Goal: Task Accomplishment & Management: Manage account settings

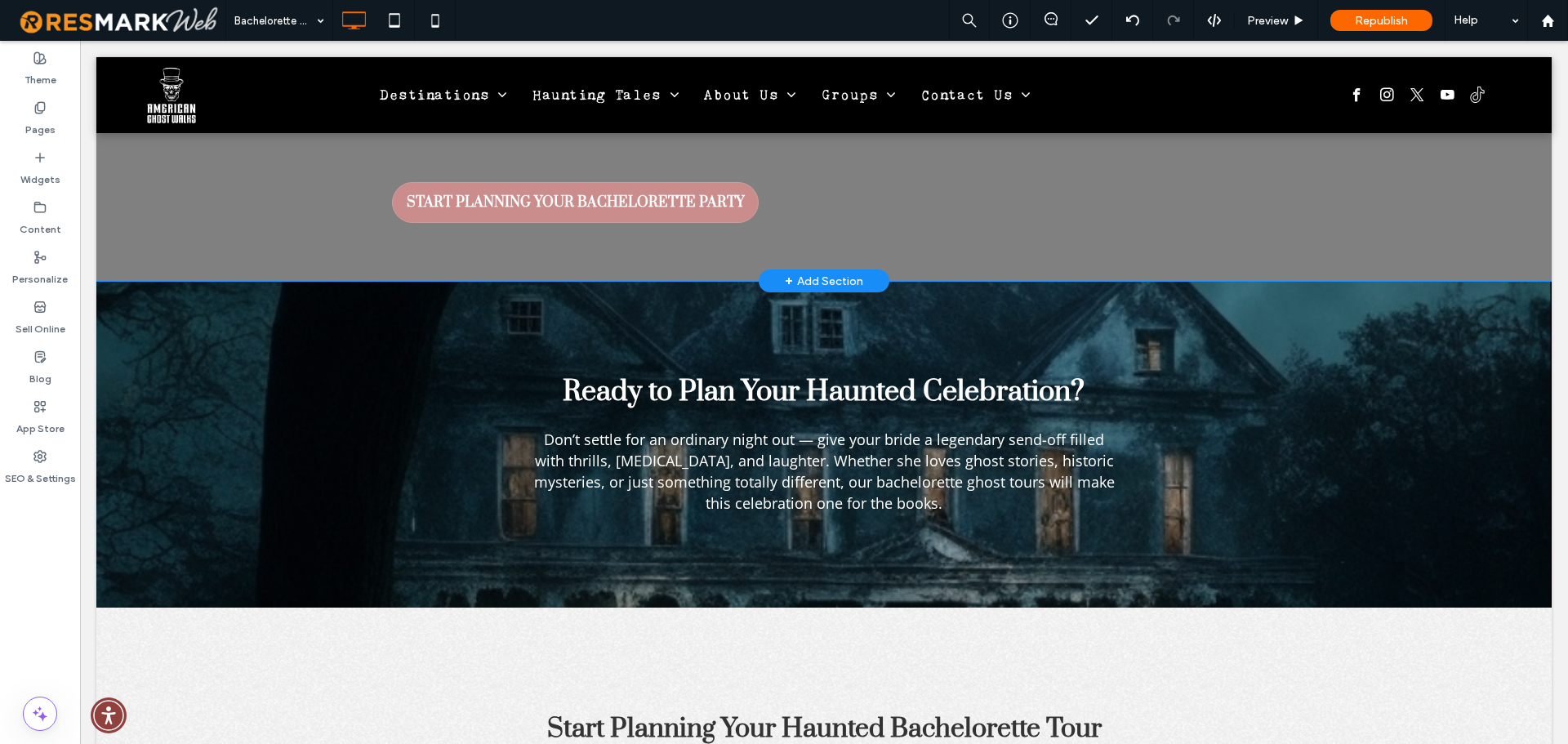
scroll to position [4224, 0]
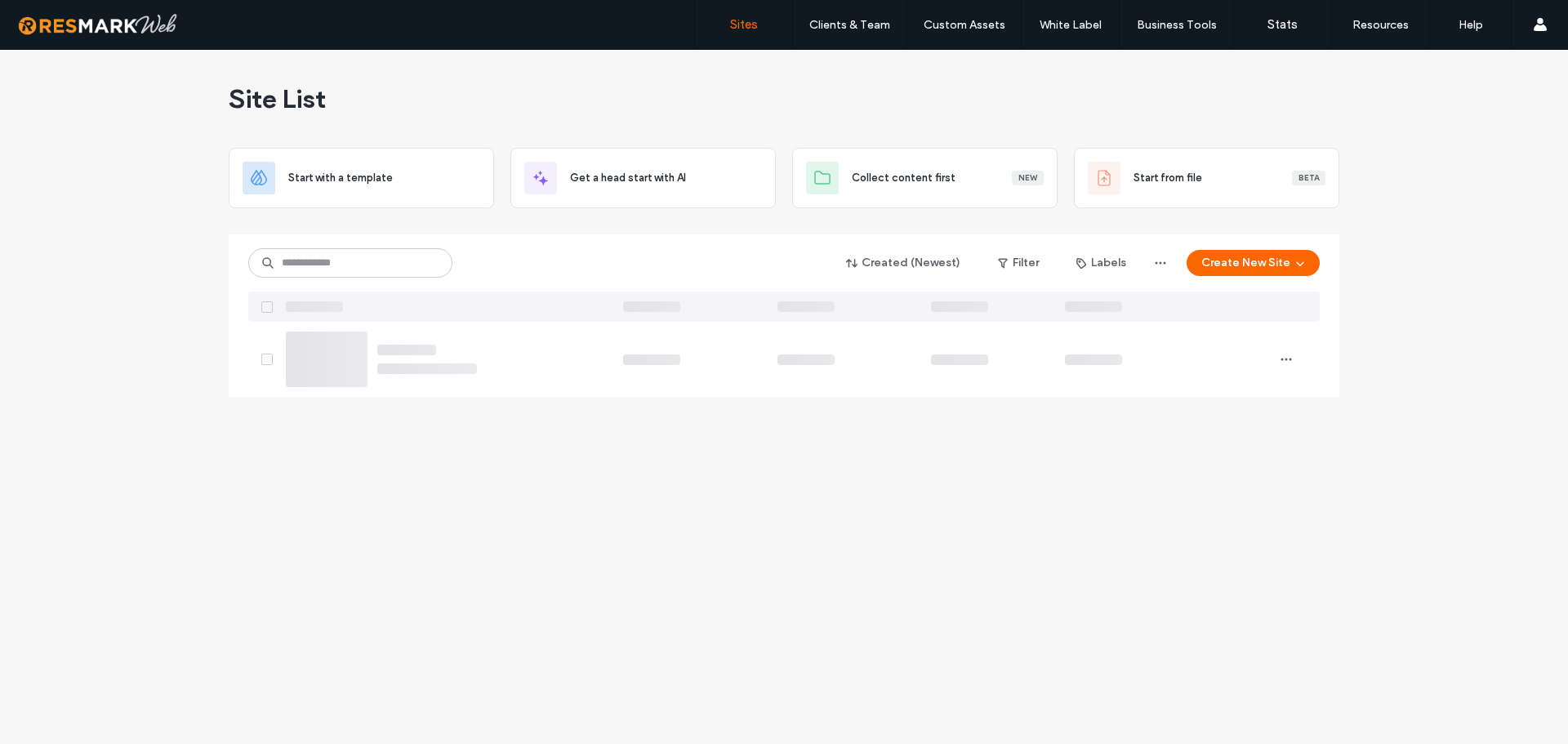
click at [97, 313] on div "Site List Start with a template Get a head start with AI Collect content first …" at bounding box center [784, 397] width 1568 height 694
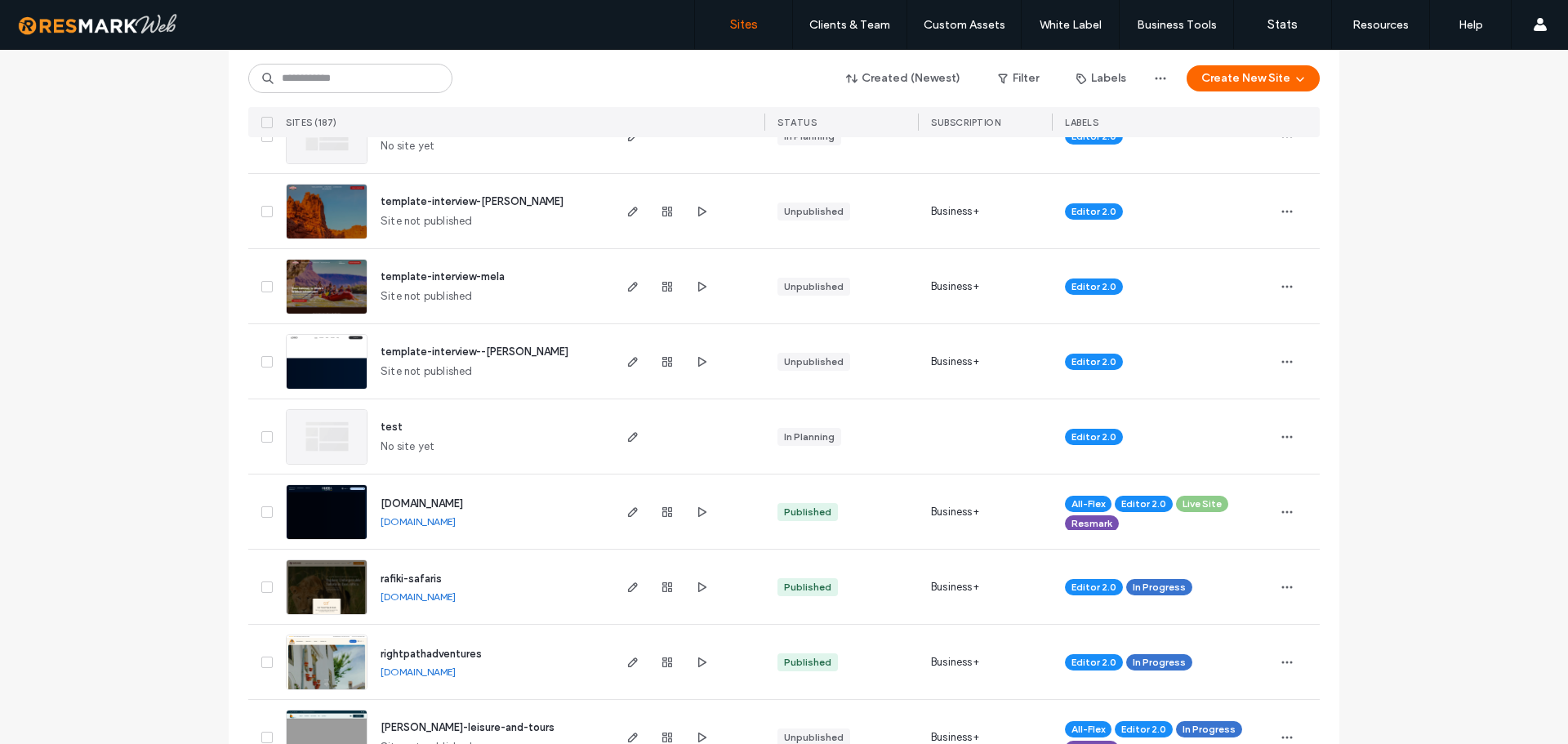
scroll to position [408, 0]
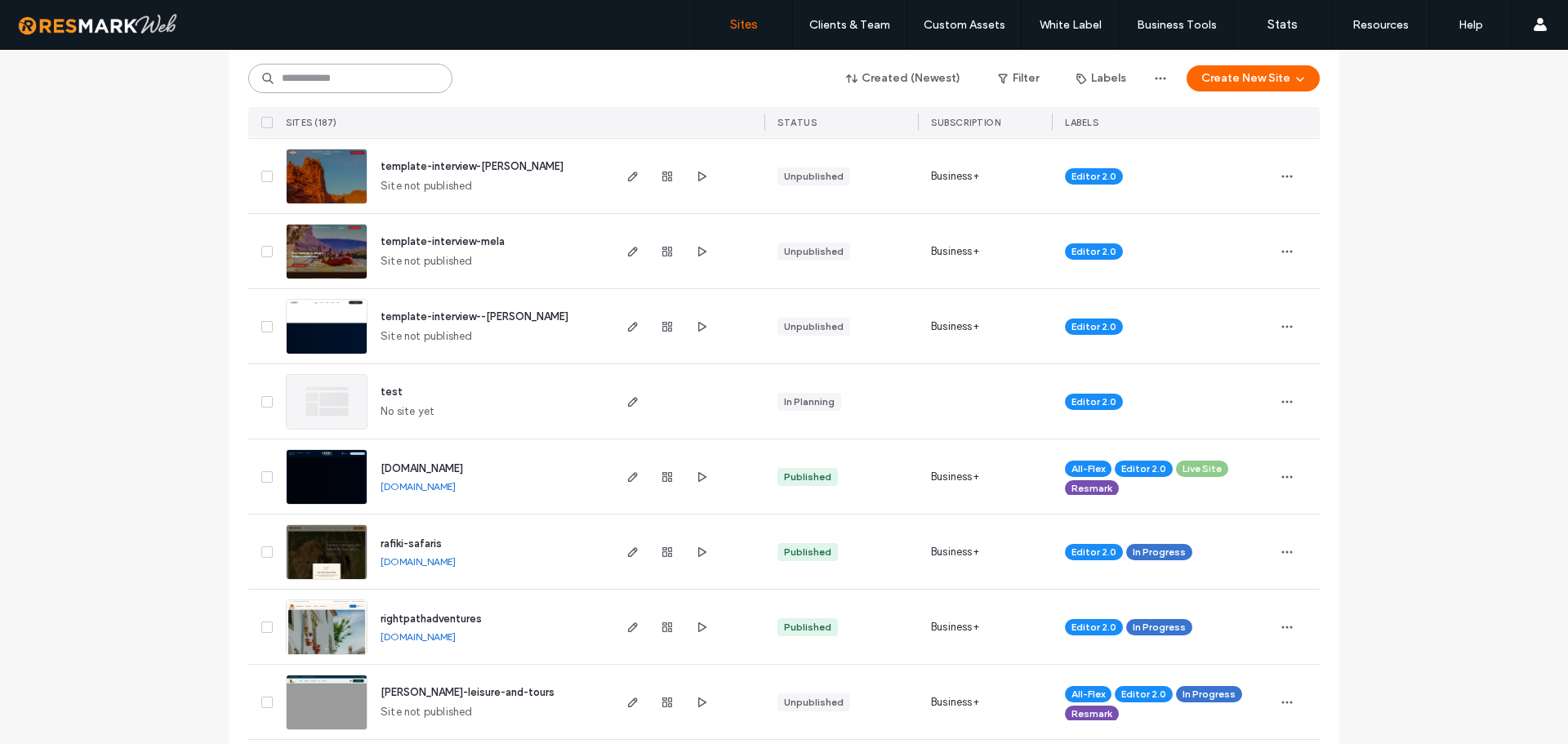
click at [373, 84] on input at bounding box center [350, 78] width 204 height 30
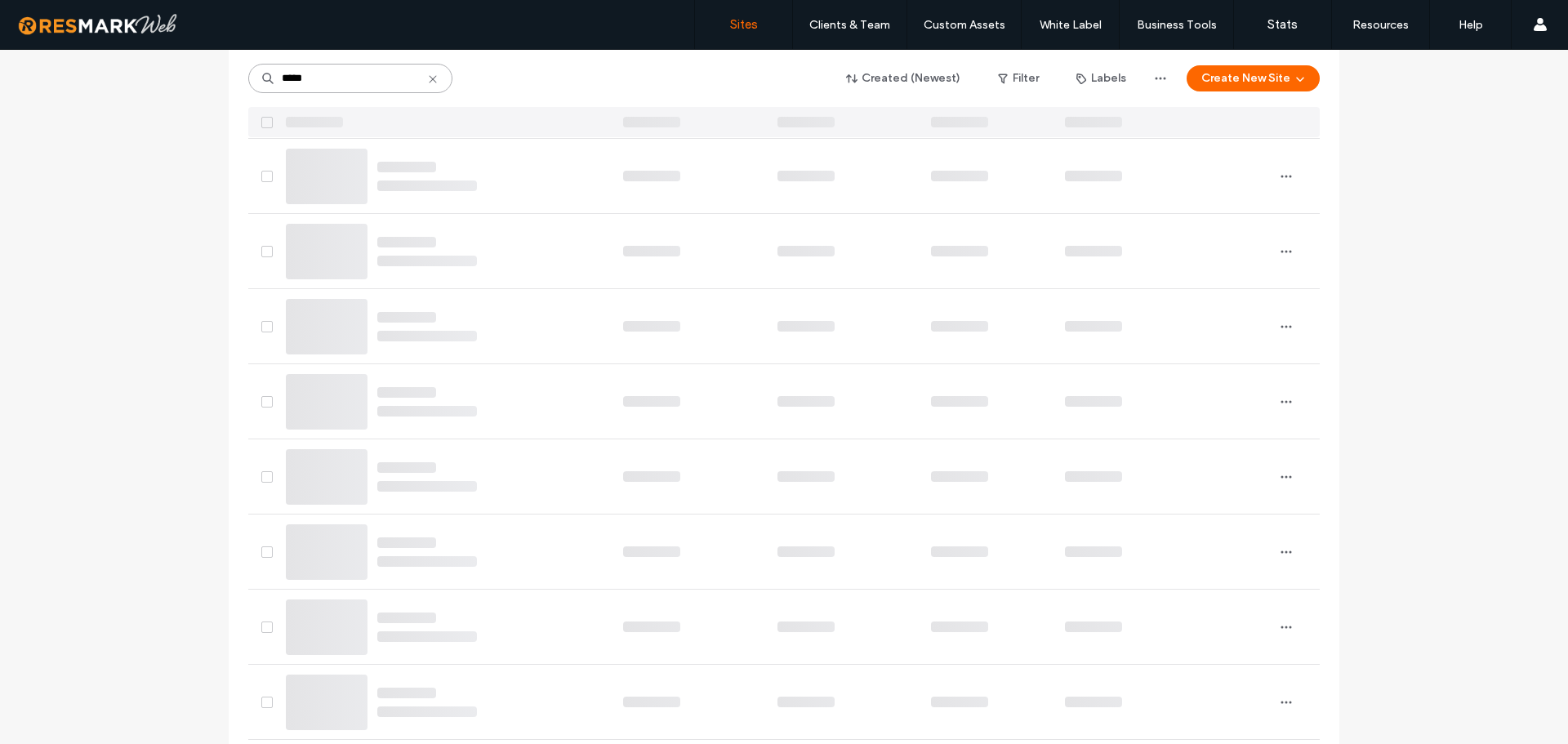
scroll to position [0, 0]
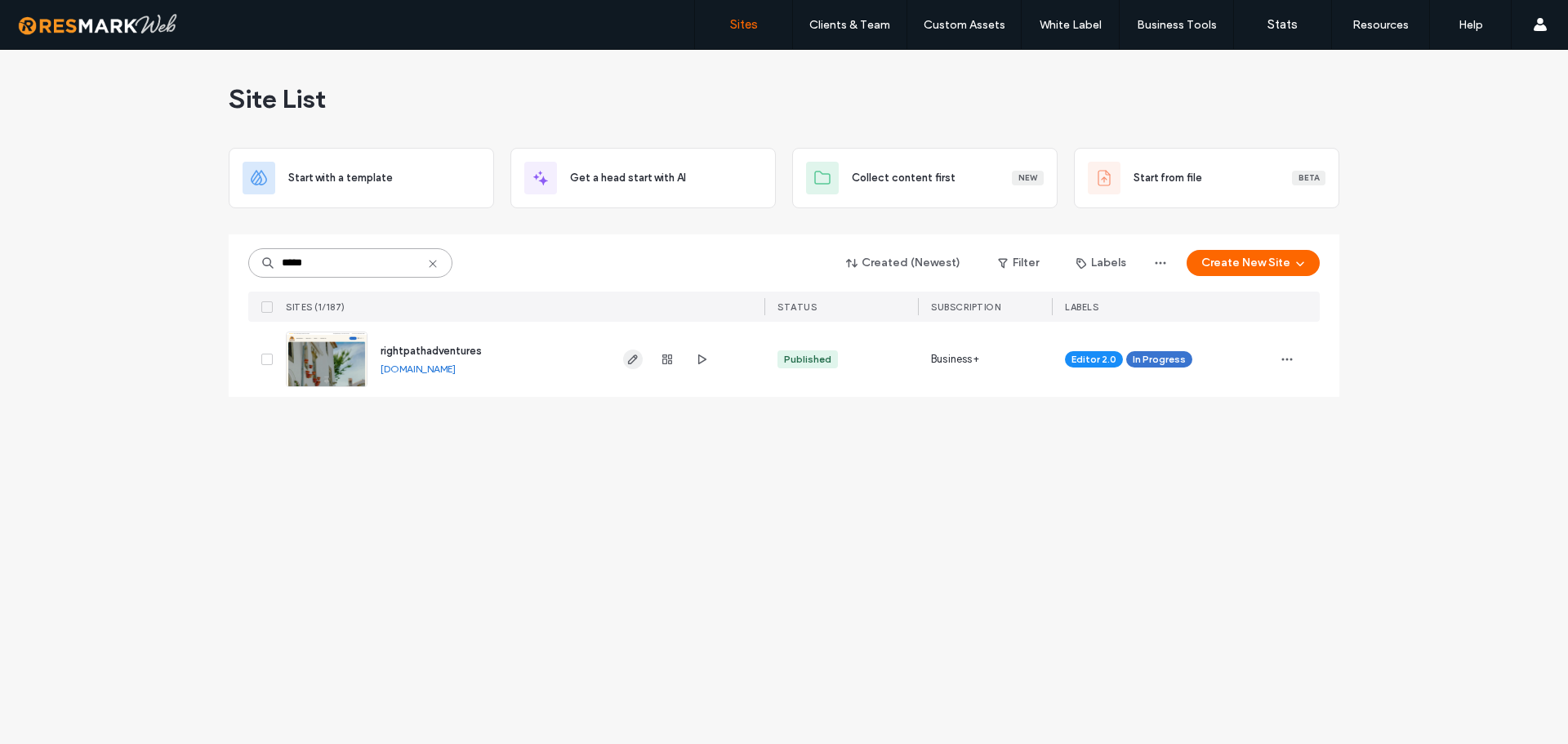
type input "*****"
click at [433, 257] on icon at bounding box center [433, 264] width 13 height 13
click at [387, 263] on input at bounding box center [350, 263] width 204 height 30
type input "*****"
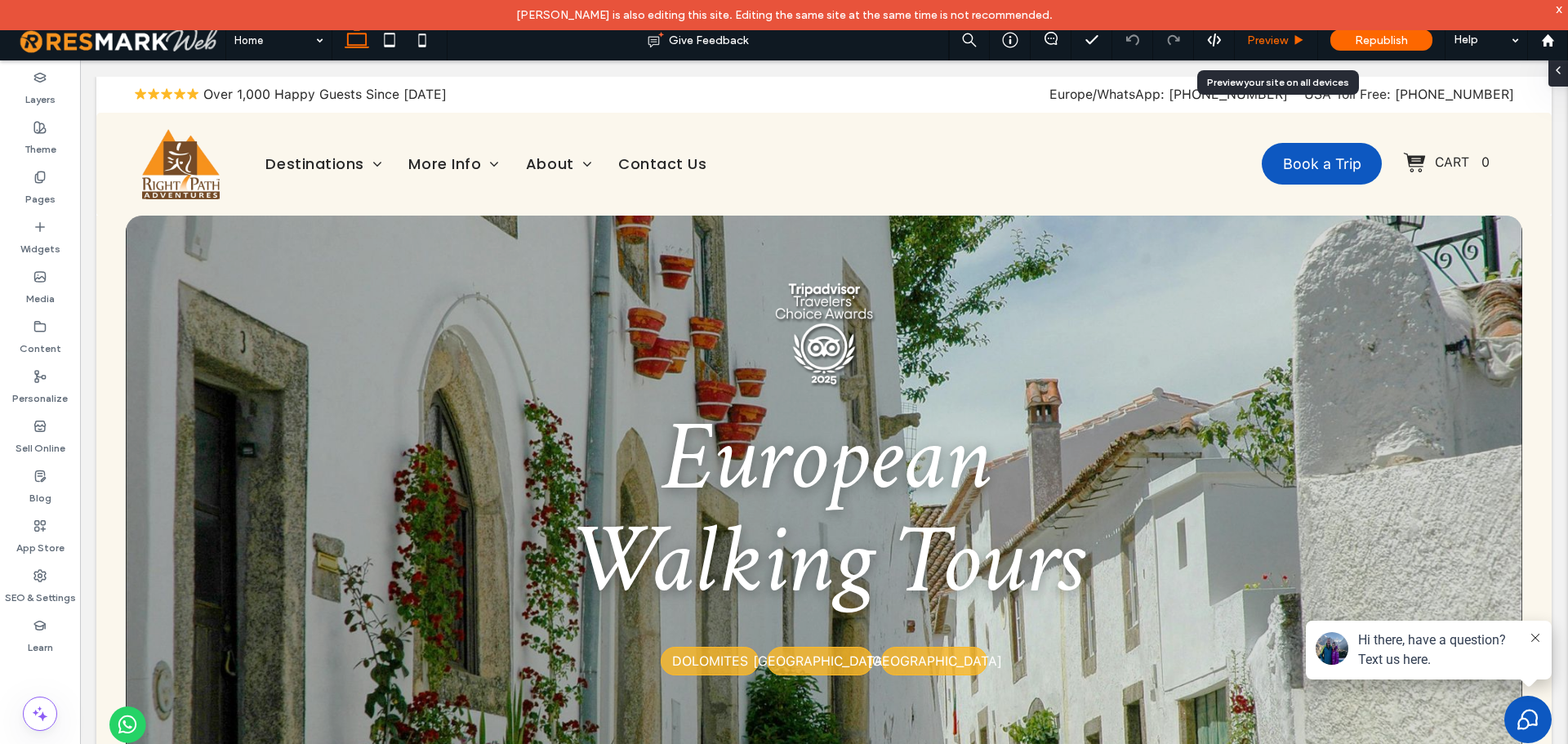
click at [1269, 41] on span "Preview" at bounding box center [1267, 40] width 41 height 13
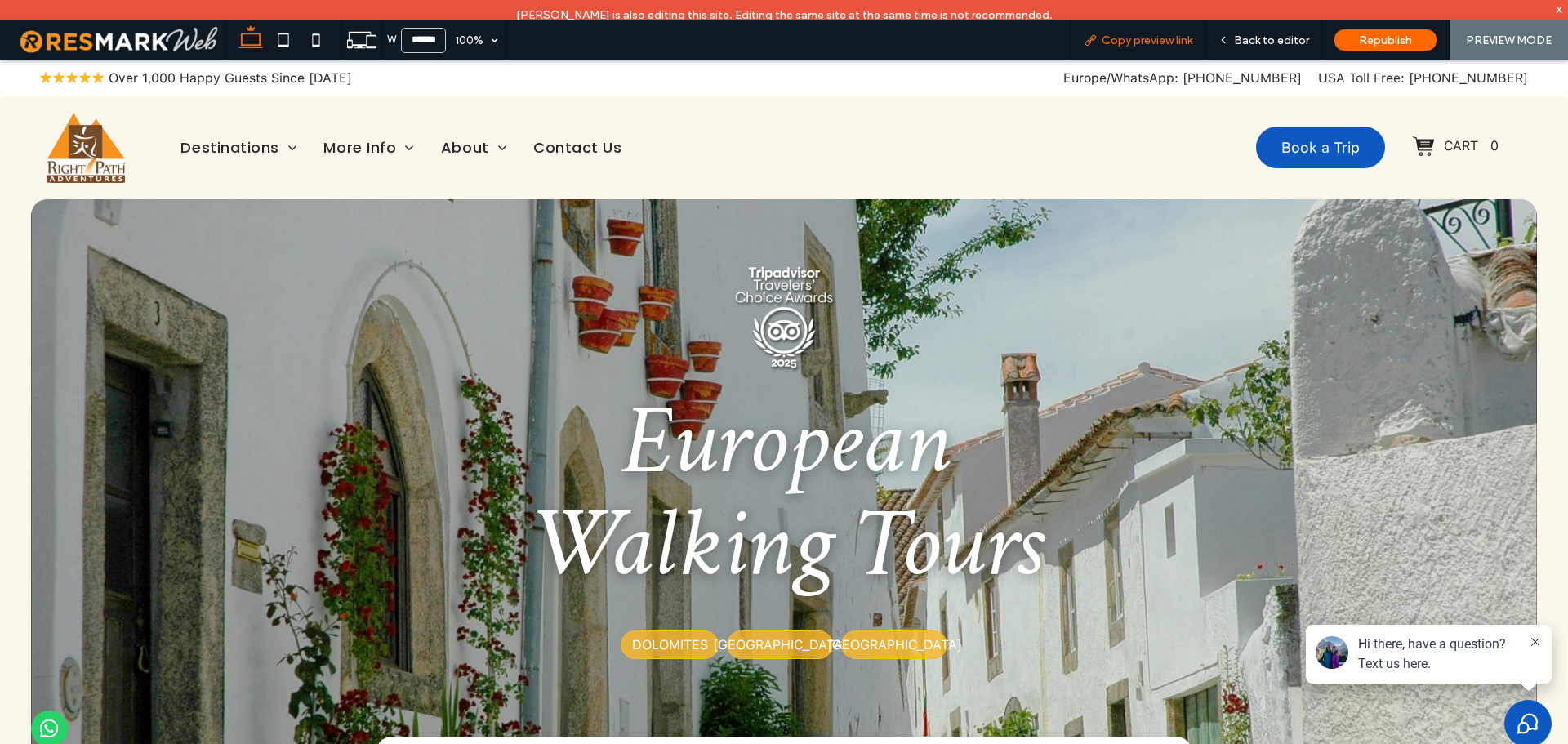
click at [1120, 35] on span "Copy preview link" at bounding box center [1146, 40] width 90 height 13
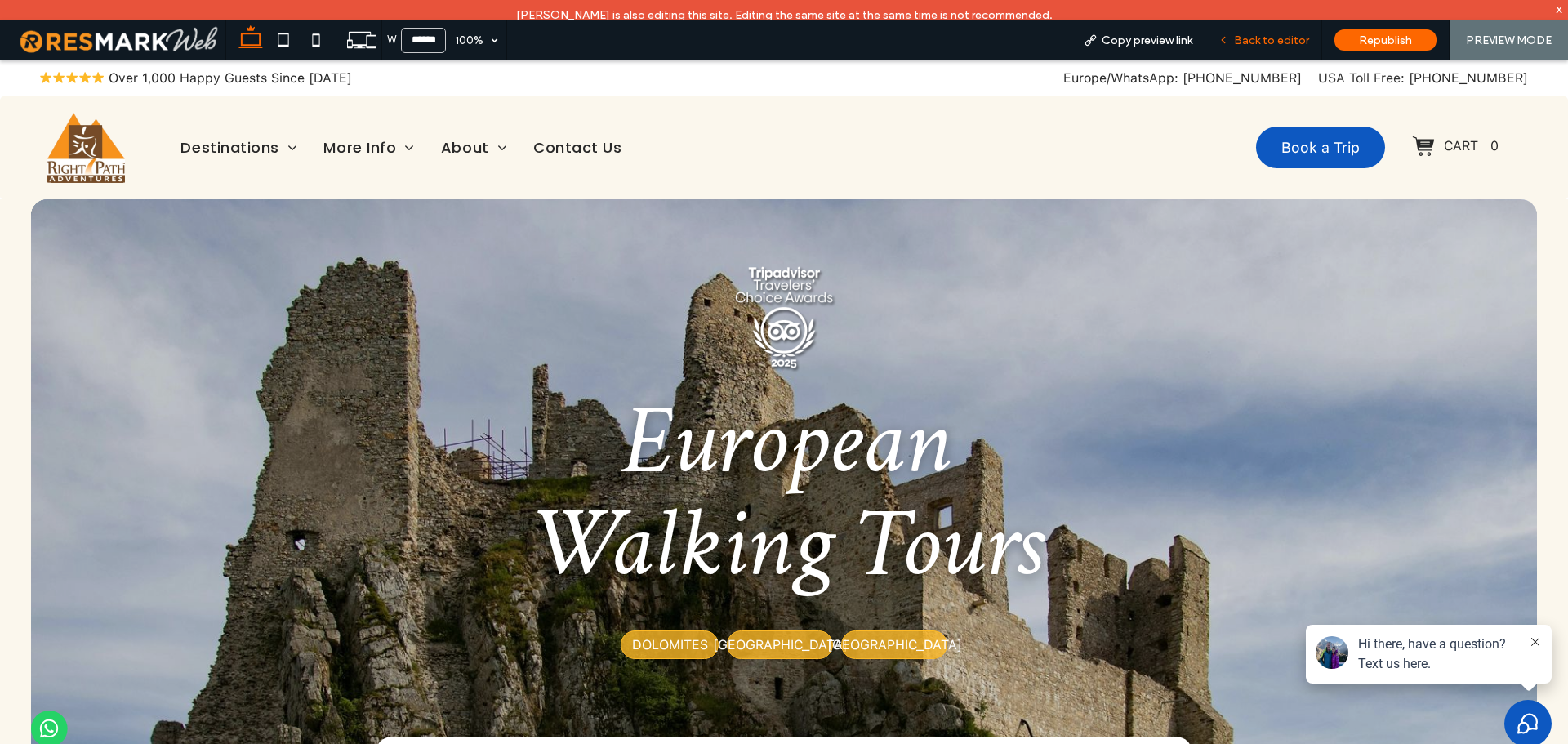
click at [1239, 43] on span "Back to editor" at bounding box center [1271, 40] width 75 height 13
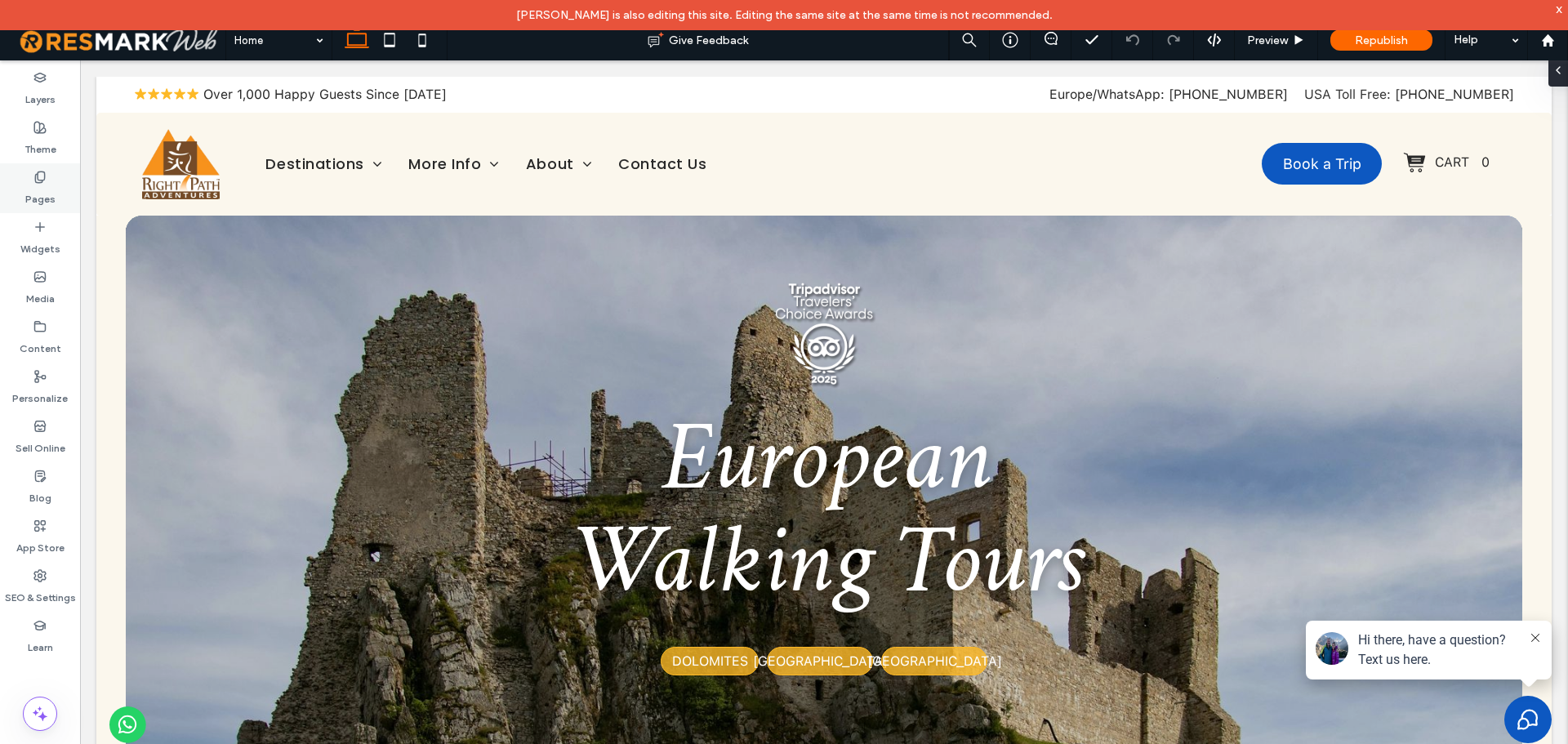
click at [35, 193] on label "Pages" at bounding box center [39, 196] width 30 height 23
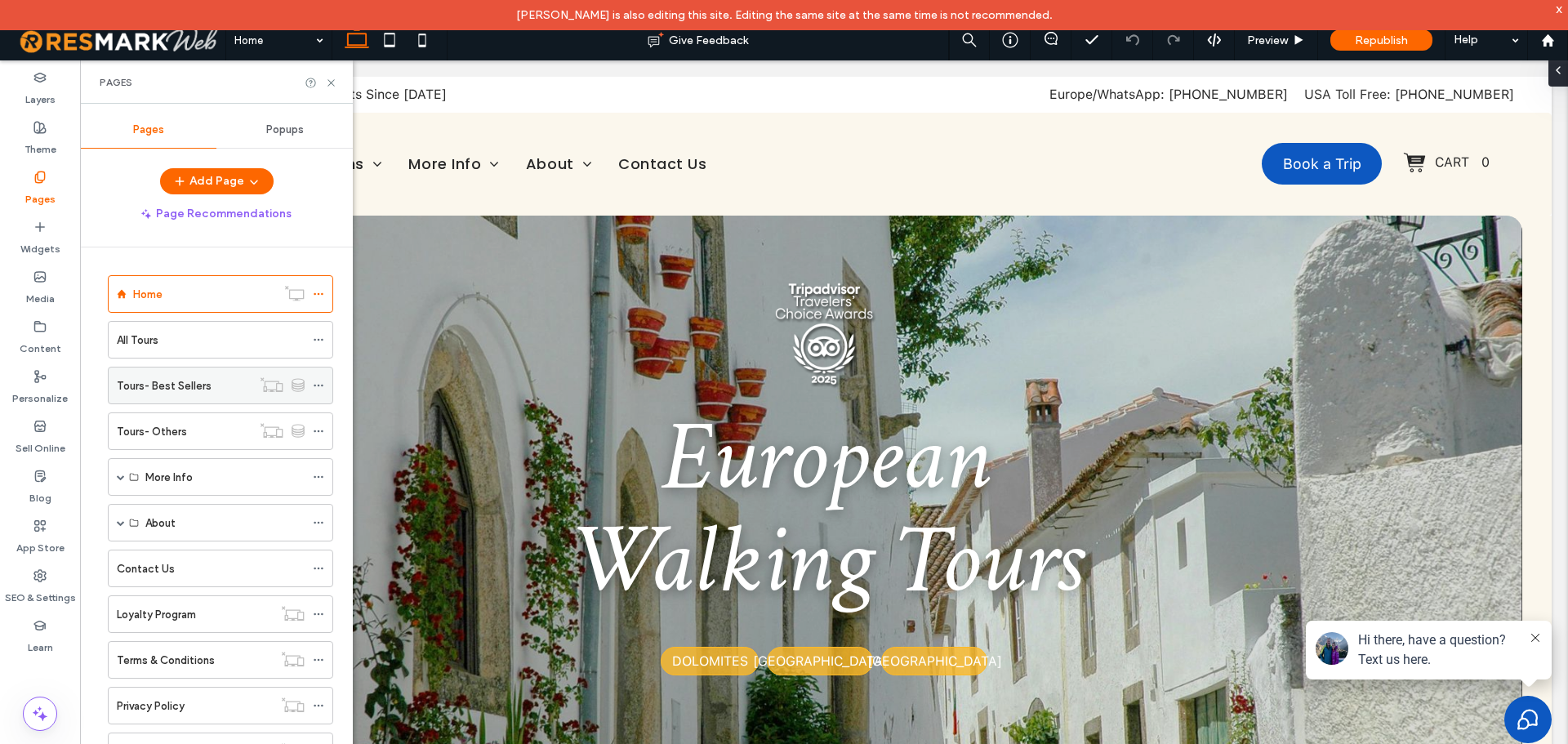
click at [317, 384] on icon at bounding box center [318, 385] width 12 height 12
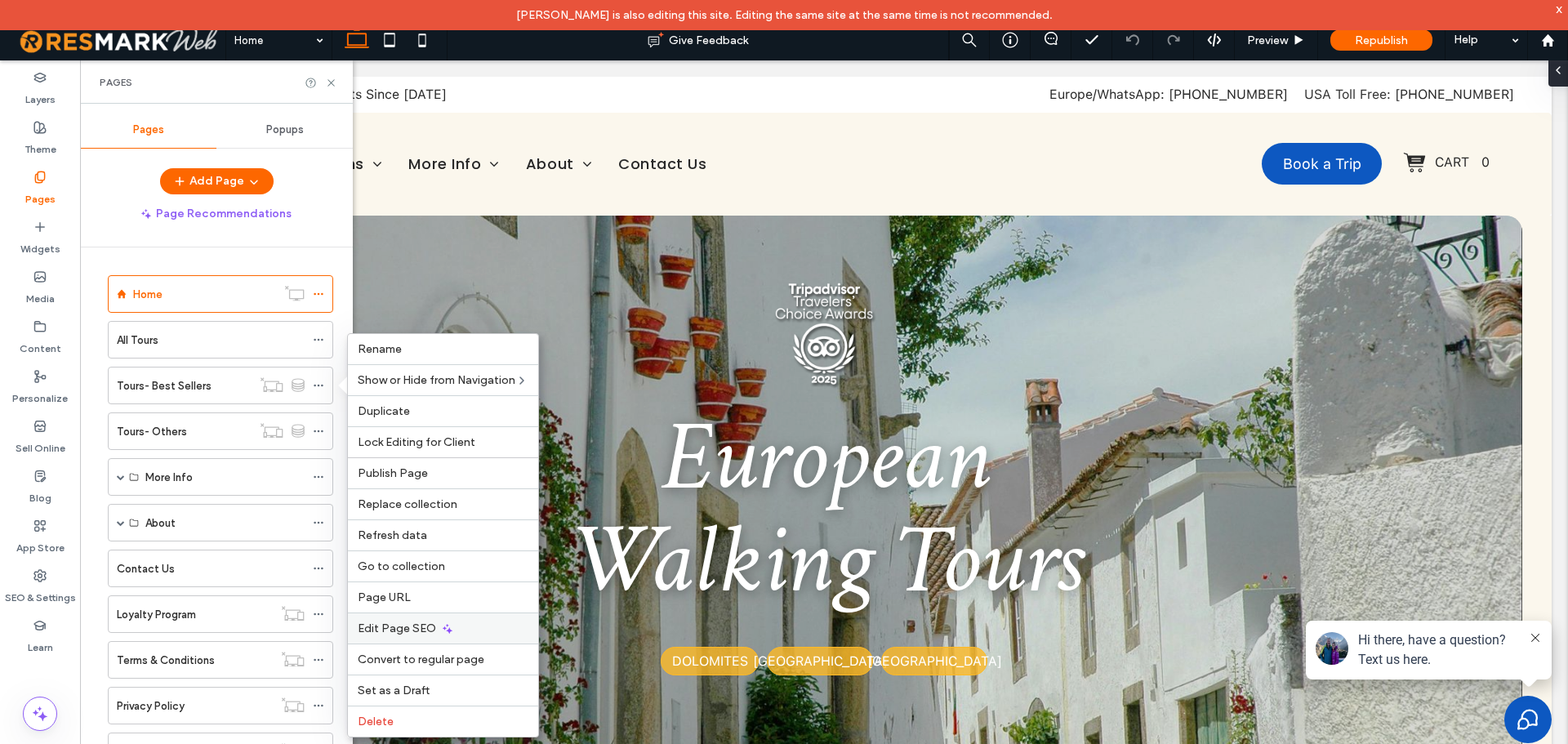
click at [422, 628] on span "Edit Page SEO" at bounding box center [397, 628] width 79 height 13
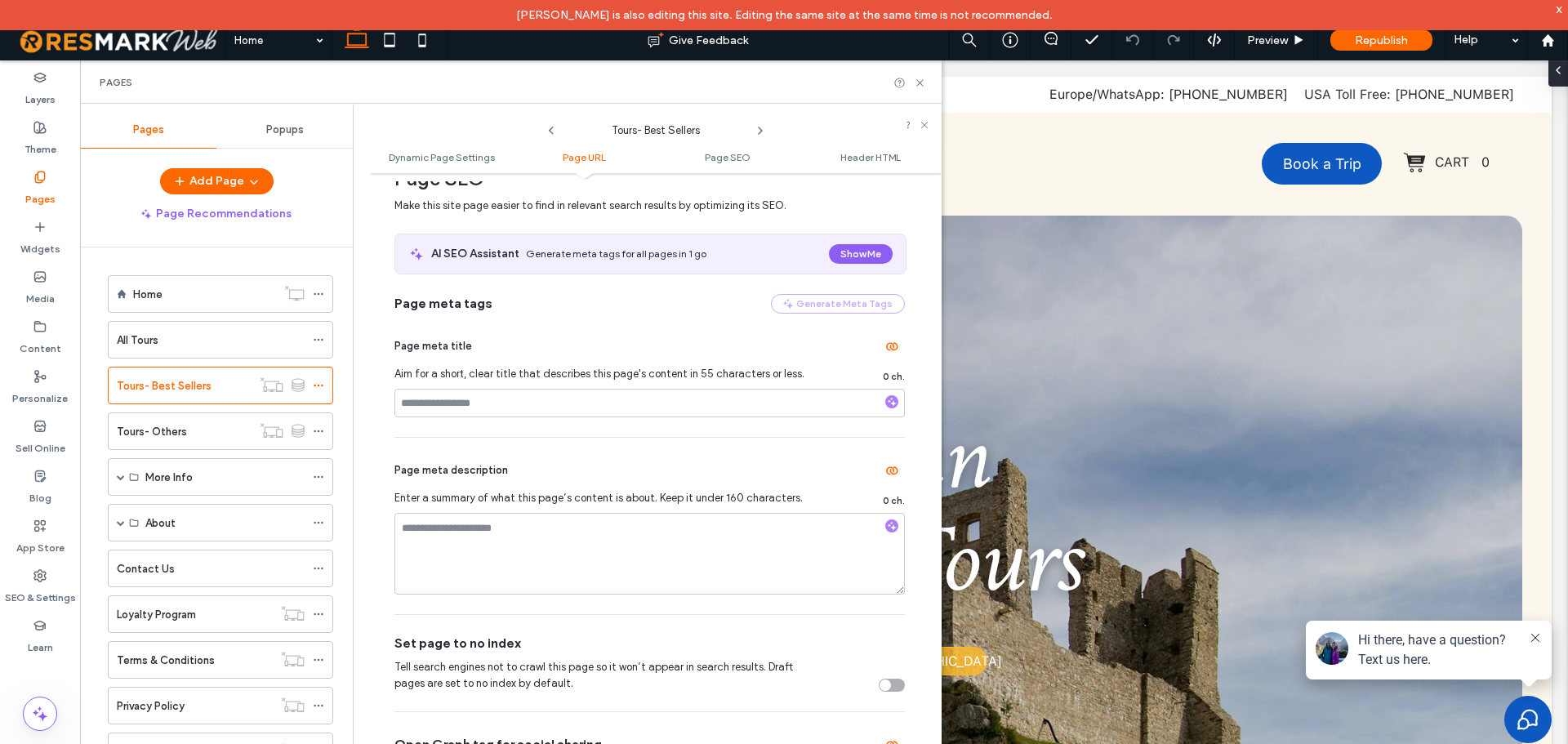
scroll to position [571, 0]
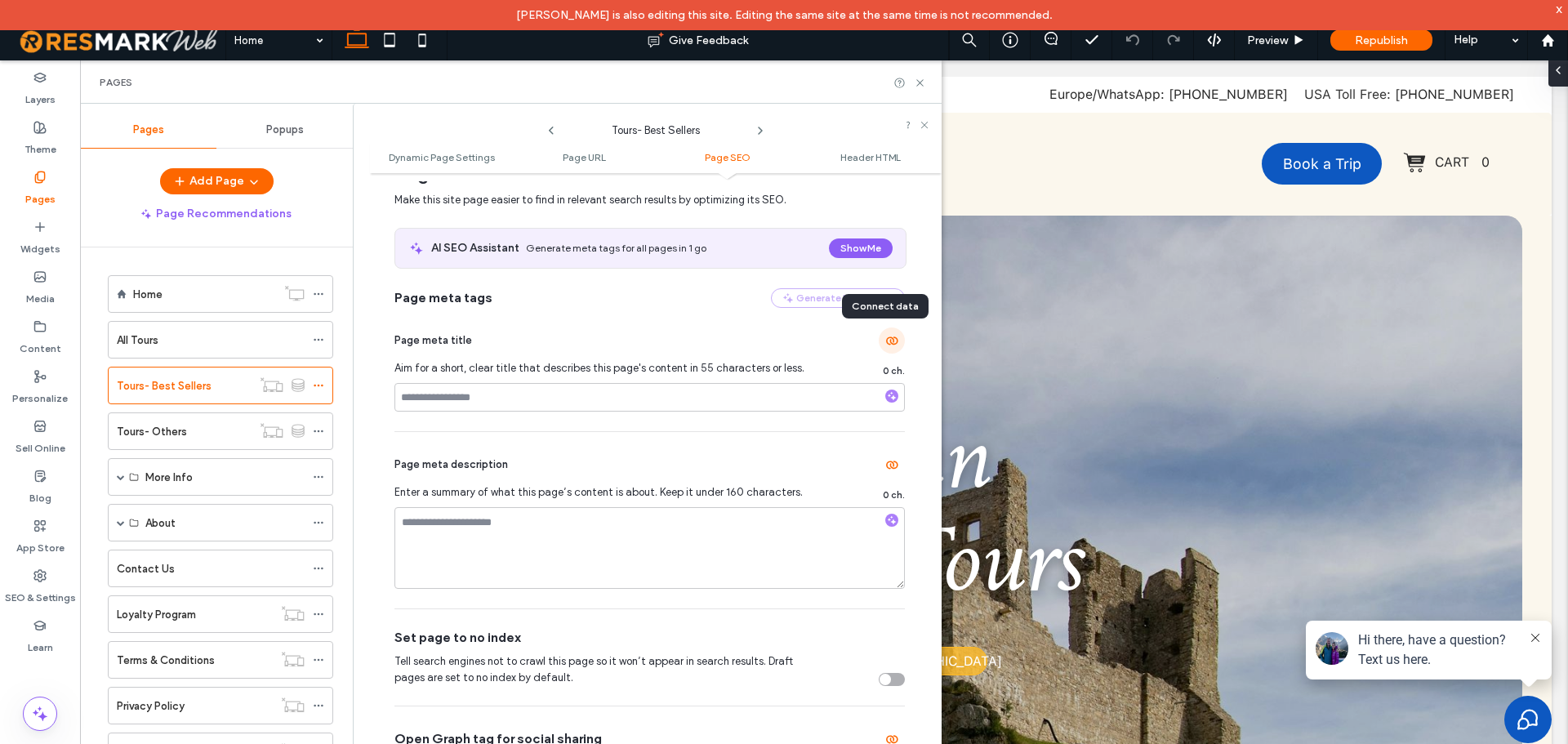
click at [885, 340] on icon "button" at bounding box center [892, 340] width 13 height 13
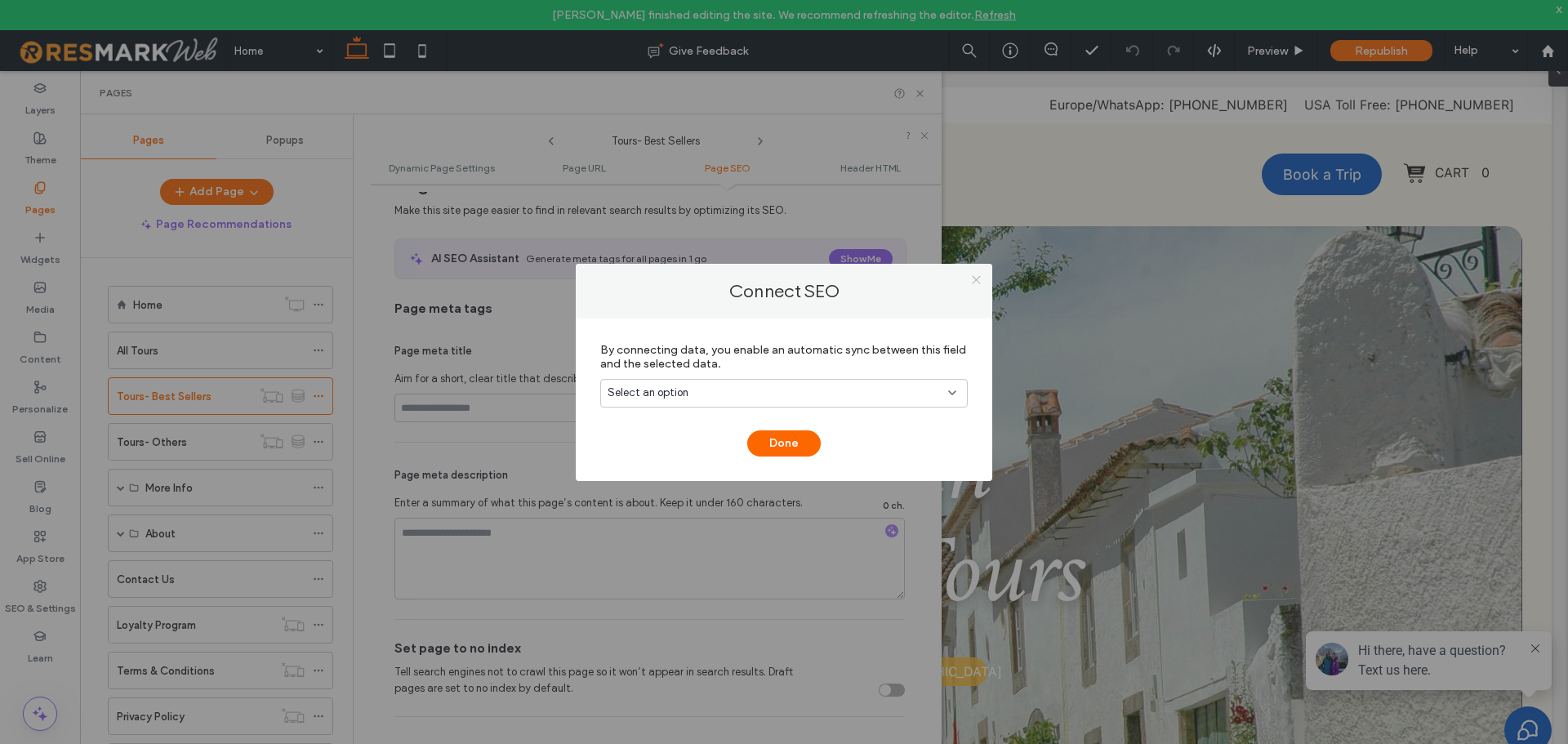
click at [979, 282] on icon at bounding box center [975, 279] width 12 height 12
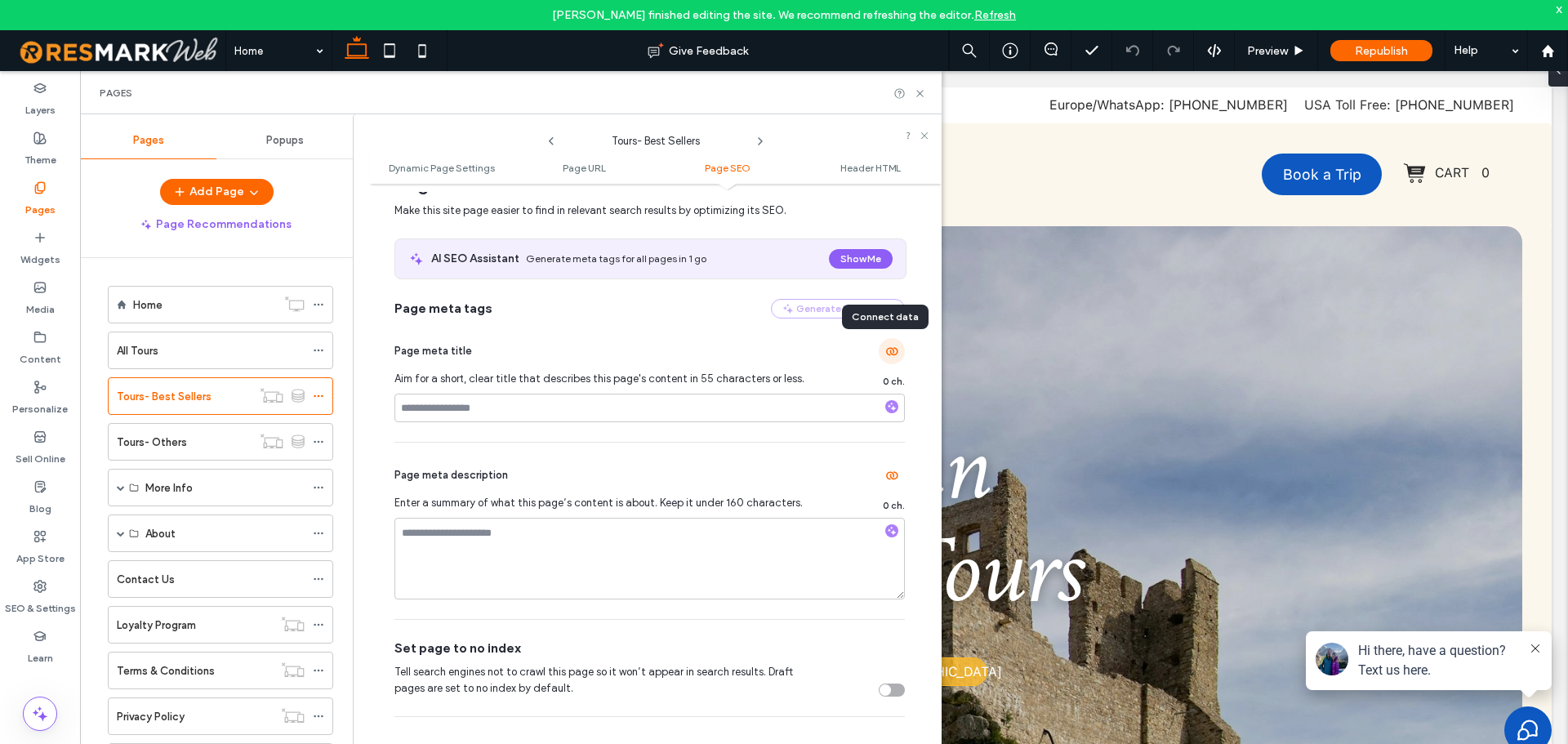
click at [885, 351] on icon "button" at bounding box center [892, 351] width 13 height 13
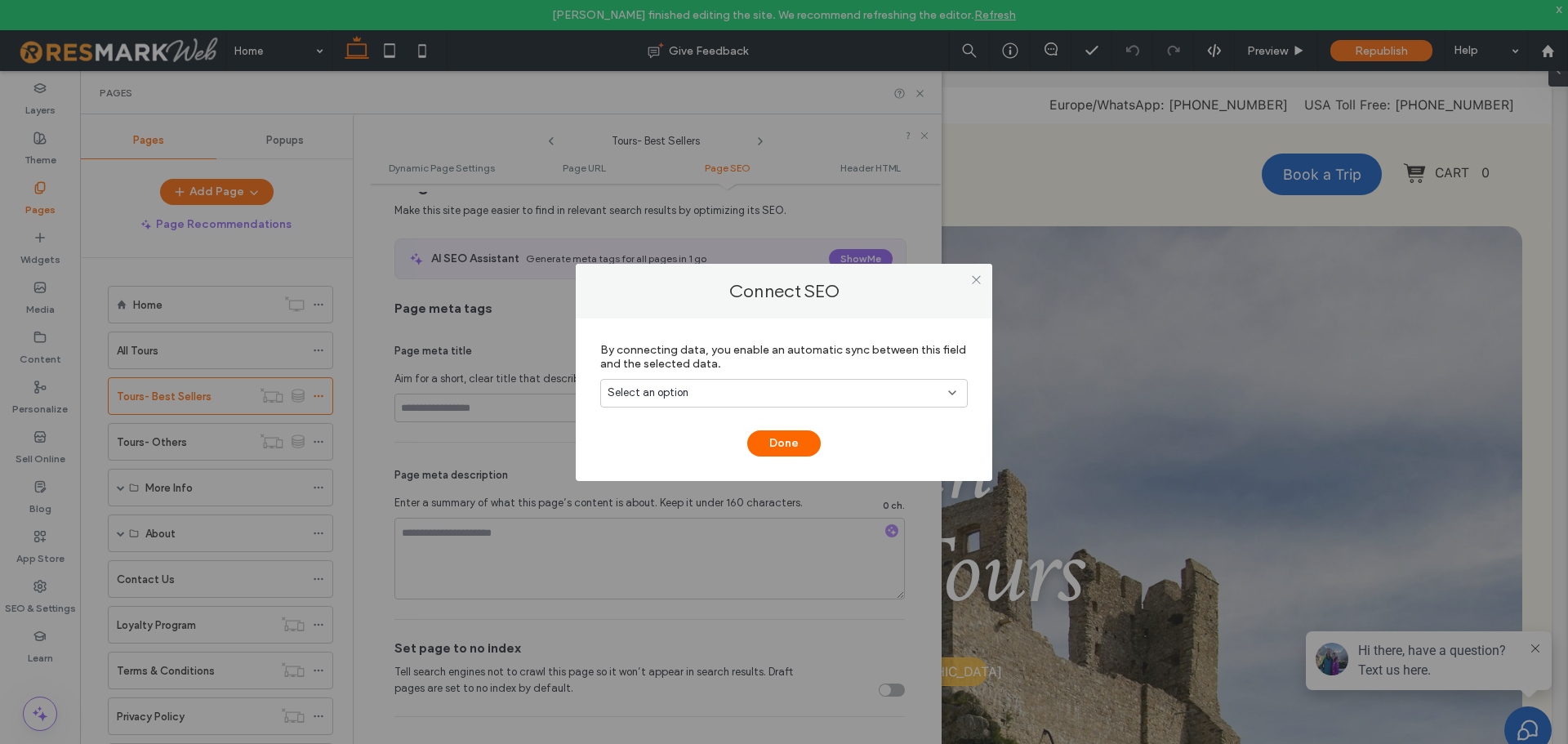
click at [842, 388] on div "Select an option" at bounding box center [773, 392] width 333 height 16
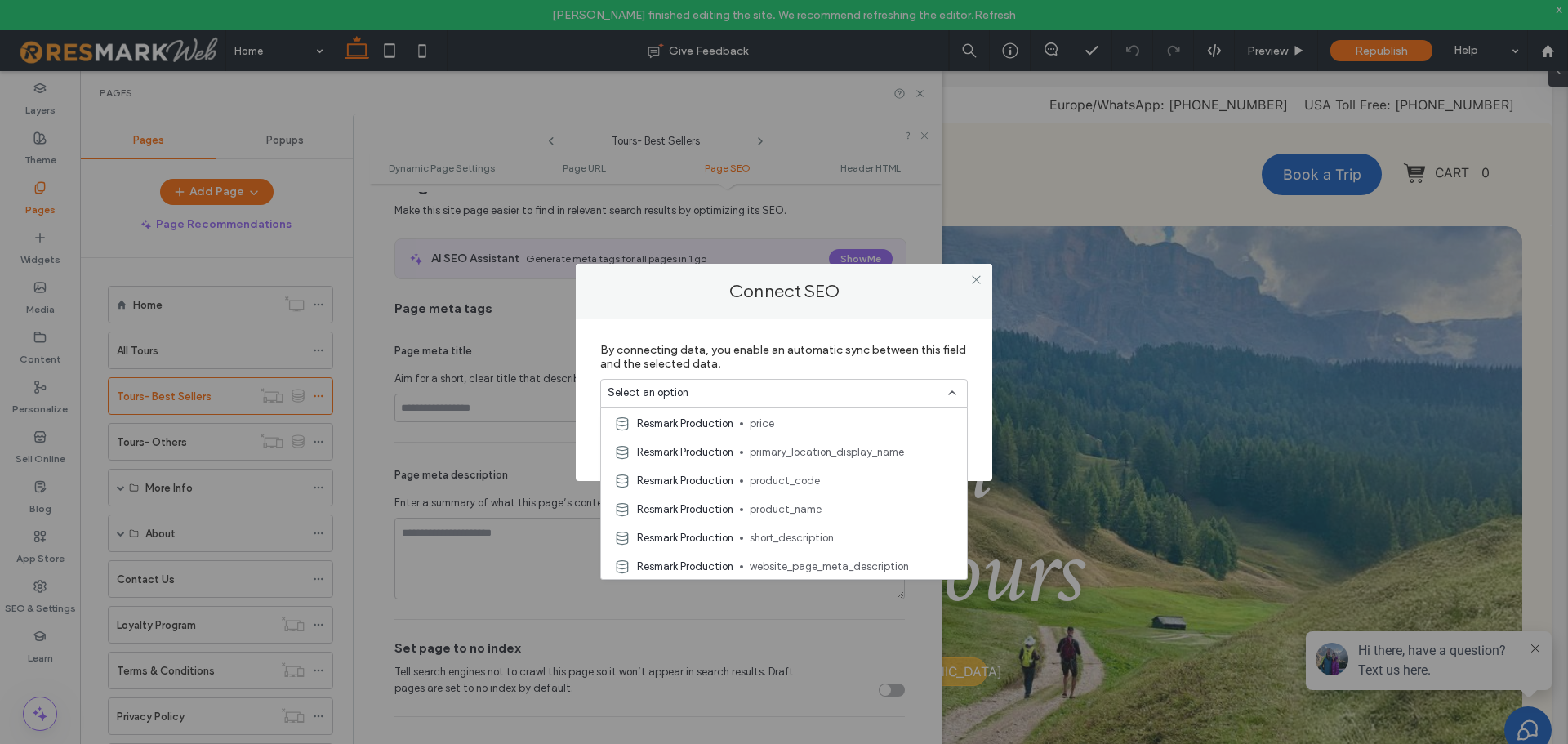
scroll to position [772, 0]
click at [870, 561] on span "website_page_meta_title" at bounding box center [852, 565] width 204 height 16
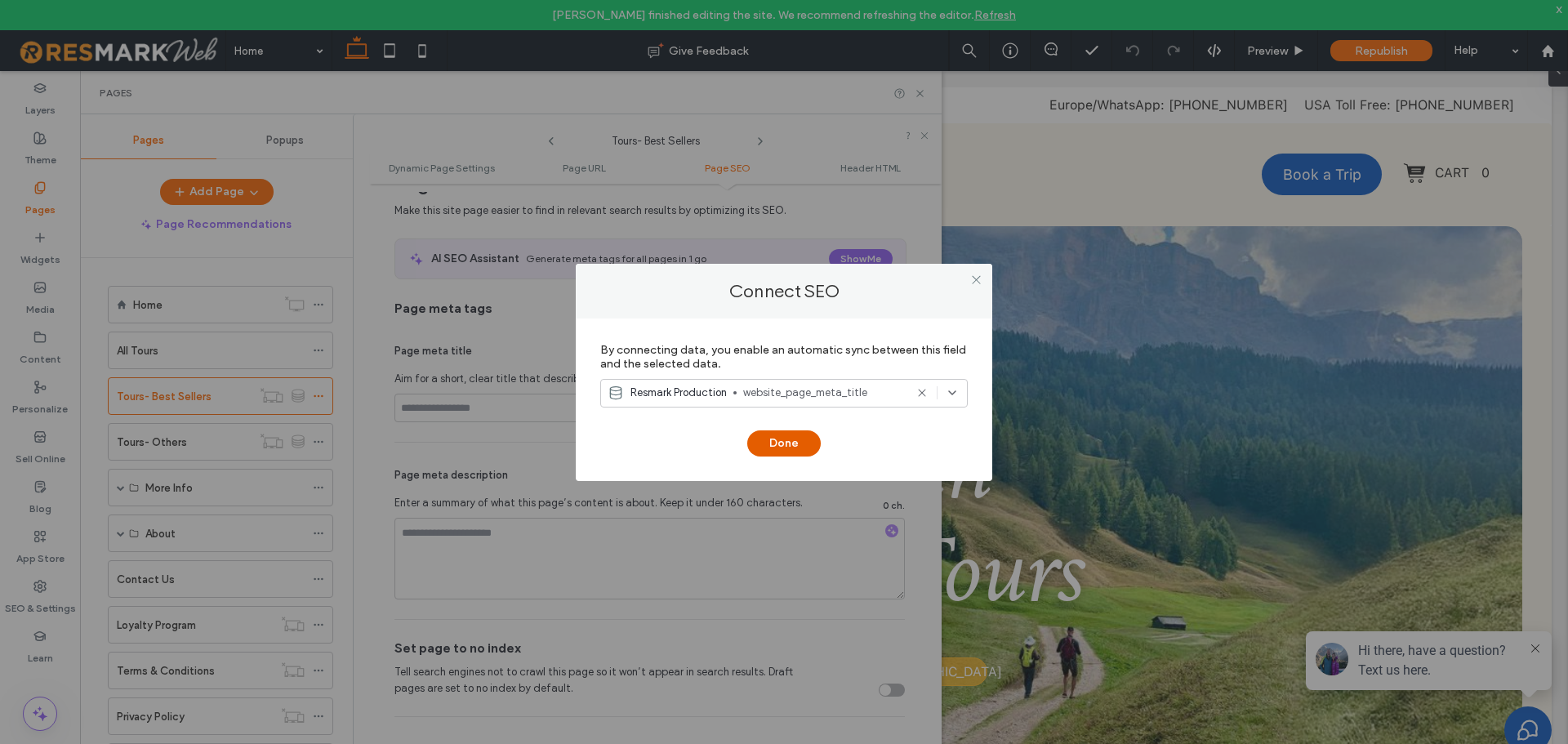
click at [783, 442] on button "Done" at bounding box center [784, 443] width 74 height 26
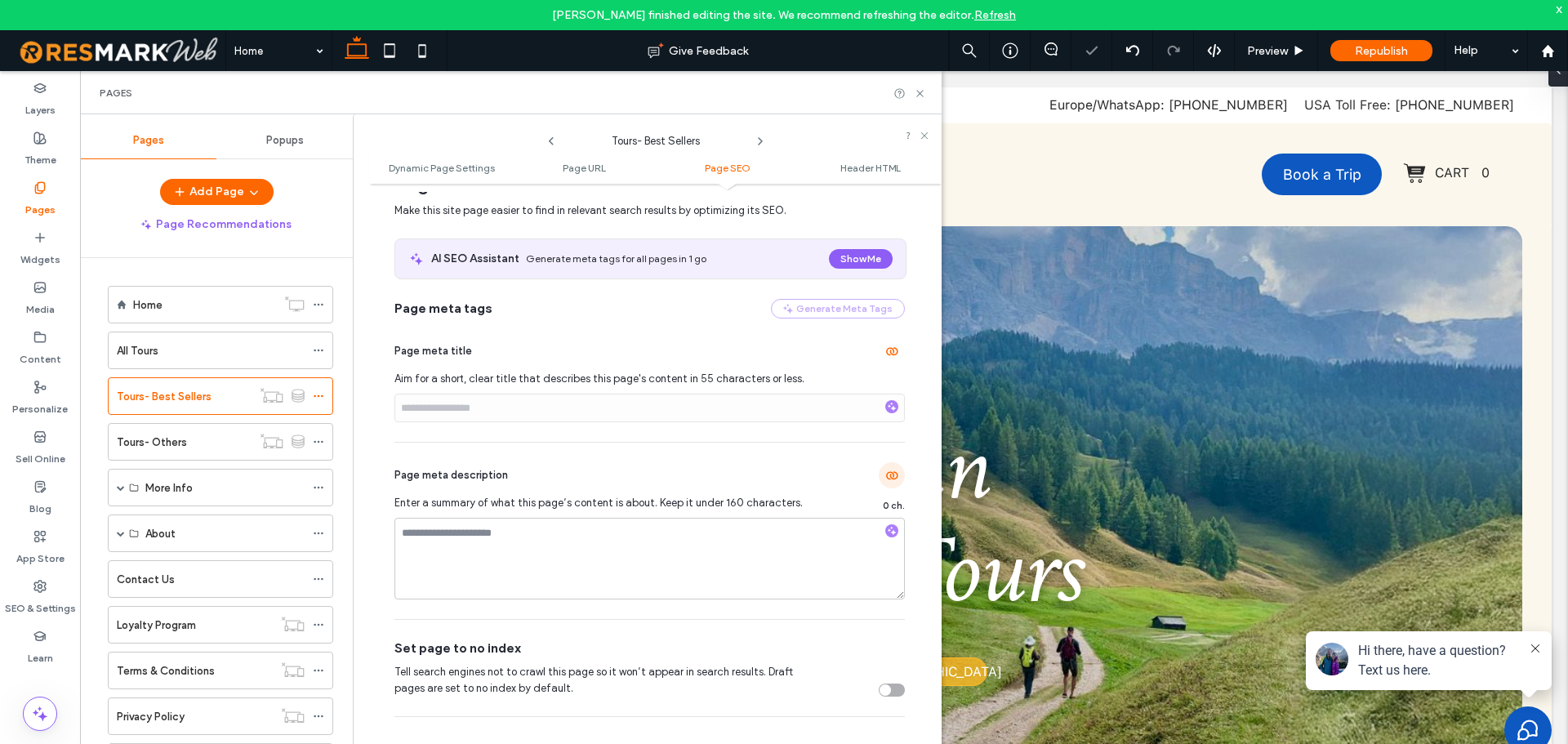
click at [880, 486] on span "button" at bounding box center [891, 475] width 26 height 26
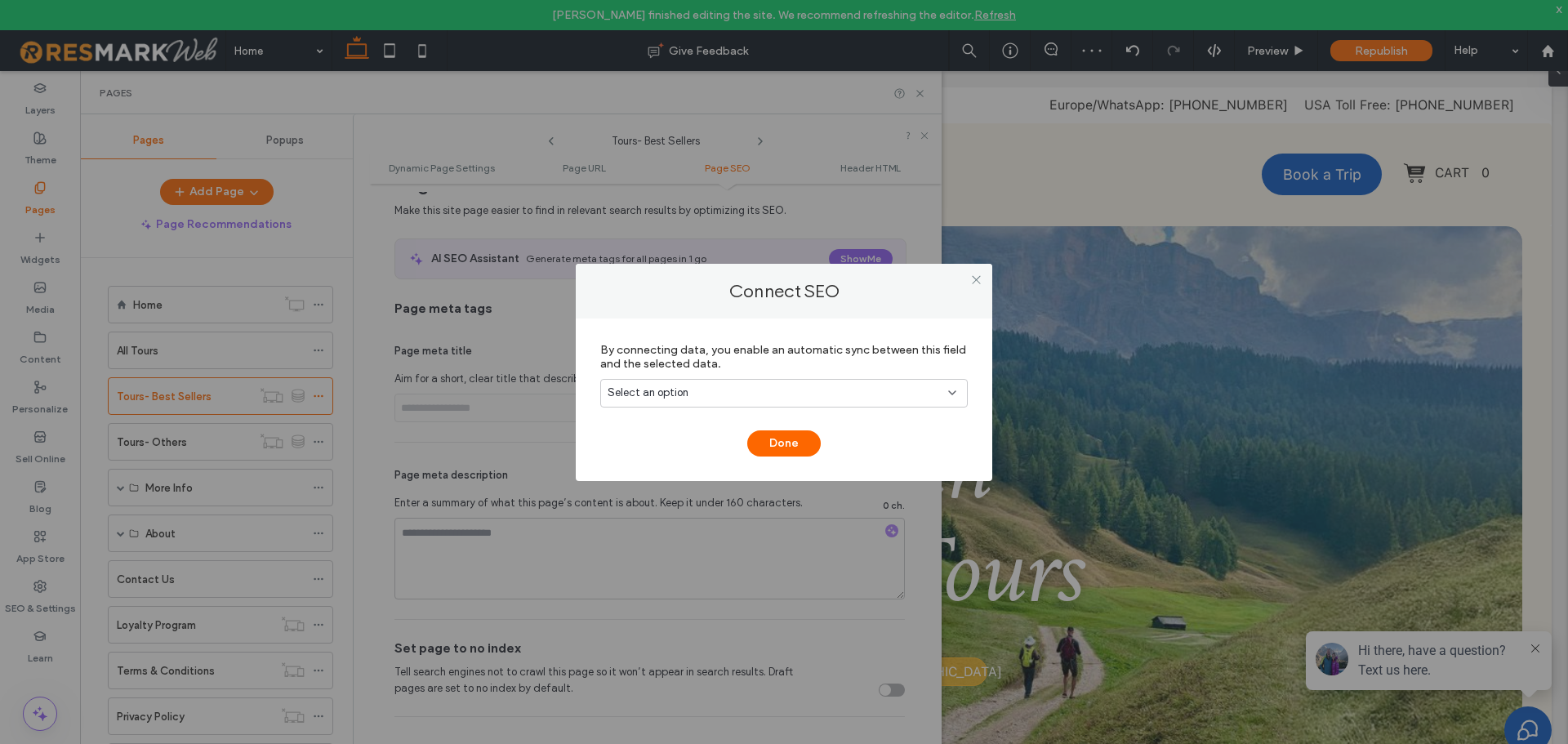
click at [959, 392] on div "Select an option" at bounding box center [784, 393] width 367 height 29
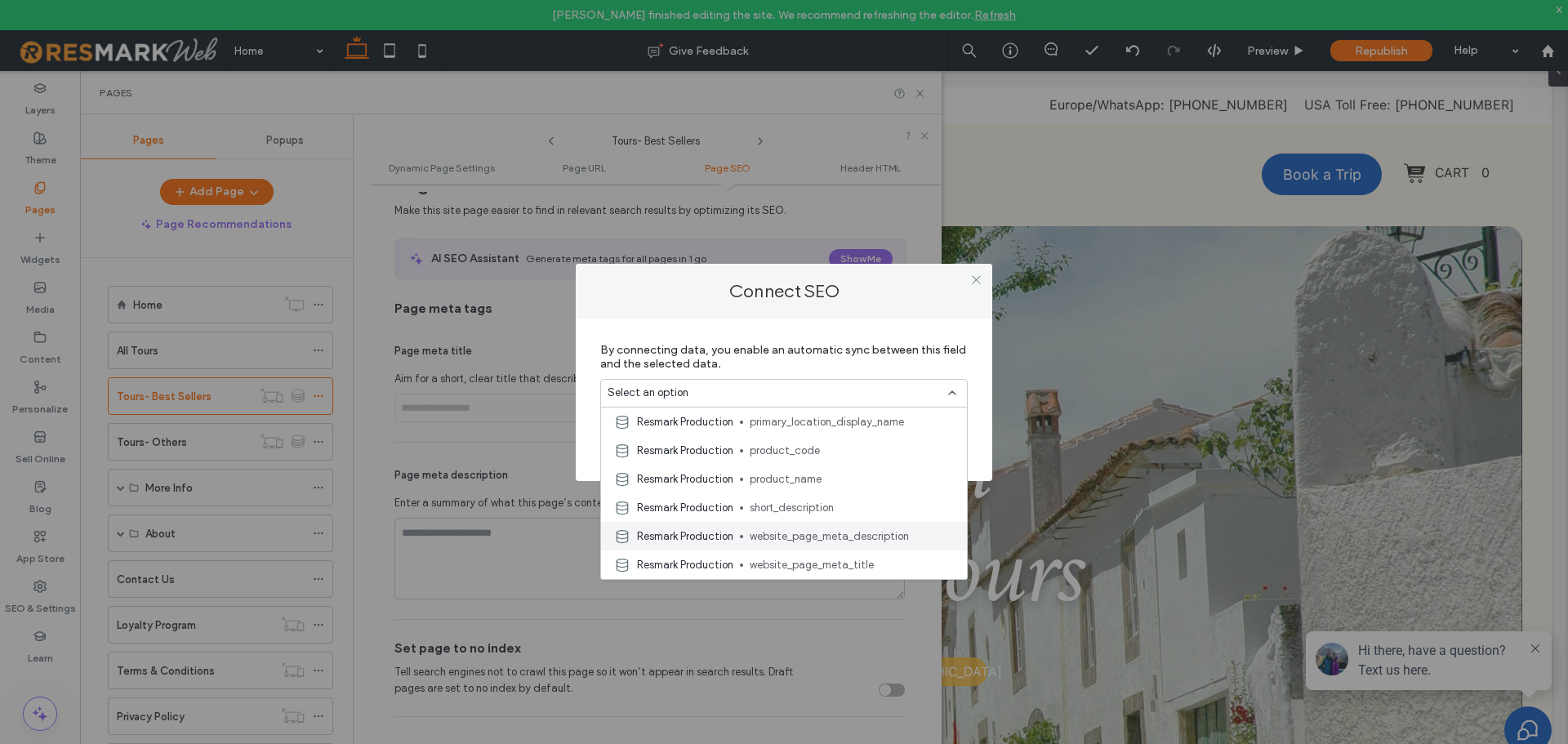
click at [883, 531] on span "website_page_meta_description" at bounding box center [852, 536] width 204 height 16
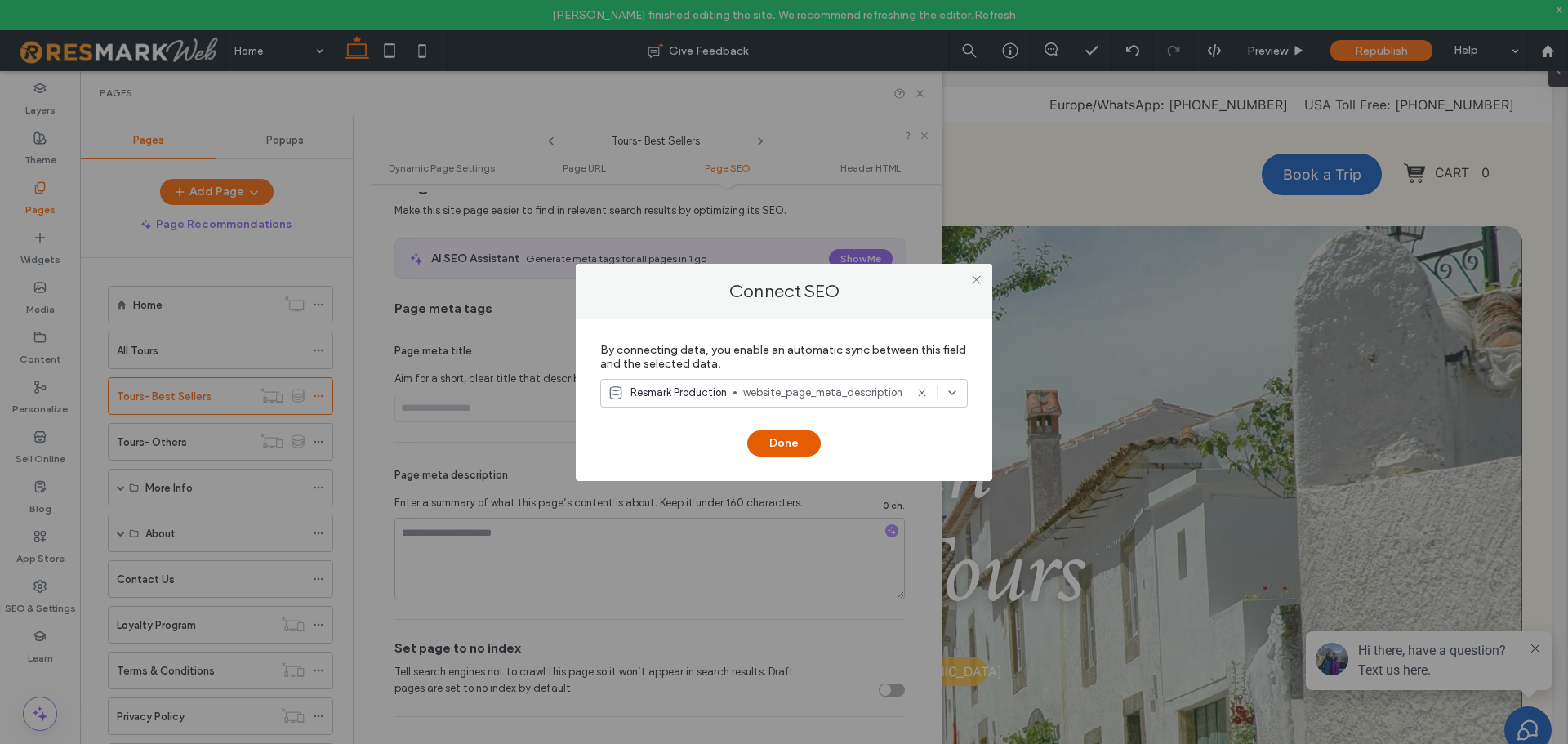
click at [802, 441] on button "Done" at bounding box center [784, 443] width 74 height 26
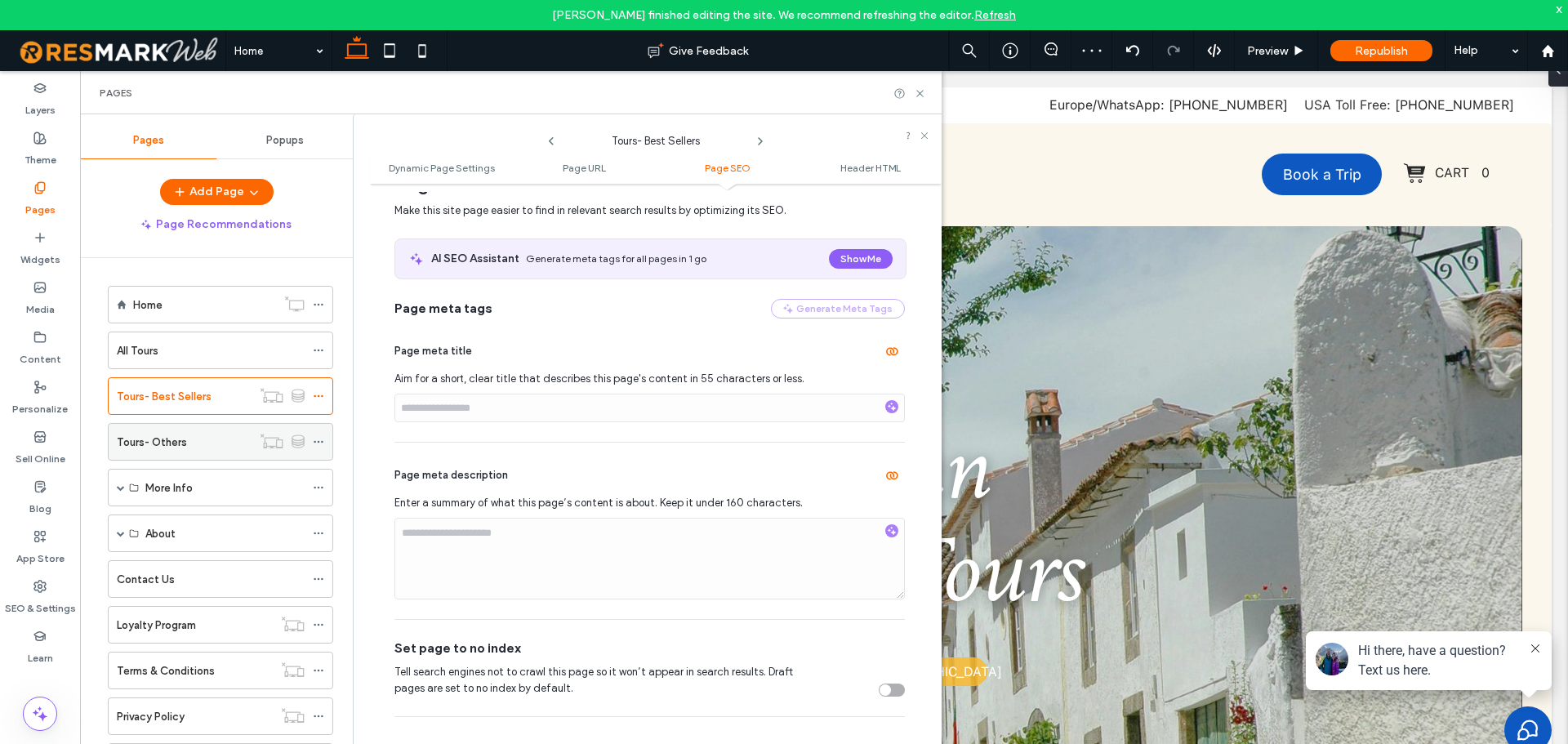
click at [315, 440] on icon at bounding box center [318, 442] width 12 height 12
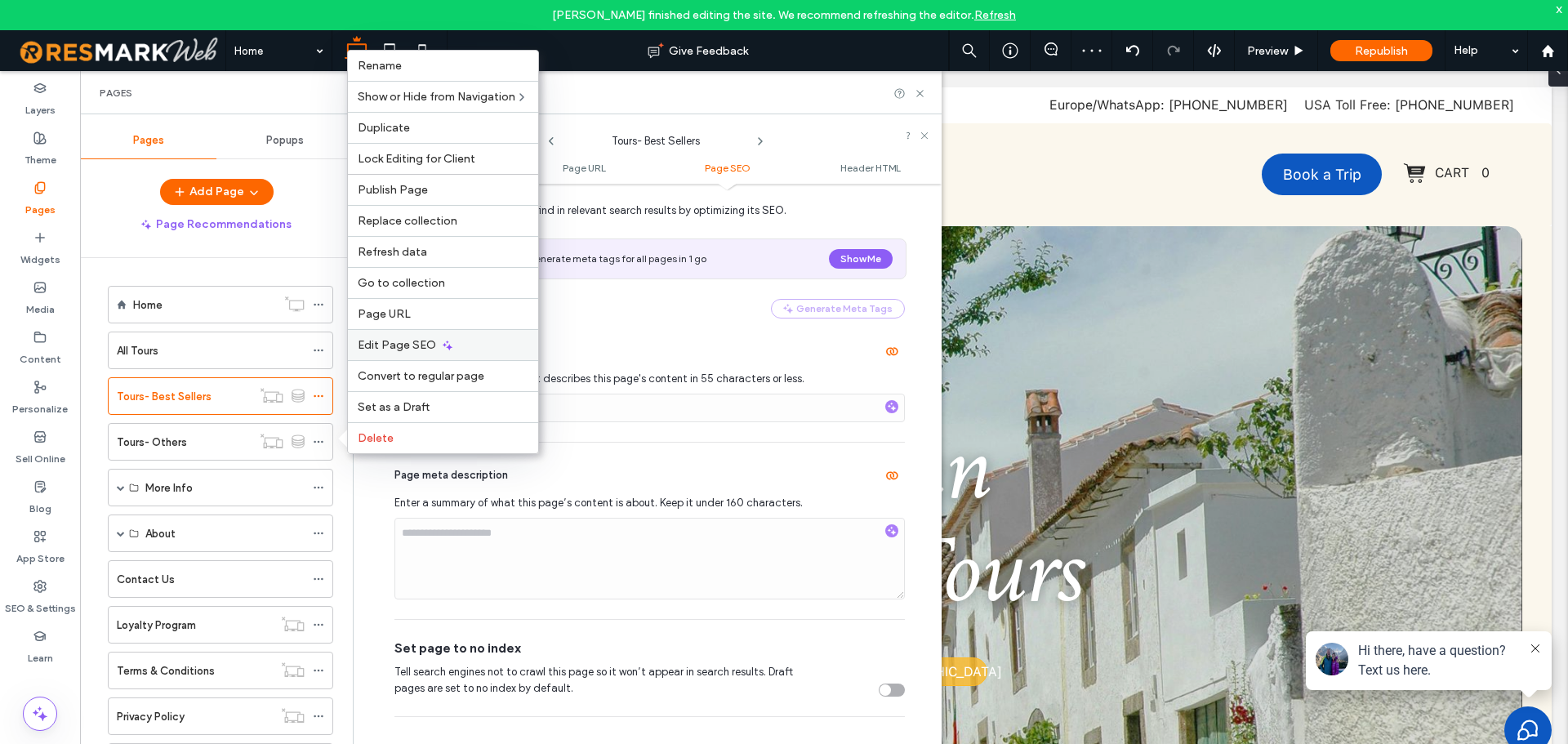
click at [424, 353] on div "Edit Page SEO" at bounding box center [443, 344] width 190 height 31
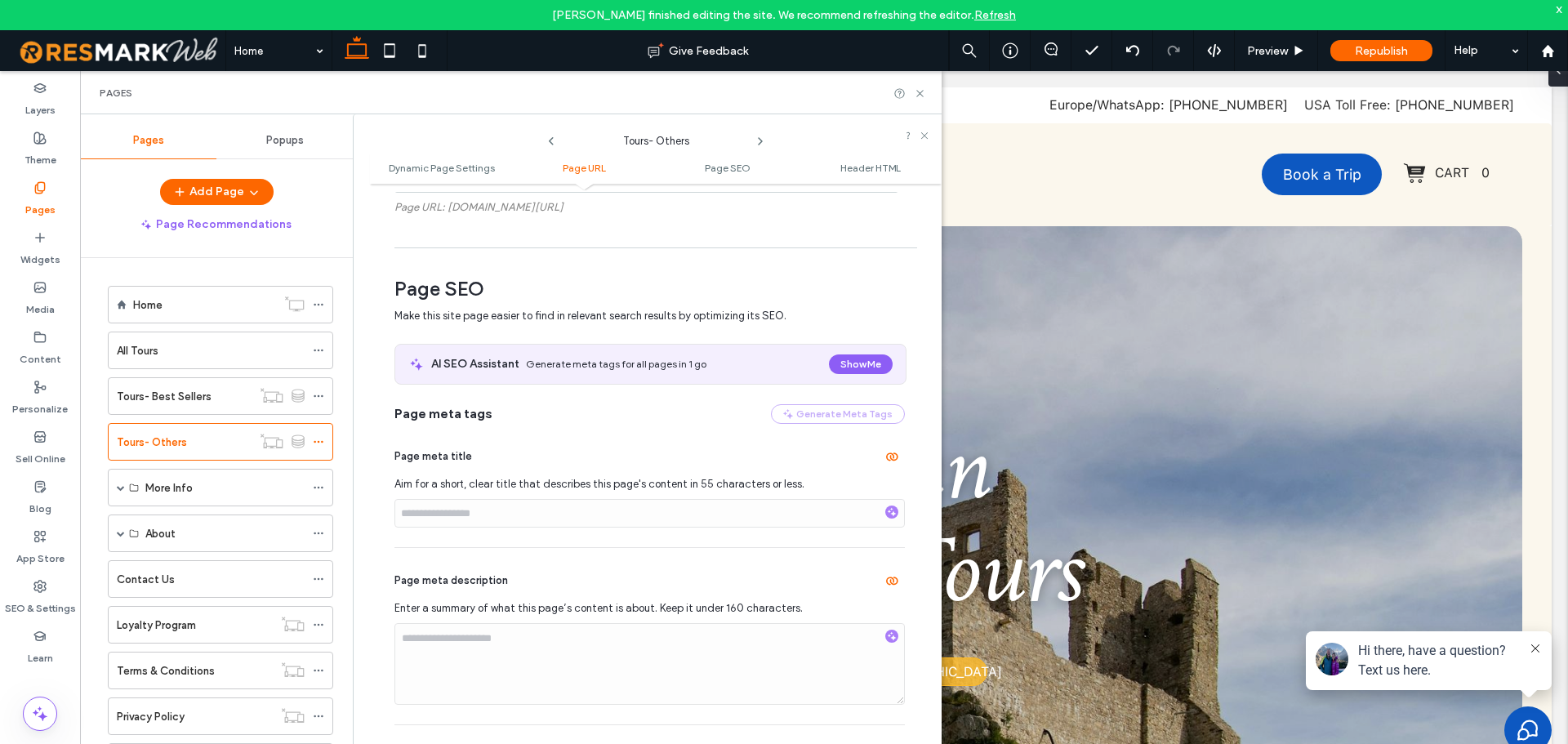
scroll to position [490, 0]
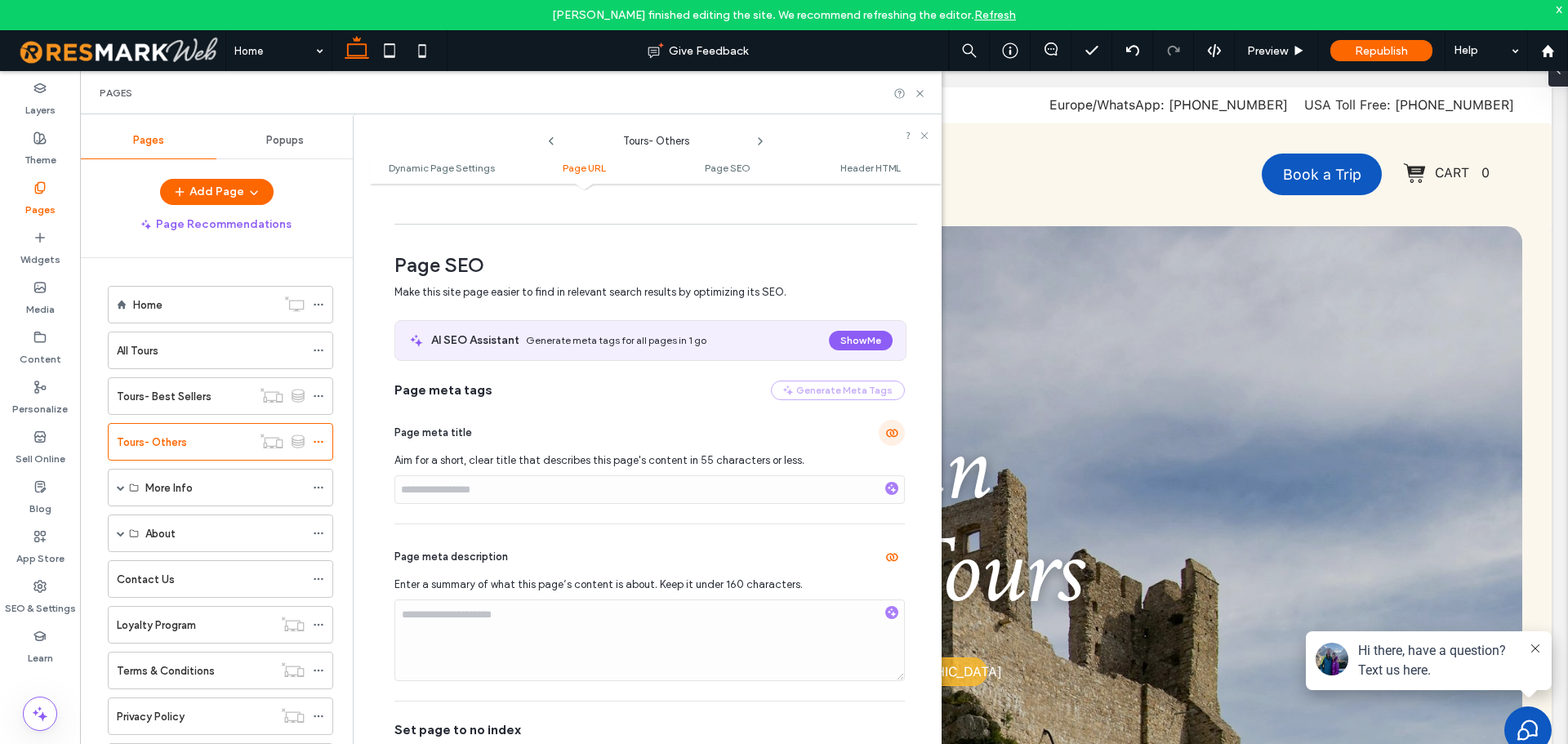
click at [886, 435] on use "button" at bounding box center [892, 433] width 12 height 9
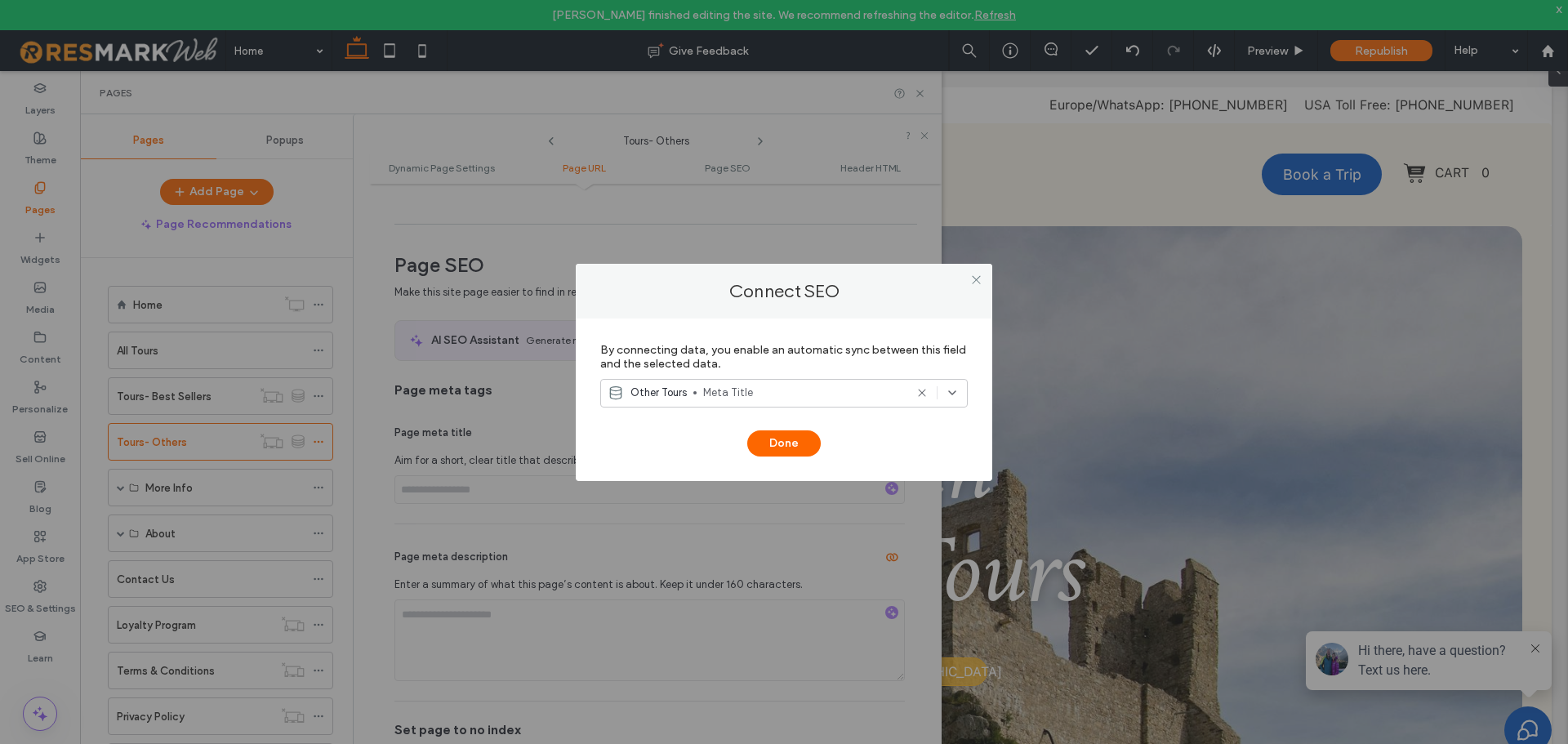
click at [745, 396] on span "Meta Title" at bounding box center [803, 392] width 200 height 16
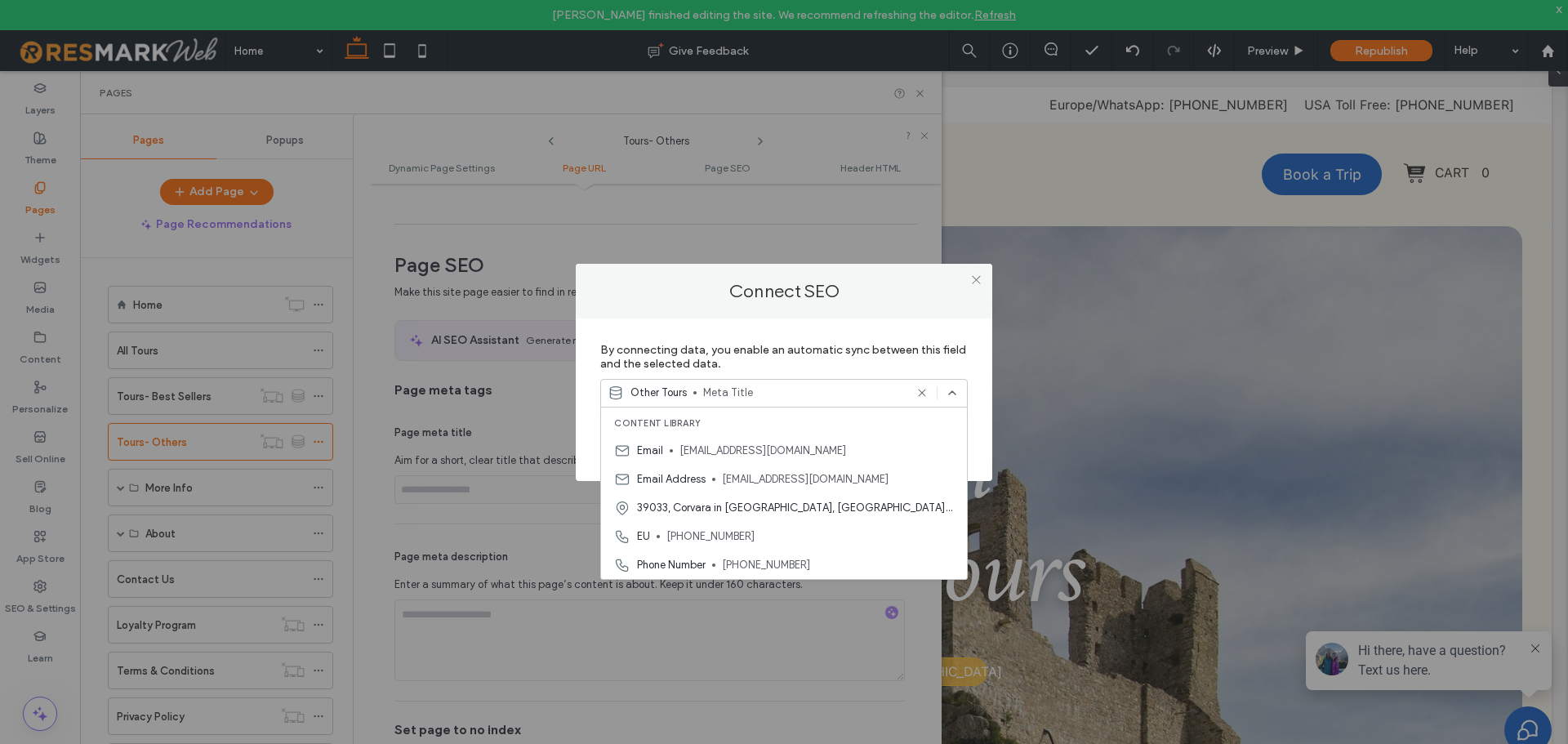
click at [794, 240] on div "Connect SEO By connecting data, you enable an automatic sync between this field…" at bounding box center [784, 372] width 1568 height 744
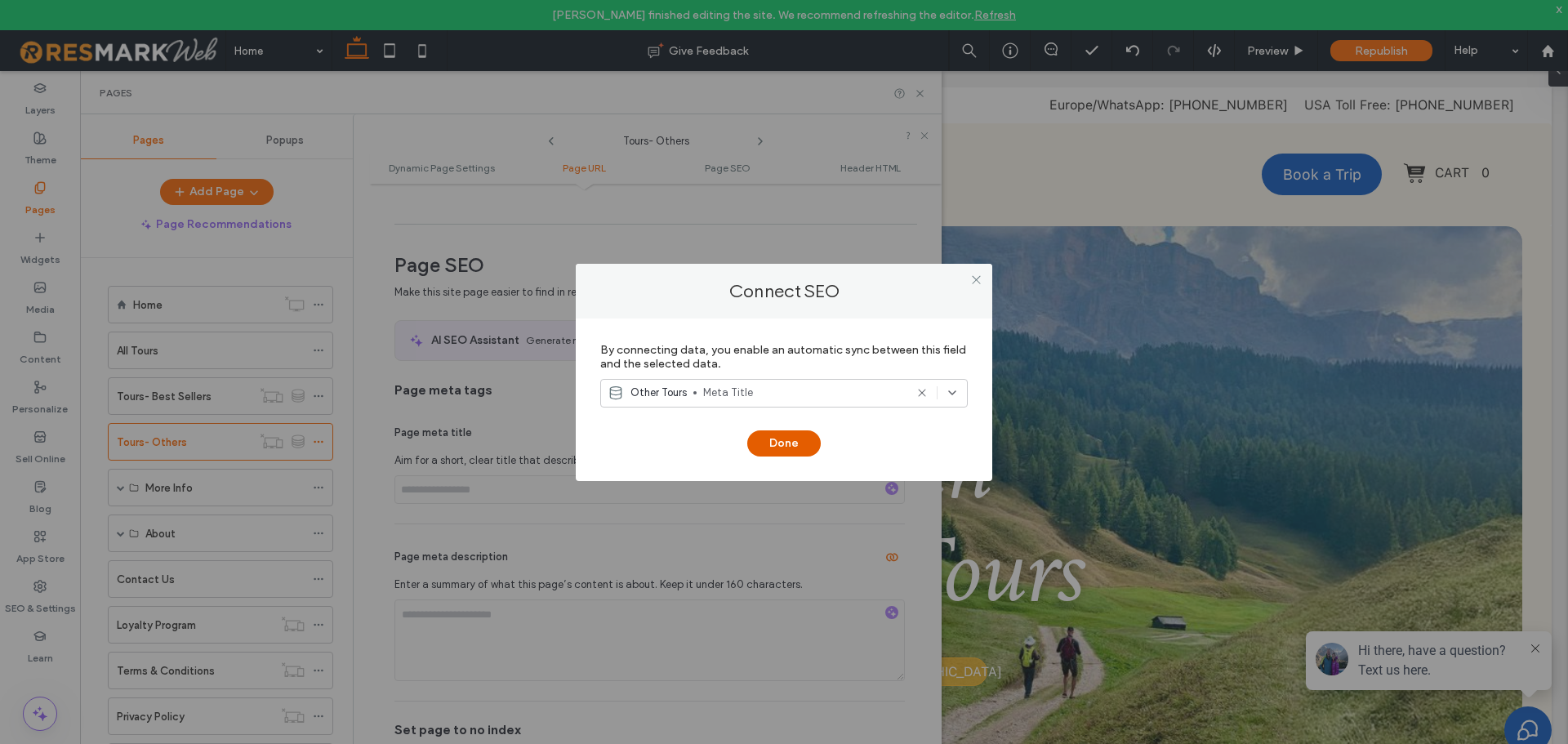
click at [788, 437] on button "Done" at bounding box center [784, 443] width 74 height 26
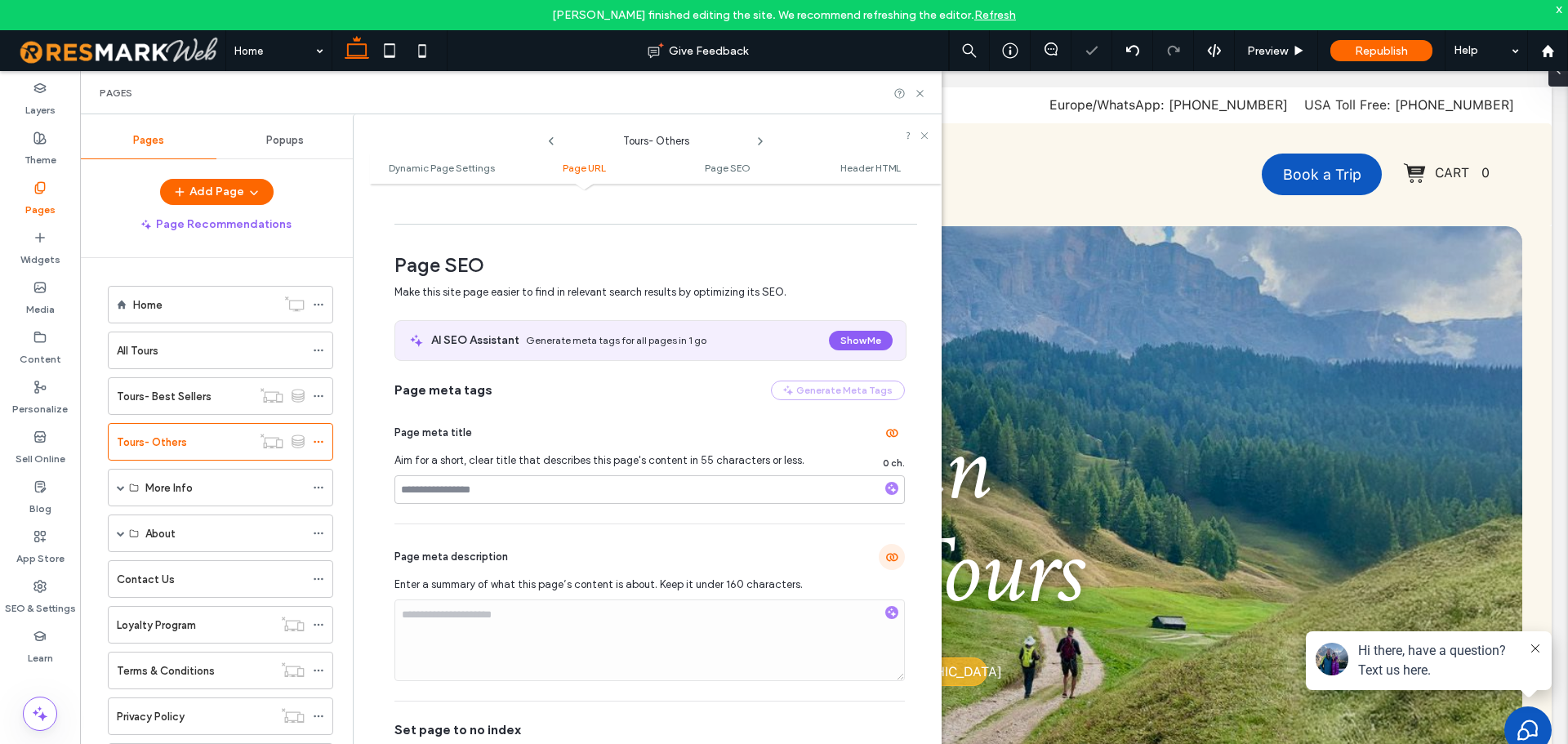
click at [893, 556] on span "button" at bounding box center [891, 556] width 26 height 26
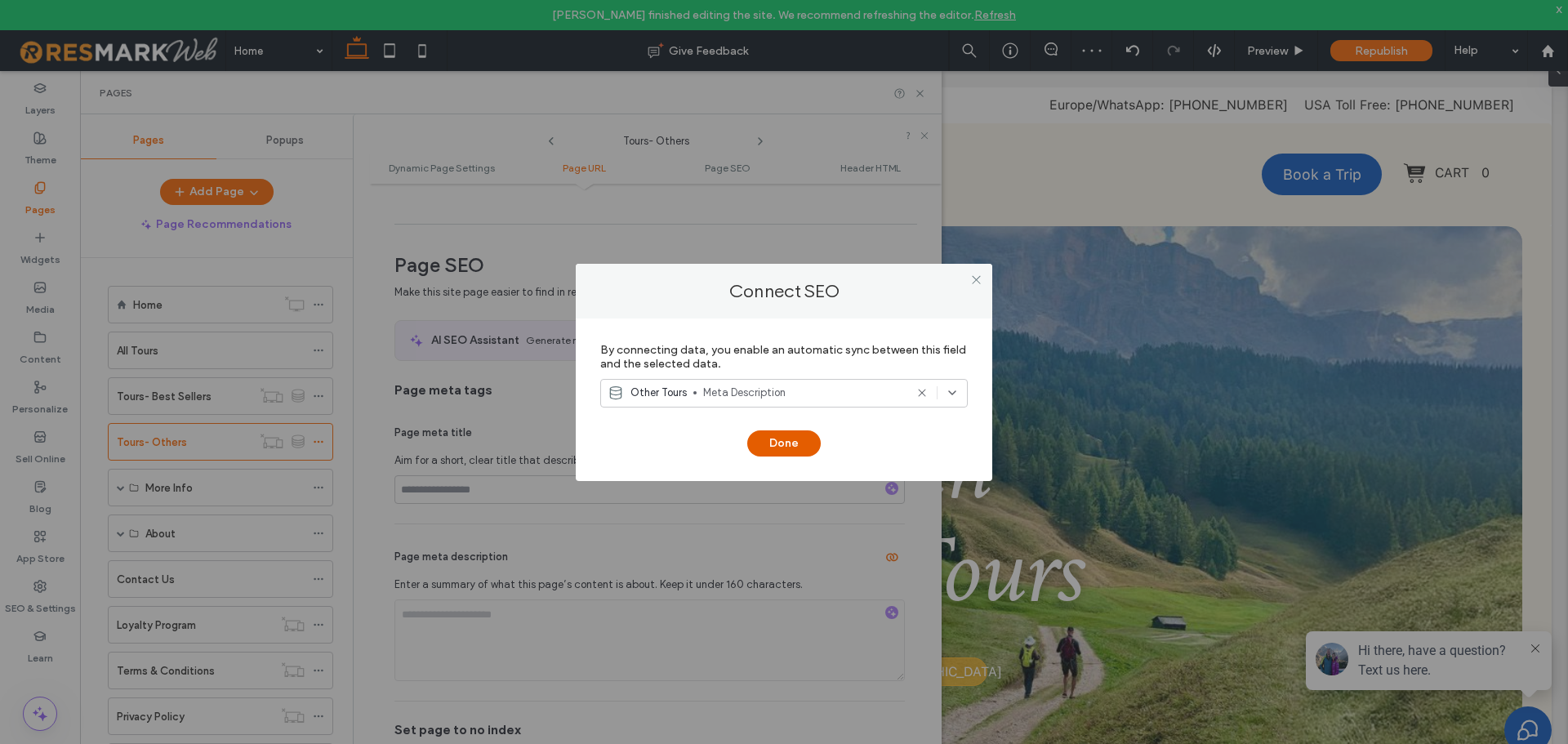
click at [788, 447] on button "Done" at bounding box center [784, 443] width 74 height 26
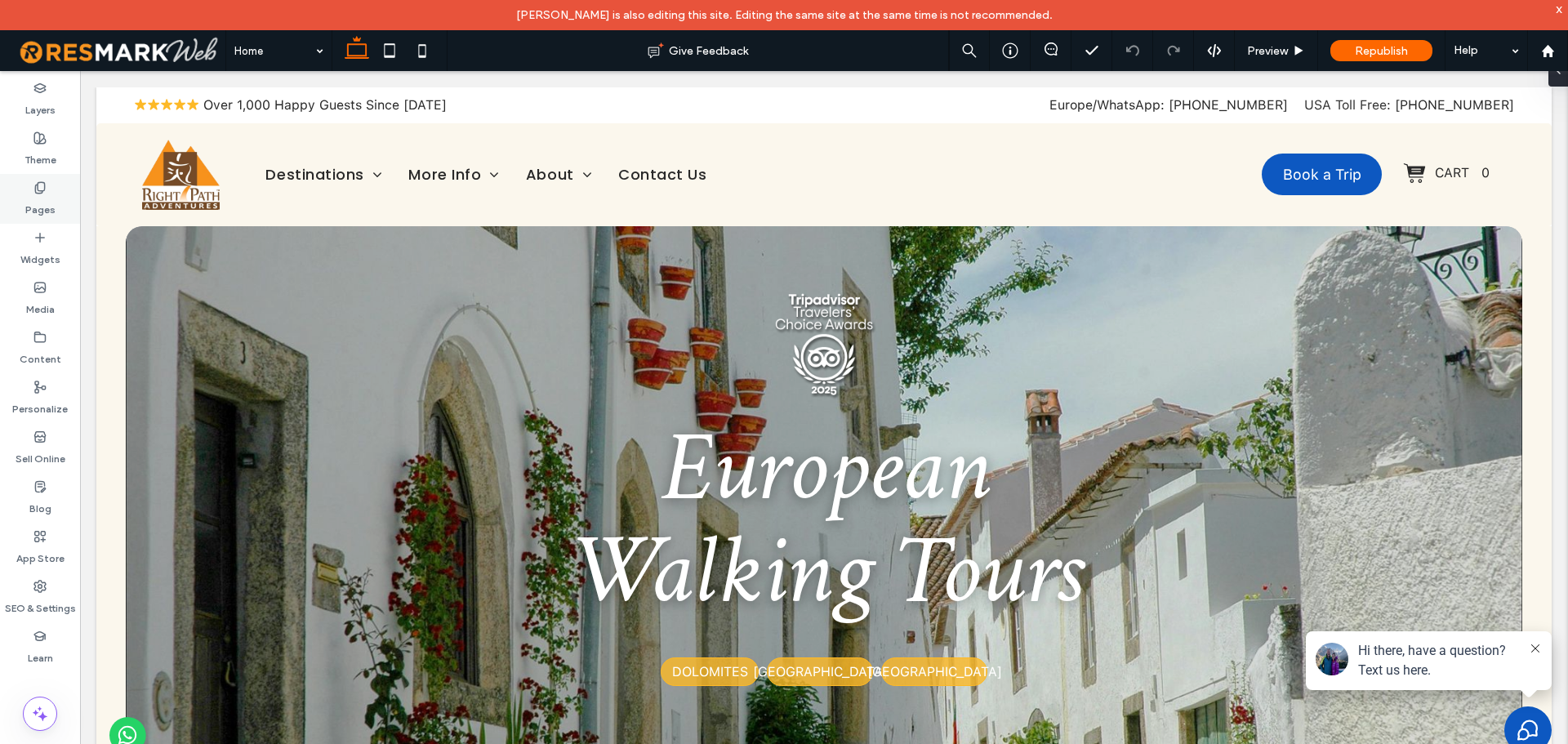
click at [48, 193] on div "Pages" at bounding box center [39, 198] width 80 height 50
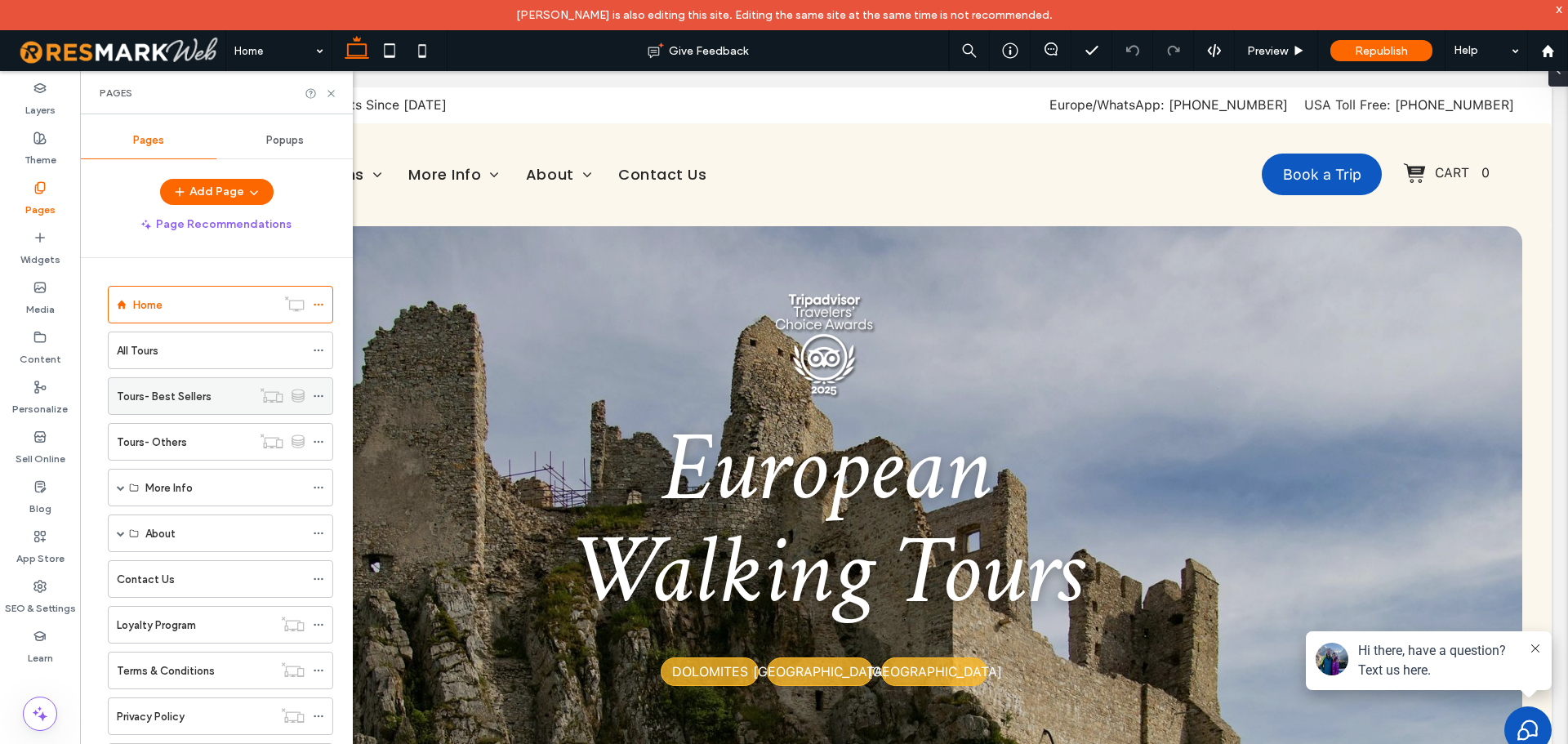
click at [316, 403] on span at bounding box center [318, 396] width 12 height 25
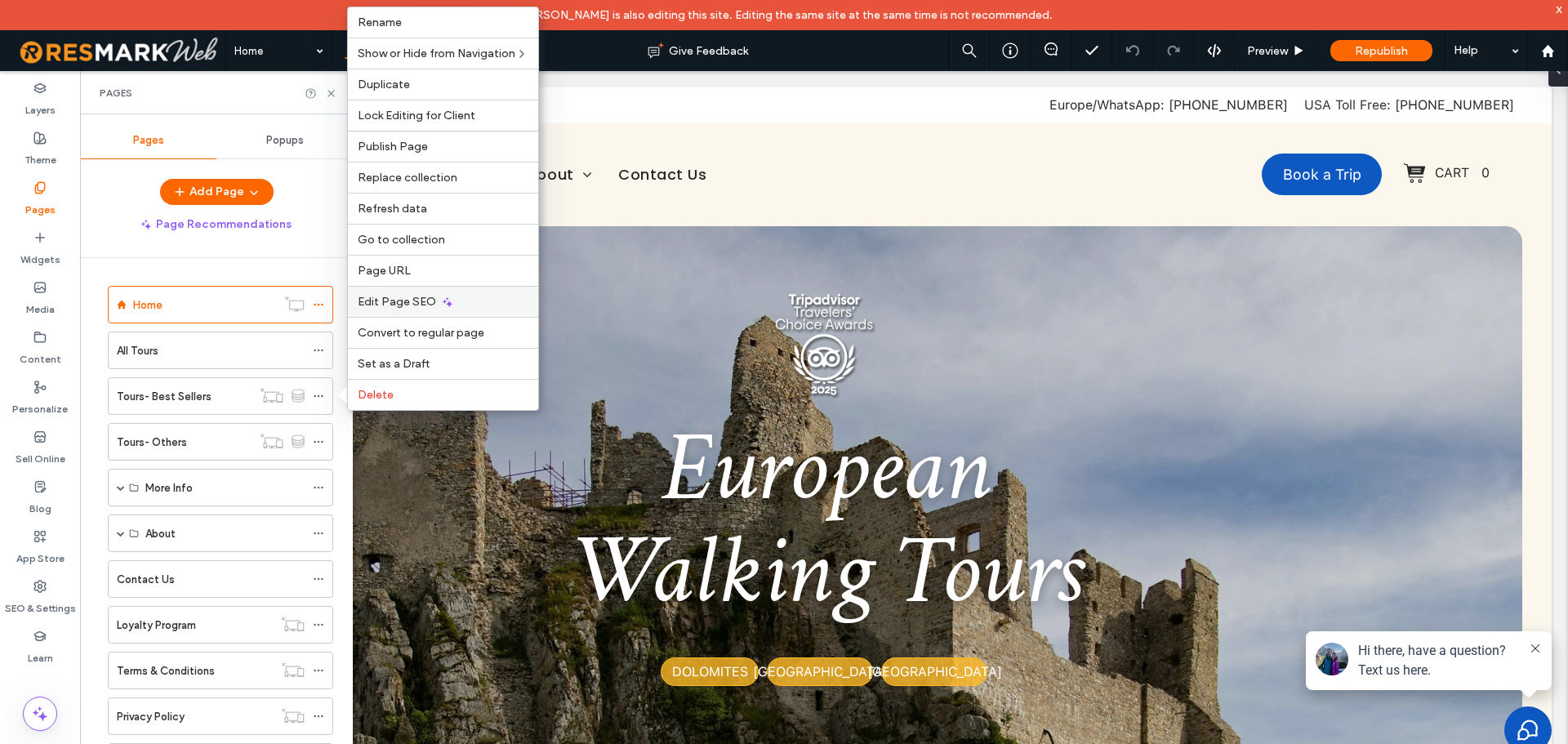
click at [426, 297] on span "Edit Page SEO" at bounding box center [397, 301] width 79 height 13
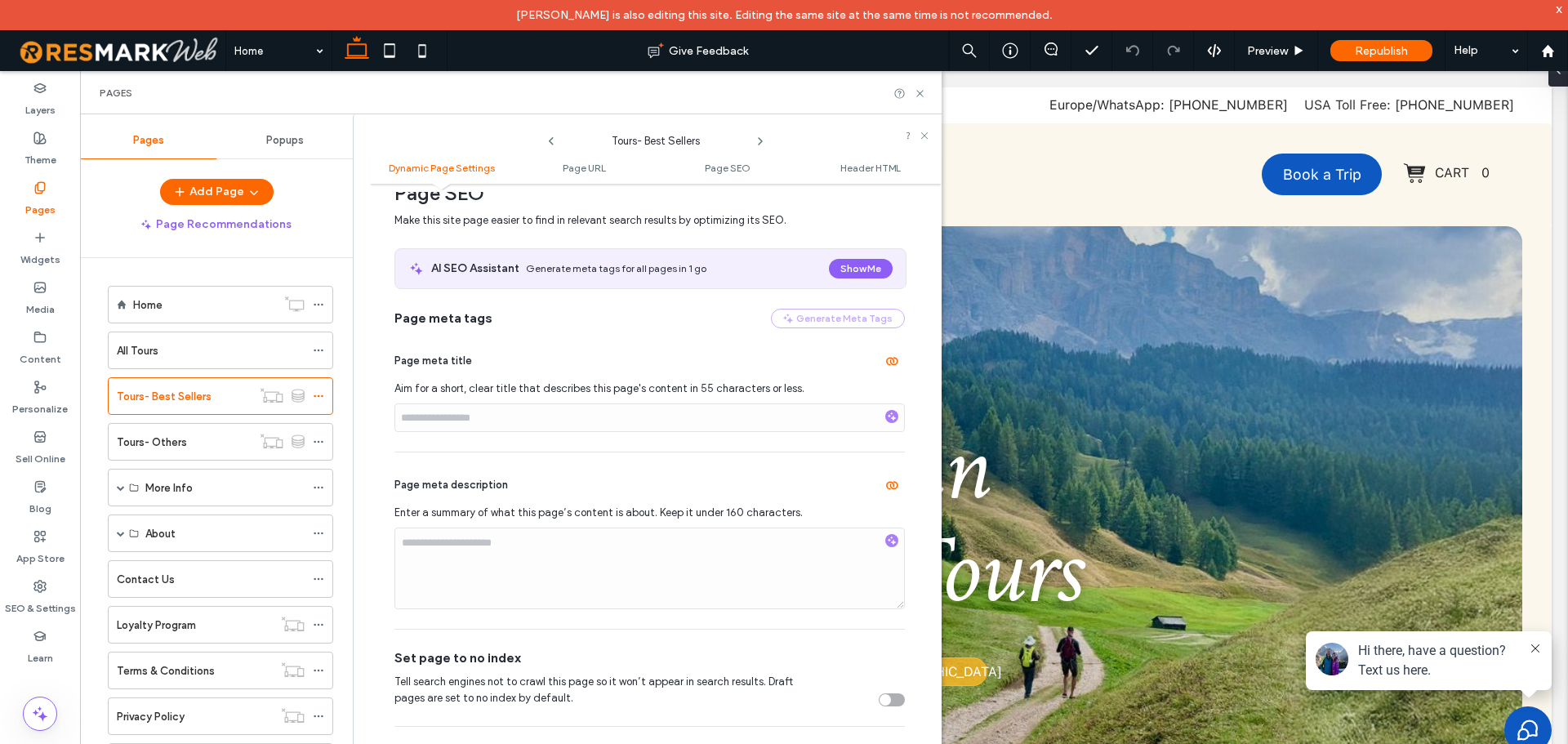
scroll to position [653, 0]
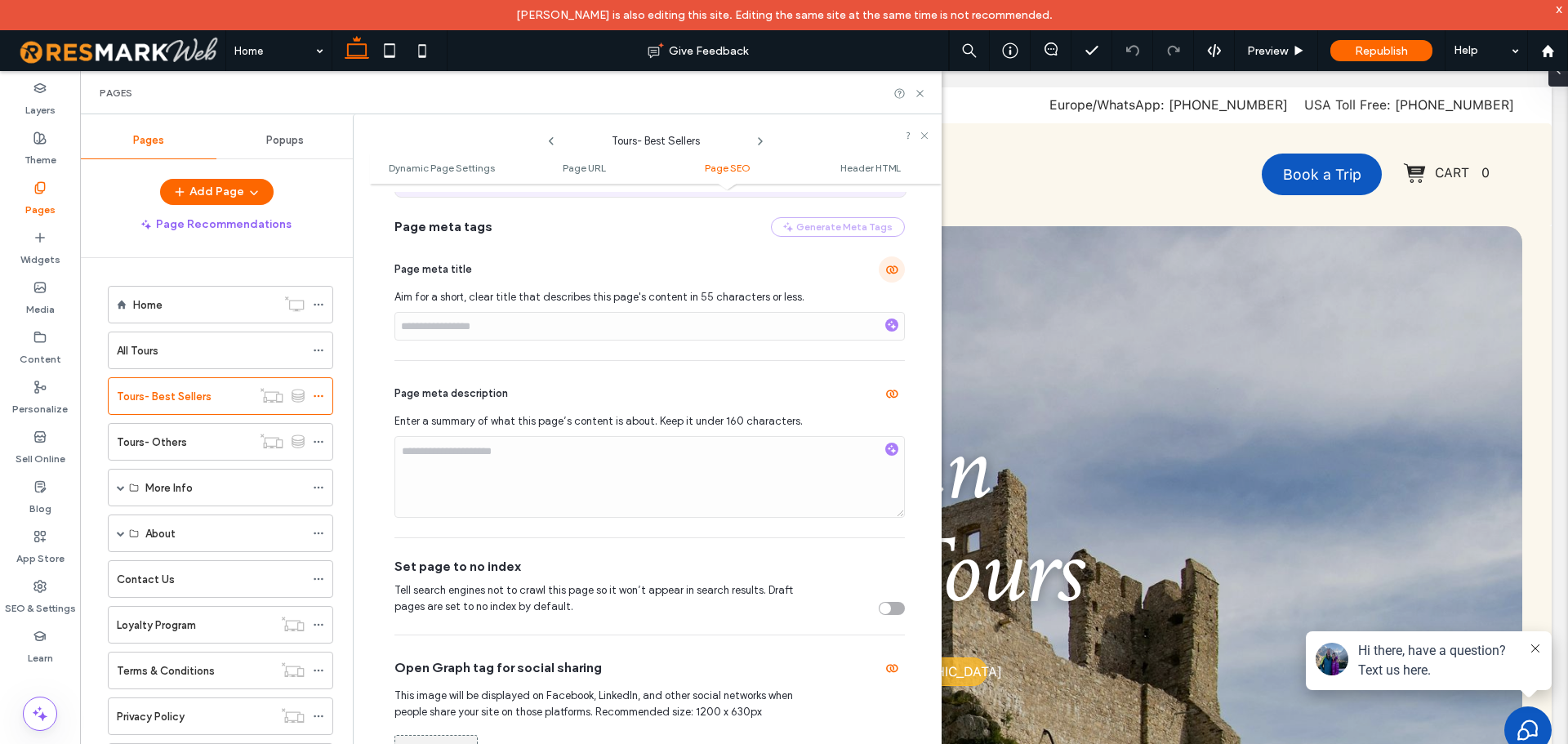
click at [886, 268] on use "button" at bounding box center [892, 270] width 12 height 9
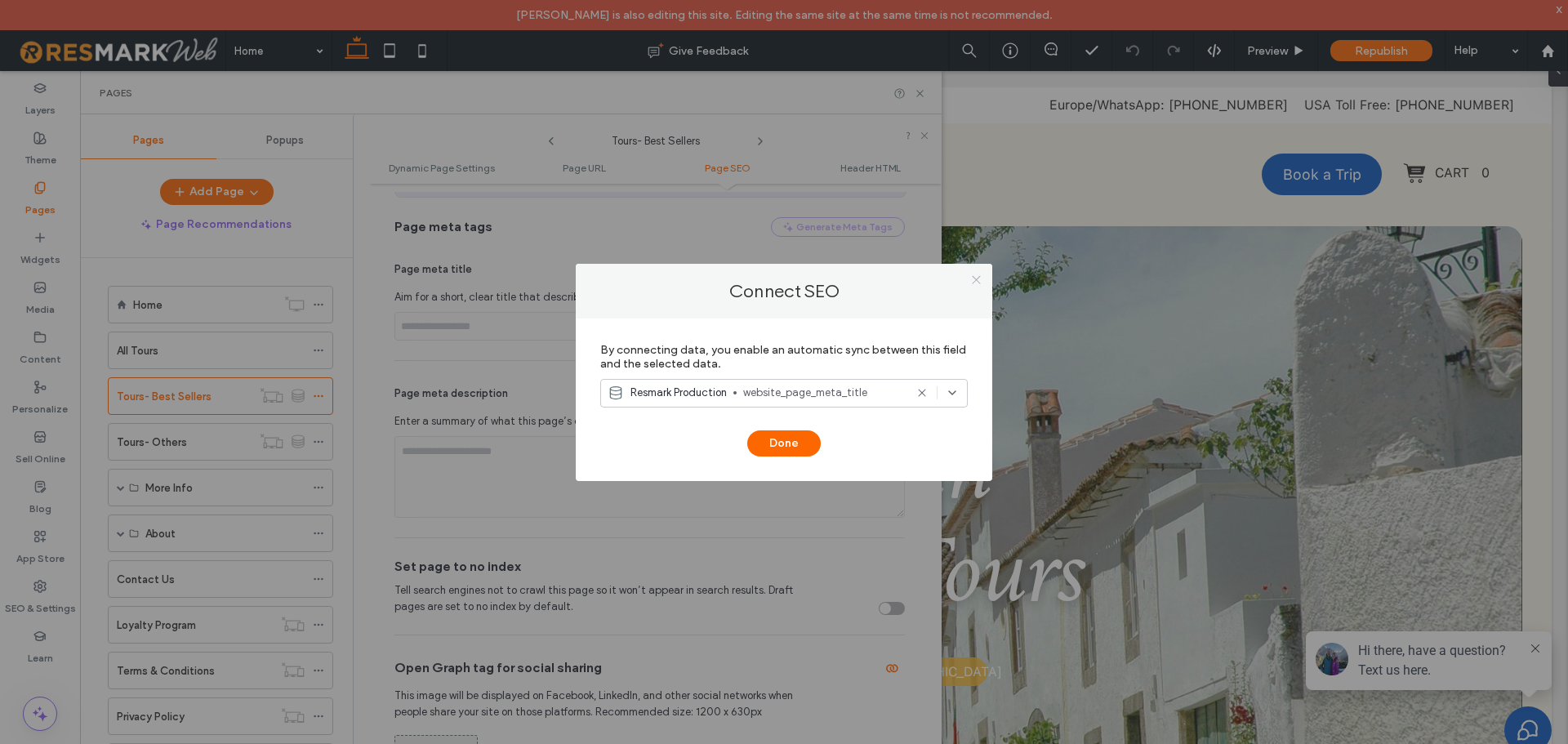
click at [975, 278] on icon at bounding box center [975, 279] width 12 height 12
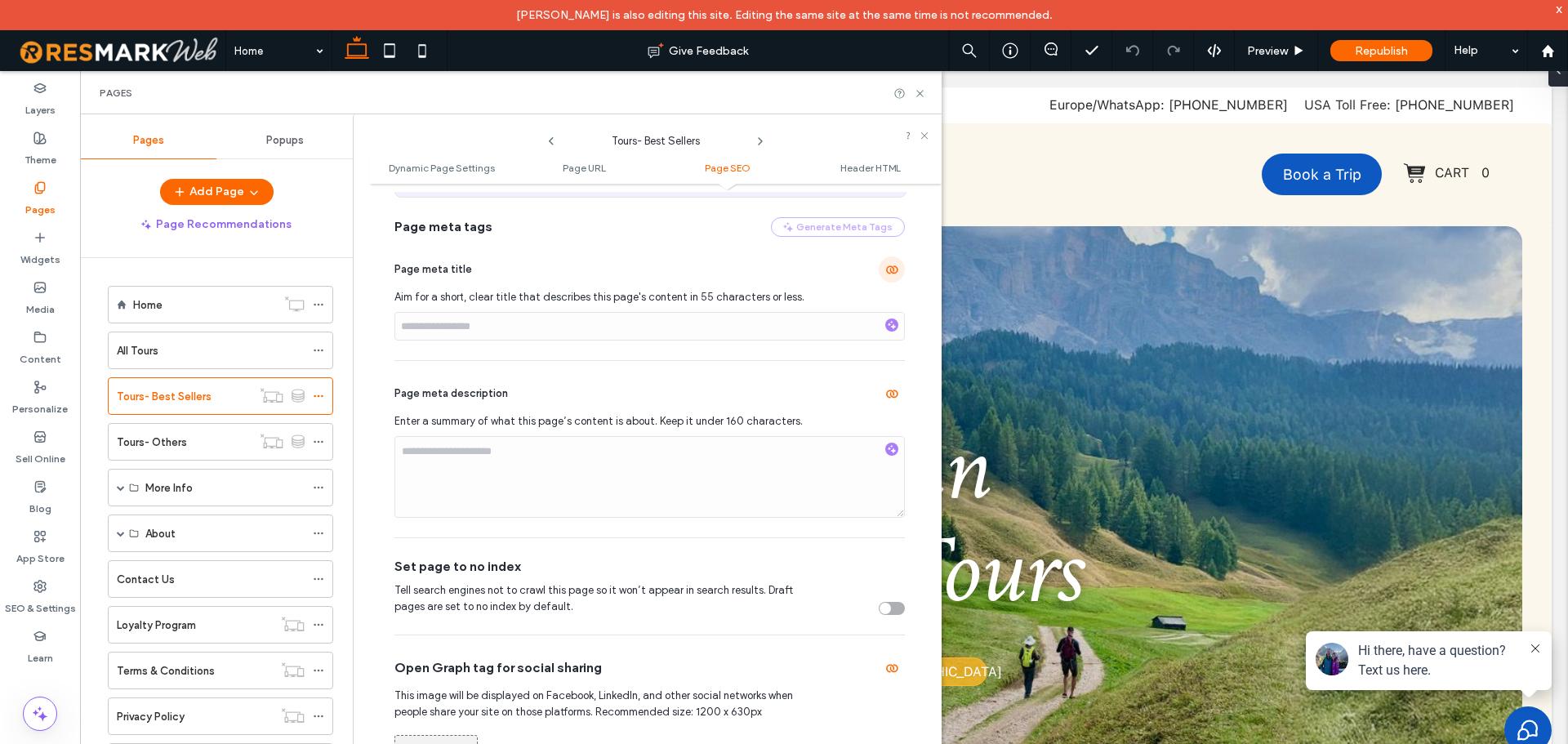
click at [878, 274] on span "button" at bounding box center [891, 268] width 26 height 26
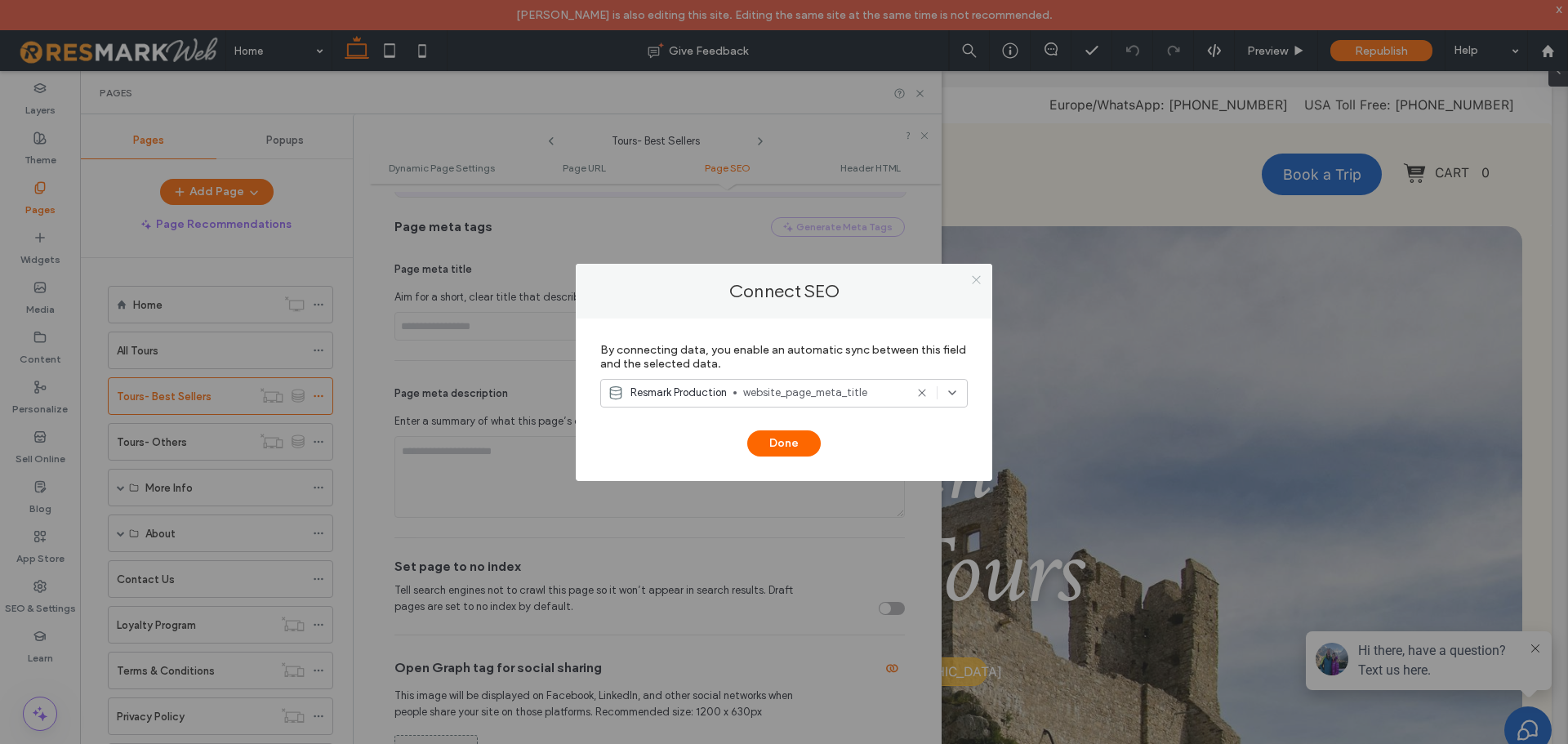
click at [972, 279] on icon at bounding box center [975, 279] width 12 height 12
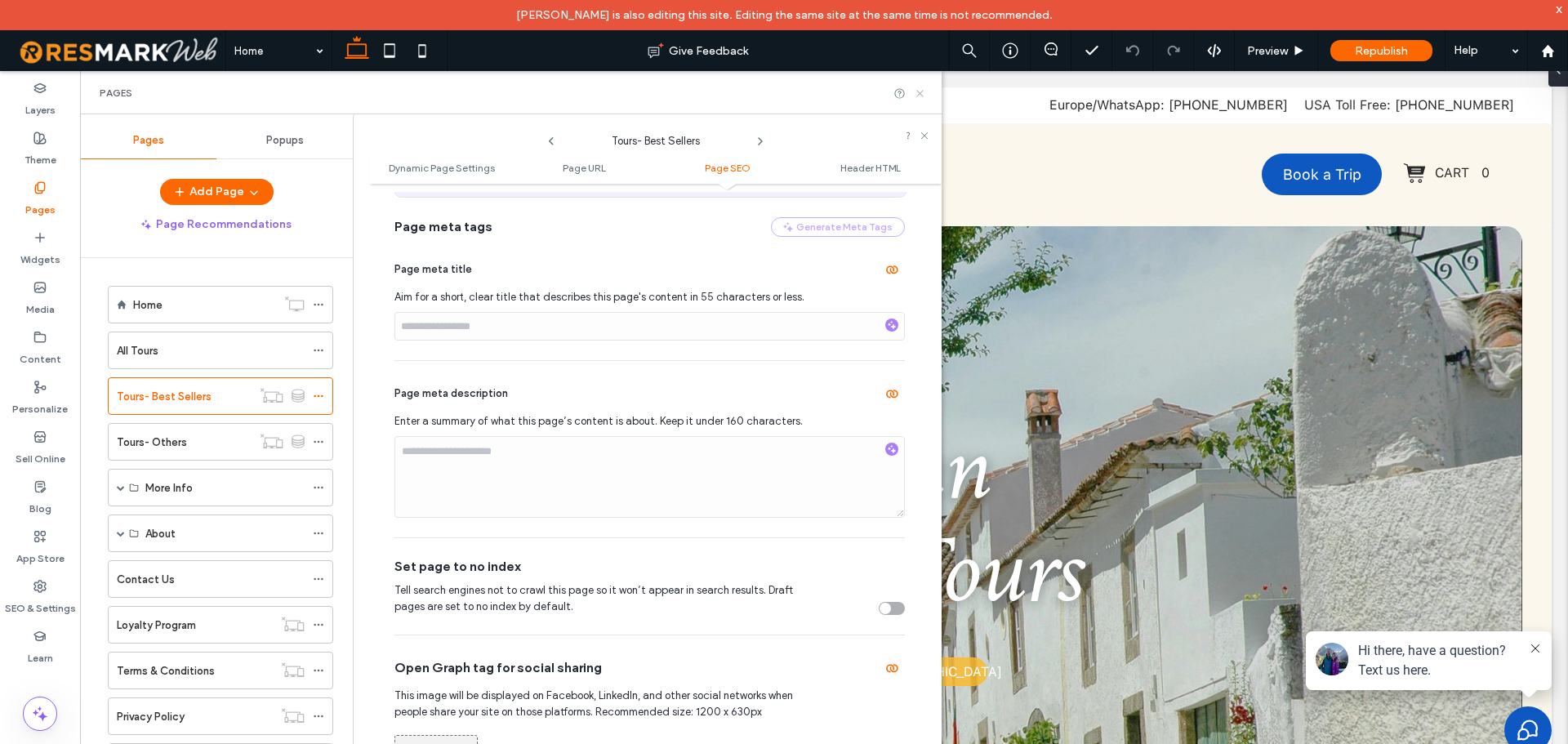
drag, startPoint x: 924, startPoint y: 94, endPoint x: 869, endPoint y: 60, distance: 64.7
click at [924, 94] on icon at bounding box center [920, 93] width 12 height 12
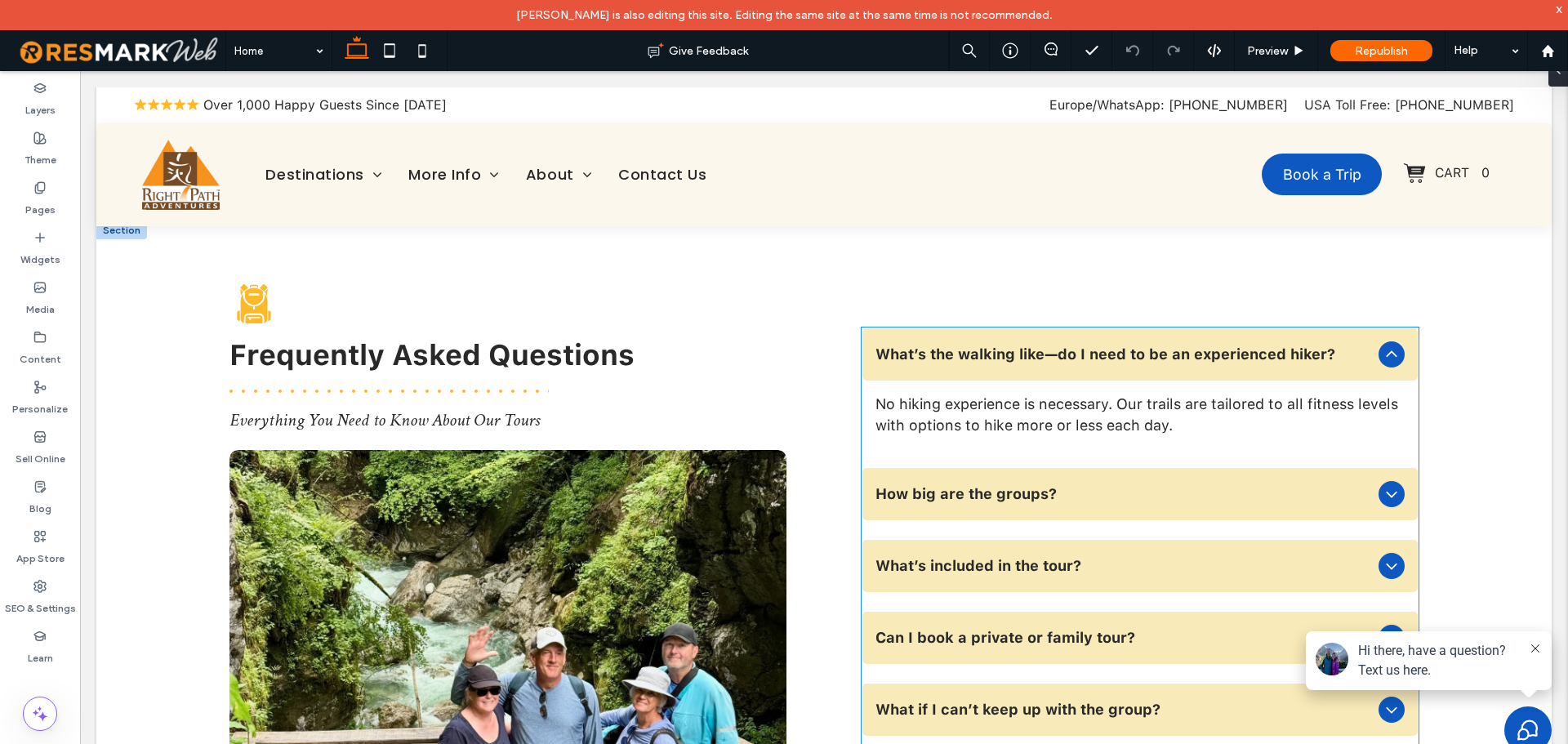
scroll to position [5918, 0]
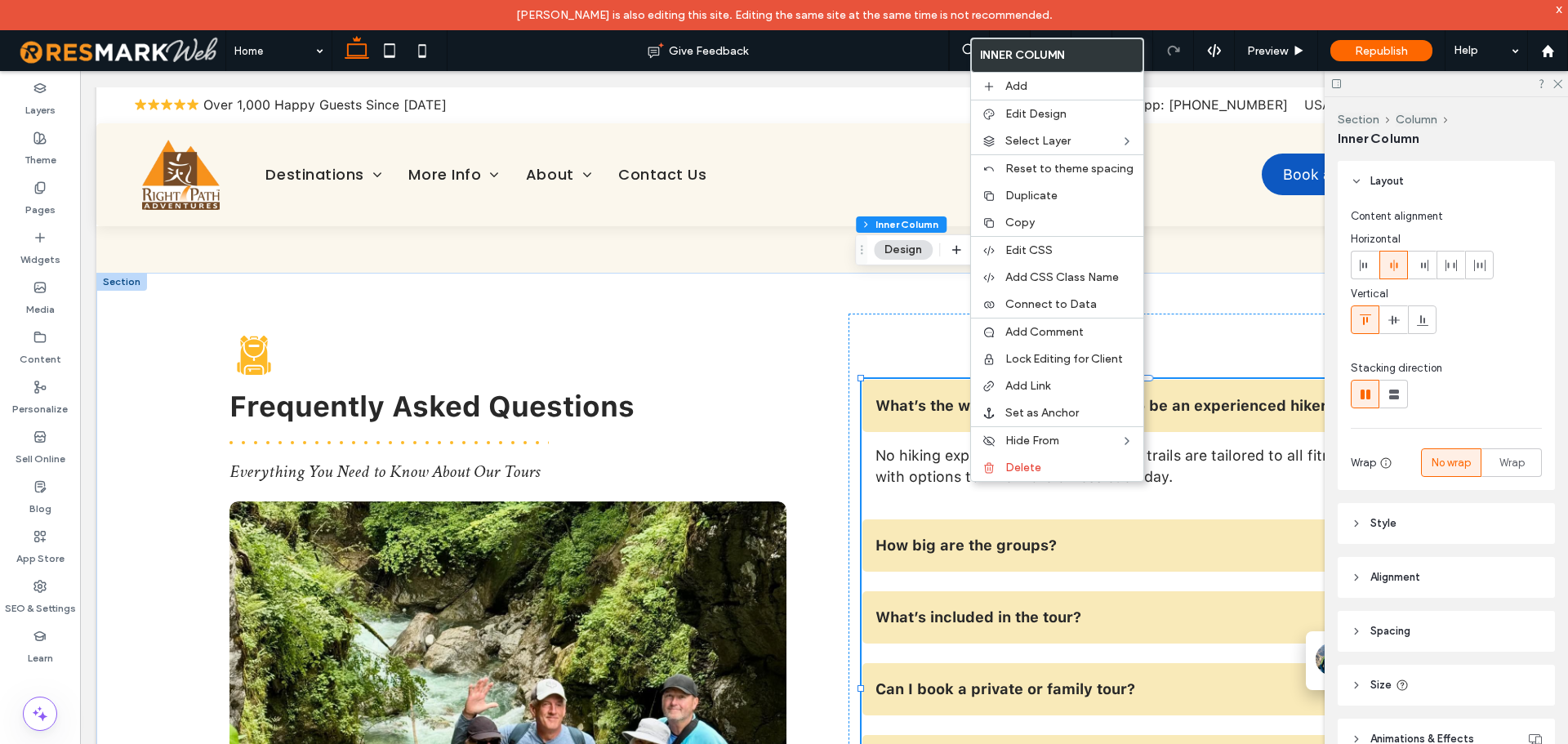
click at [919, 399] on span "What’s the walking like—do I need to be an experienced hiker?" at bounding box center [1124, 406] width 497 height 13
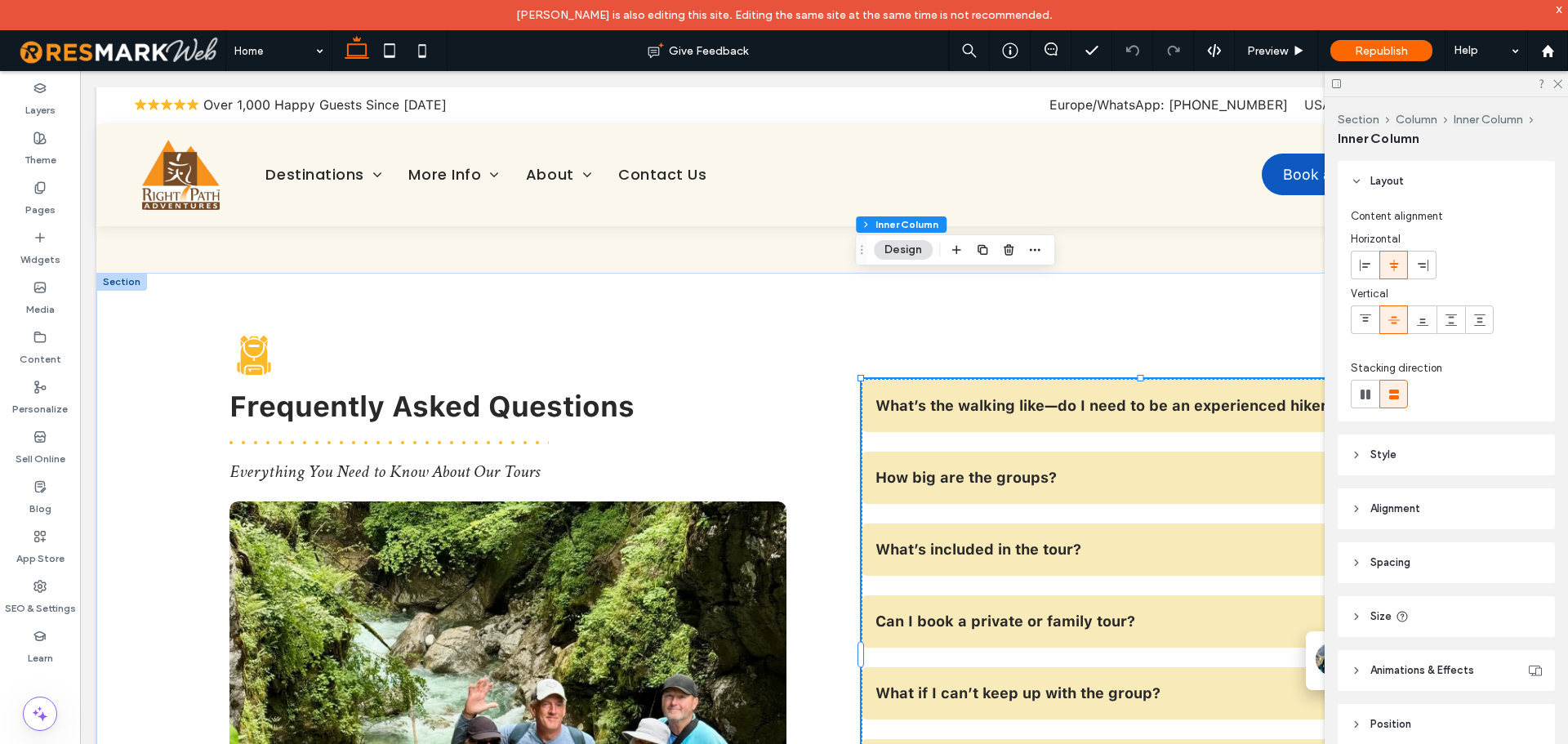
click at [961, 452] on div "How big are the groups?" at bounding box center [1140, 477] width 556 height 52
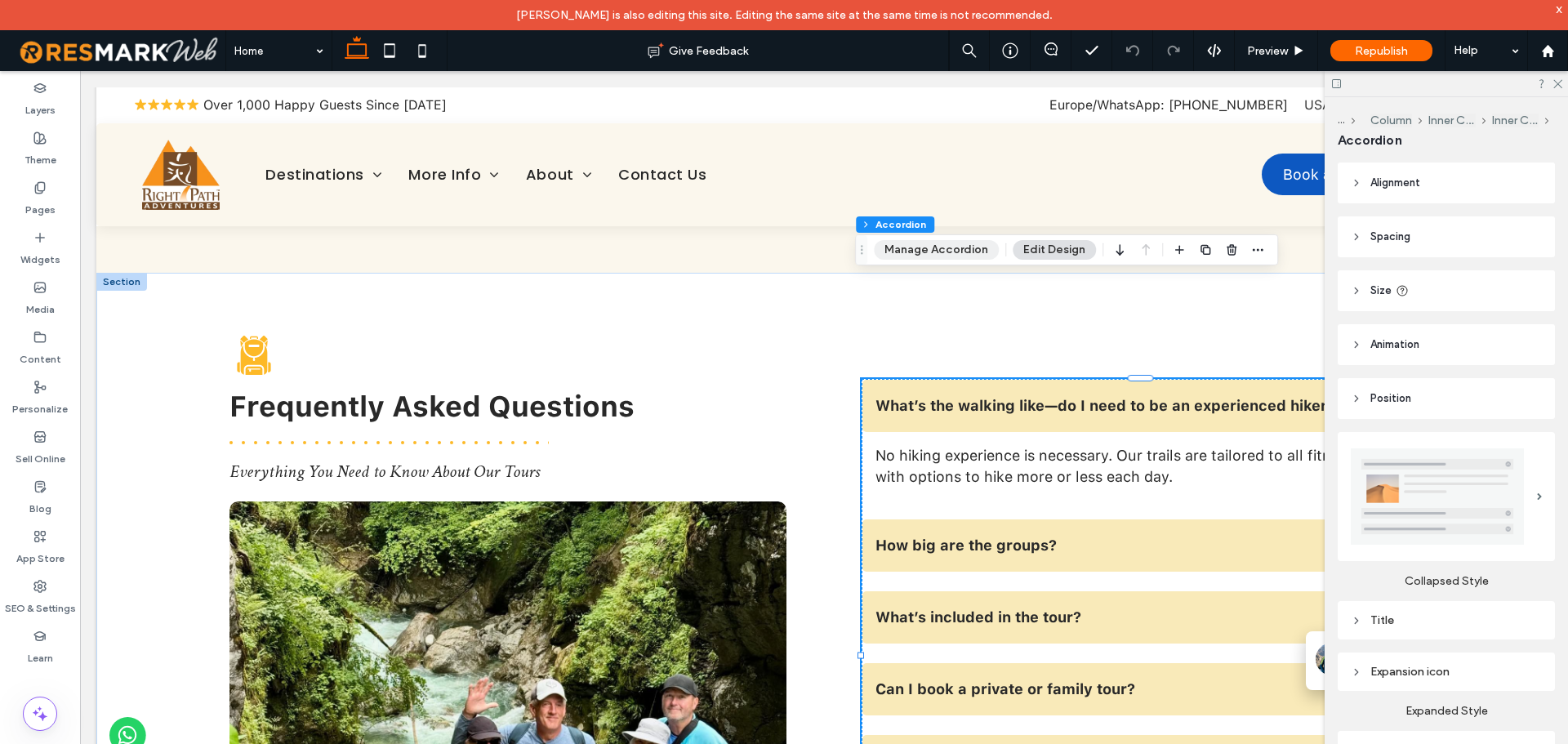
click at [949, 244] on button "Manage Accordion" at bounding box center [936, 249] width 125 height 19
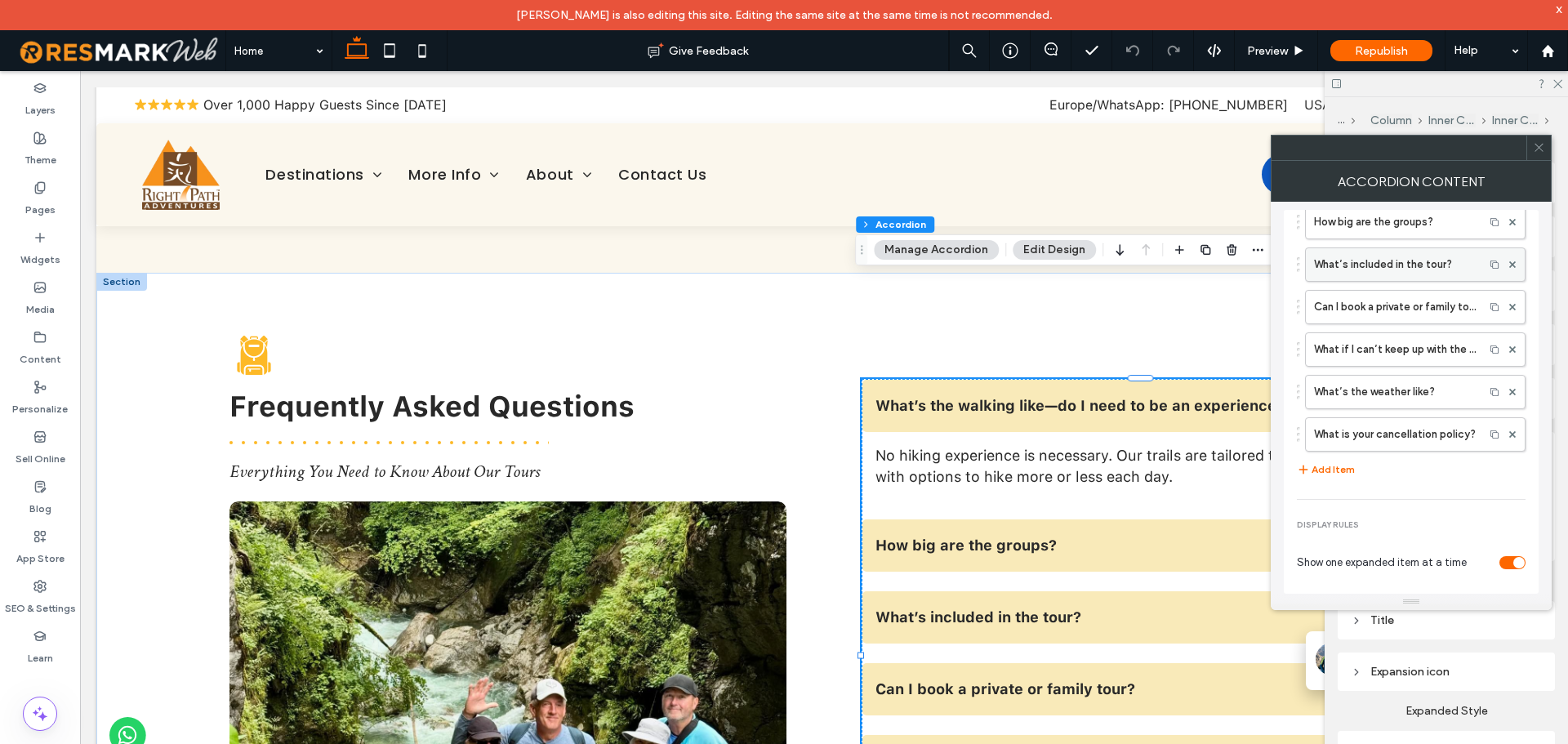
scroll to position [284, 0]
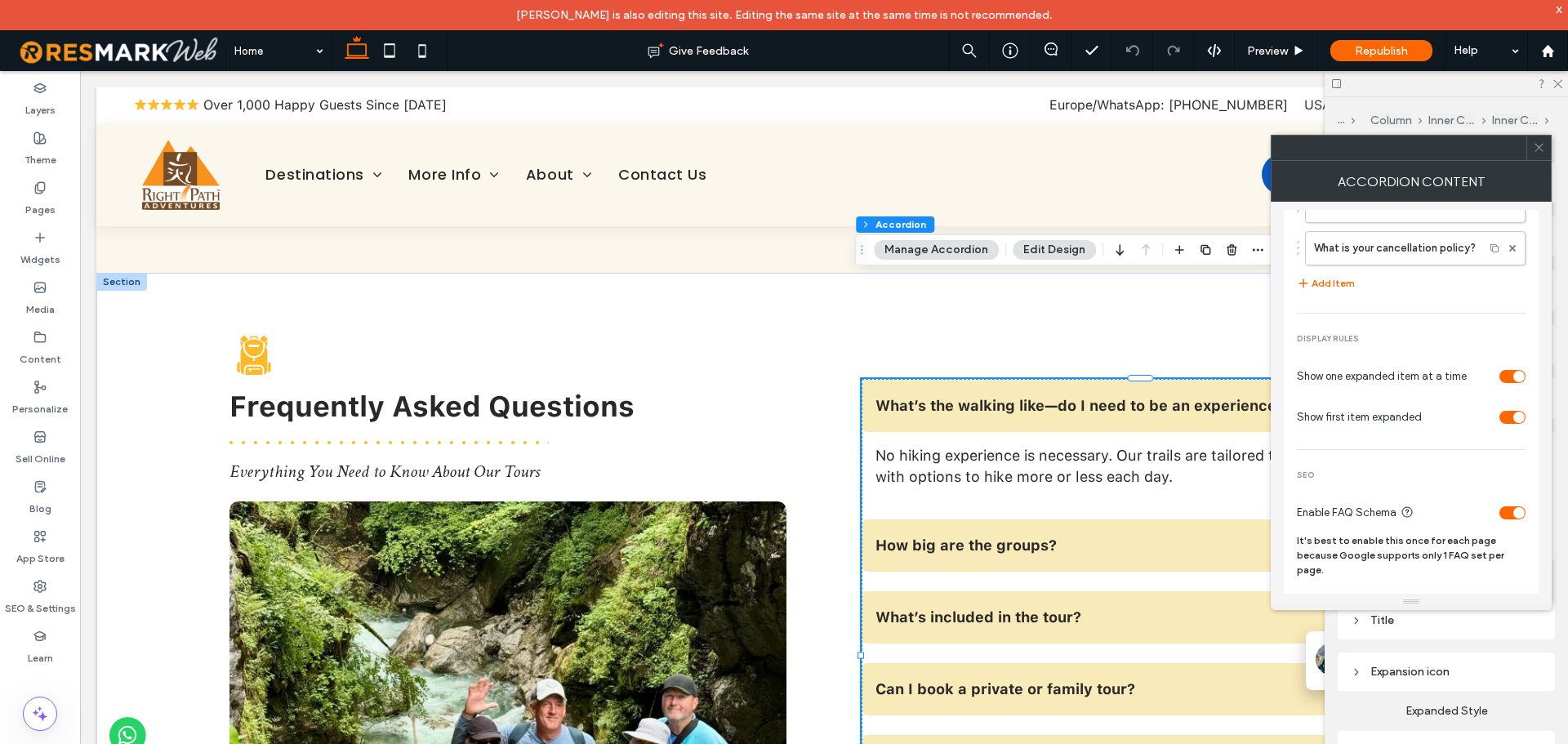
click at [1540, 149] on icon at bounding box center [1538, 147] width 12 height 12
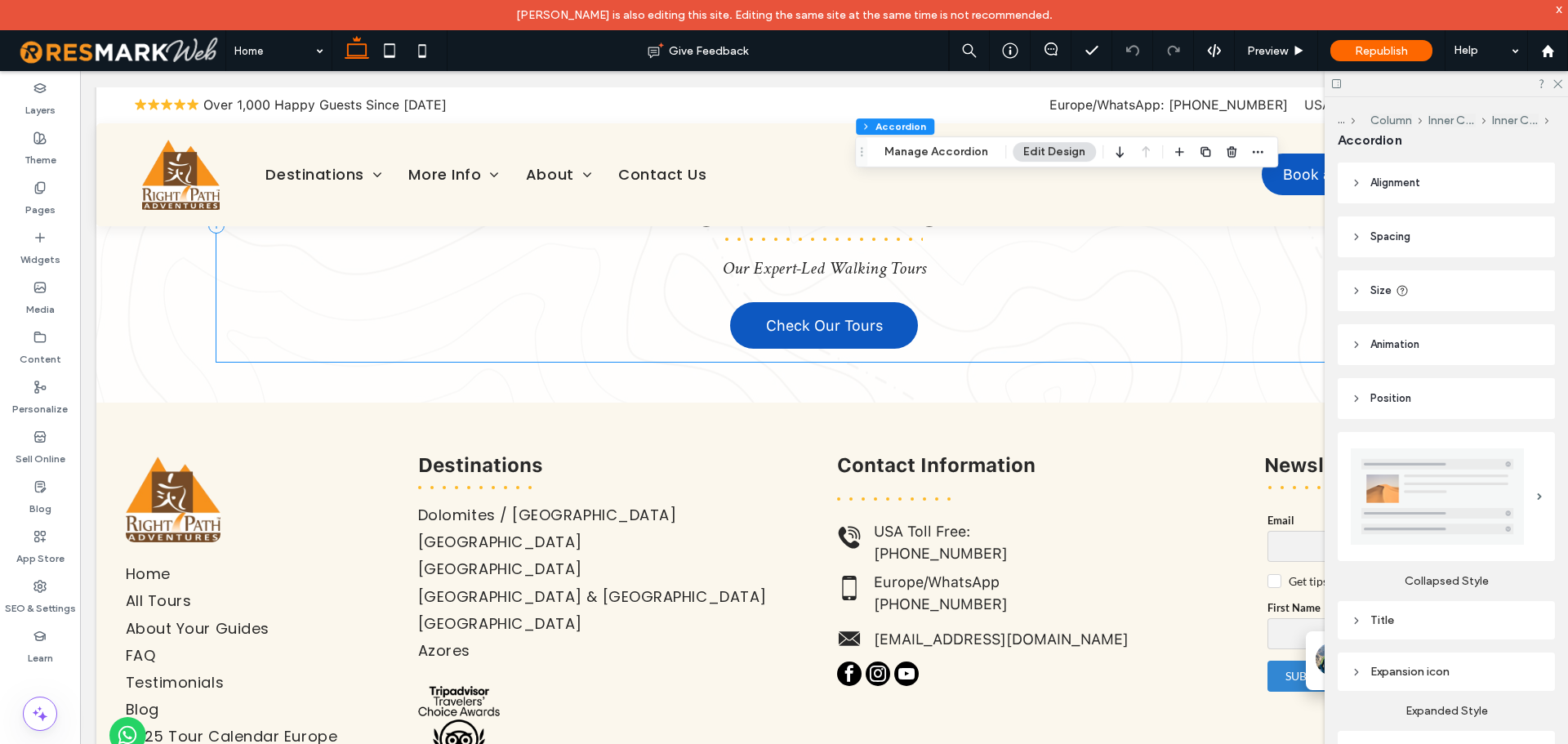
scroll to position [8857, 0]
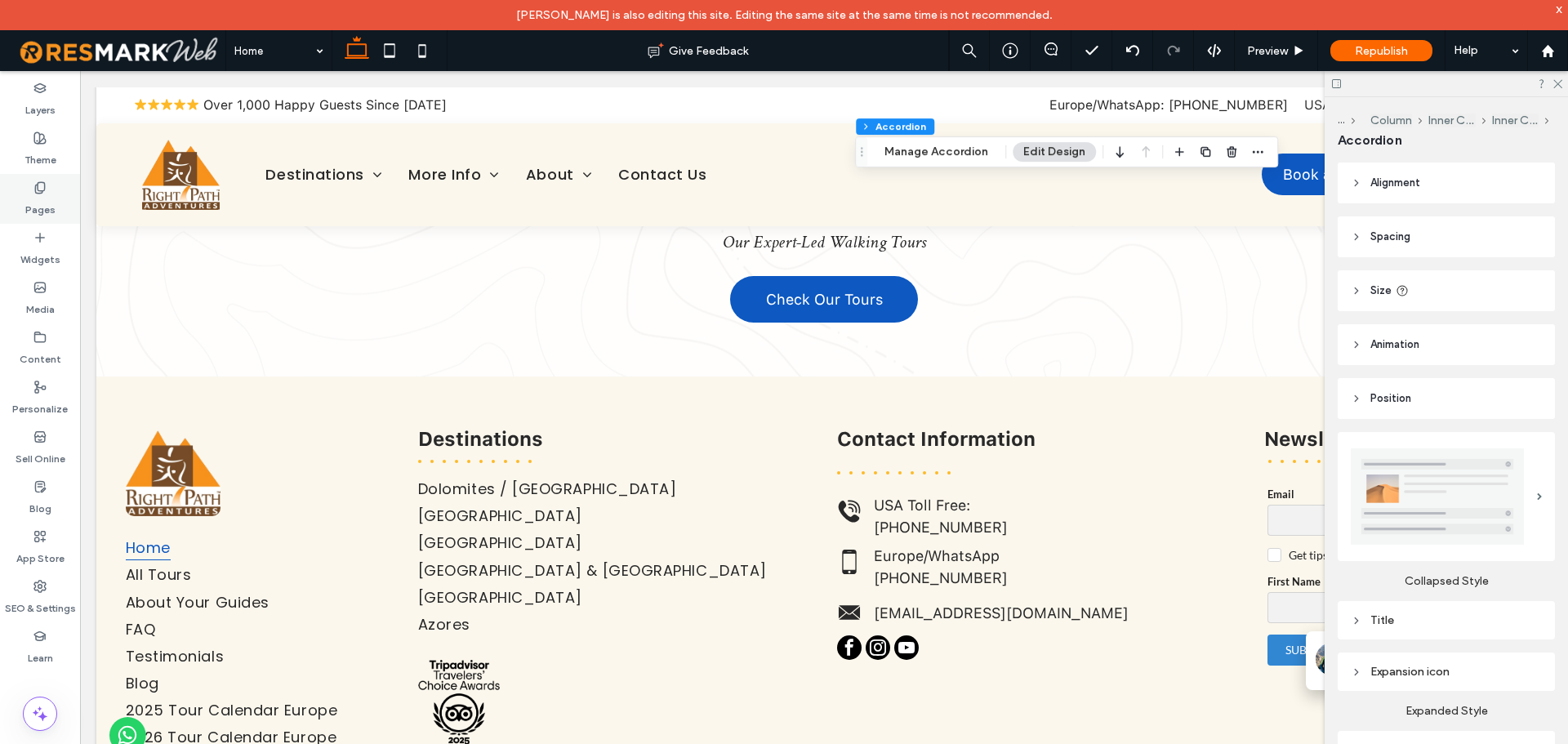
click at [29, 193] on div "Pages" at bounding box center [39, 198] width 80 height 50
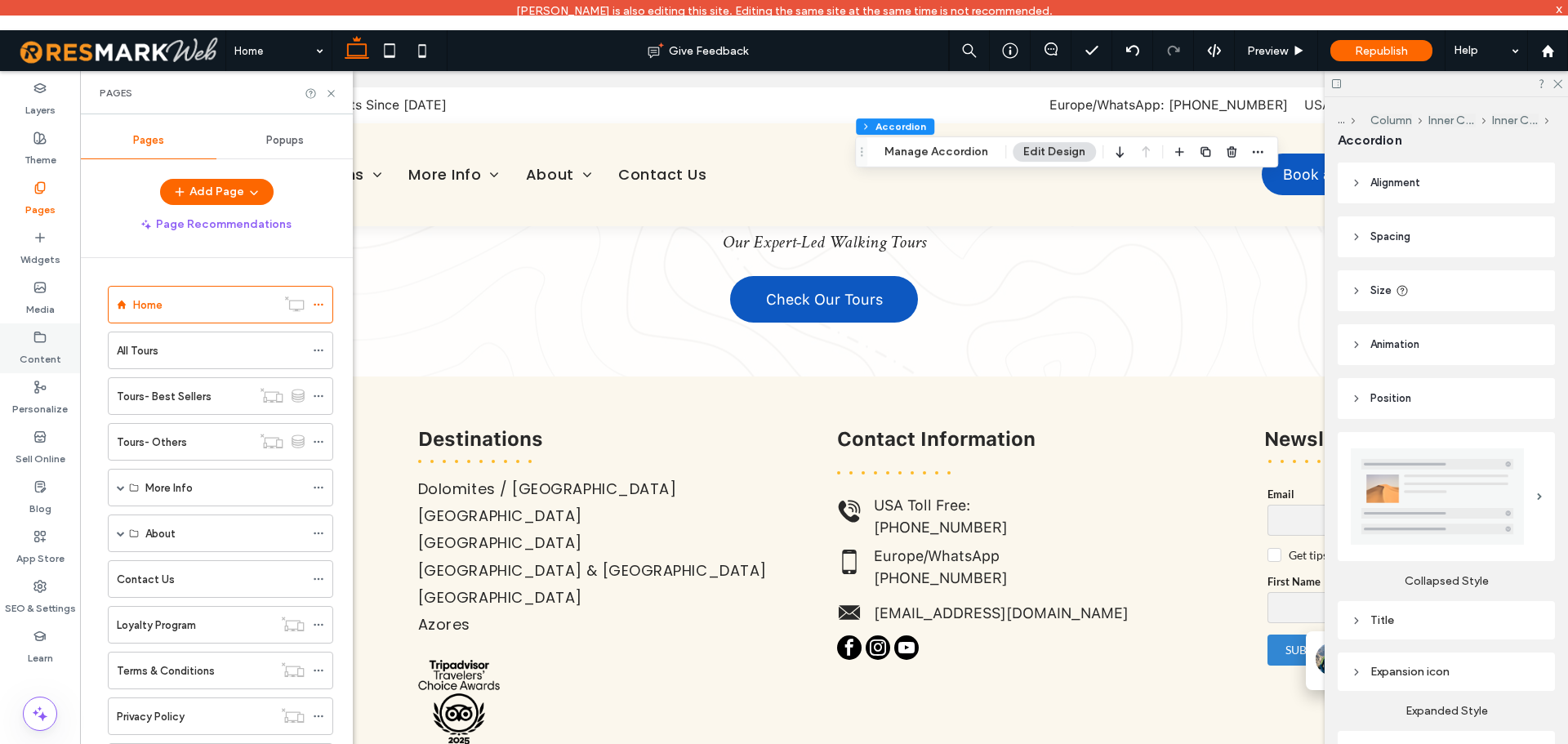
click at [39, 346] on label "Content" at bounding box center [39, 355] width 41 height 23
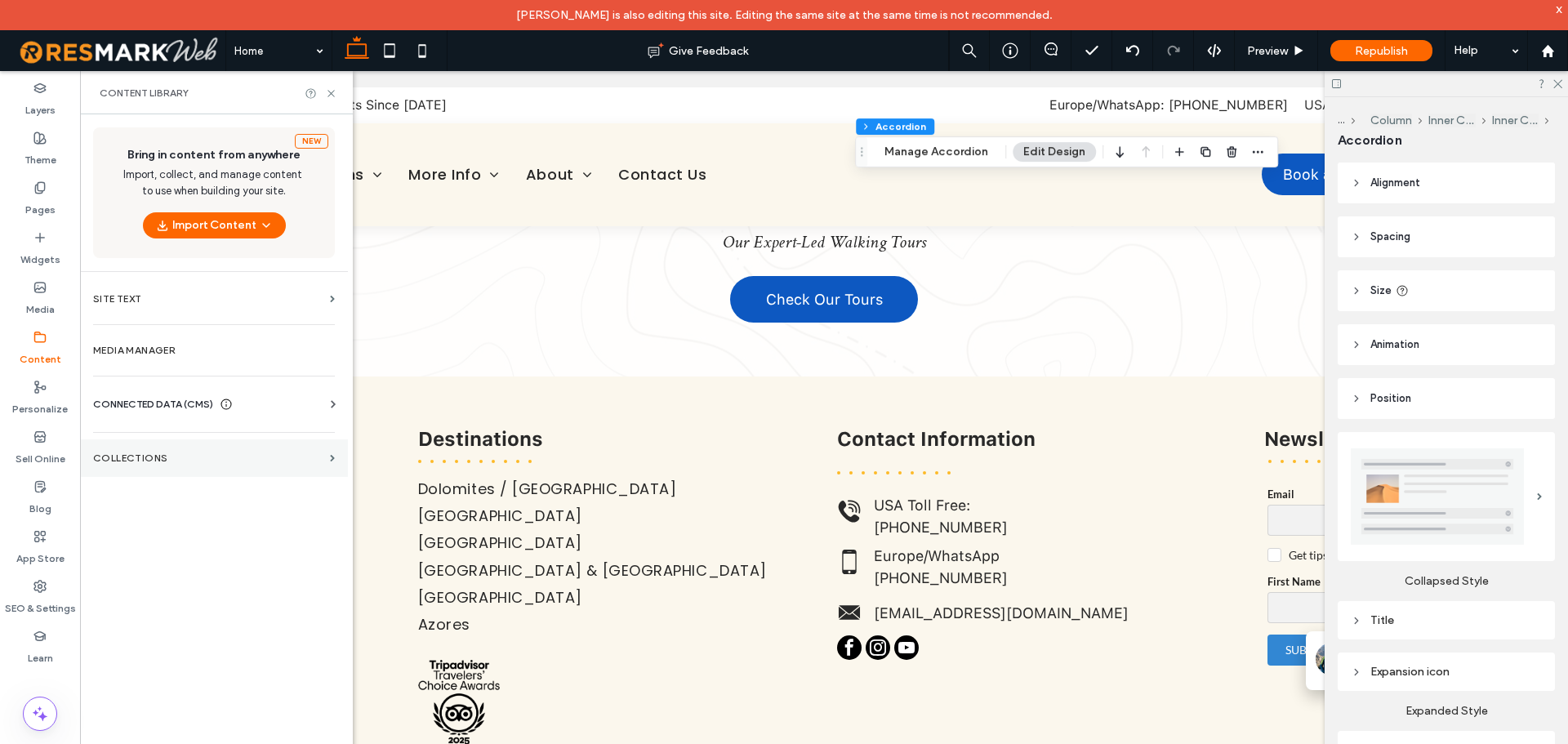
click at [133, 458] on label "Collections" at bounding box center [208, 458] width 230 height 12
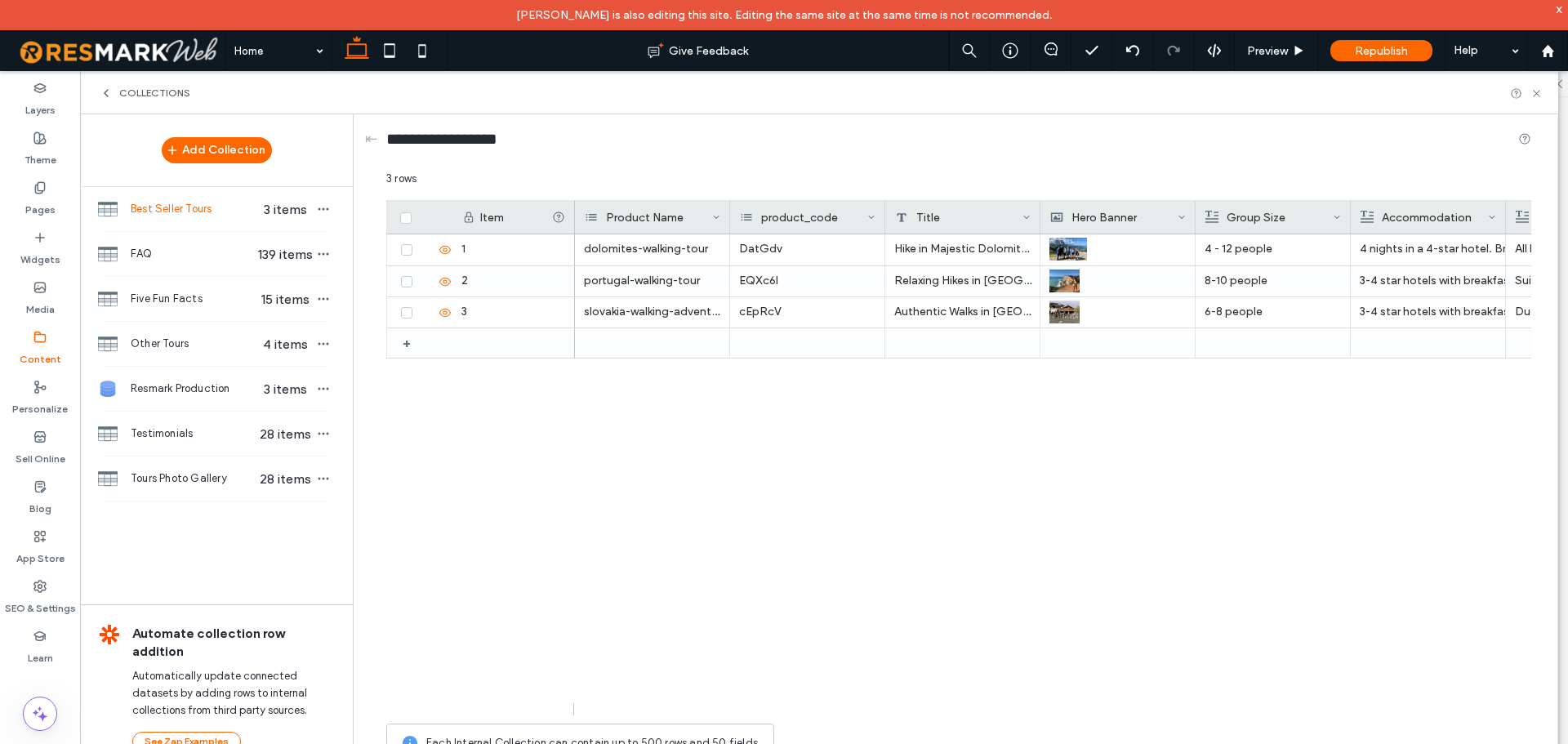
click at [41, 337] on icon at bounding box center [40, 337] width 13 height 13
click at [102, 96] on icon at bounding box center [106, 93] width 13 height 13
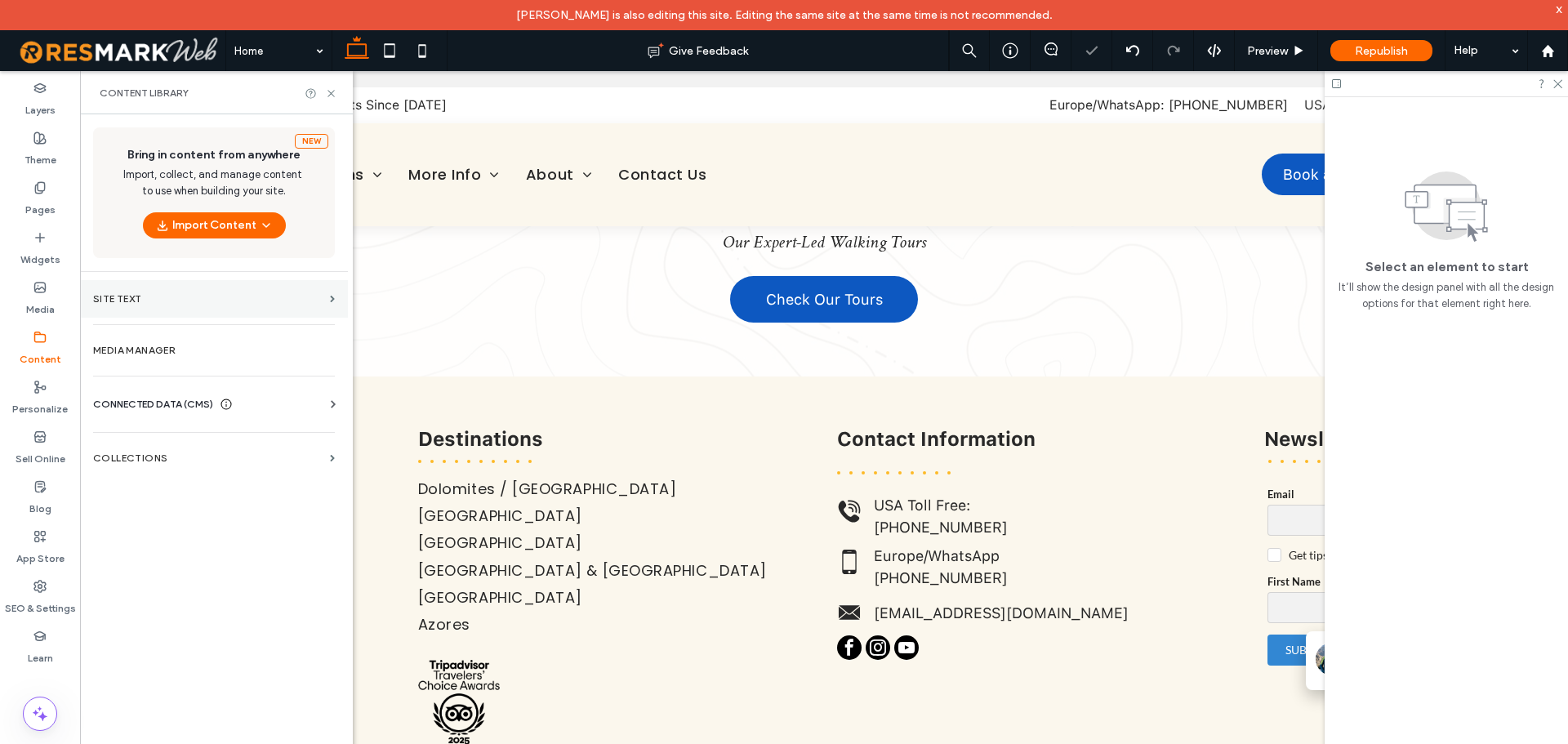
click at [181, 310] on section "Site Text" at bounding box center [213, 298] width 268 height 37
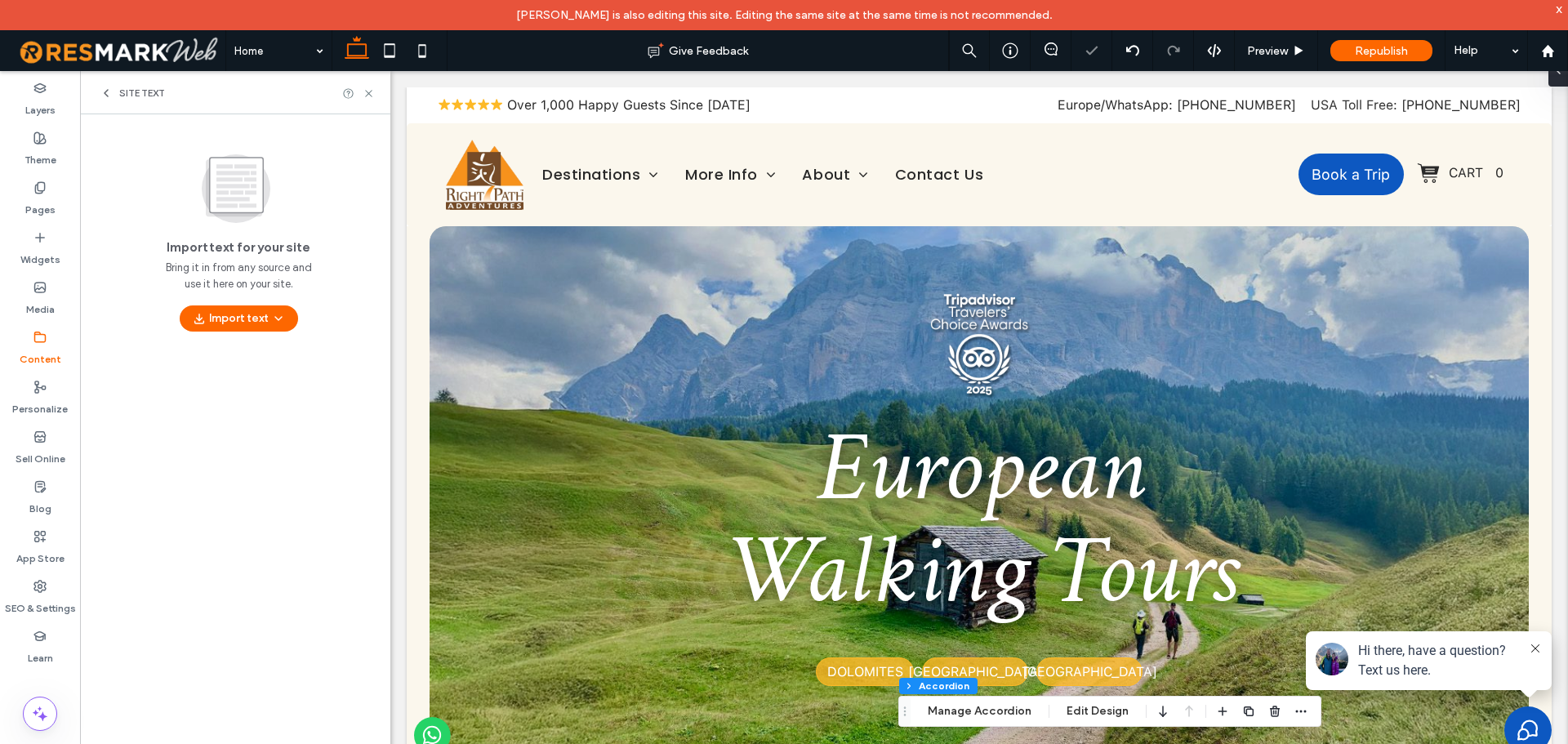
scroll to position [0, 0]
click at [102, 91] on icon at bounding box center [106, 93] width 13 height 13
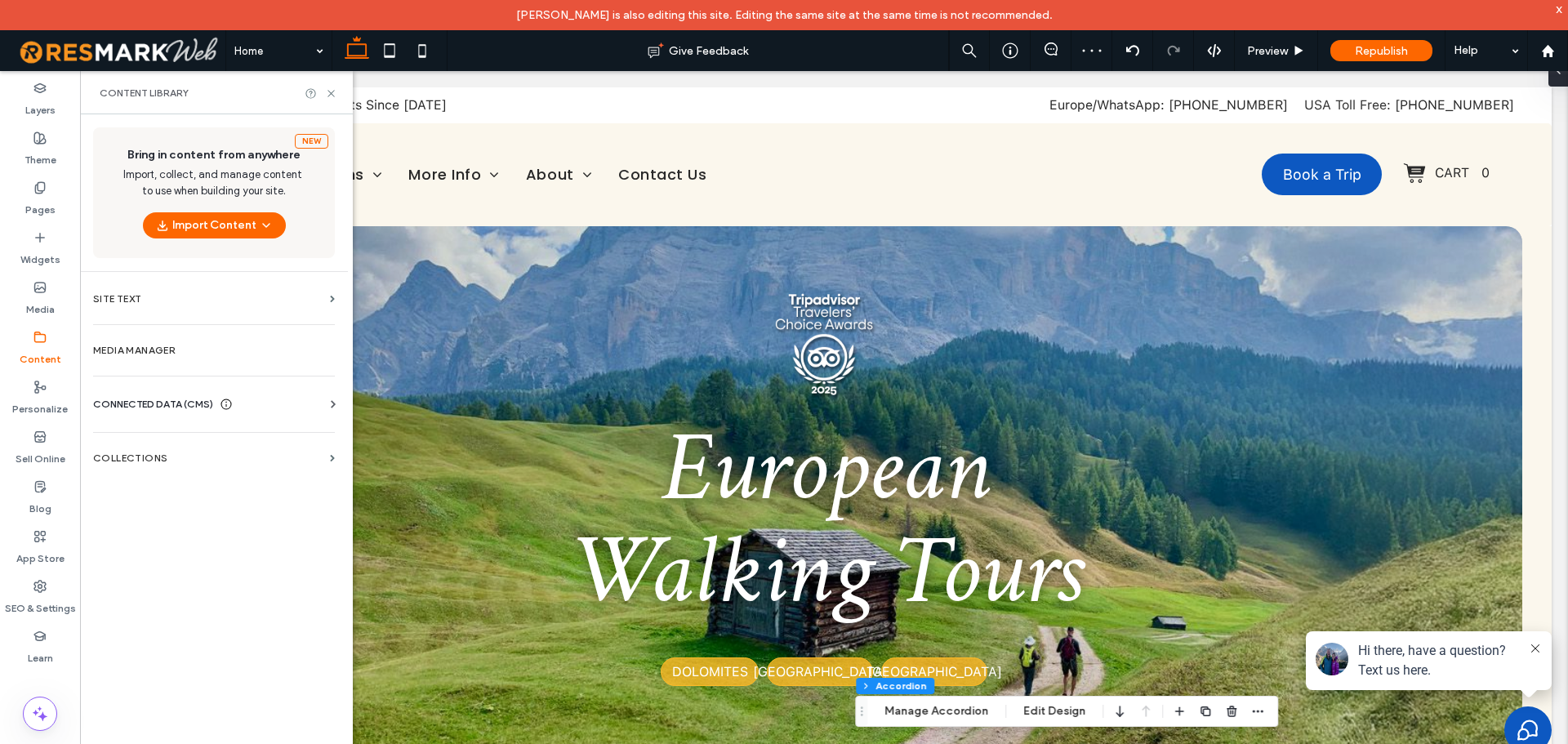
click at [178, 406] on span "CONNECTED DATA (CMS)" at bounding box center [152, 404] width 120 height 16
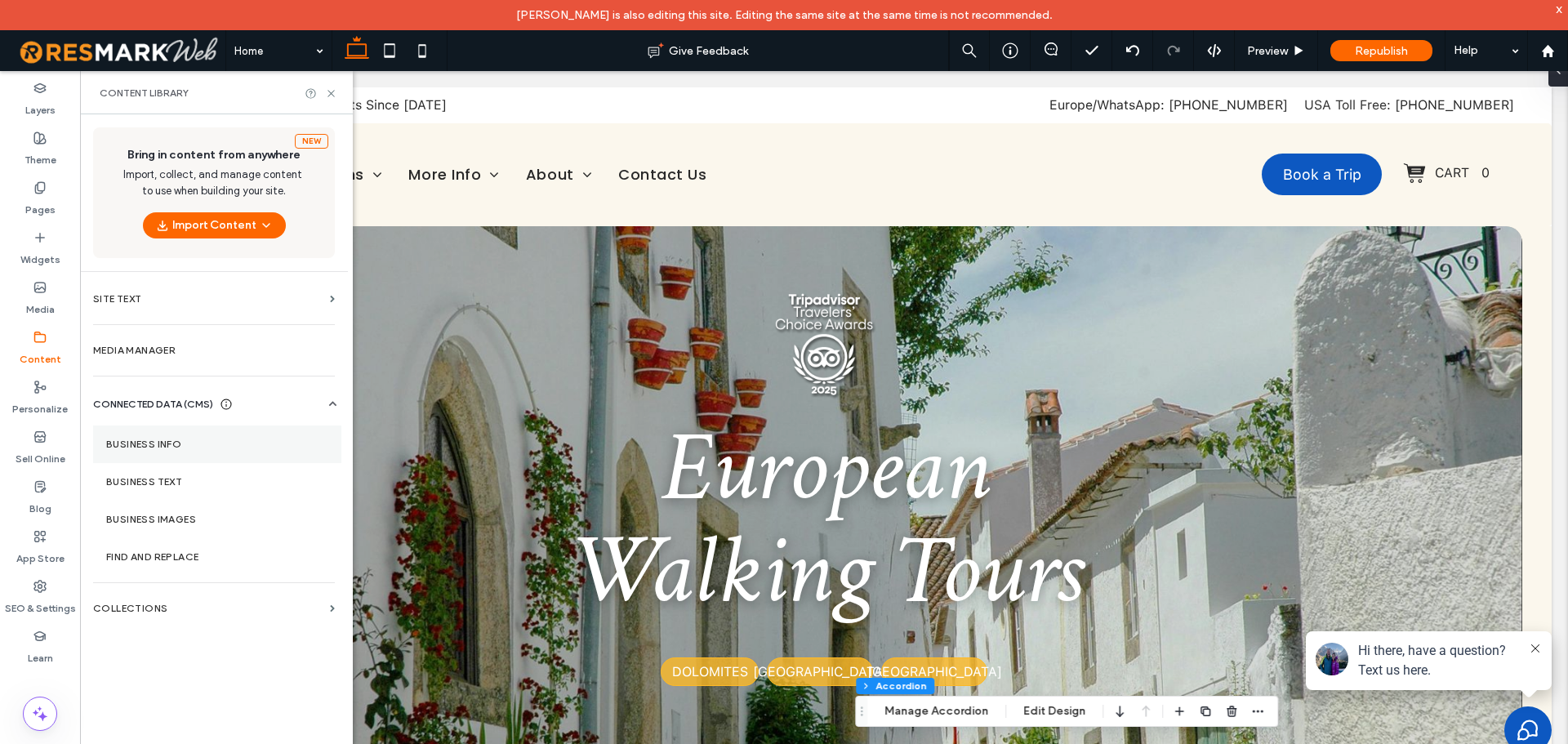
click at [199, 450] on section "Business Info" at bounding box center [217, 444] width 248 height 37
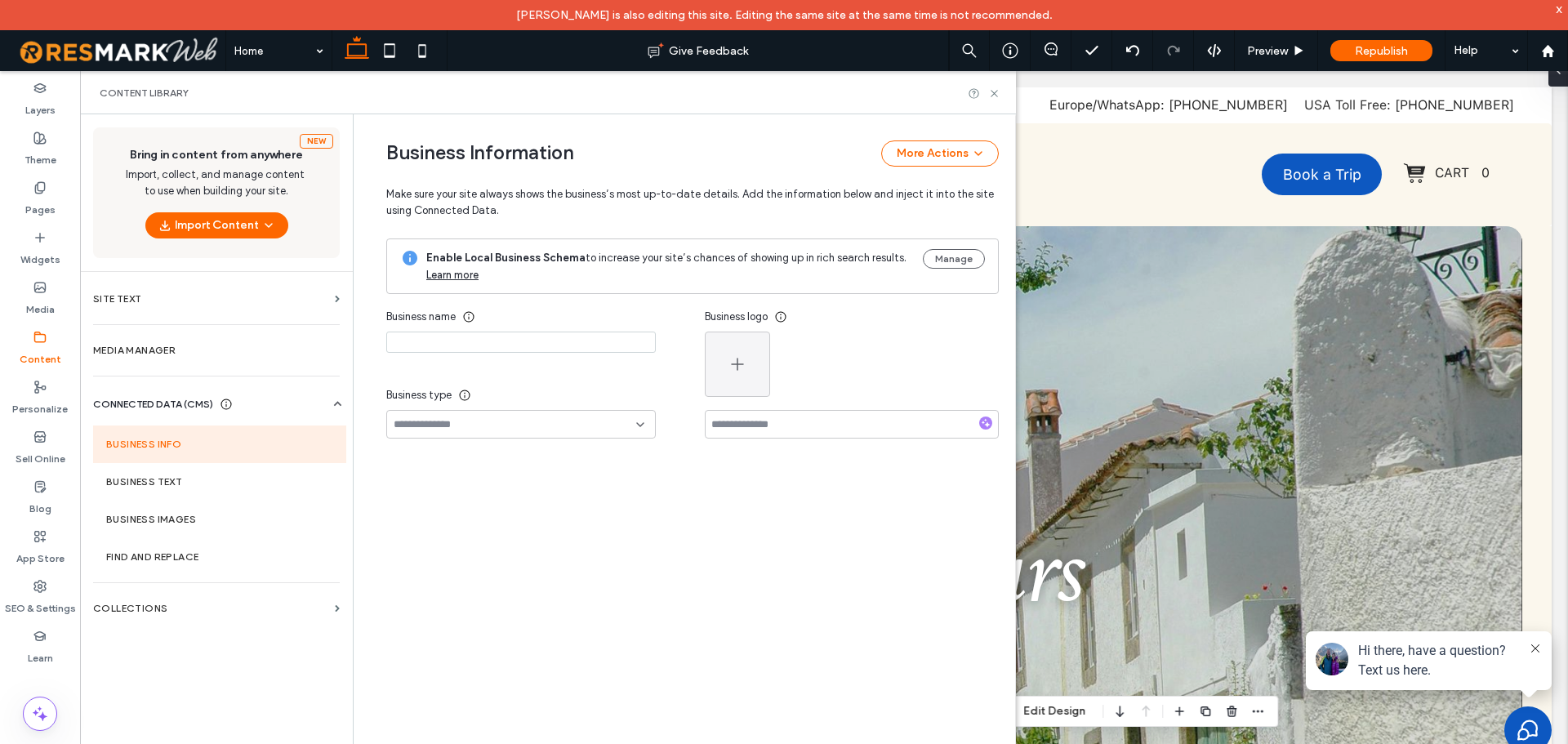
type input "**********"
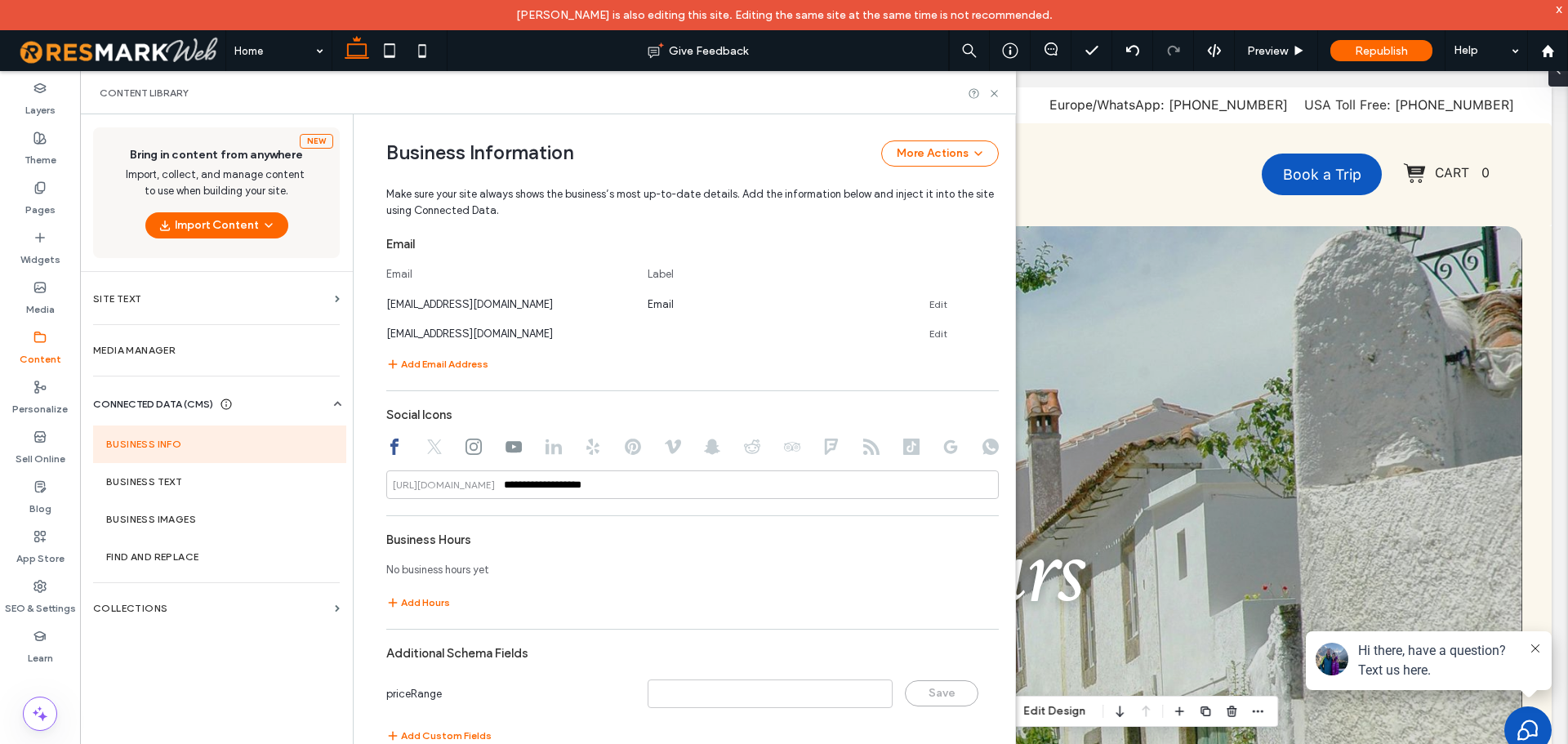
scroll to position [941, 0]
click at [465, 442] on icon at bounding box center [473, 444] width 16 height 16
click at [506, 450] on use at bounding box center [513, 445] width 16 height 12
click at [453, 440] on div at bounding box center [692, 446] width 613 height 19
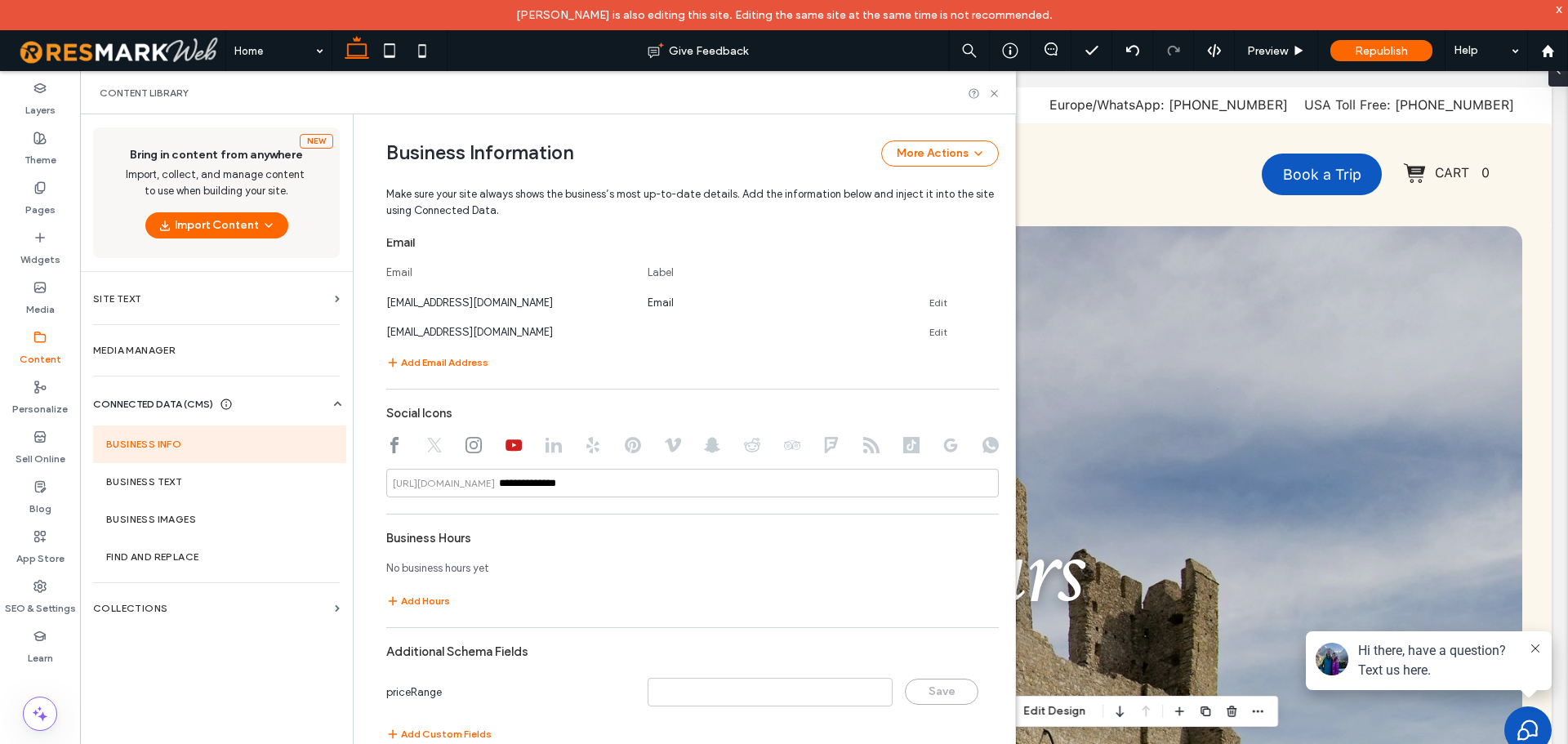
click at [465, 445] on icon at bounding box center [473, 444] width 16 height 16
click at [392, 442] on icon at bounding box center [394, 444] width 16 height 16
type input "**********"
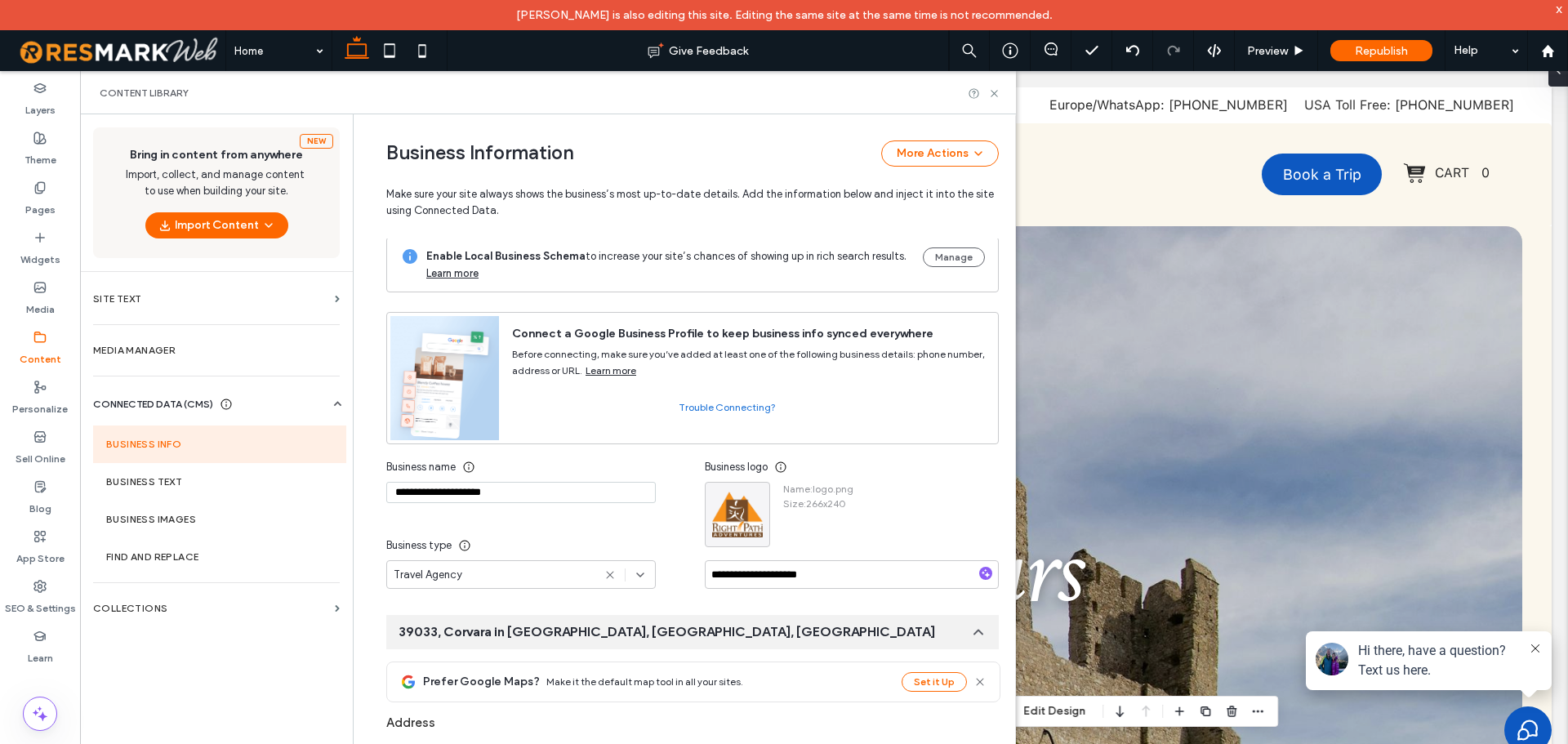
scroll to position [0, 0]
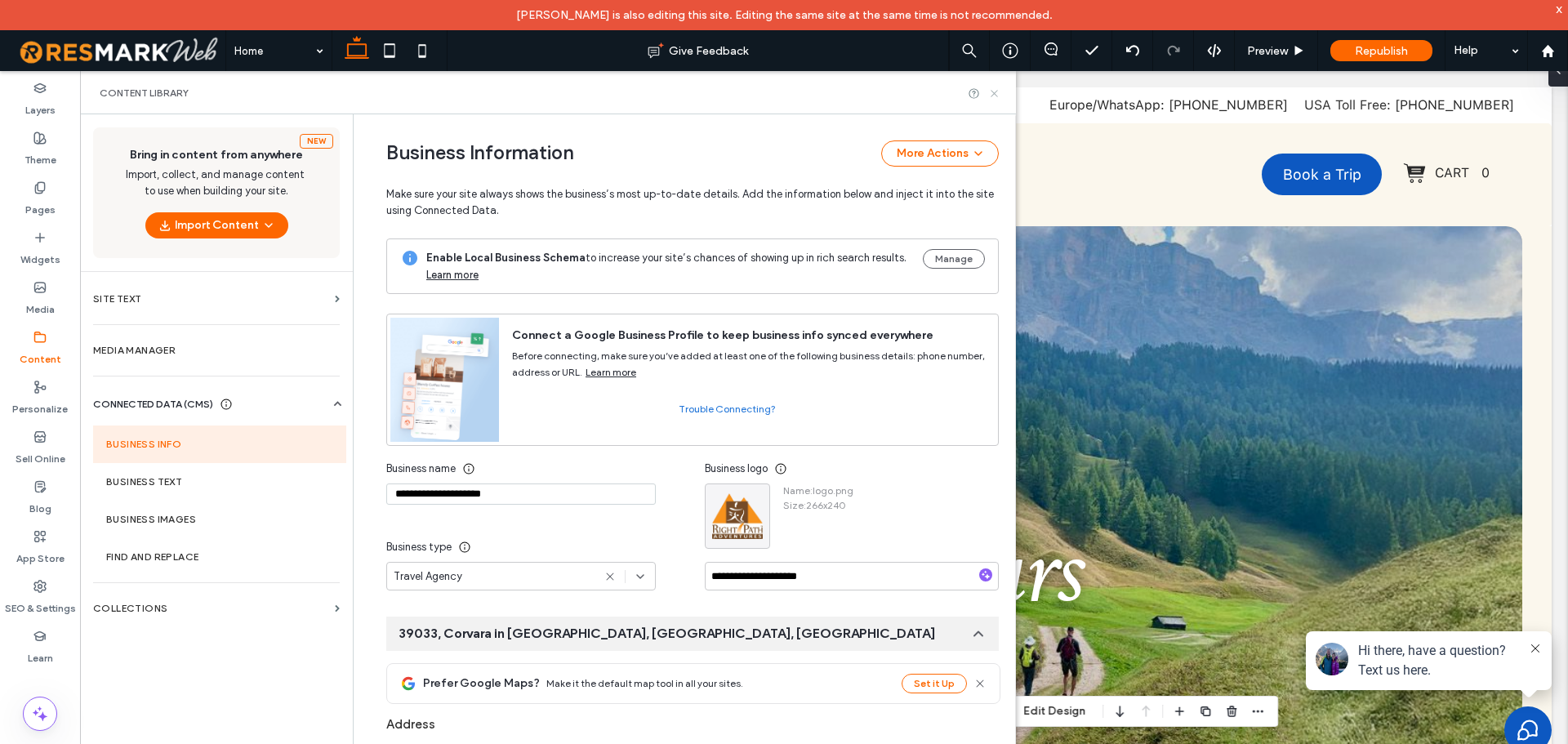
click at [992, 96] on use at bounding box center [994, 93] width 7 height 7
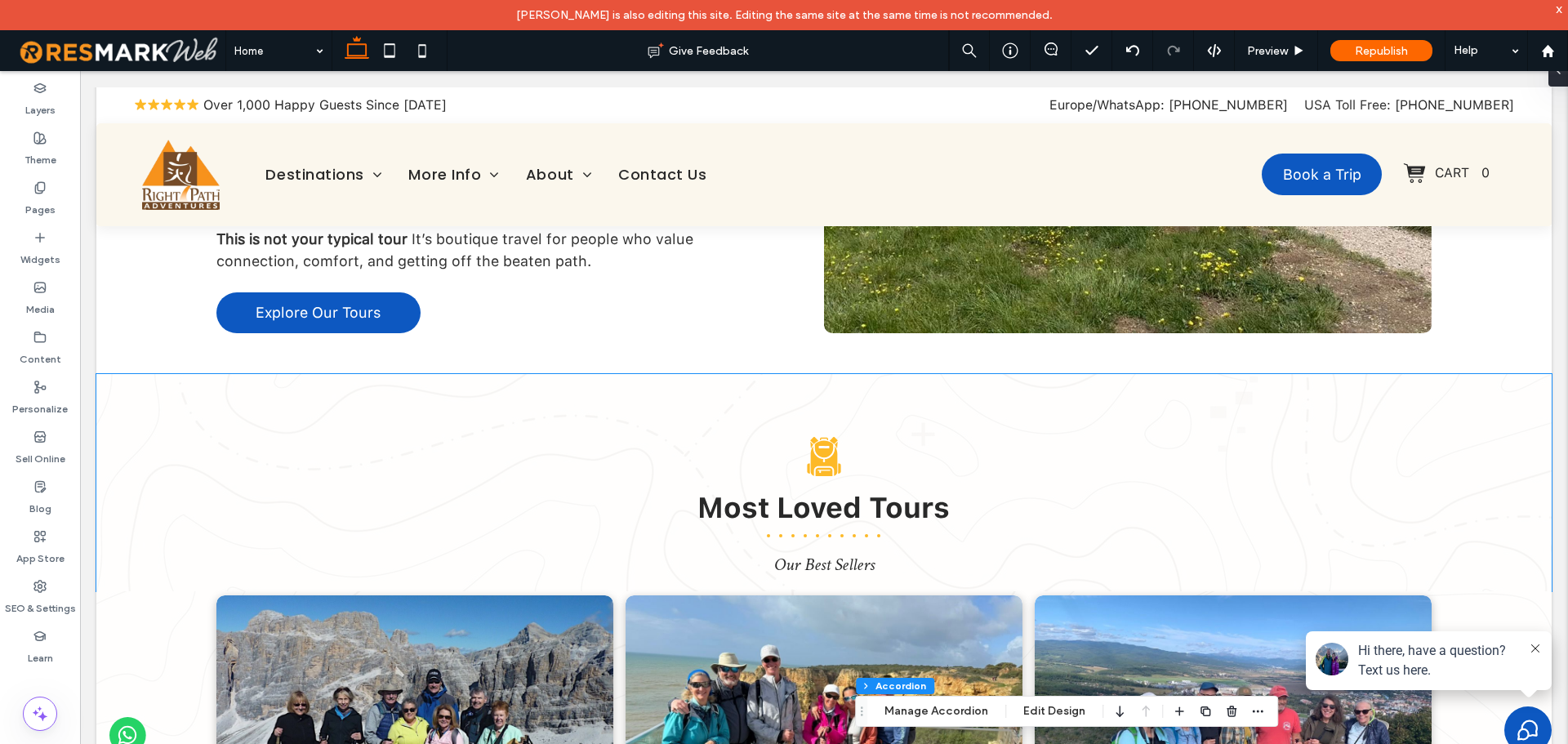
scroll to position [1714, 0]
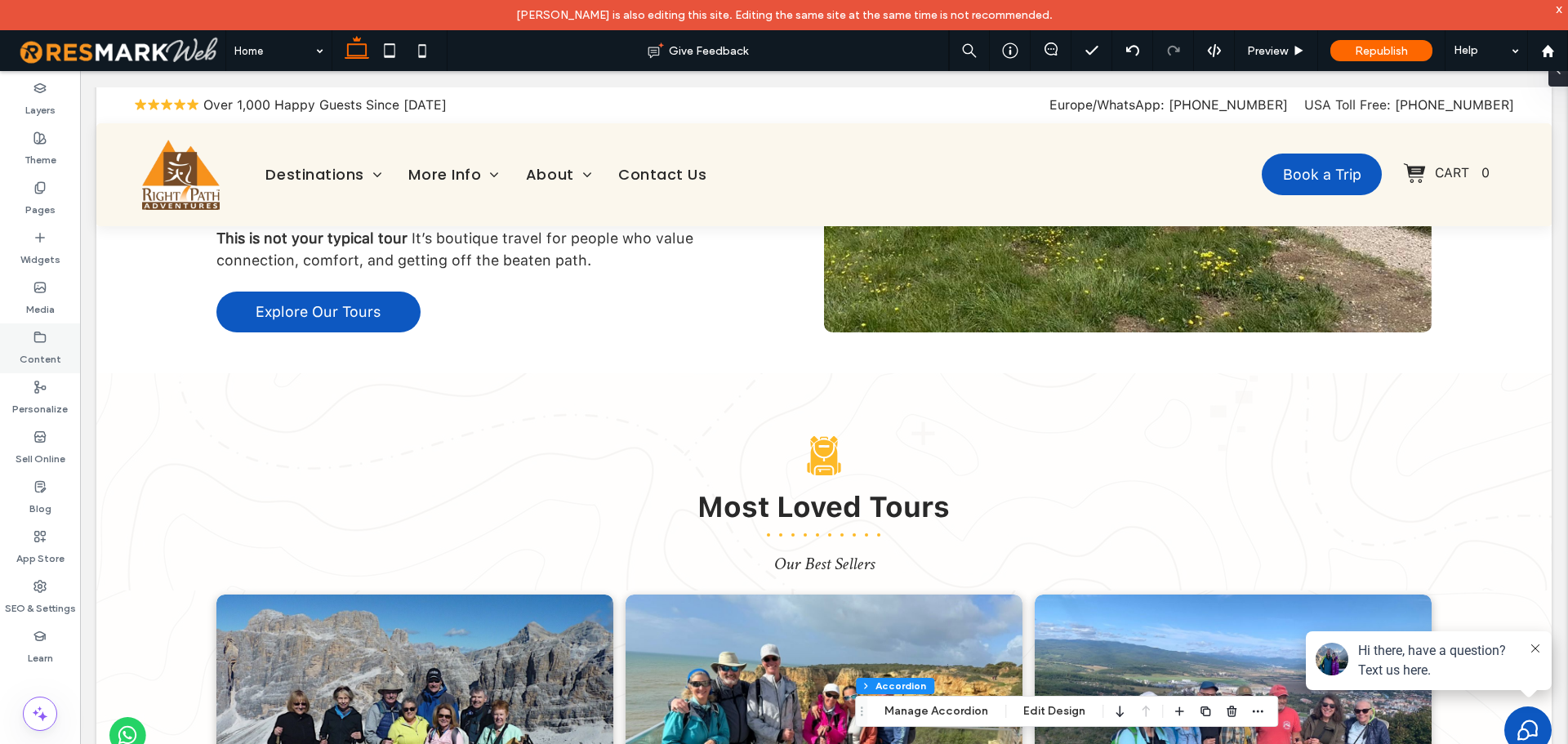
click at [44, 341] on use at bounding box center [40, 337] width 11 height 10
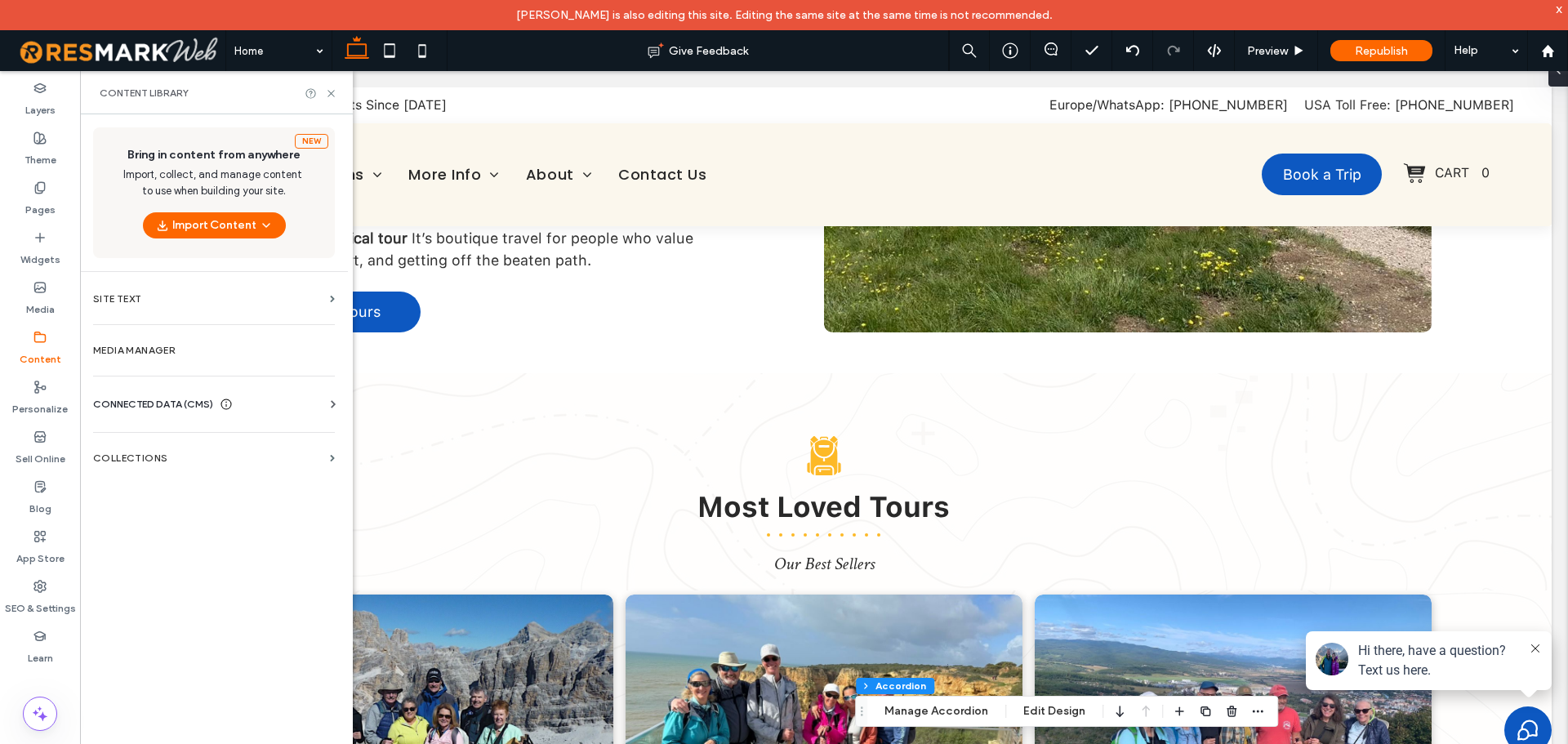
click at [300, 406] on div "CONNECTED DATA (CMS)" at bounding box center [217, 404] width 248 height 16
click at [206, 451] on section "Business Info" at bounding box center [217, 444] width 248 height 37
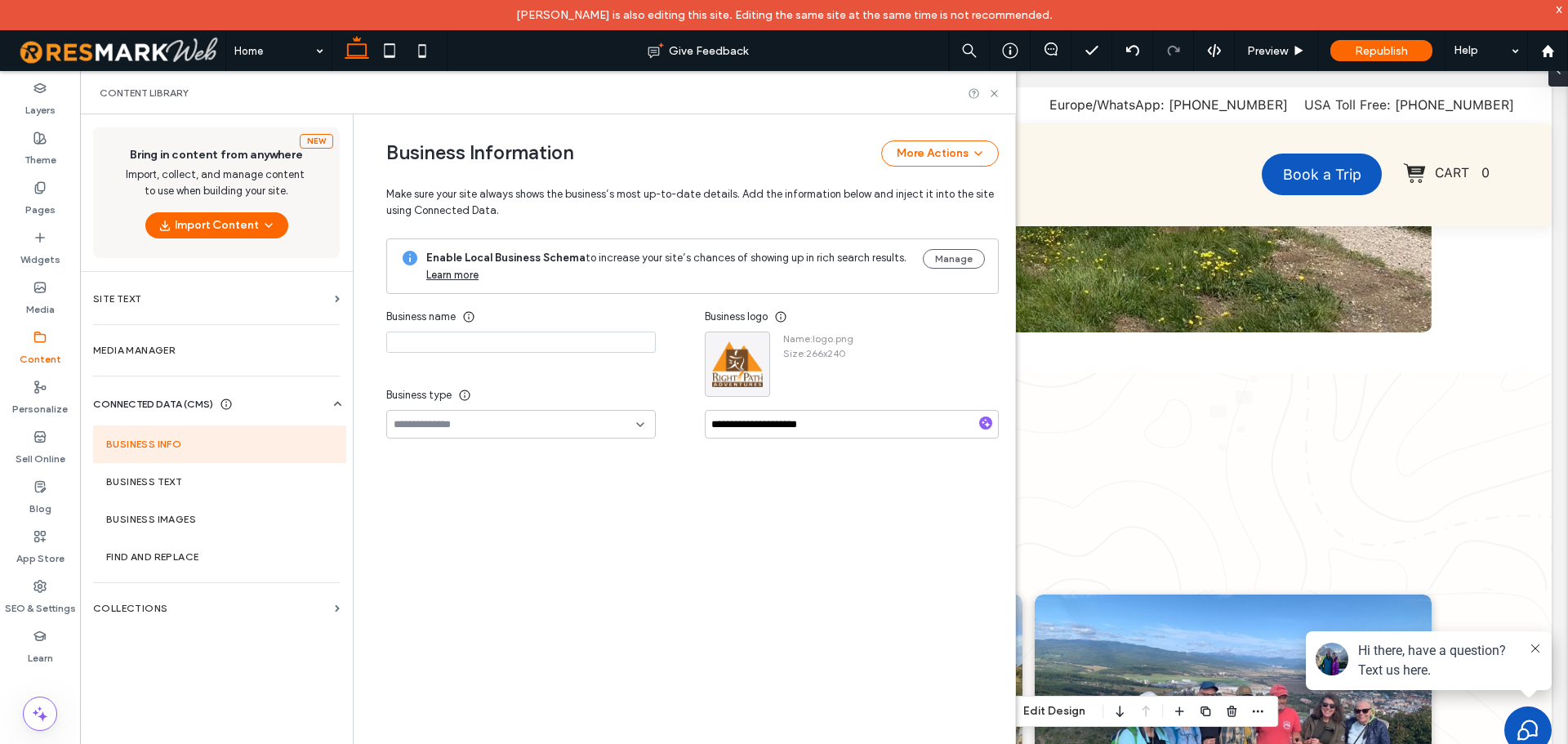
type input "**********"
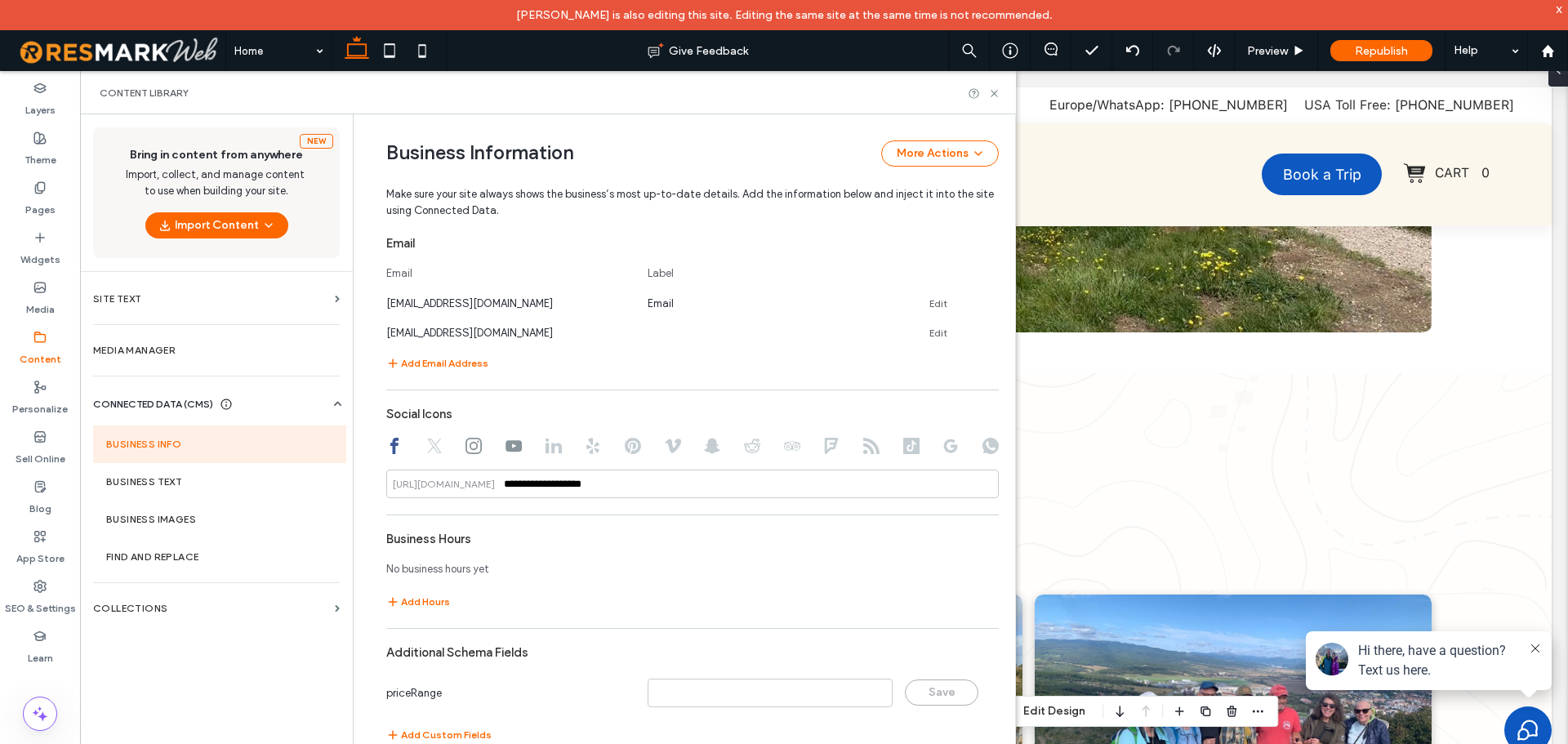
scroll to position [941, 0]
drag, startPoint x: 34, startPoint y: 195, endPoint x: 30, endPoint y: 206, distance: 11.7
click at [37, 206] on label "Pages" at bounding box center [39, 206] width 30 height 23
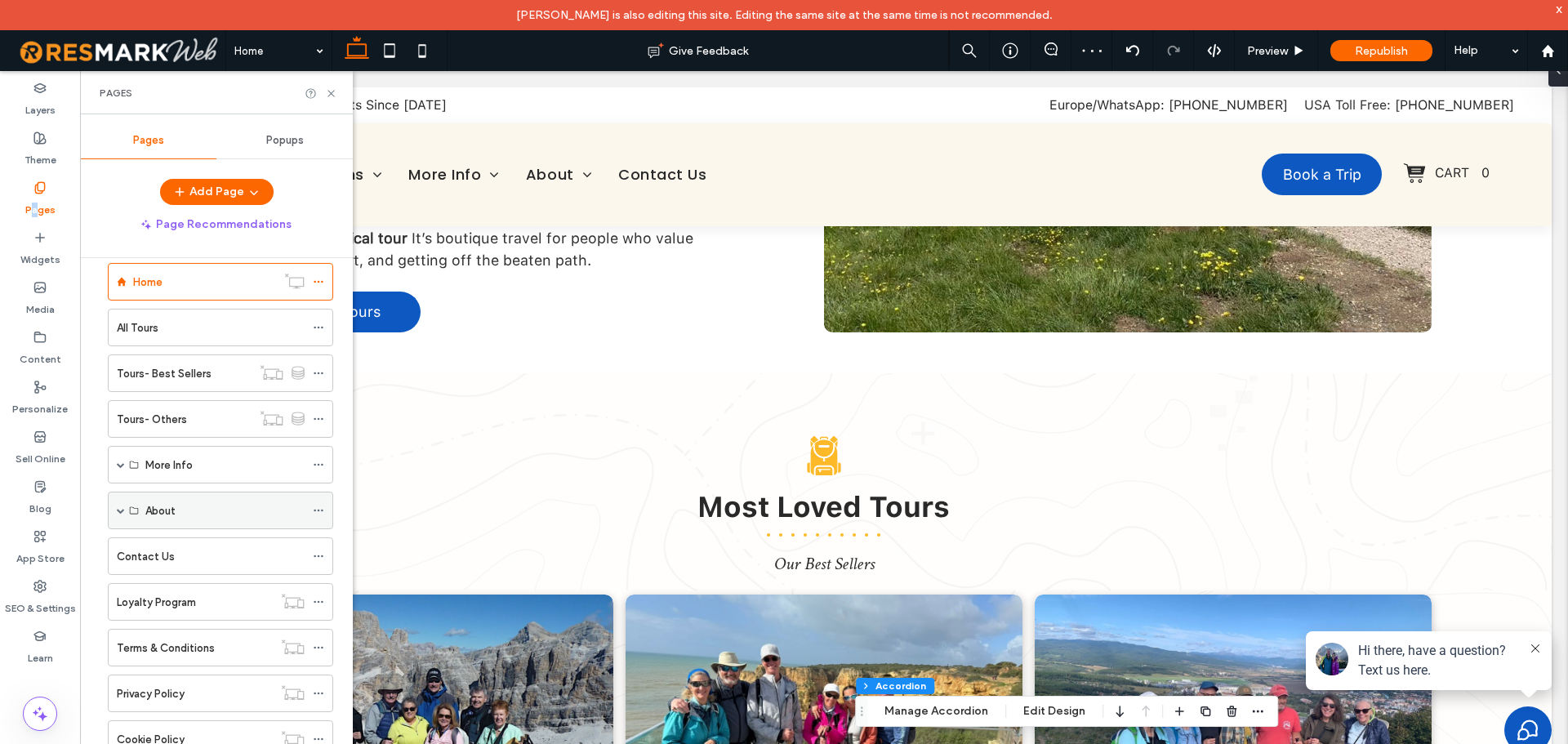
scroll to position [0, 0]
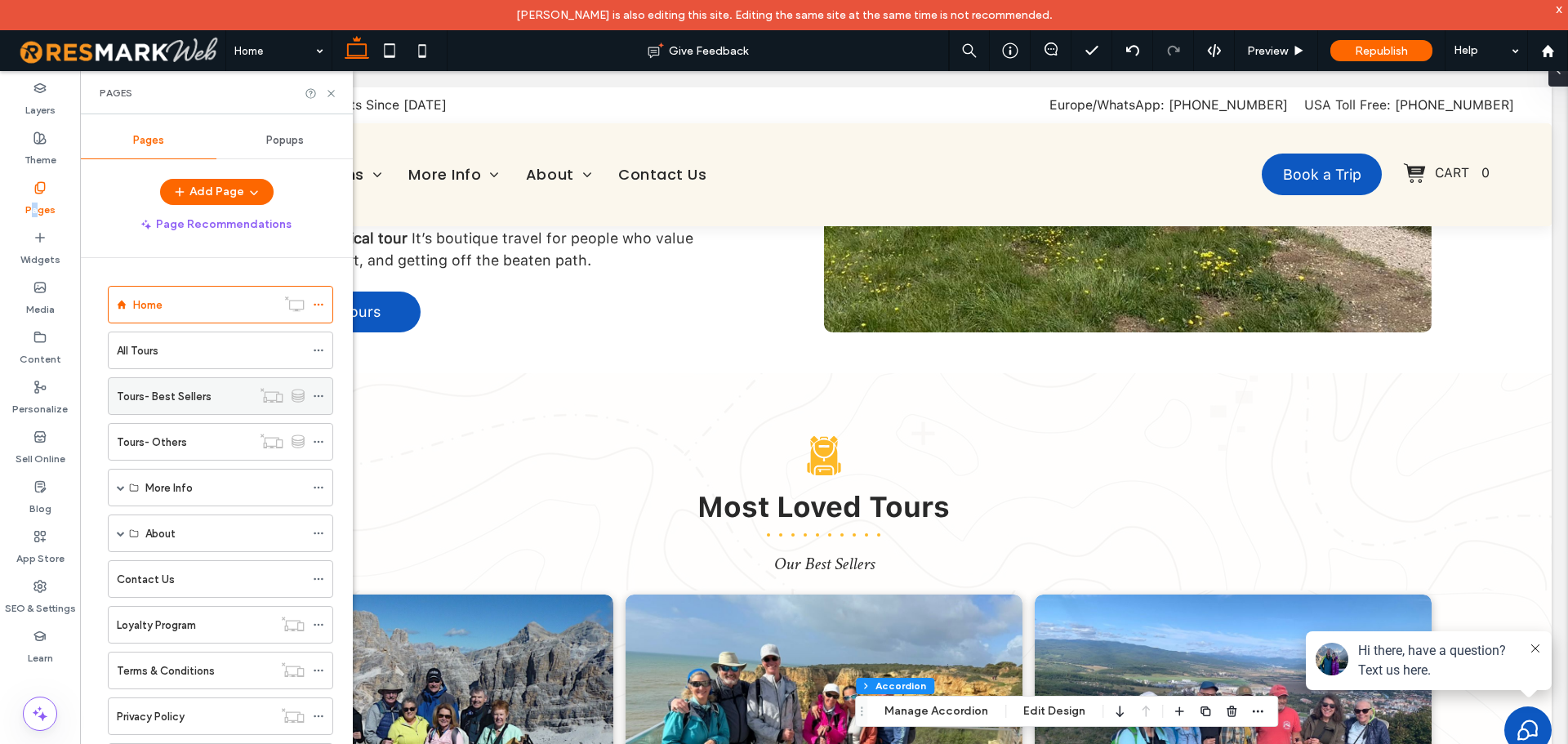
click at [162, 396] on label "Tours- Best Sellers" at bounding box center [164, 396] width 95 height 29
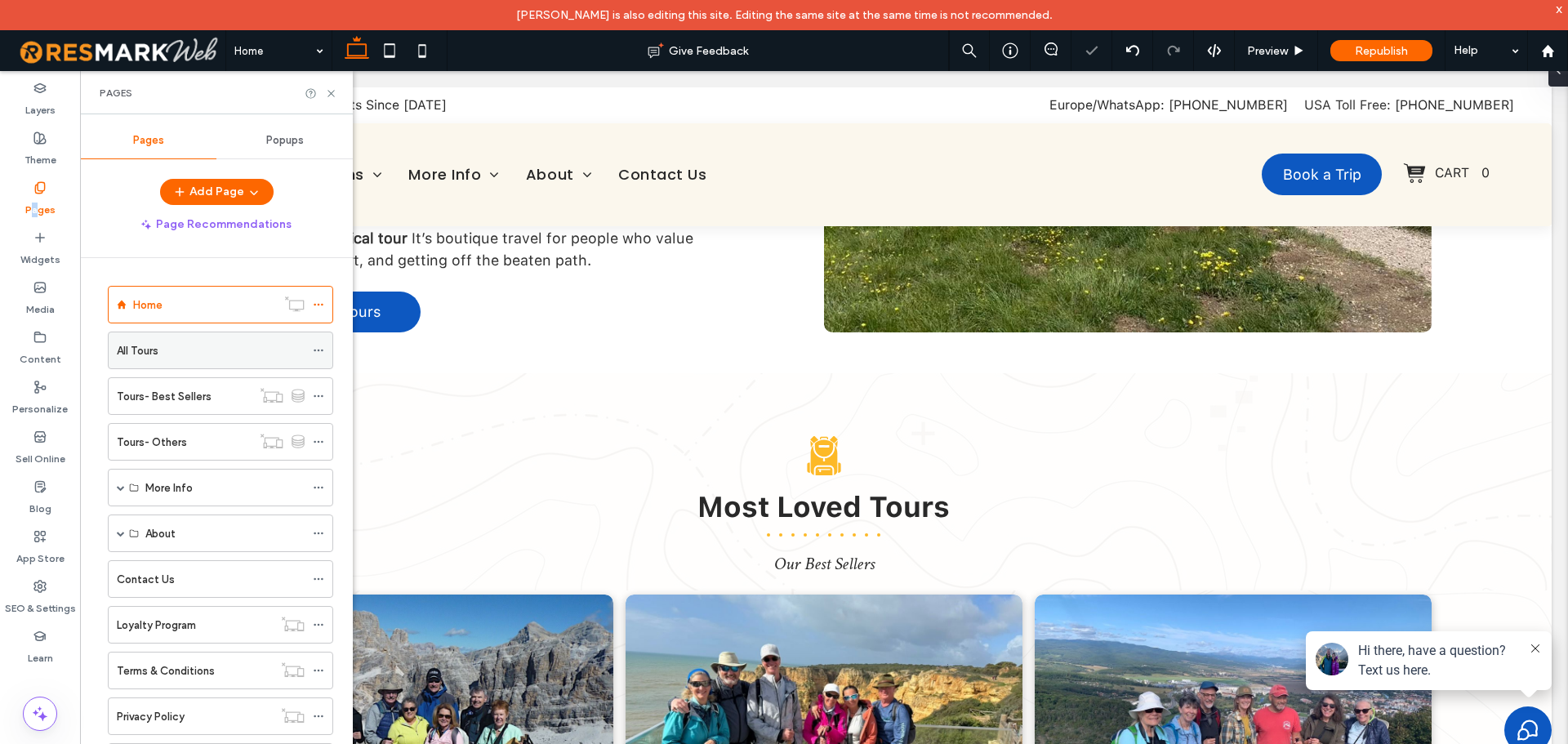
click at [185, 347] on div "All Tours" at bounding box center [211, 351] width 188 height 17
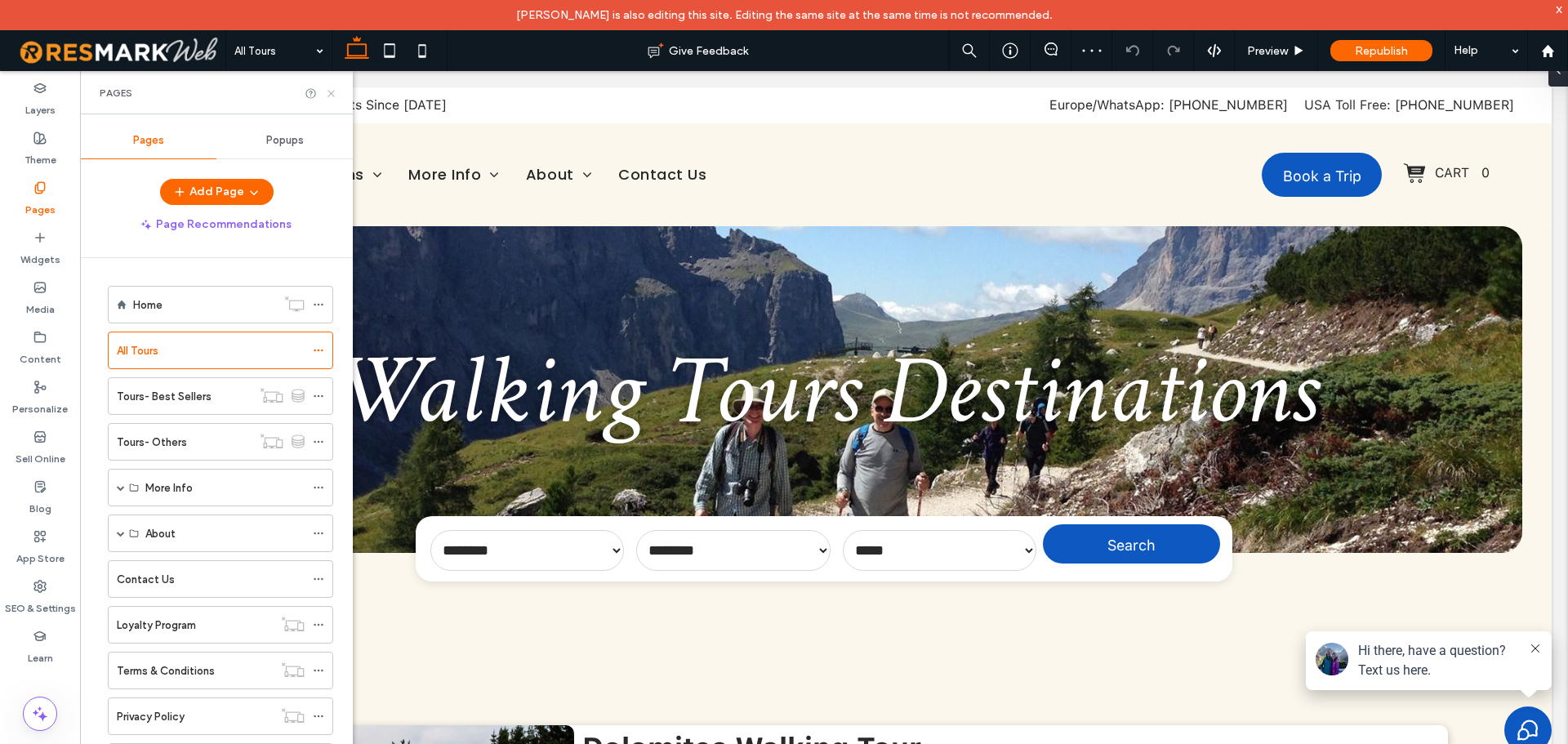
click at [332, 96] on icon at bounding box center [331, 93] width 12 height 12
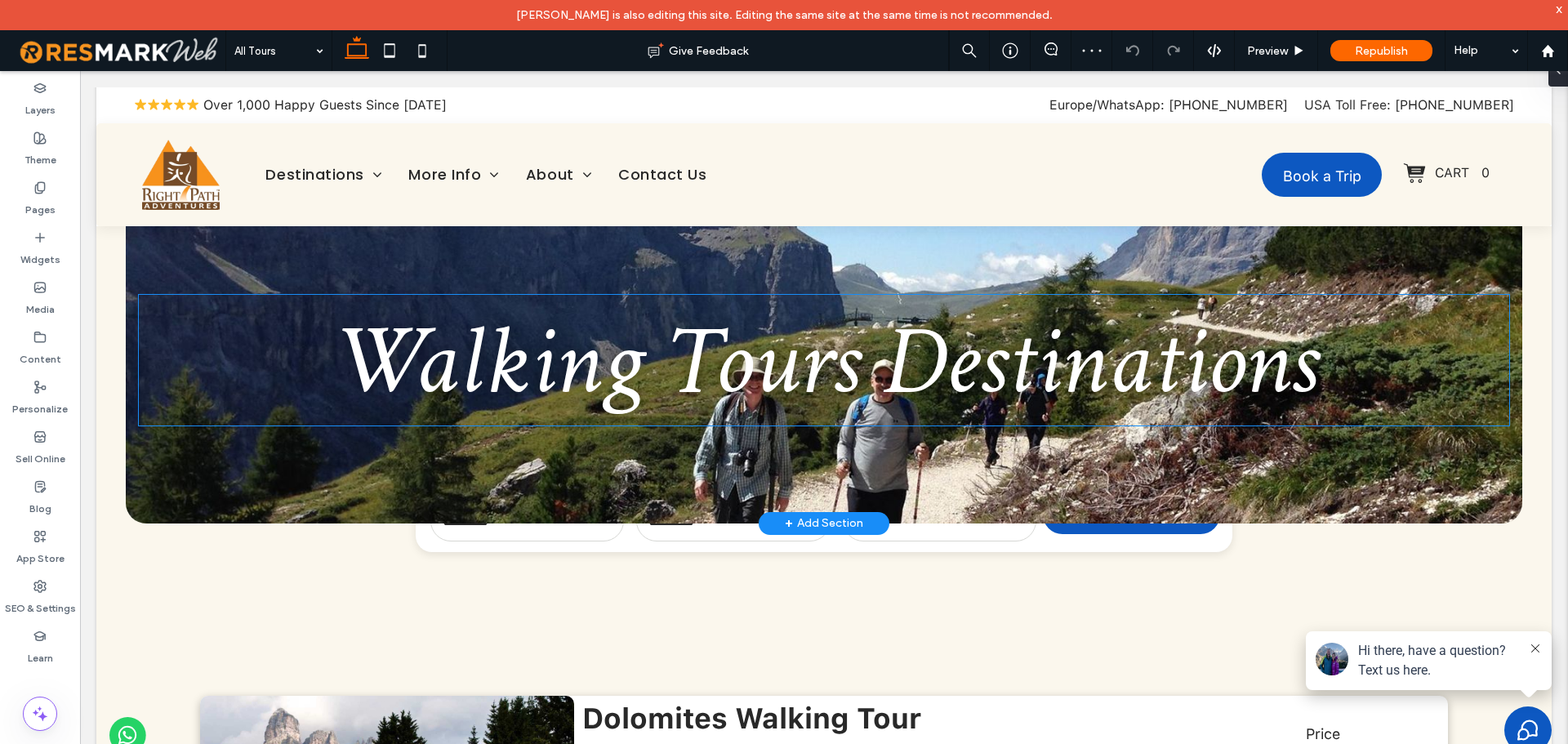
scroll to position [81, 0]
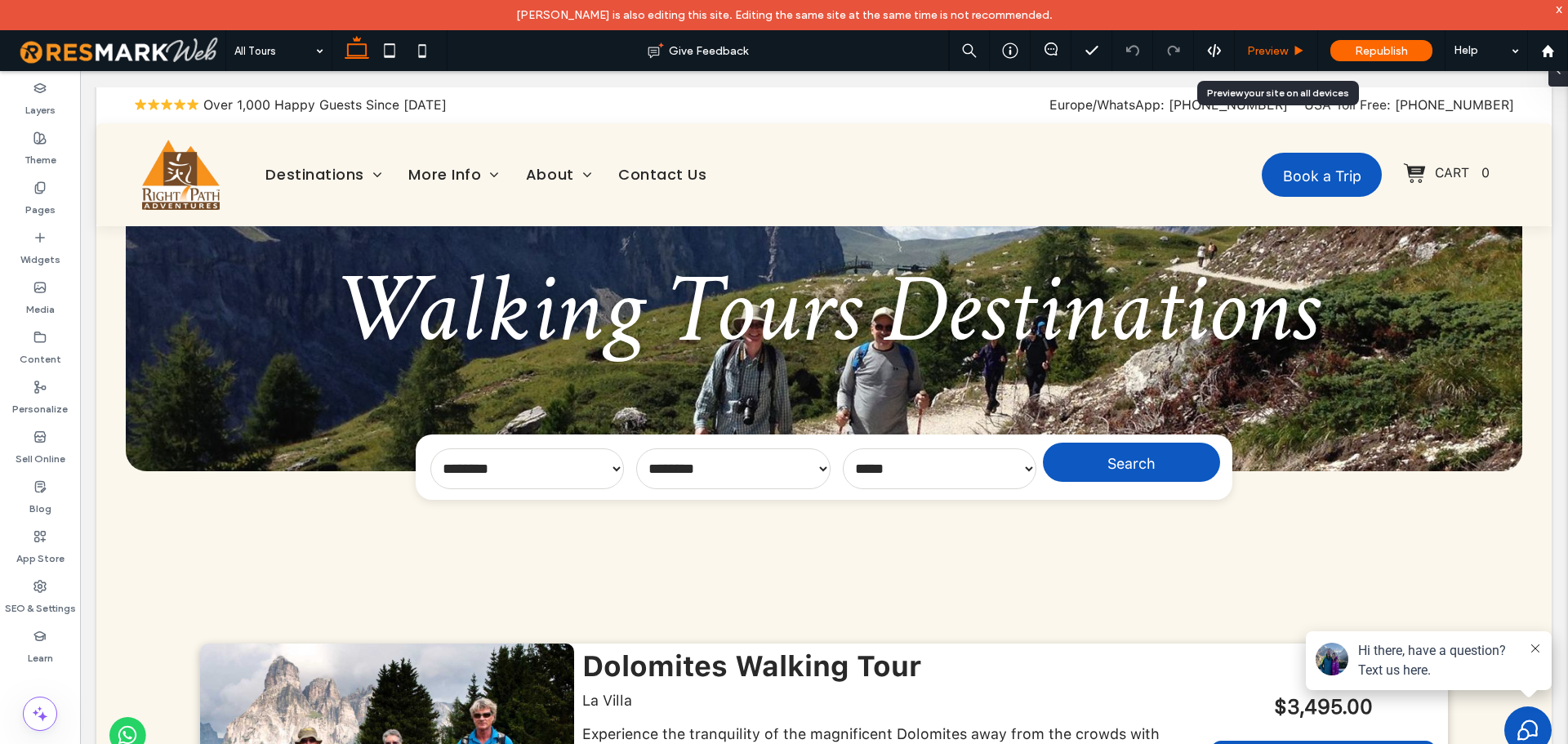
click at [1276, 53] on span "Preview" at bounding box center [1267, 51] width 41 height 13
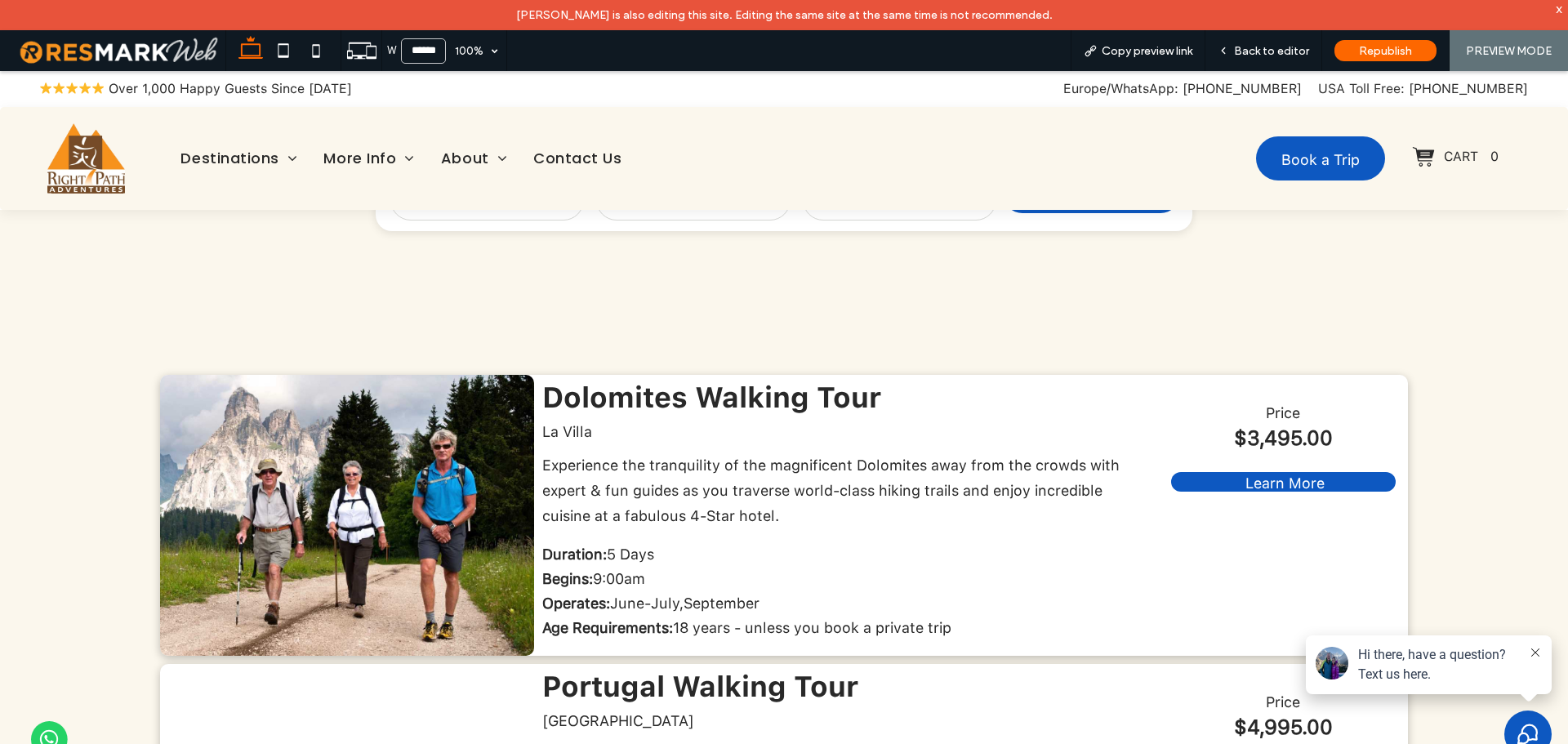
scroll to position [327, 0]
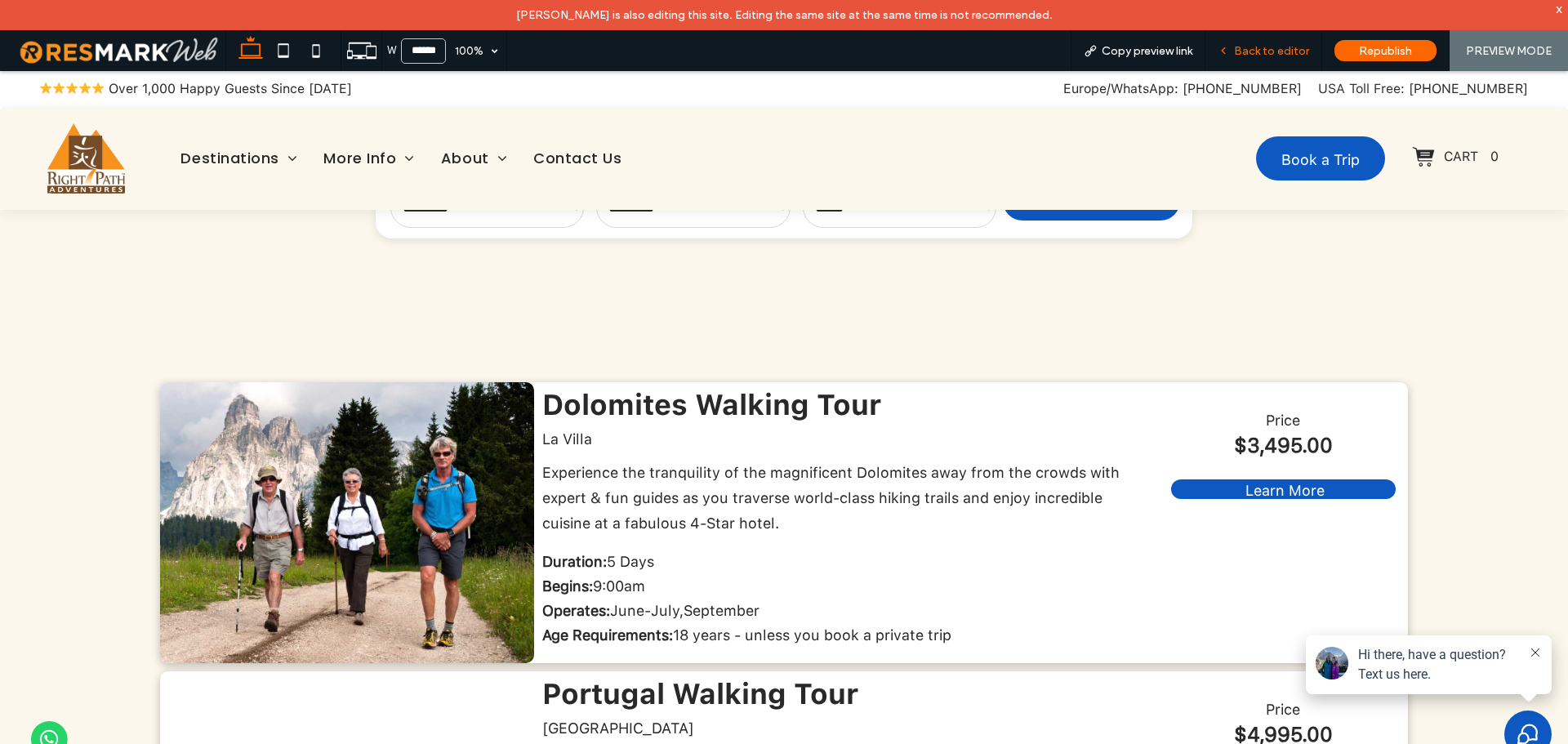
click at [1245, 59] on div "Back to editor" at bounding box center [1264, 50] width 117 height 41
click at [1253, 49] on span "Back to editor" at bounding box center [1271, 51] width 75 height 13
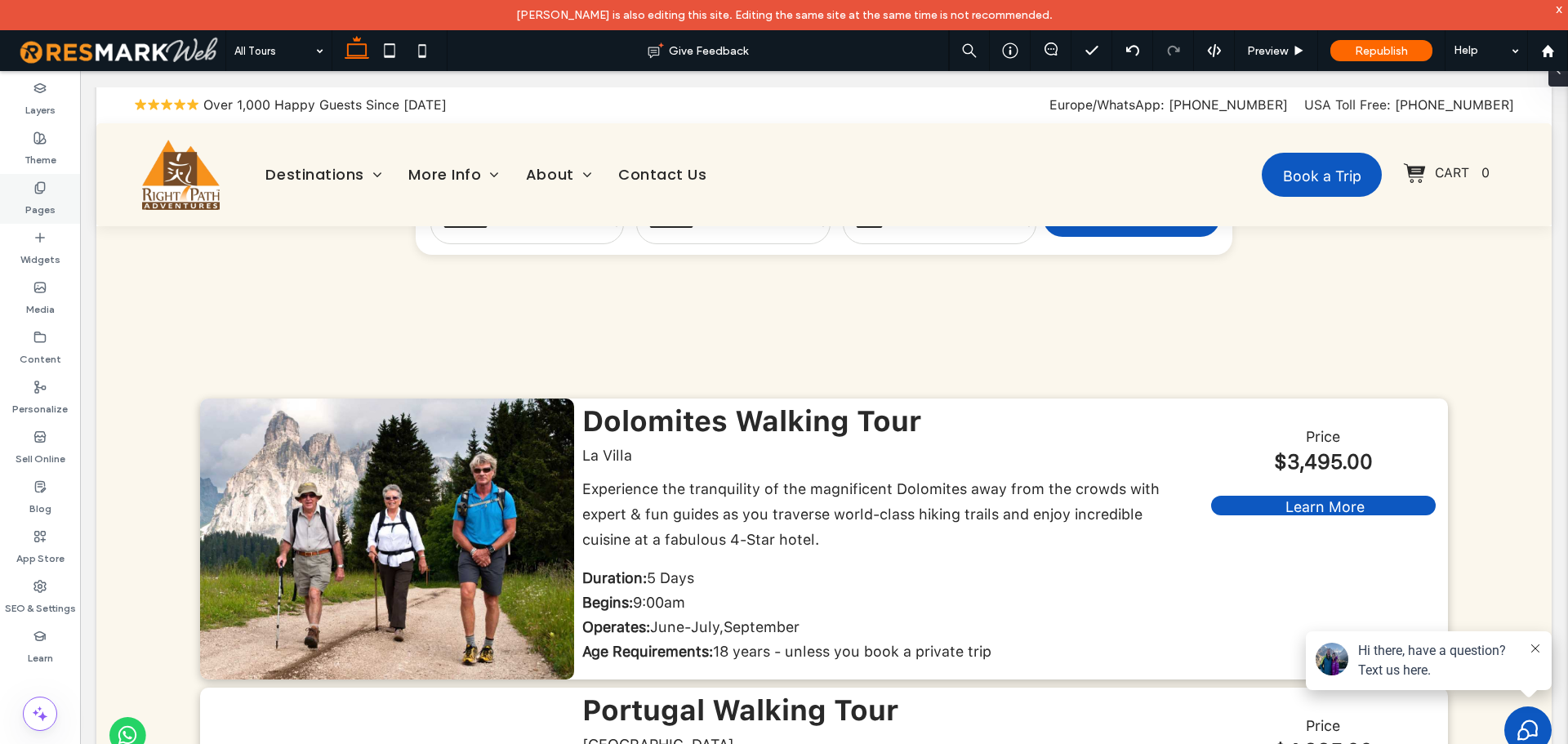
click at [26, 188] on div "Pages" at bounding box center [39, 198] width 80 height 50
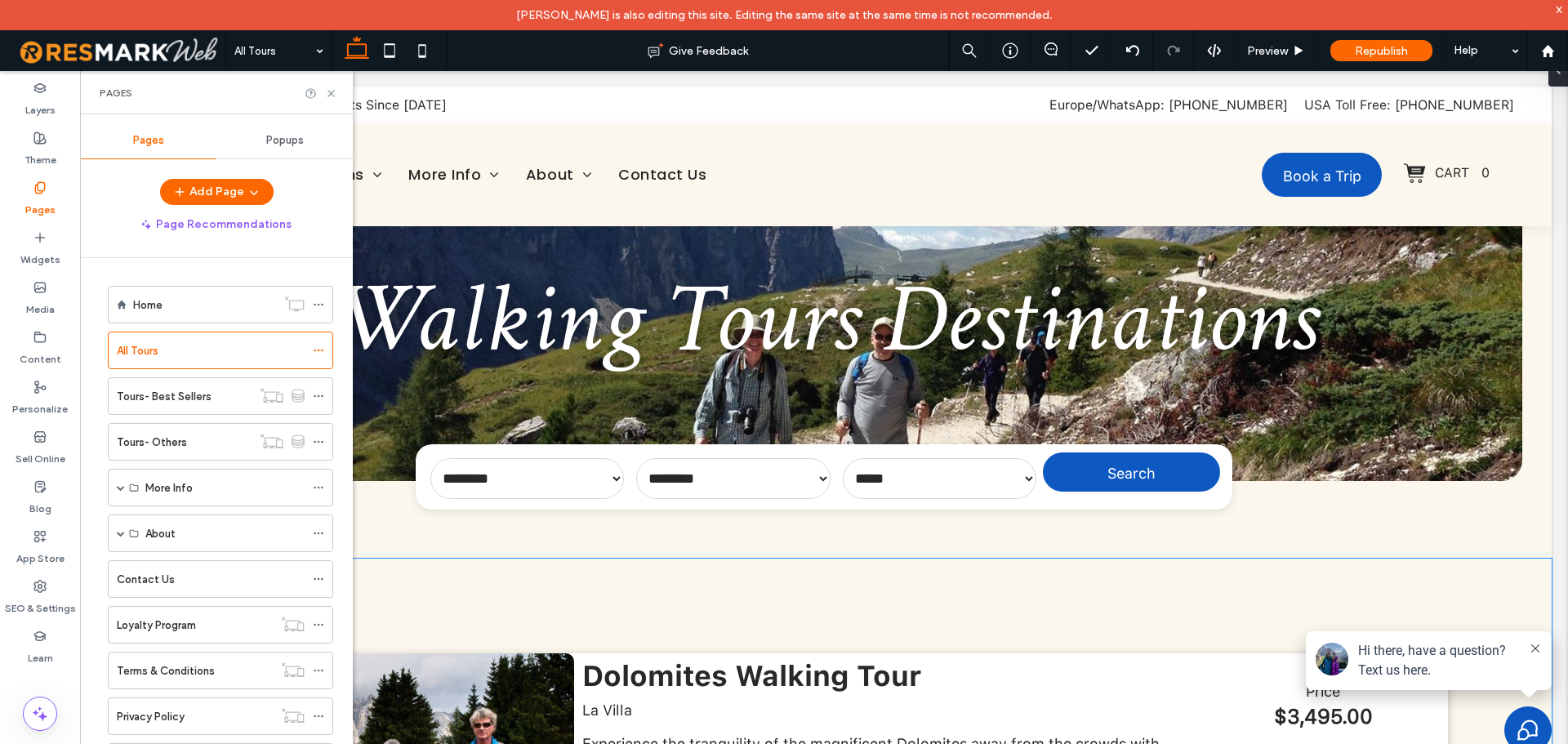
scroll to position [408, 0]
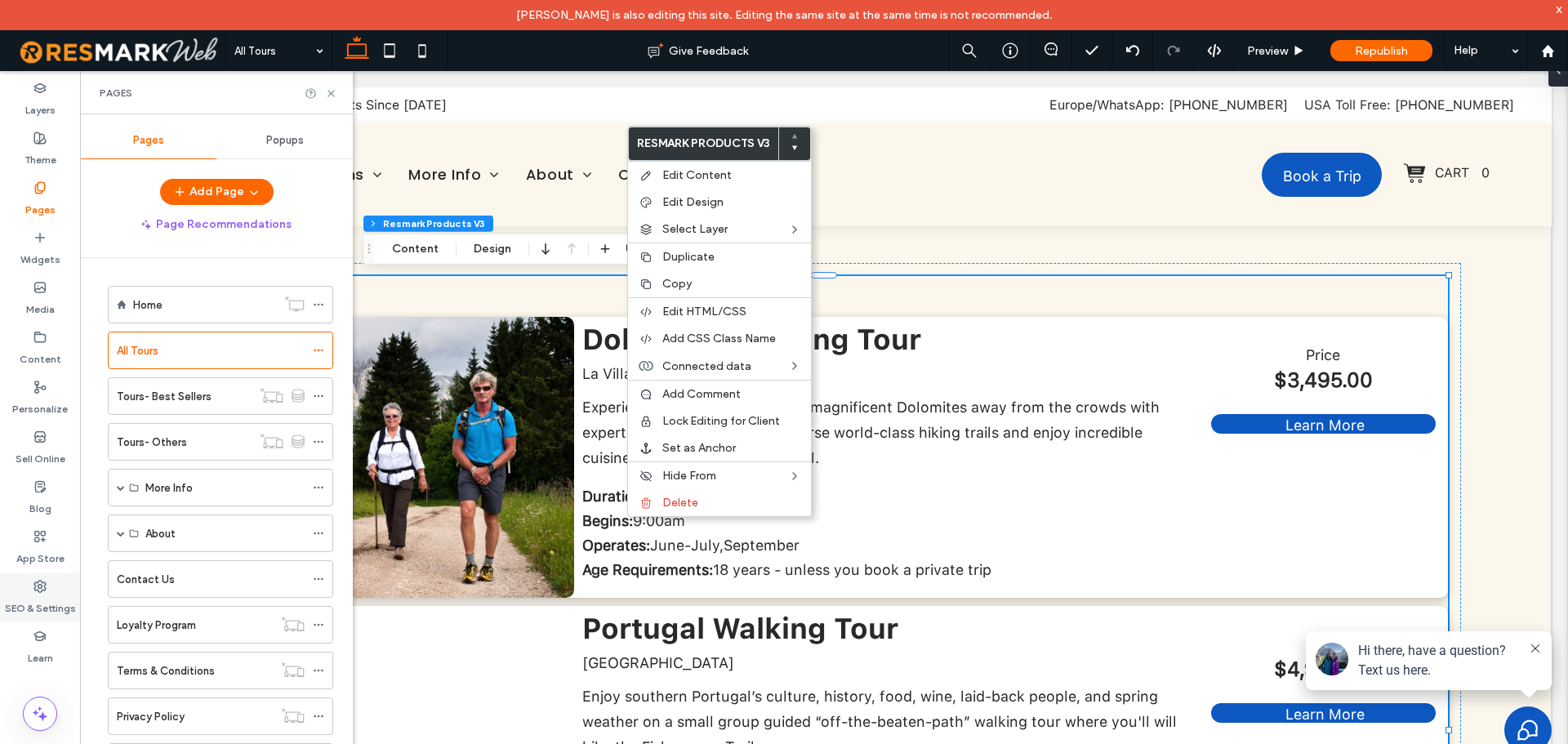
click at [42, 605] on label "SEO & Settings" at bounding box center [40, 604] width 71 height 23
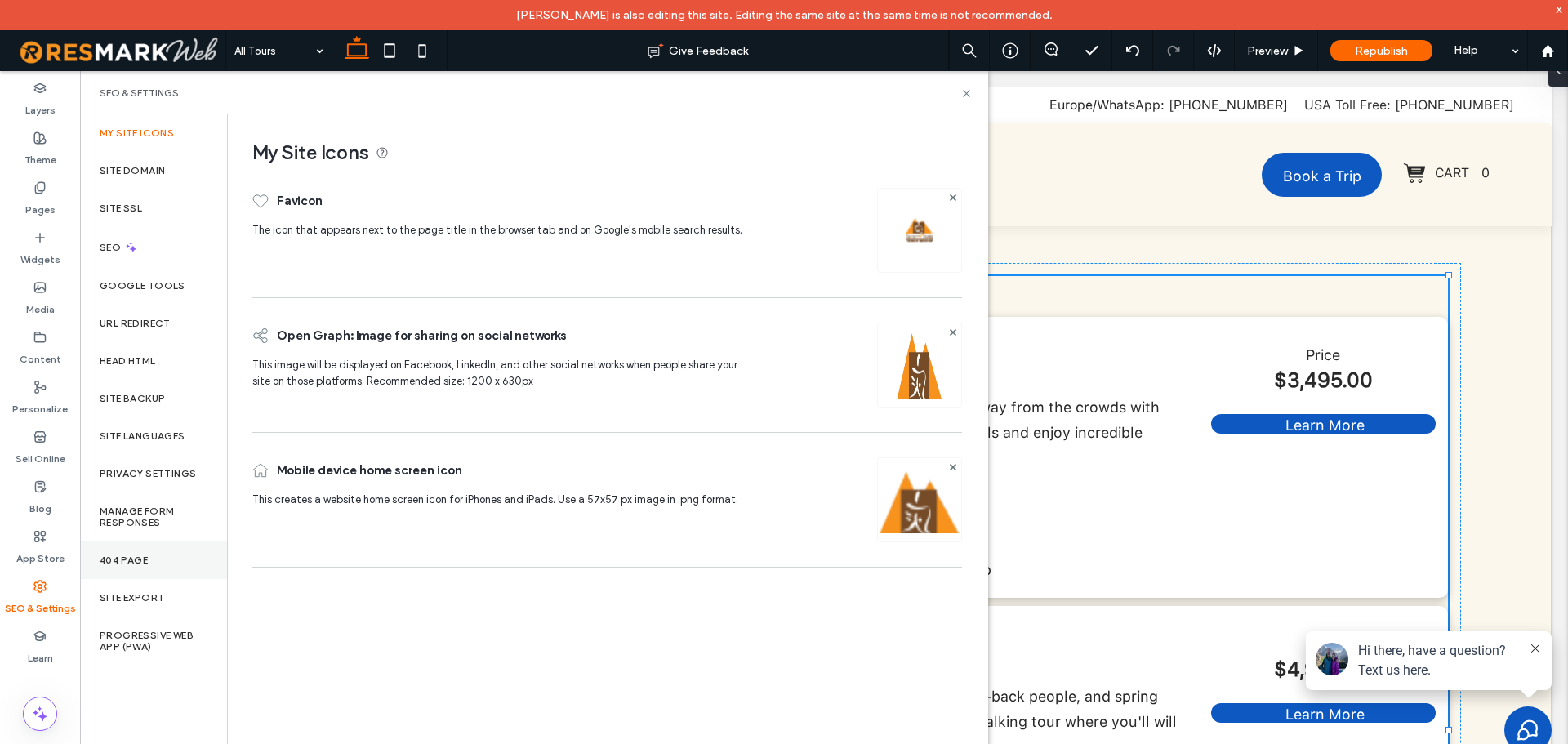
click at [120, 564] on label "404 Page" at bounding box center [124, 560] width 48 height 12
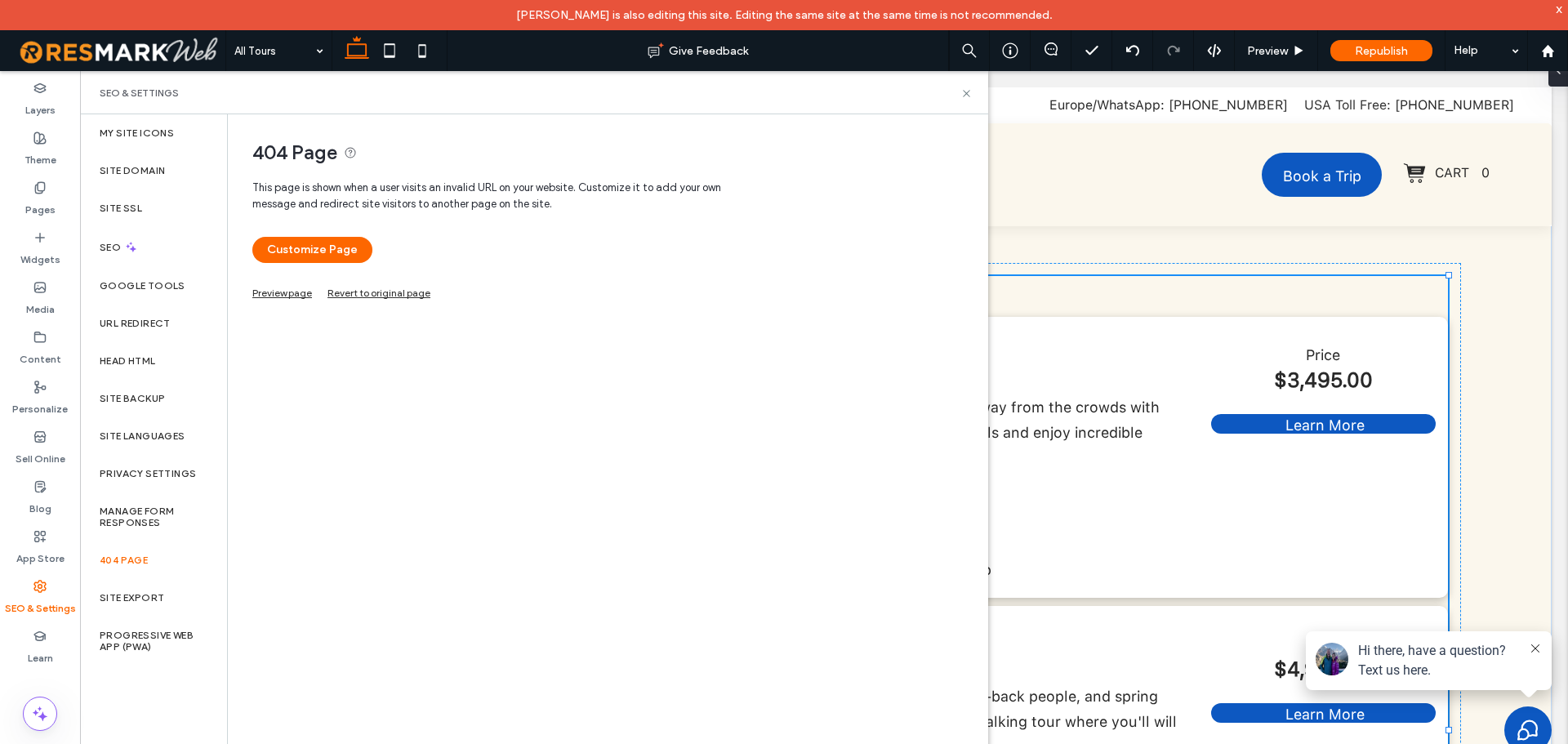
click at [282, 293] on link "Preview page" at bounding box center [282, 291] width 59 height 9
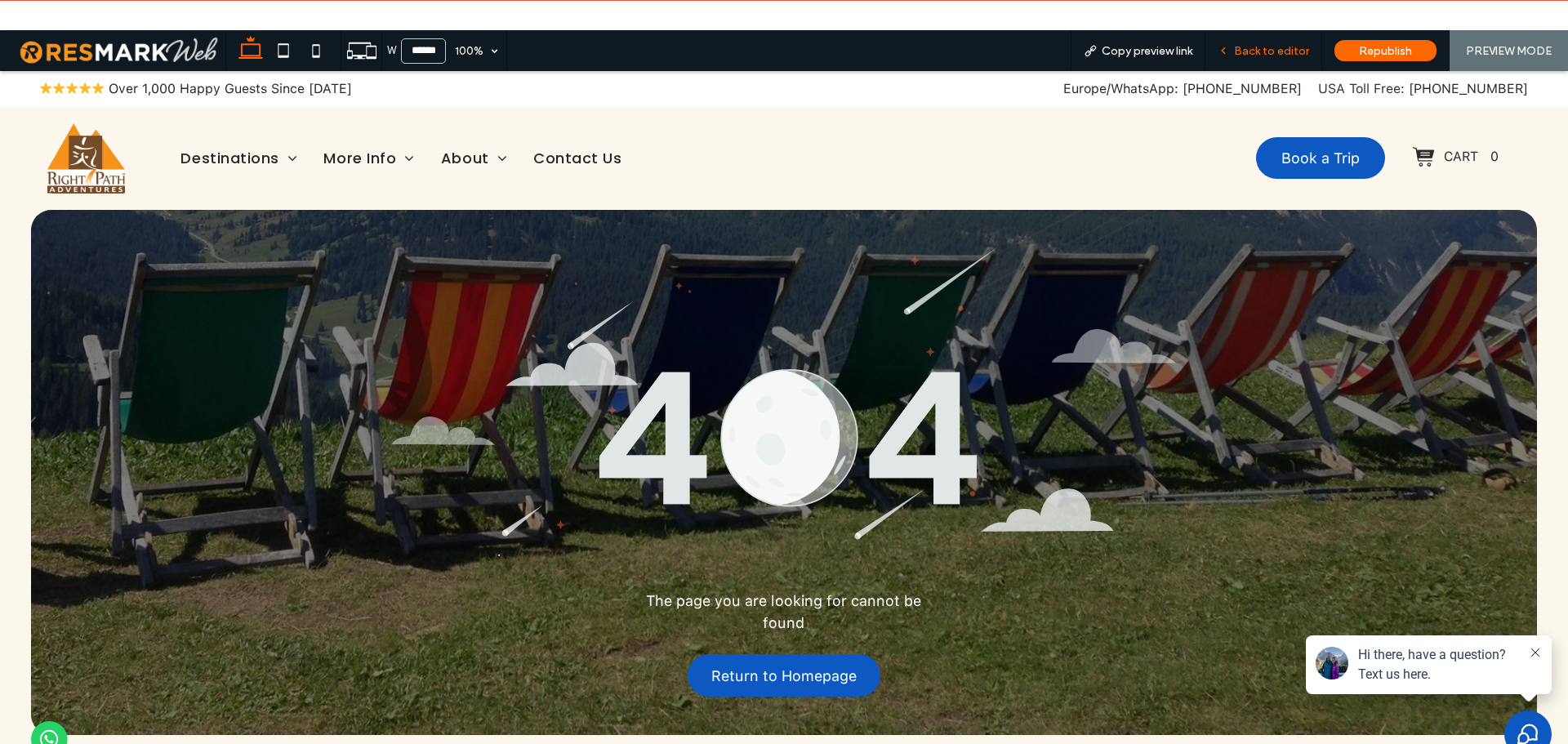
click at [1241, 54] on span "Back to editor" at bounding box center [1271, 51] width 75 height 13
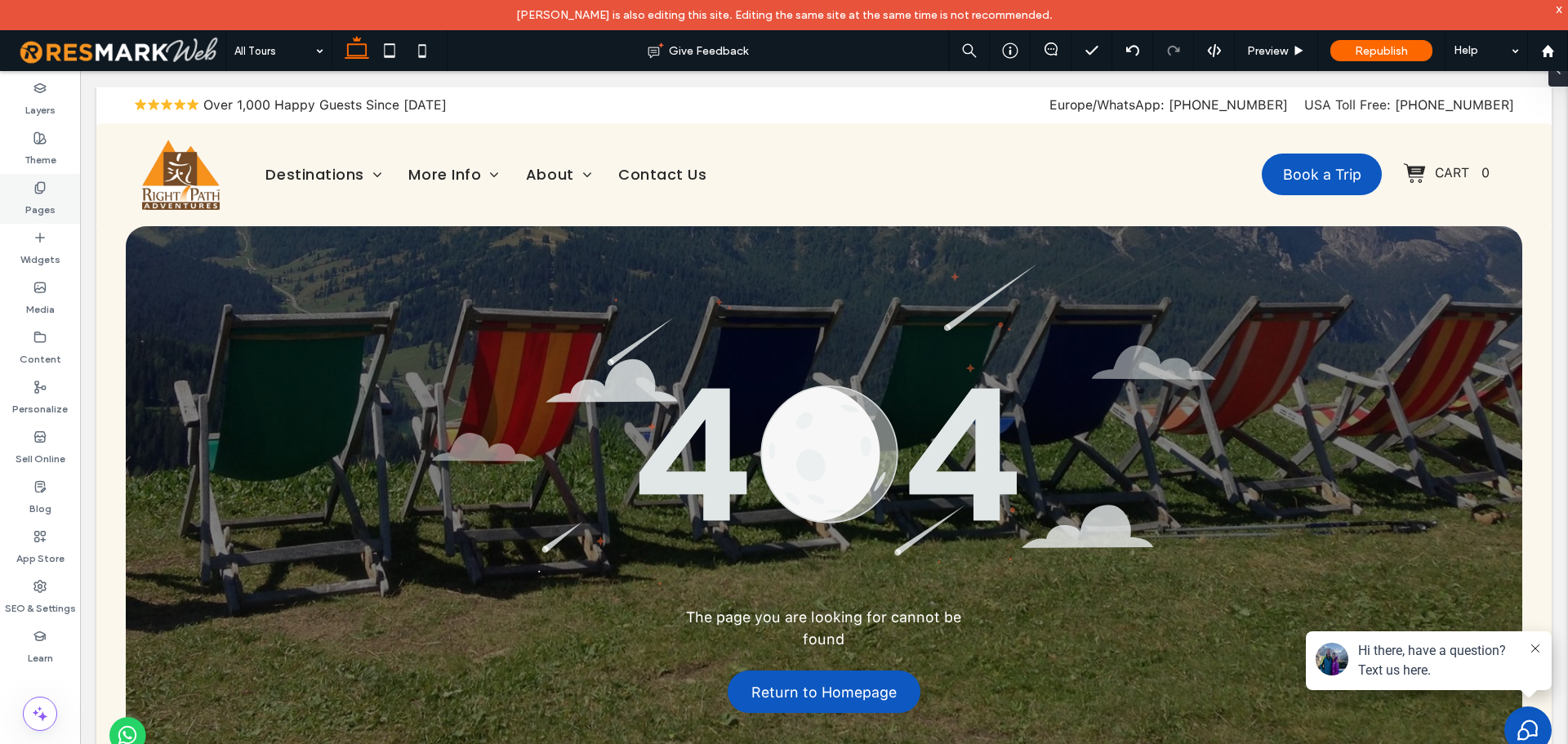
click at [38, 200] on label "Pages" at bounding box center [39, 206] width 30 height 23
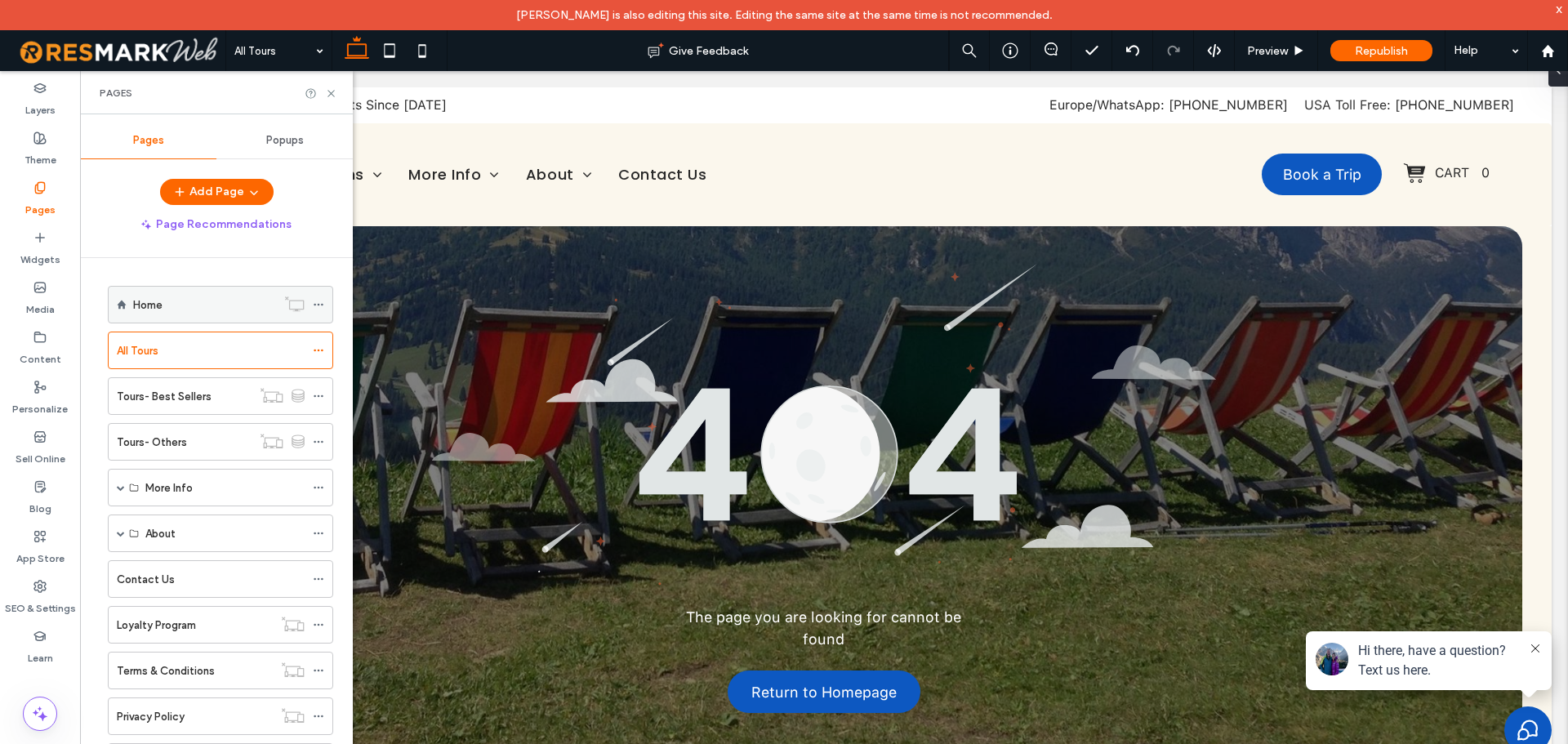
click at [155, 299] on label "Home" at bounding box center [148, 305] width 30 height 29
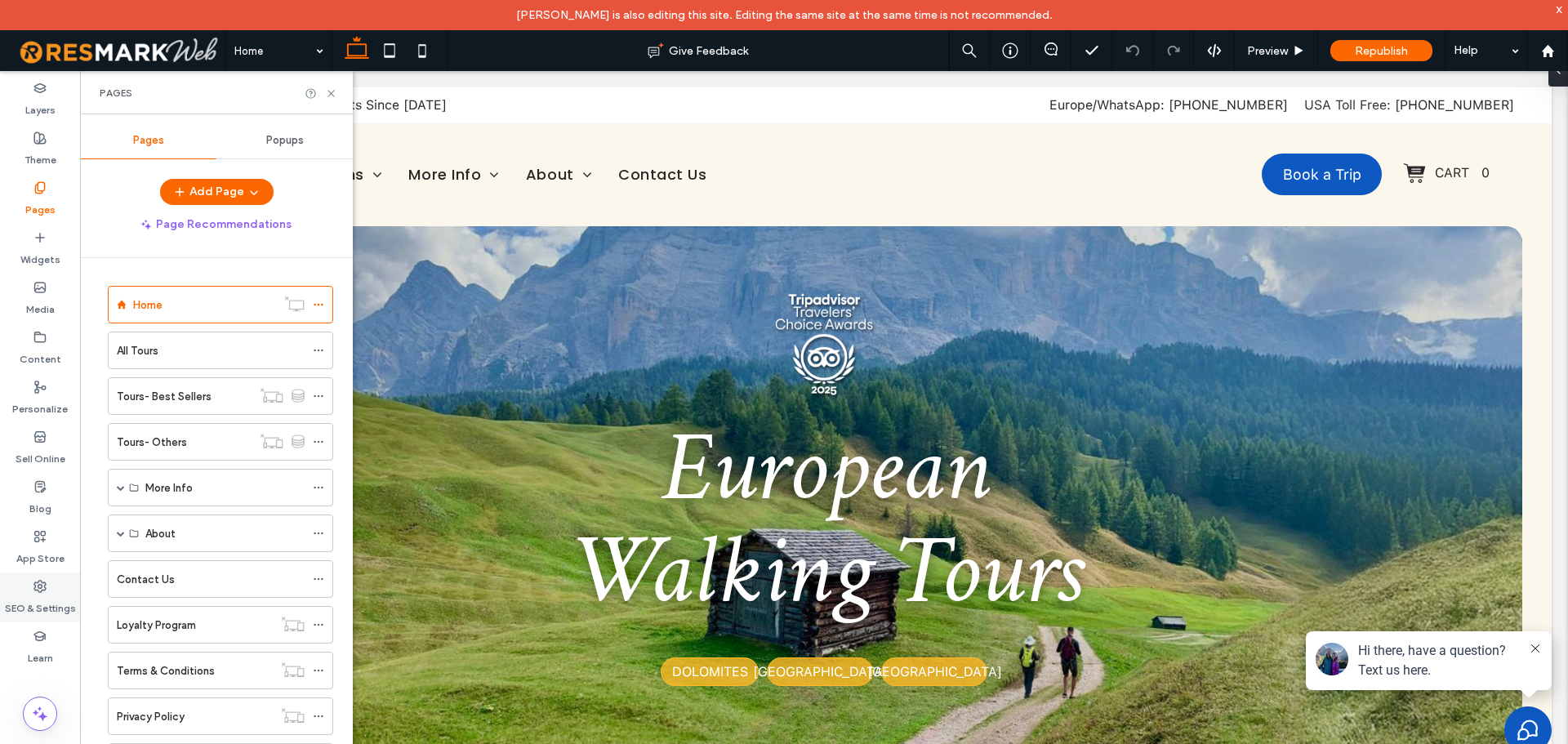
click at [44, 616] on div "SEO & Settings" at bounding box center [39, 597] width 80 height 50
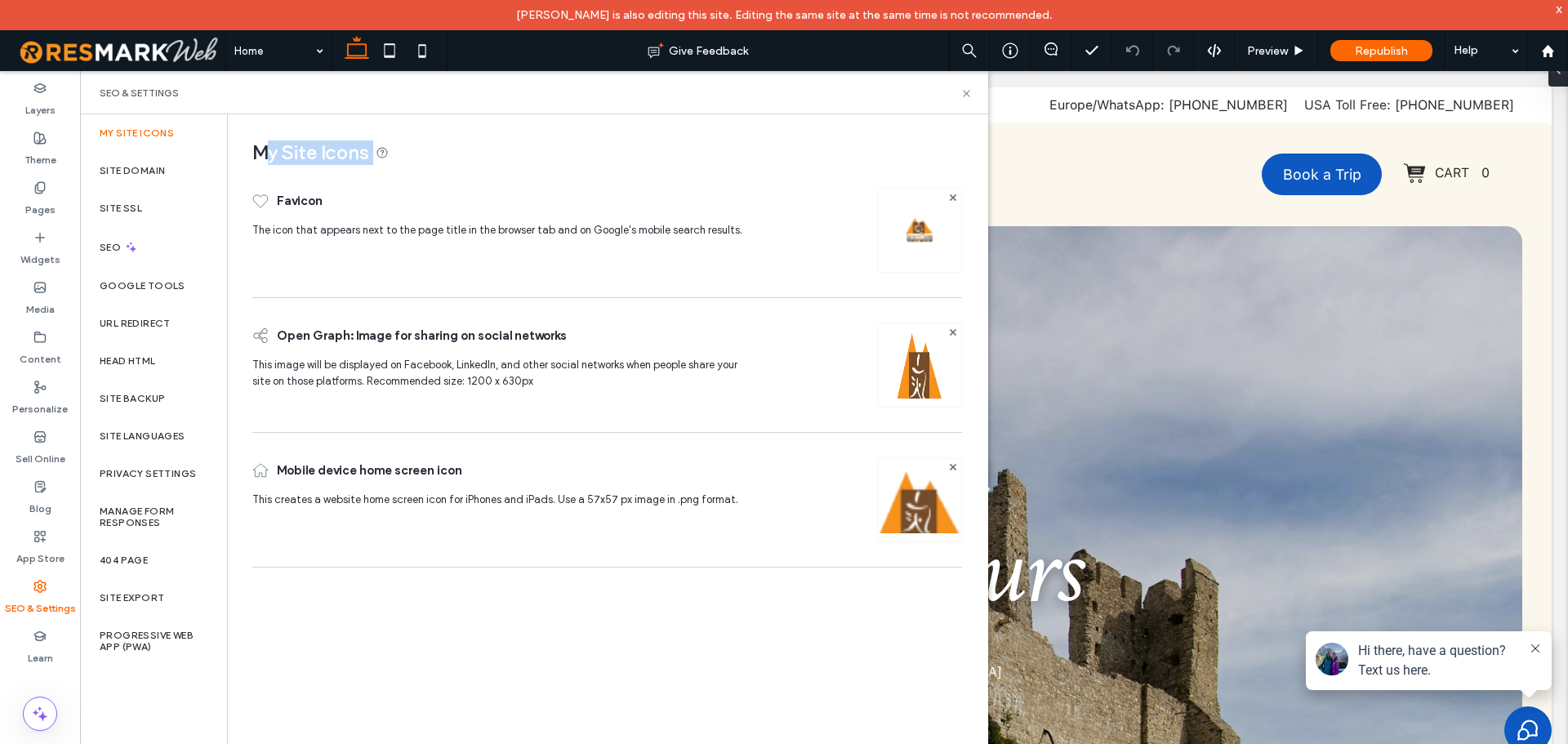
drag, startPoint x: 263, startPoint y: 146, endPoint x: 392, endPoint y: 151, distance: 129.1
click at [392, 151] on span "My Site Icons" at bounding box center [607, 152] width 710 height 25
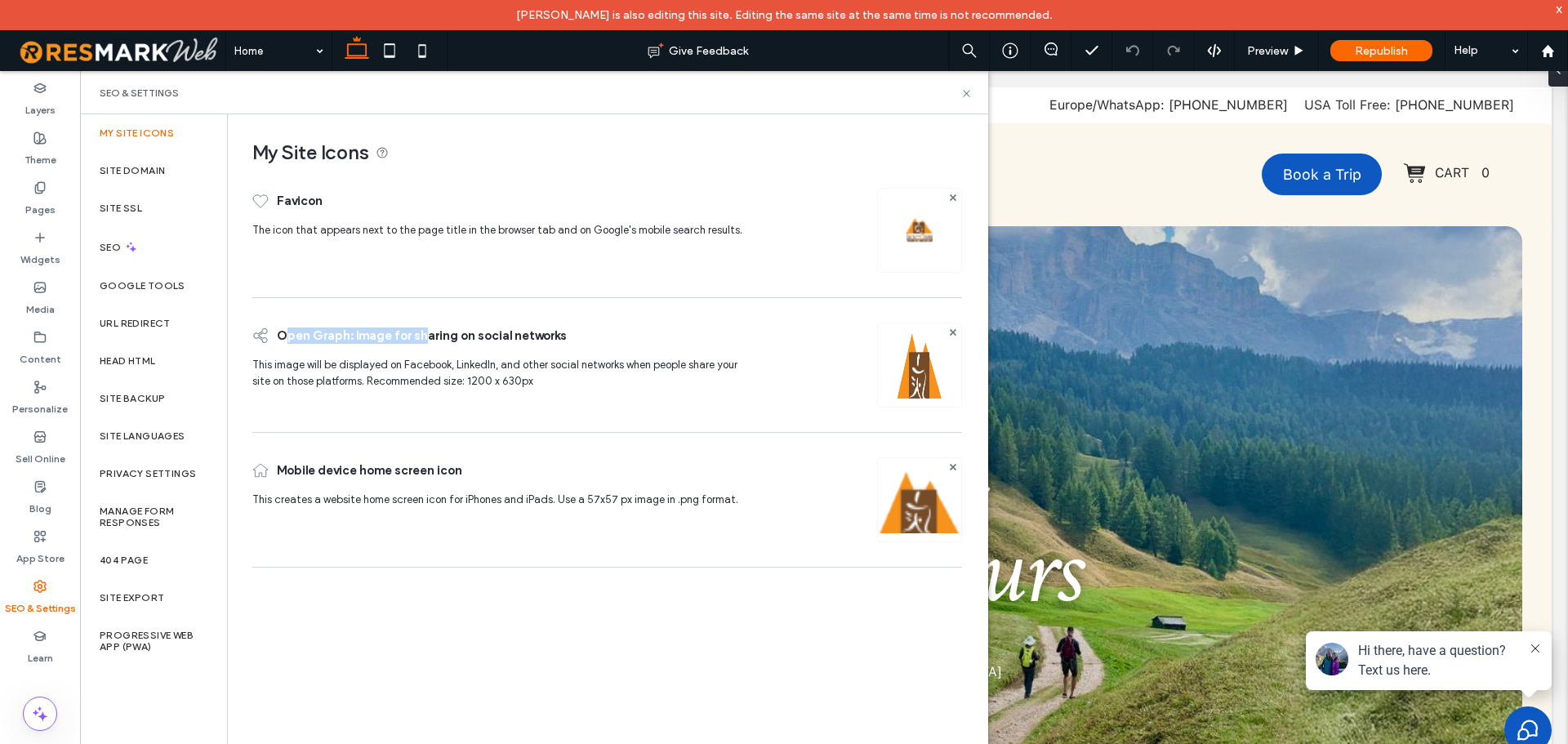
drag, startPoint x: 286, startPoint y: 334, endPoint x: 430, endPoint y: 336, distance: 144.0
click at [426, 333] on span "Open Graph: Image for sharing on social networks" at bounding box center [422, 336] width 290 height 42
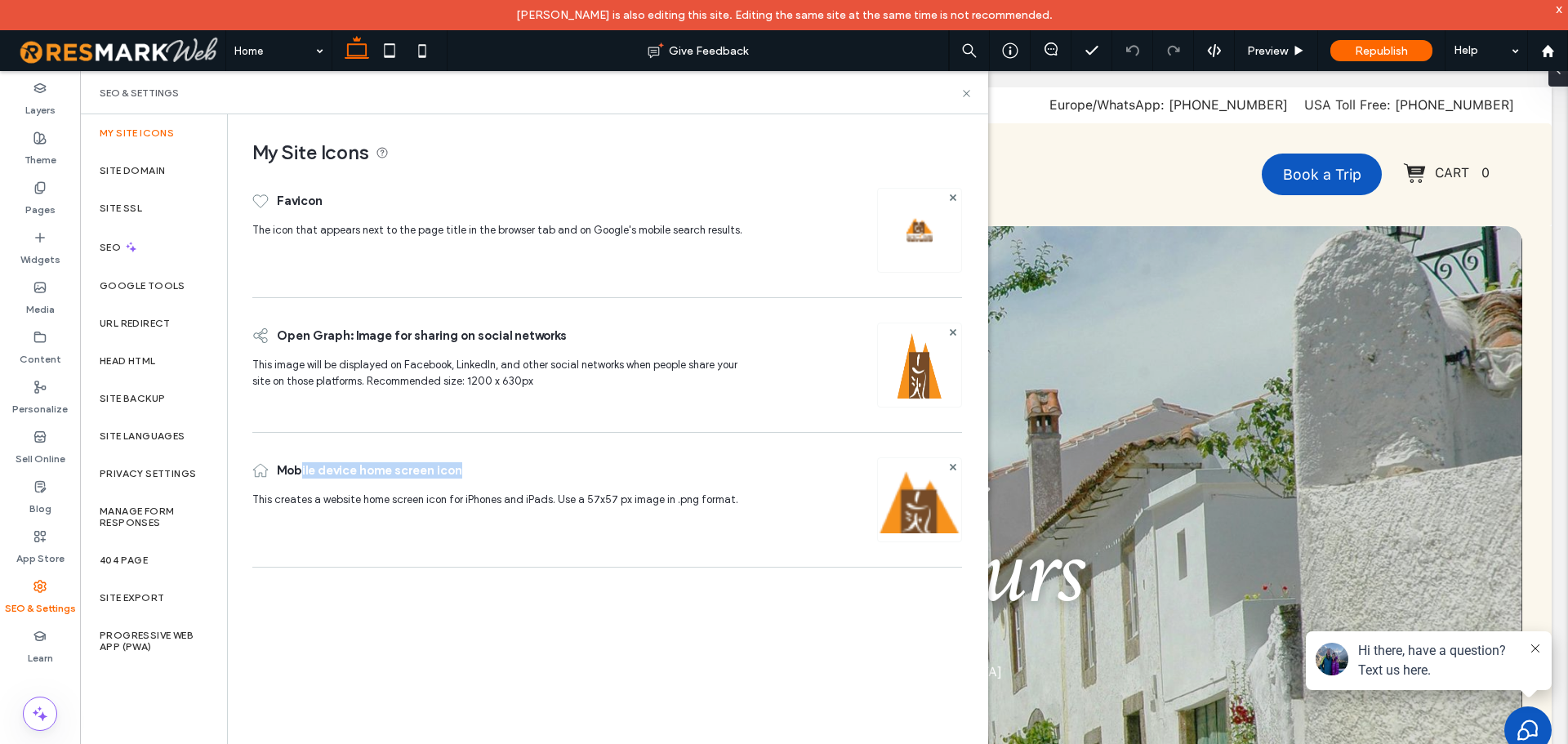
drag, startPoint x: 300, startPoint y: 475, endPoint x: 475, endPoint y: 460, distance: 175.6
click at [478, 467] on div "Mobile device home screen icon" at bounding box center [503, 470] width 503 height 42
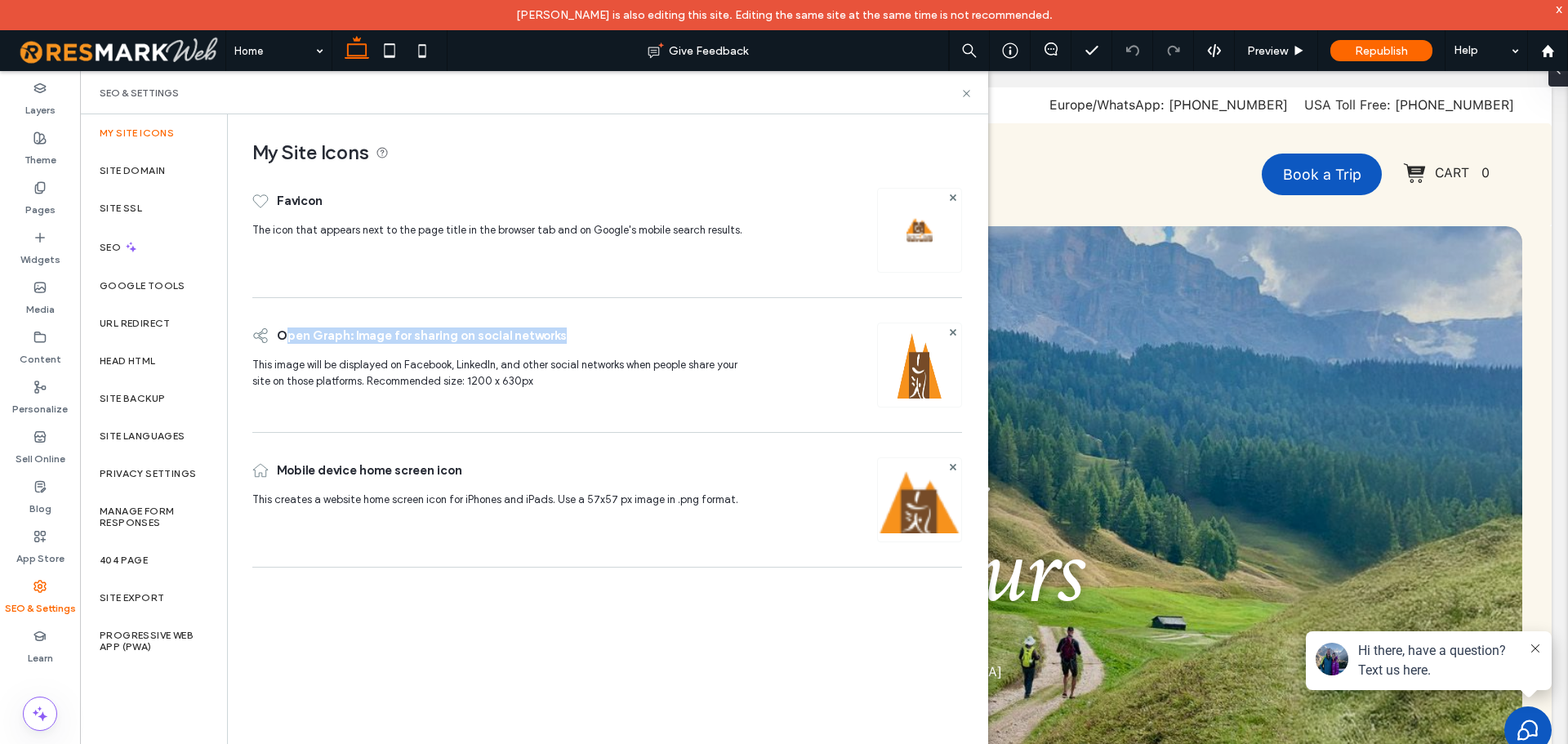
drag, startPoint x: 586, startPoint y: 340, endPoint x: 280, endPoint y: 338, distance: 306.0
click at [281, 338] on div "Open Graph: Image for sharing on social networks" at bounding box center [503, 336] width 503 height 42
click at [35, 195] on label "Pages" at bounding box center [39, 206] width 30 height 23
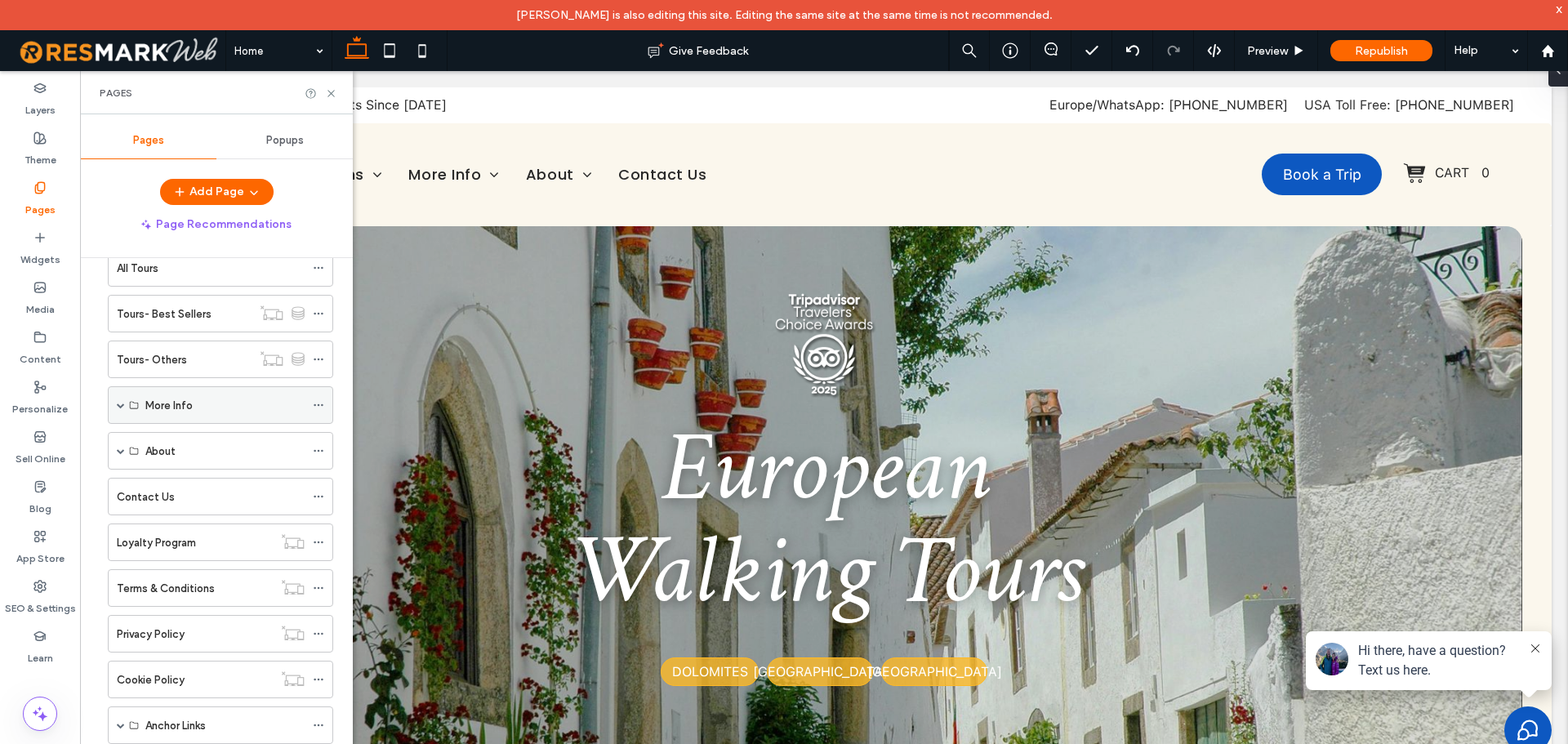
scroll to position [102, 0]
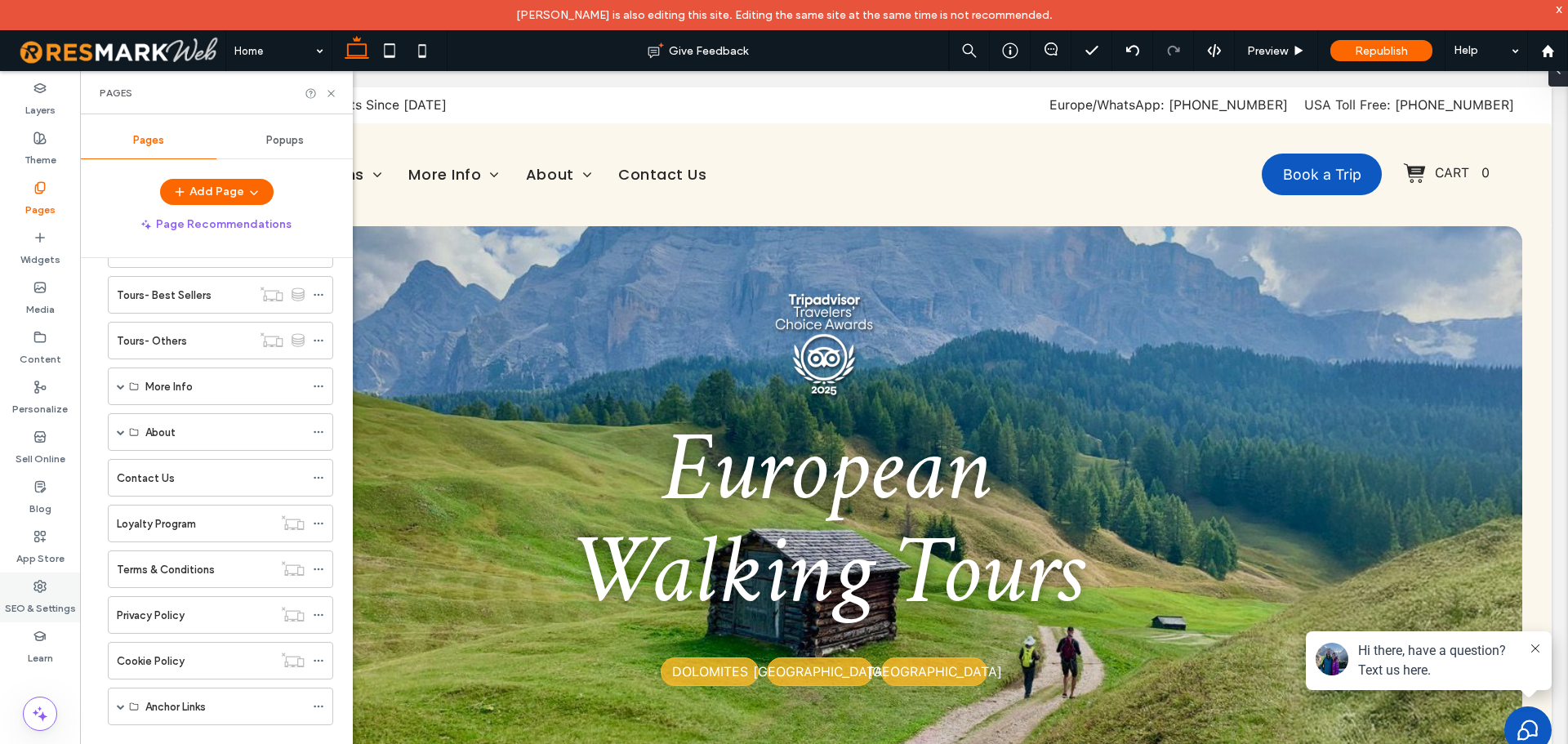
click at [54, 612] on label "SEO & Settings" at bounding box center [40, 604] width 71 height 23
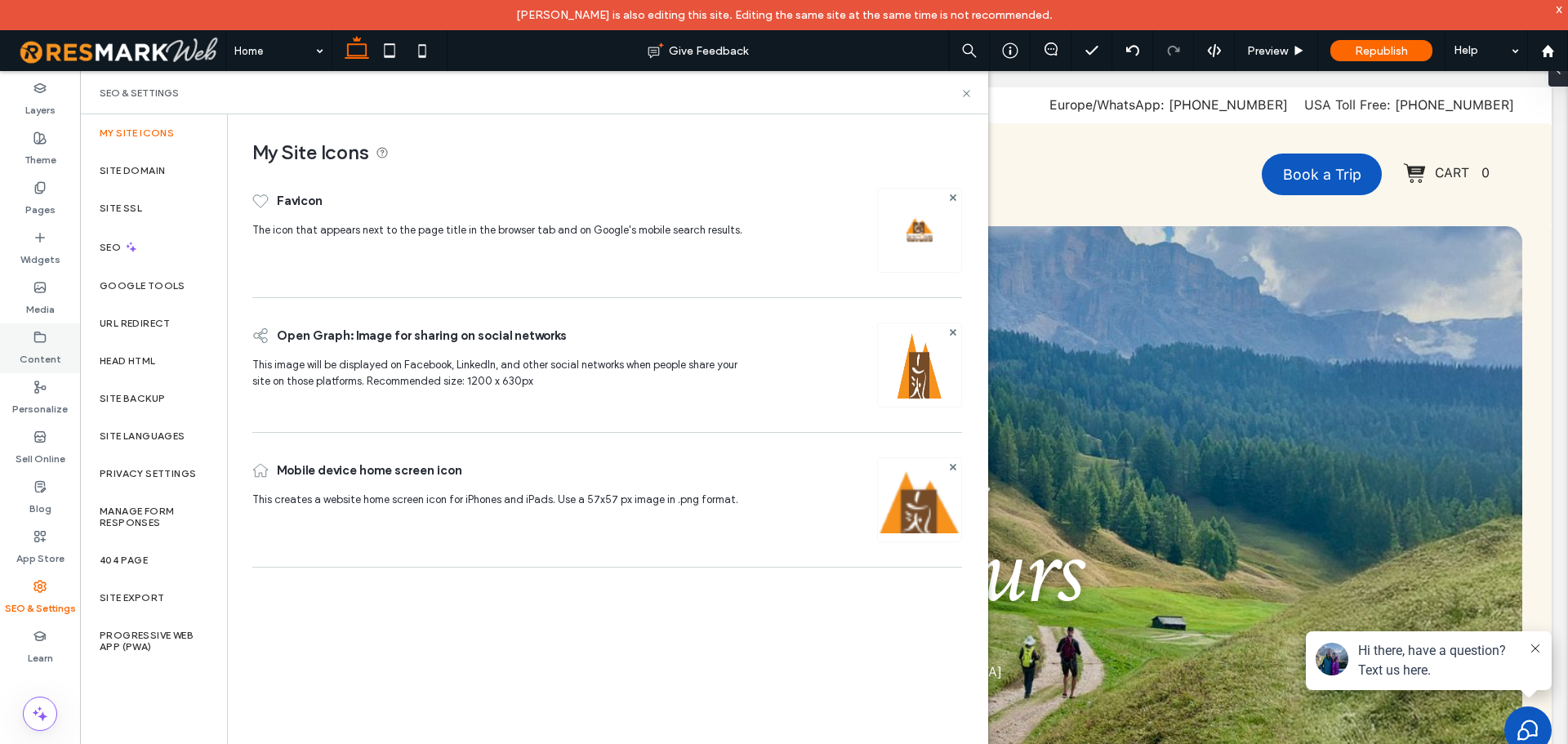
click at [44, 349] on label "Content" at bounding box center [39, 355] width 41 height 23
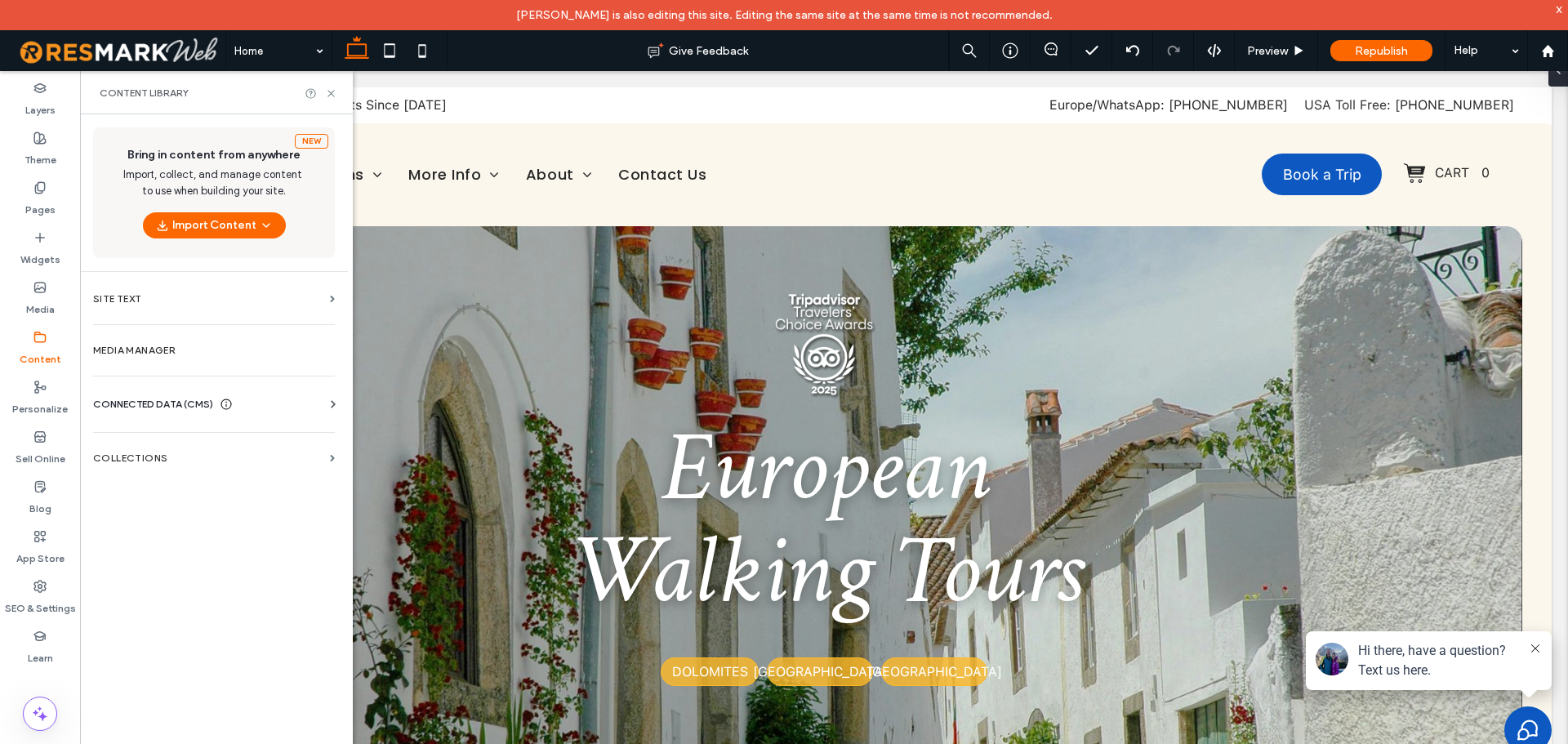
click at [166, 409] on span "CONNECTED DATA (CMS)" at bounding box center [152, 404] width 120 height 16
click at [189, 447] on label "Business Info" at bounding box center [218, 444] width 222 height 12
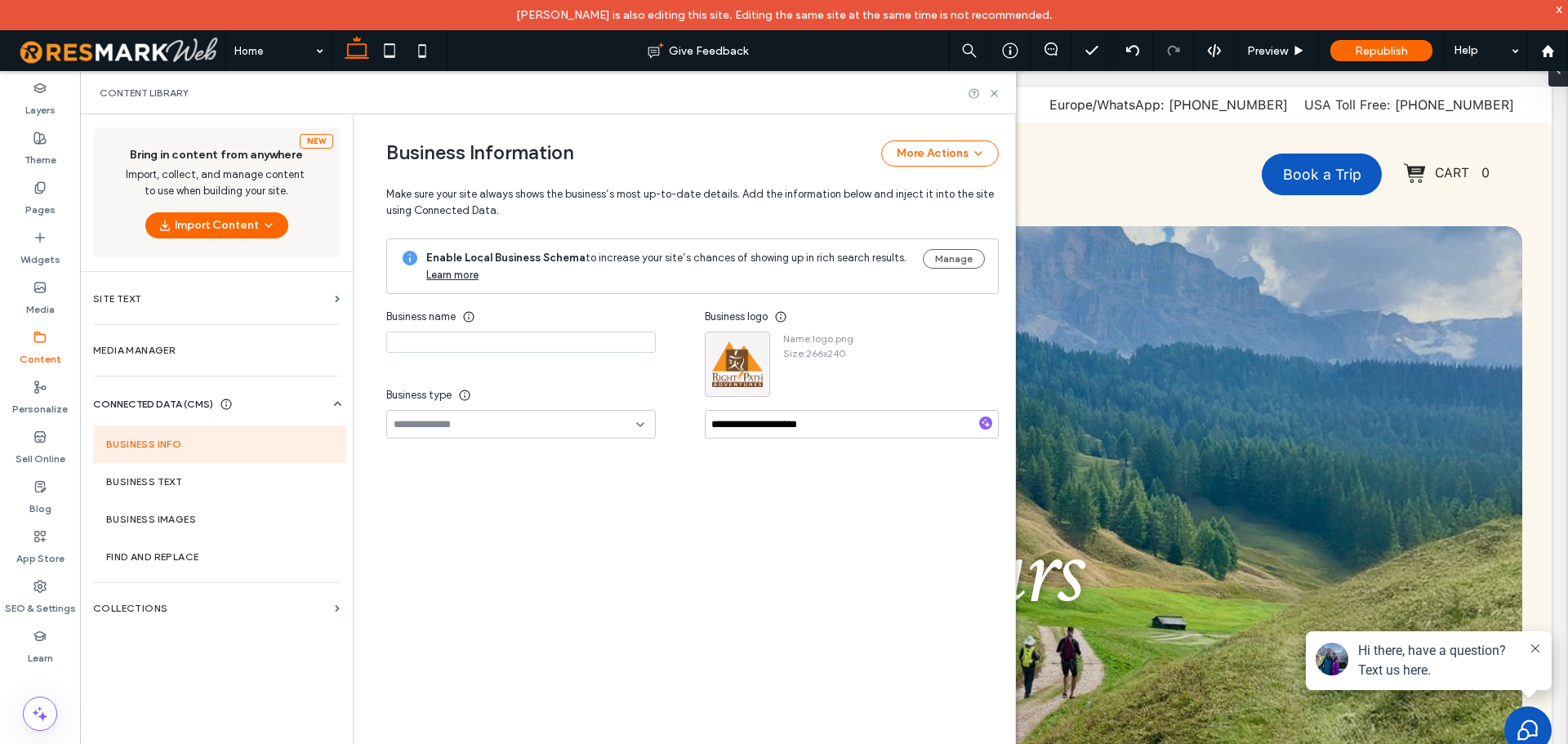
type input "**********"
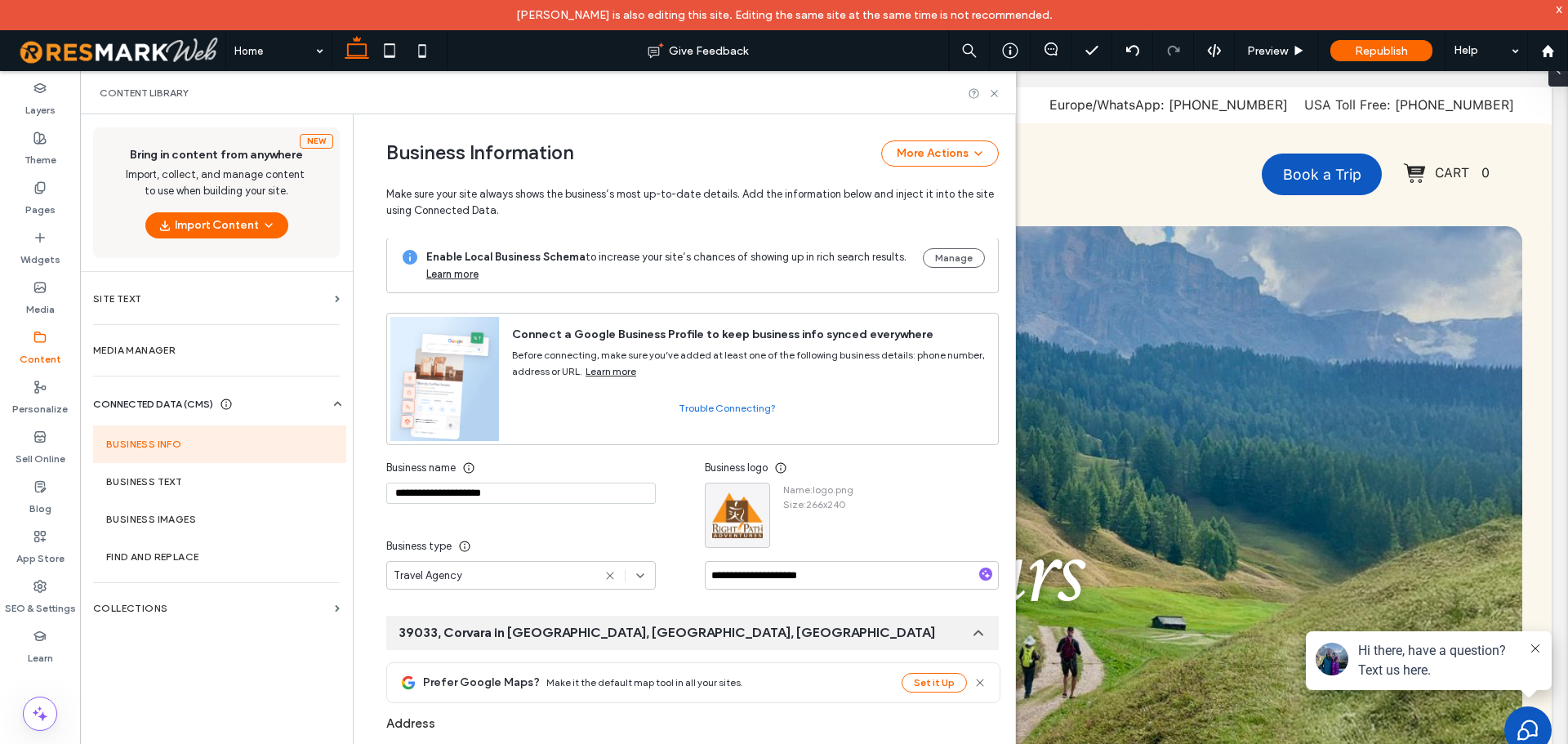
scroll to position [0, 0]
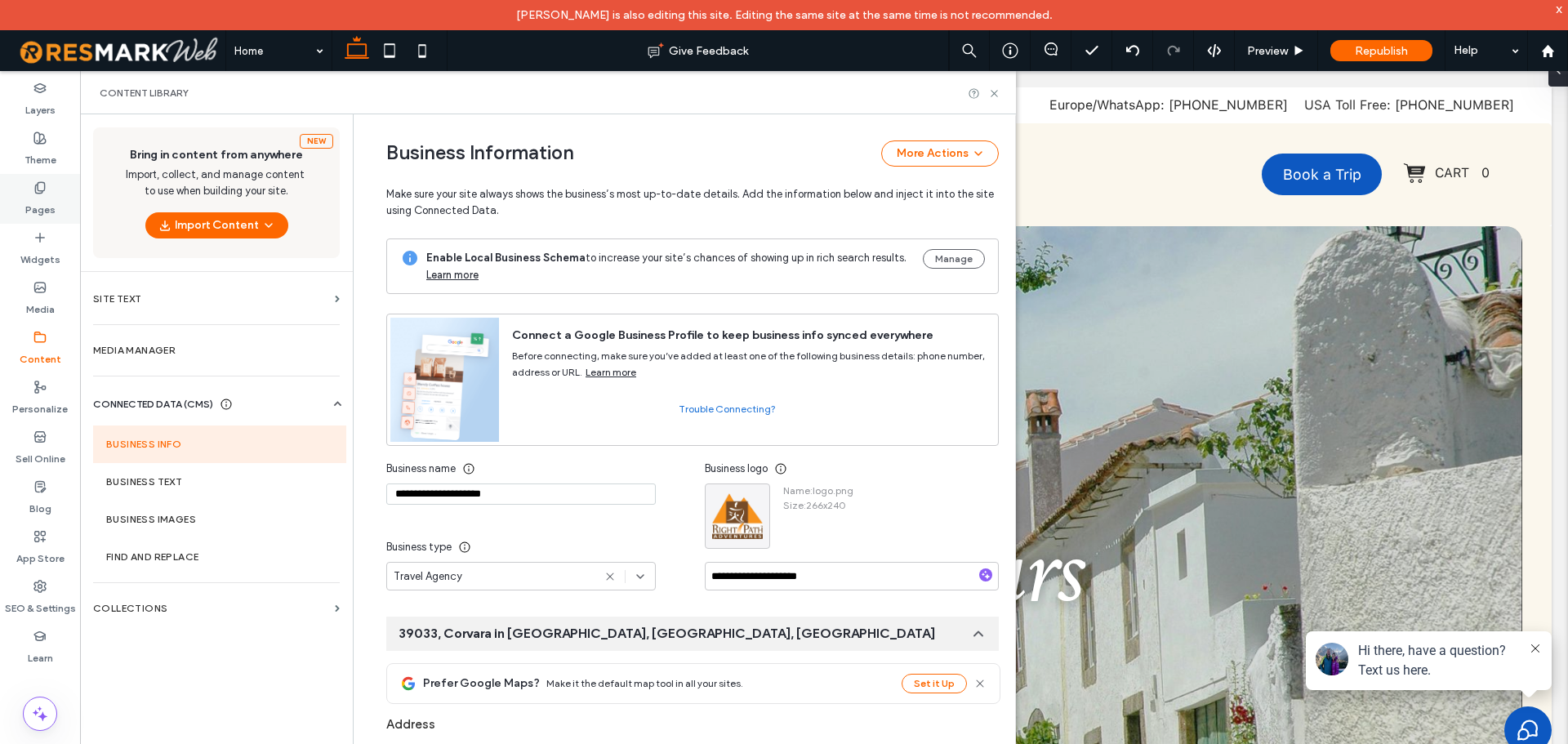
click at [37, 188] on use at bounding box center [39, 187] width 9 height 11
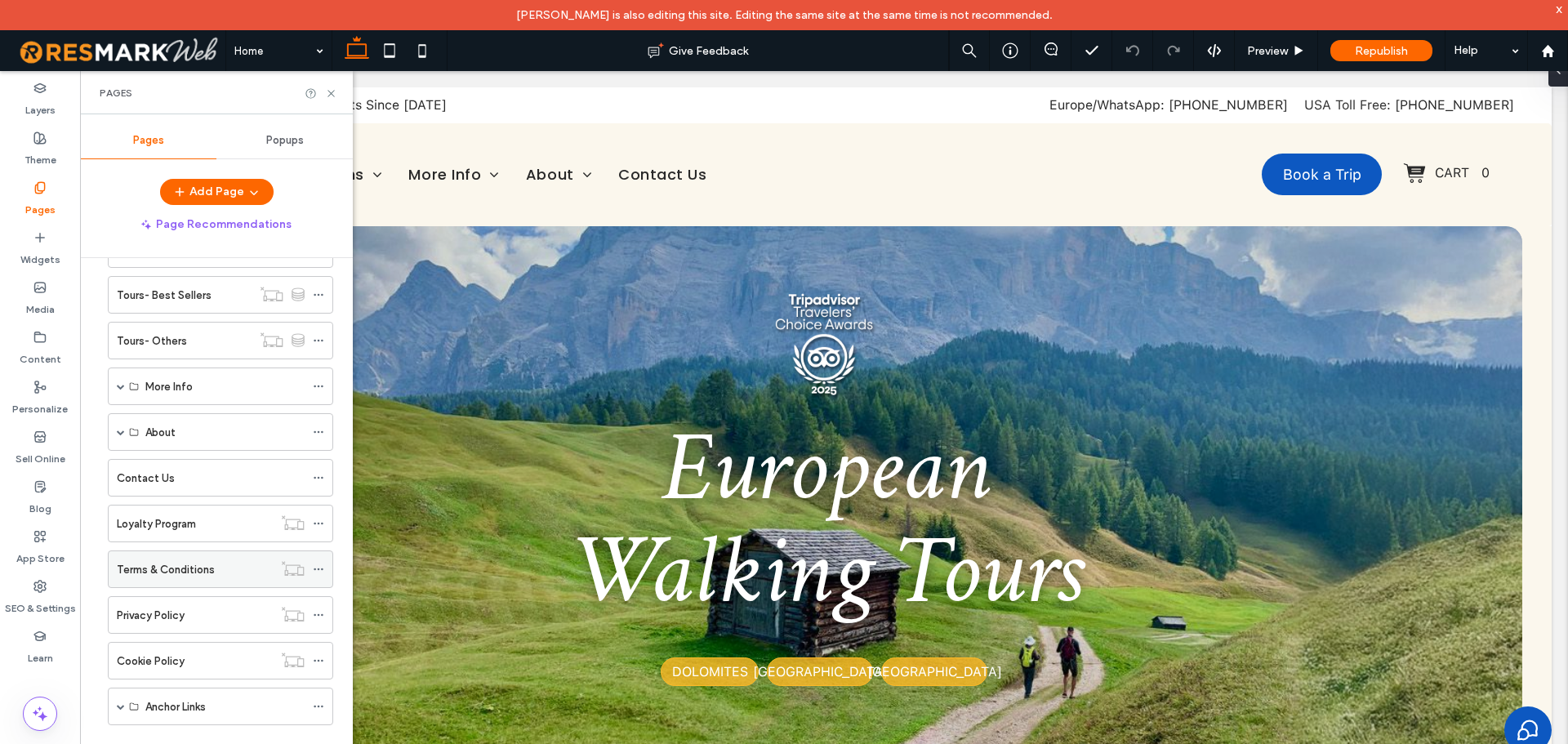
click at [222, 565] on div "Terms & Conditions" at bounding box center [195, 570] width 156 height 17
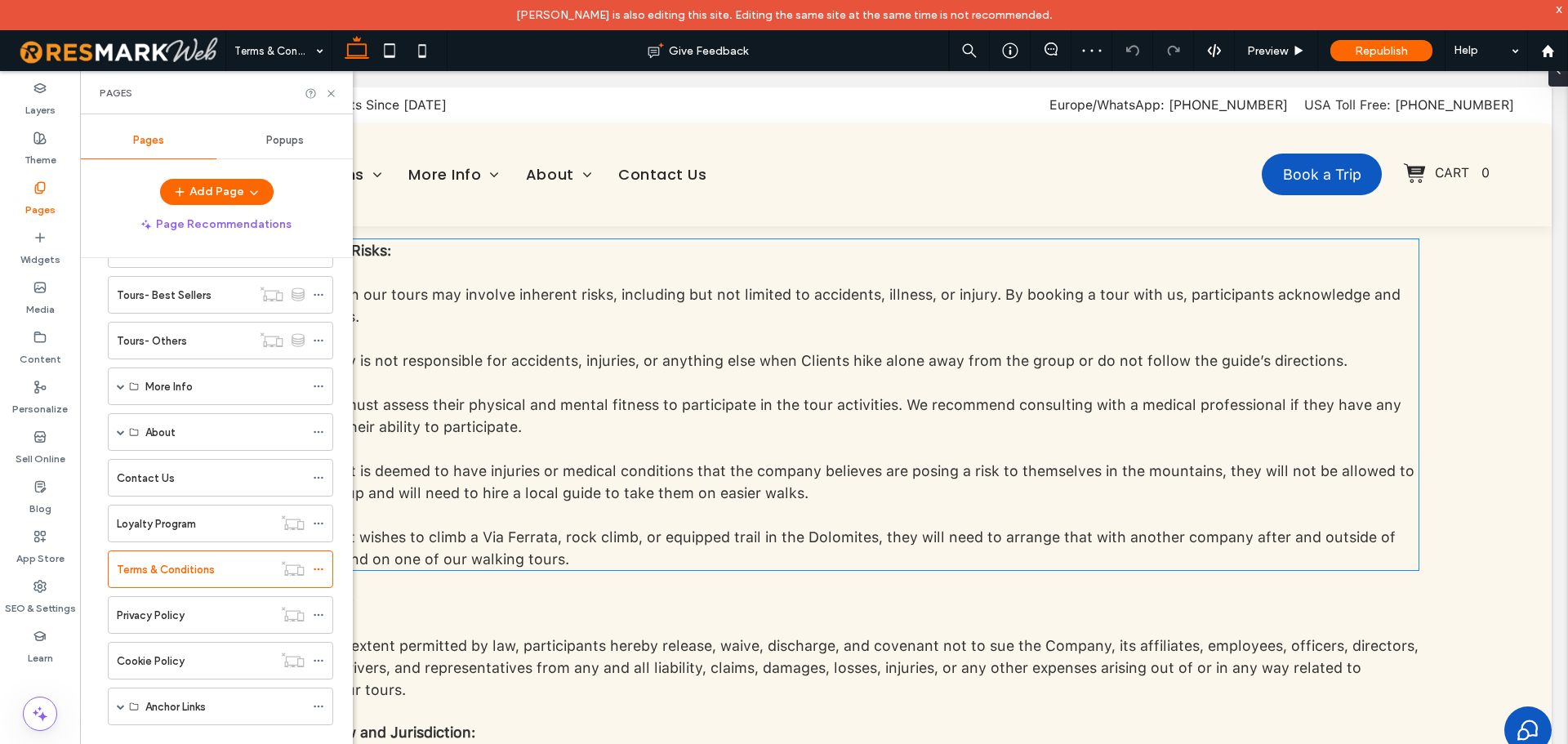
scroll to position [2939, 0]
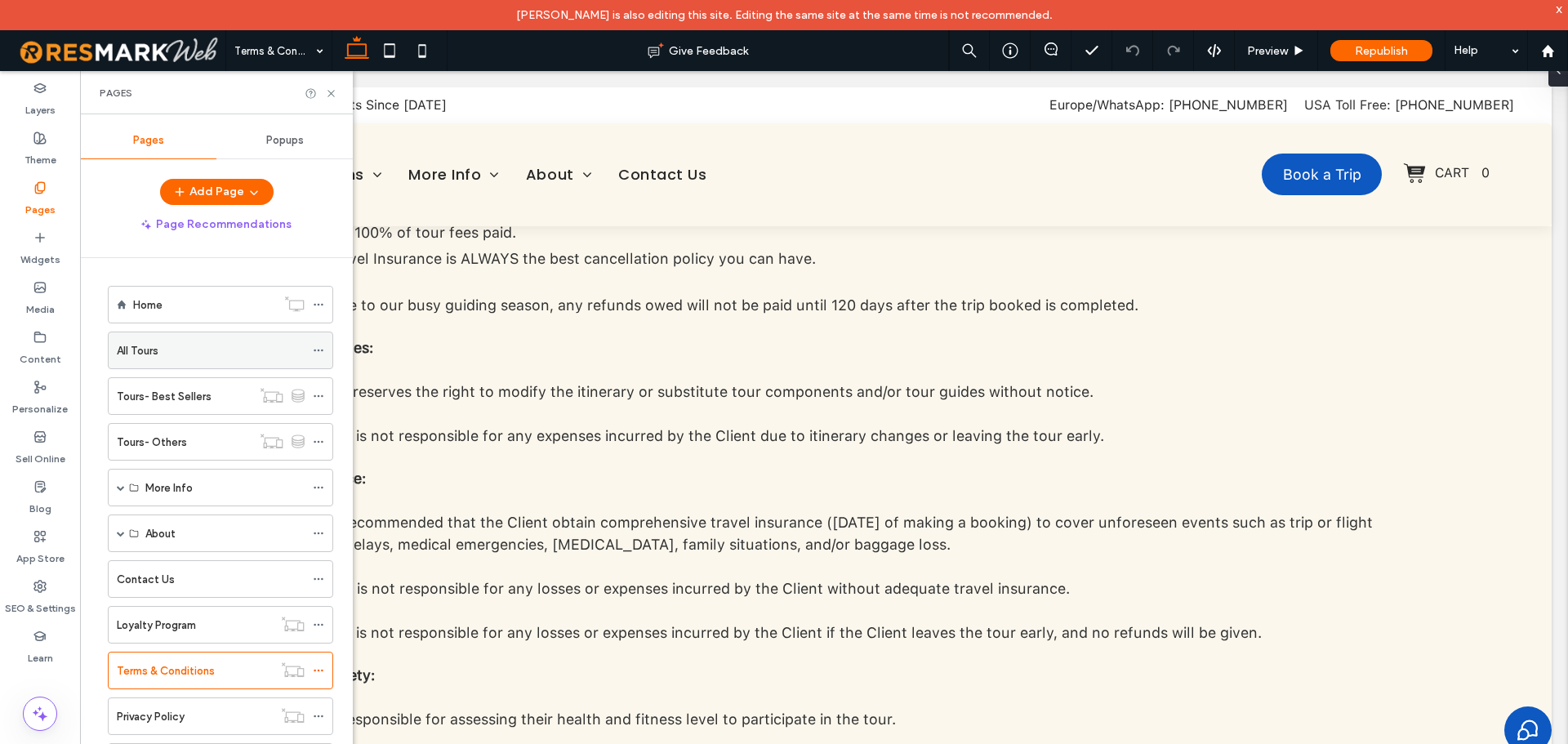
click at [162, 338] on div "All Tours" at bounding box center [211, 349] width 188 height 35
click at [334, 97] on icon at bounding box center [331, 93] width 12 height 12
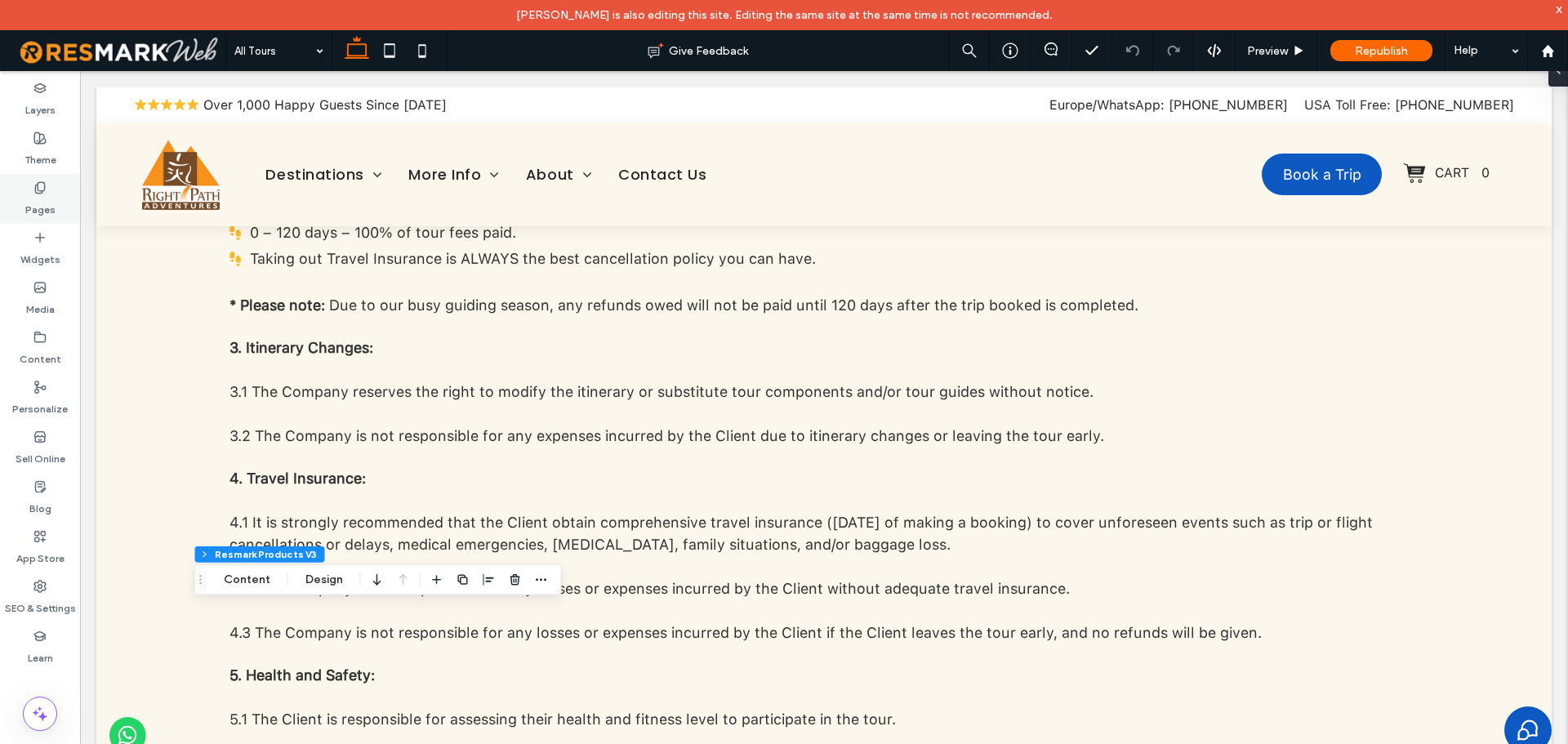
click at [45, 191] on icon at bounding box center [40, 188] width 13 height 13
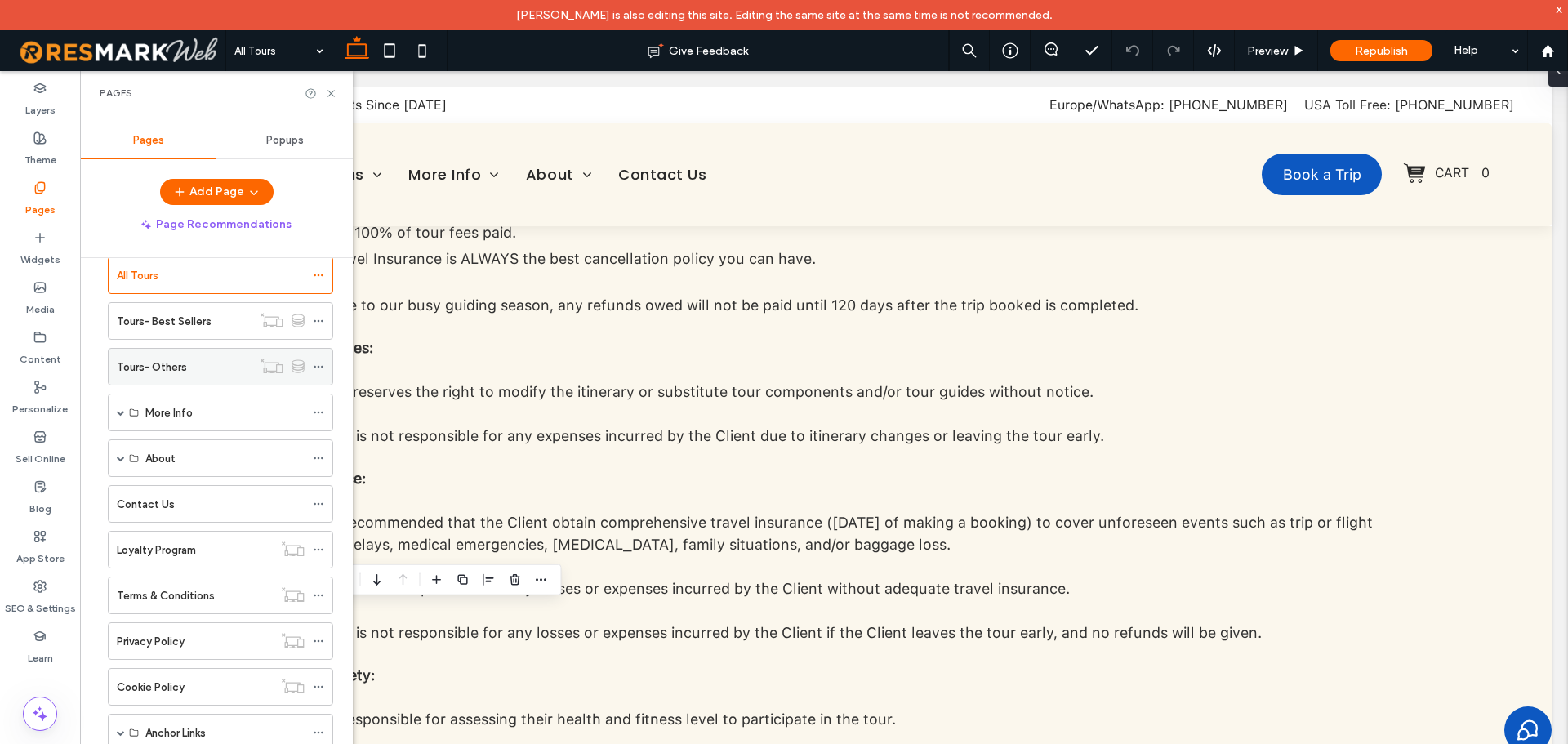
scroll to position [81, 0]
click at [118, 410] on span at bounding box center [121, 405] width 9 height 35
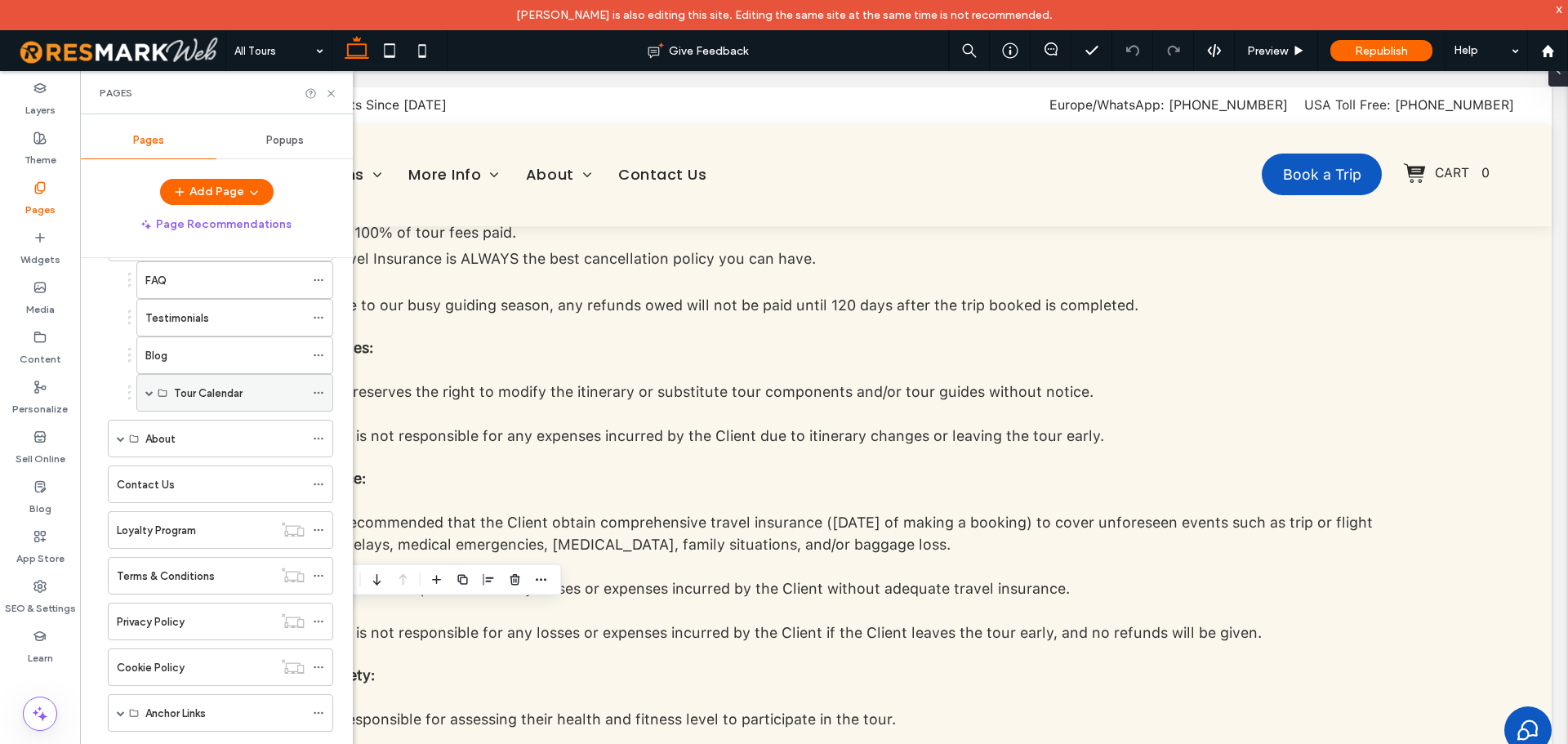
click at [148, 403] on span at bounding box center [150, 392] width 9 height 35
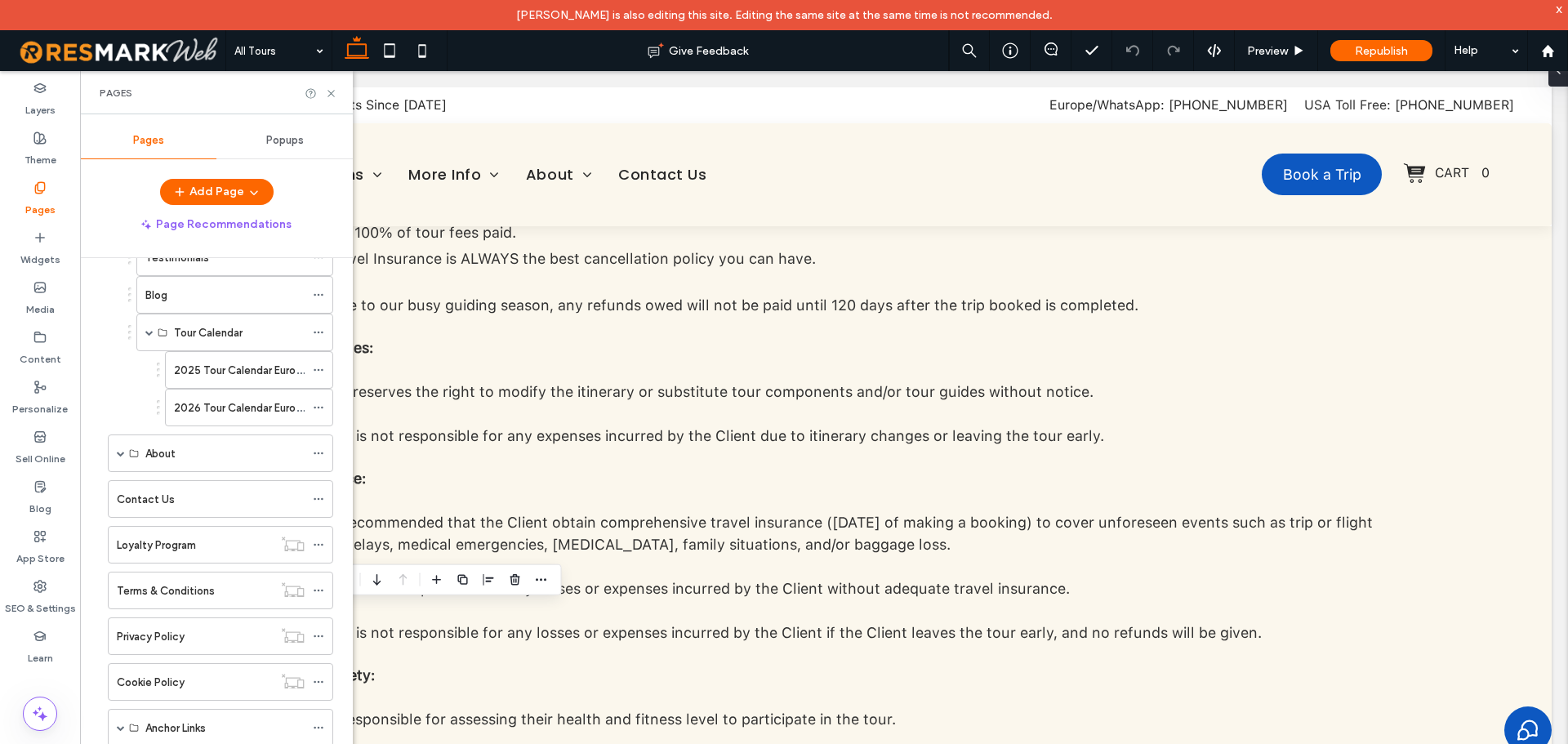
scroll to position [327, 0]
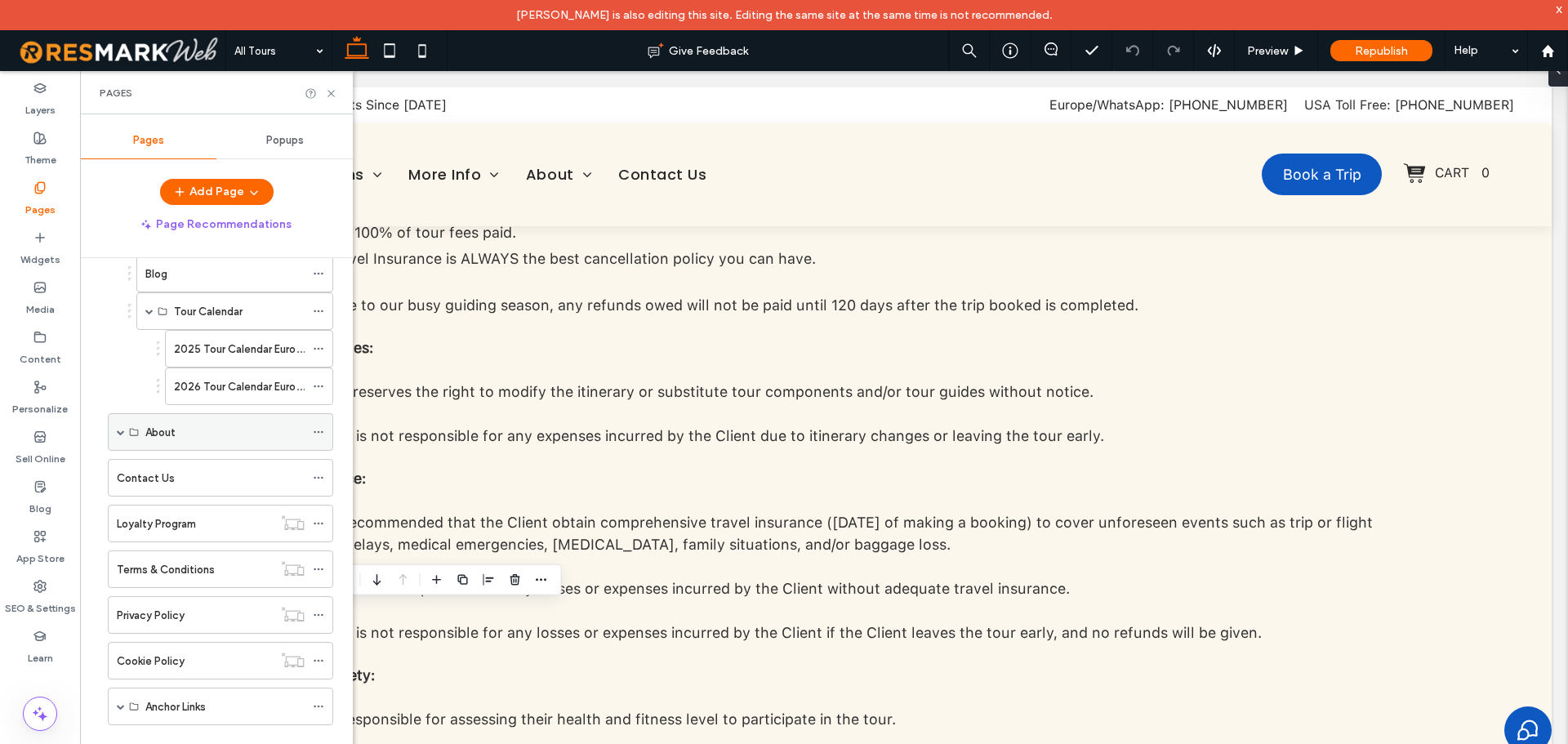
click at [118, 432] on span at bounding box center [121, 431] width 9 height 9
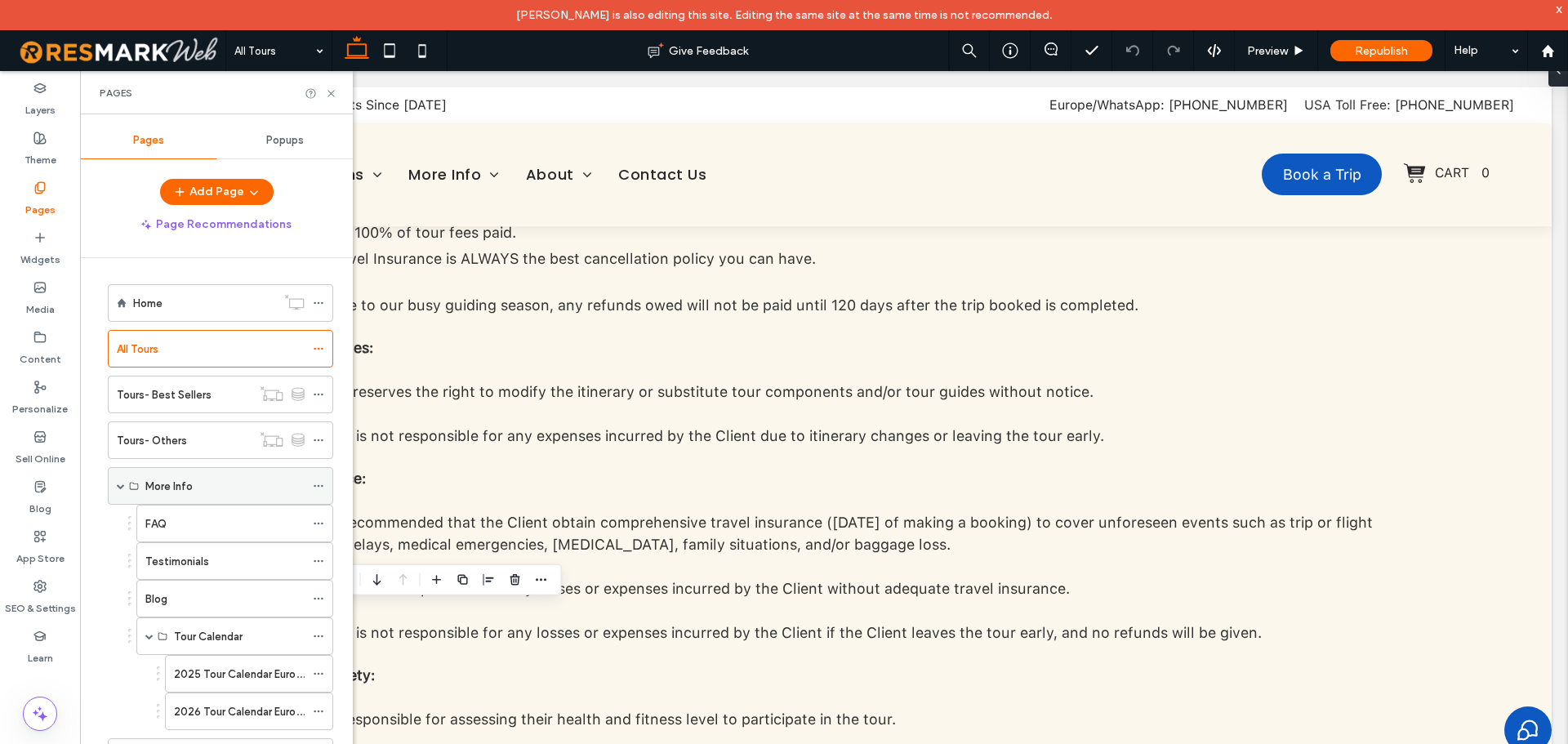
scroll to position [0, 0]
click at [1546, 58] on icon at bounding box center [1547, 51] width 13 height 13
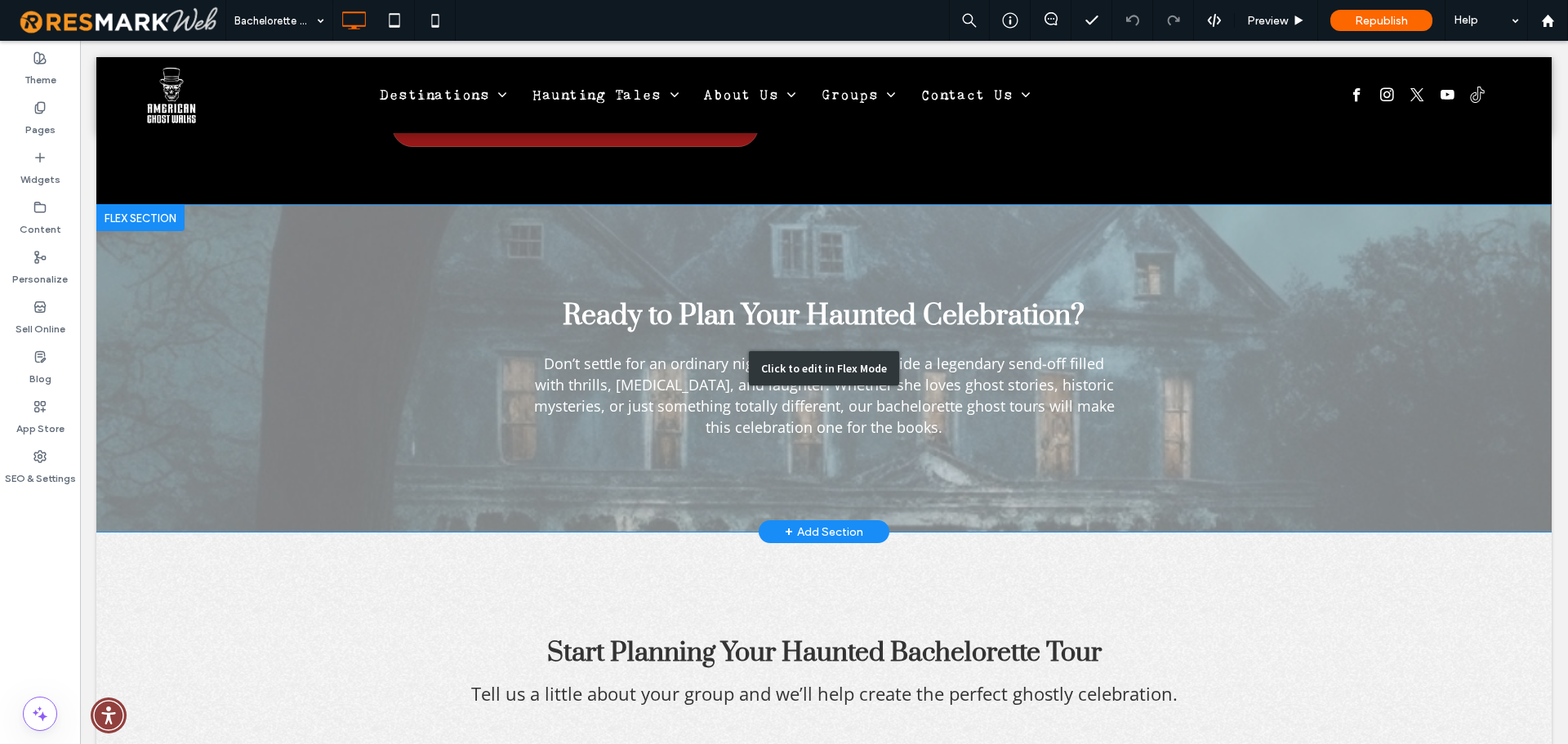
click at [354, 365] on div "Click to edit in Flex Mode" at bounding box center [823, 368] width 1455 height 327
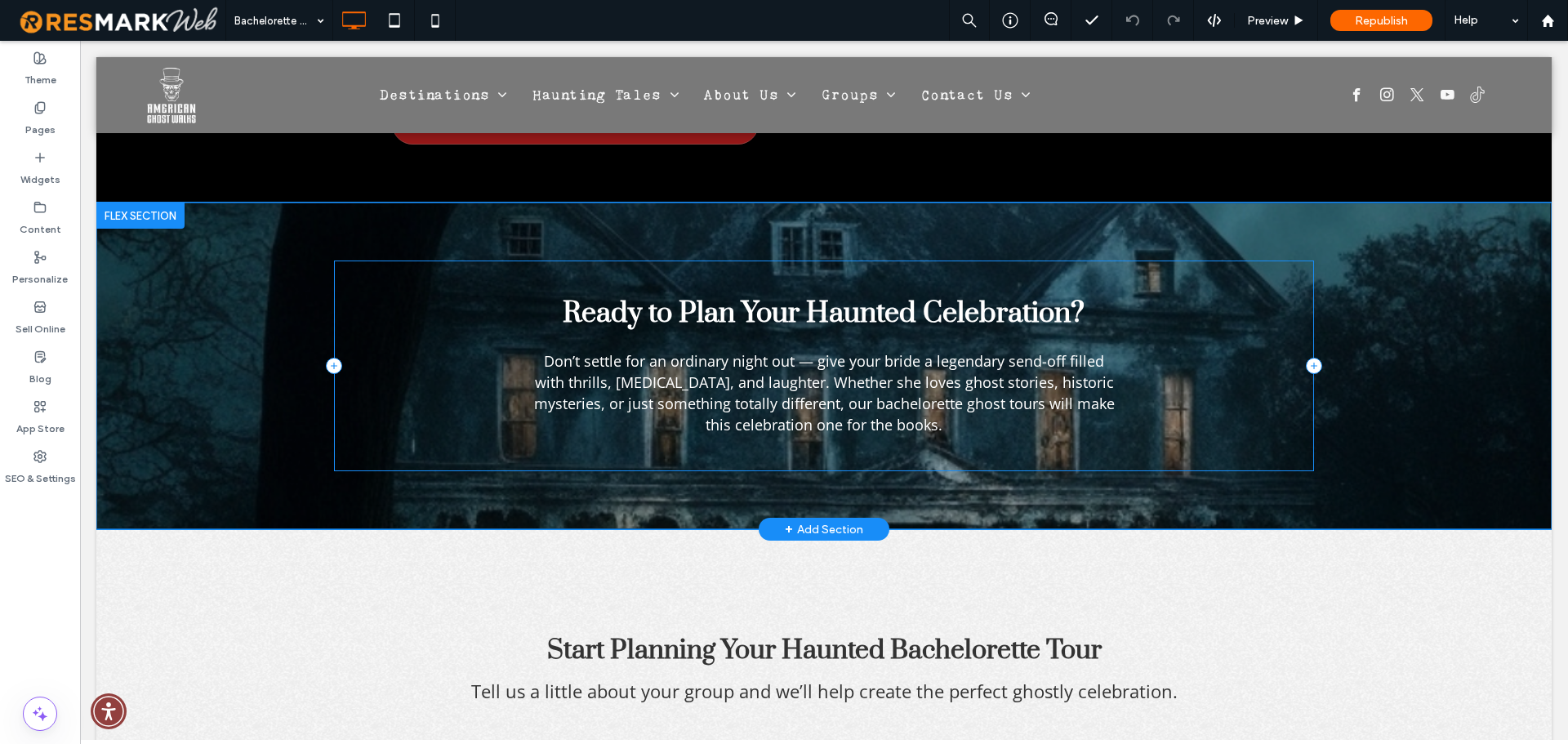
scroll to position [4245, 0]
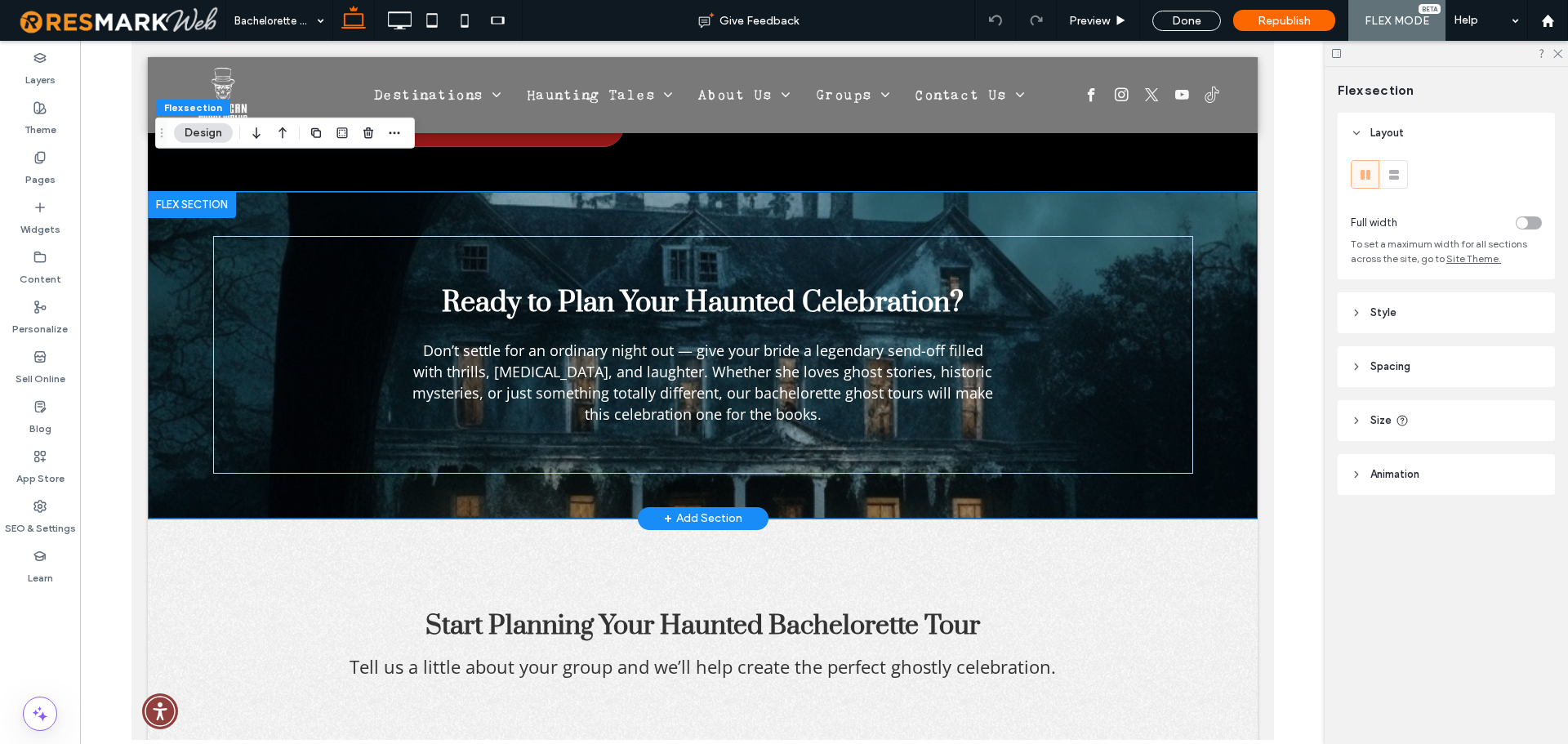
click at [273, 192] on div "Ready to Plan Your Haunted Celebration? Don’t settle for an ordinary night out …" at bounding box center [702, 355] width 980 height 327
click at [260, 133] on icon "button" at bounding box center [256, 132] width 19 height 30
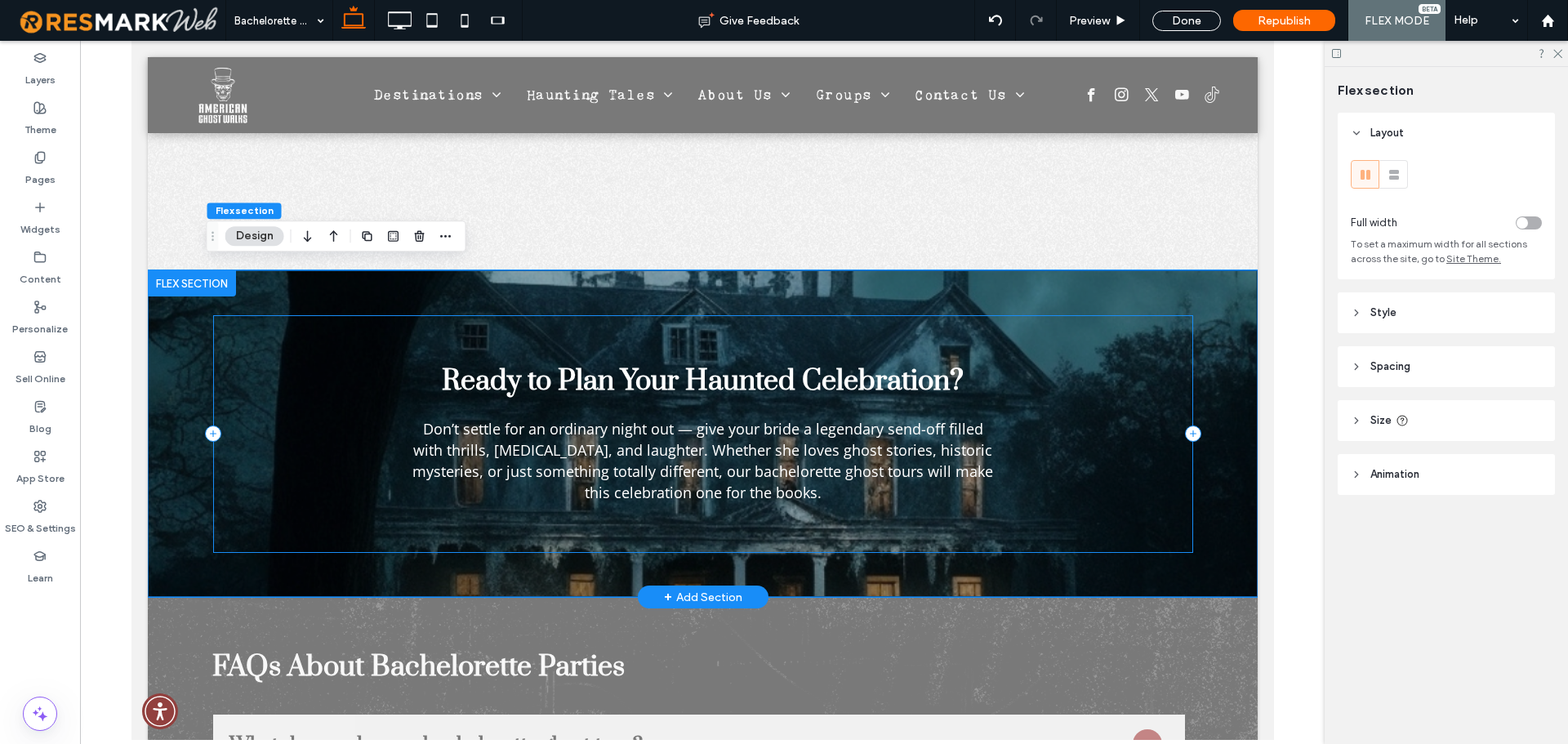
scroll to position [5043, 0]
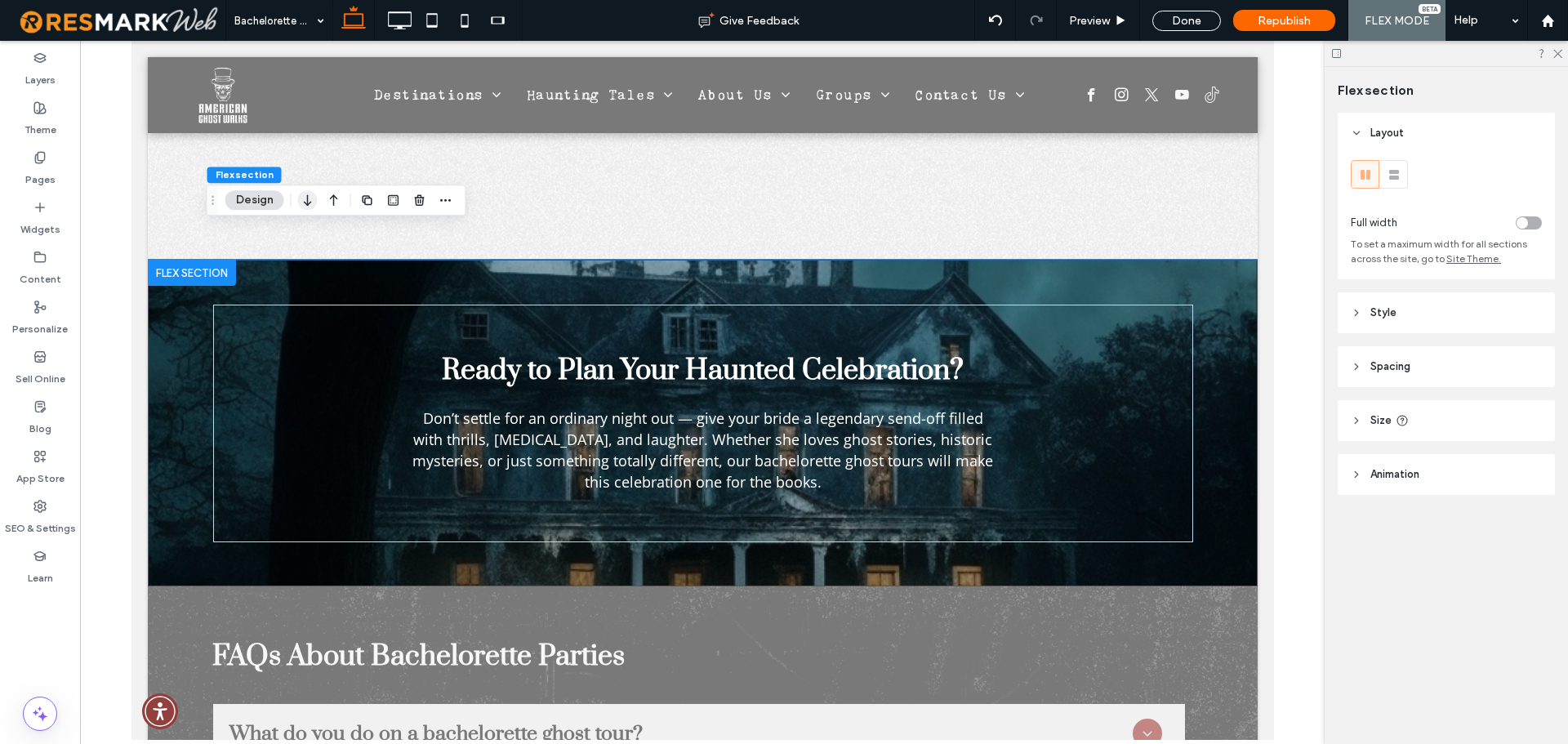
click at [305, 193] on icon "button" at bounding box center [308, 199] width 19 height 30
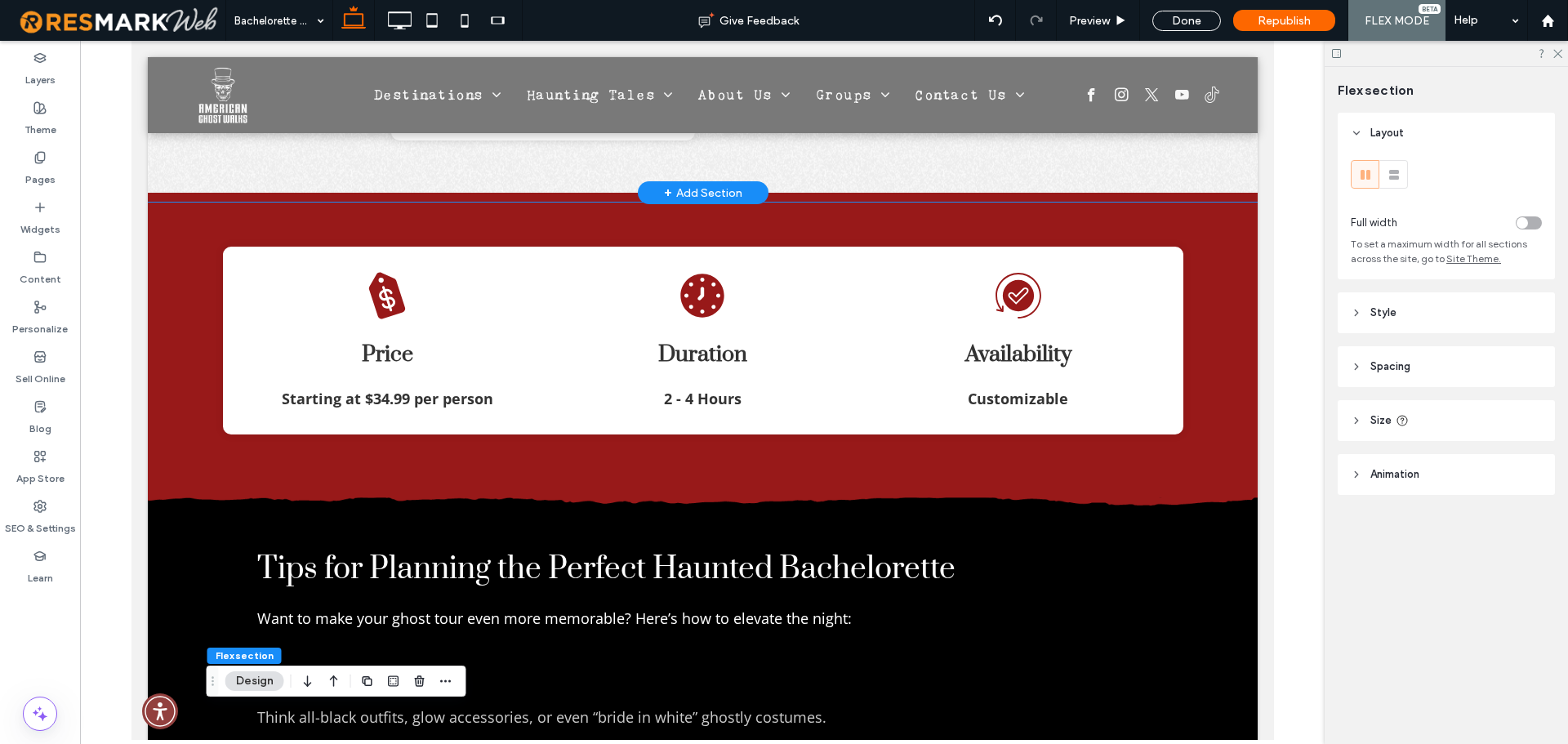
scroll to position [3102, 0]
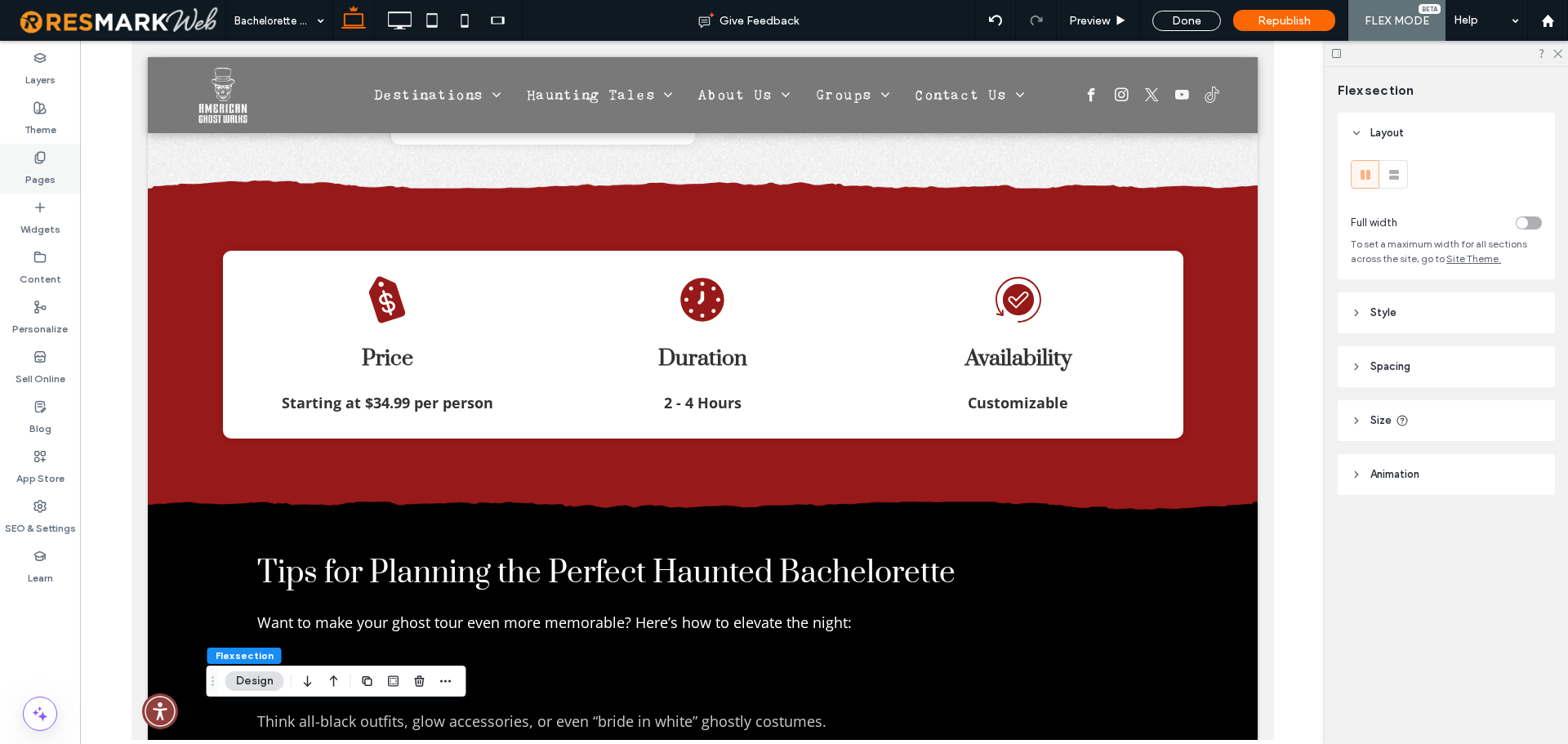
click at [53, 169] on label "Pages" at bounding box center [39, 175] width 30 height 23
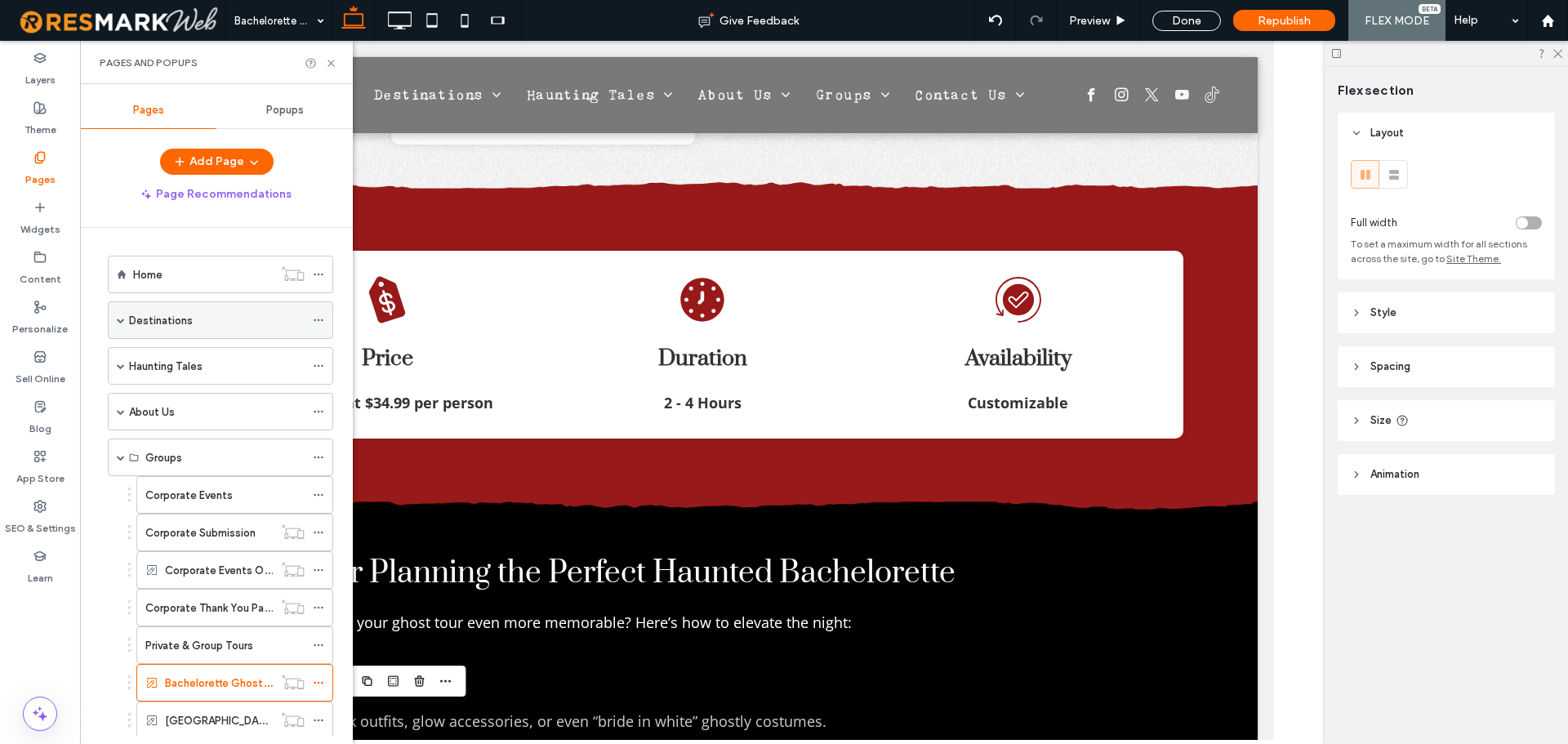
click at [116, 322] on div "Destinations" at bounding box center [220, 319] width 225 height 37
click at [124, 321] on span at bounding box center [121, 319] width 9 height 9
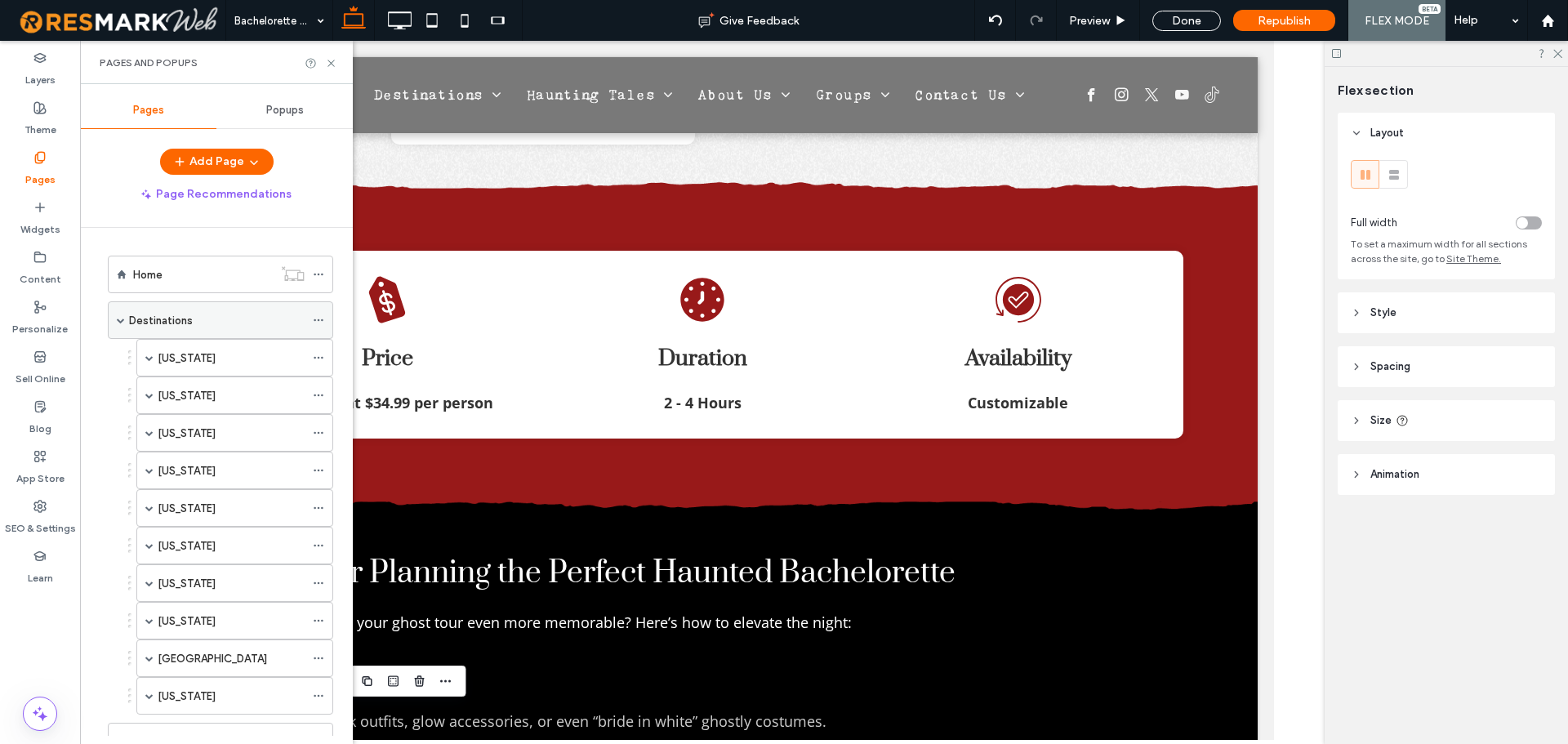
click at [122, 321] on span at bounding box center [121, 319] width 9 height 9
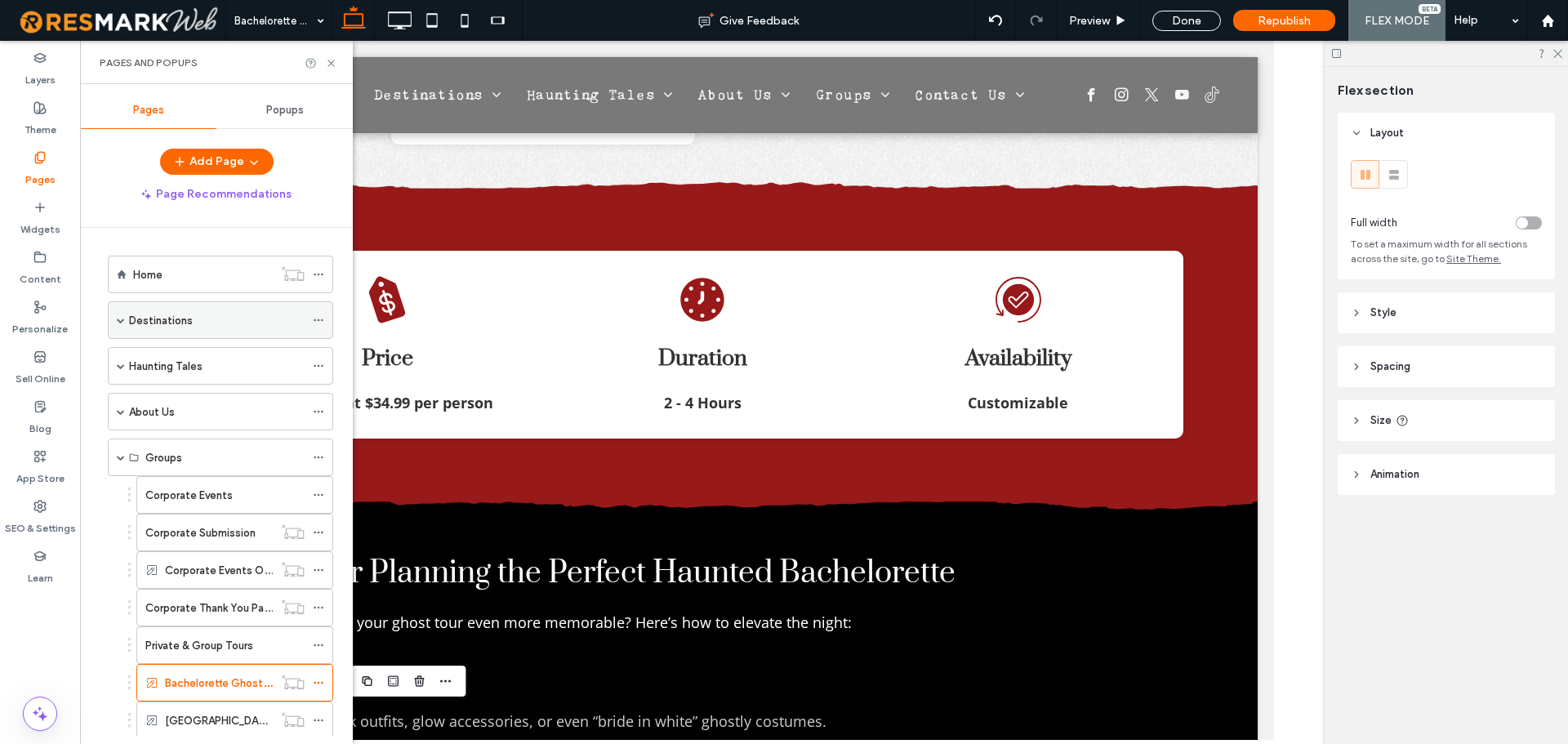
click at [126, 319] on div "Destinations" at bounding box center [220, 319] width 225 height 37
click at [118, 319] on span at bounding box center [121, 319] width 9 height 9
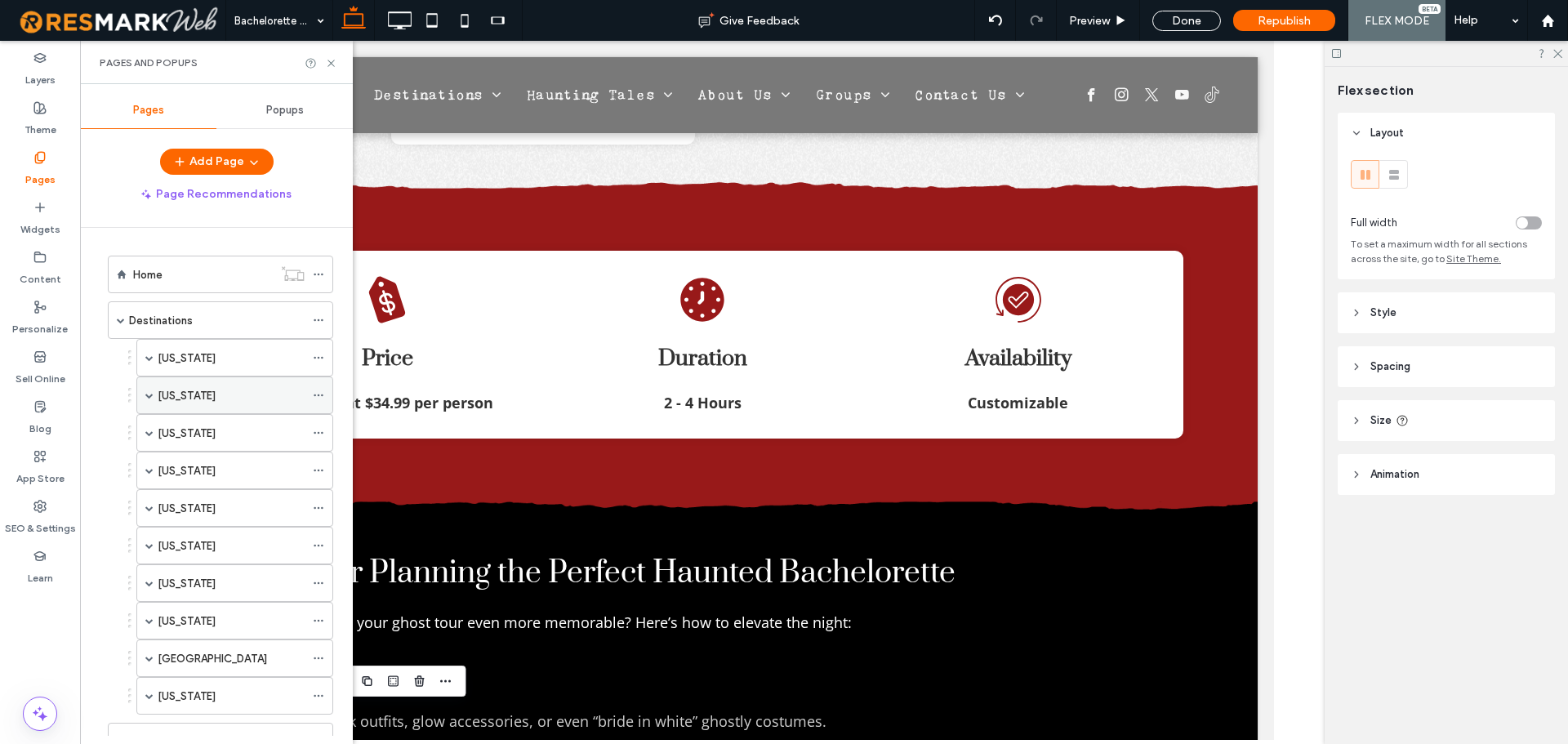
click at [148, 395] on span at bounding box center [150, 395] width 9 height 9
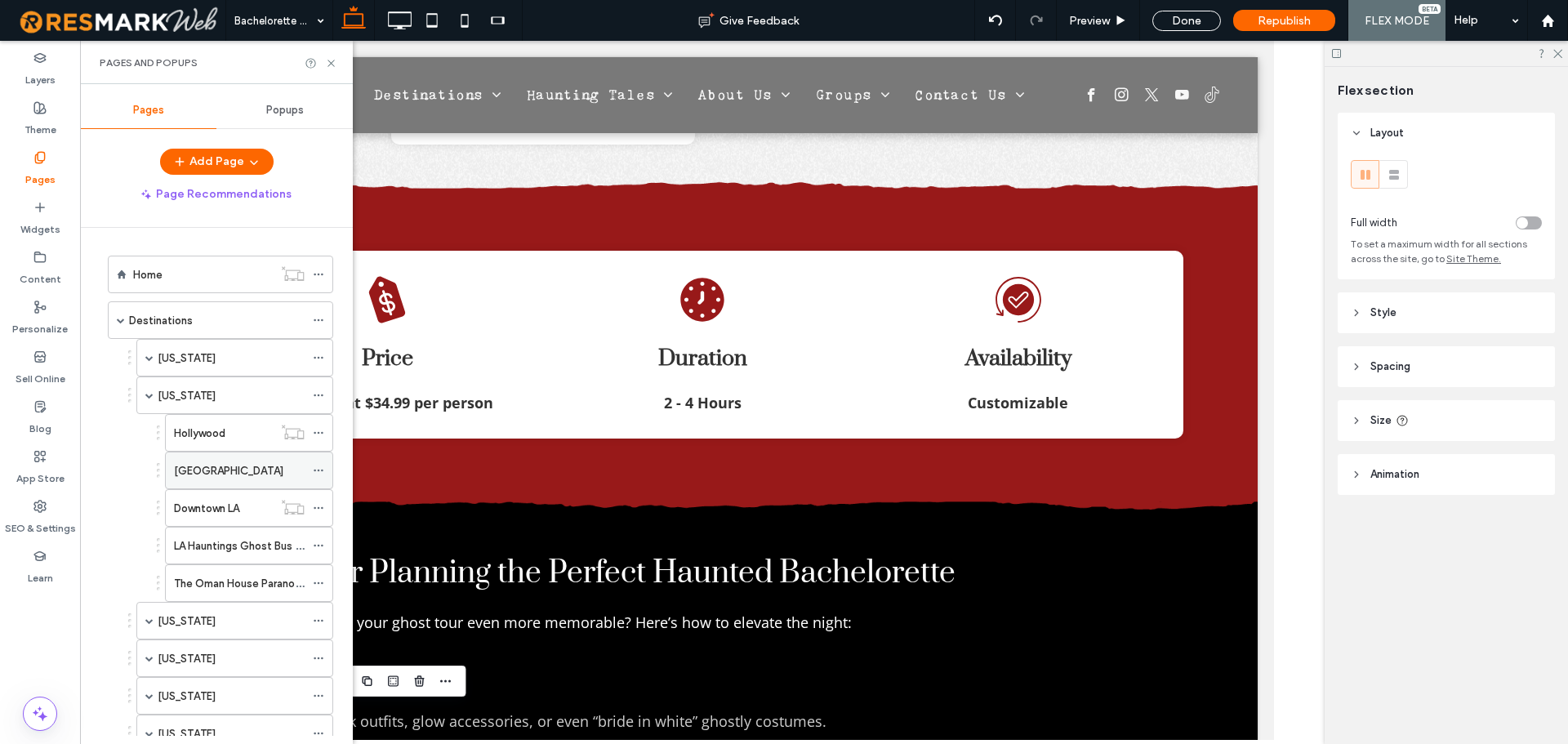
click at [211, 473] on label "Hollywood Boulevard Ghost Walk" at bounding box center [228, 471] width 109 height 29
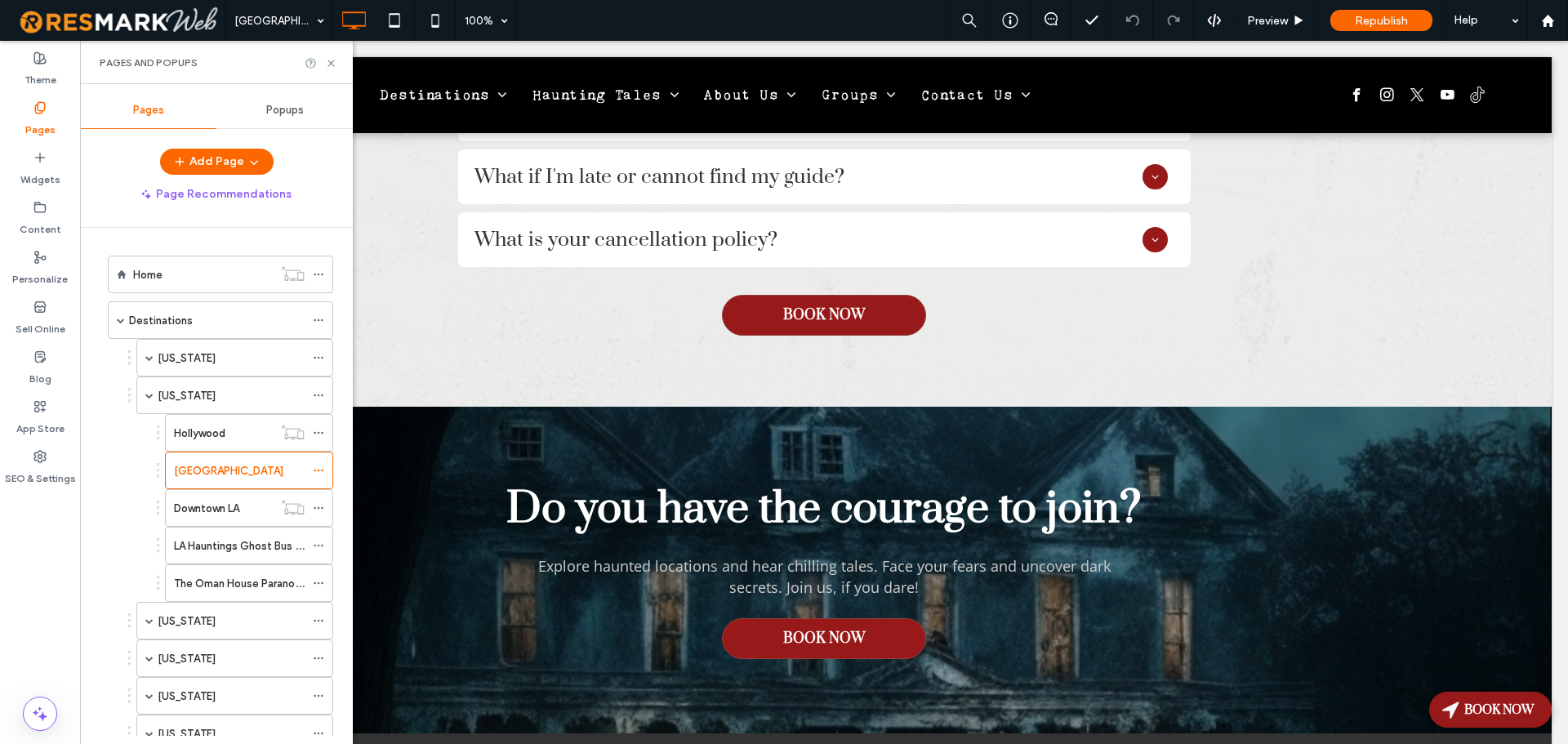
scroll to position [6522, 0]
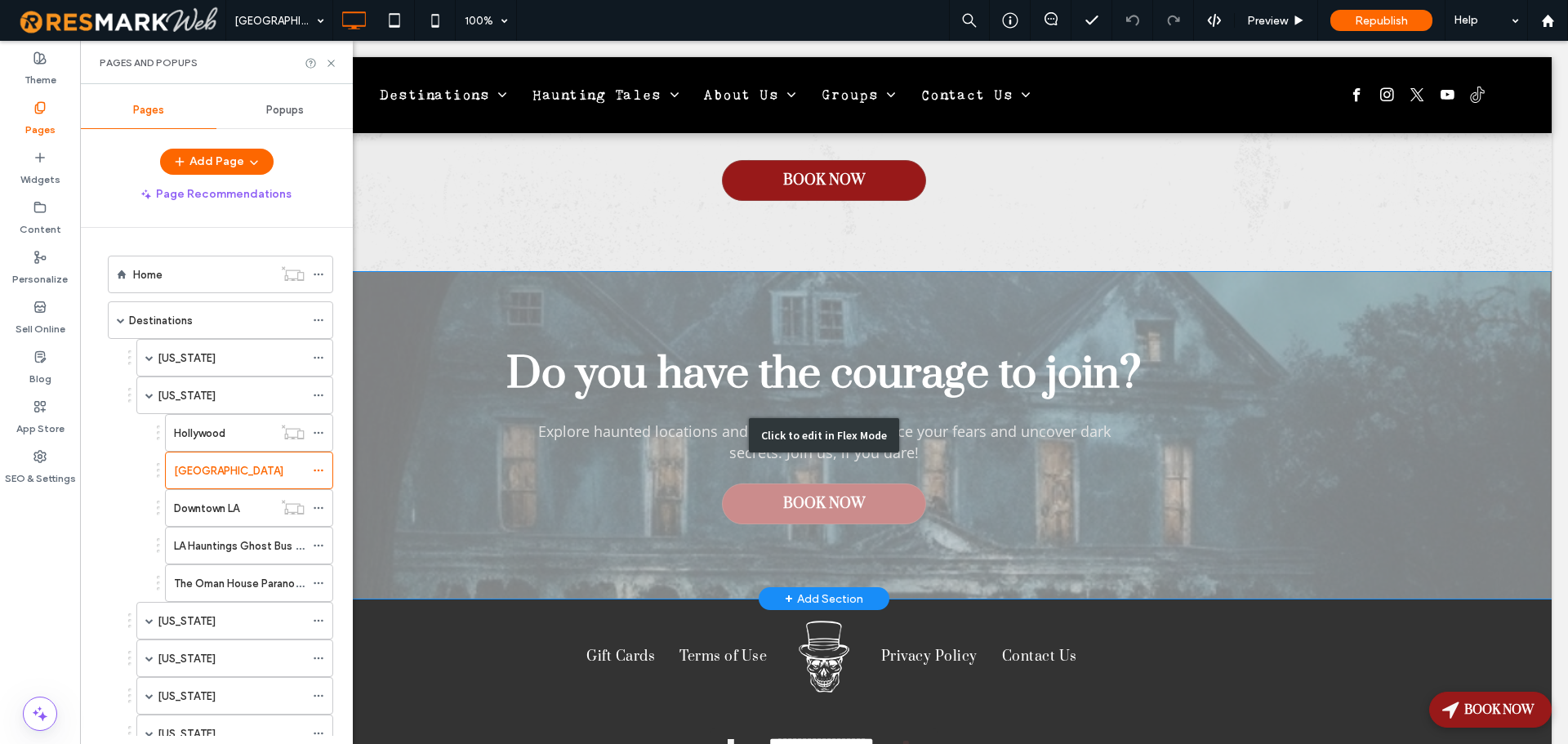
click at [830, 418] on div "Click to edit in Flex Mode" at bounding box center [824, 435] width 151 height 35
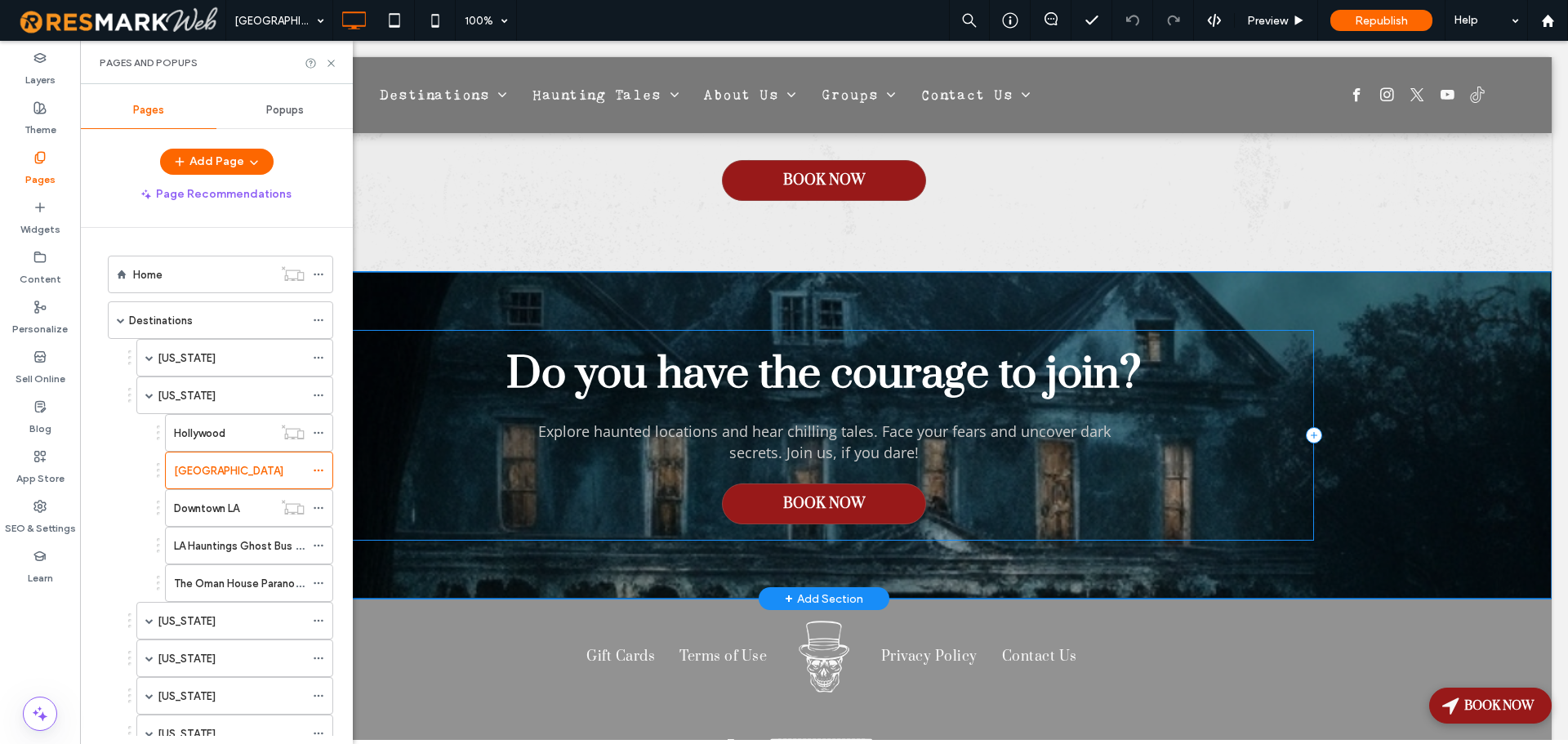
scroll to position [6398, 0]
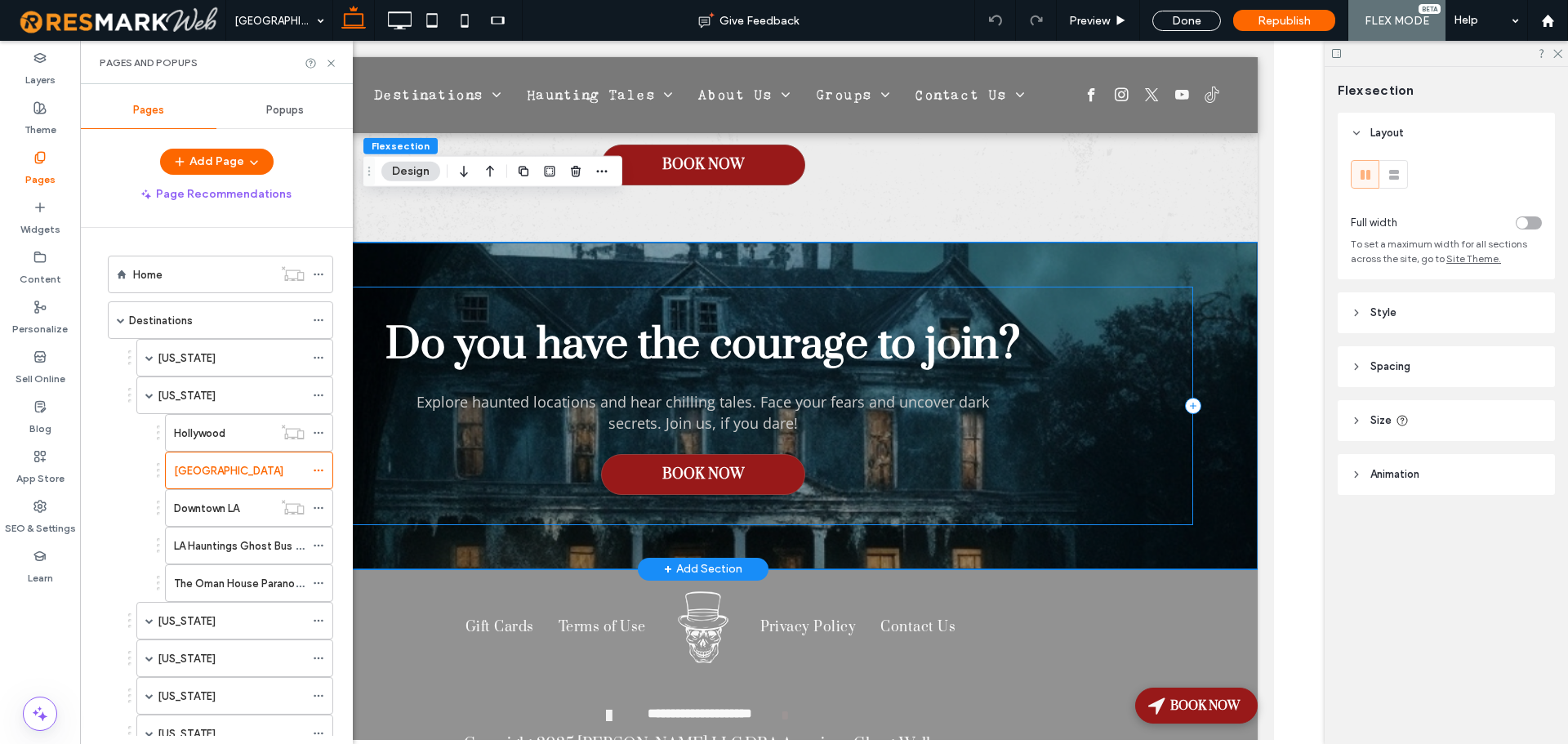
click at [797, 333] on div "Do you have the courage to join? Explore haunted locations and hear chilling ta…" at bounding box center [702, 406] width 980 height 238
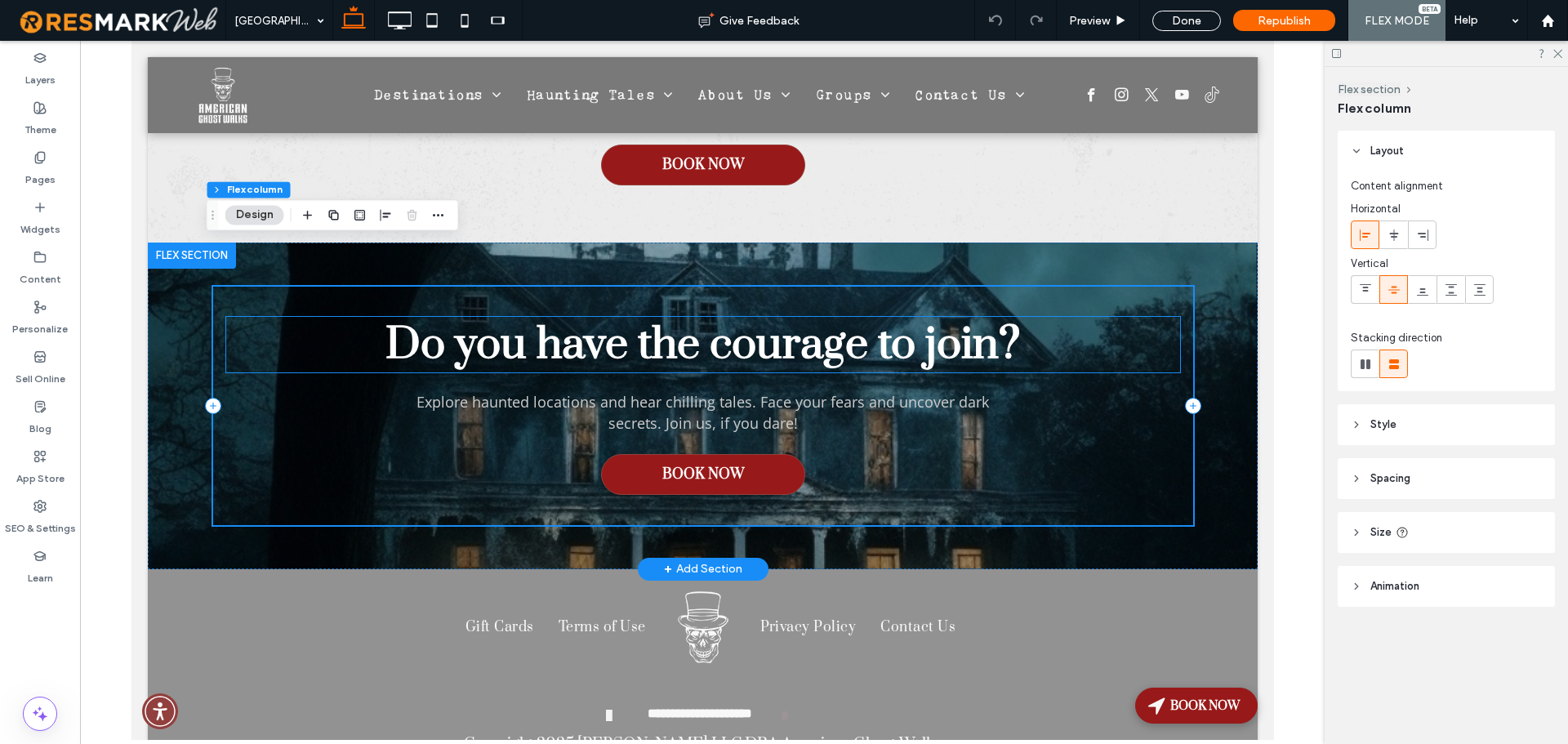
click at [804, 316] on span "Do you have the courage to join?" at bounding box center [701, 344] width 634 height 56
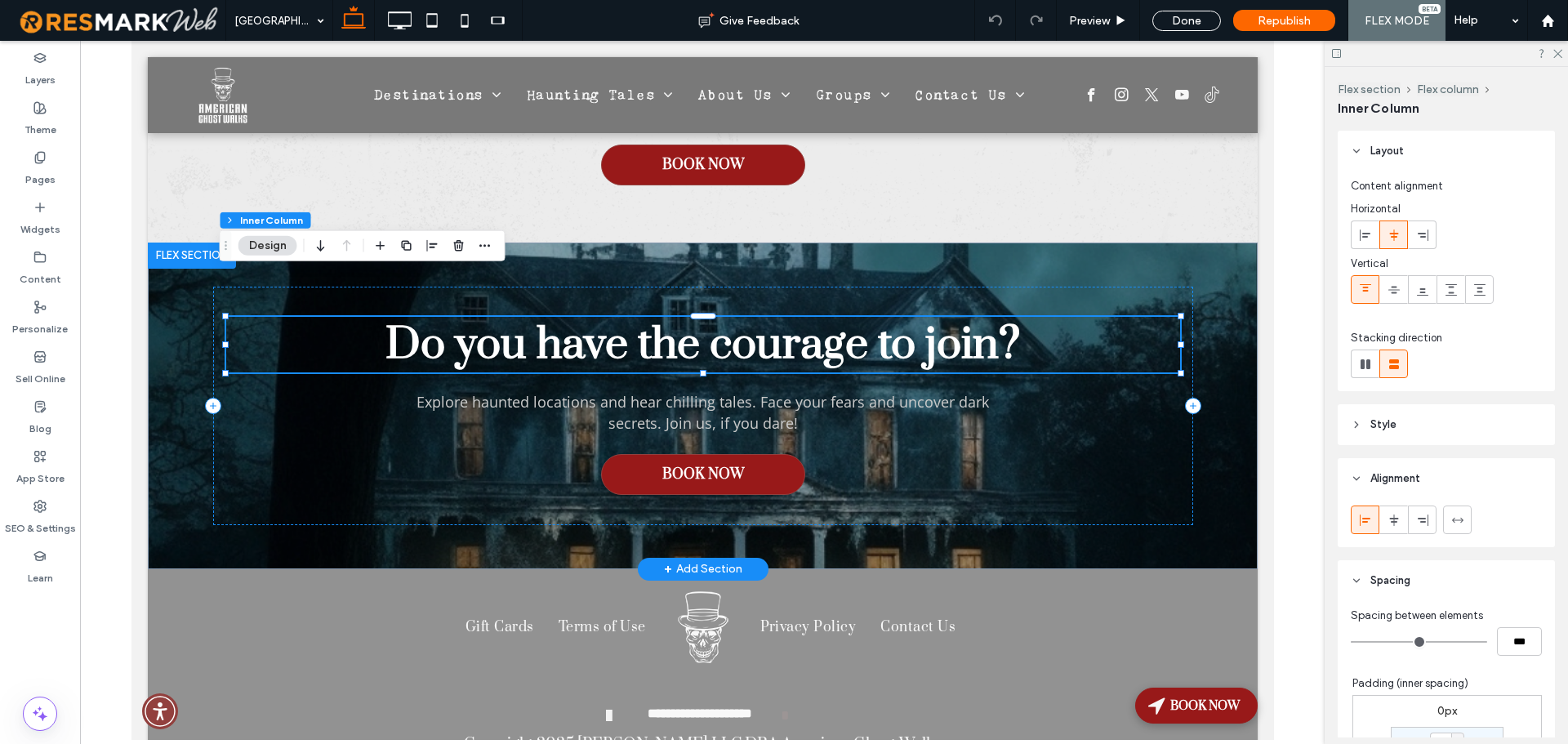
click at [804, 316] on span "Do you have the courage to join?" at bounding box center [701, 344] width 634 height 56
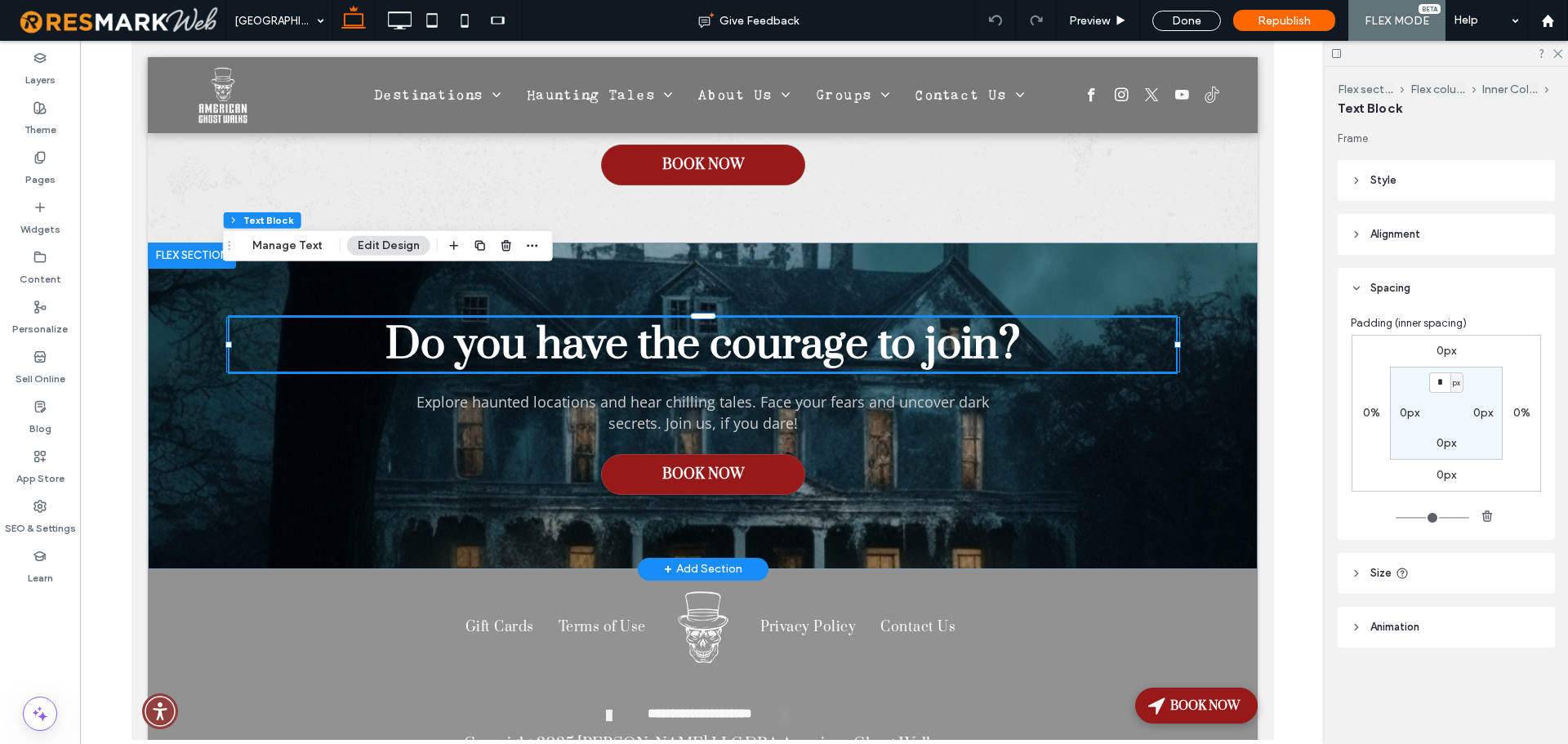
click at [804, 316] on span "Do you have the courage to join?" at bounding box center [701, 344] width 634 height 56
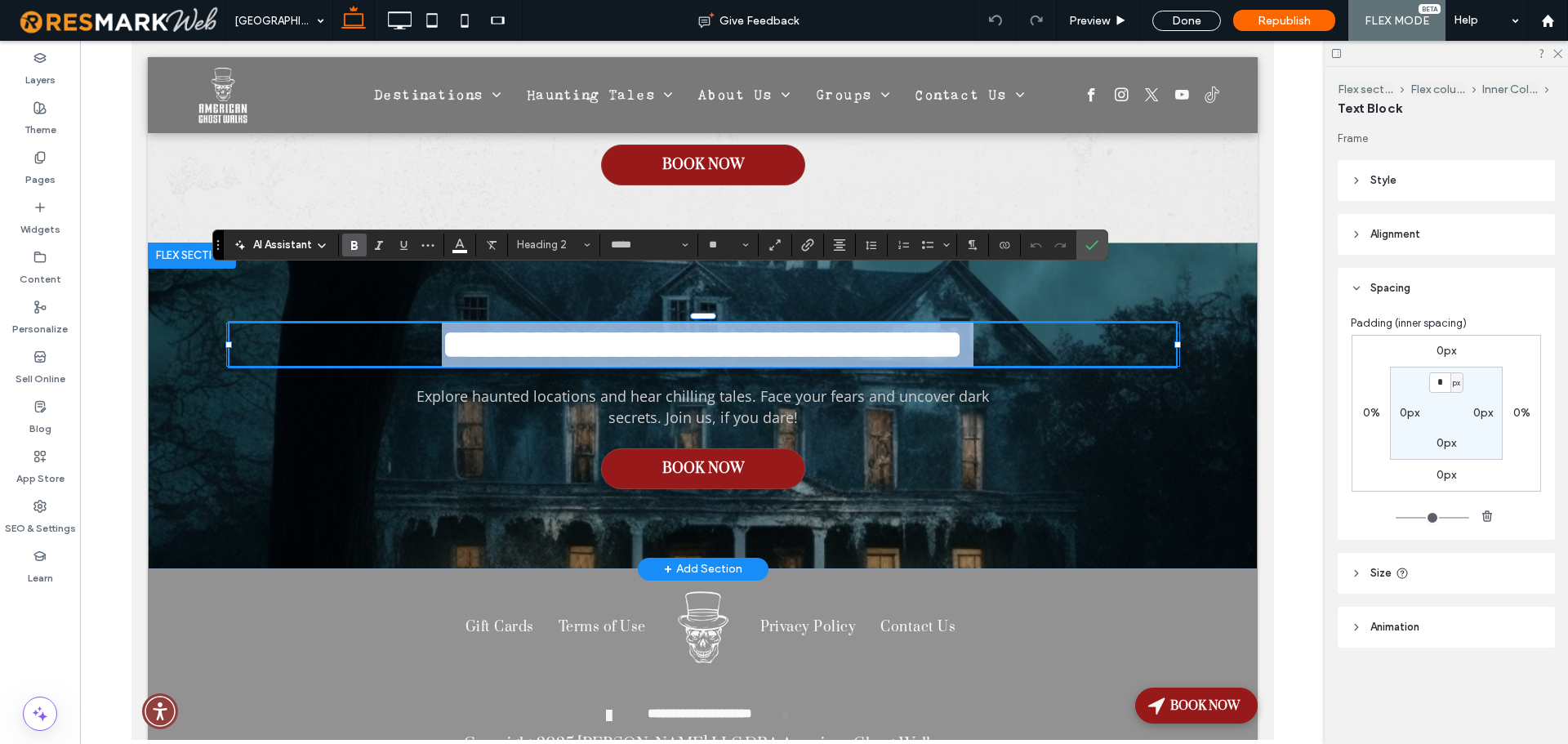
click at [790, 324] on span "**********" at bounding box center [701, 344] width 521 height 40
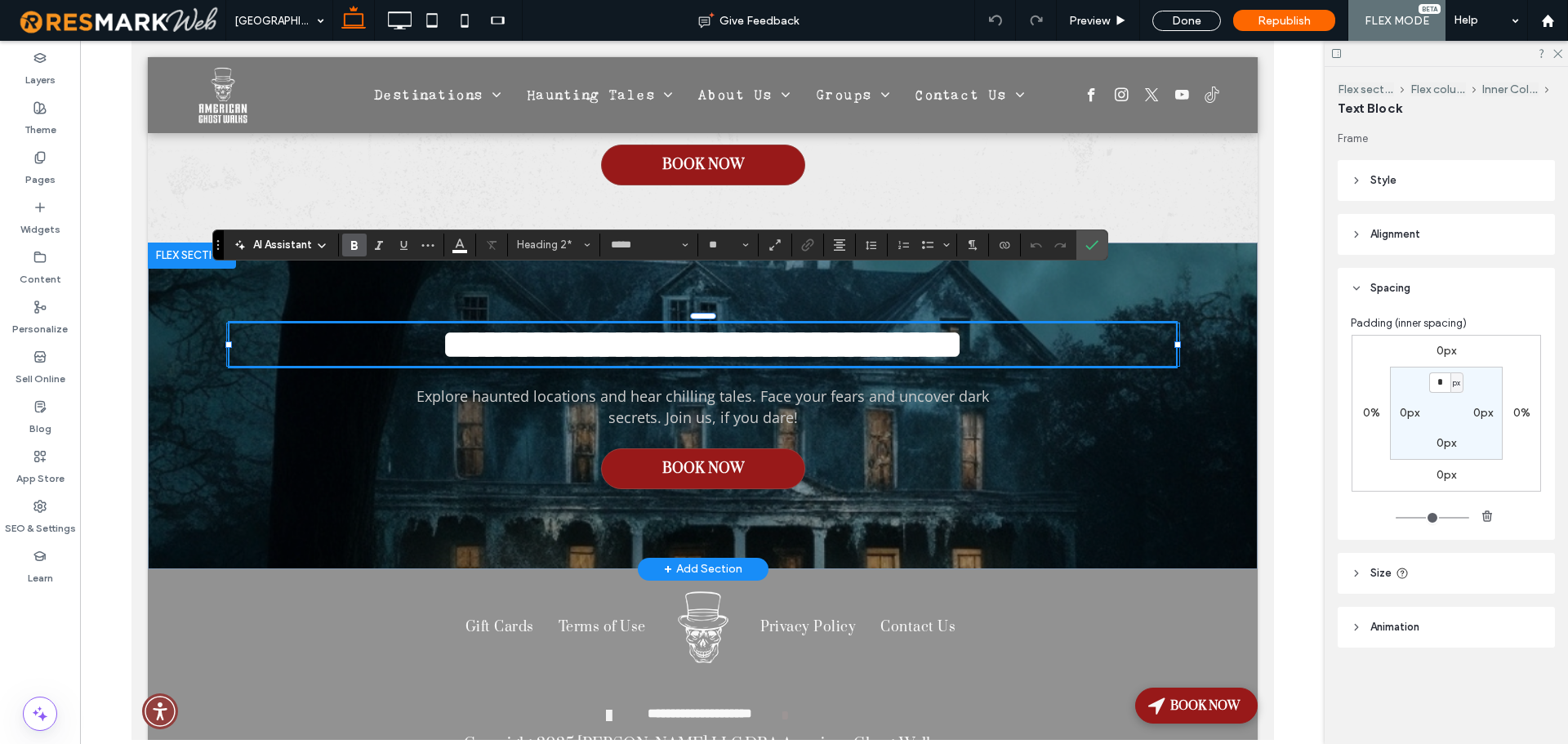
click at [756, 324] on span "**********" at bounding box center [701, 344] width 521 height 40
click at [1091, 244] on icon "Confirm" at bounding box center [1091, 245] width 13 height 13
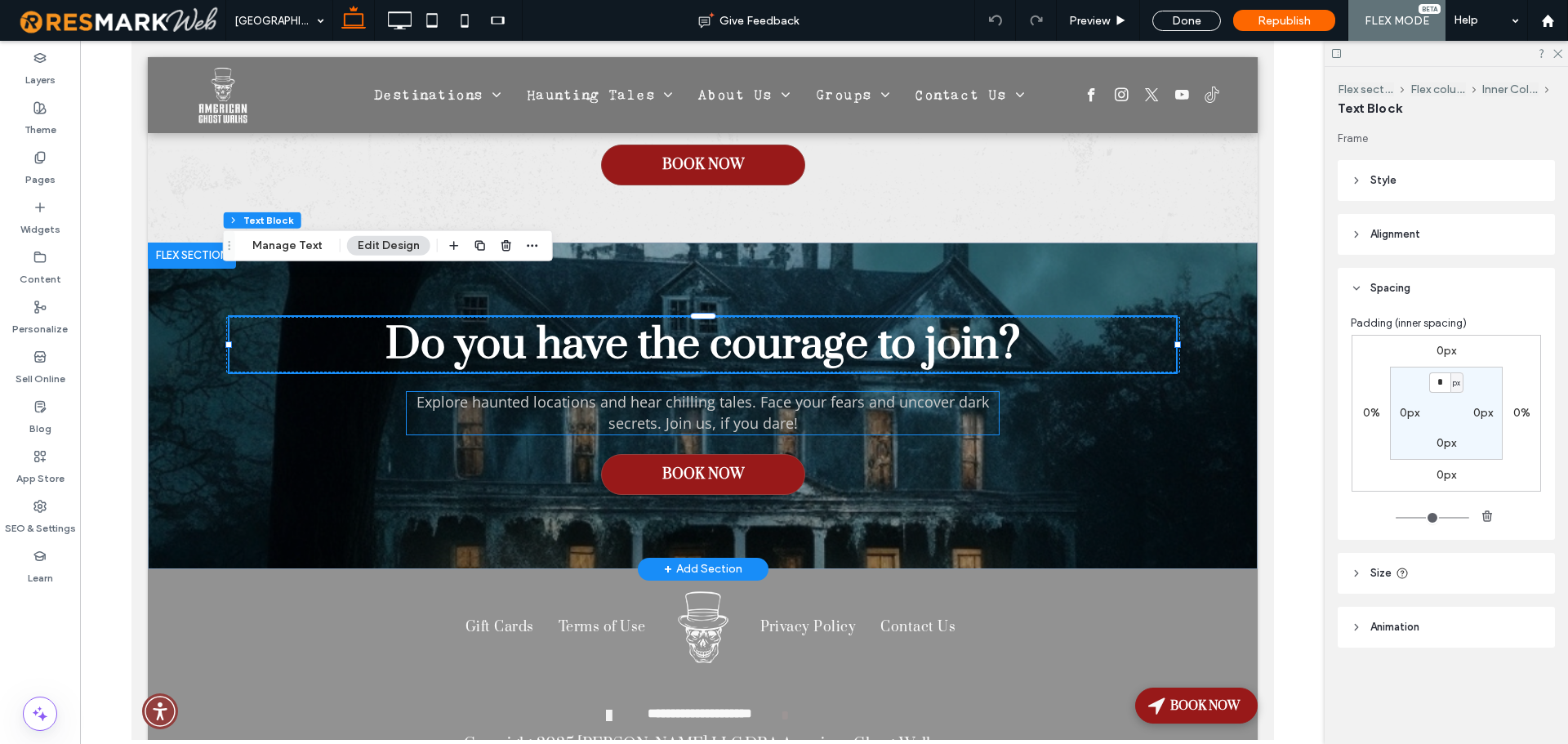
click at [725, 392] on span "Explore haunted locations and hear chilling tales. Face your fears and uncover …" at bounding box center [701, 412] width 573 height 41
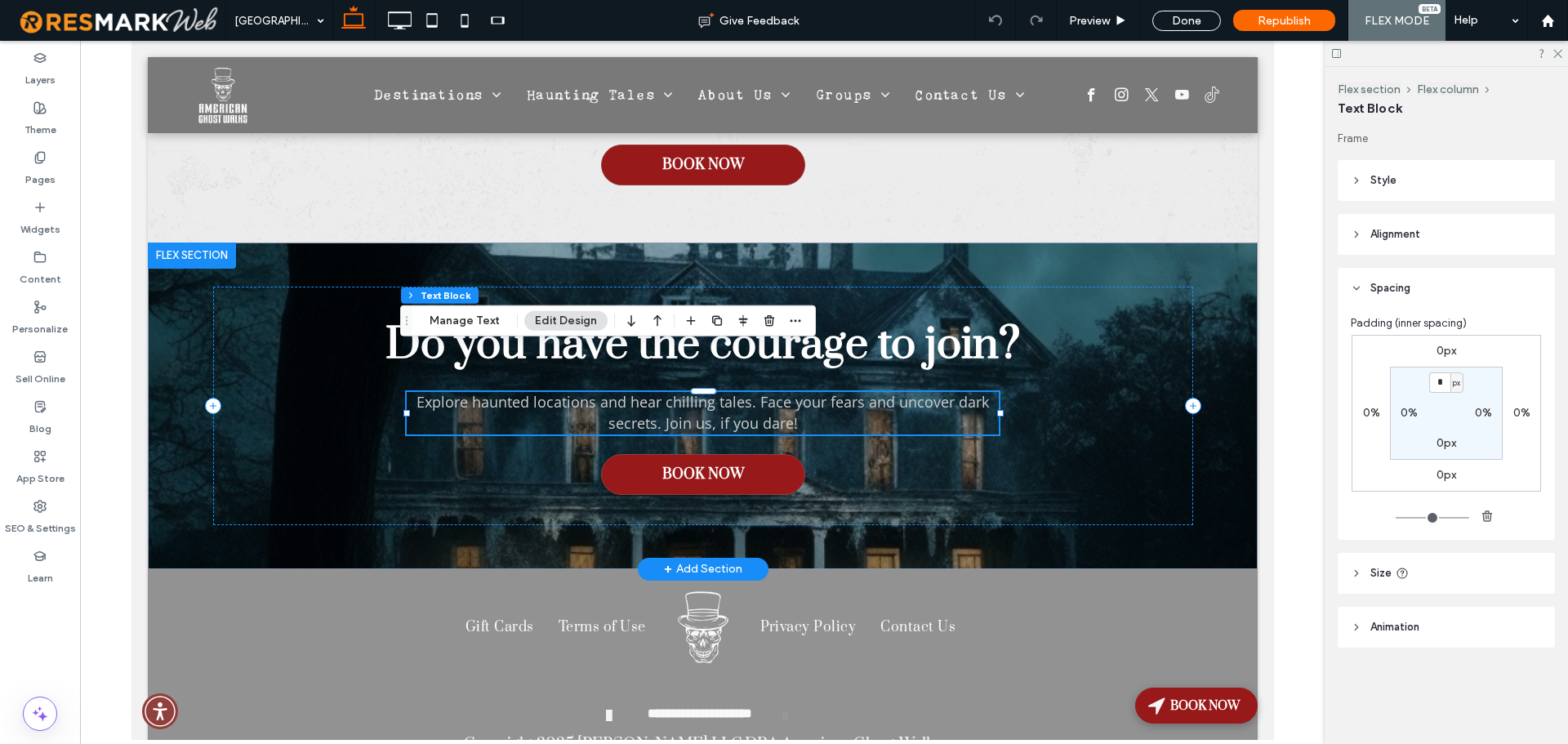
click at [725, 392] on span "Explore haunted locations and hear chilling tales. Face your fears and uncover …" at bounding box center [701, 412] width 573 height 41
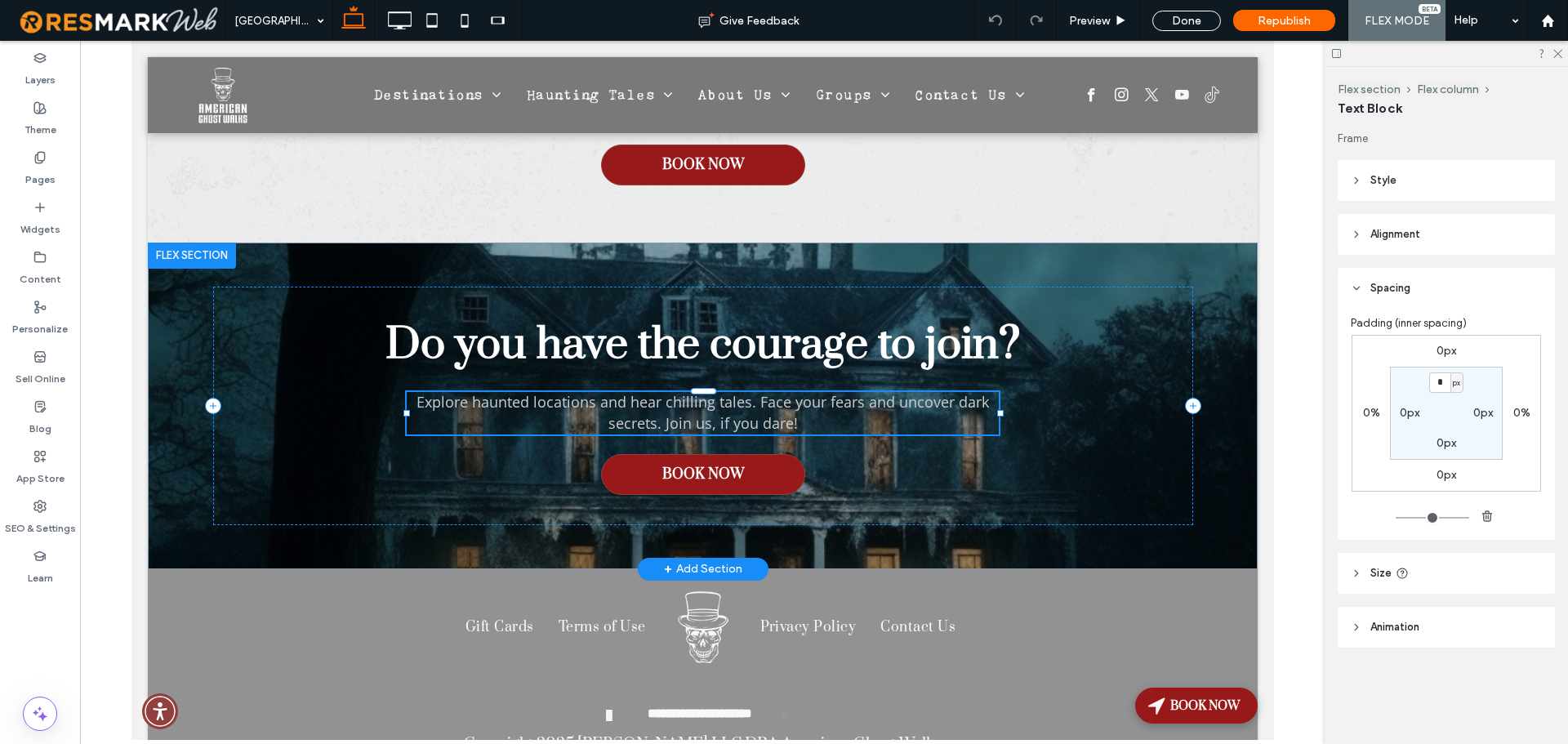
type input "*********"
type input "**"
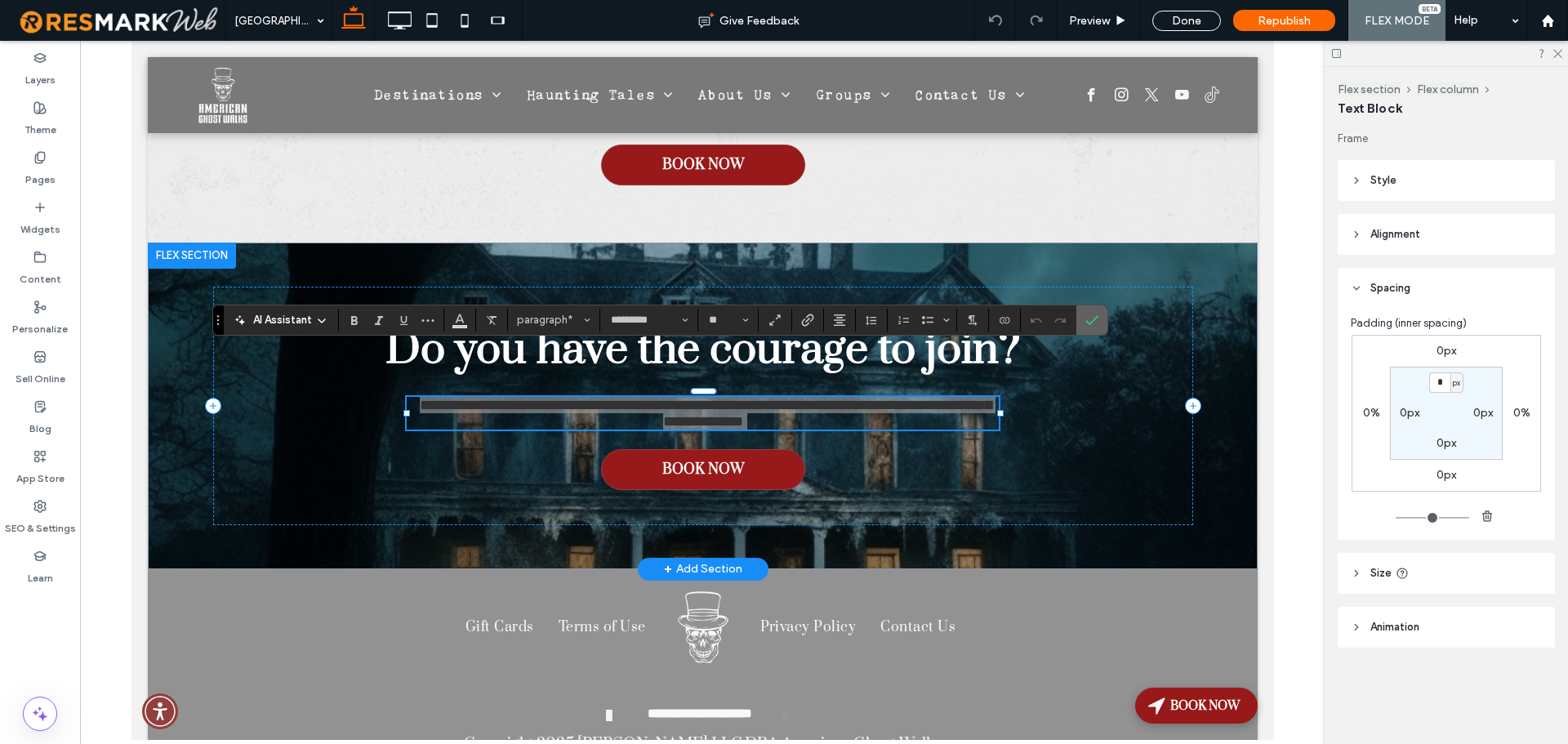
click at [1087, 317] on icon "Confirm" at bounding box center [1091, 320] width 13 height 13
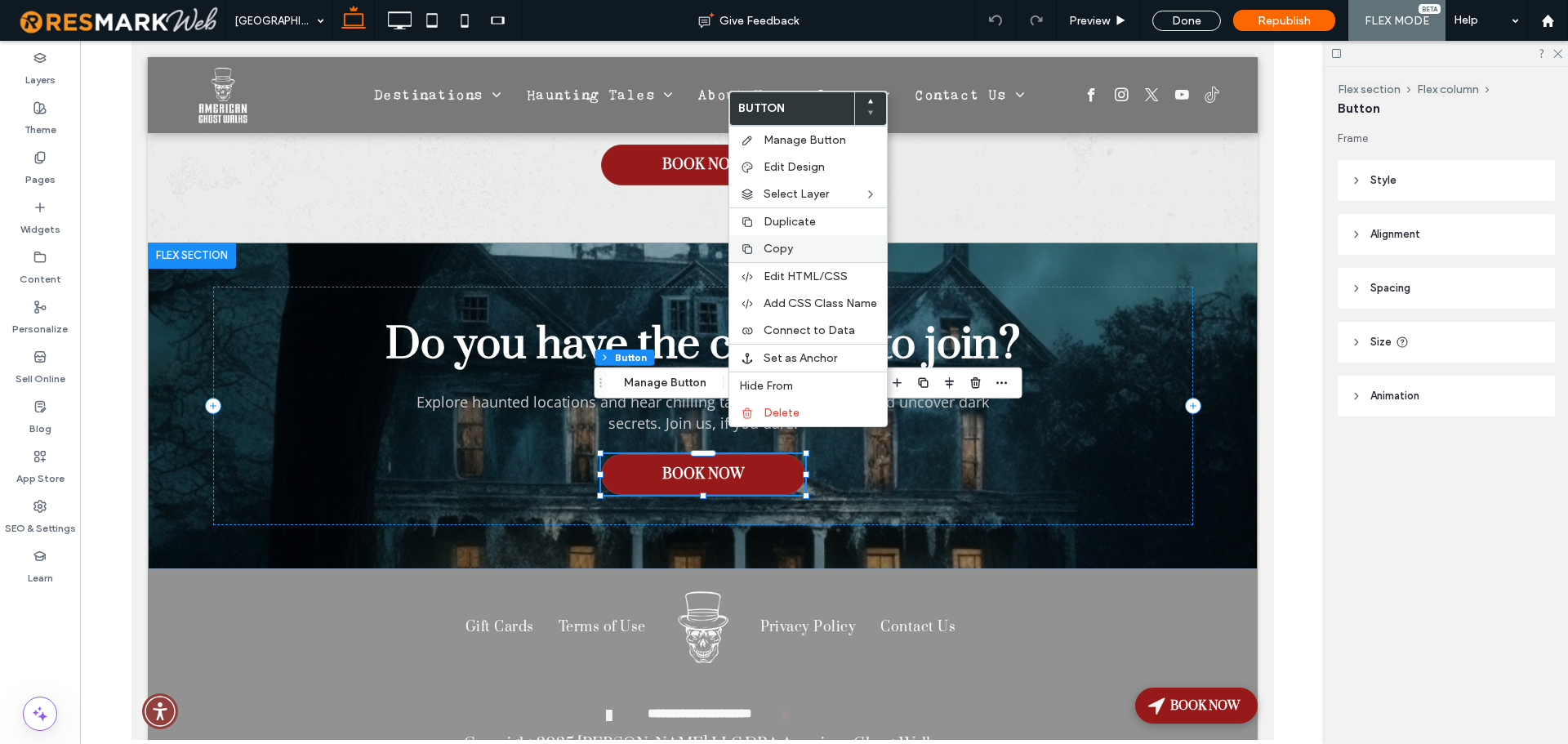
click at [796, 248] on label "Copy" at bounding box center [820, 248] width 113 height 13
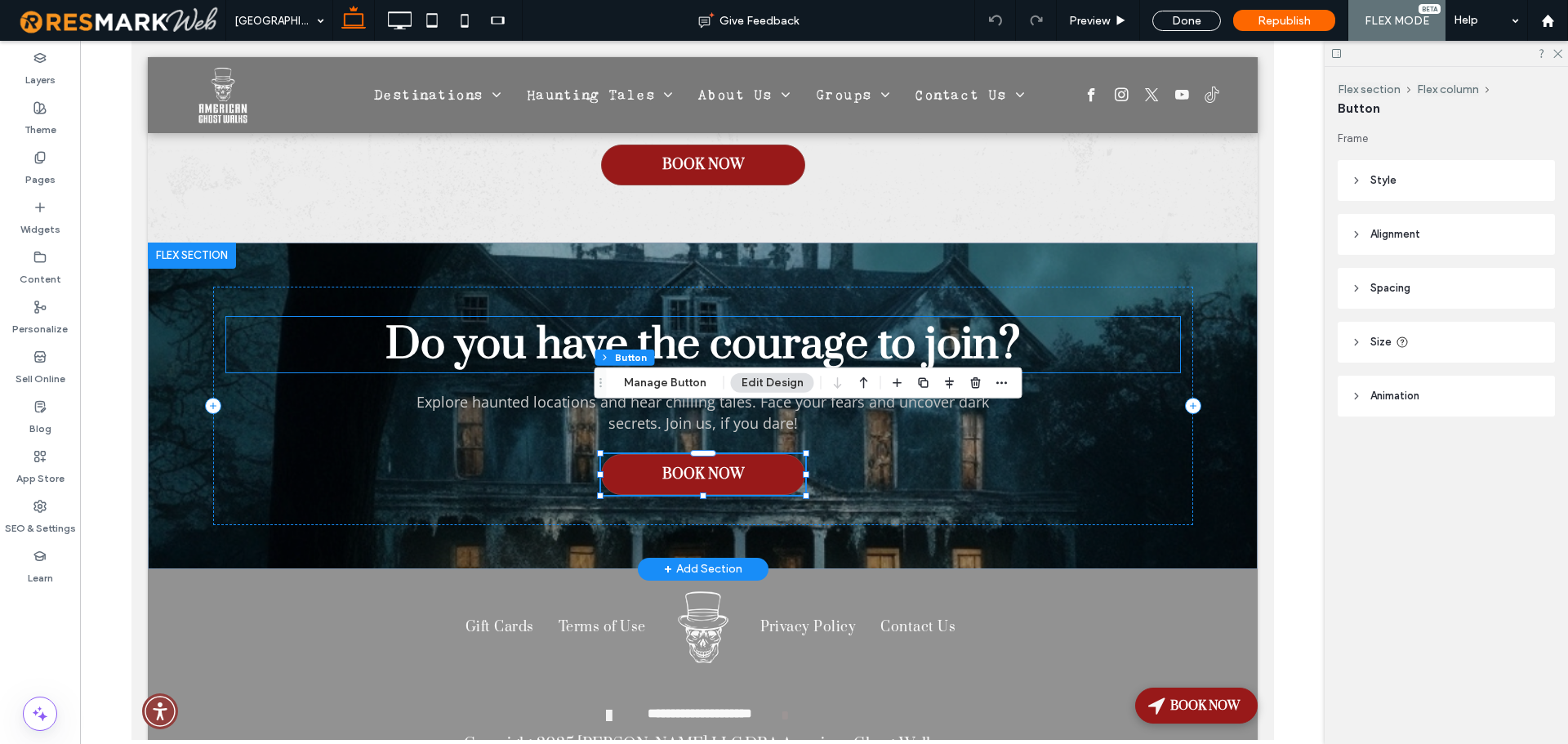
click at [783, 316] on span "Do you have the courage to join?" at bounding box center [701, 344] width 634 height 56
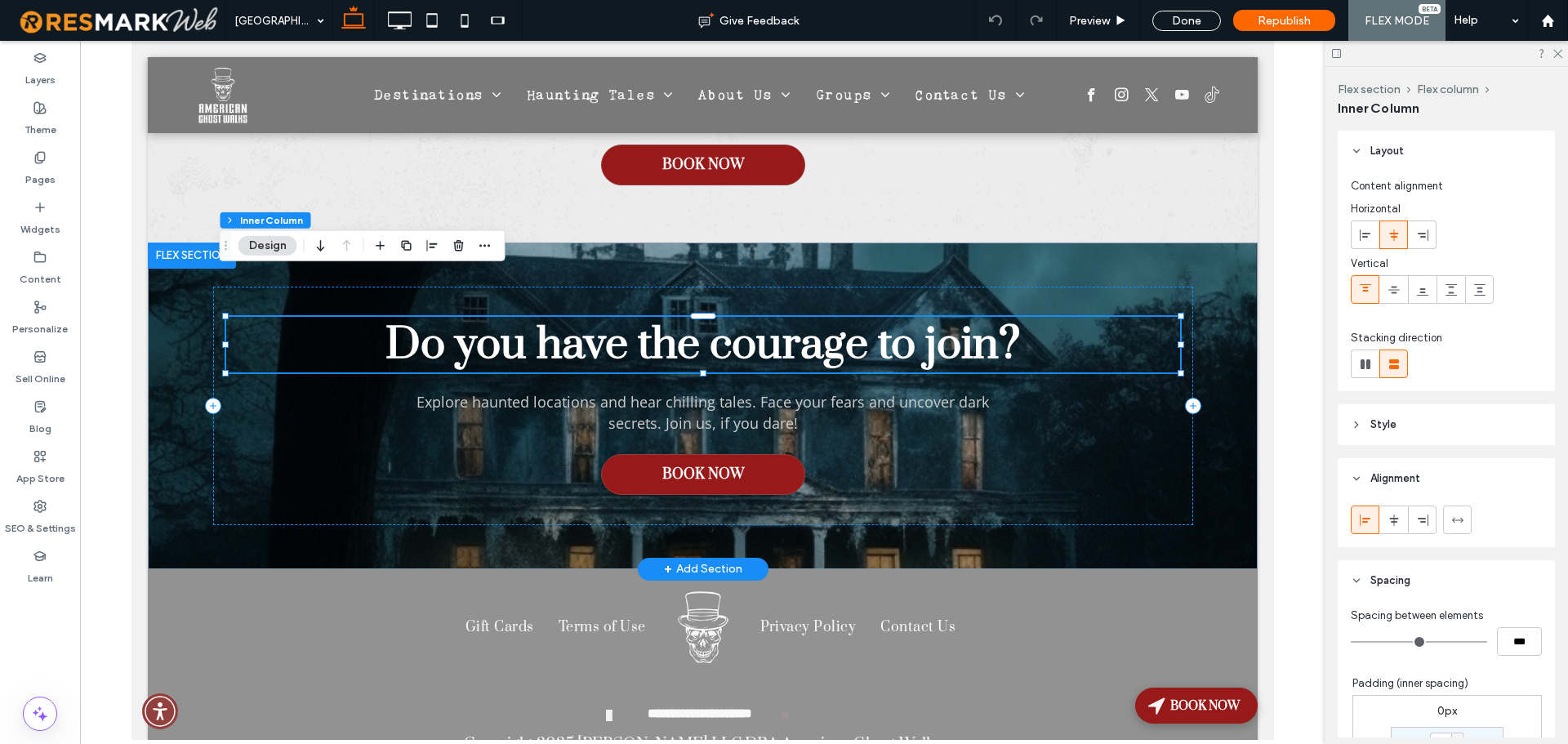
click at [783, 316] on span "Do you have the courage to join?" at bounding box center [701, 344] width 634 height 56
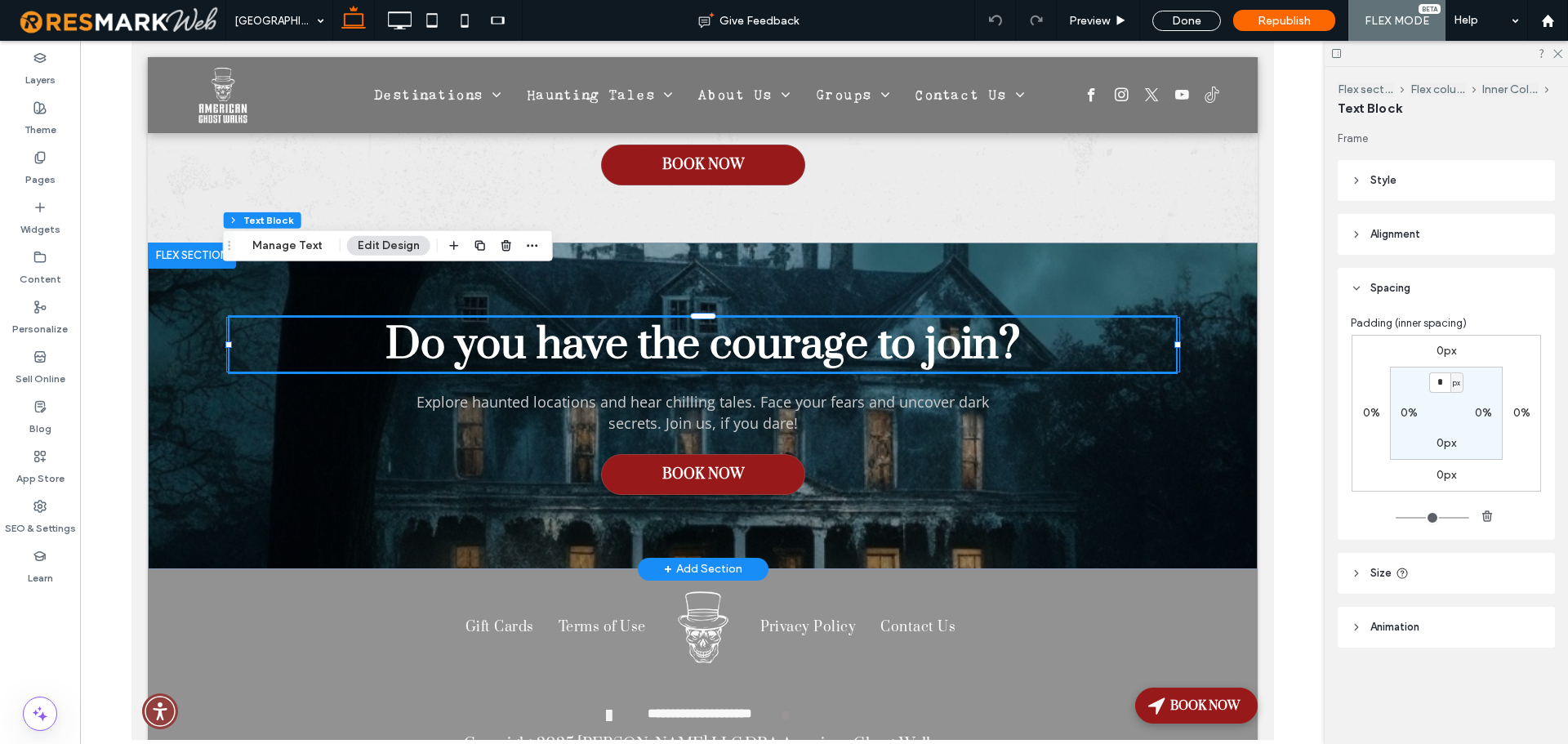
click at [783, 316] on span "Do you have the courage to join?" at bounding box center [701, 344] width 634 height 56
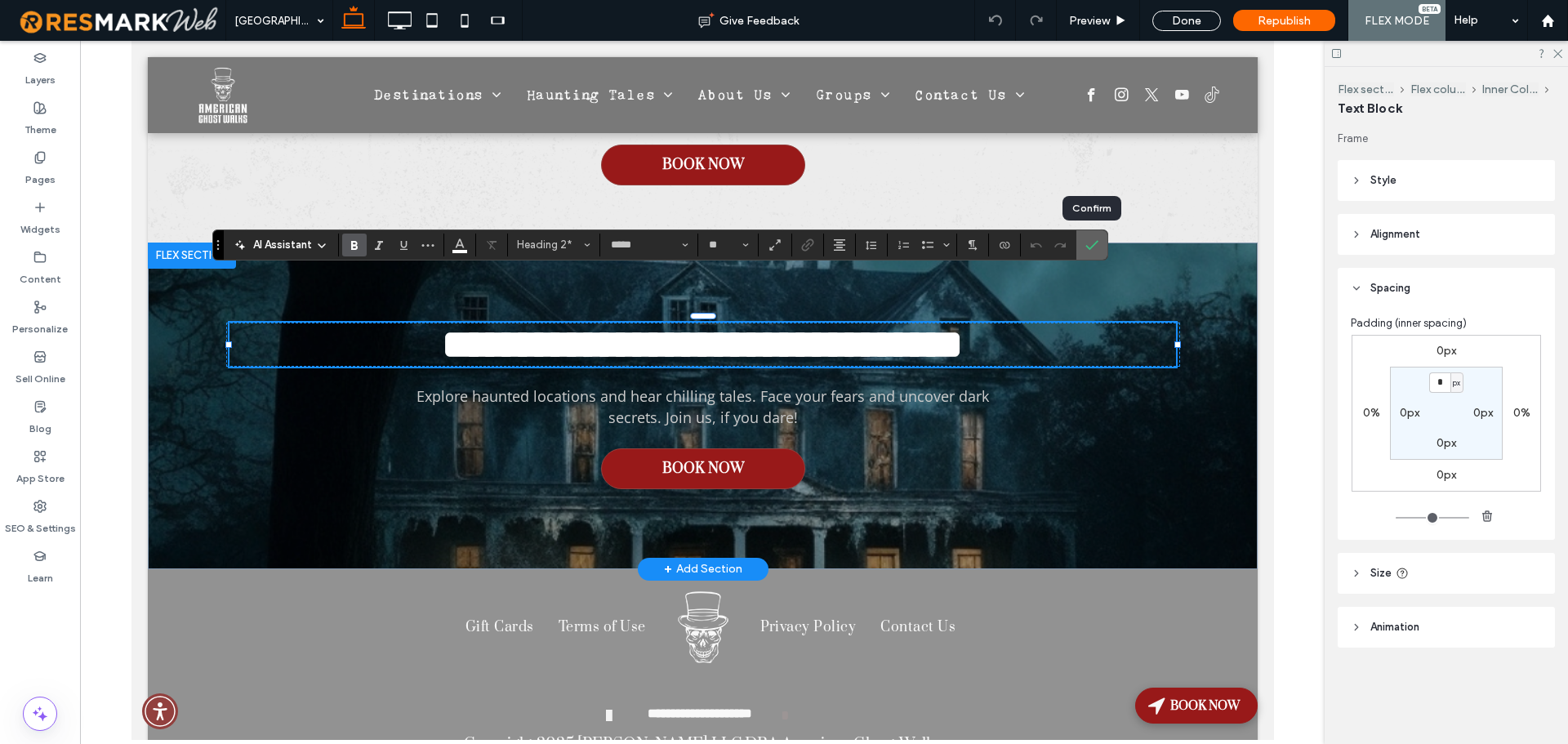
click at [1087, 245] on use "Confirm" at bounding box center [1091, 244] width 13 height 10
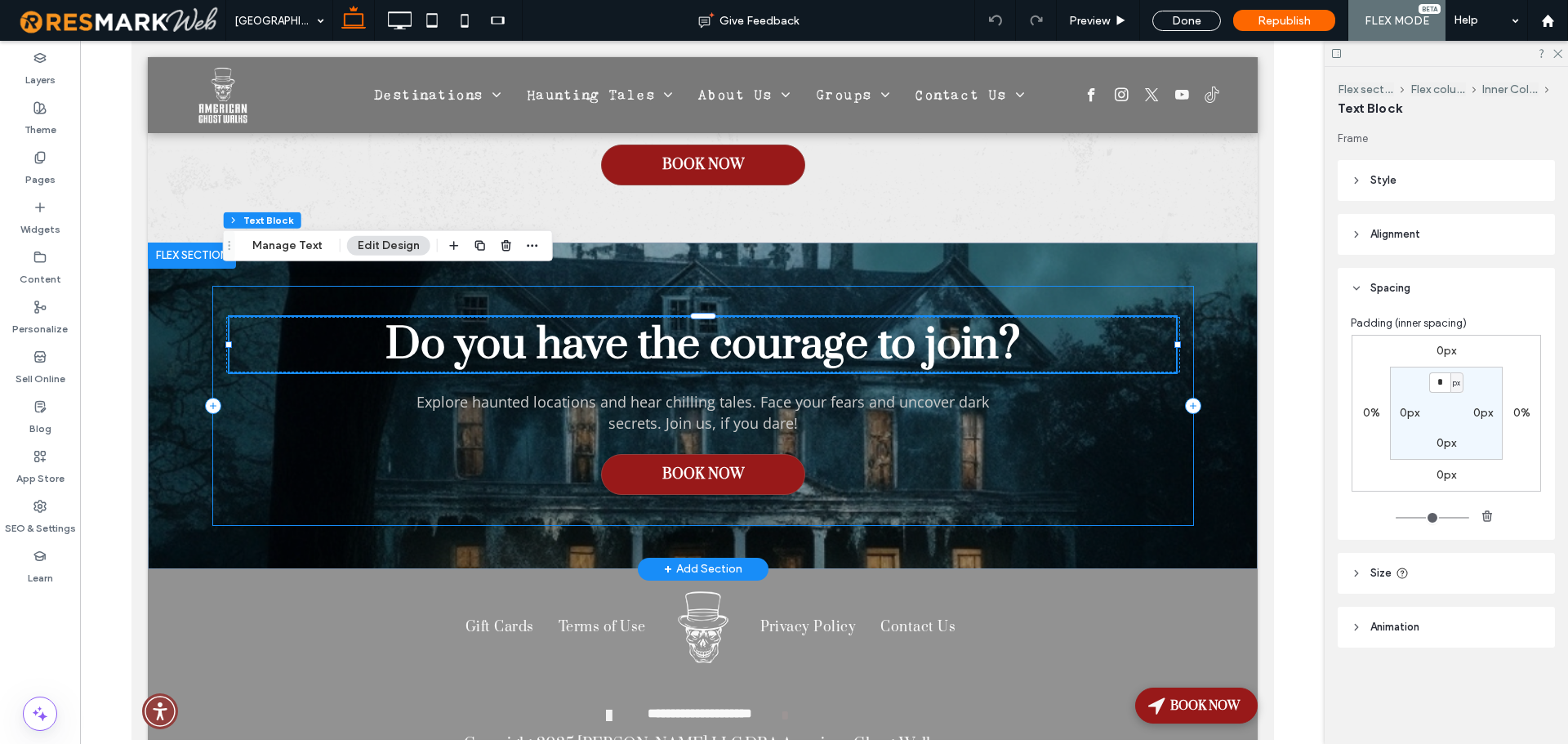
click at [574, 316] on span "Do you have the courage to join?" at bounding box center [701, 344] width 634 height 56
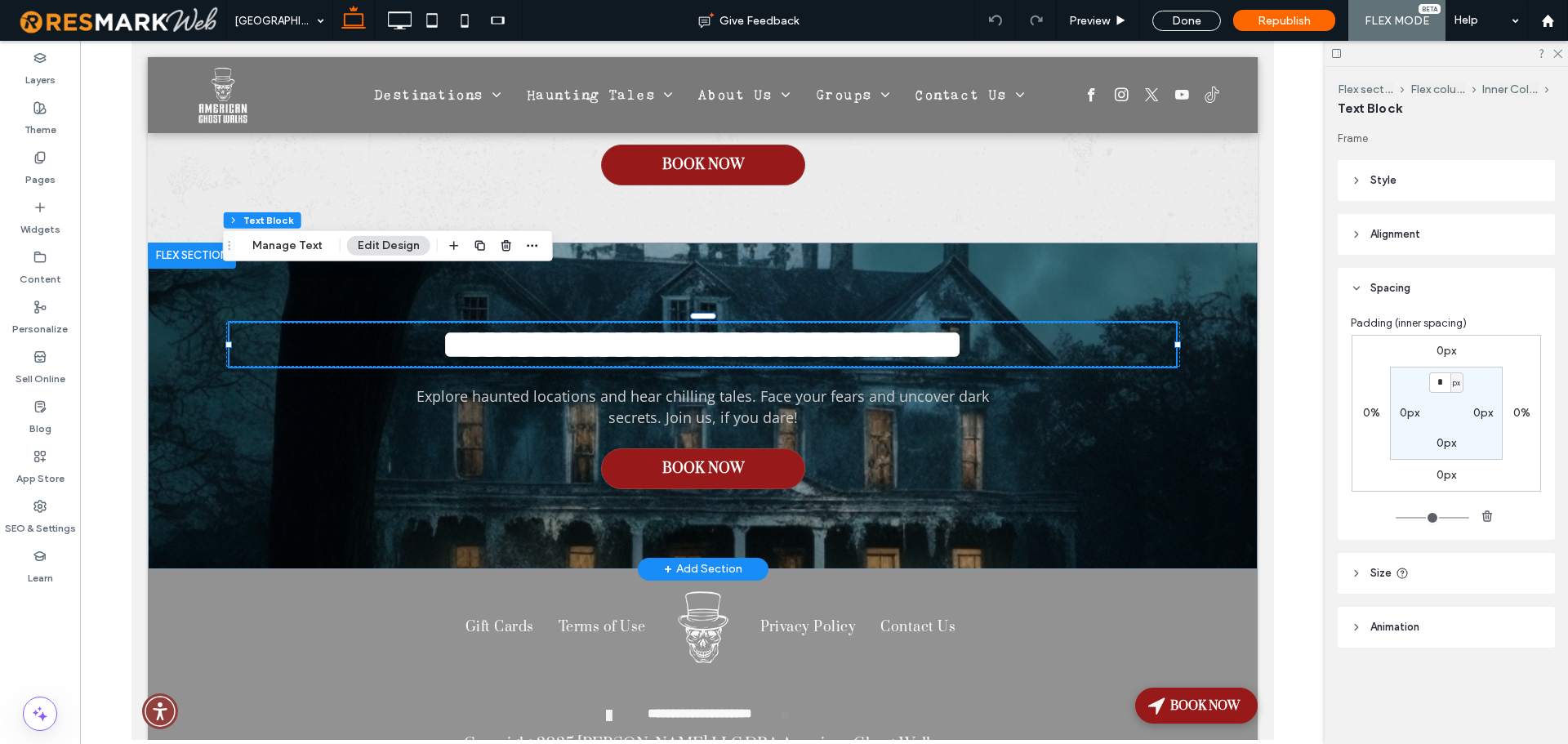
click at [574, 324] on span "**********" at bounding box center [701, 344] width 521 height 40
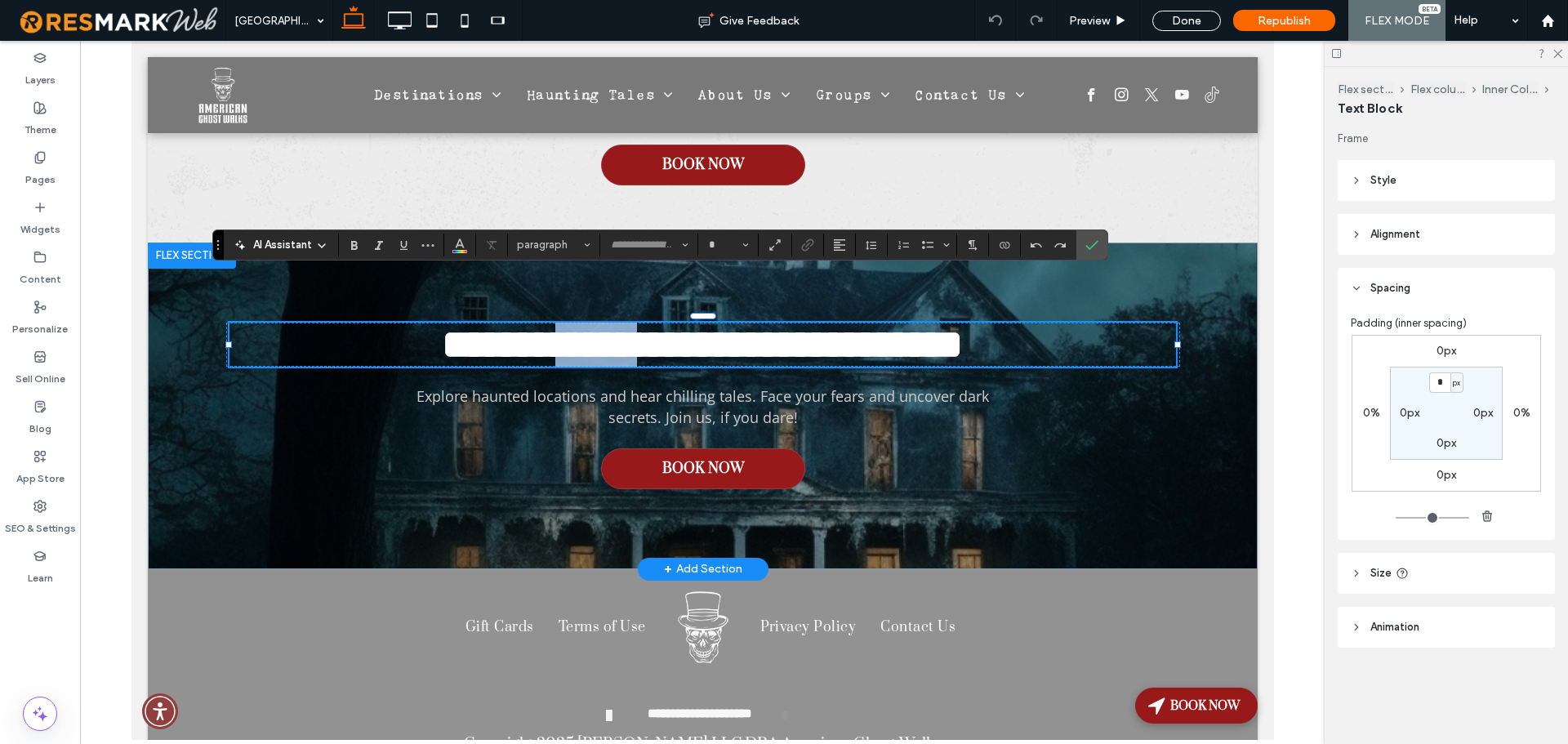
type input "*****"
type input "**"
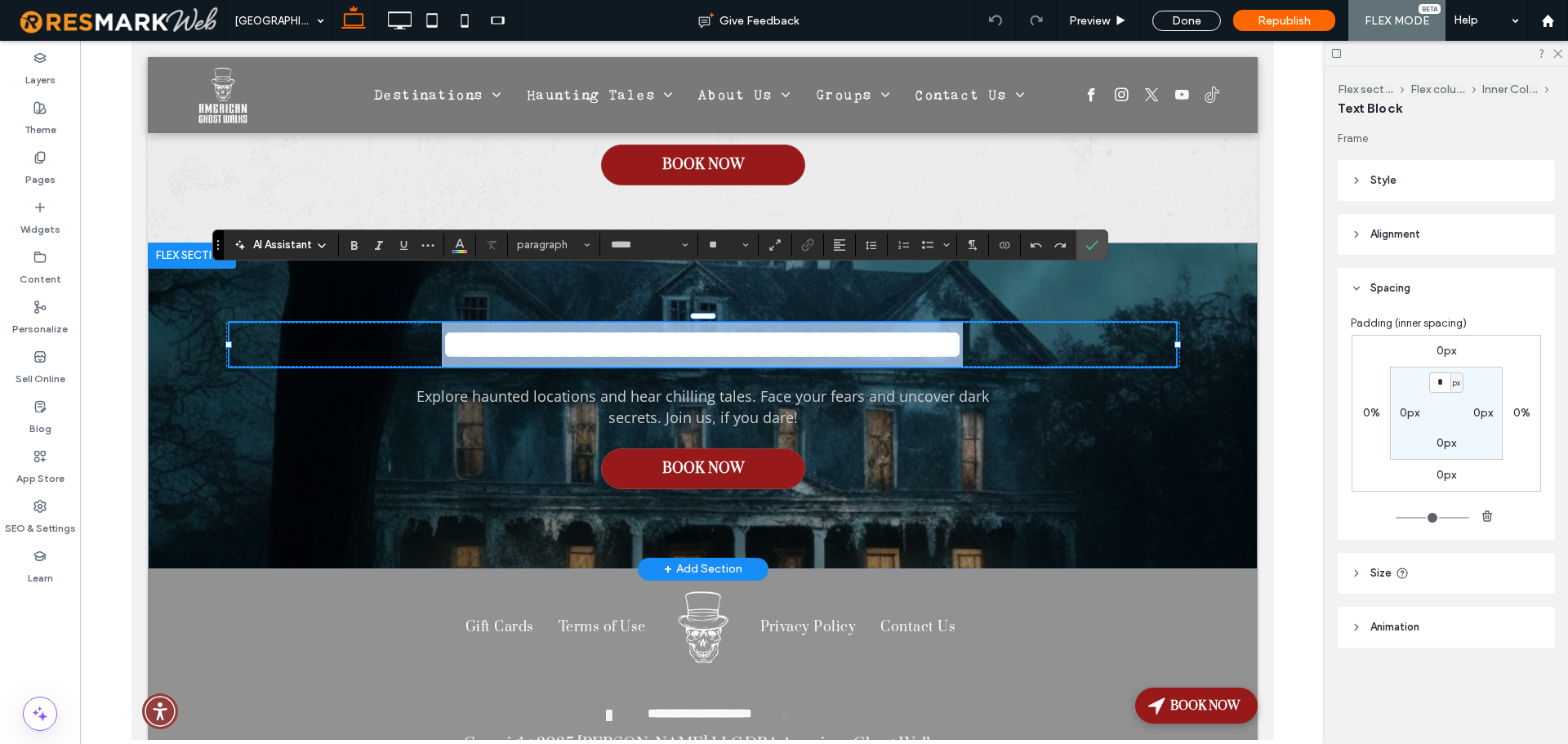
click at [574, 324] on span "**********" at bounding box center [701, 344] width 521 height 40
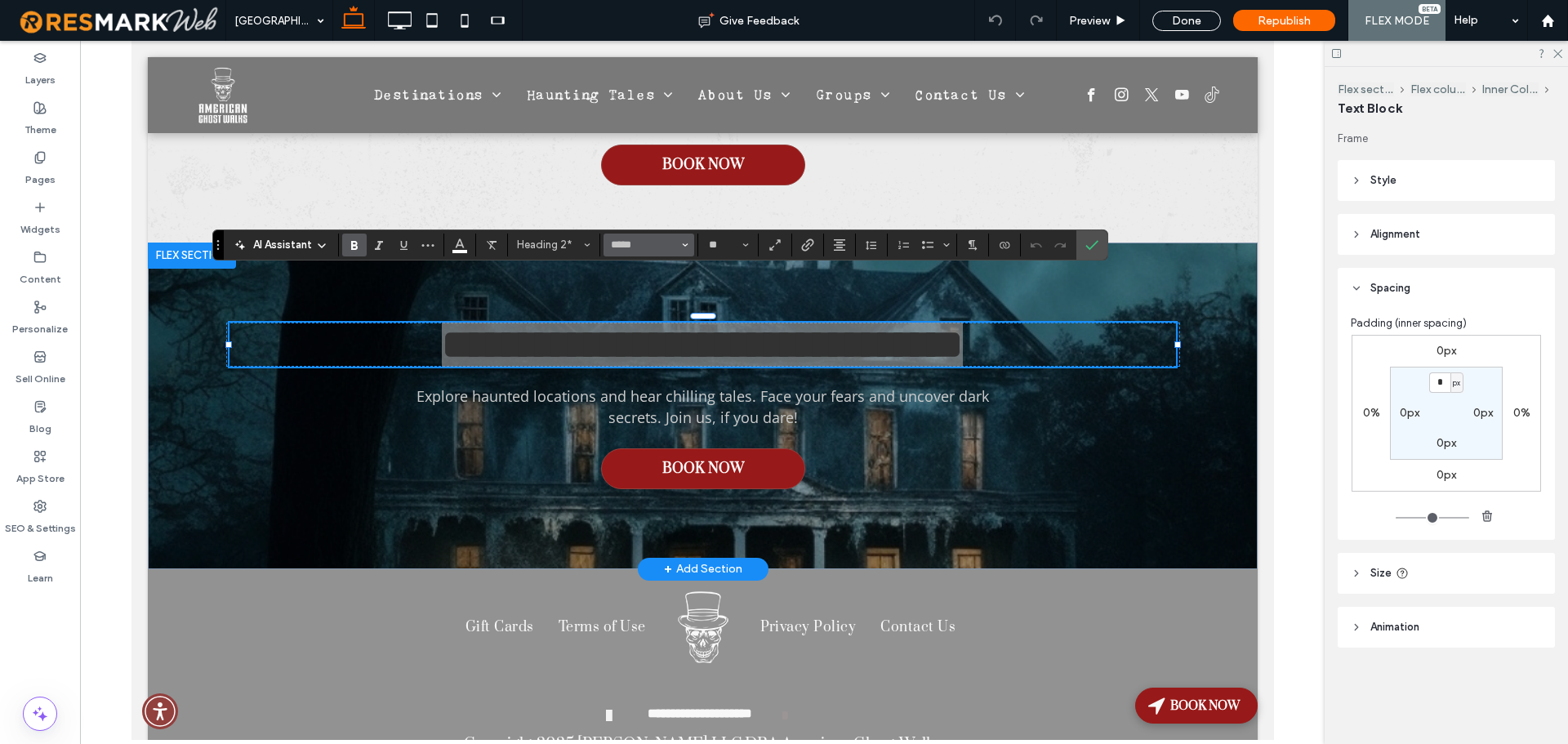
click at [646, 252] on button "*****" at bounding box center [648, 244] width 90 height 23
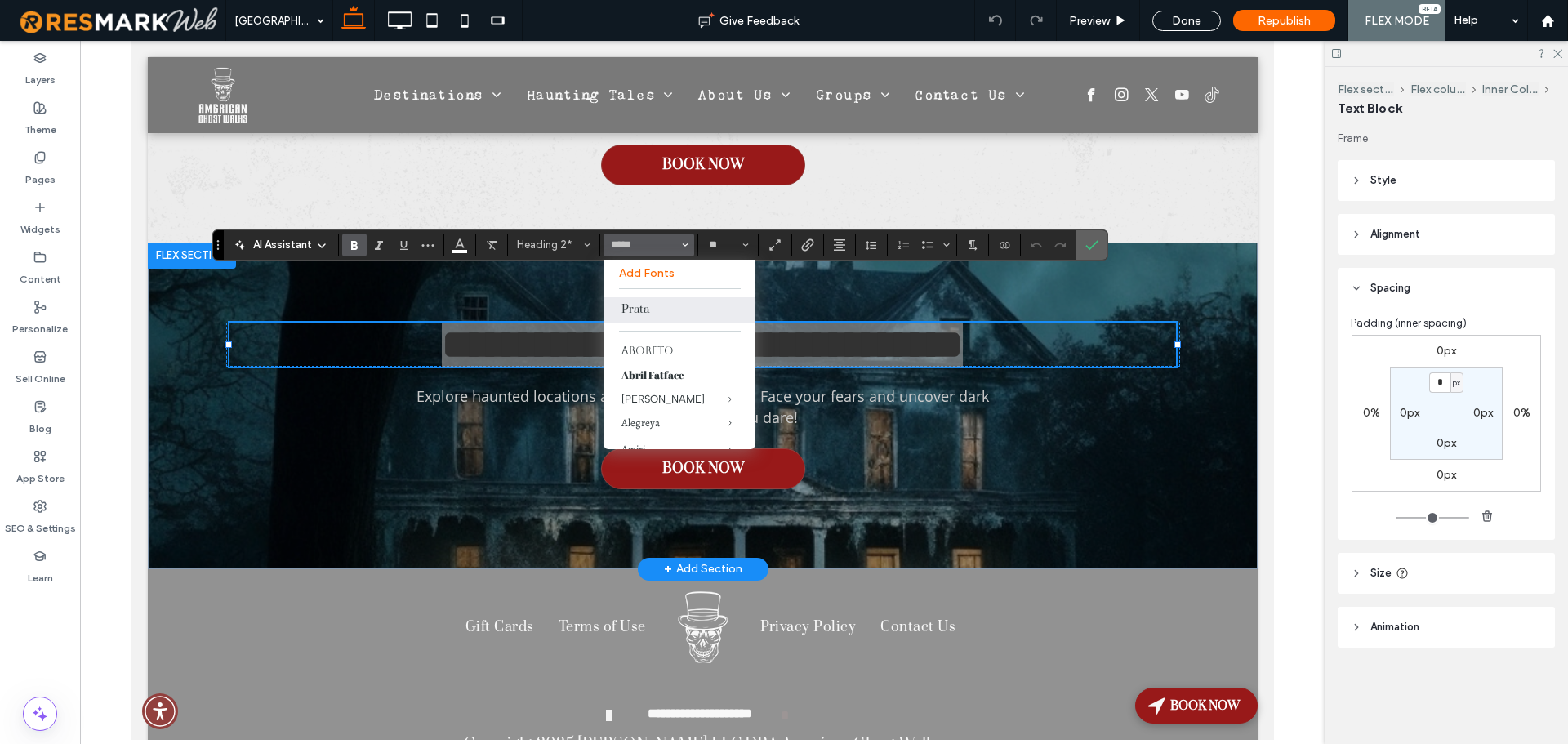
click at [1088, 244] on icon "Confirm" at bounding box center [1091, 245] width 13 height 13
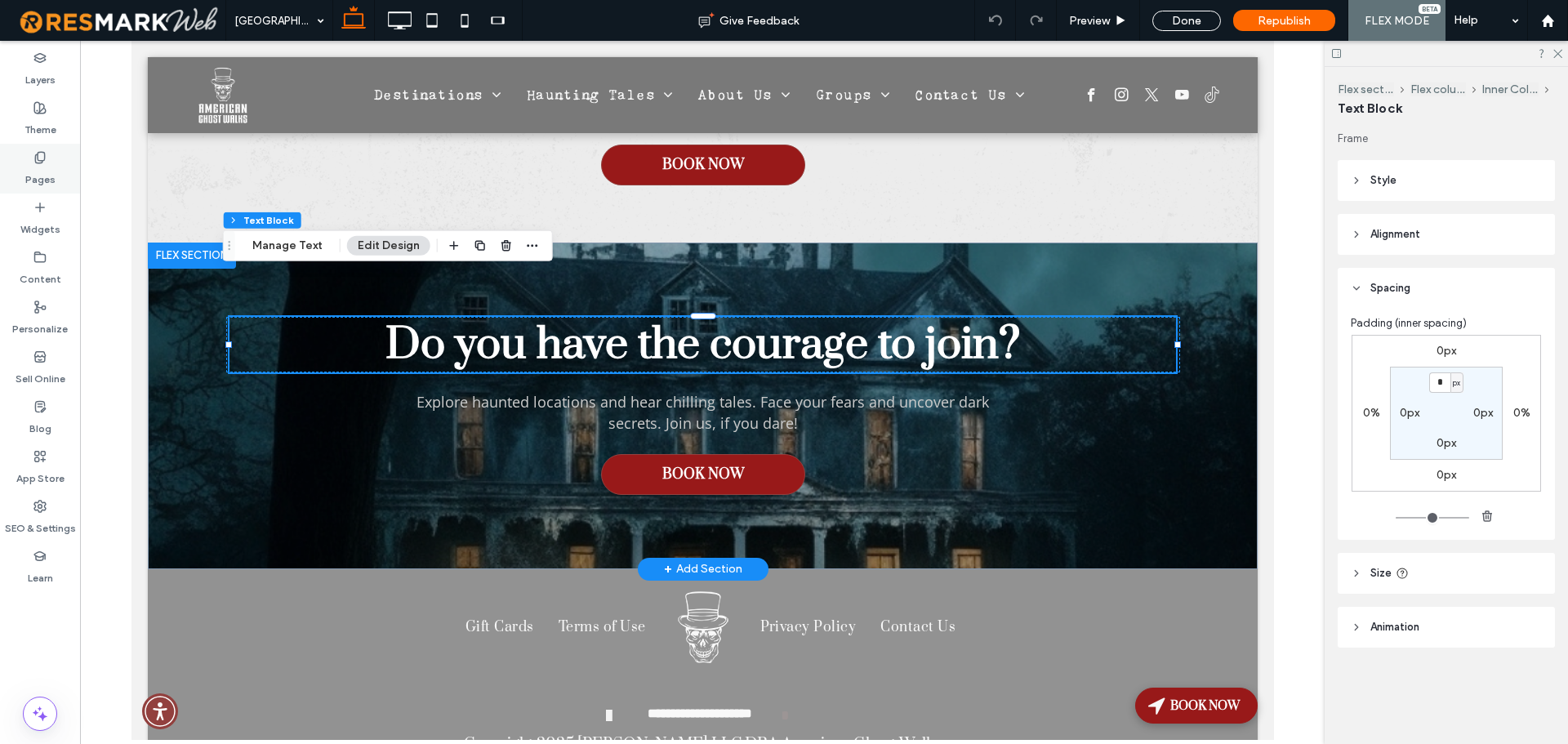
click at [35, 166] on label "Pages" at bounding box center [39, 175] width 30 height 23
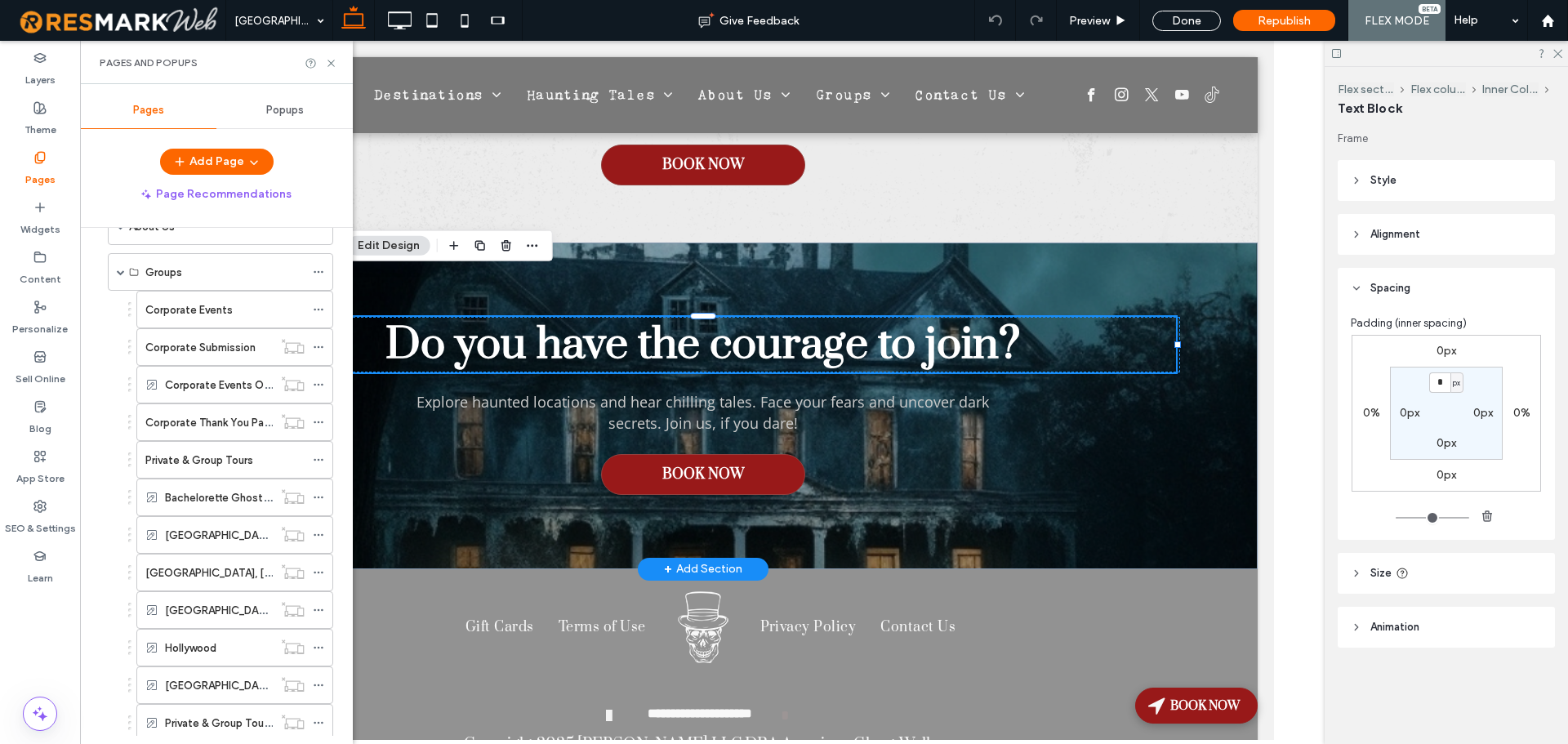
scroll to position [782, 0]
click at [204, 458] on label "Bachelorette Ghost Tour" at bounding box center [226, 464] width 123 height 29
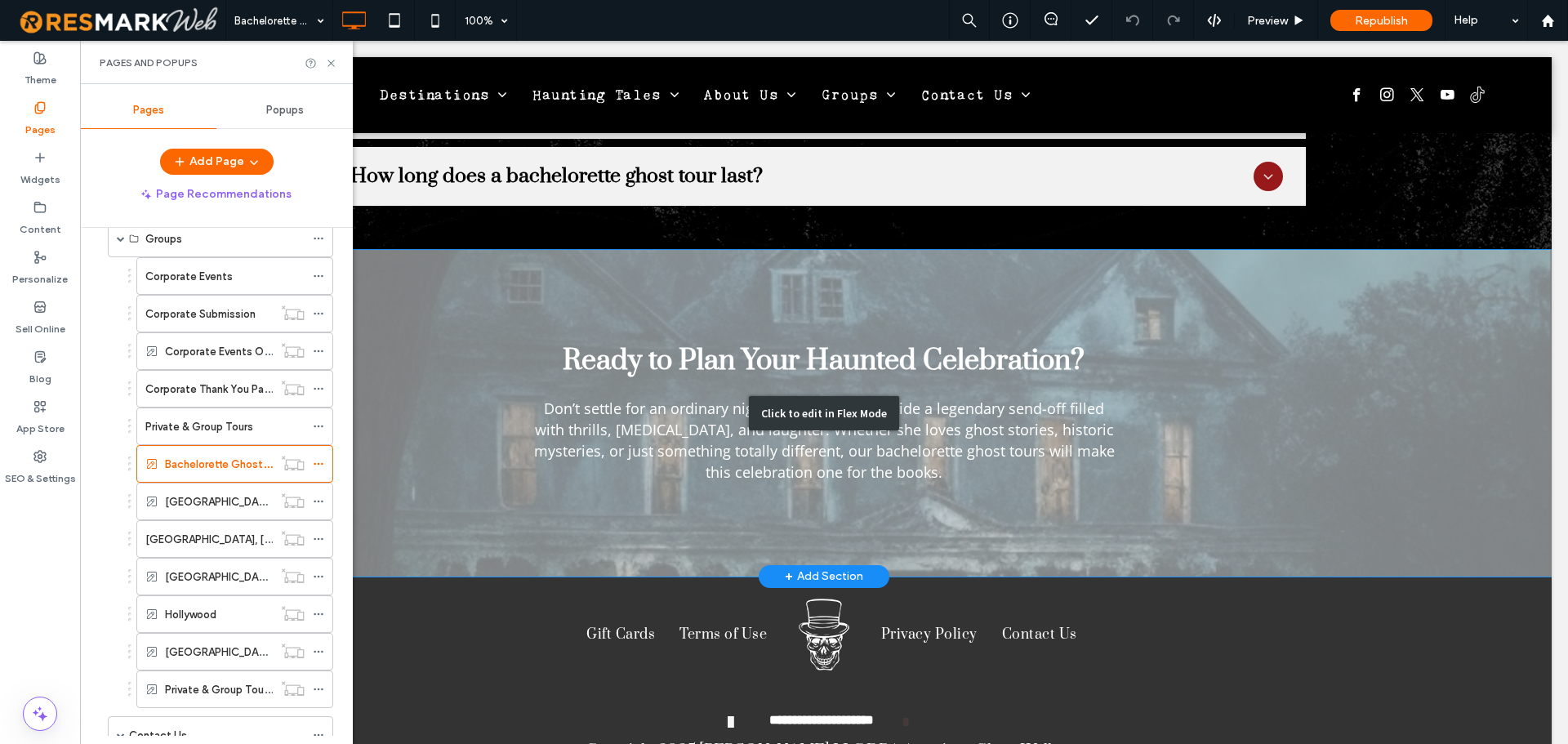
click at [751, 319] on div "Click to edit in Flex Mode" at bounding box center [823, 413] width 1455 height 327
click at [751, 343] on span "Ready to Plan Your Haunted Celebration?" at bounding box center [824, 360] width 522 height 35
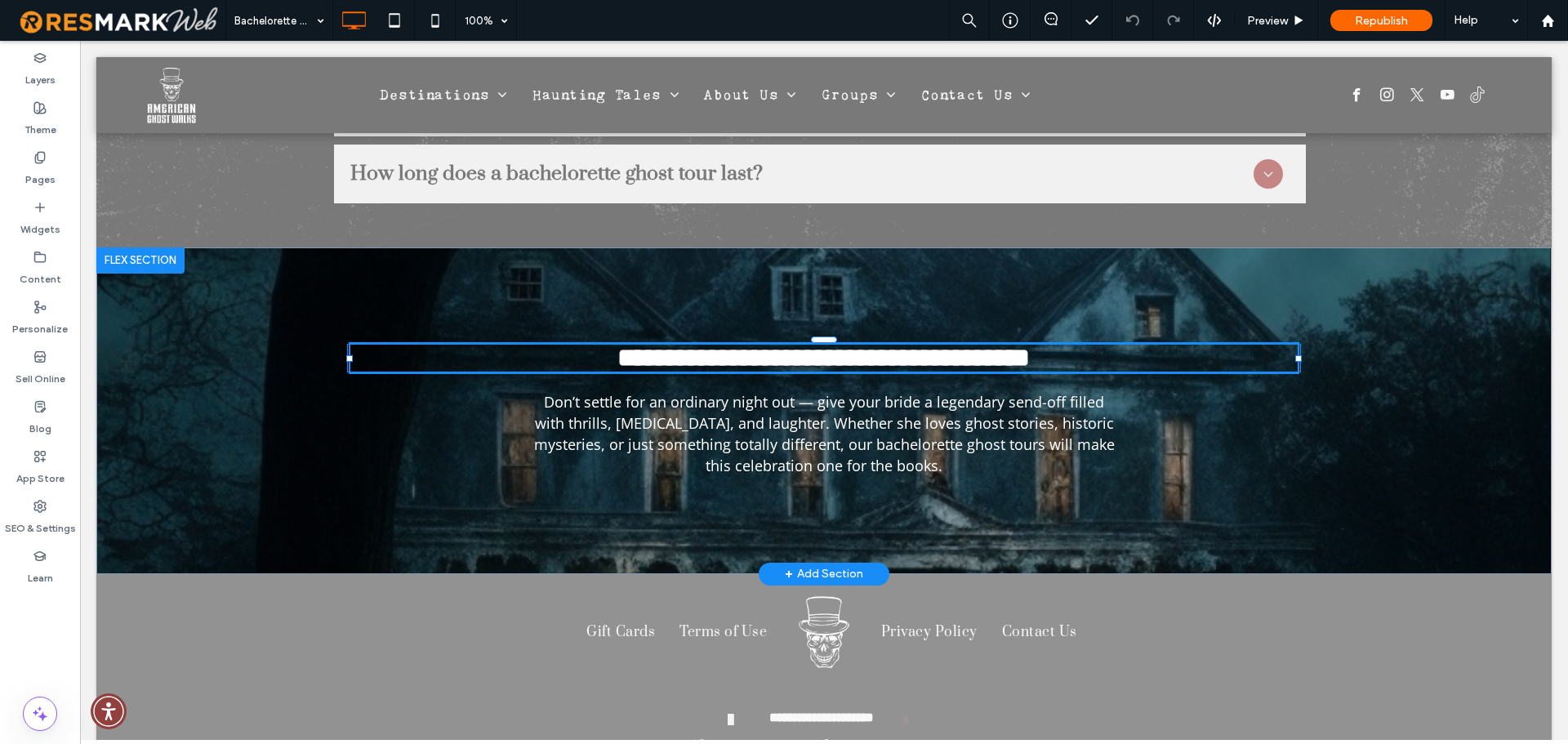
scroll to position [5430, 0]
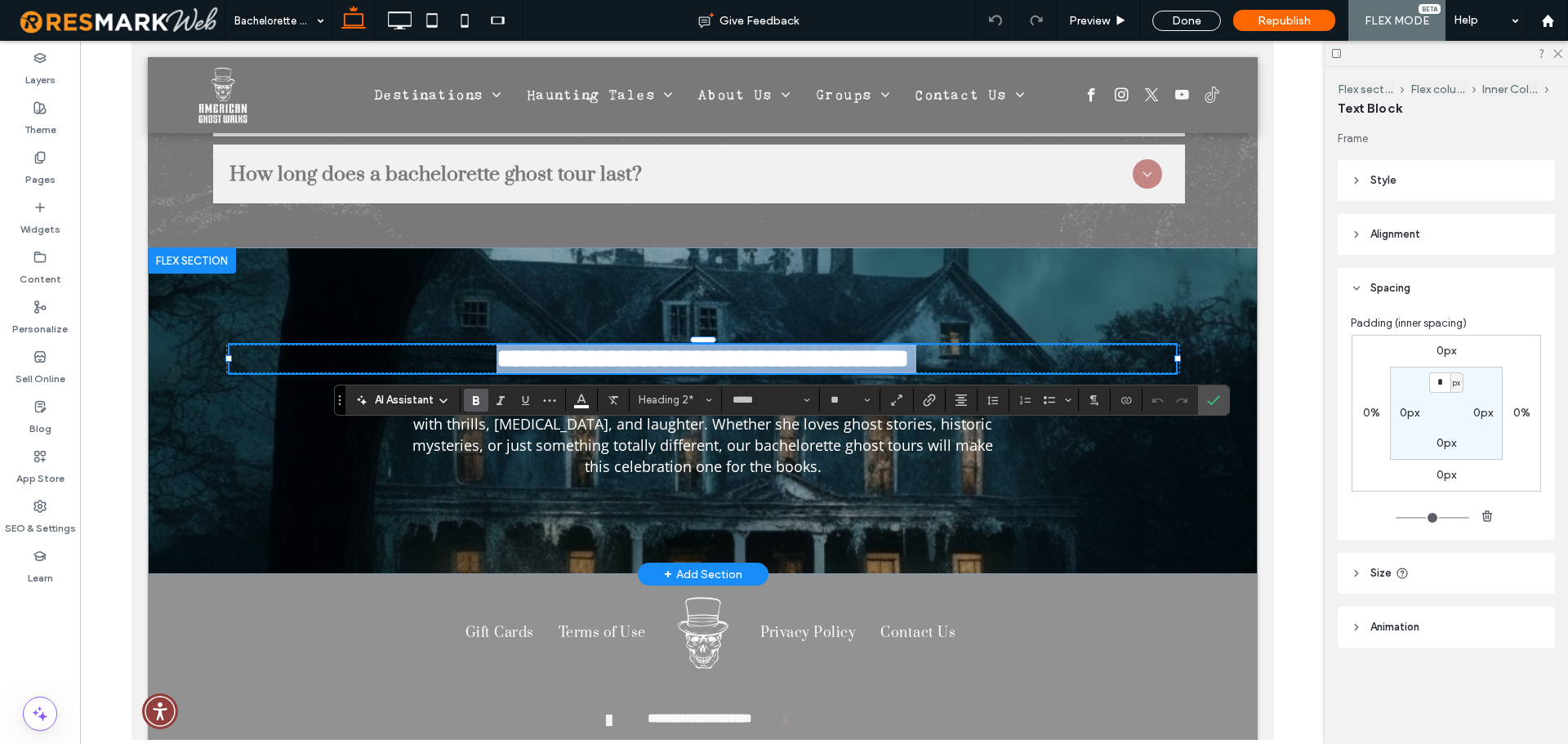
click at [738, 345] on span "**********" at bounding box center [702, 358] width 412 height 26
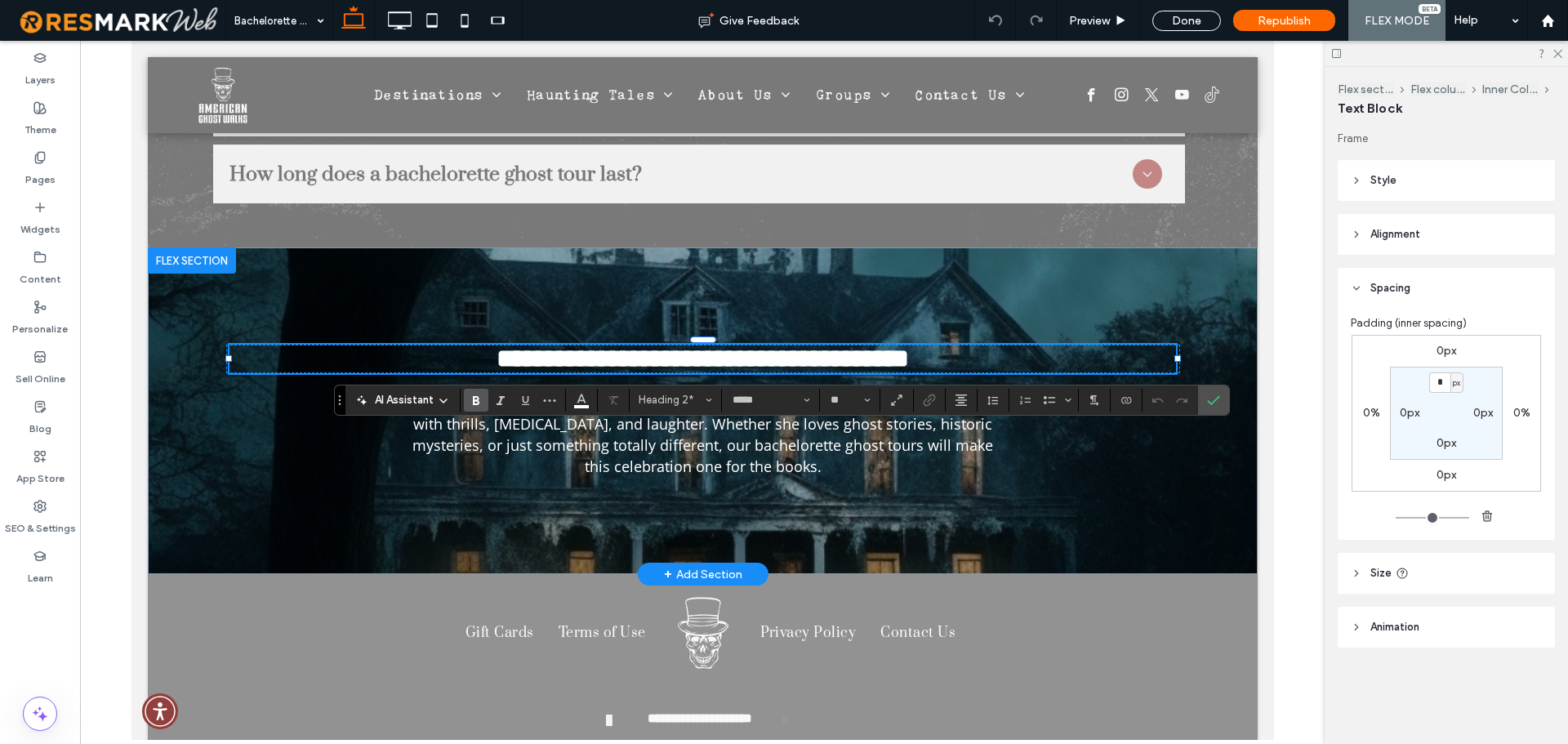
click at [855, 345] on span "**********" at bounding box center [702, 358] width 412 height 26
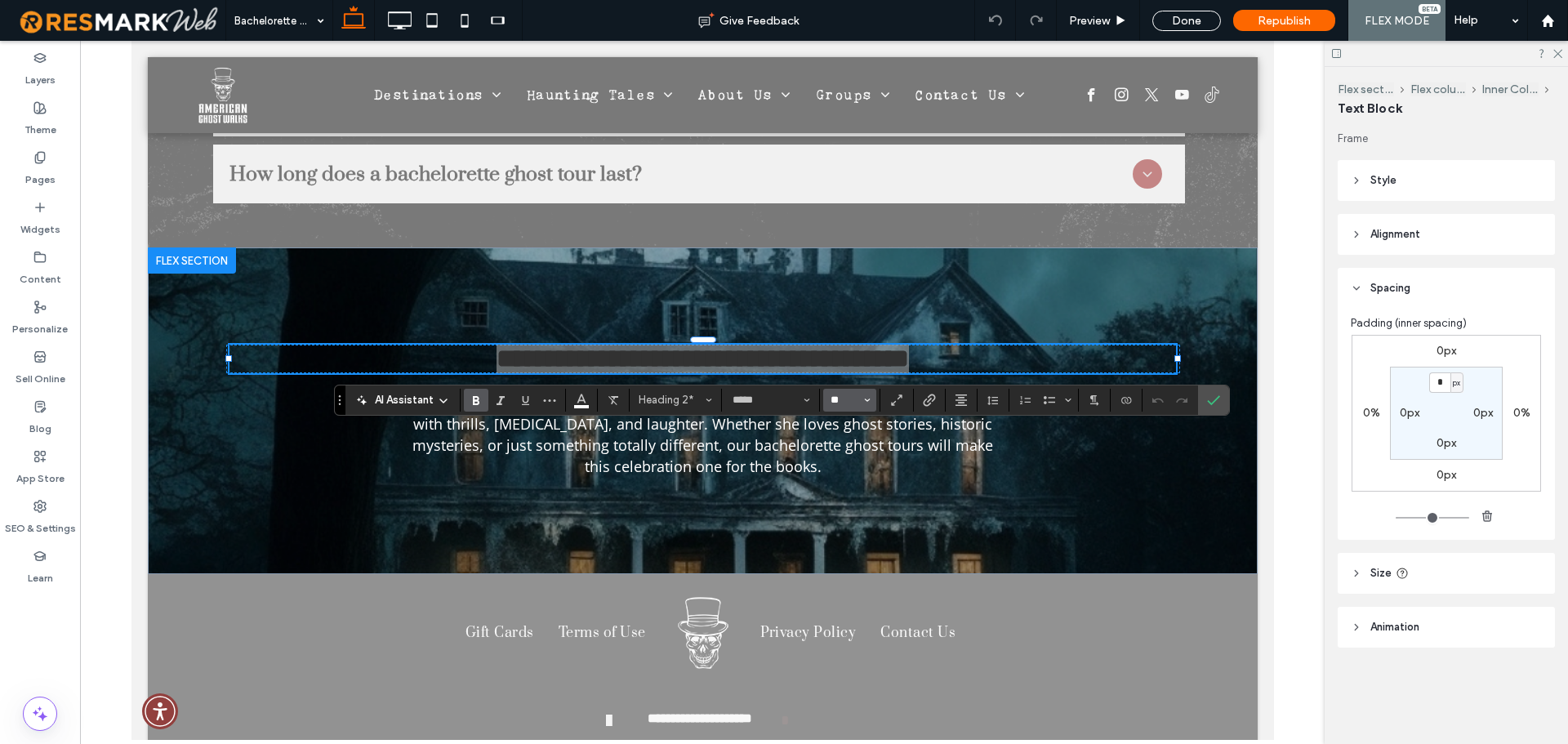
click at [845, 396] on input "**" at bounding box center [844, 400] width 32 height 13
click at [845, 396] on input "Size-input" at bounding box center [844, 400] width 32 height 13
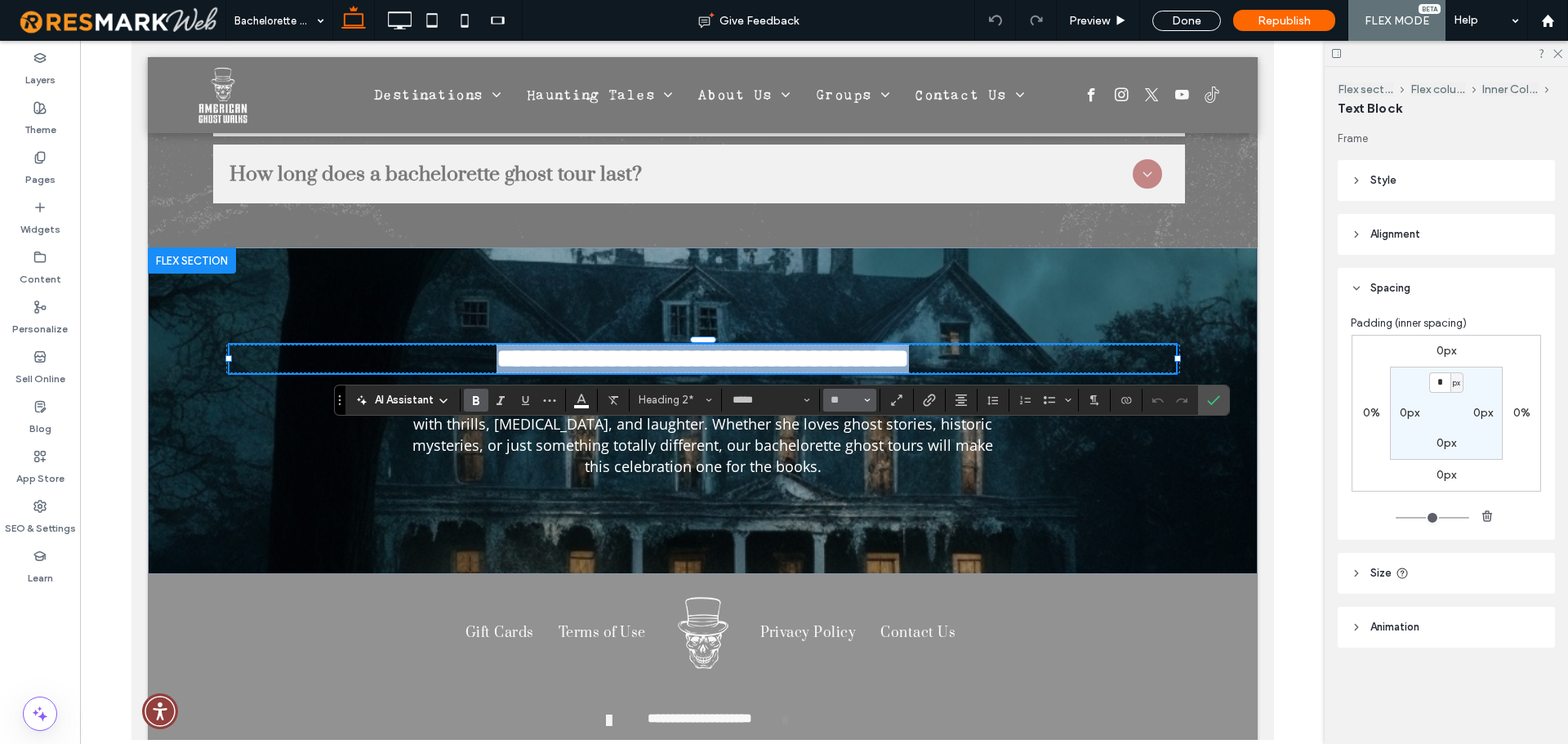
type input "**"
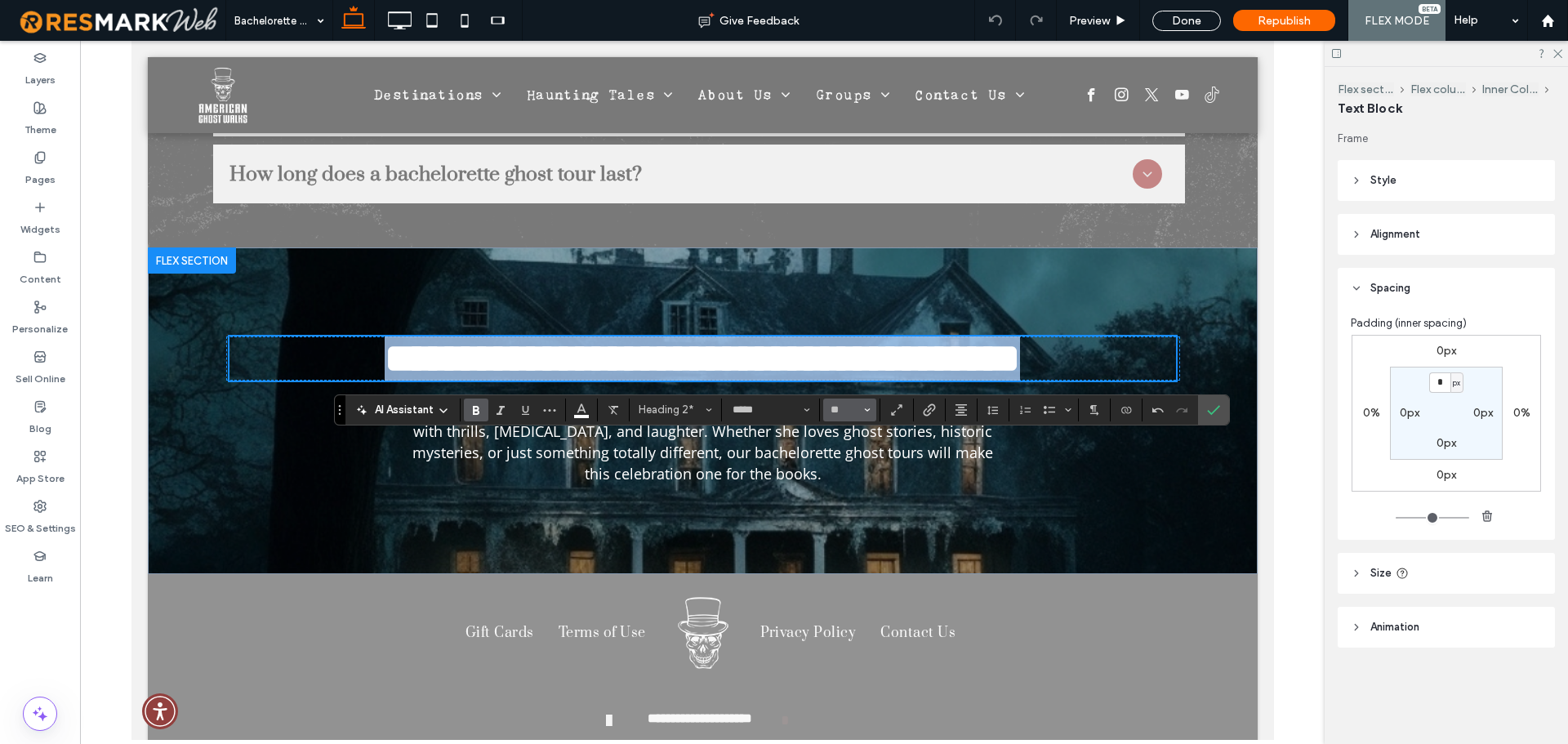
scroll to position [5421, 0]
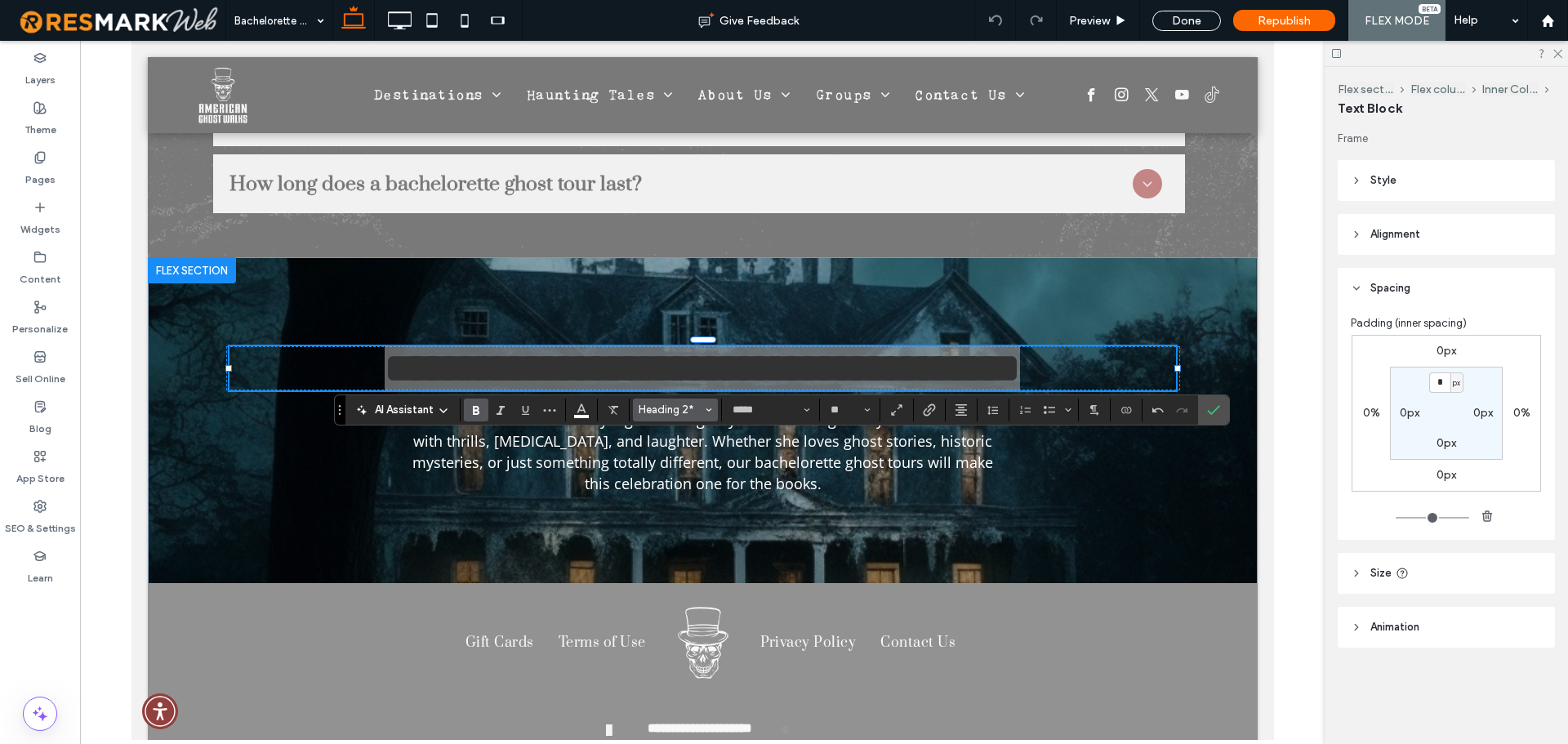
click at [673, 412] on span "Heading 2*" at bounding box center [670, 409] width 63 height 12
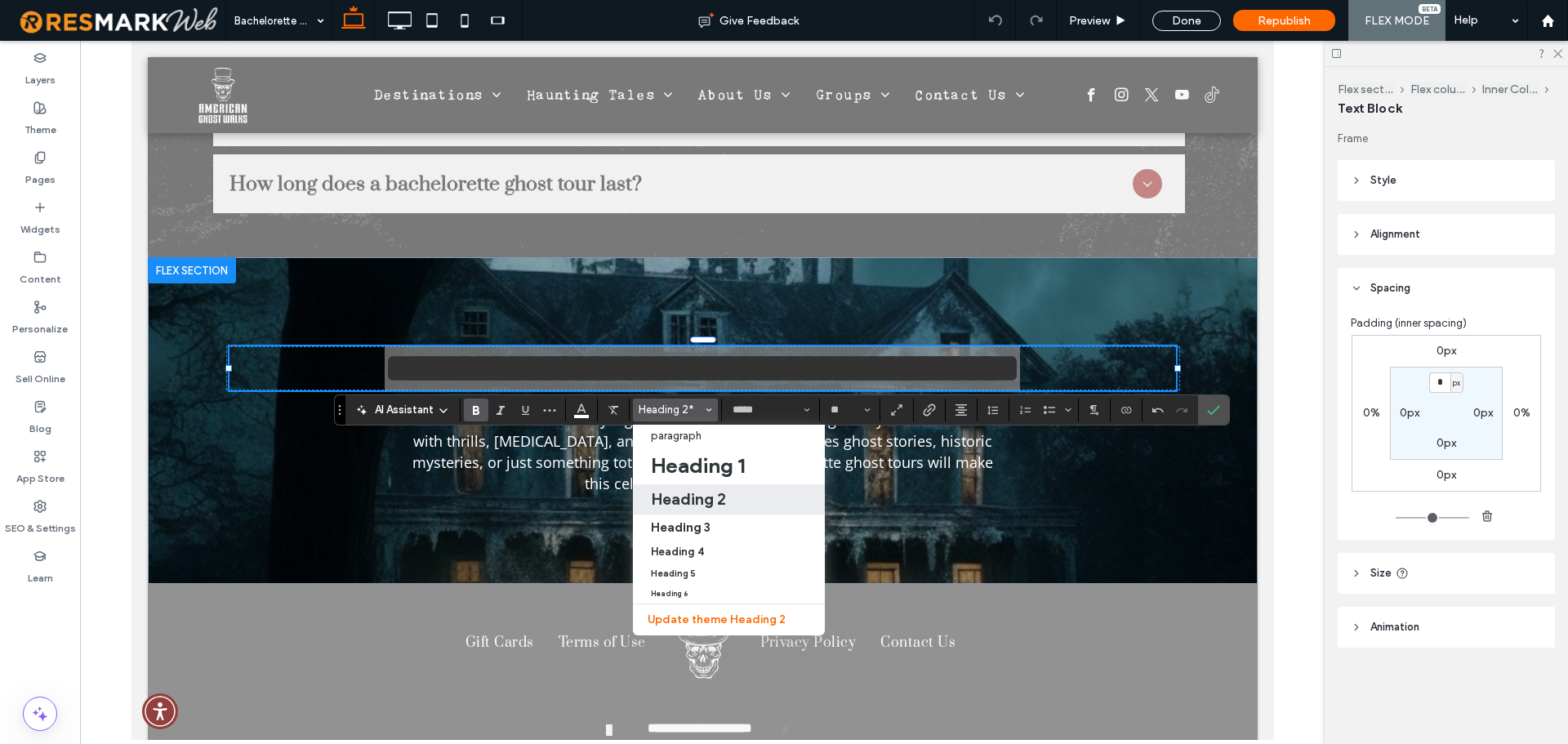
click at [698, 493] on h2 "Heading 2" at bounding box center [689, 499] width 75 height 19
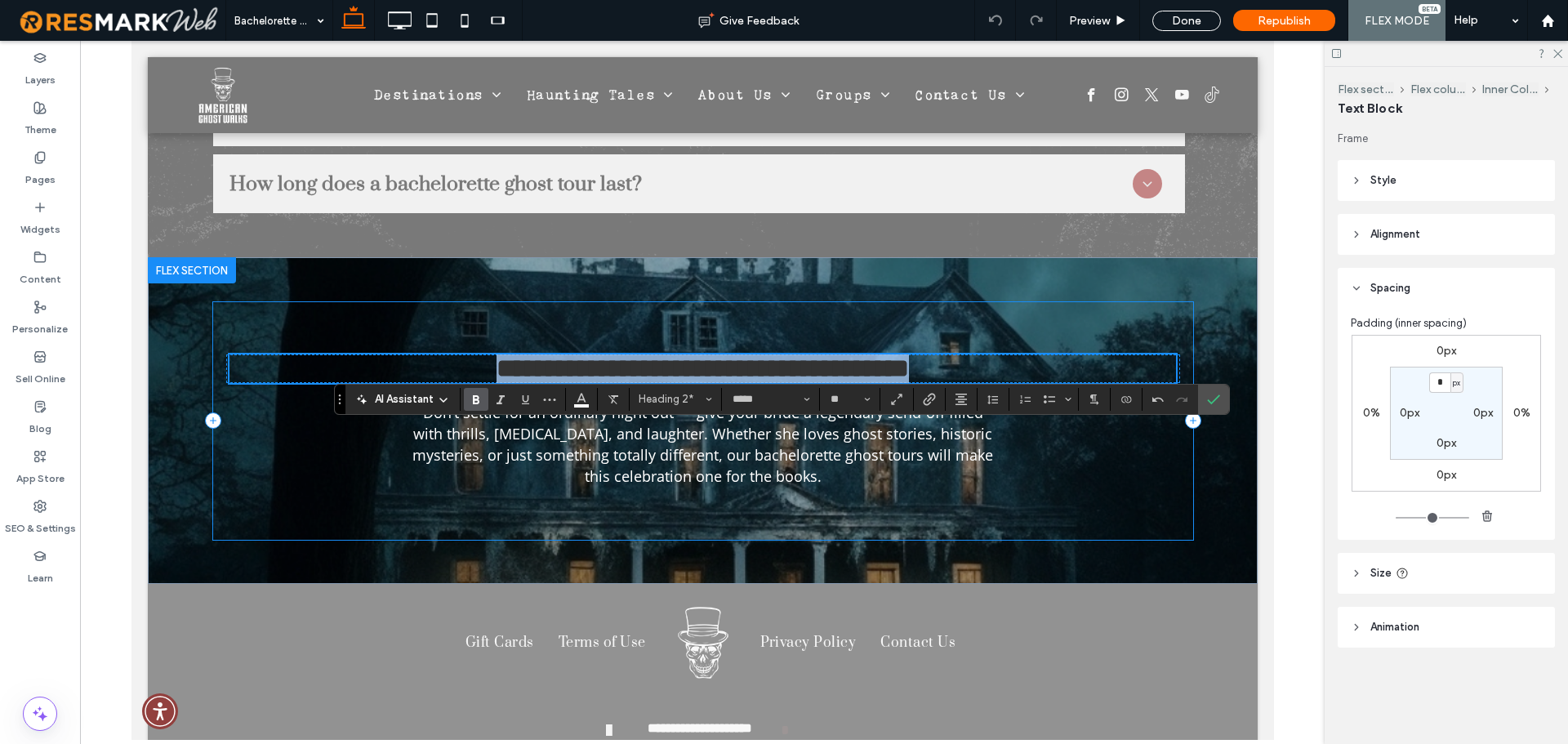
type input "**********"
type input "**"
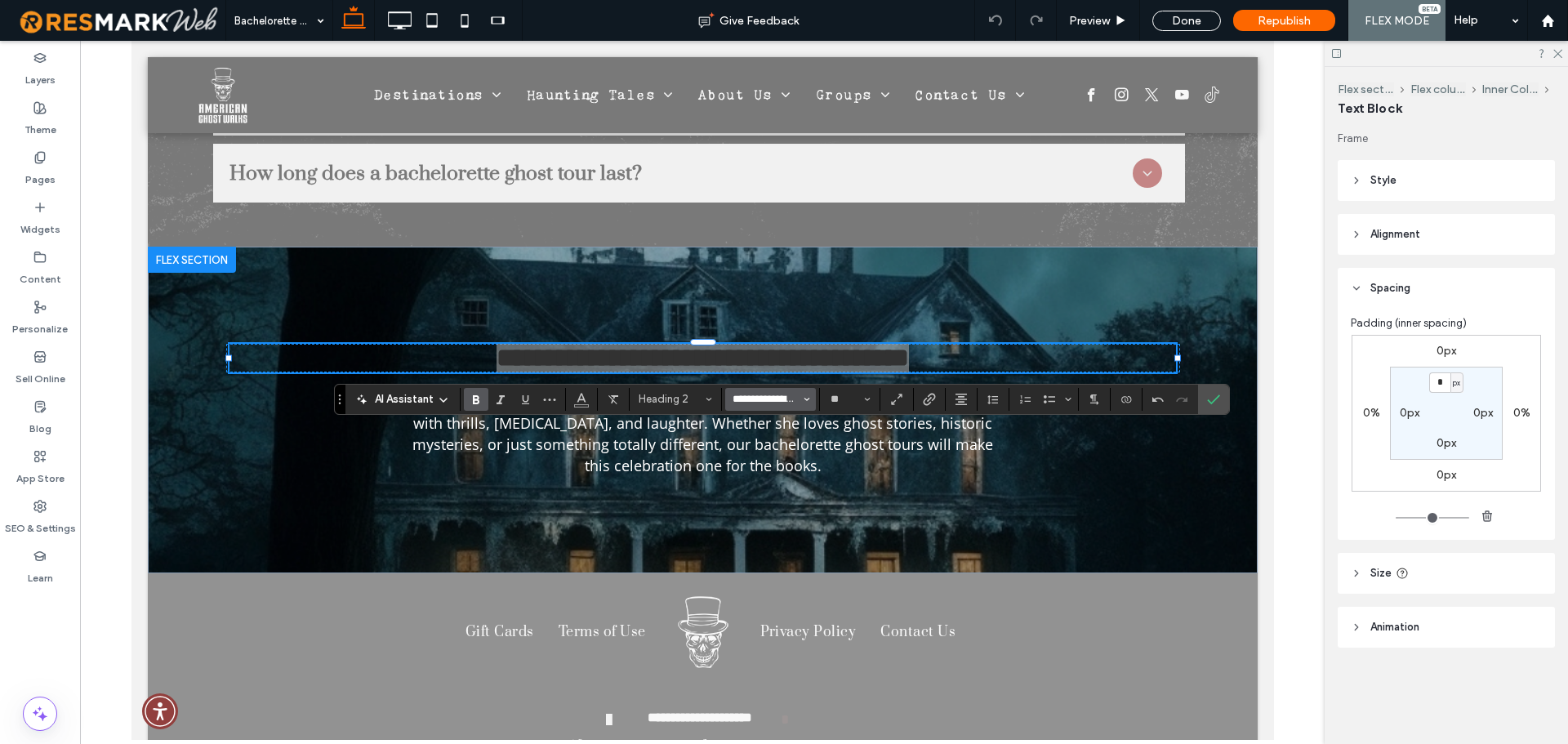
click at [769, 400] on input "**********" at bounding box center [765, 399] width 69 height 13
click at [753, 464] on label "Prata" at bounding box center [779, 464] width 107 height 25
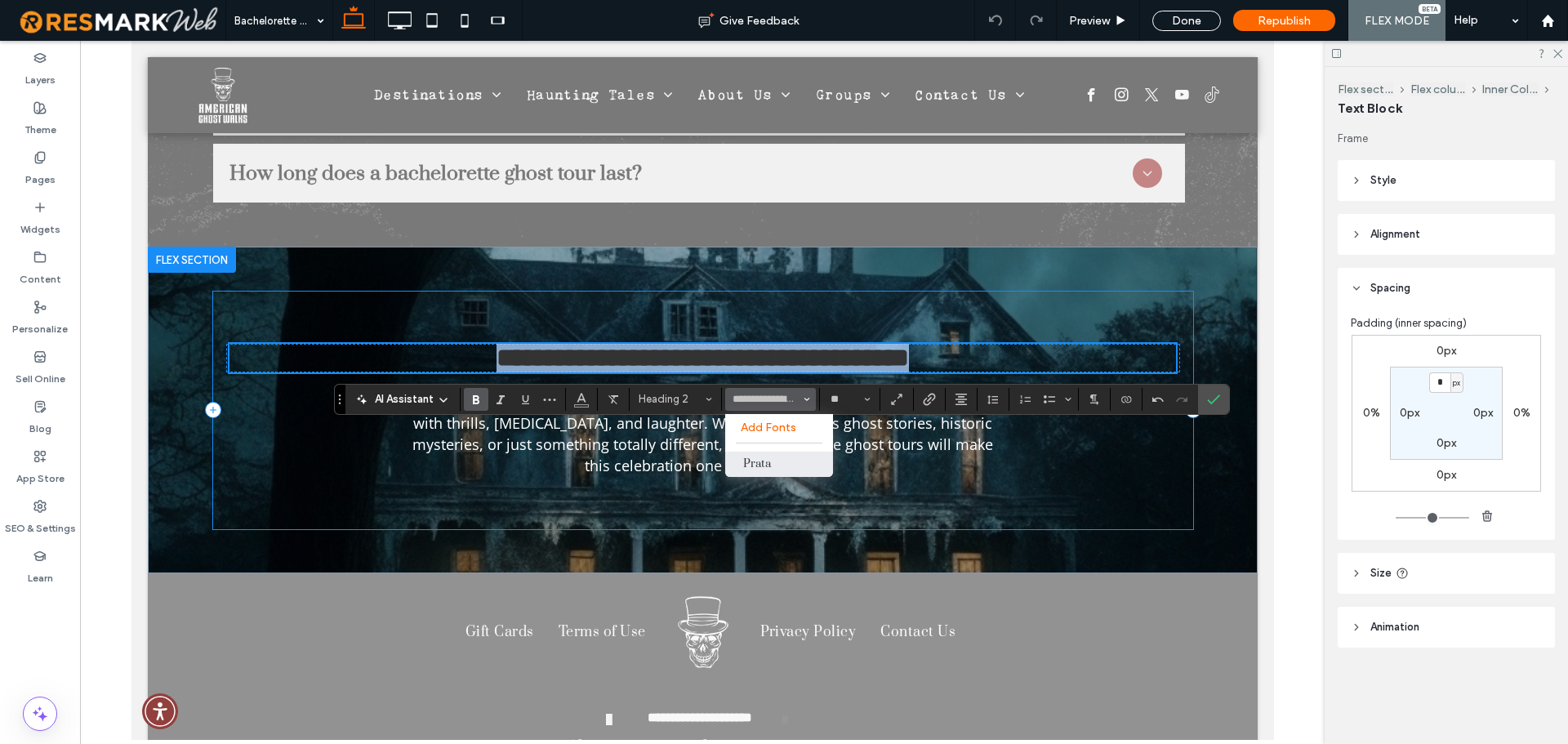
type input "*****"
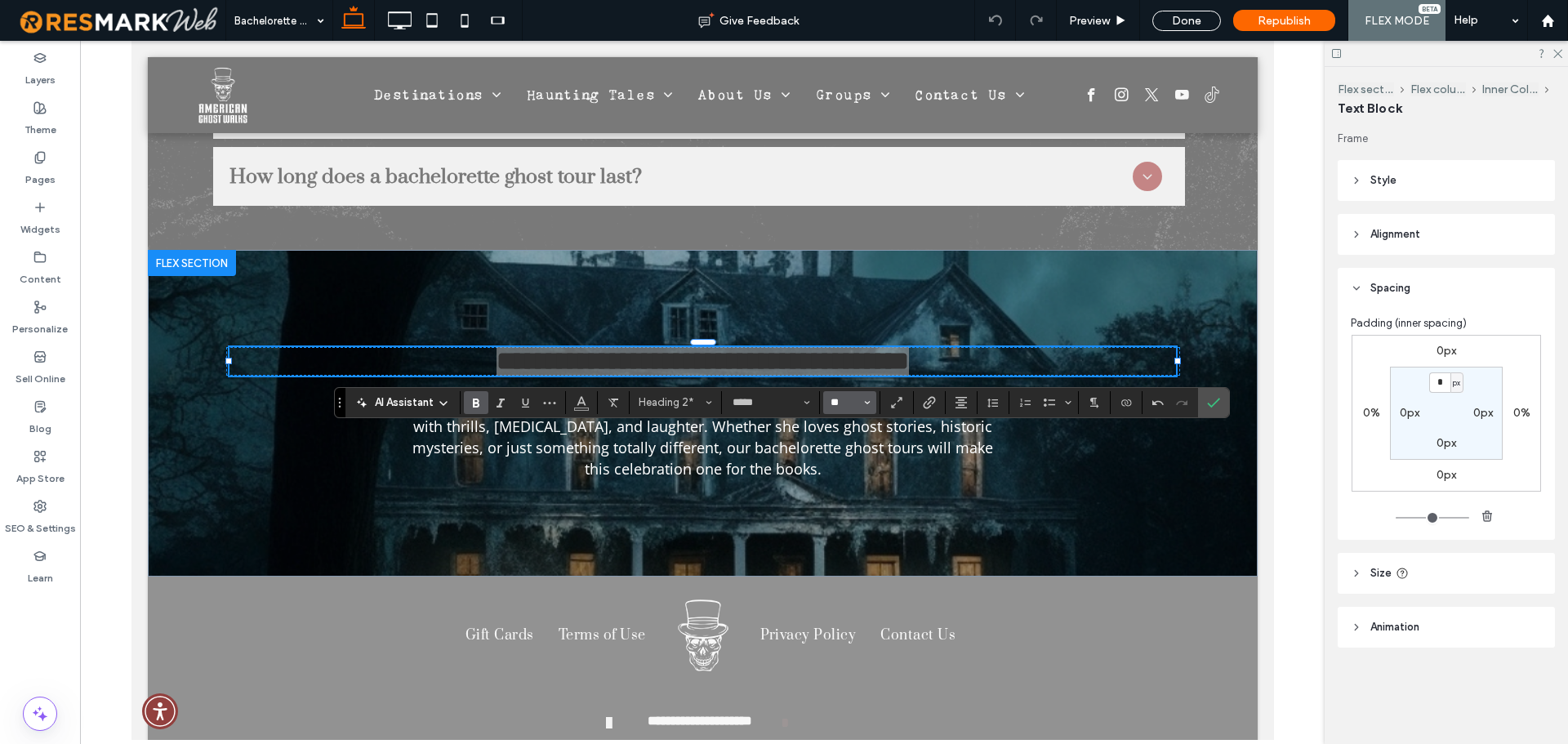
click at [838, 407] on input "**" at bounding box center [844, 403] width 32 height 13
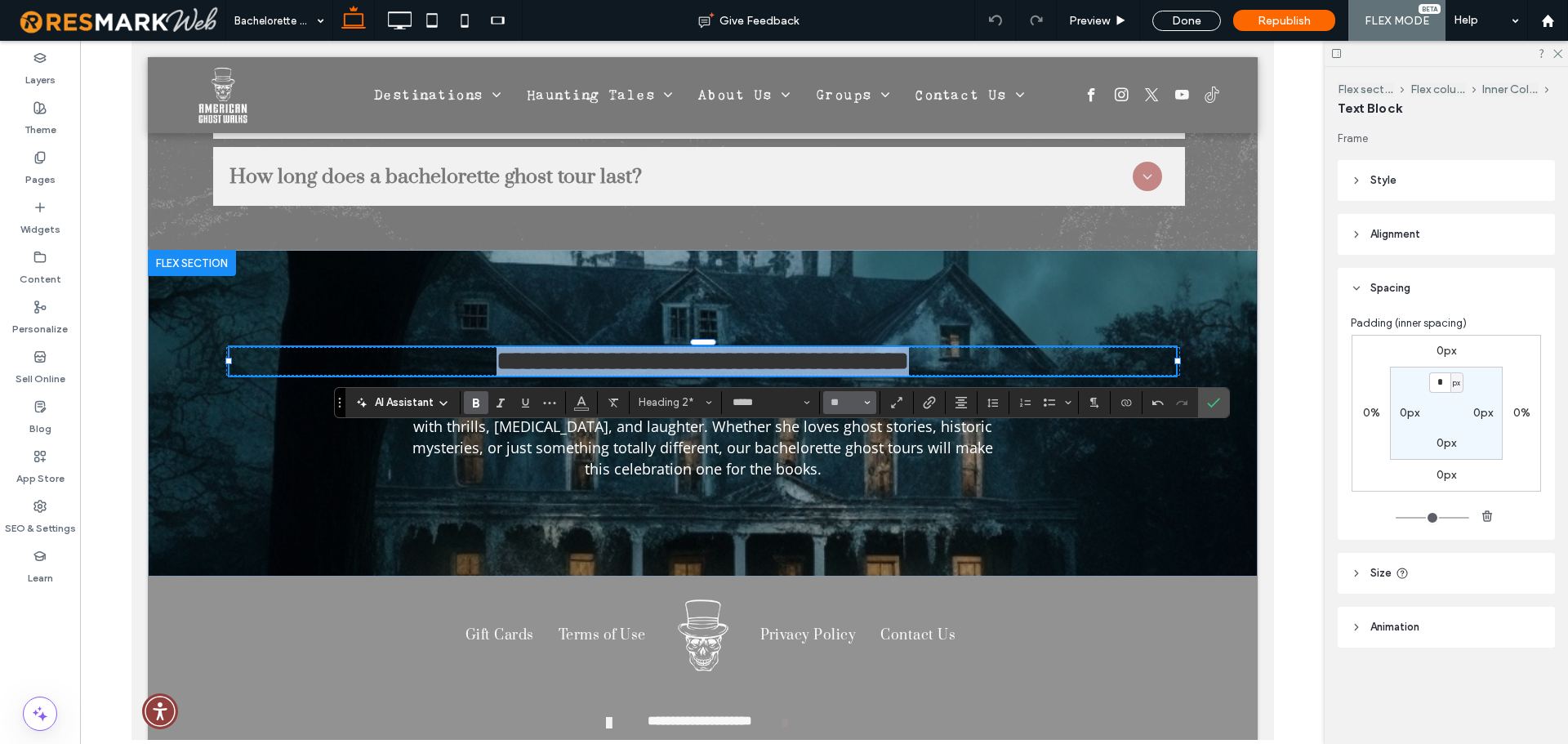
type input "**"
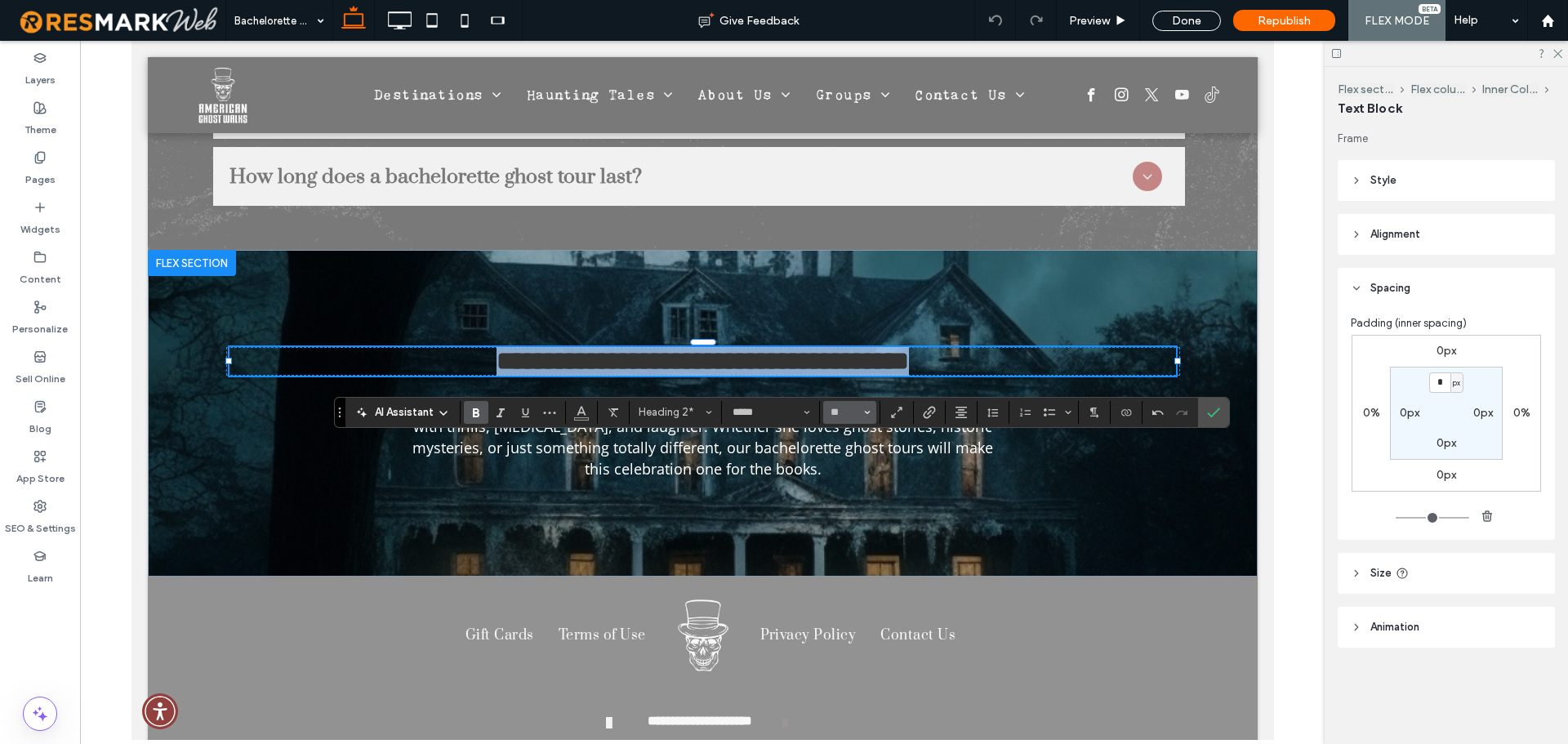
scroll to position [5418, 0]
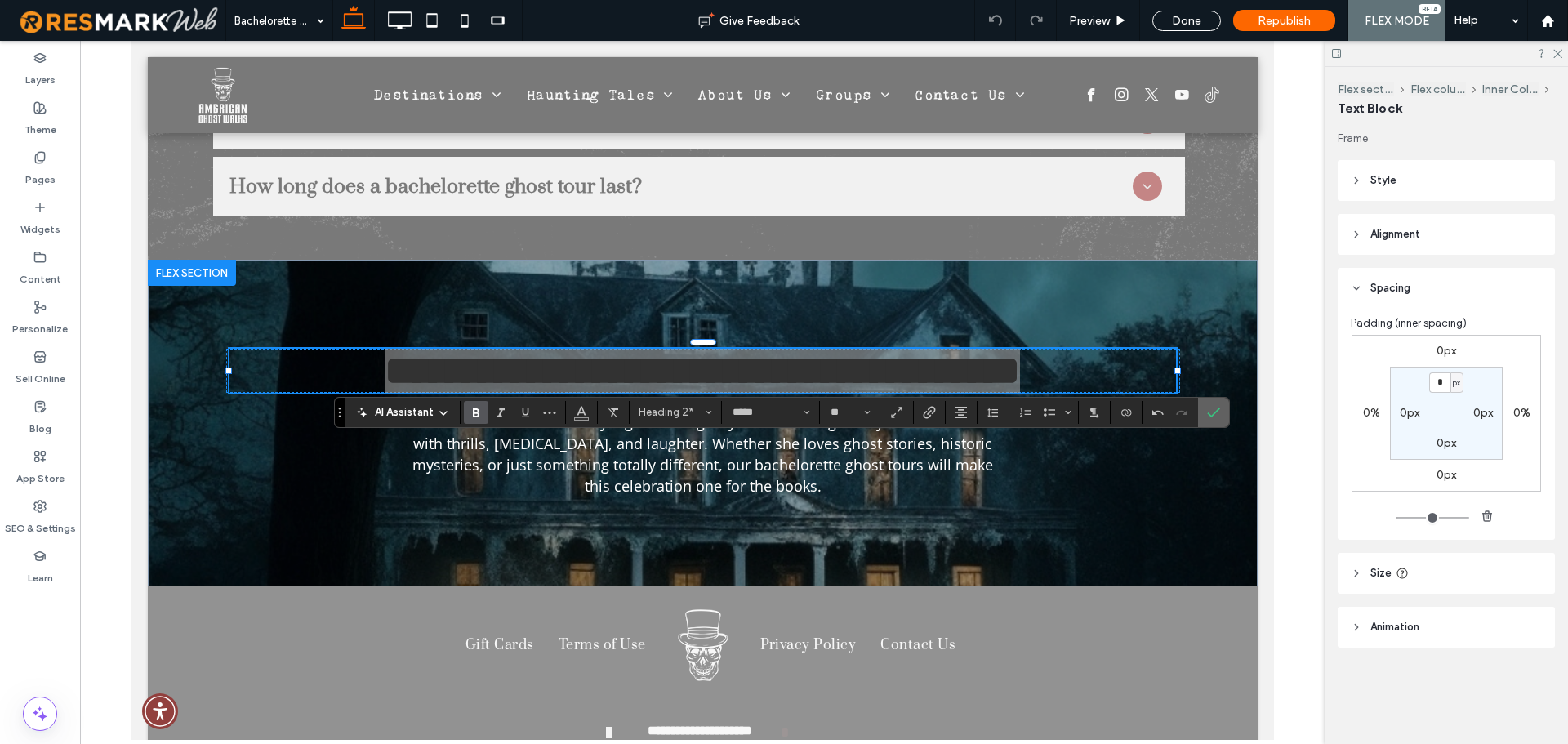
click at [1204, 409] on label "Confirm" at bounding box center [1213, 412] width 25 height 30
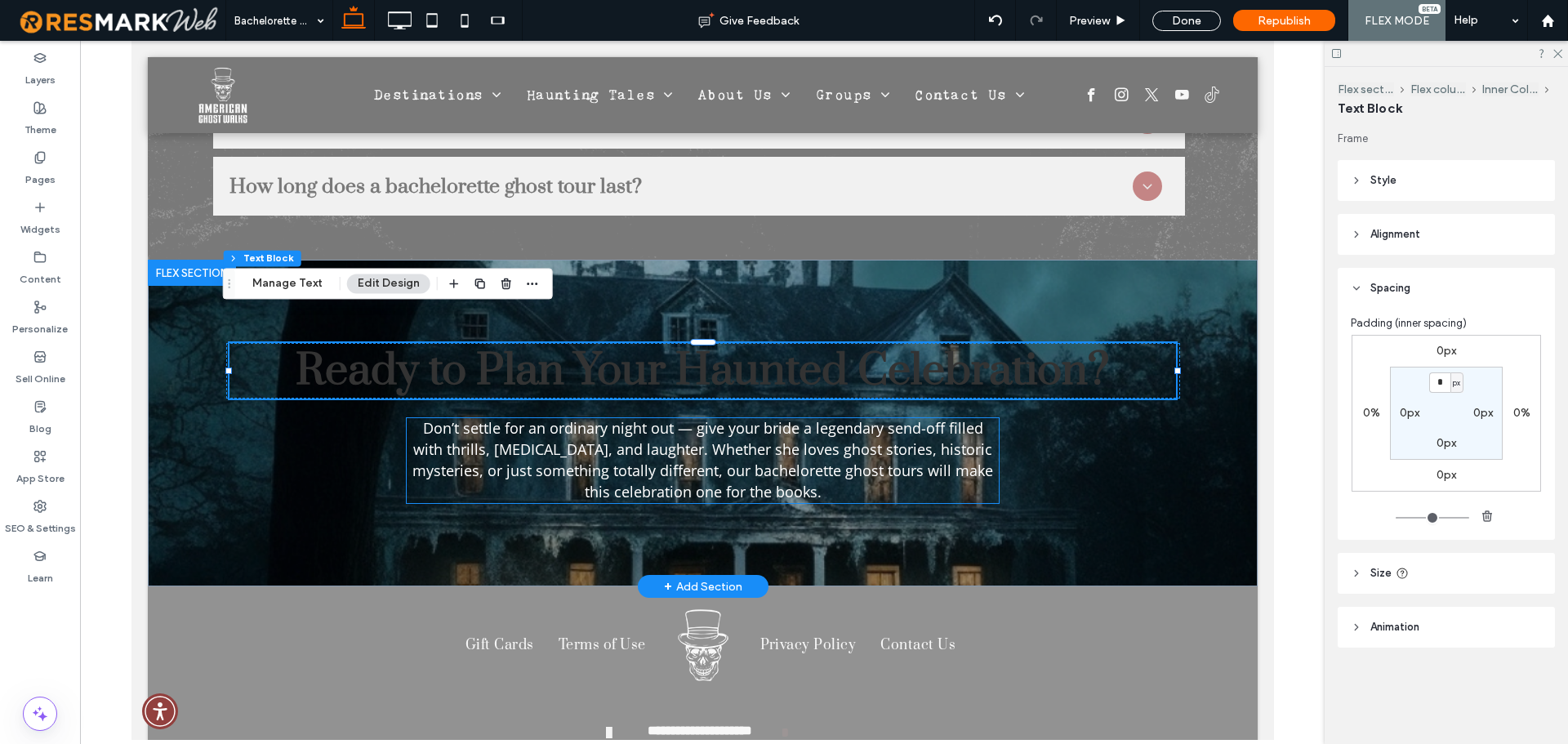
click at [830, 421] on span "Don’t settle for an ordinary night out — give your bride a legendary send-off f…" at bounding box center [701, 459] width 580 height 83
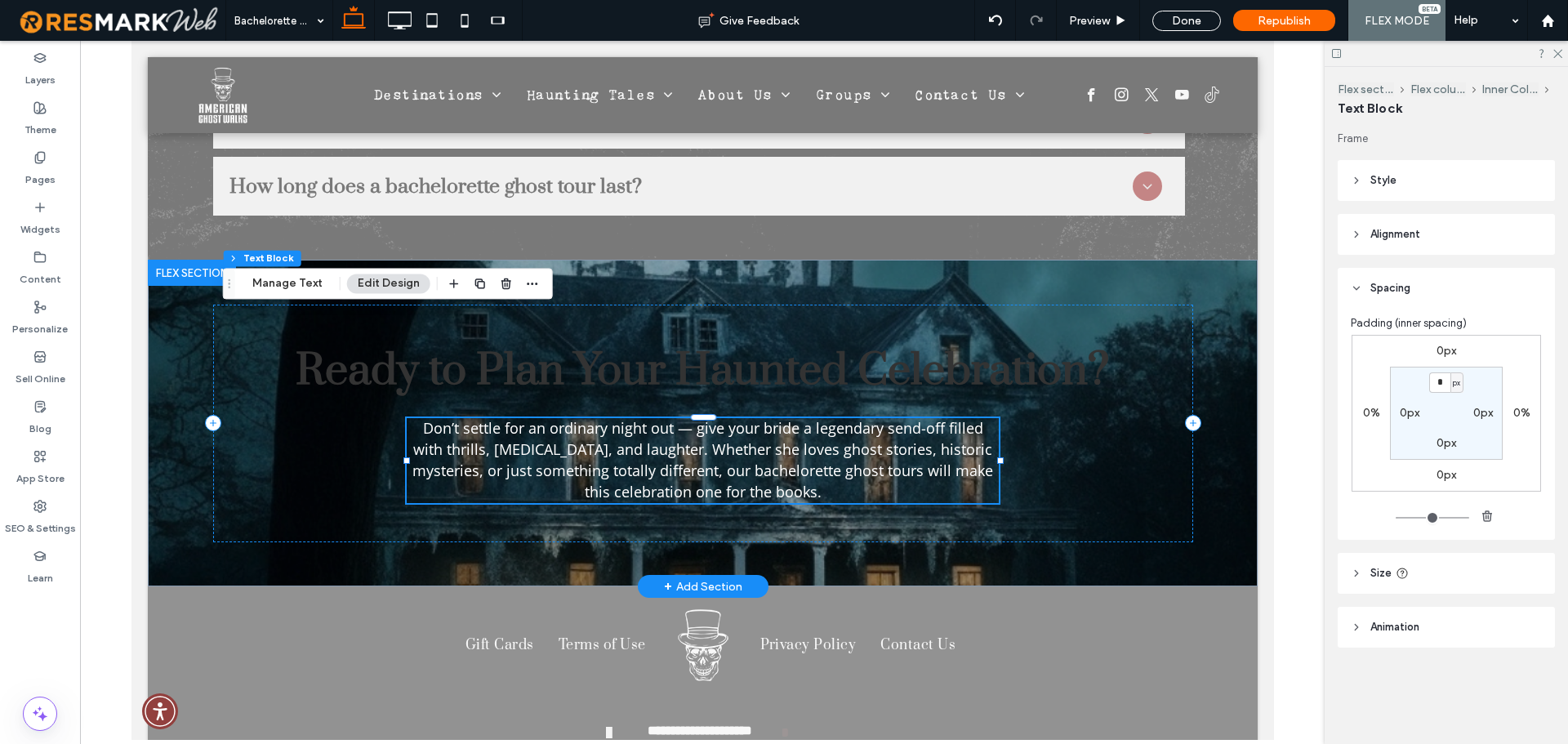
click at [830, 421] on span "Don’t settle for an ordinary night out — give your bride a legendary send-off f…" at bounding box center [701, 459] width 580 height 83
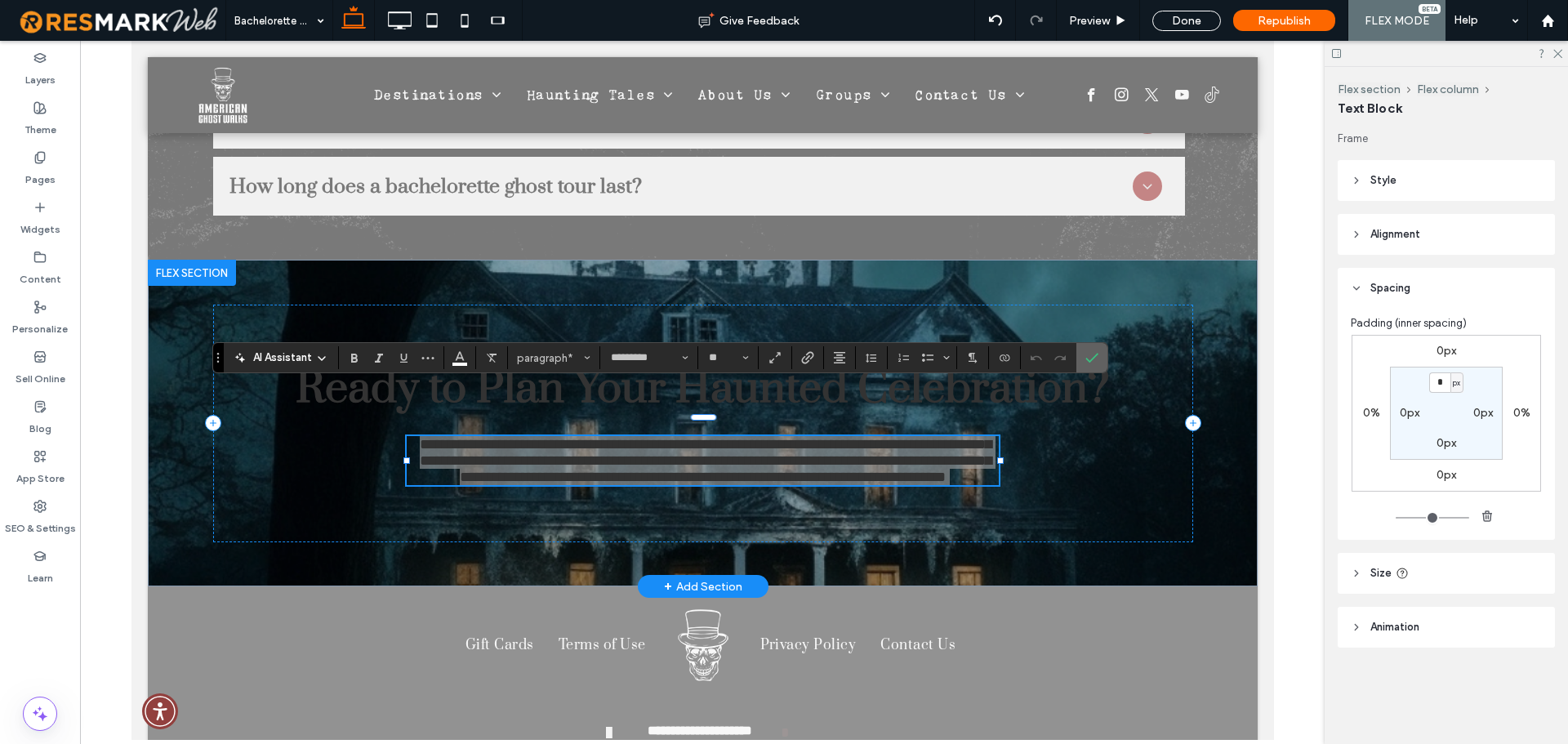
click at [1090, 356] on icon "Confirm" at bounding box center [1091, 358] width 13 height 13
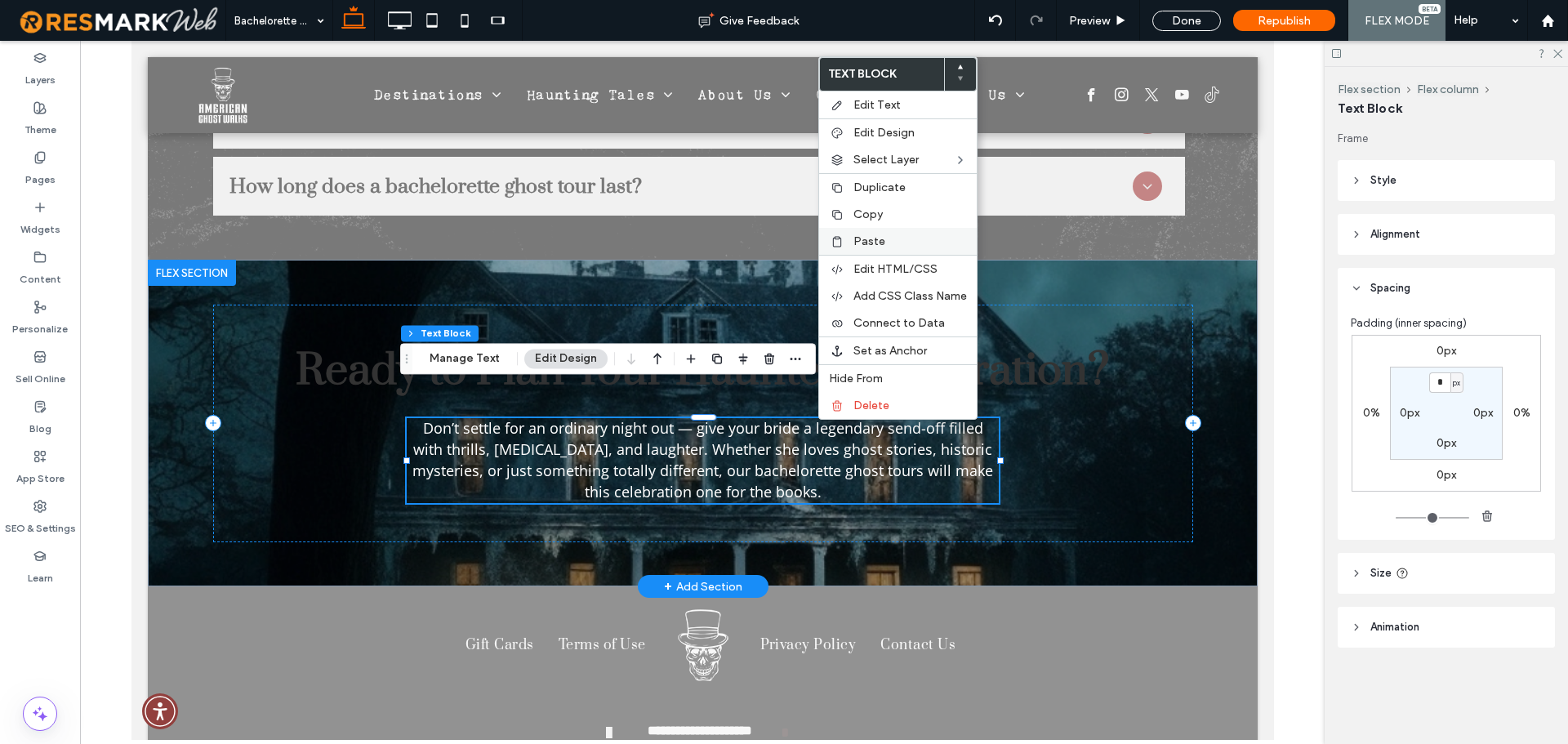
click at [913, 236] on label "Paste" at bounding box center [910, 241] width 113 height 13
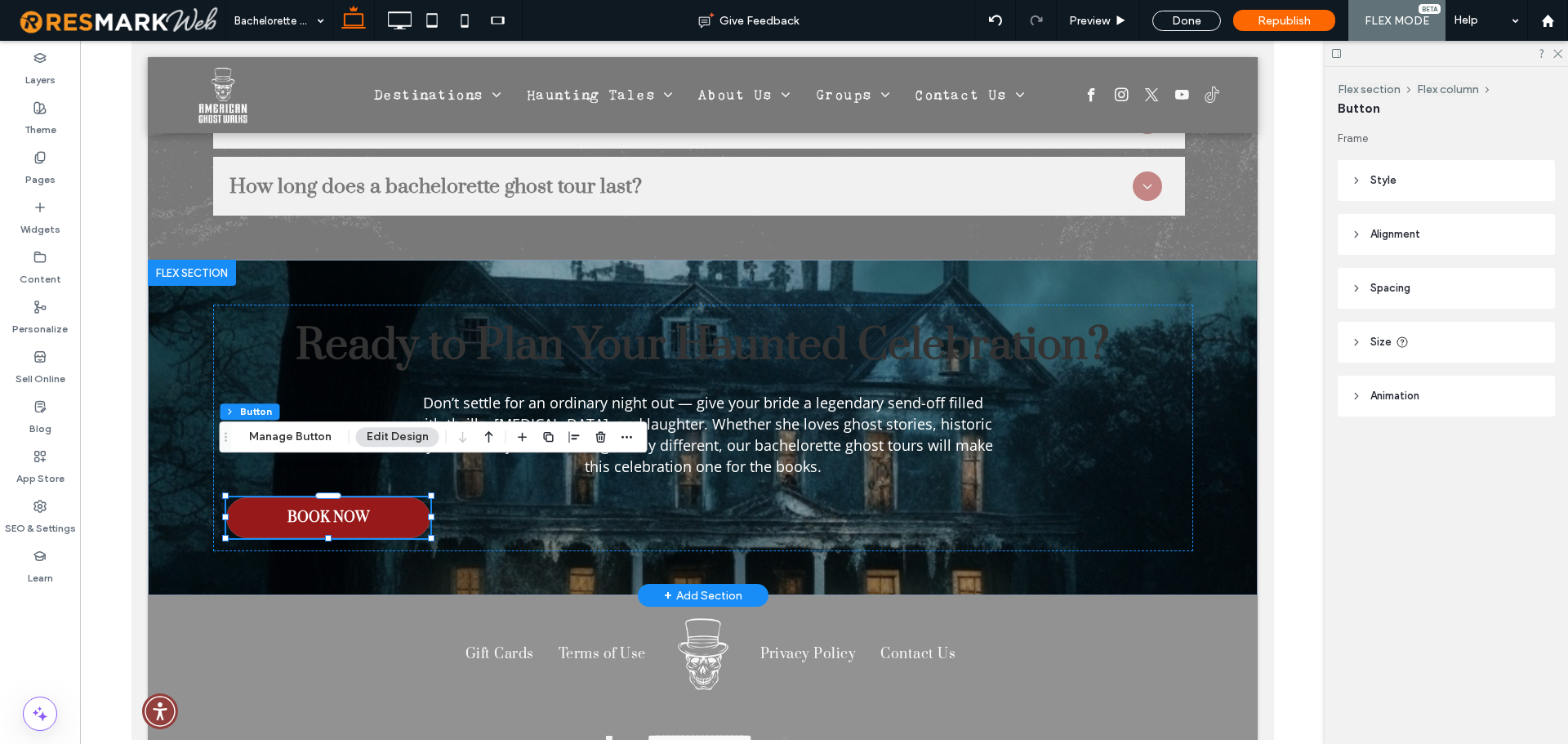
click at [1421, 185] on header "Style" at bounding box center [1446, 180] width 217 height 41
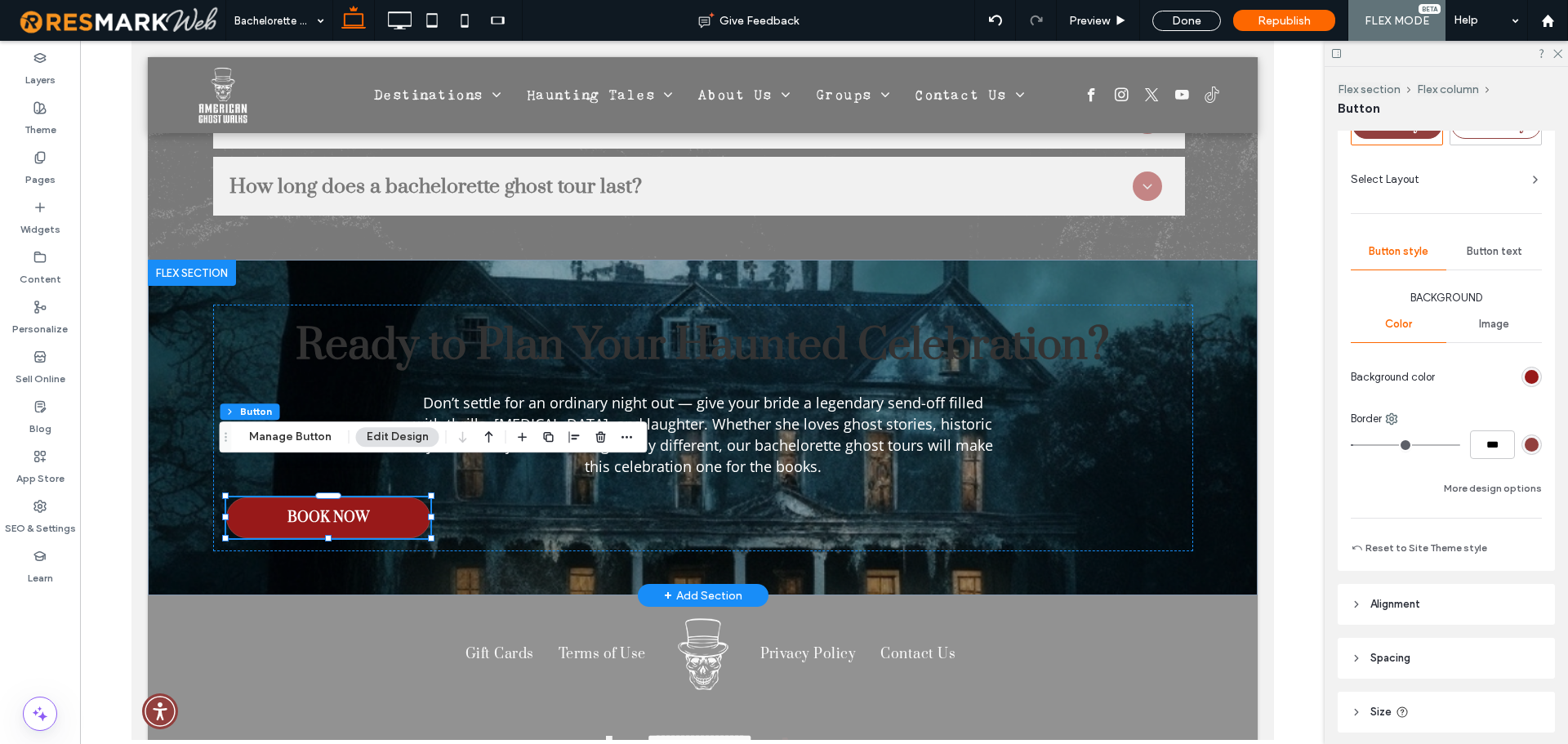
scroll to position [163, 0]
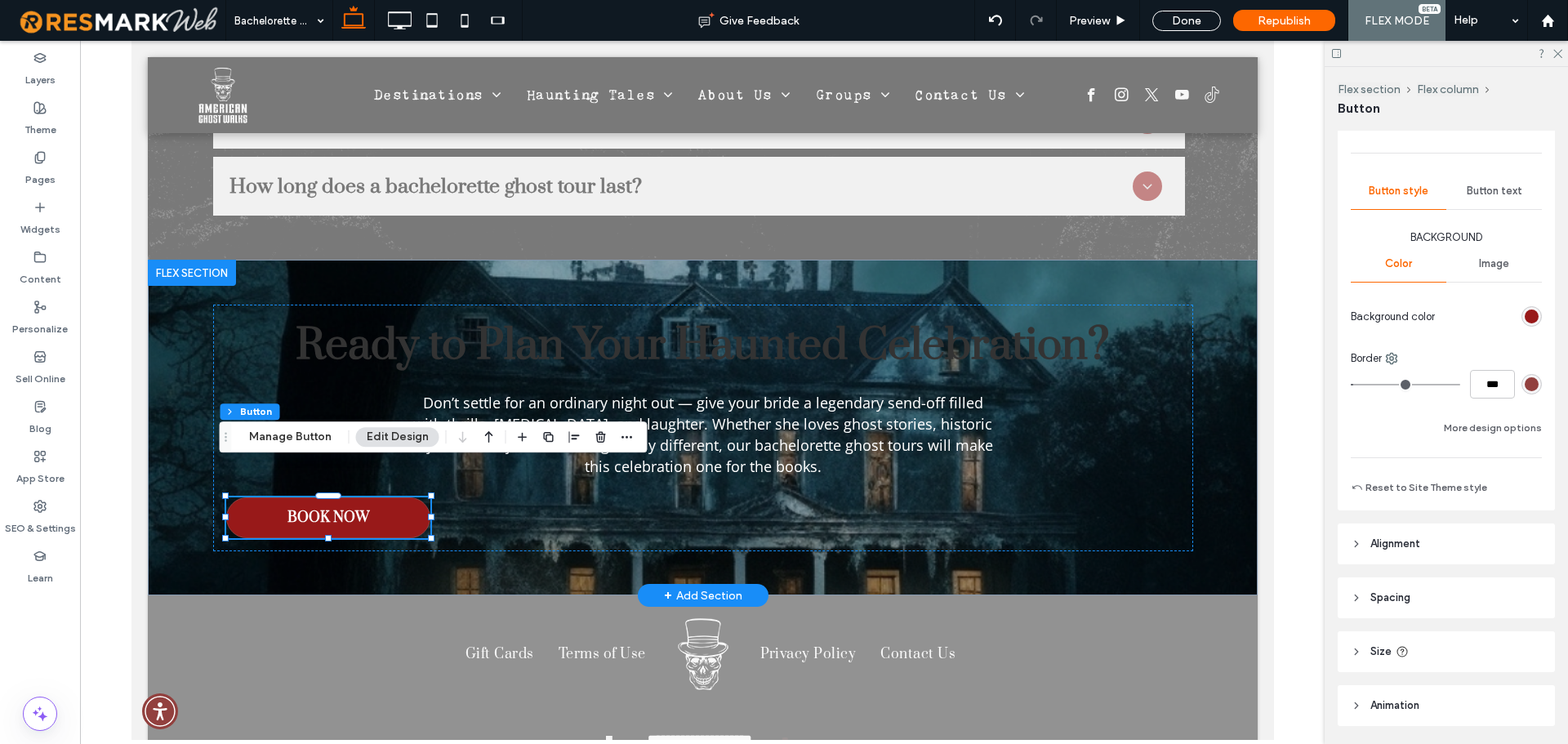
click at [1424, 549] on header "Alignment" at bounding box center [1446, 544] width 217 height 41
click at [1402, 585] on div at bounding box center [1393, 585] width 27 height 27
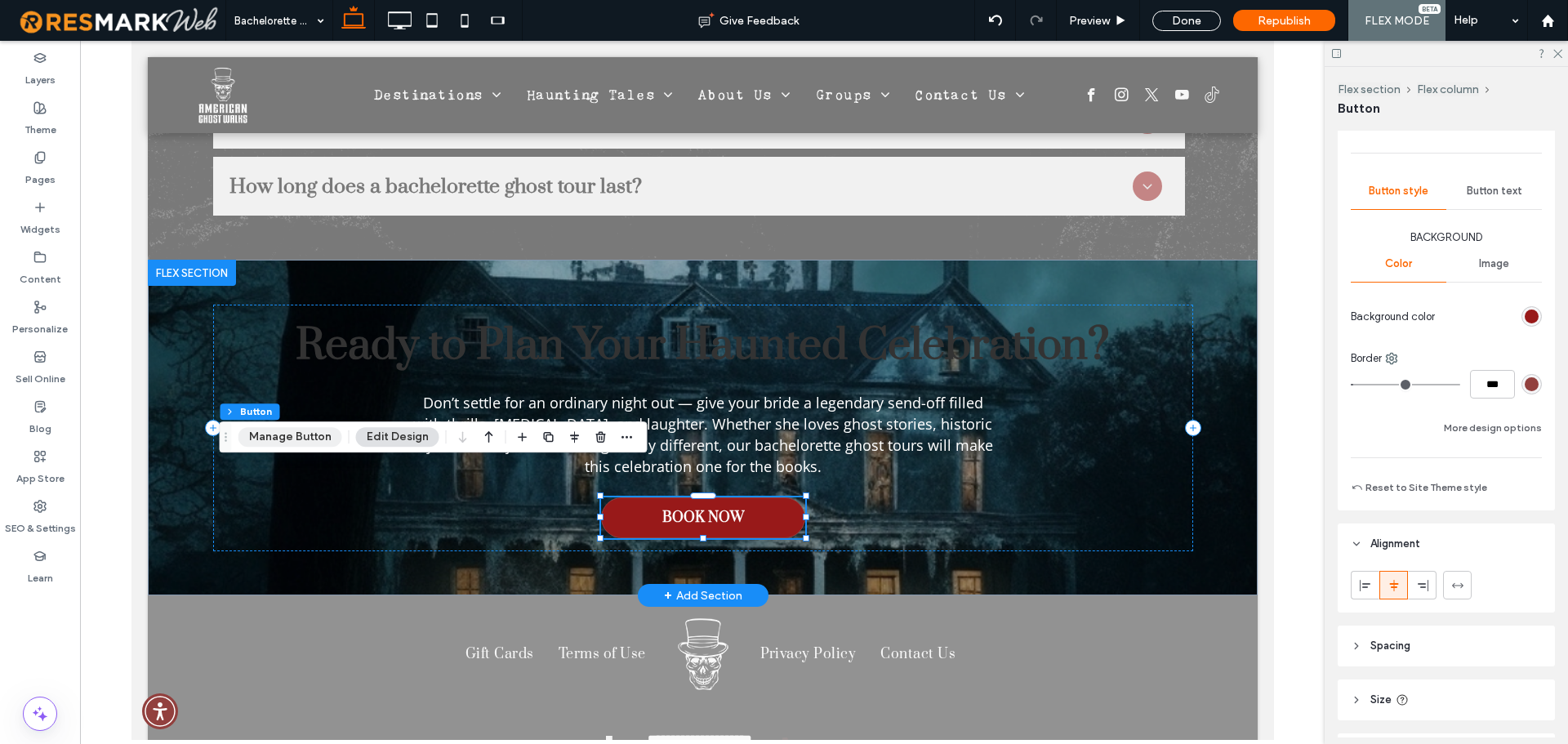
click at [311, 431] on button "Manage Button" at bounding box center [291, 436] width 104 height 19
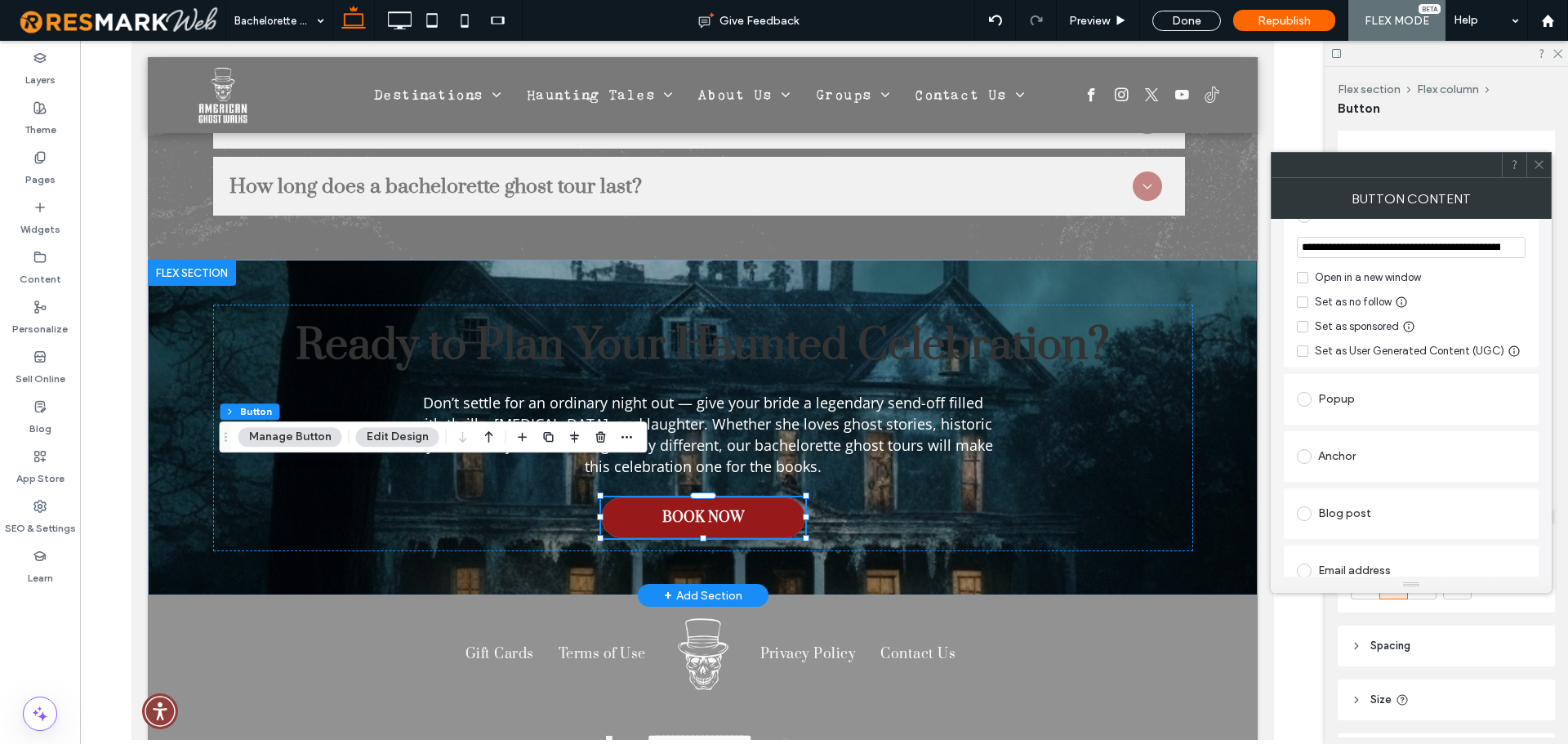
scroll to position [408, 0]
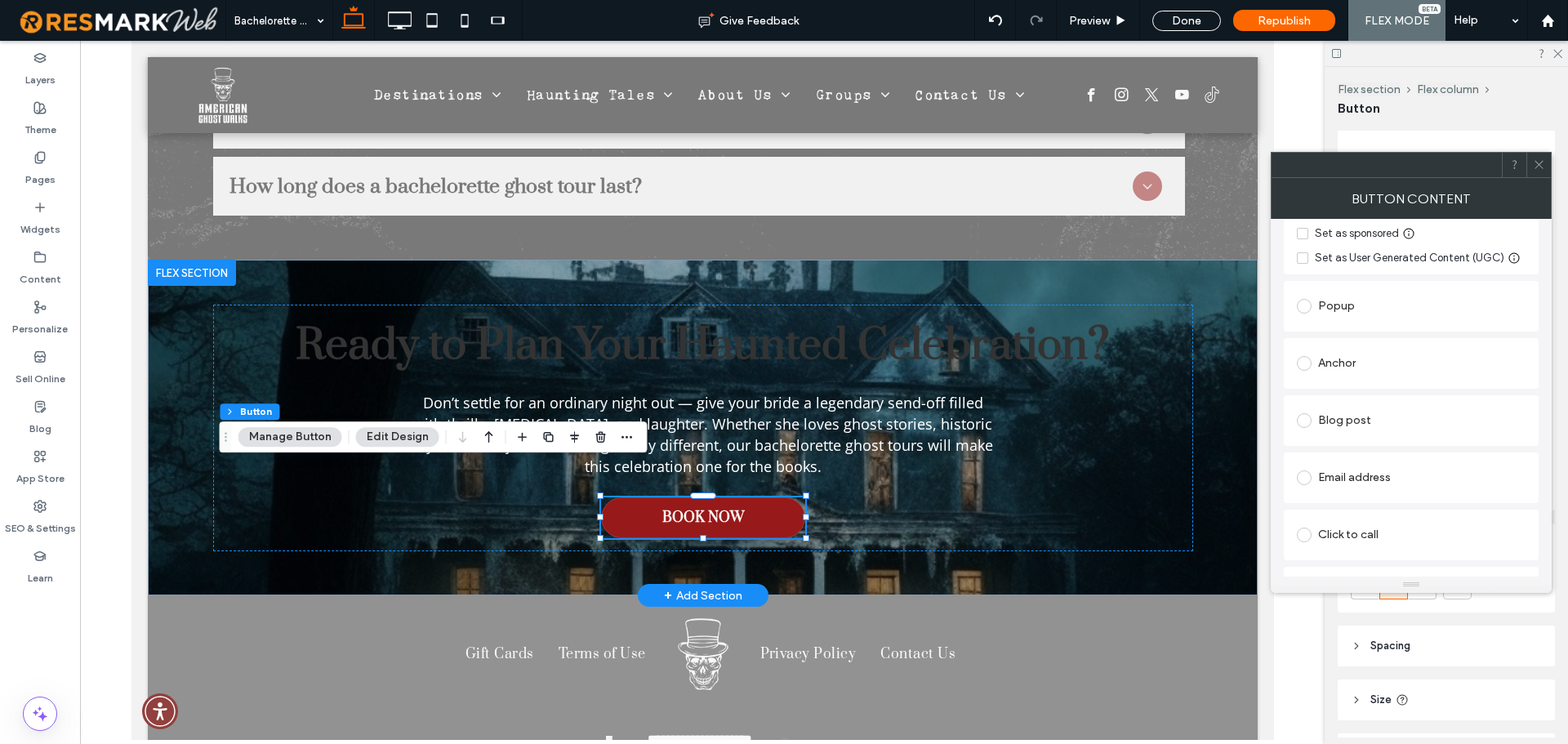
click at [1398, 372] on div "Anchor" at bounding box center [1411, 362] width 228 height 26
click at [1541, 164] on icon at bounding box center [1538, 164] width 12 height 12
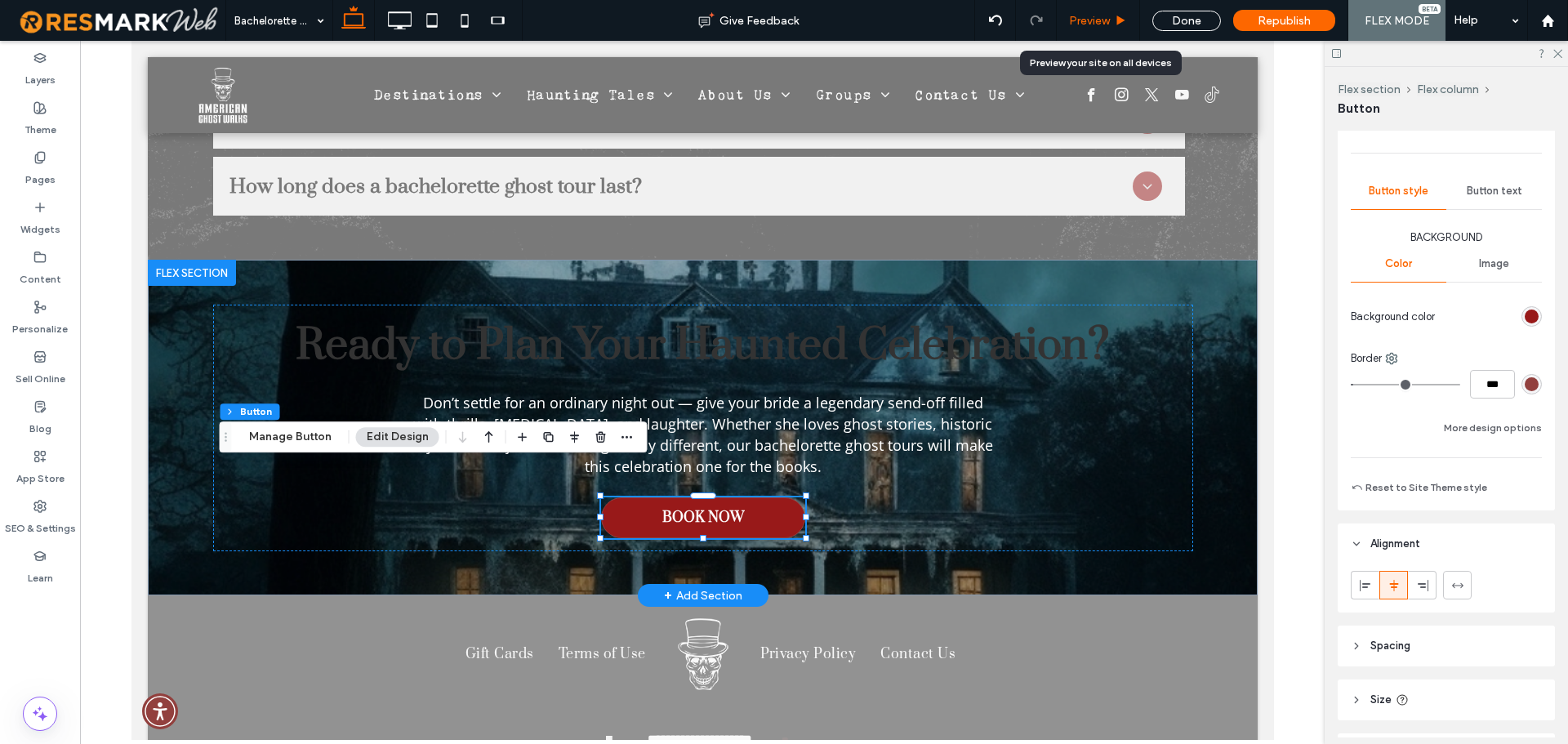
click at [1096, 19] on span "Preview" at bounding box center [1088, 20] width 41 height 13
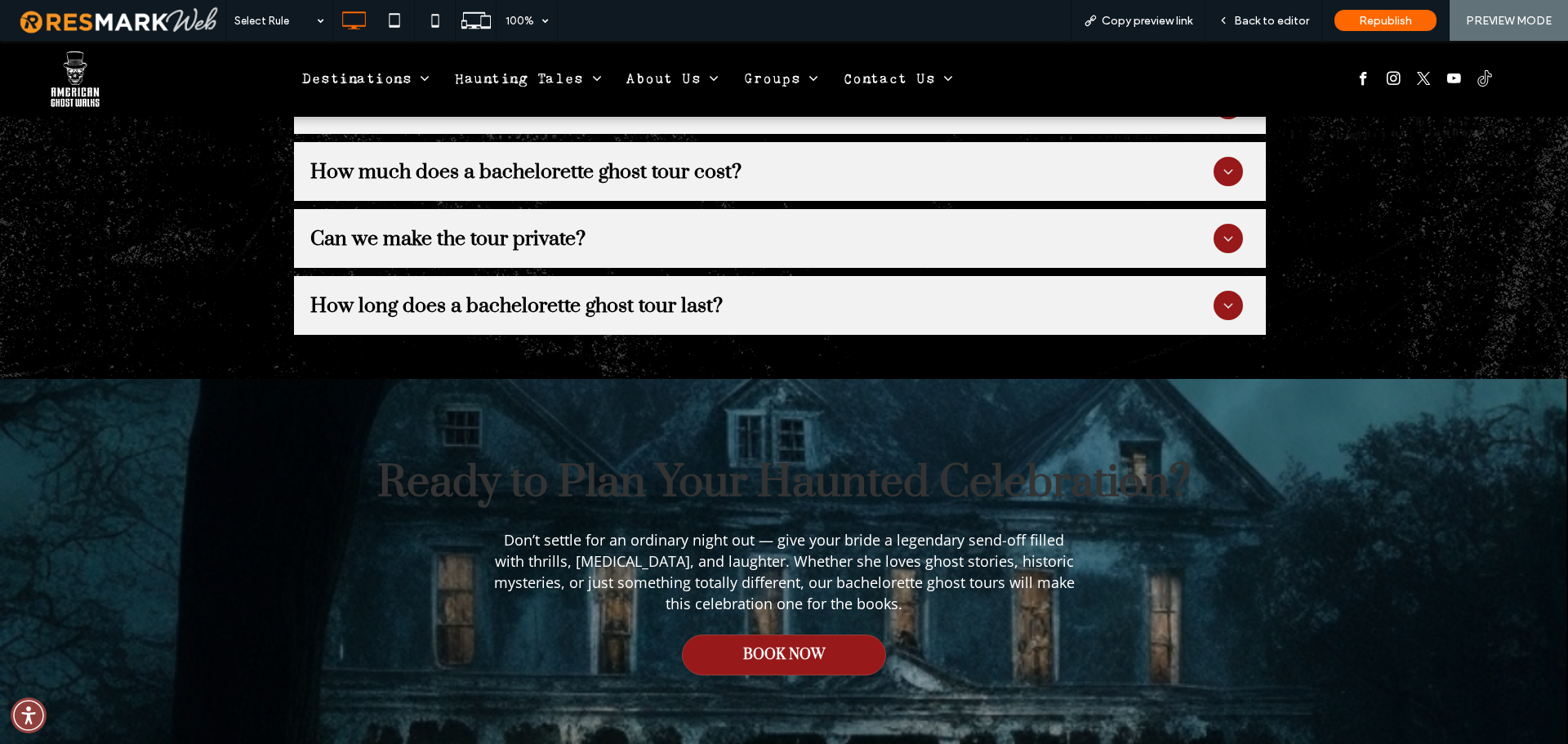
scroll to position [5377, 0]
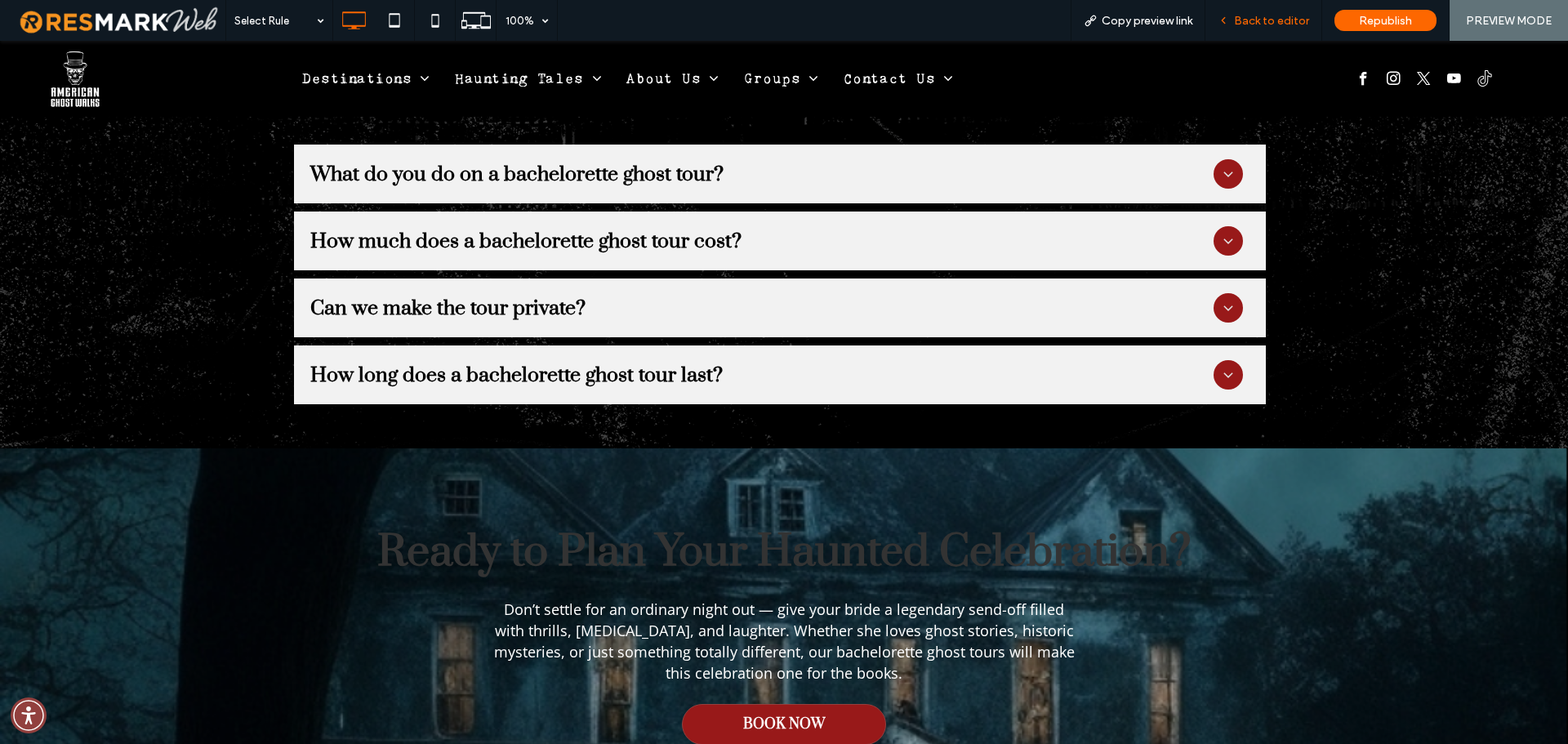
click at [1278, 17] on span "Back to editor" at bounding box center [1271, 20] width 75 height 13
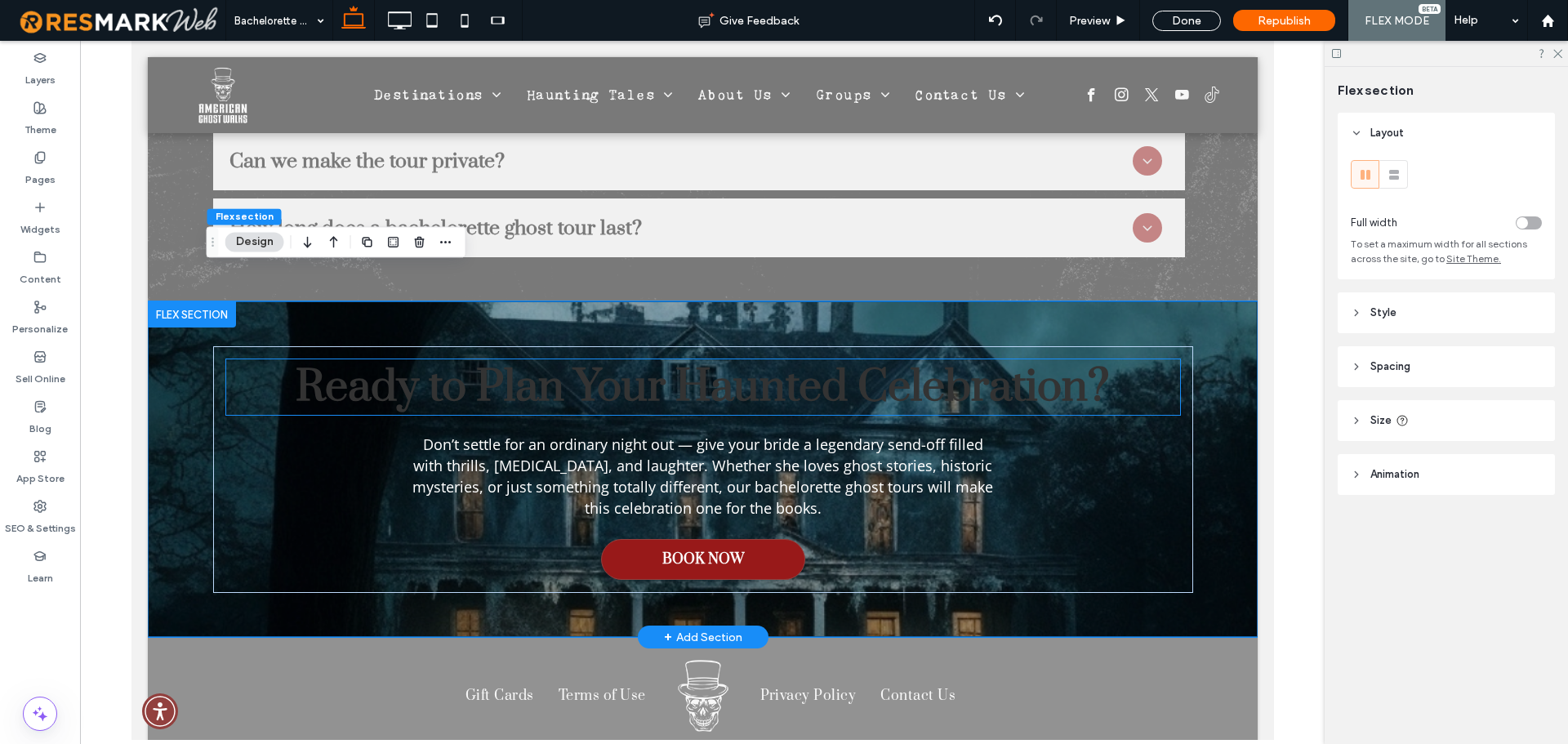
click at [859, 368] on span "Ready to Plan Your Haunted Celebration?" at bounding box center [701, 387] width 813 height 56
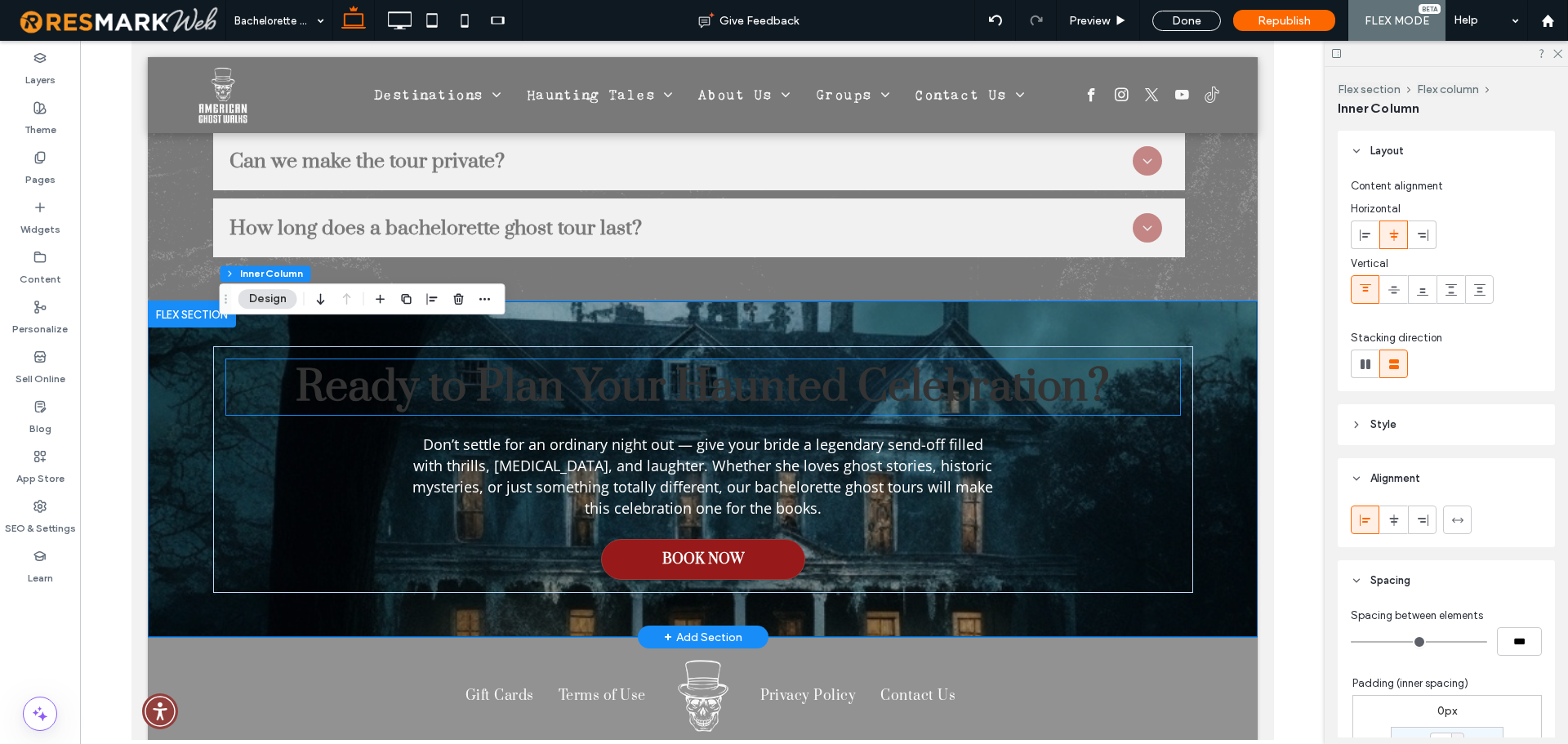
click at [859, 368] on span "Ready to Plan Your Haunted Celebration?" at bounding box center [701, 387] width 813 height 56
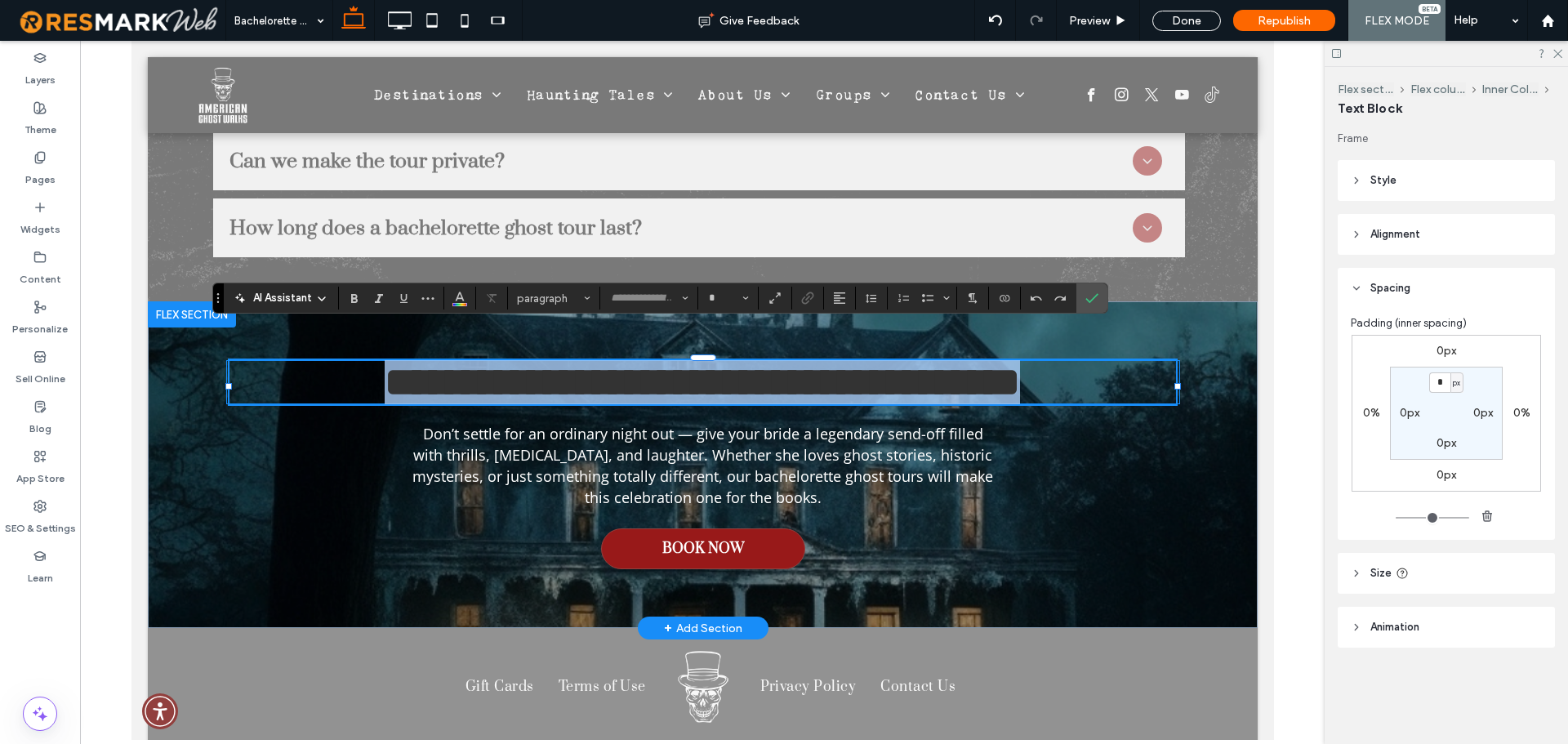
type input "*****"
type input "**"
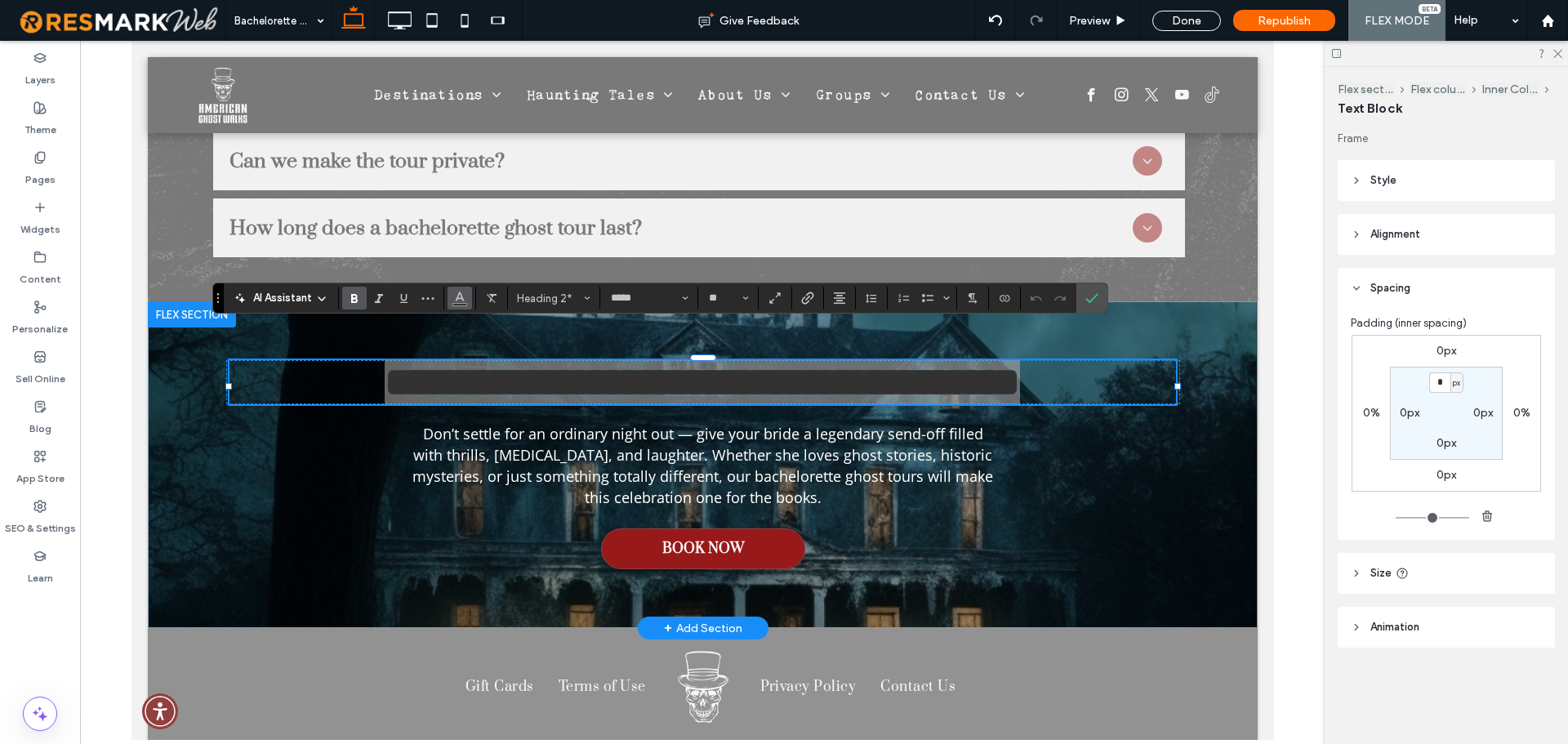
click at [464, 303] on icon "Color" at bounding box center [459, 296] width 13 height 13
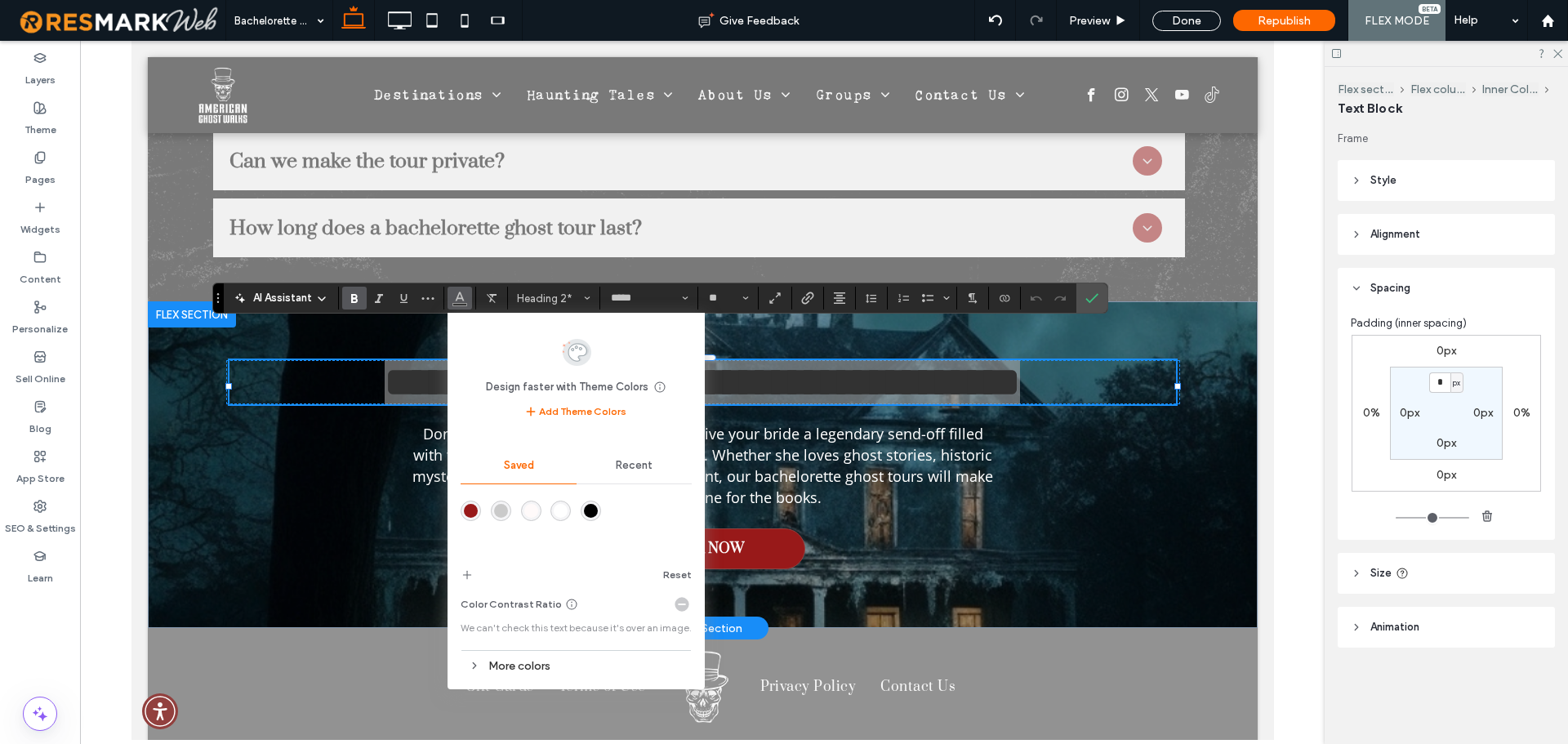
click at [559, 510] on div "rgba(255,255,255,1)" at bounding box center [560, 510] width 13 height 13
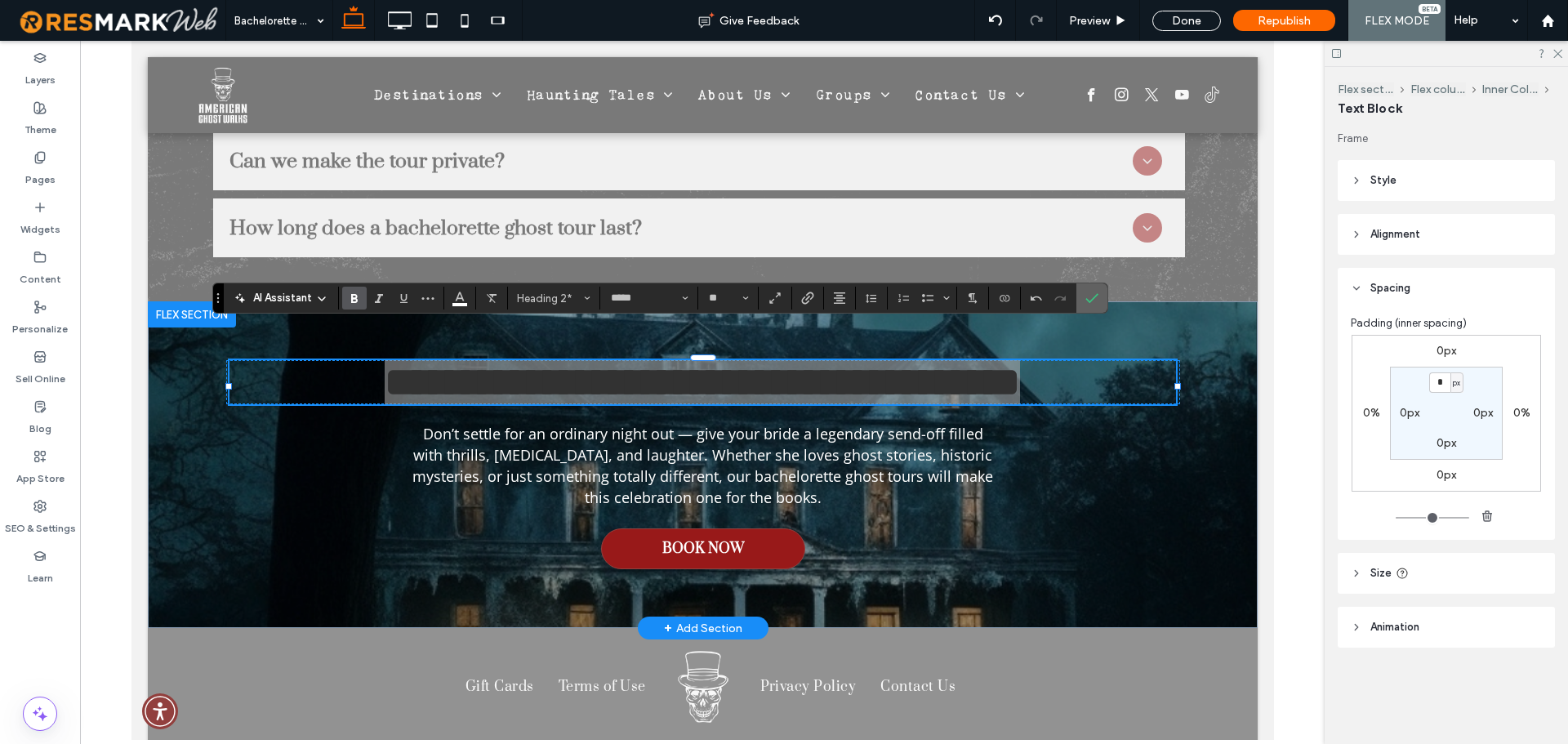
click at [1098, 295] on label "Confirm" at bounding box center [1091, 297] width 25 height 30
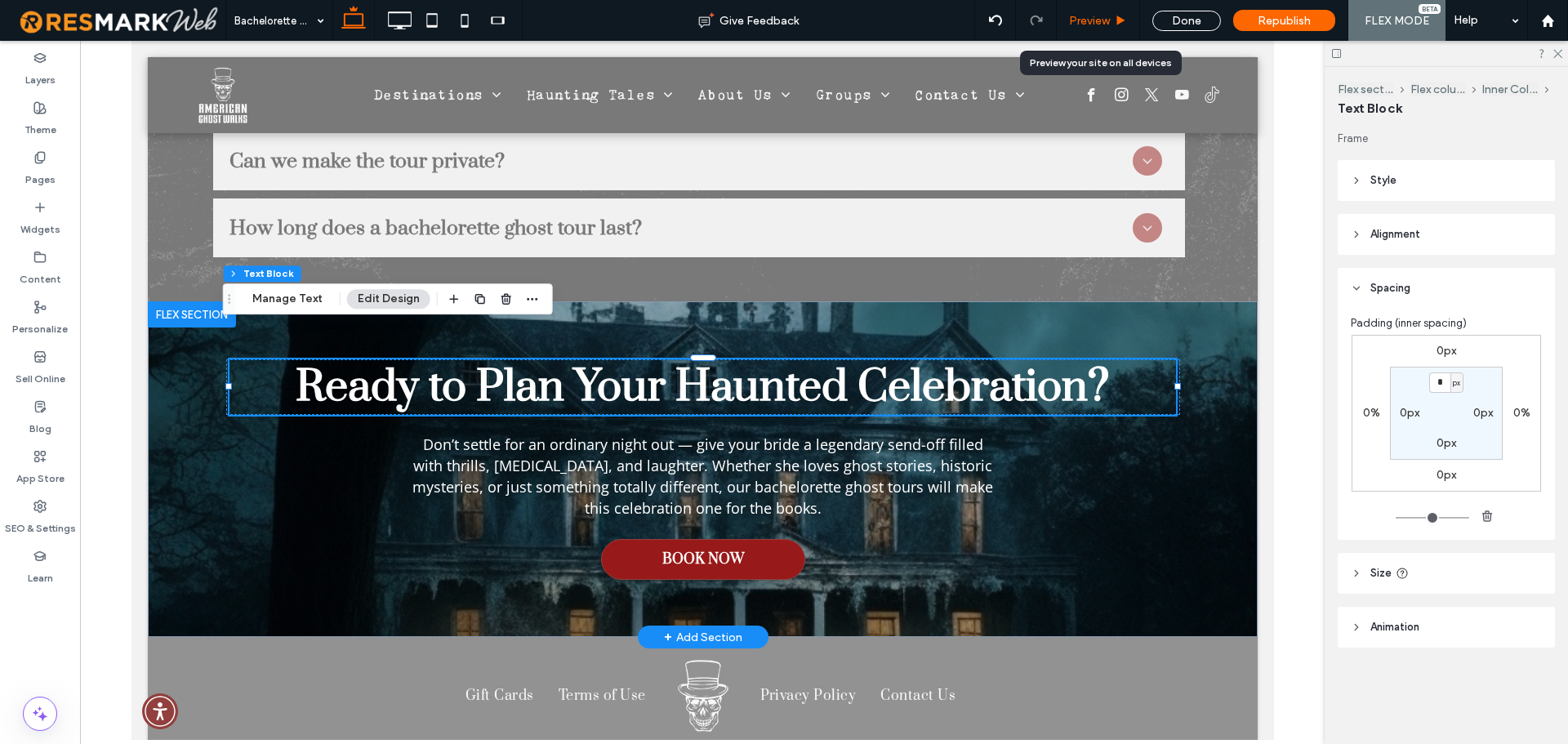
click at [1107, 19] on span "Preview" at bounding box center [1088, 20] width 41 height 13
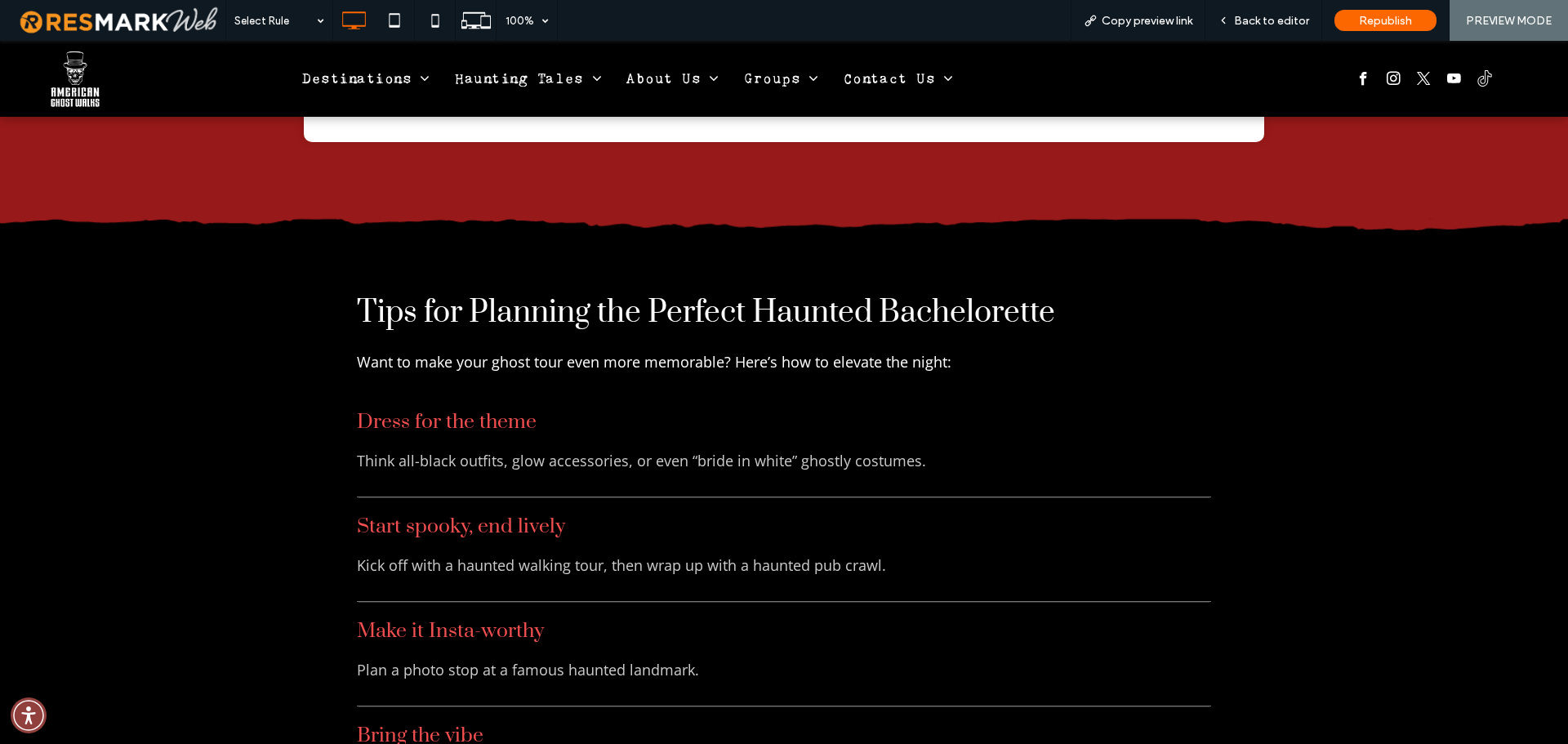
scroll to position [3304, 0]
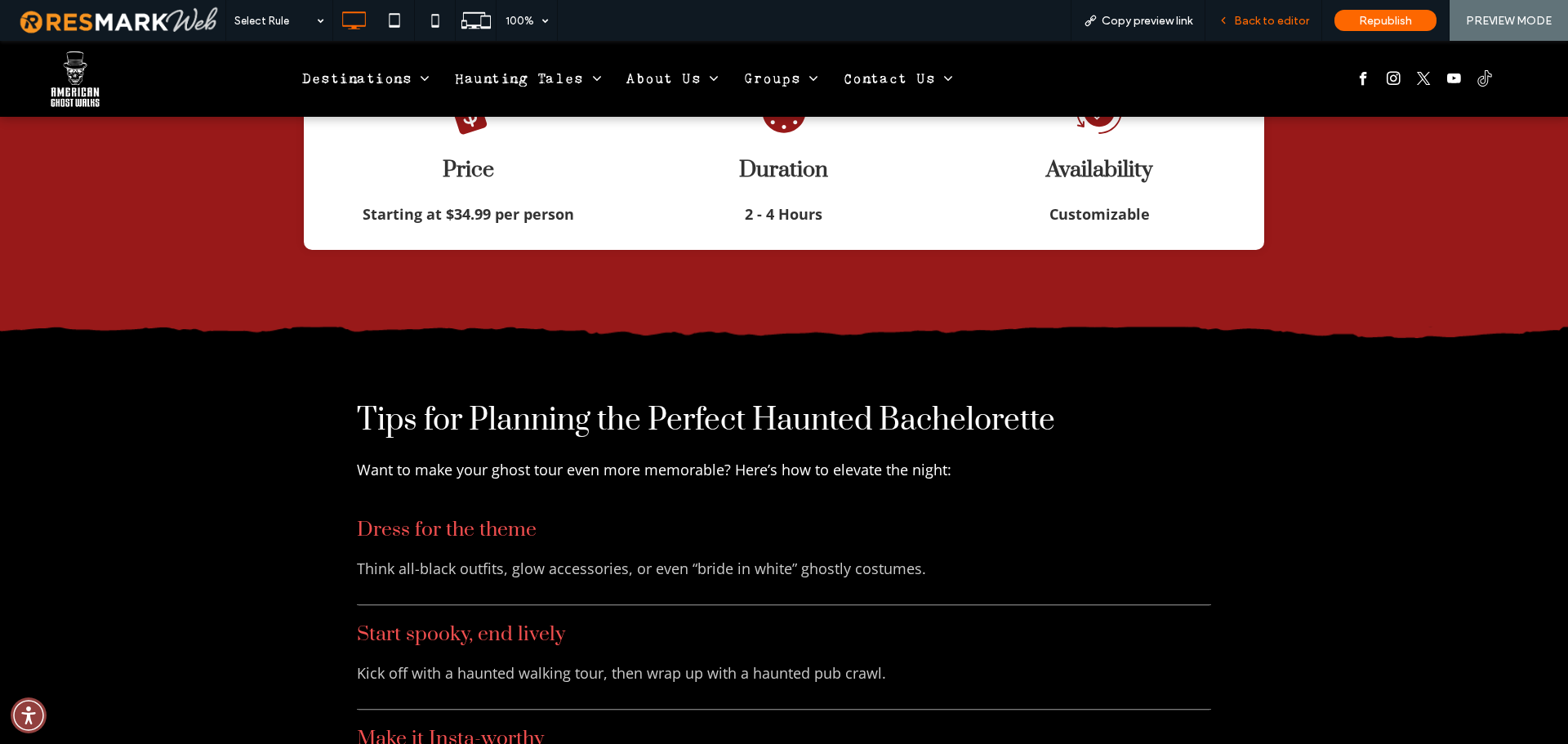
click at [1256, 14] on span "Back to editor" at bounding box center [1271, 20] width 75 height 13
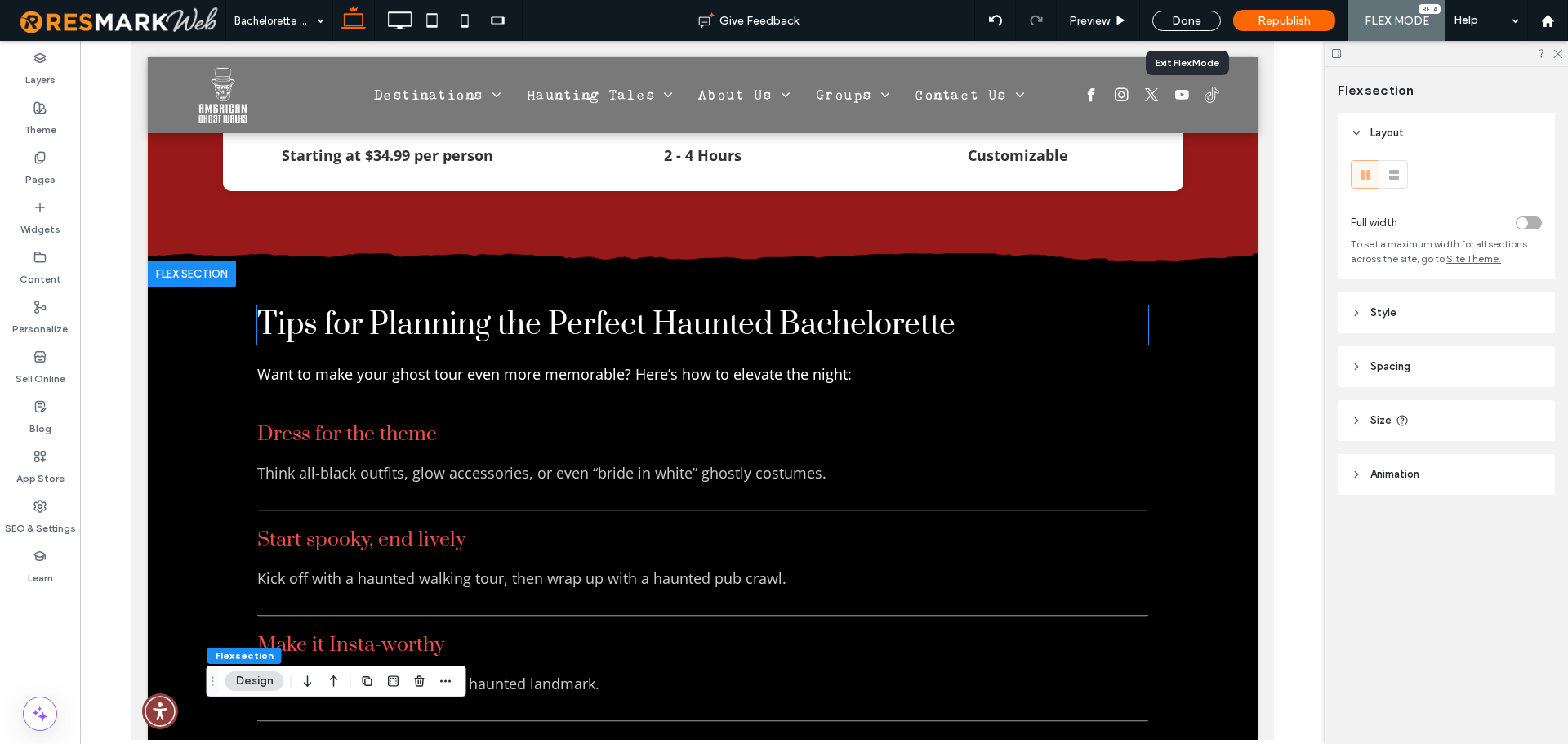
click at [863, 305] on span "Tips for Planning the Perfect Haunted Bachelorette" at bounding box center [605, 324] width 698 height 39
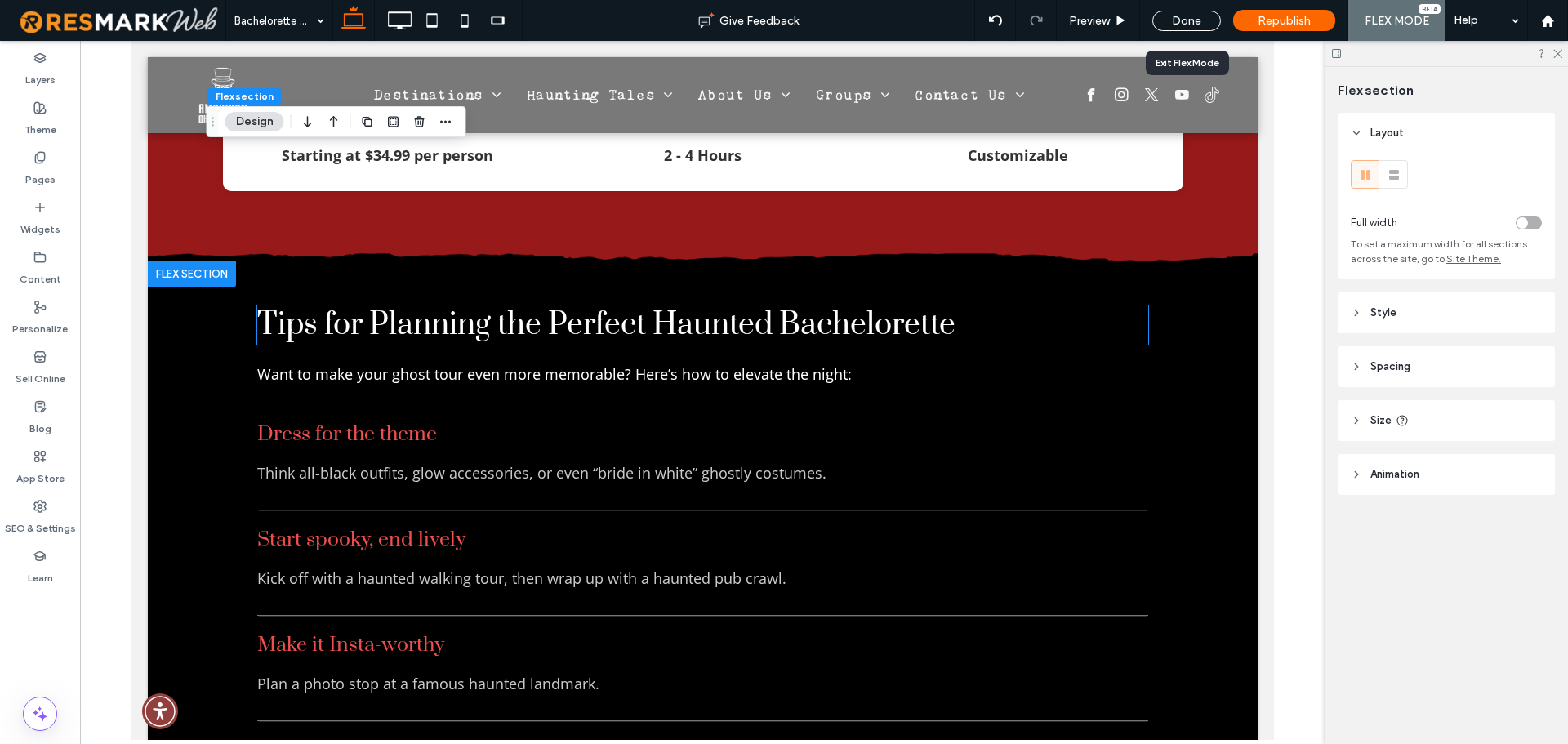
click at [863, 305] on div "Tips for Planning the Perfect Haunted Bachelorette Want to make your ghost tour…" at bounding box center [701, 673] width 891 height 737
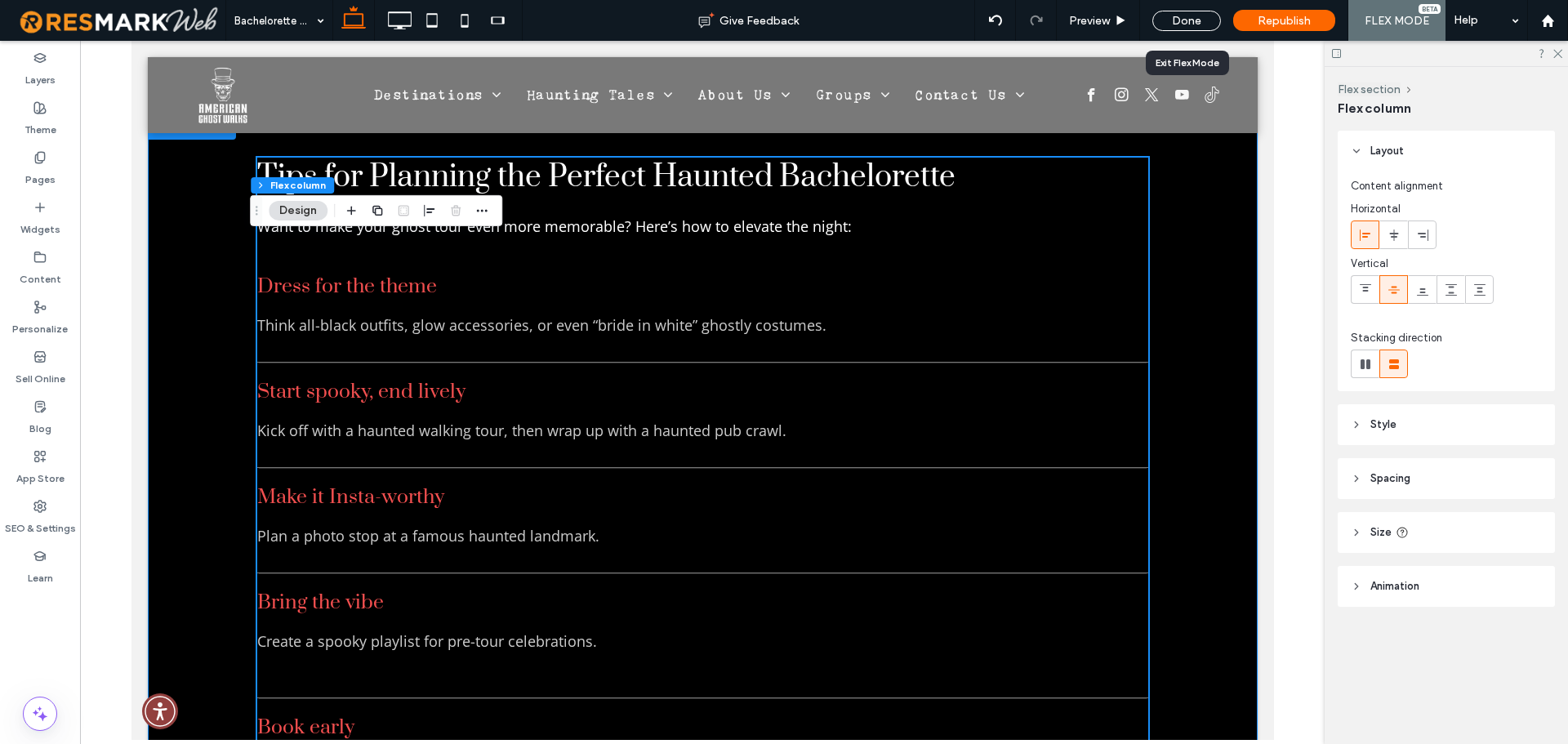
scroll to position [3248, 0]
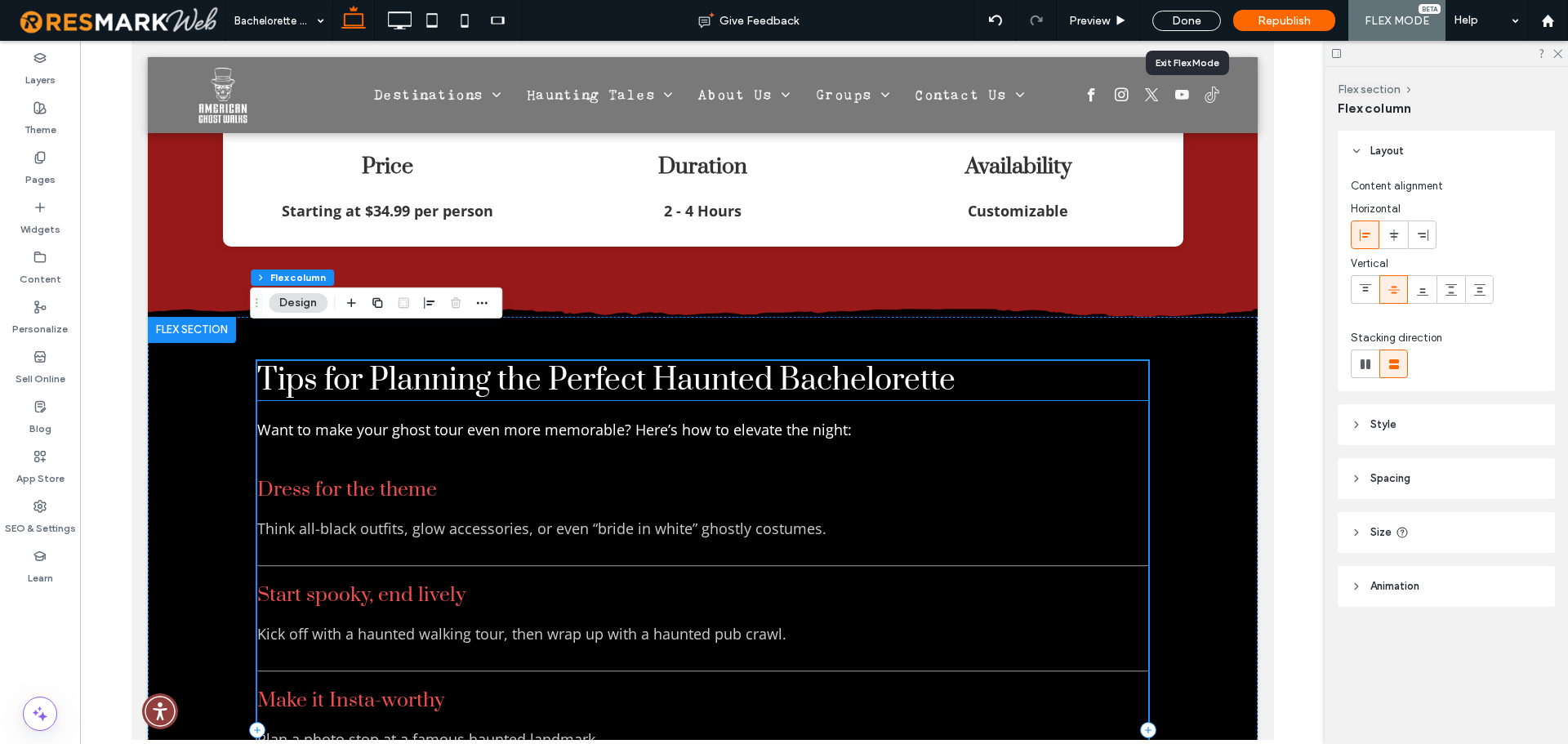
click at [570, 360] on span "Tips for Planning the Perfect Haunted Bachelorette" at bounding box center [605, 380] width 698 height 39
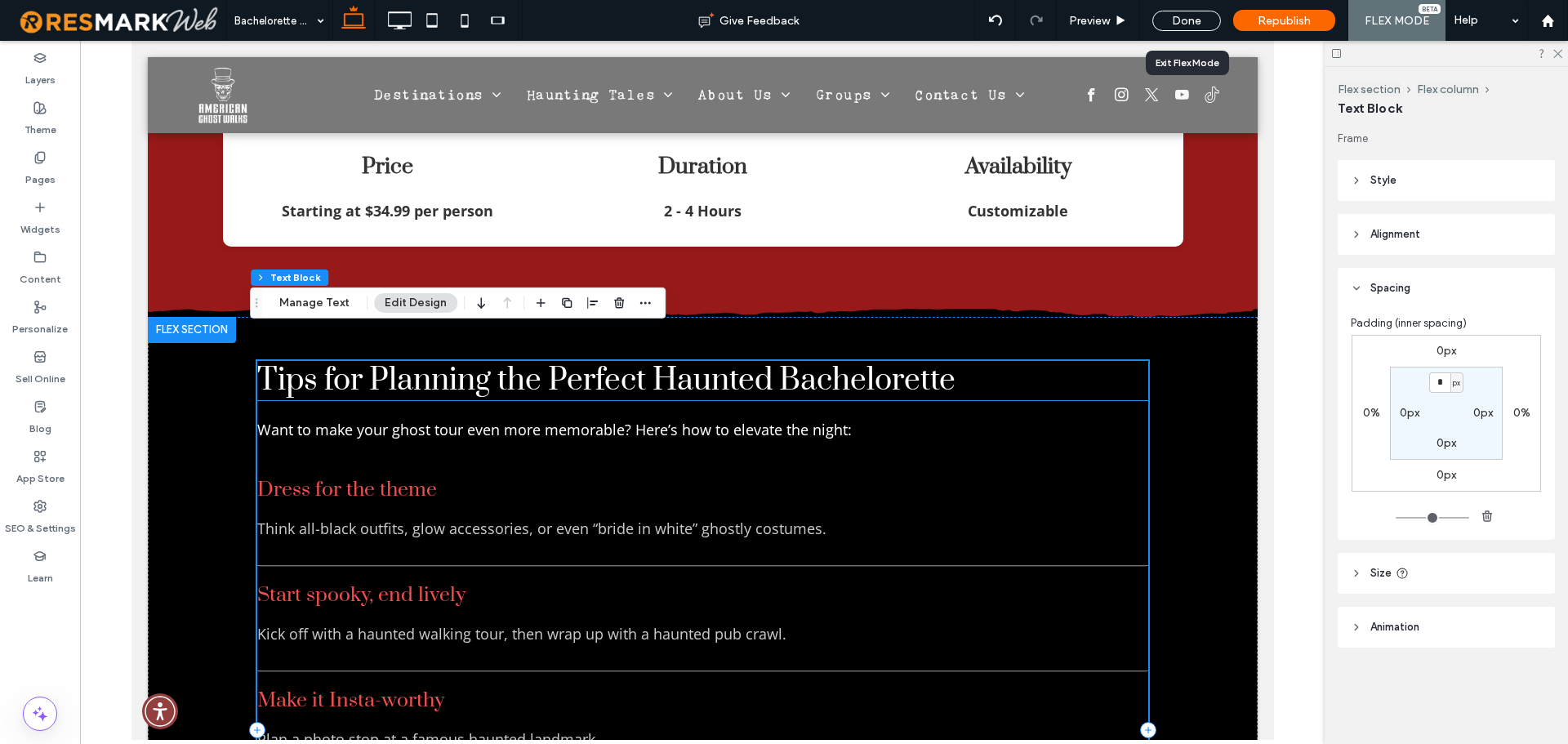
click at [570, 360] on span "Tips for Planning the Perfect Haunted Bachelorette" at bounding box center [605, 380] width 698 height 39
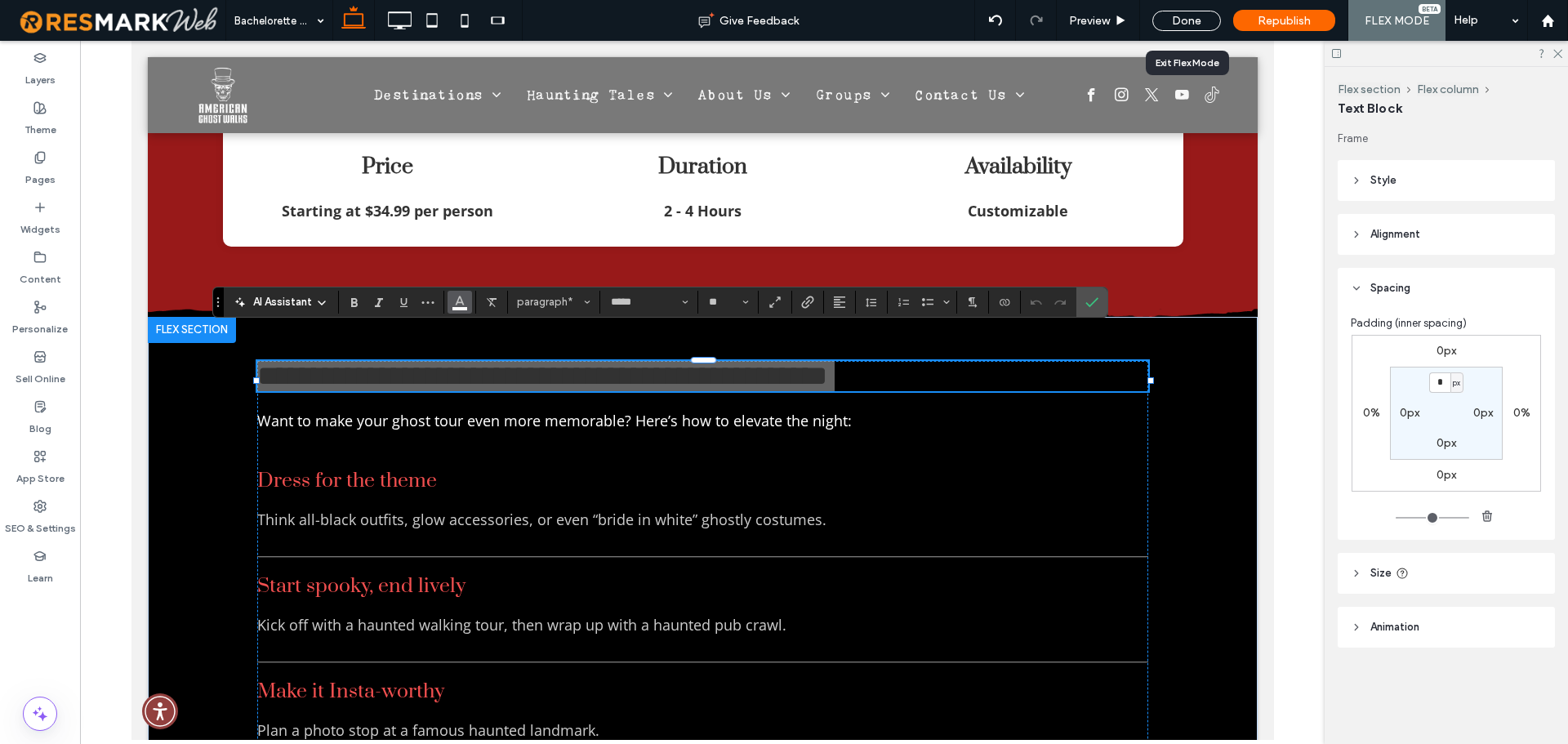
click at [453, 304] on button "Color" at bounding box center [460, 302] width 25 height 23
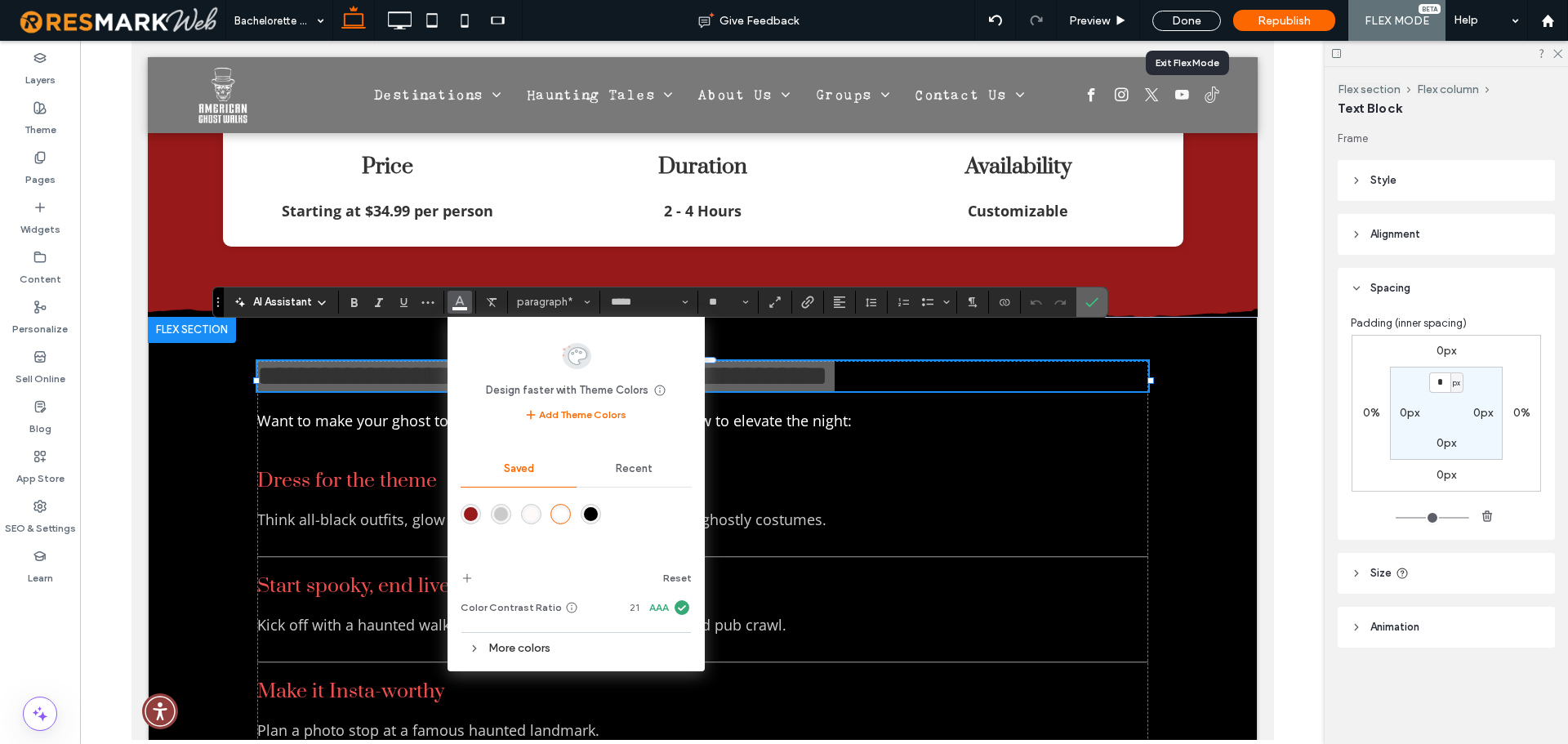
click at [1093, 305] on icon "Confirm" at bounding box center [1091, 302] width 13 height 13
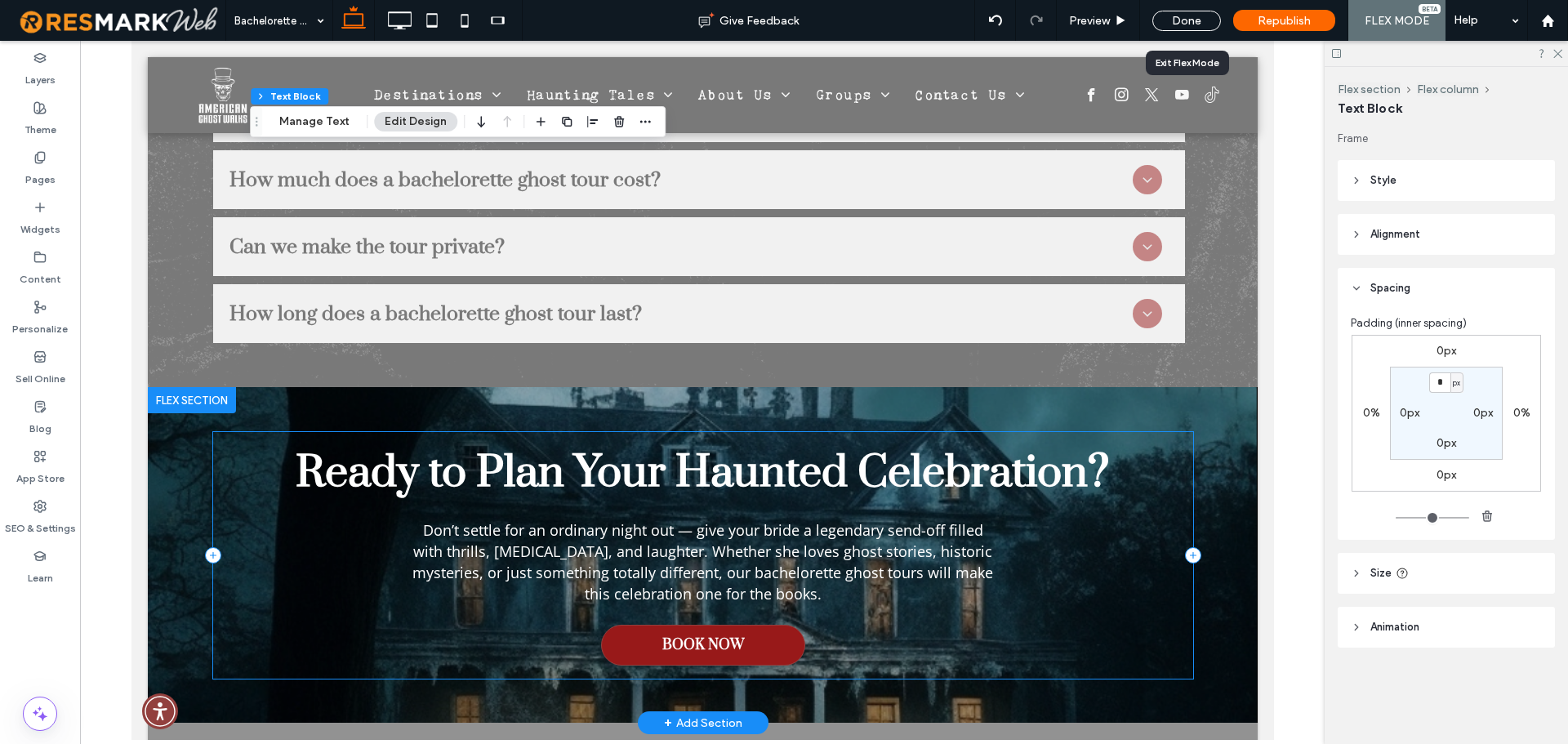
scroll to position [5439, 0]
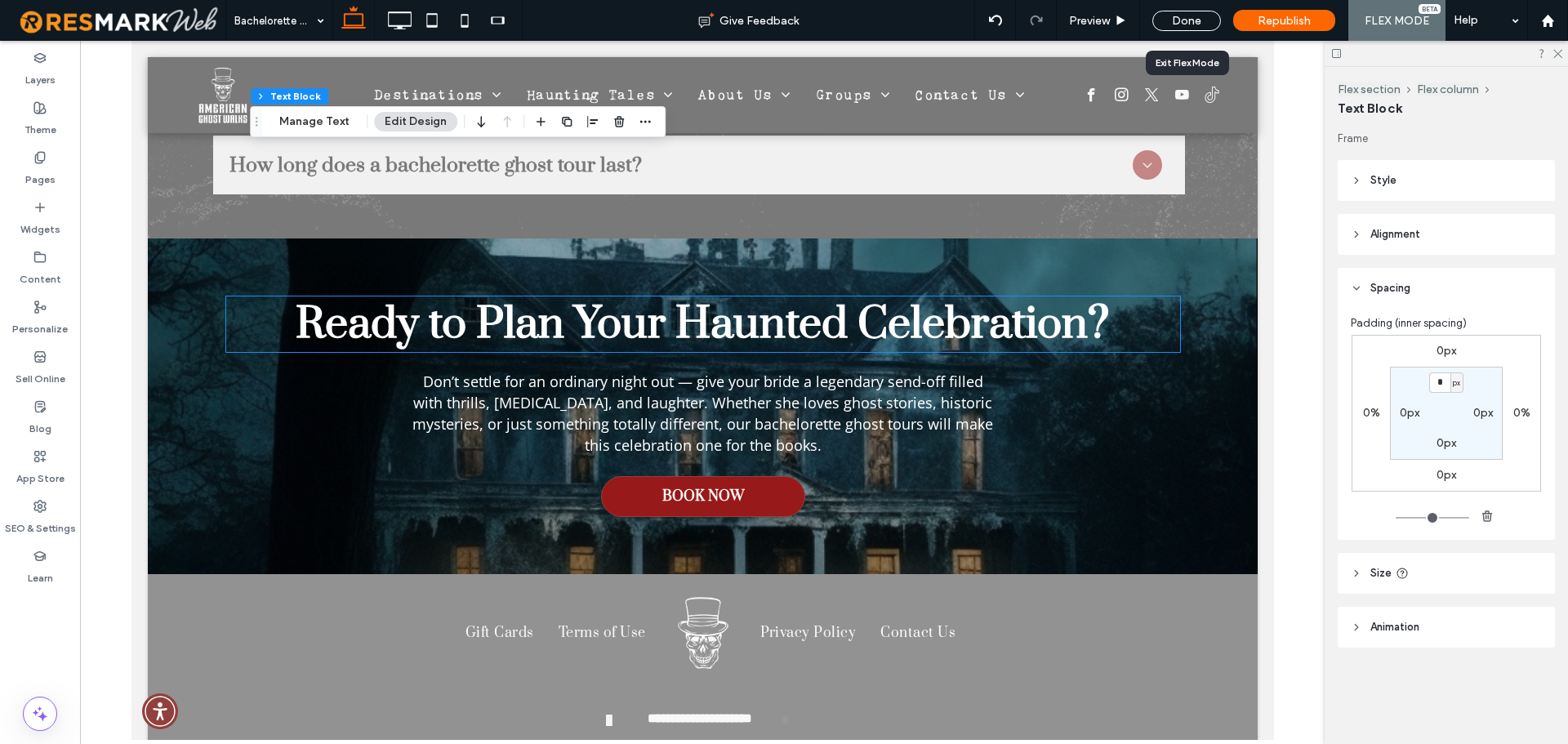
click at [818, 296] on span "Ready to Plan Your Haunted Celebration?" at bounding box center [701, 324] width 813 height 56
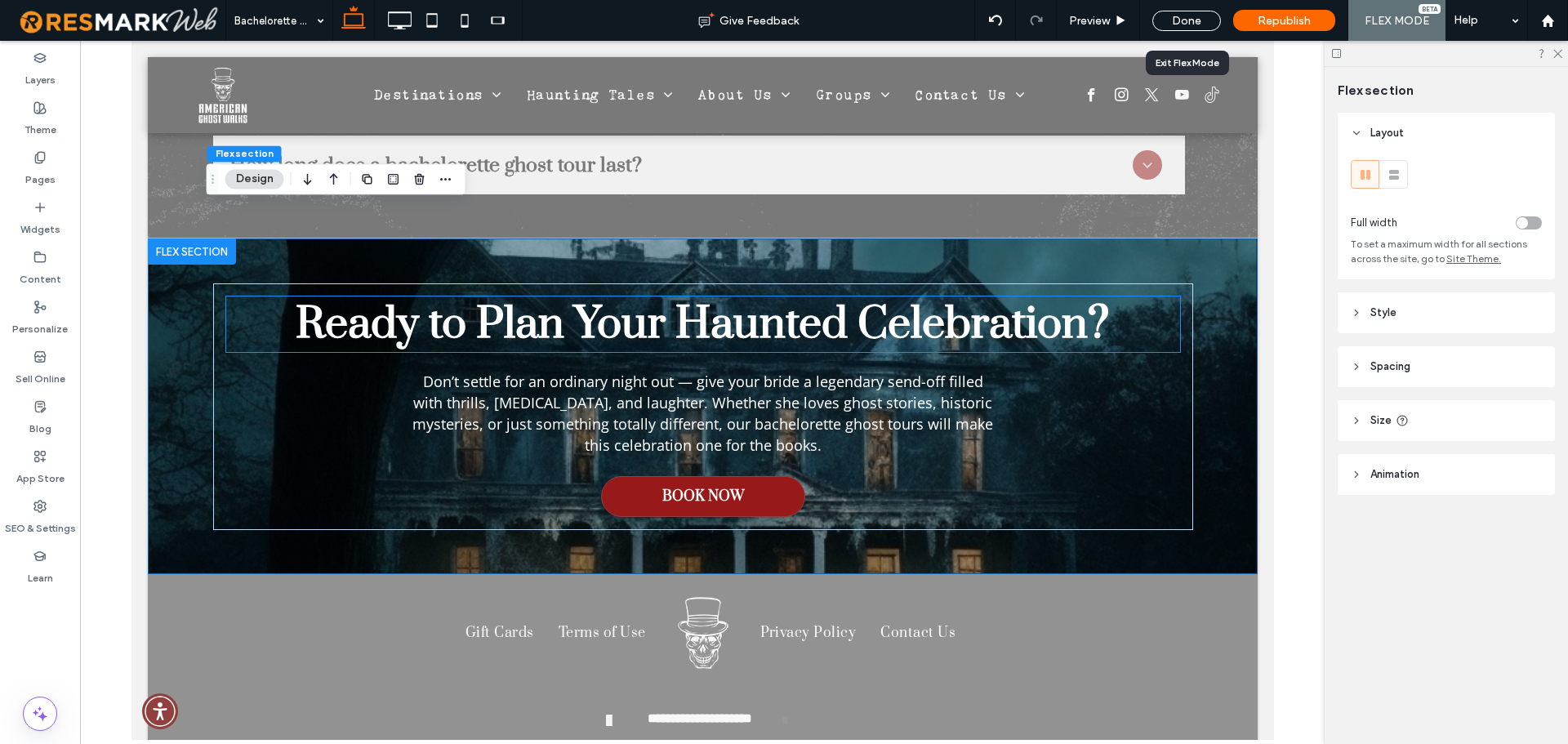
click at [818, 296] on span "Ready to Plan Your Haunted Celebration?" at bounding box center [701, 324] width 813 height 56
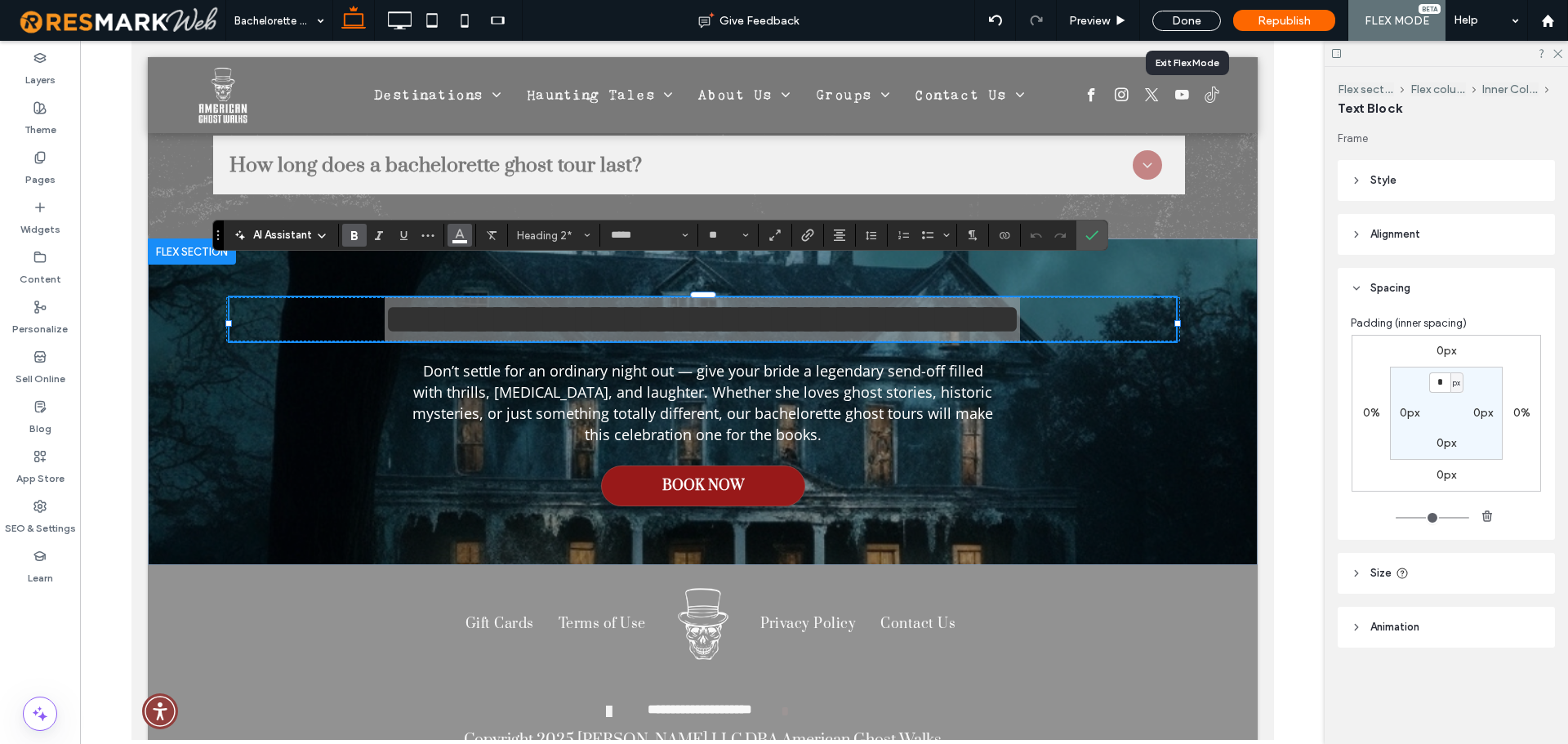
click at [470, 242] on button "Color" at bounding box center [460, 235] width 25 height 23
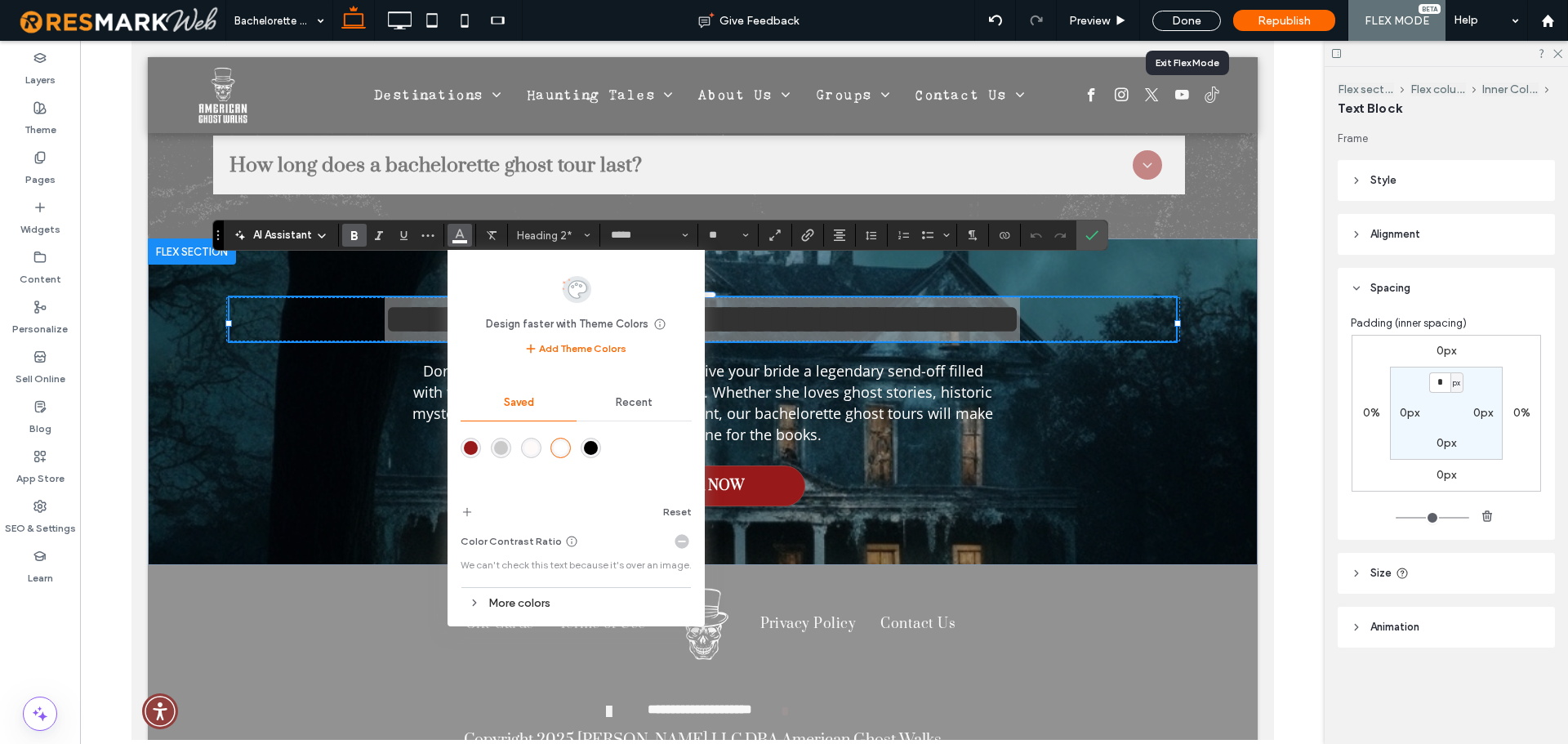
click at [535, 448] on div "rgba(255,250,250,1)" at bounding box center [531, 448] width 13 height 13
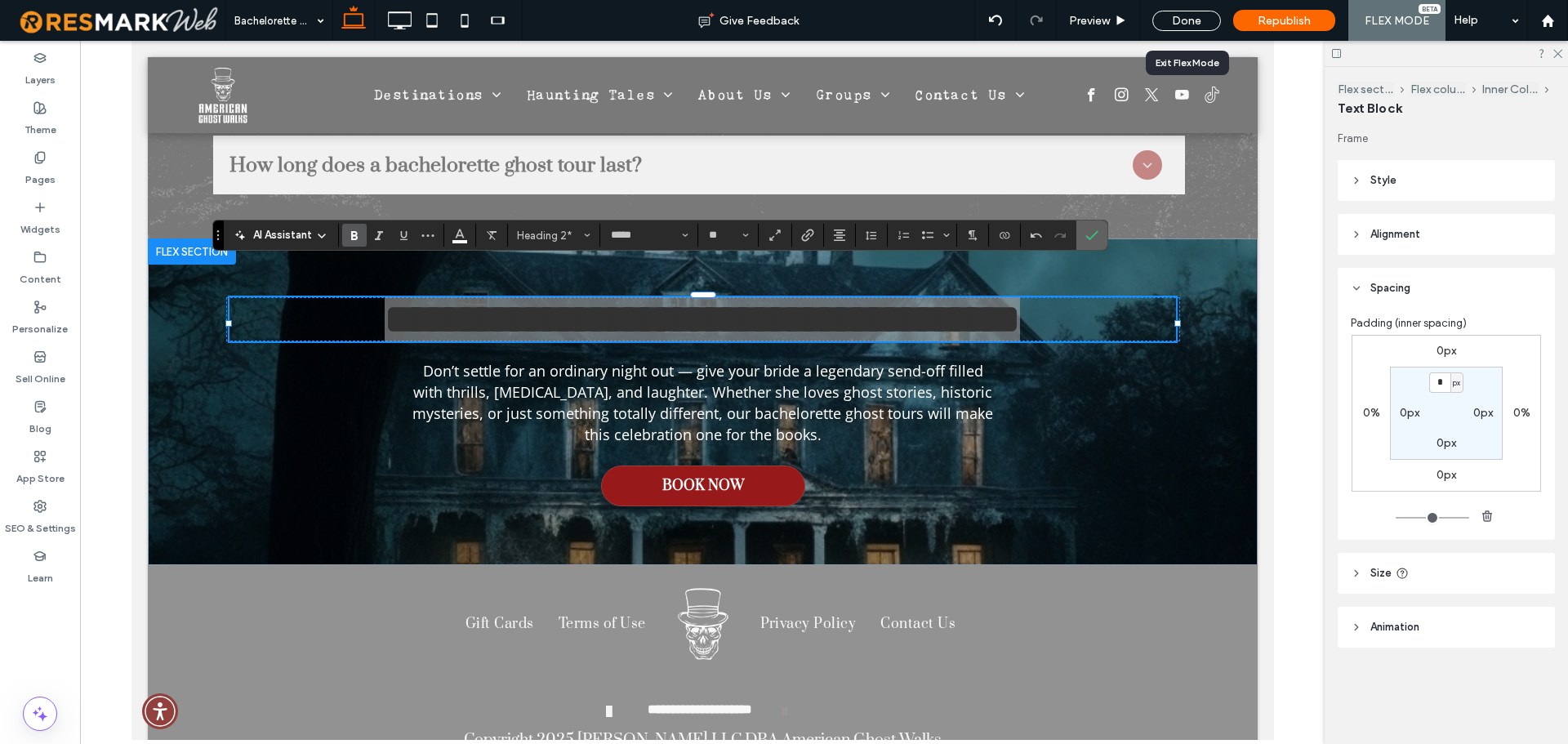
click at [1092, 235] on use "Confirm" at bounding box center [1091, 235] width 13 height 10
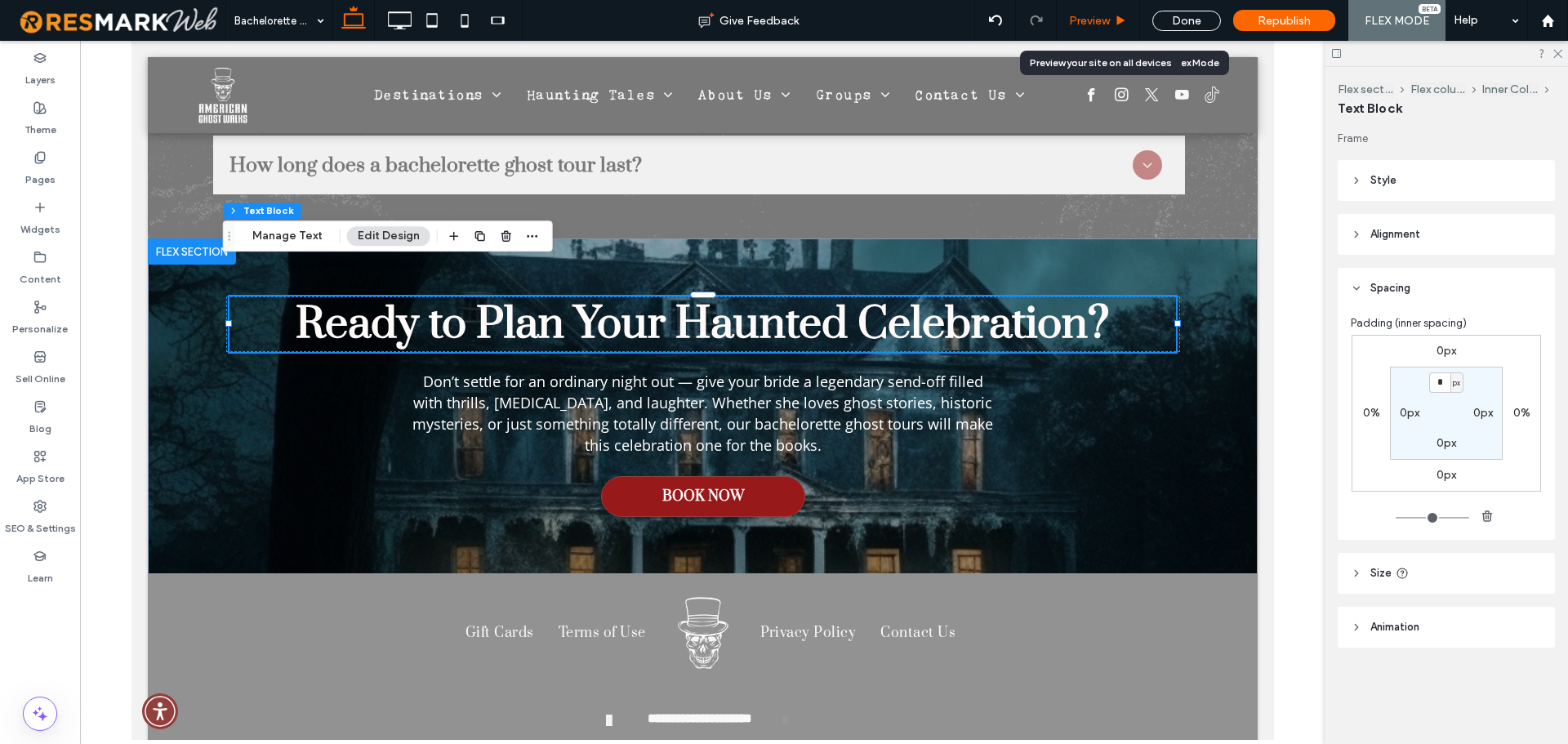
click at [1112, 14] on div "Preview" at bounding box center [1098, 20] width 82 height 13
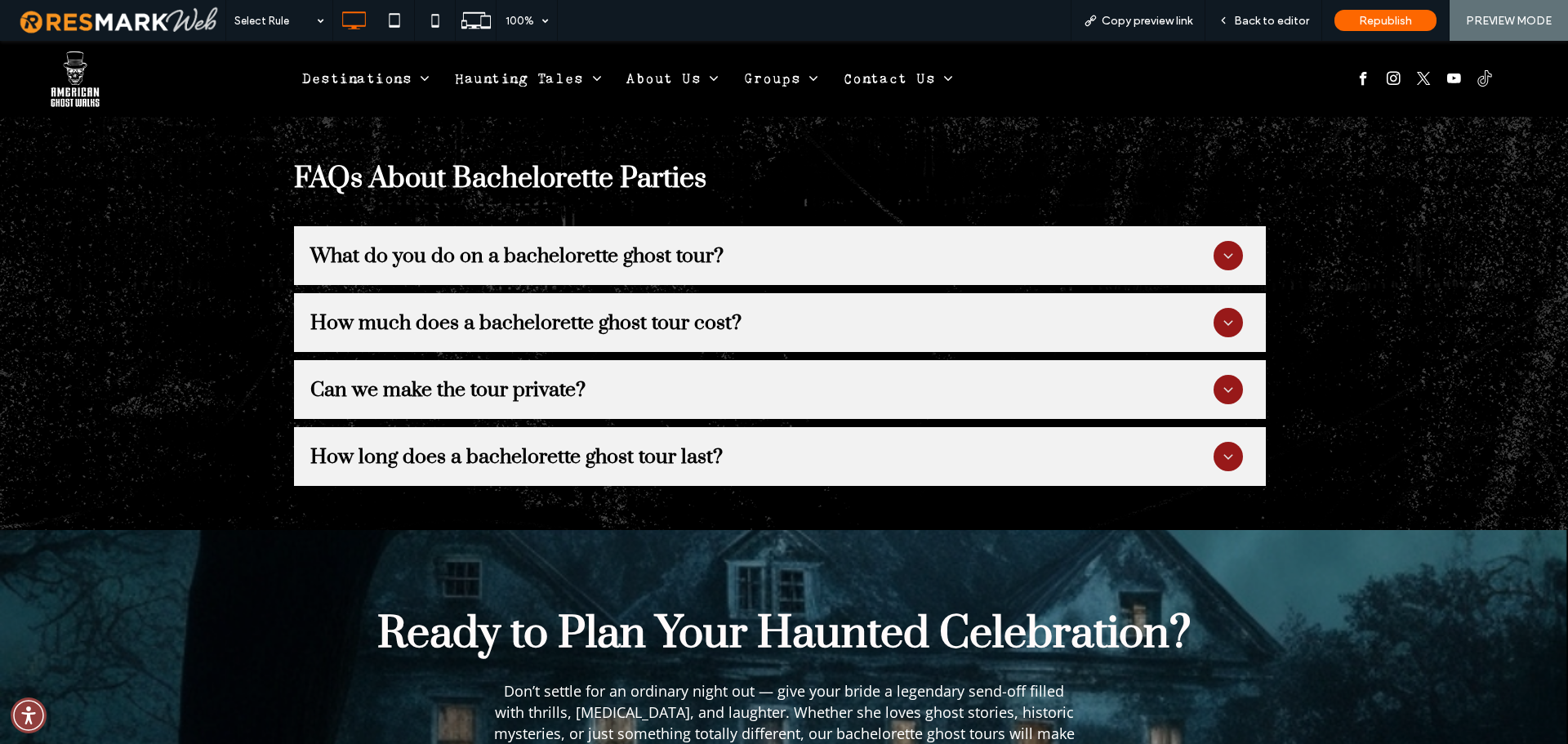
scroll to position [5489, 0]
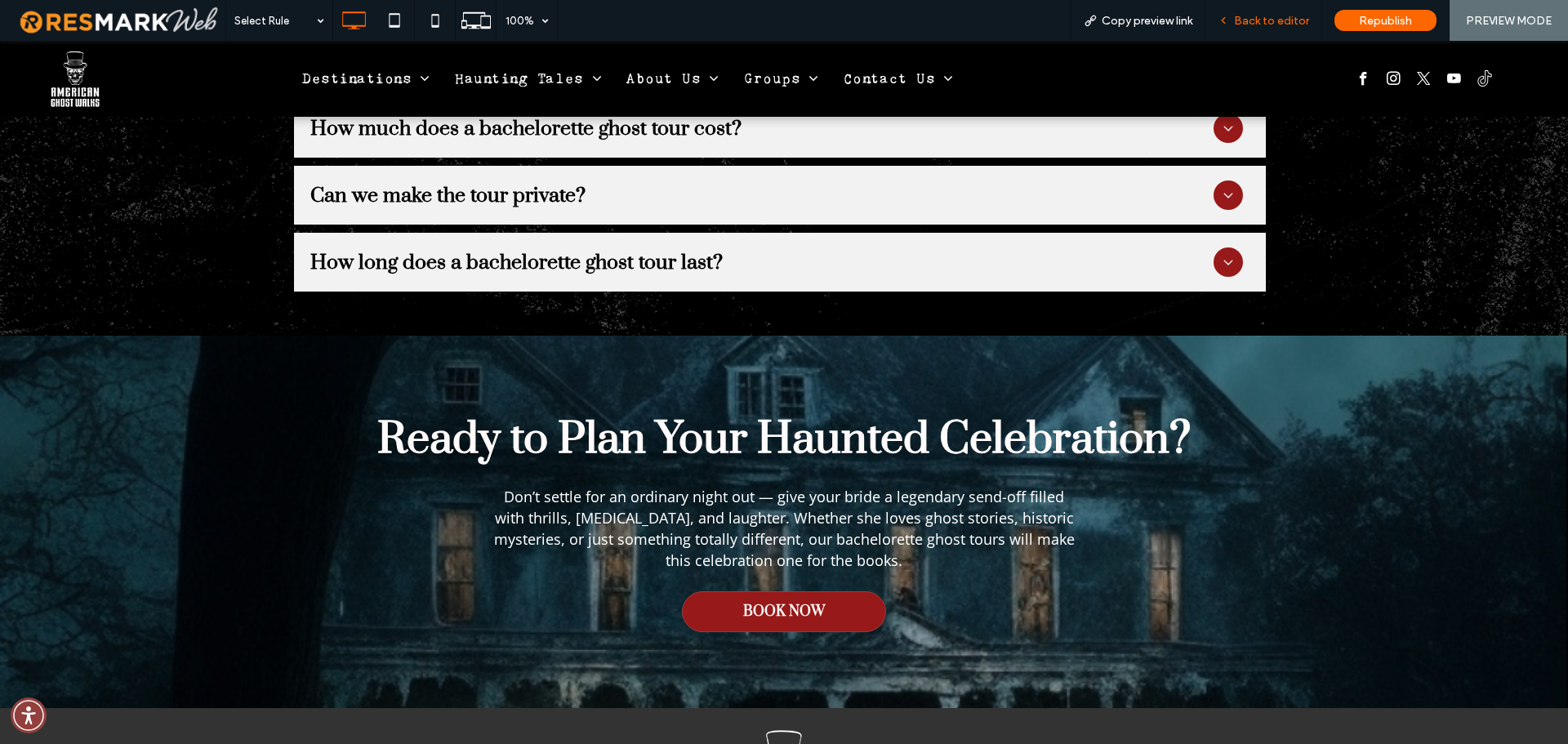
click at [1239, 27] on span "Back to editor" at bounding box center [1271, 20] width 75 height 13
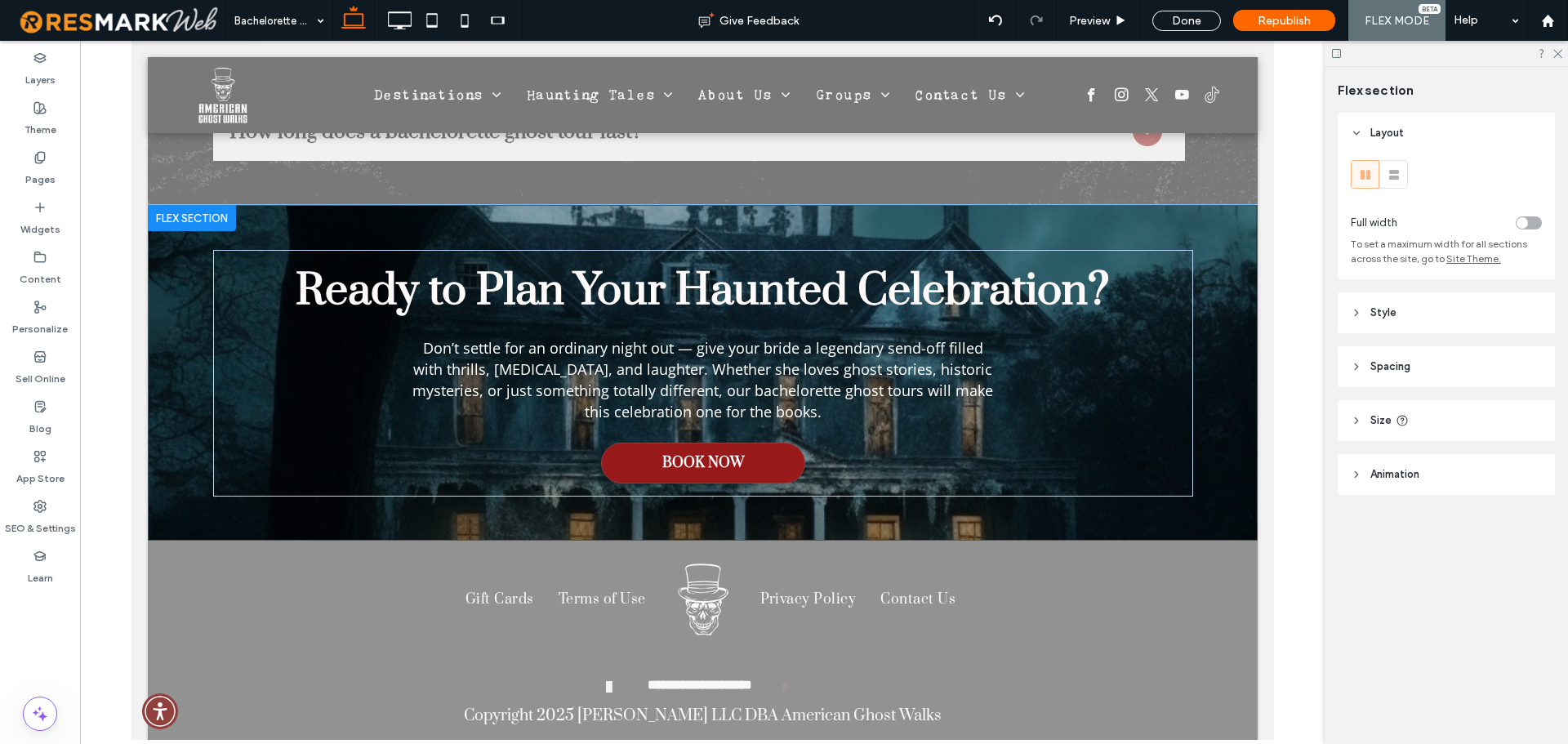
scroll to position [5439, 0]
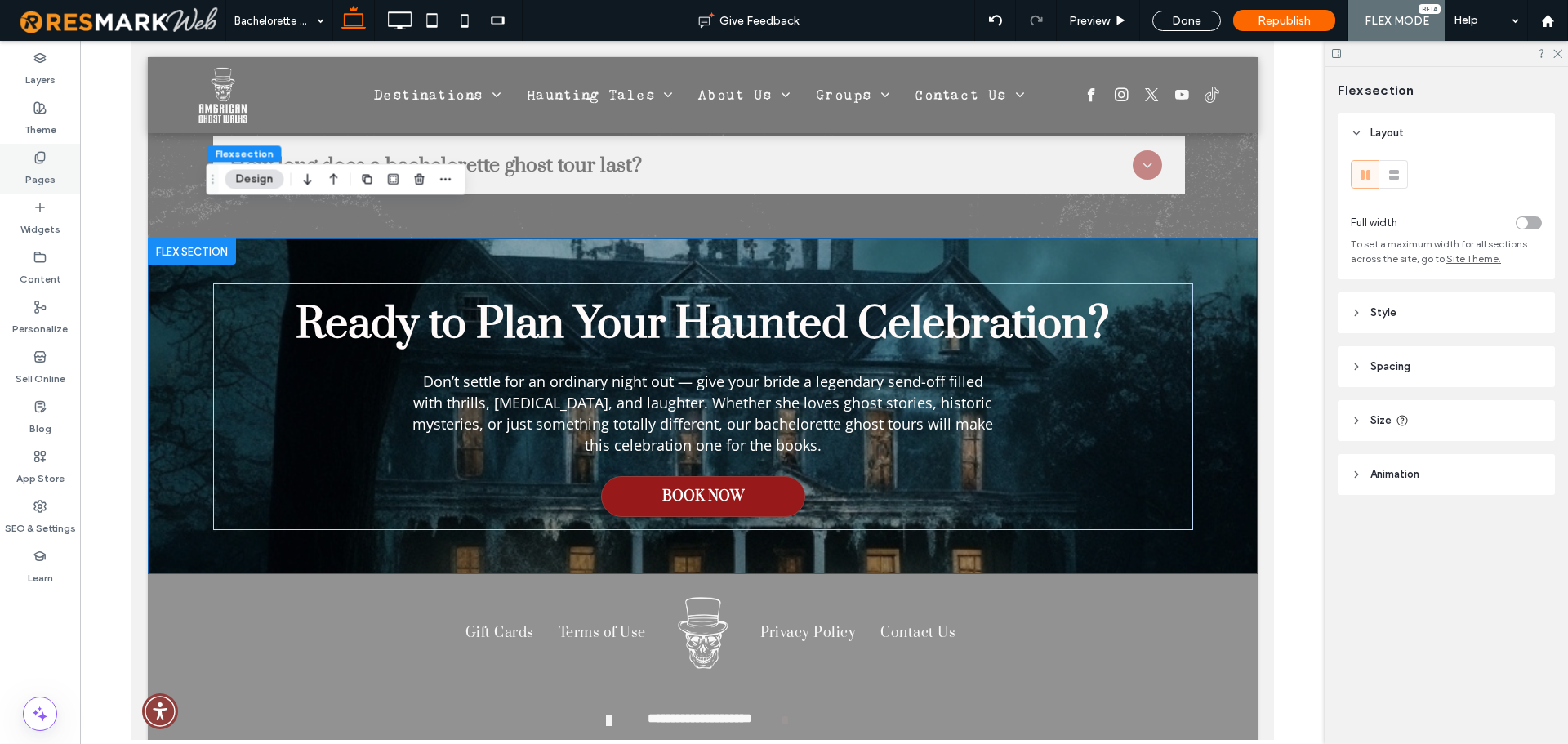
click at [35, 162] on icon at bounding box center [40, 157] width 13 height 13
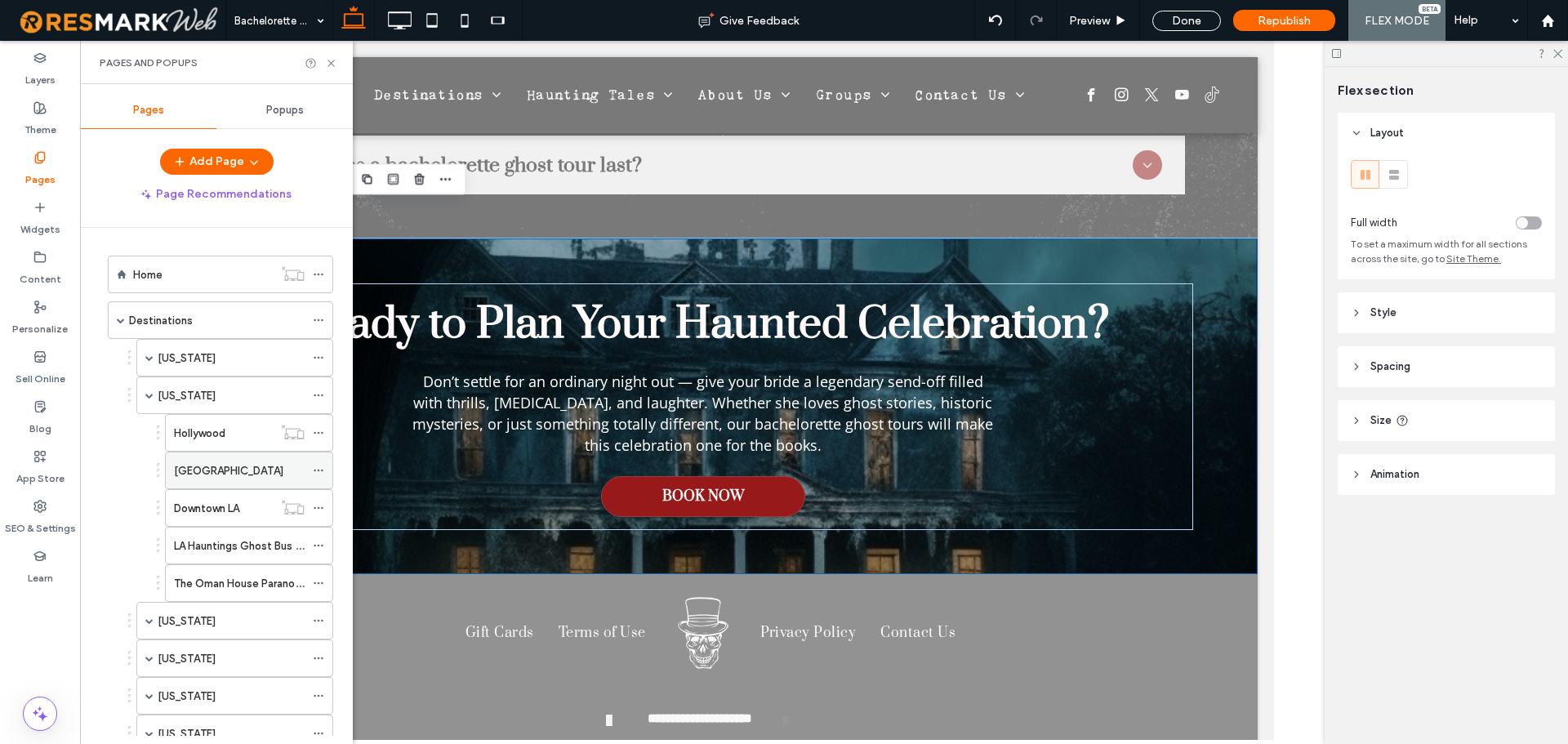
click at [227, 471] on label "Hollywood Boulevard Ghost Walk" at bounding box center [228, 471] width 109 height 29
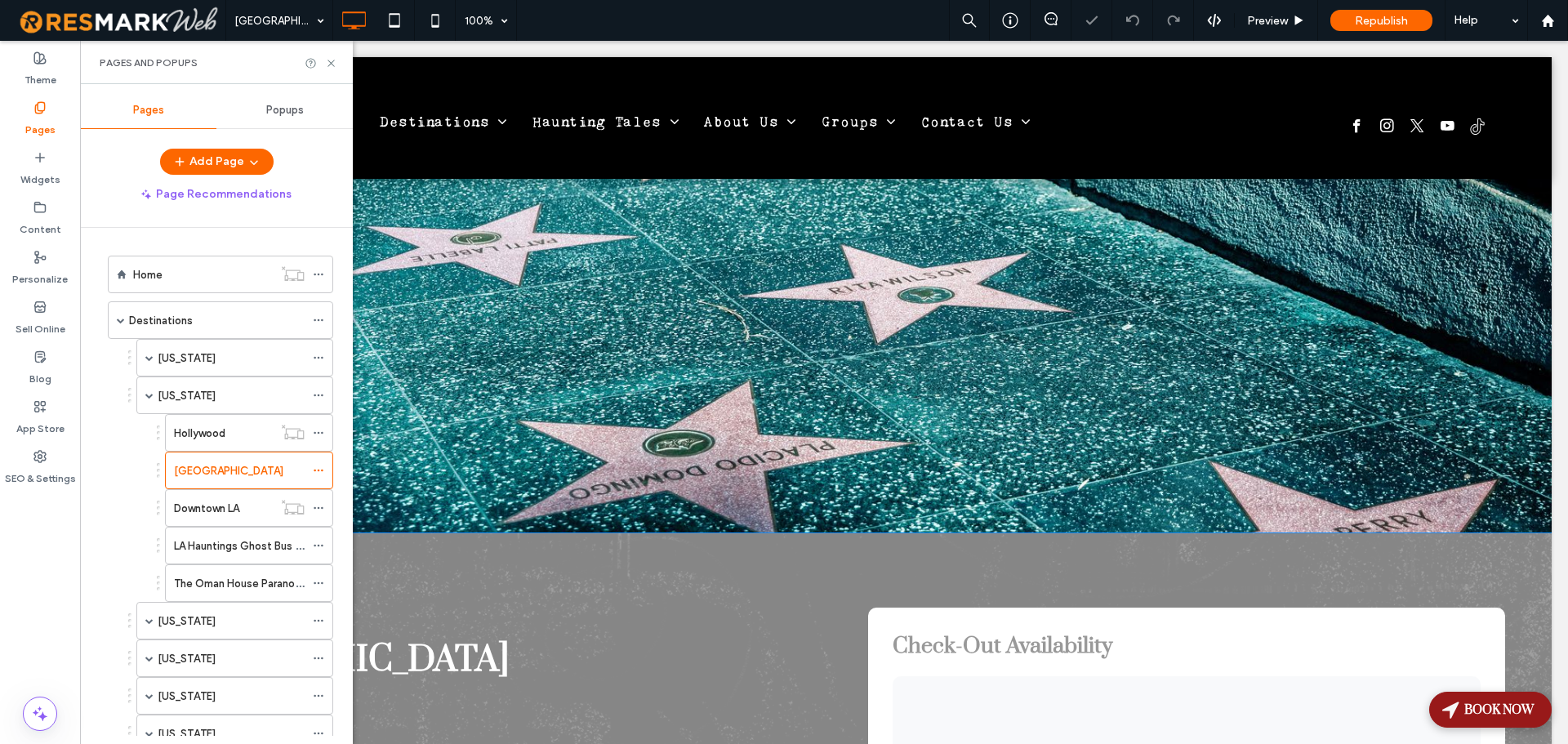
scroll to position [408, 0]
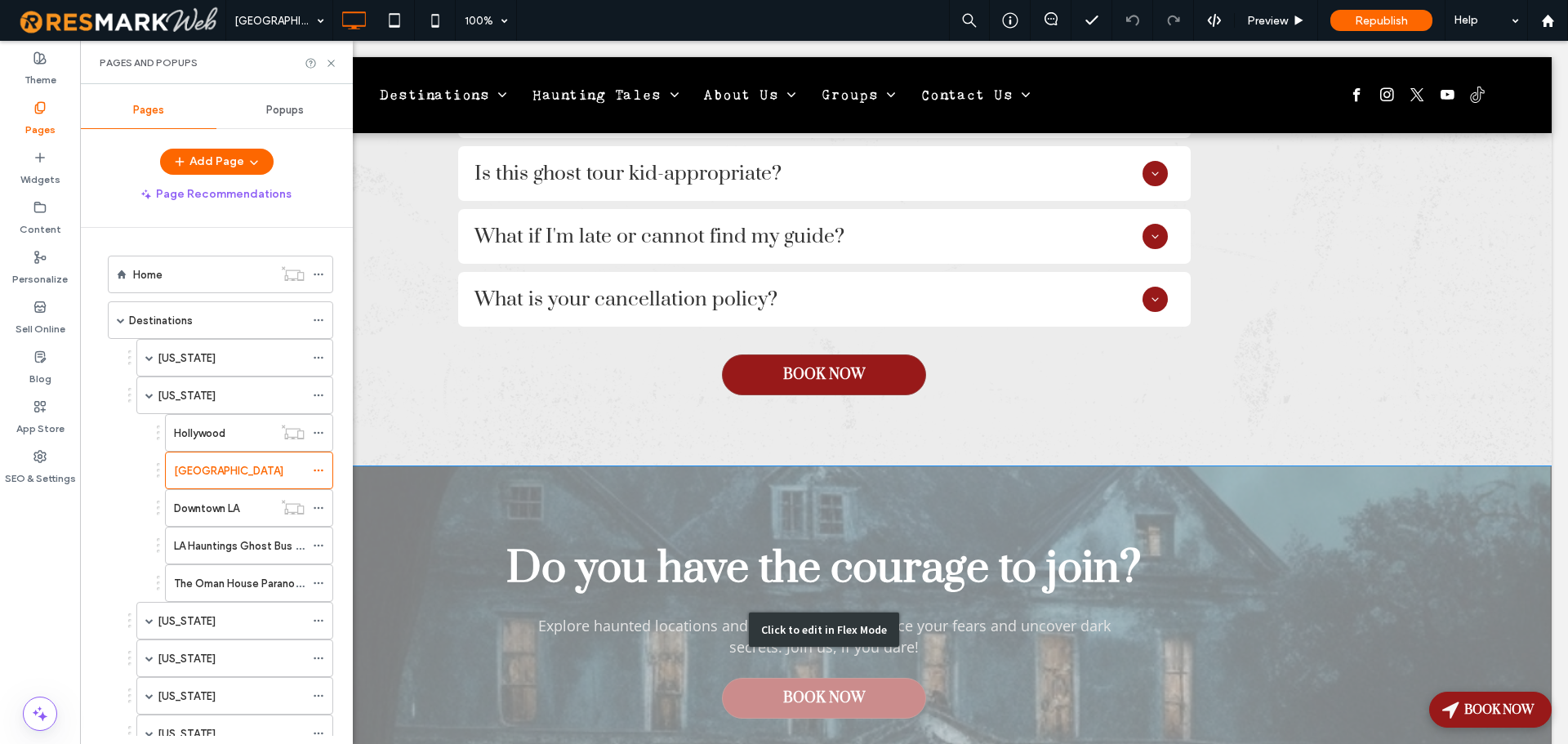
scroll to position [6568, 0]
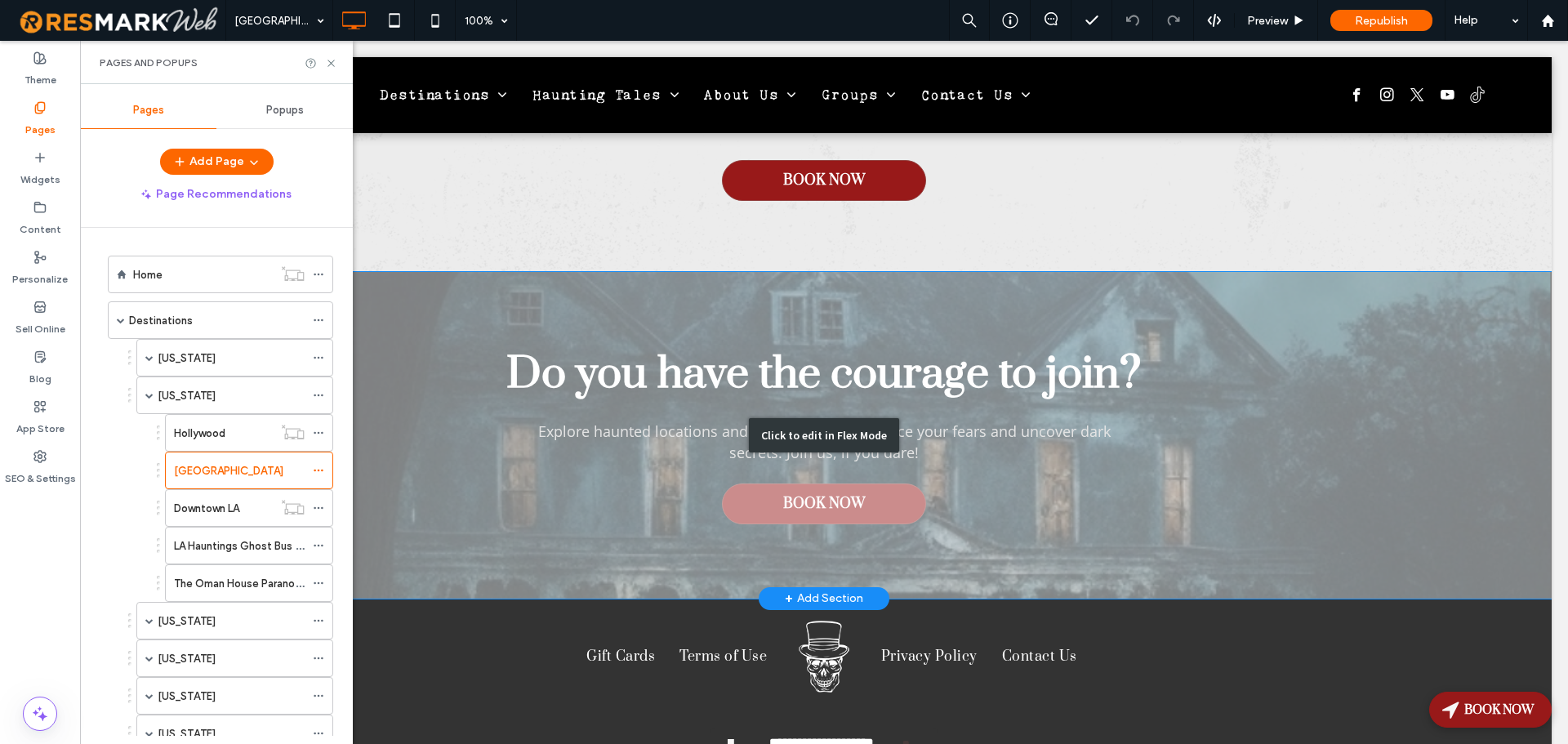
click at [801, 293] on div "Click to edit in Flex Mode" at bounding box center [823, 434] width 1455 height 327
click at [801, 346] on span "Do you have the courage to join?" at bounding box center [823, 374] width 634 height 56
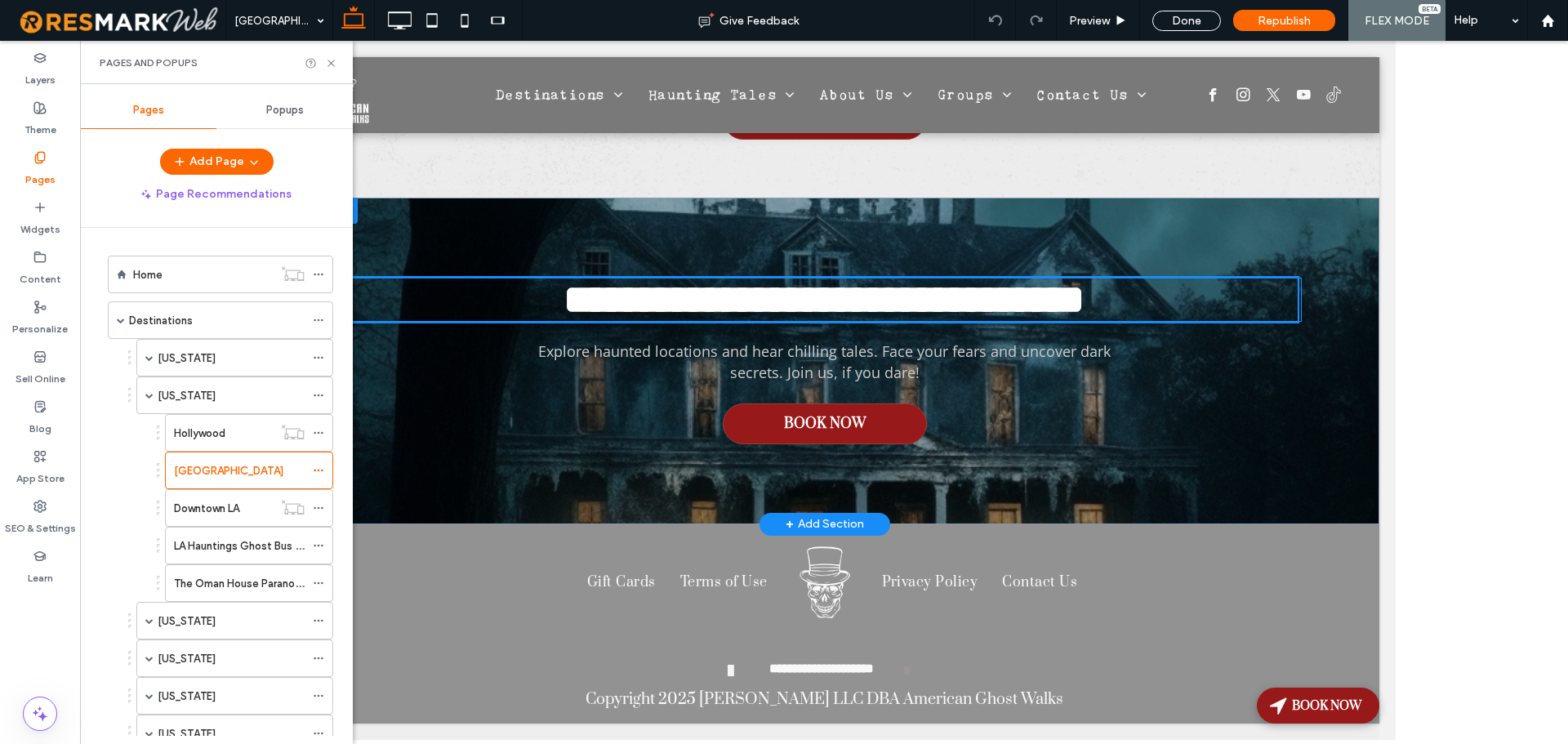
scroll to position [6444, 0]
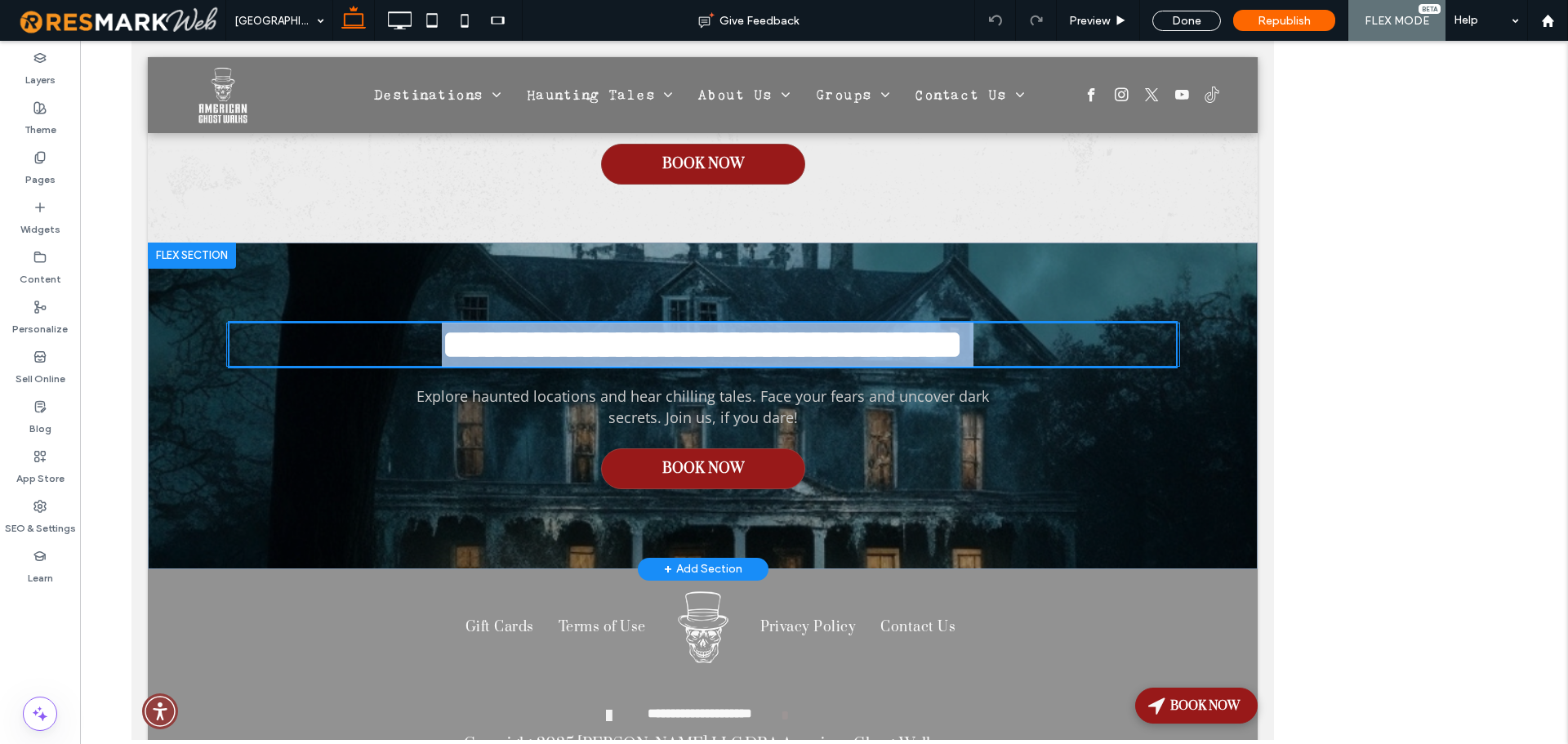
type input "*****"
type input "**"
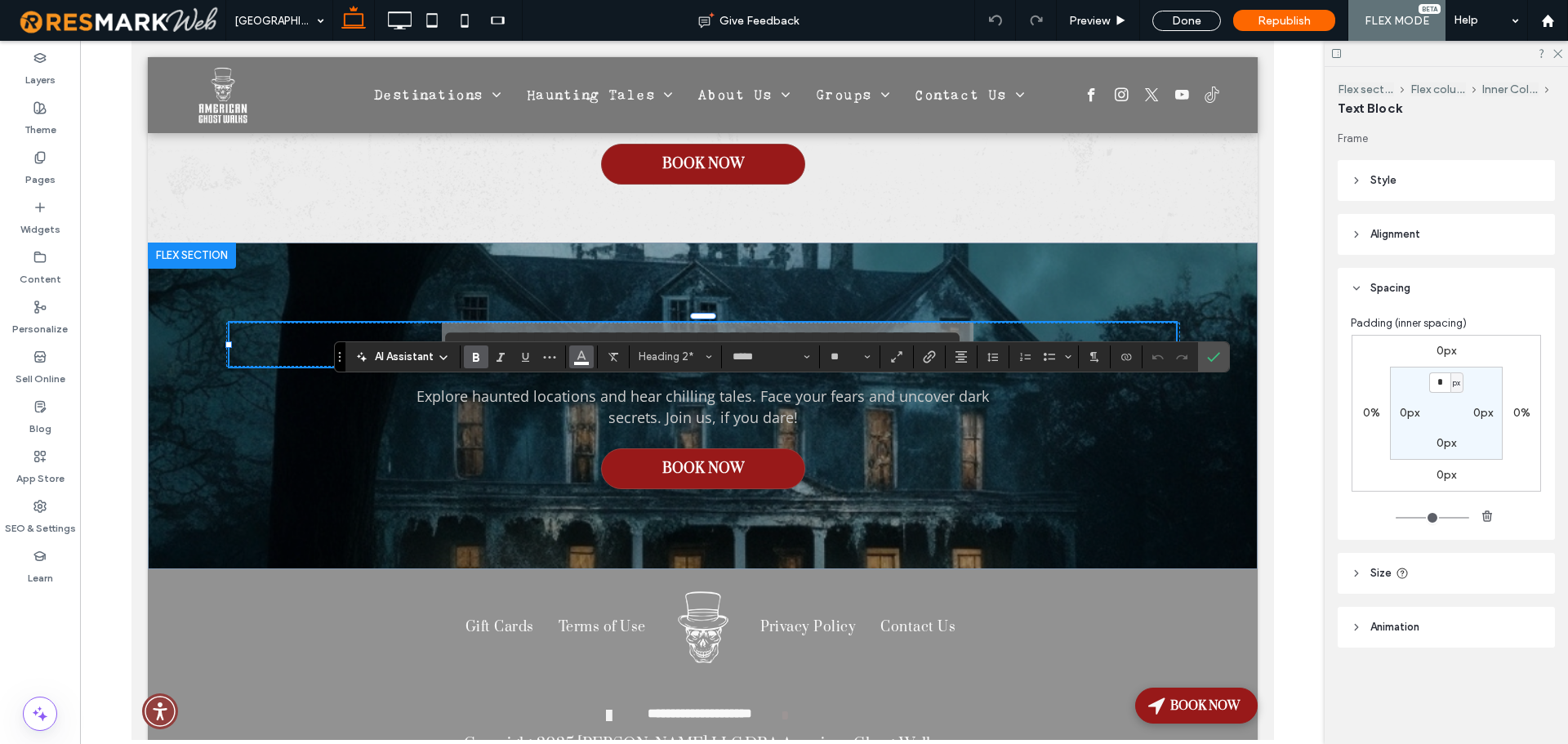
click at [581, 360] on icon "Color" at bounding box center [581, 356] width 13 height 13
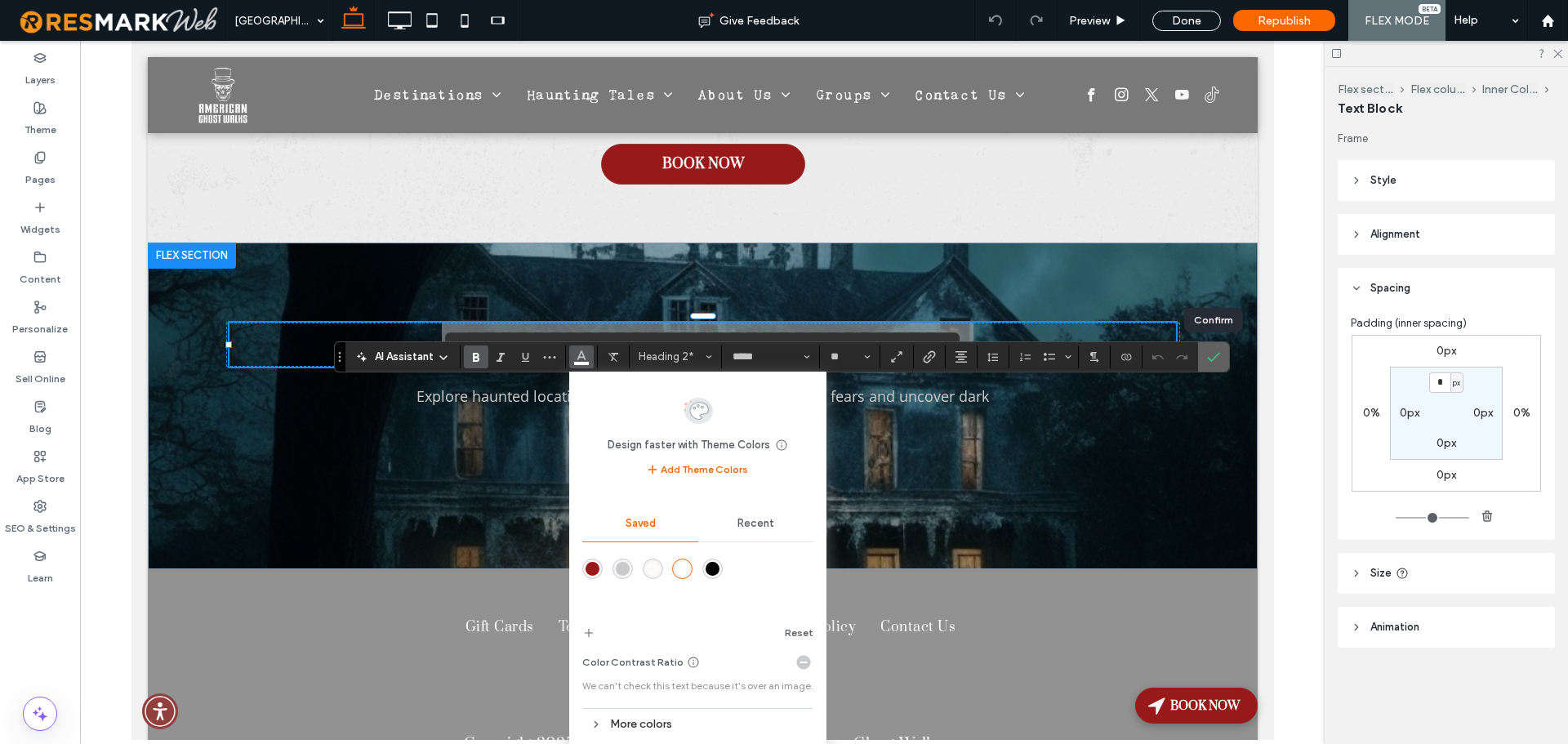
click at [1217, 359] on icon "Confirm" at bounding box center [1213, 357] width 13 height 13
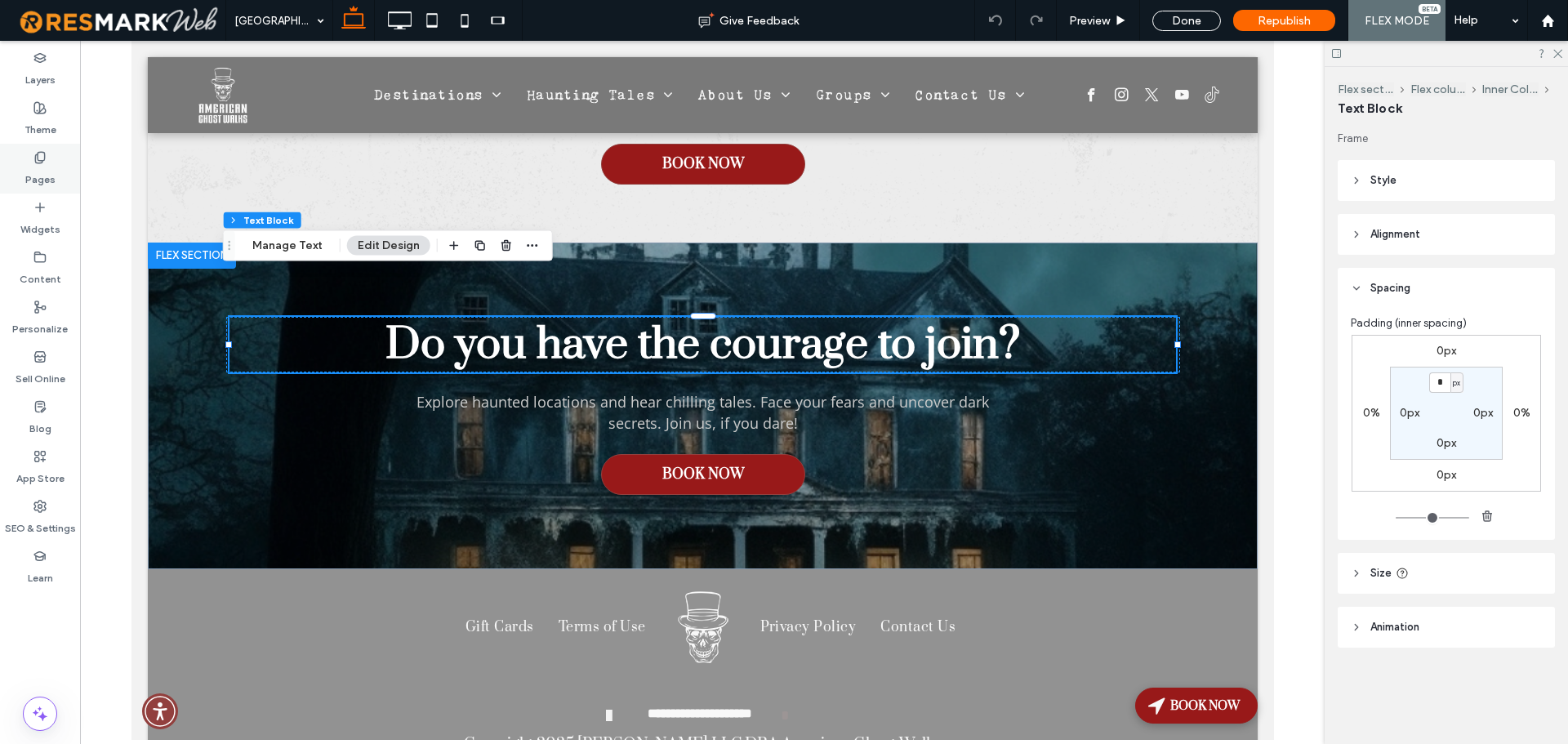
click at [25, 173] on div "Pages" at bounding box center [39, 169] width 80 height 50
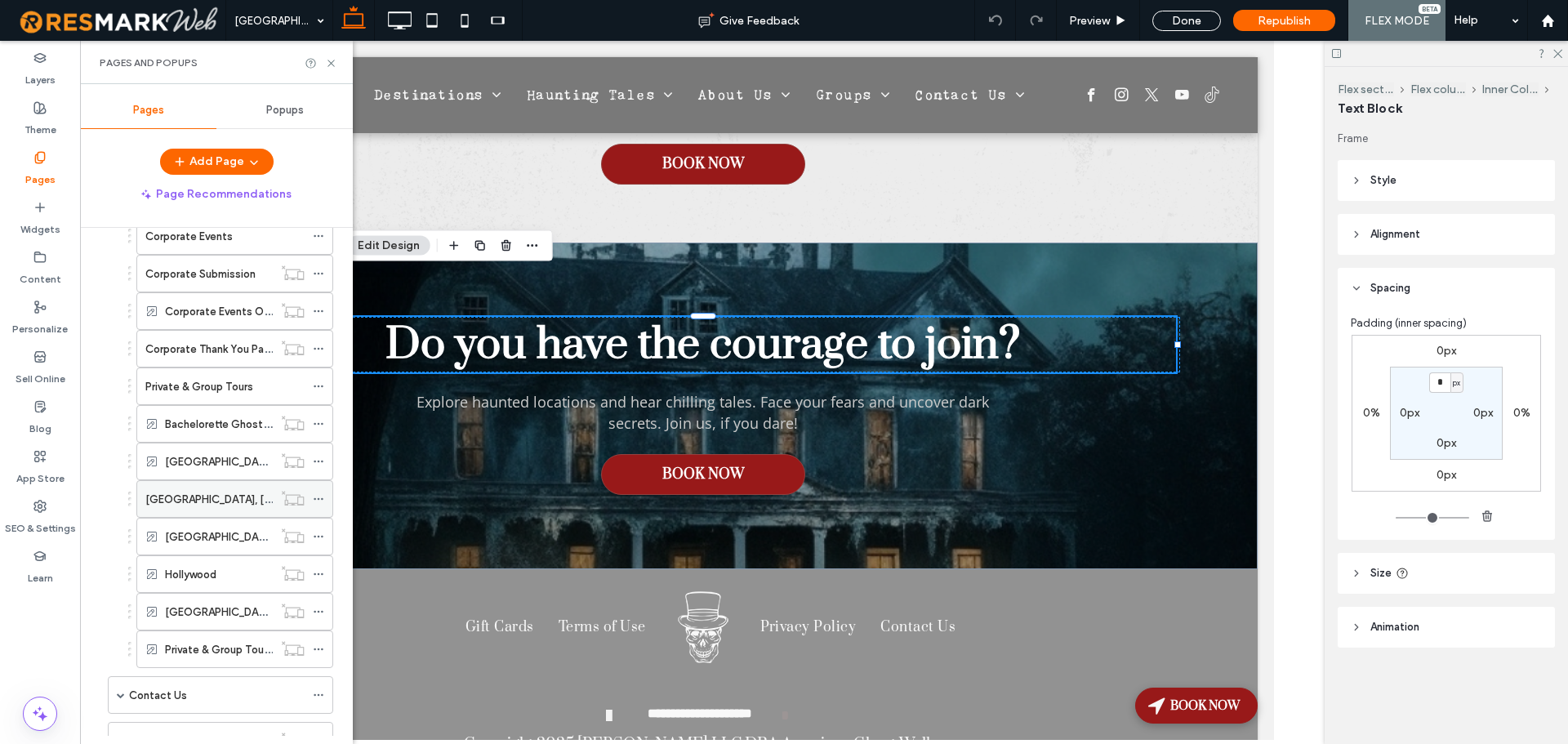
scroll to position [816, 0]
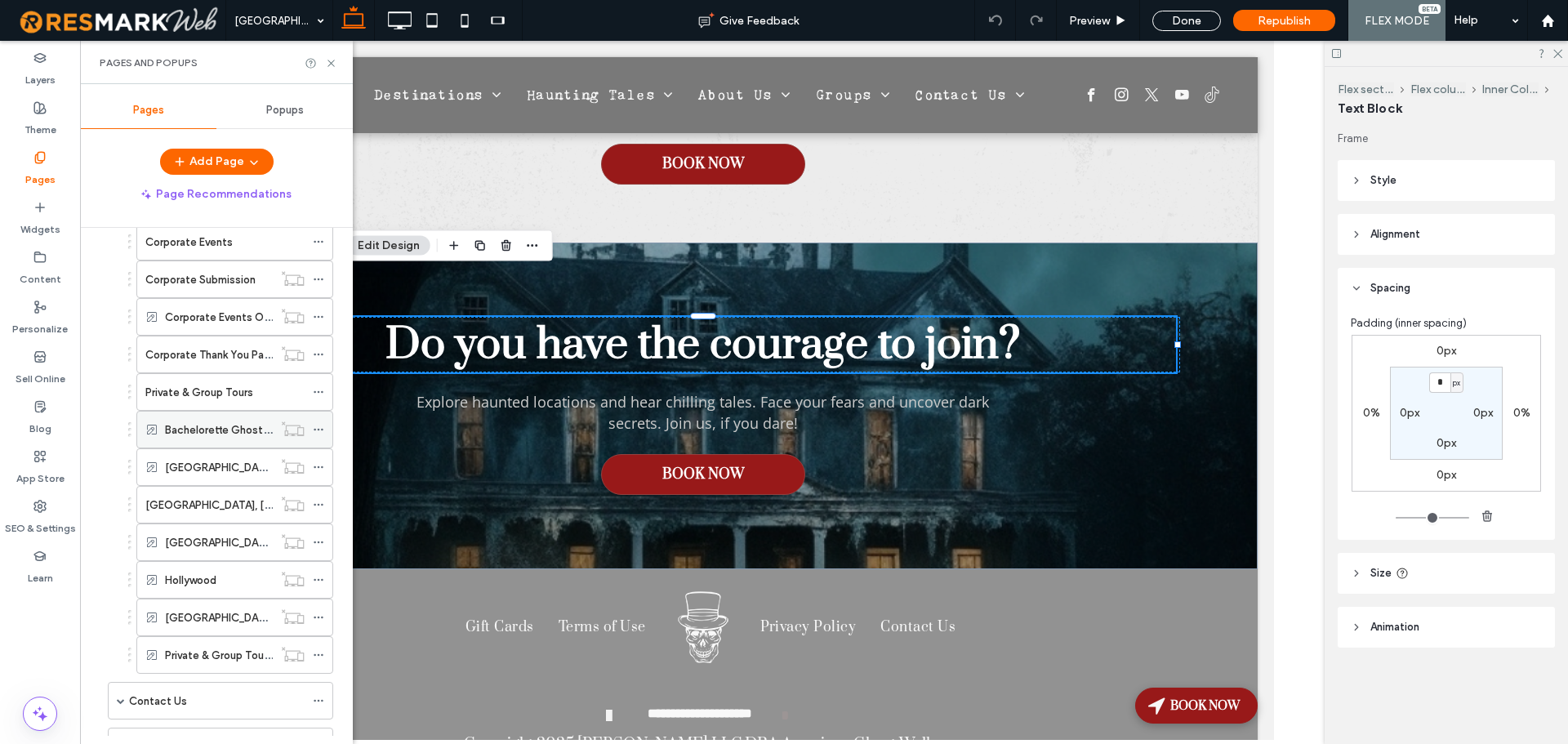
click at [207, 426] on label "Bachelorette Ghost Tour" at bounding box center [226, 430] width 123 height 29
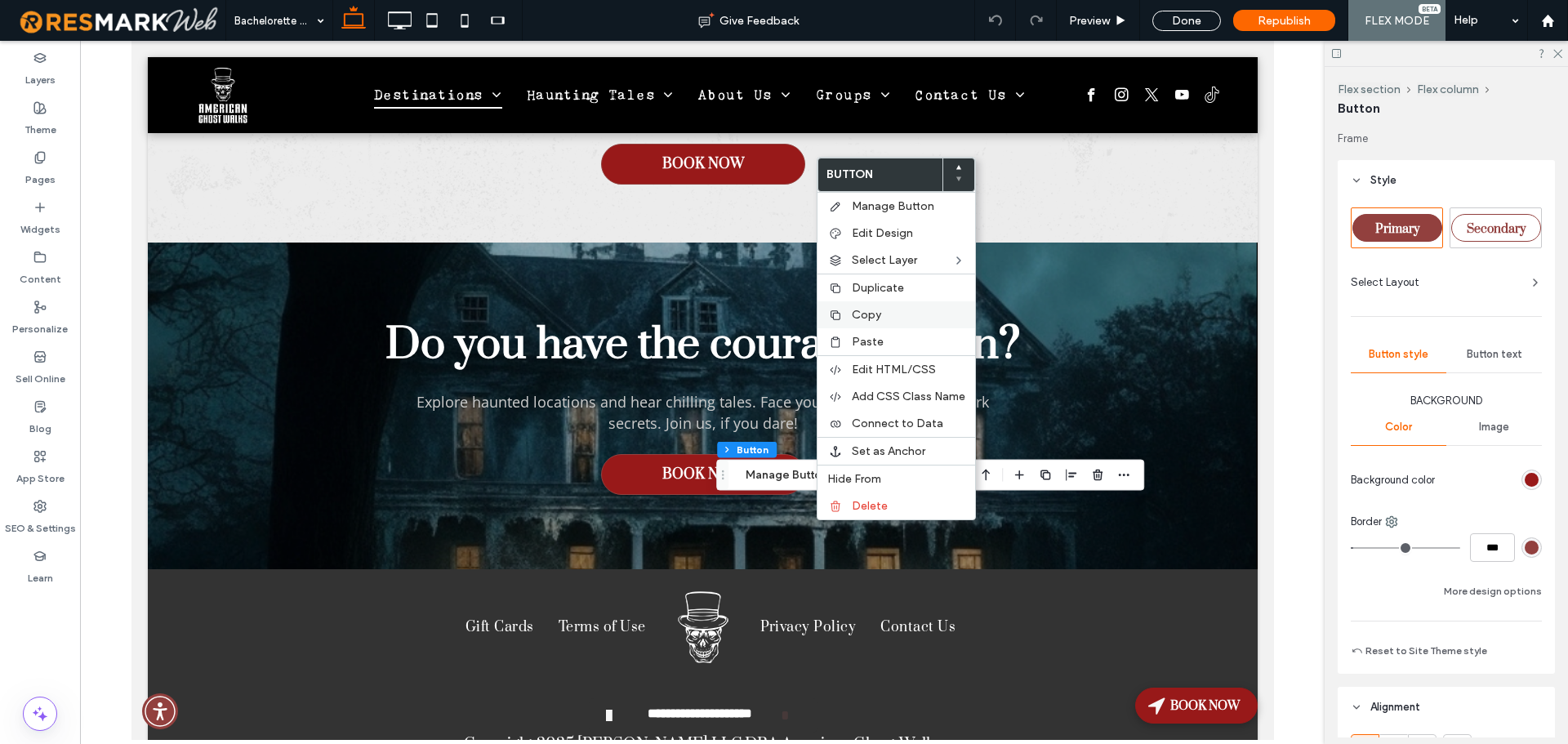
click at [912, 310] on label "Copy" at bounding box center [908, 314] width 113 height 13
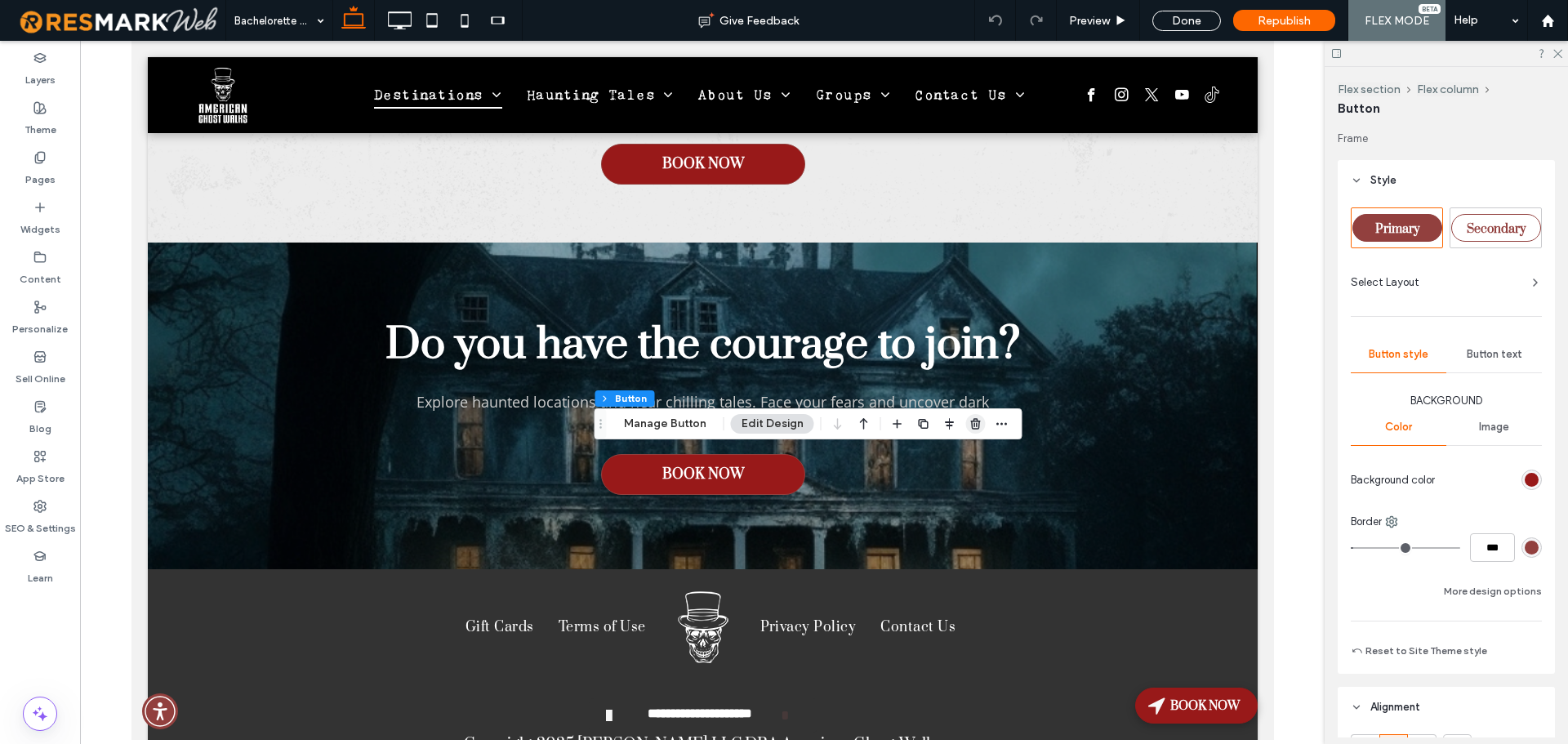
click at [970, 423] on icon "button" at bounding box center [976, 424] width 13 height 13
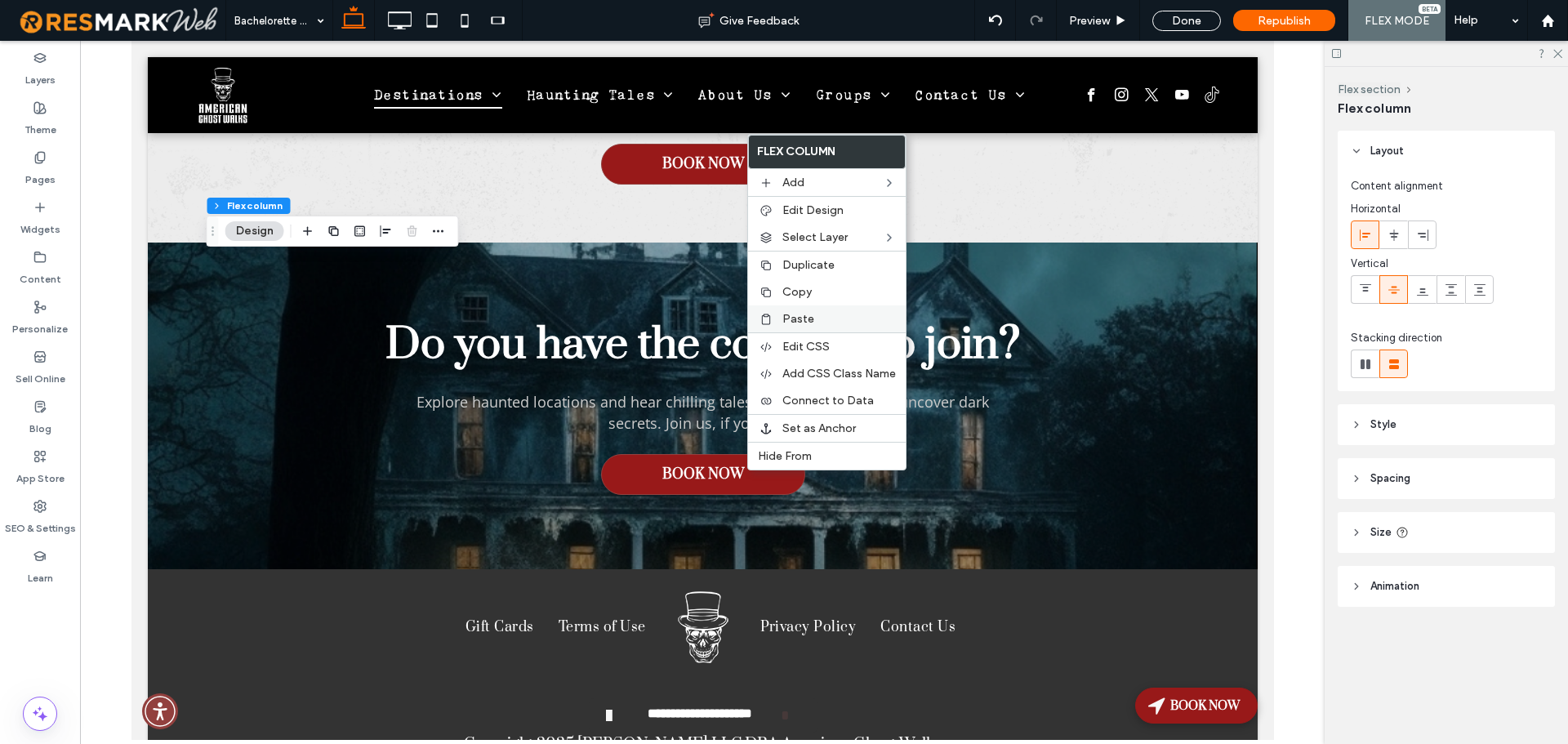
click at [825, 311] on div "Paste" at bounding box center [827, 318] width 157 height 27
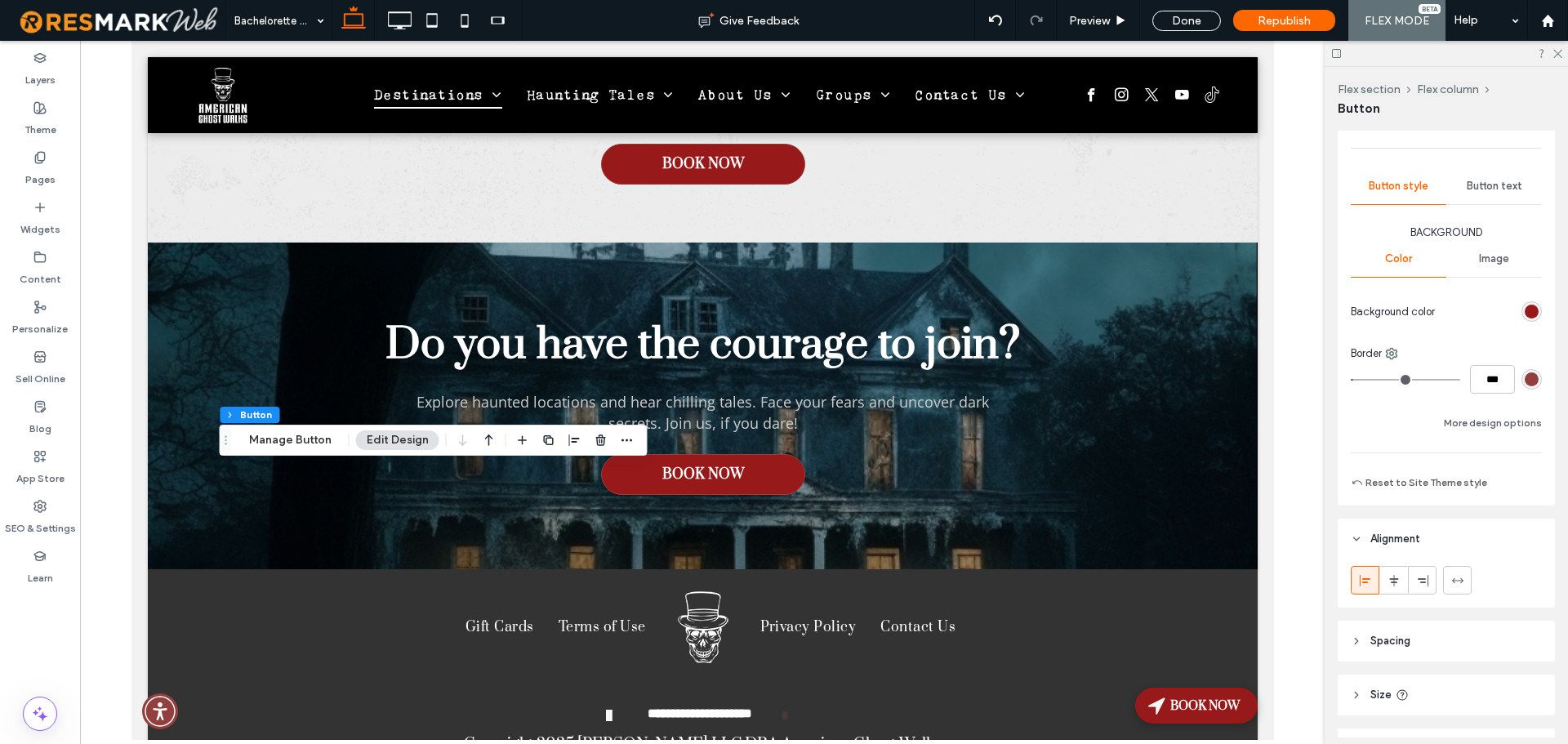
scroll to position [266, 0]
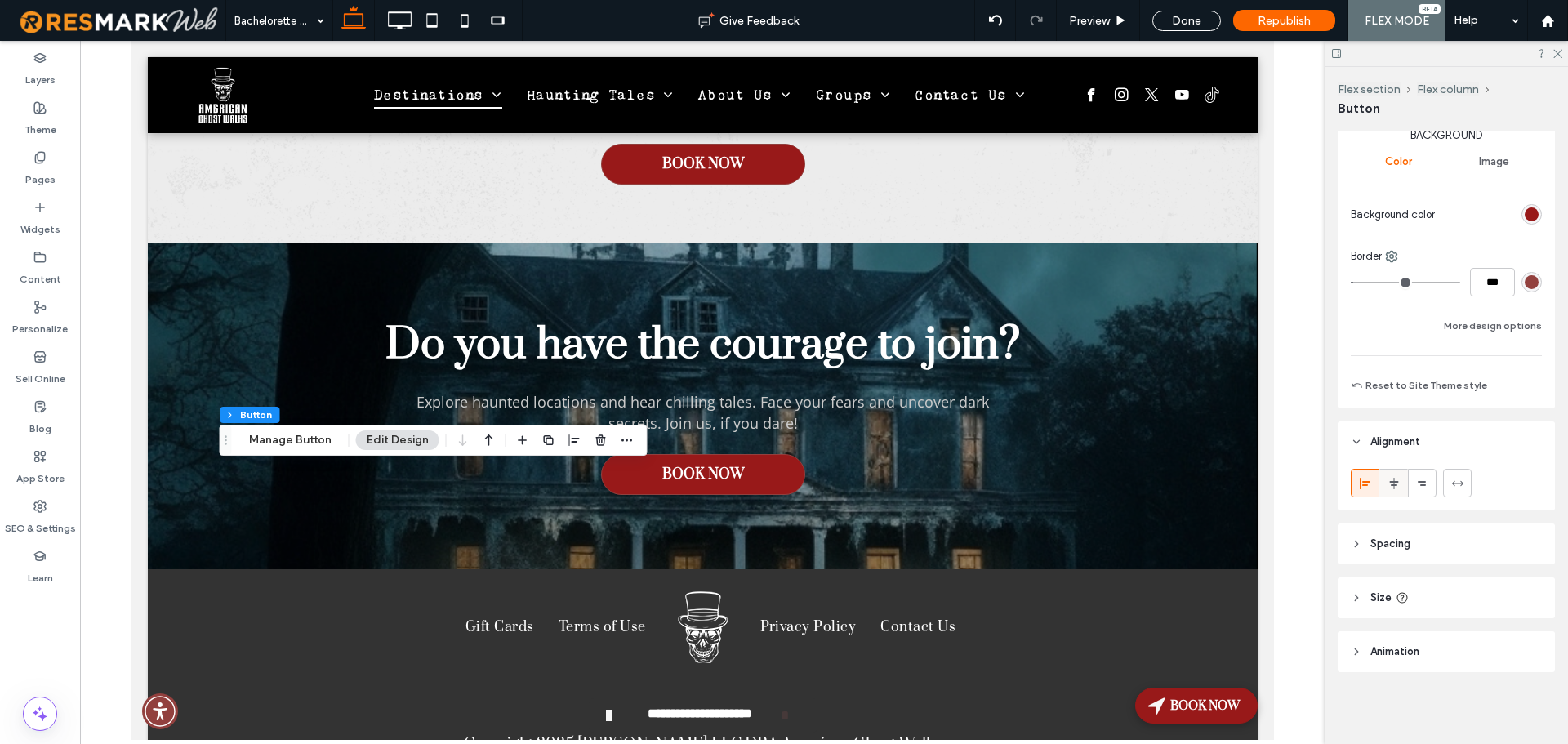
click at [1400, 479] on div at bounding box center [1393, 483] width 27 height 27
click at [258, 438] on button "Manage Button" at bounding box center [291, 440] width 104 height 19
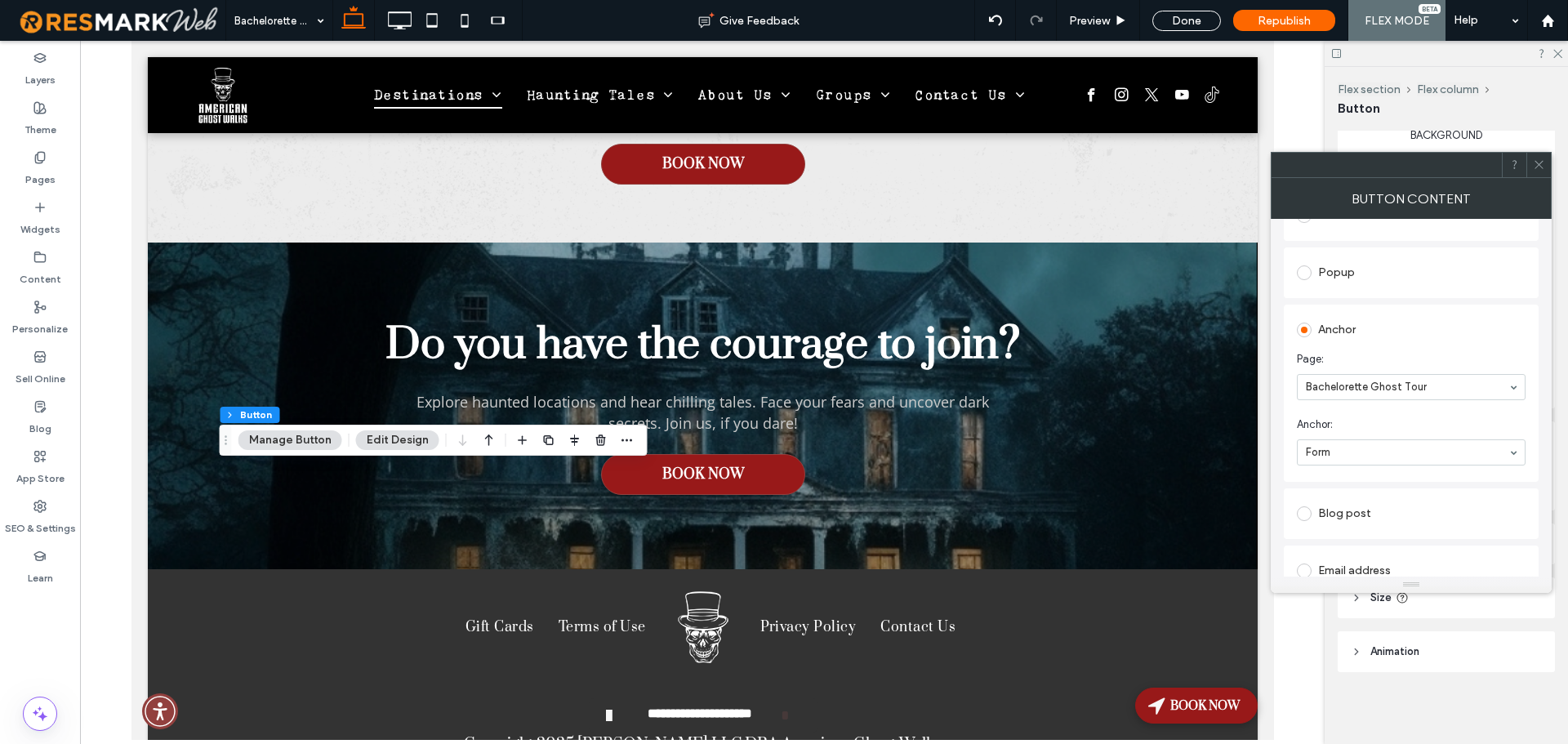
scroll to position [327, 0]
click at [1546, 156] on div at bounding box center [1538, 165] width 25 height 25
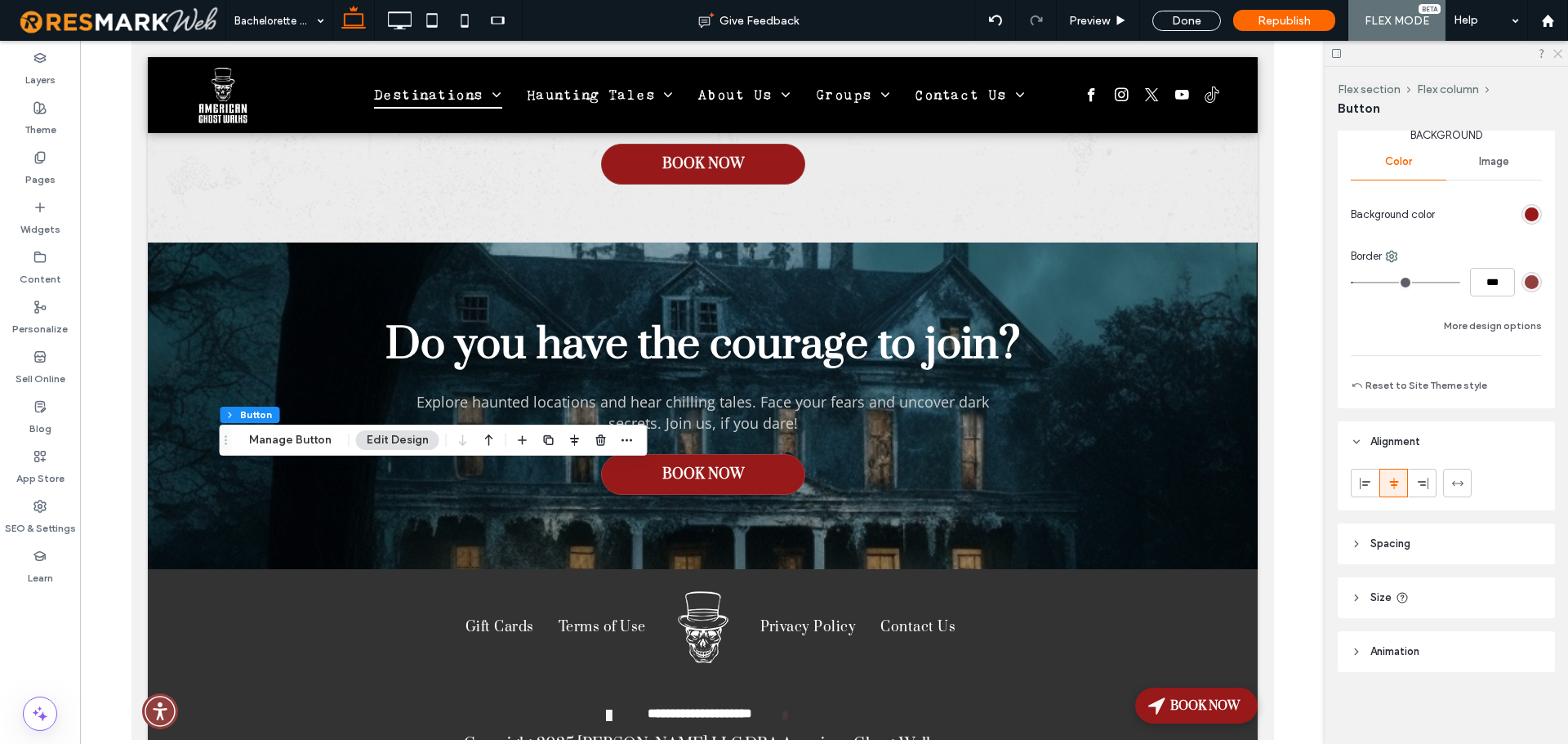
click at [1556, 53] on icon at bounding box center [1556, 52] width 11 height 11
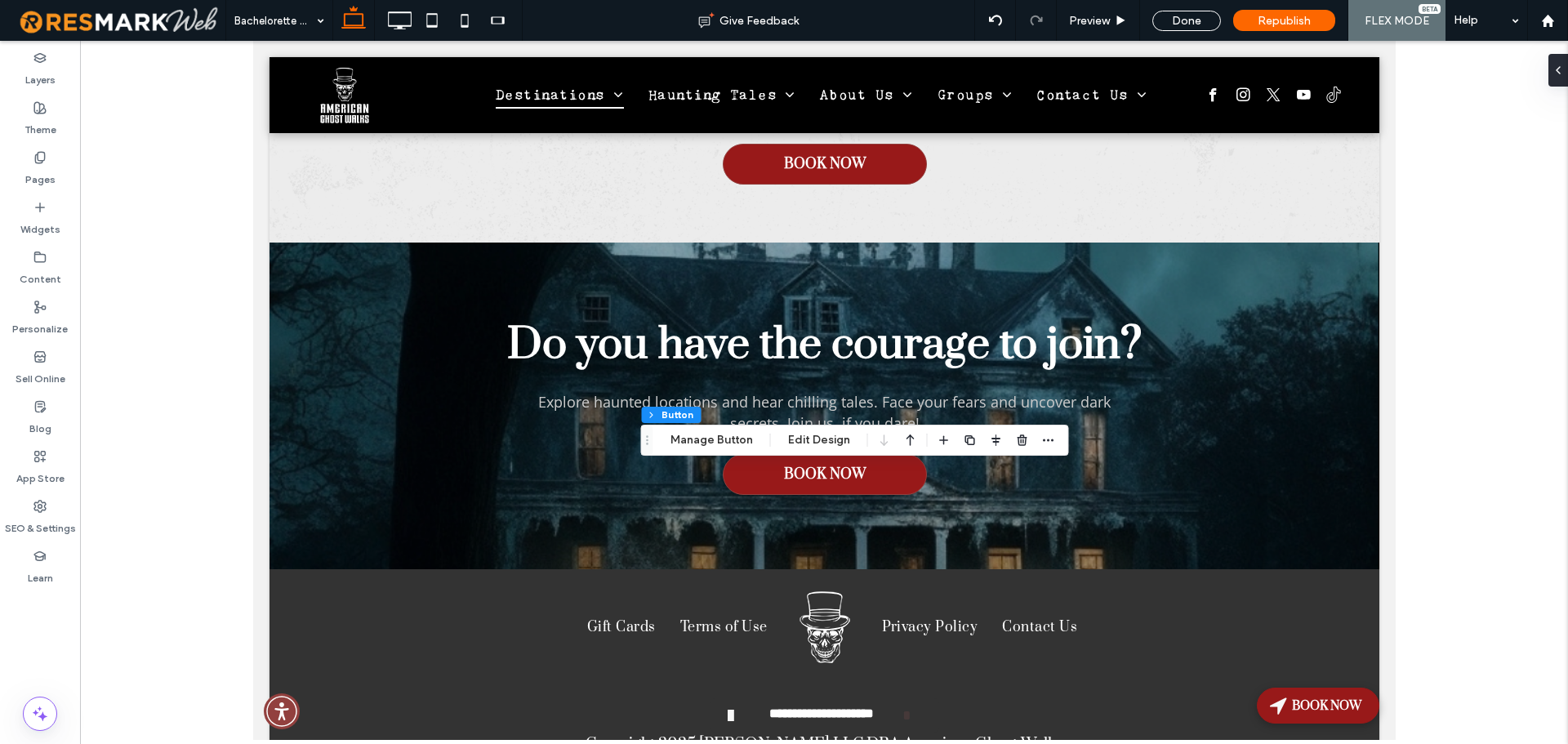
click at [1430, 267] on div at bounding box center [823, 390] width 1487 height 699
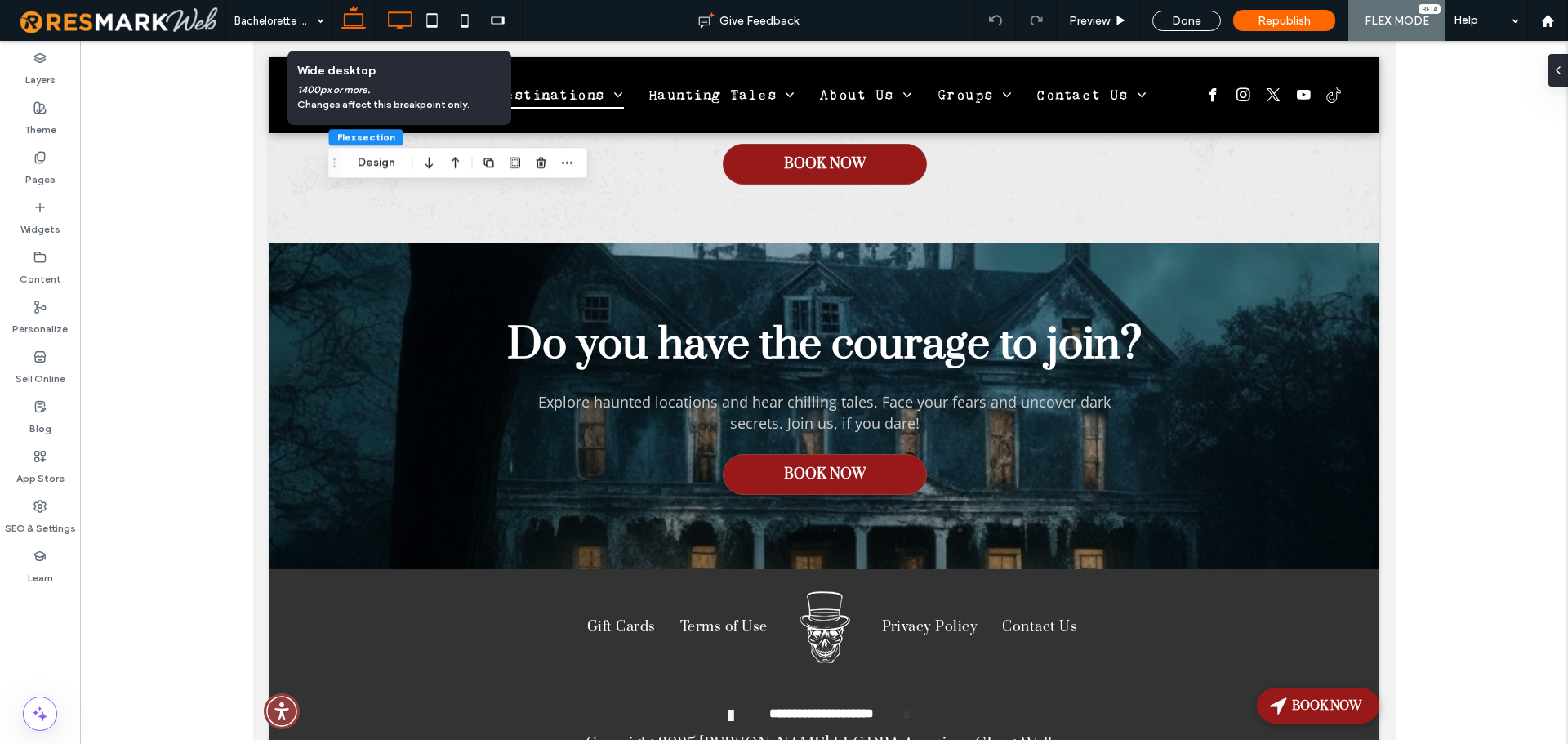
click at [403, 20] on icon at bounding box center [399, 20] width 33 height 33
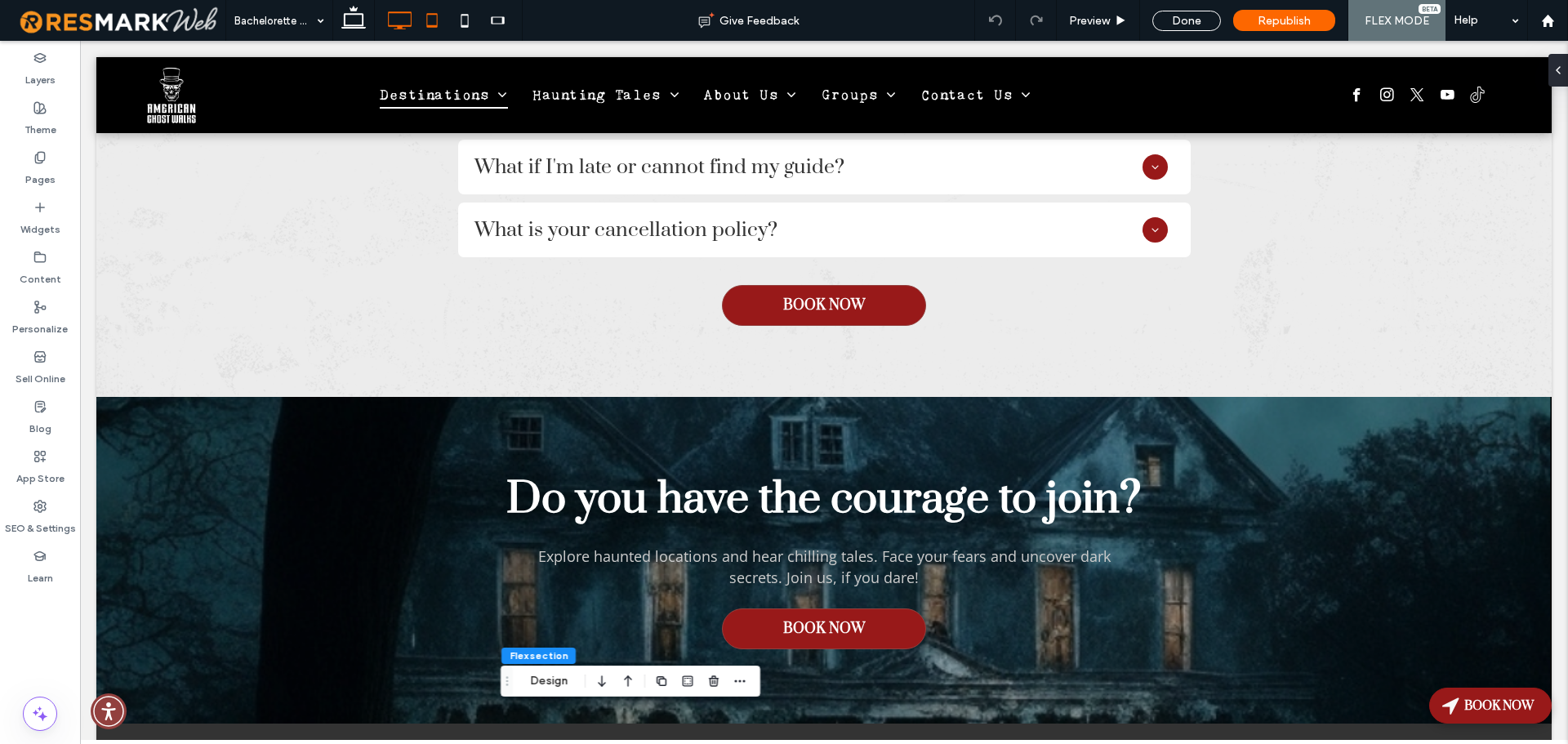
click at [426, 24] on icon at bounding box center [432, 20] width 33 height 33
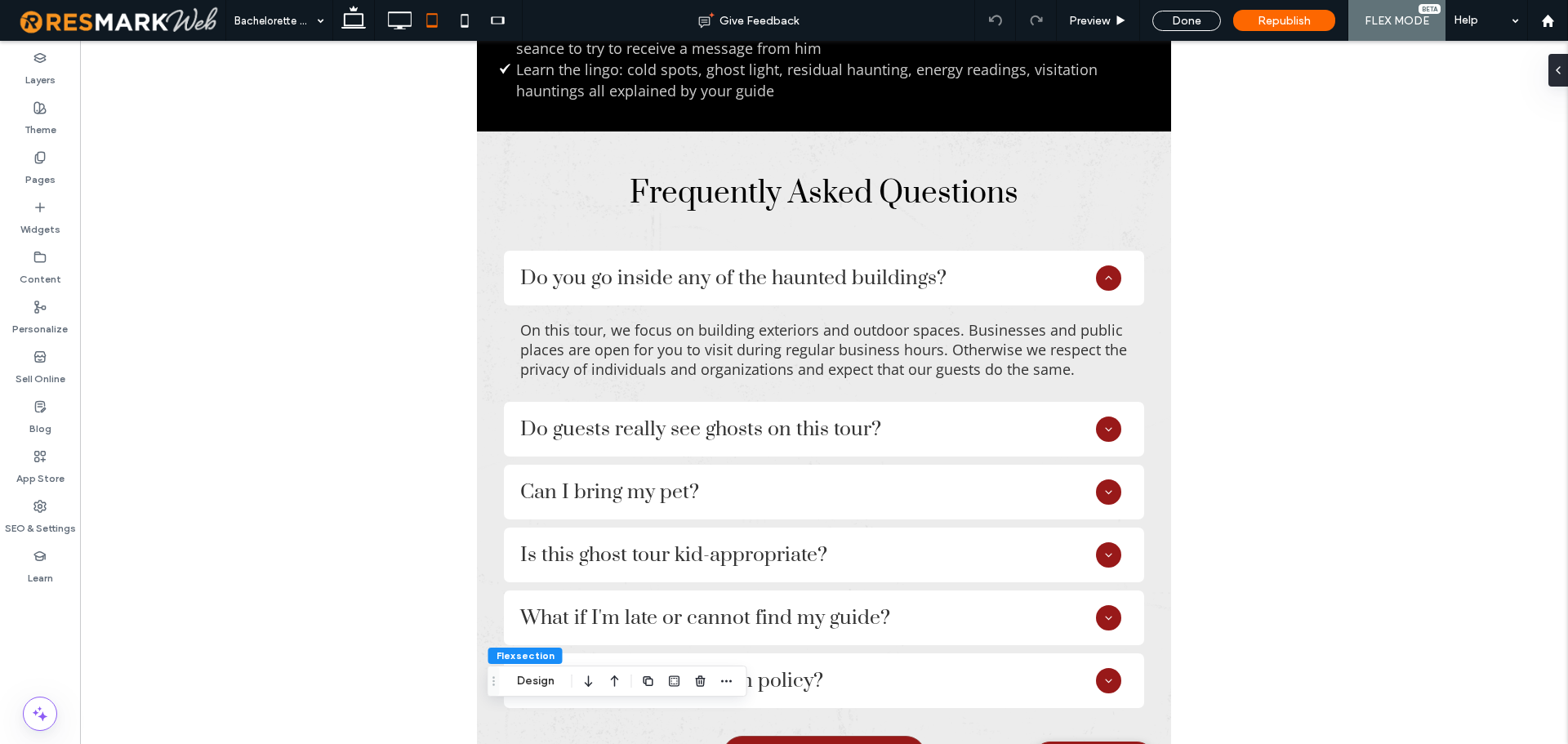
scroll to position [345, 0]
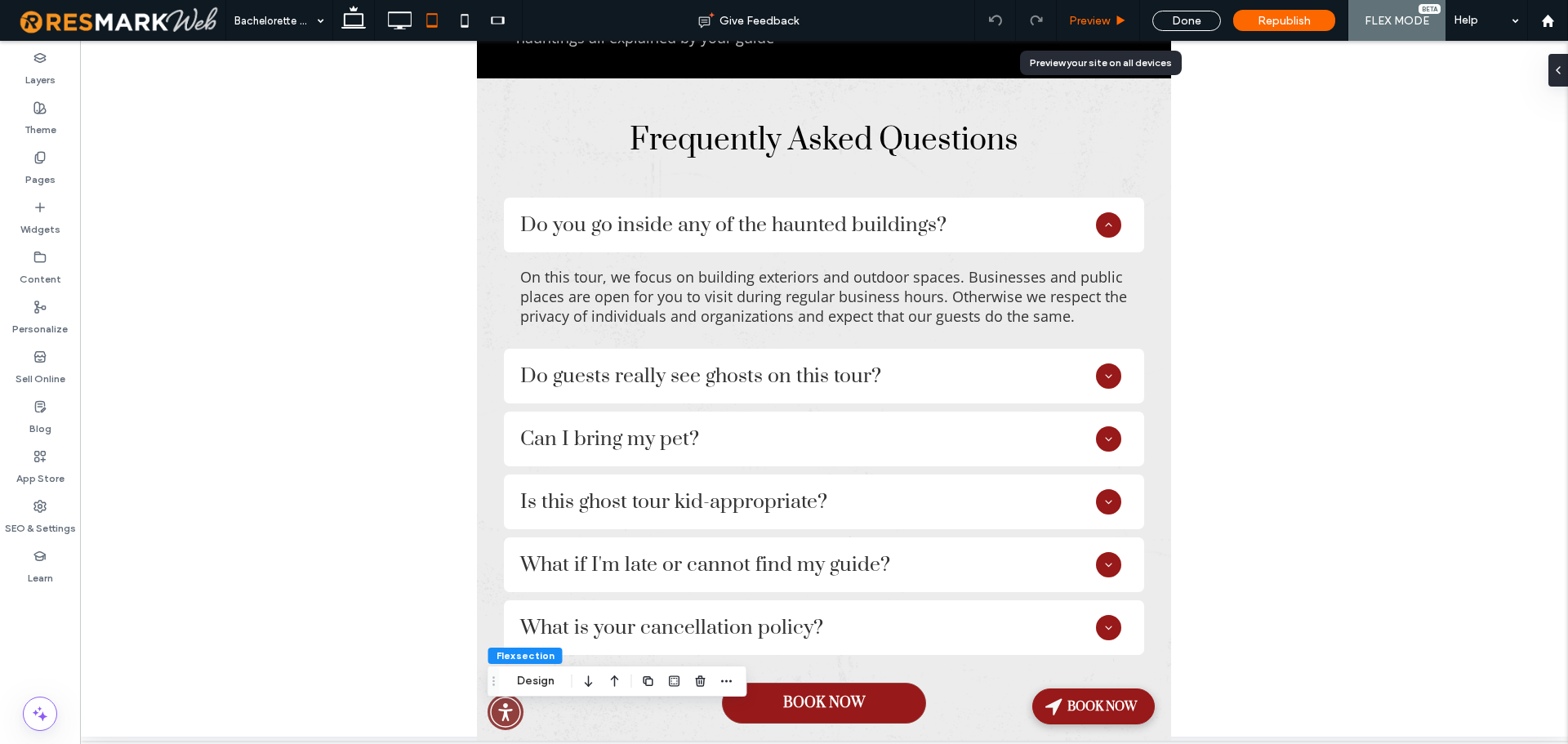
click at [1096, 29] on div "Preview" at bounding box center [1098, 20] width 83 height 41
click at [1085, 21] on span "Preview" at bounding box center [1088, 20] width 41 height 13
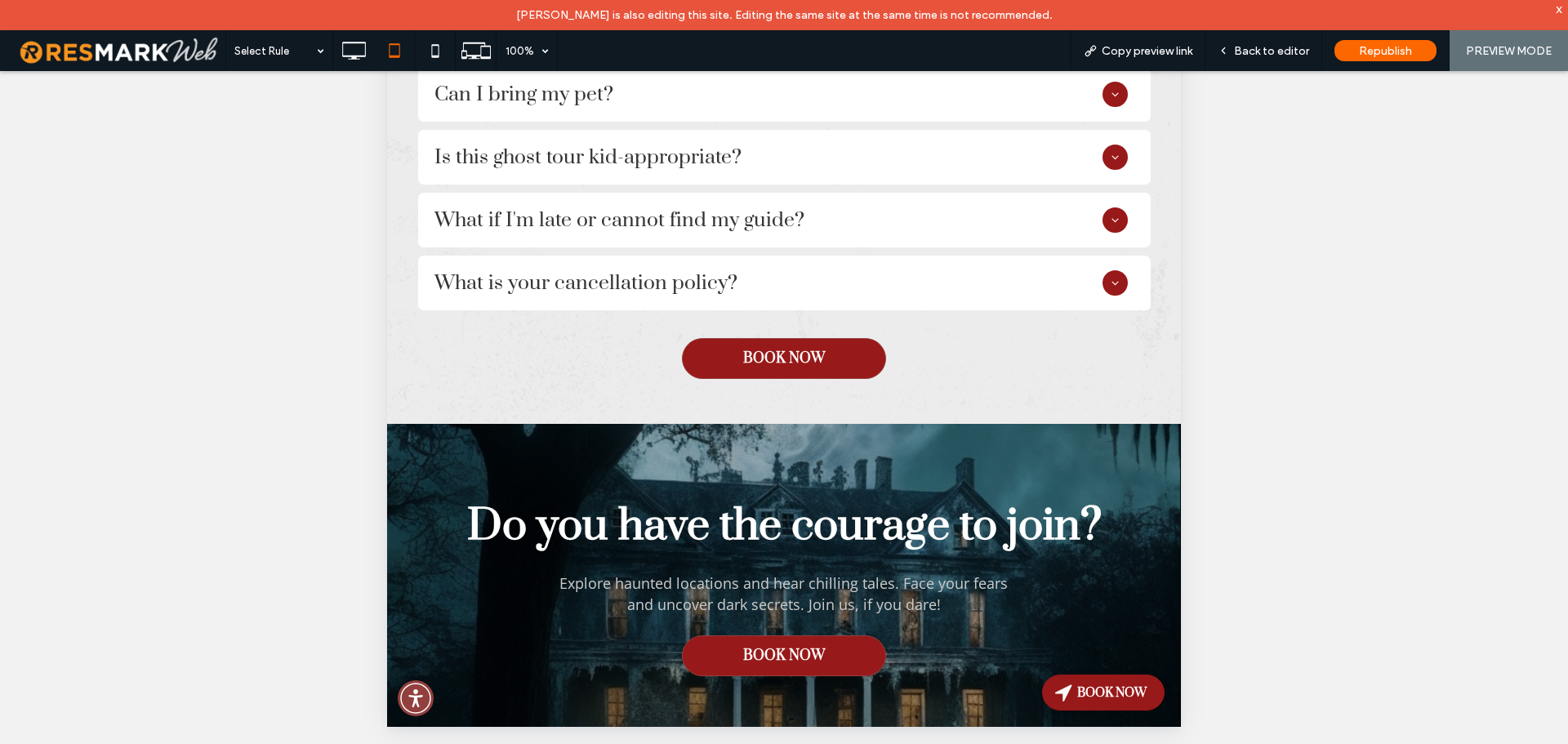
scroll to position [425, 0]
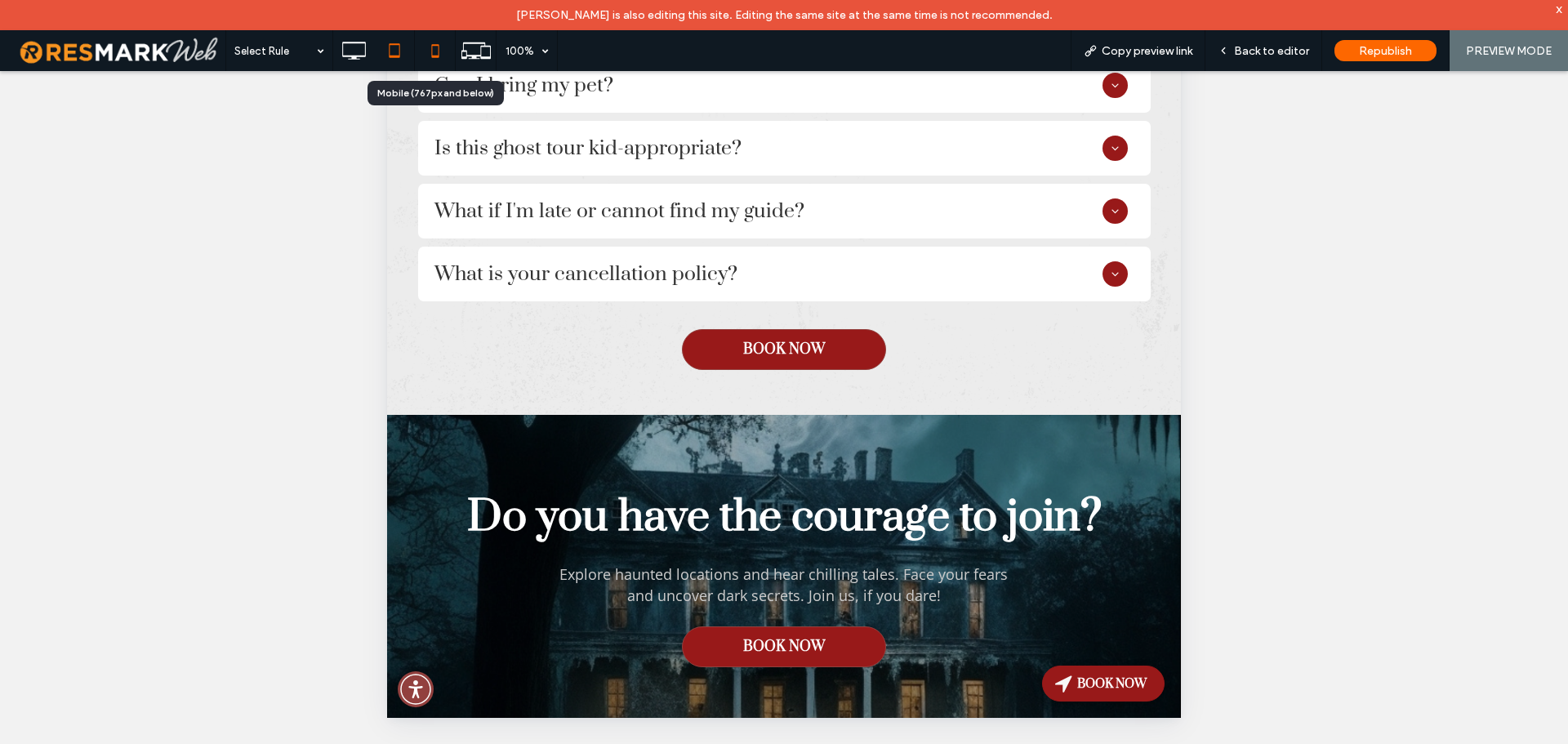
click at [437, 52] on icon at bounding box center [435, 51] width 33 height 33
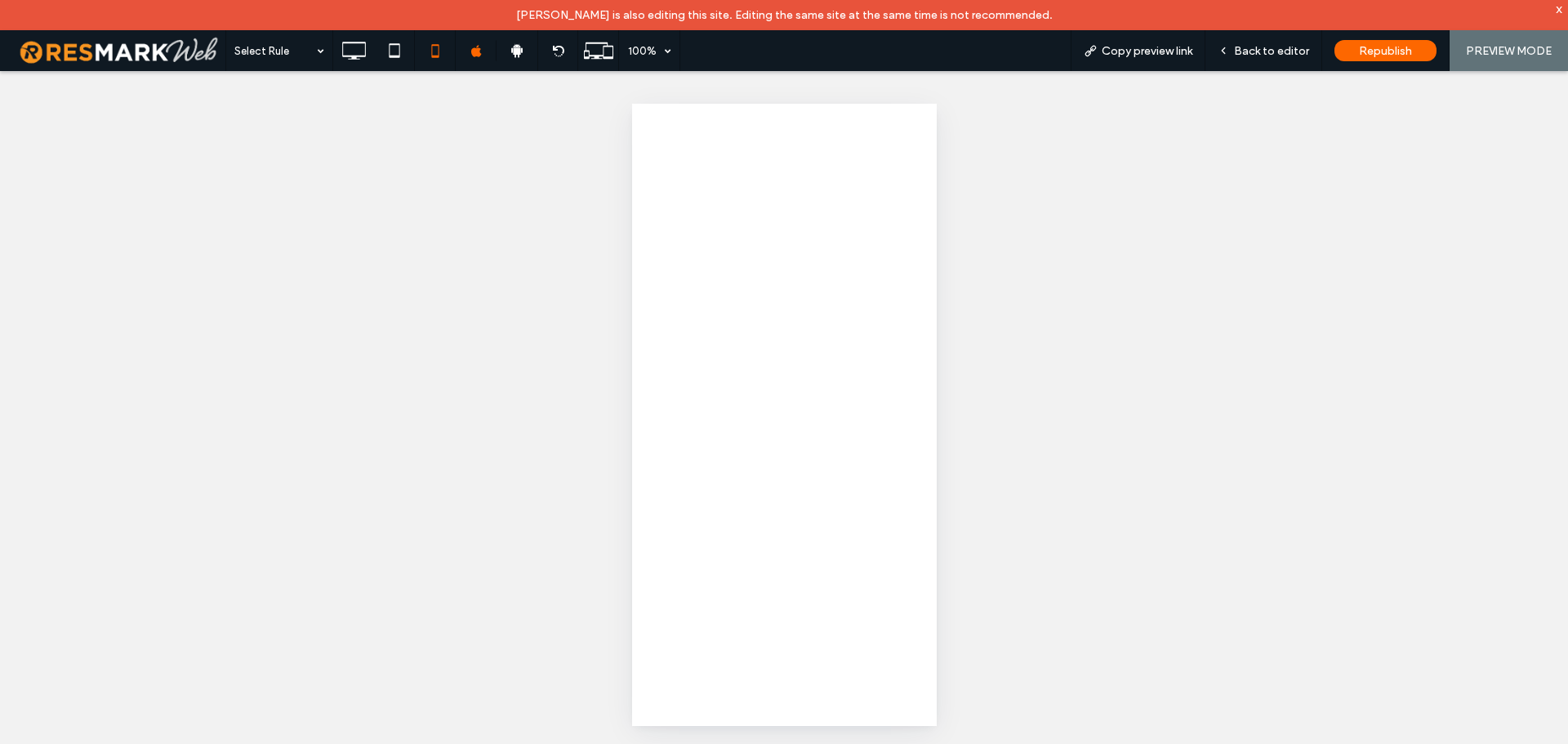
scroll to position [0, 0]
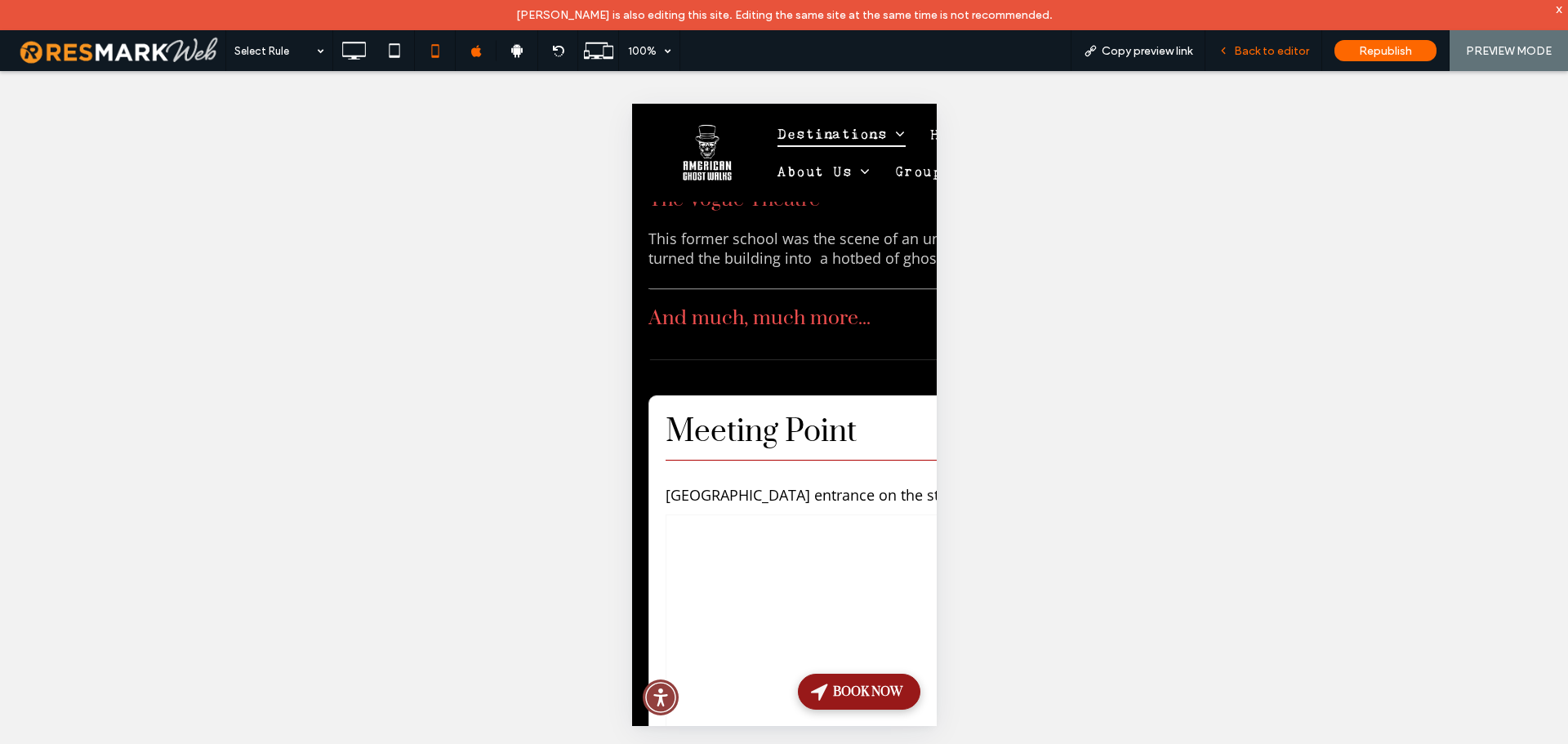
click at [1254, 51] on span "Back to editor" at bounding box center [1271, 51] width 75 height 13
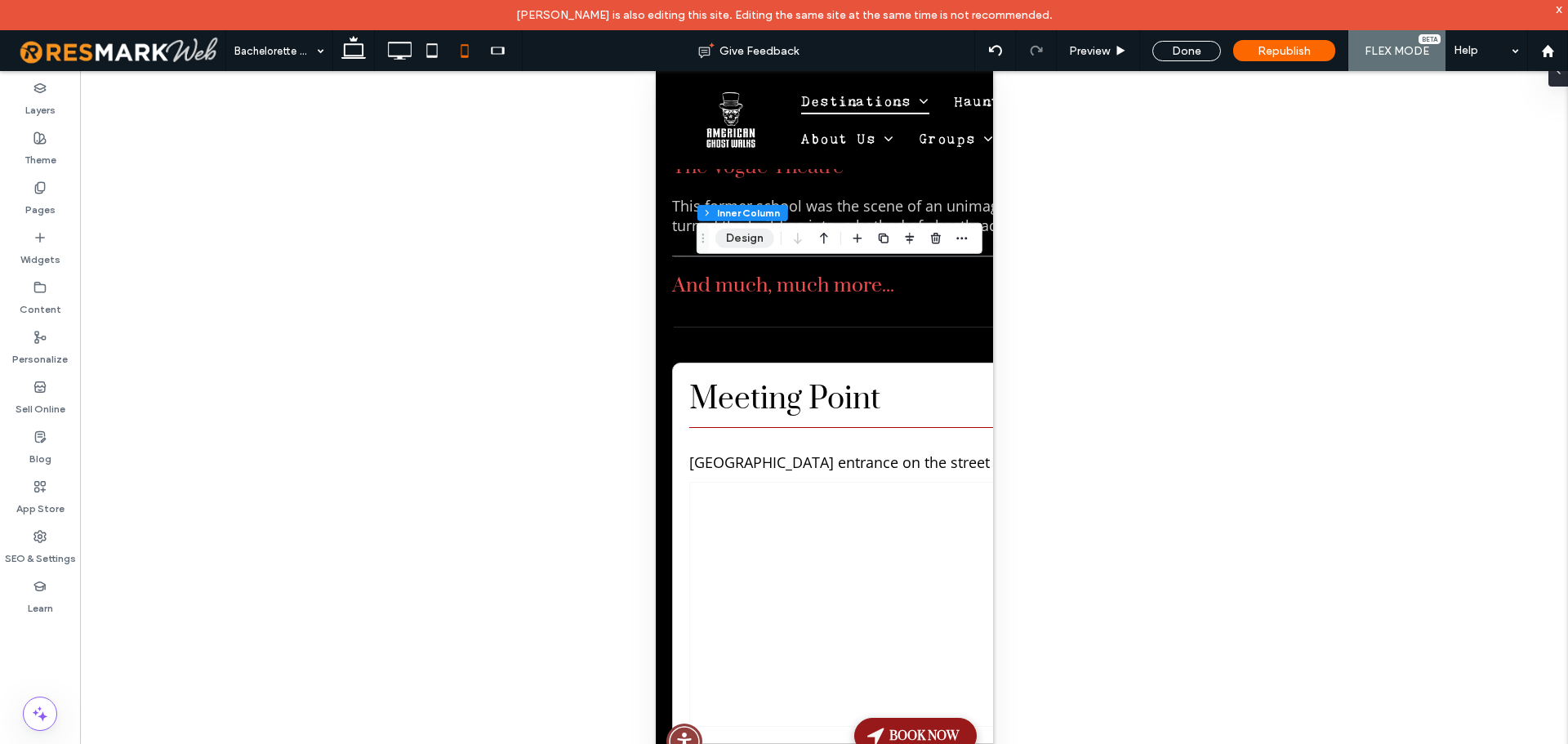
click at [753, 238] on button "Design" at bounding box center [744, 238] width 59 height 19
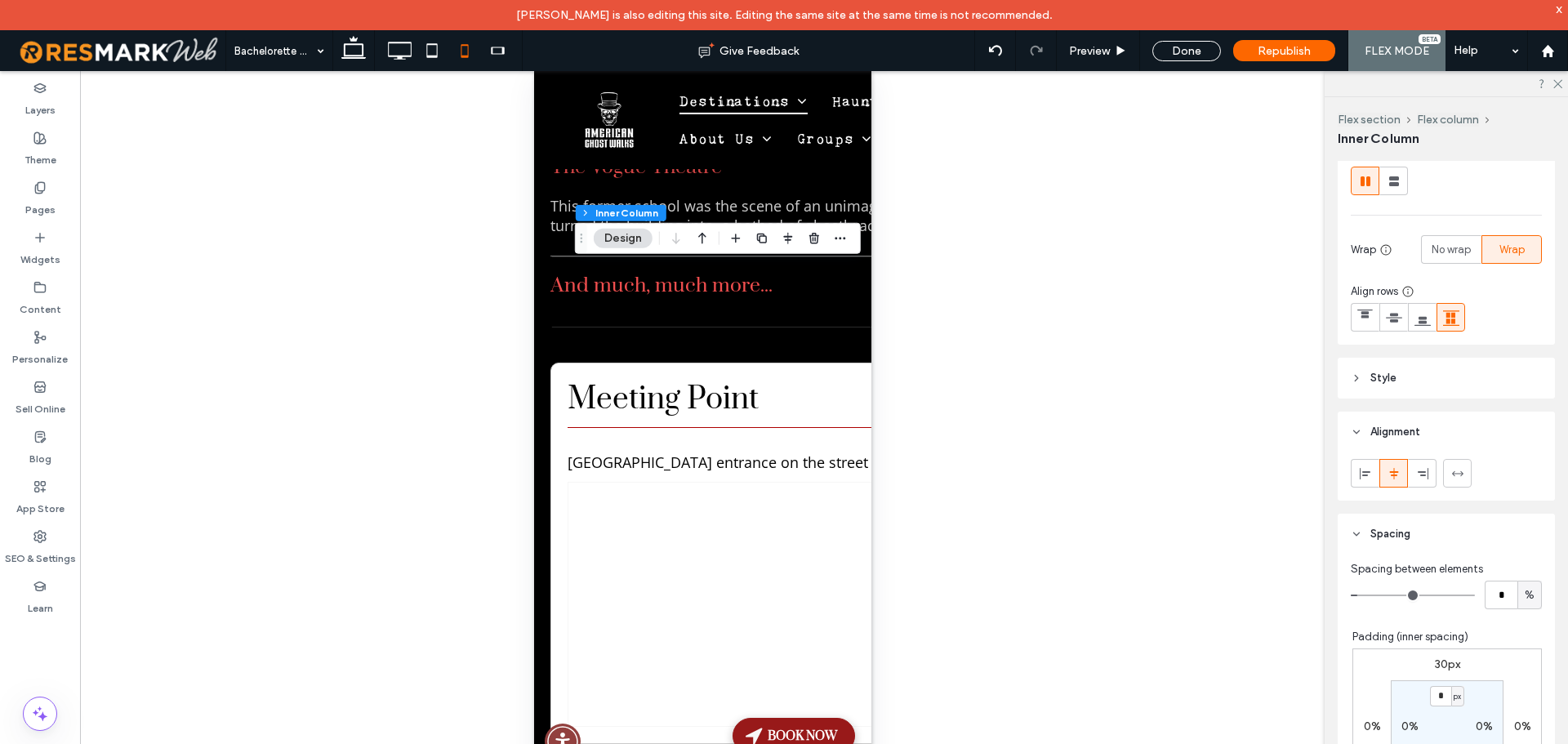
scroll to position [327, 0]
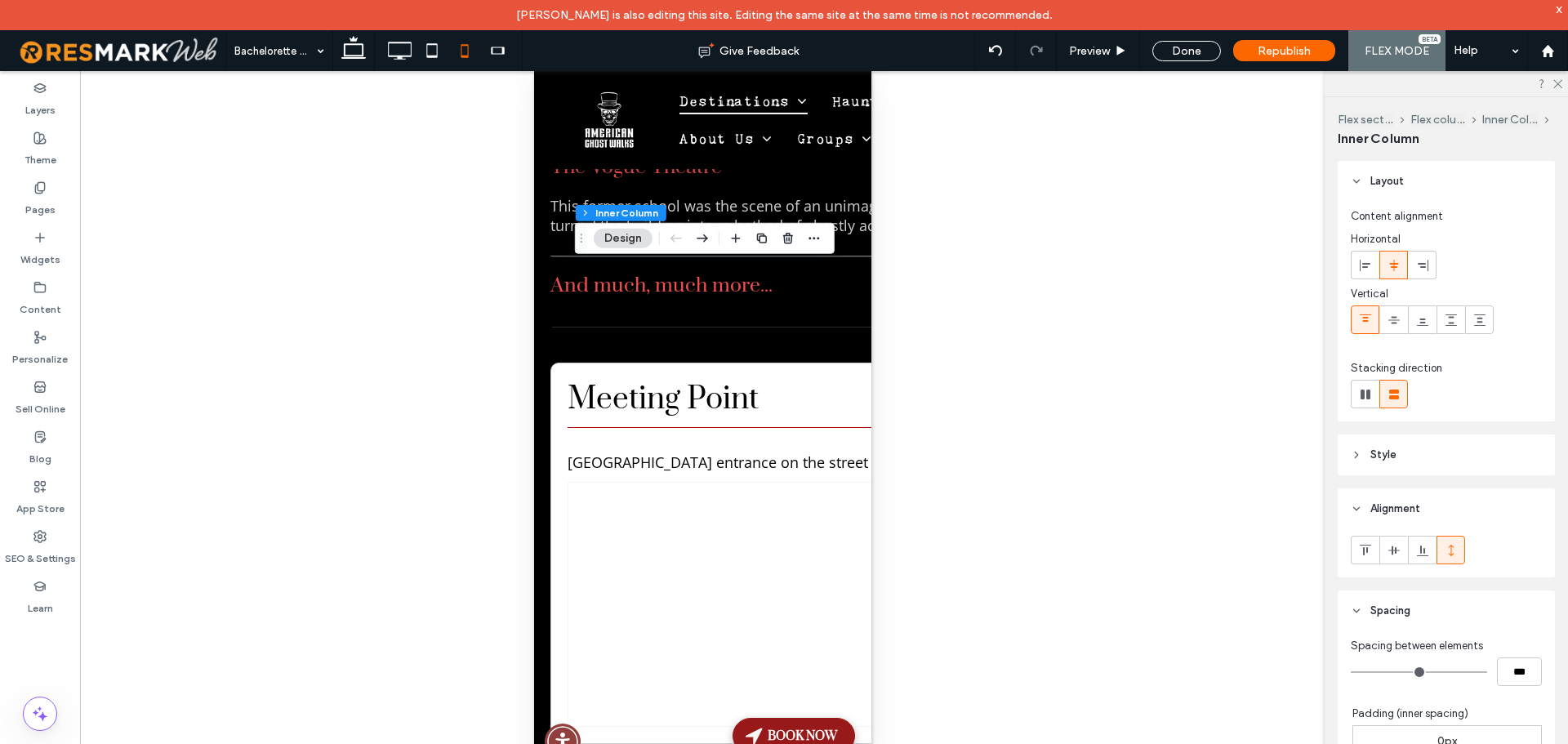
type input "**"
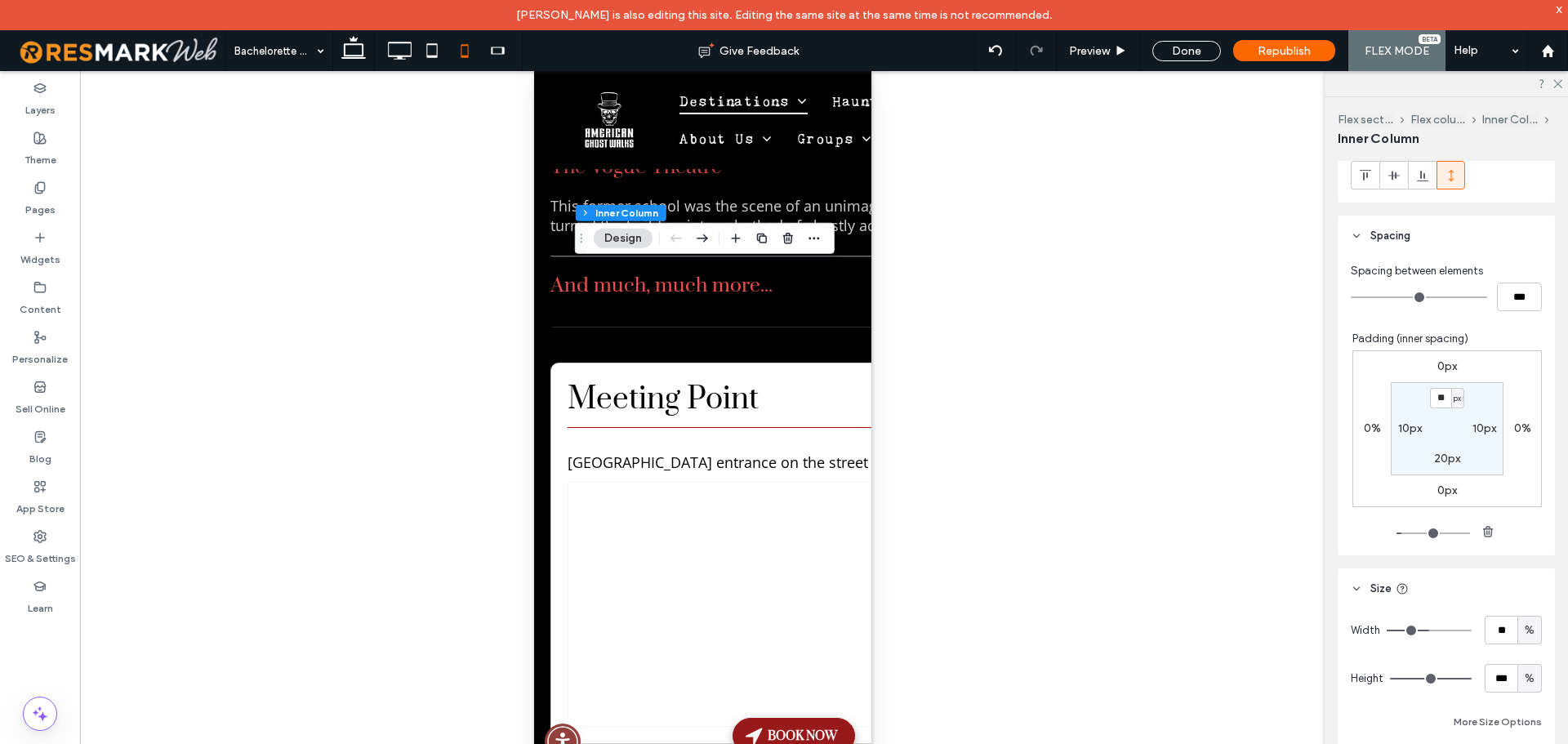
scroll to position [471, 0]
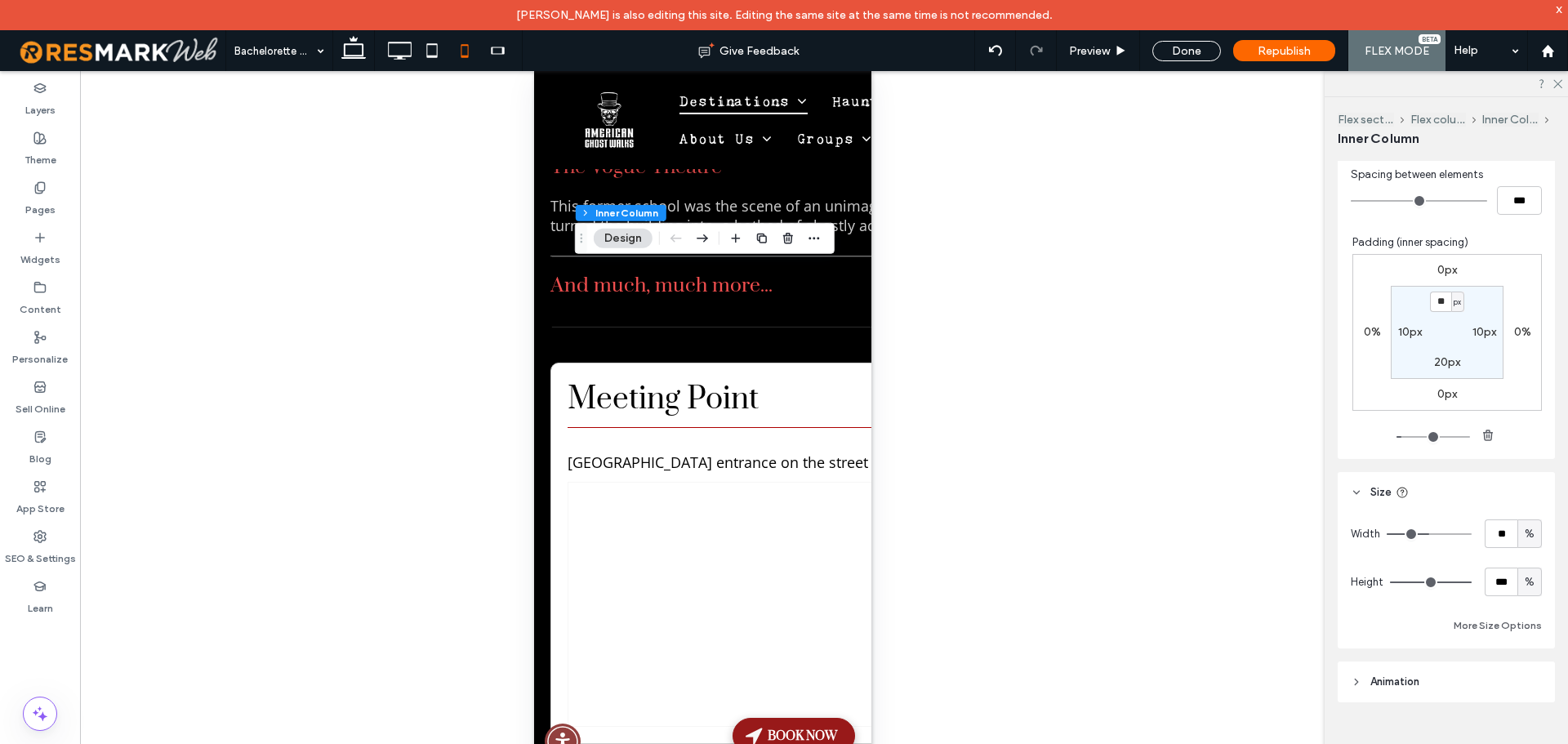
type input "**"
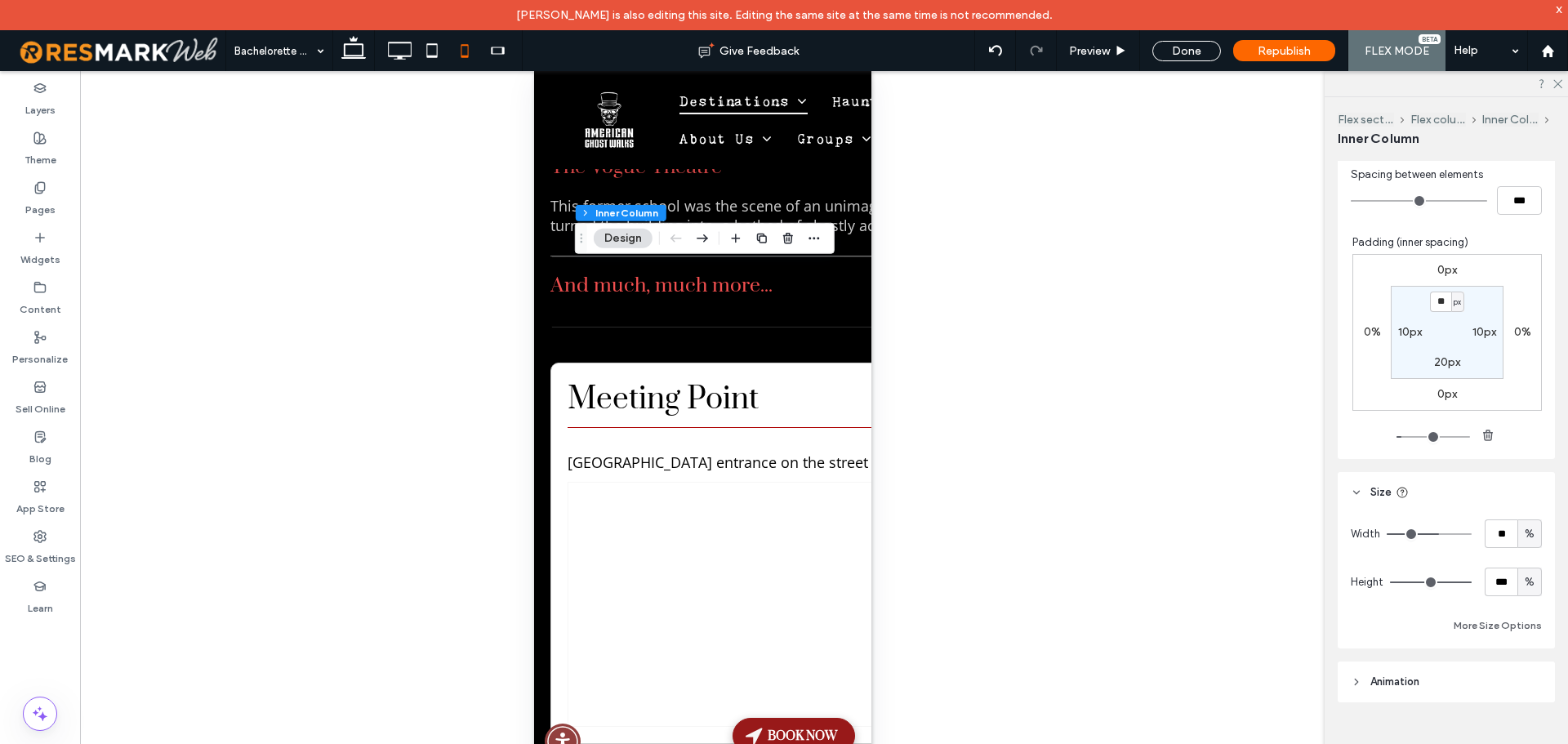
type input "**"
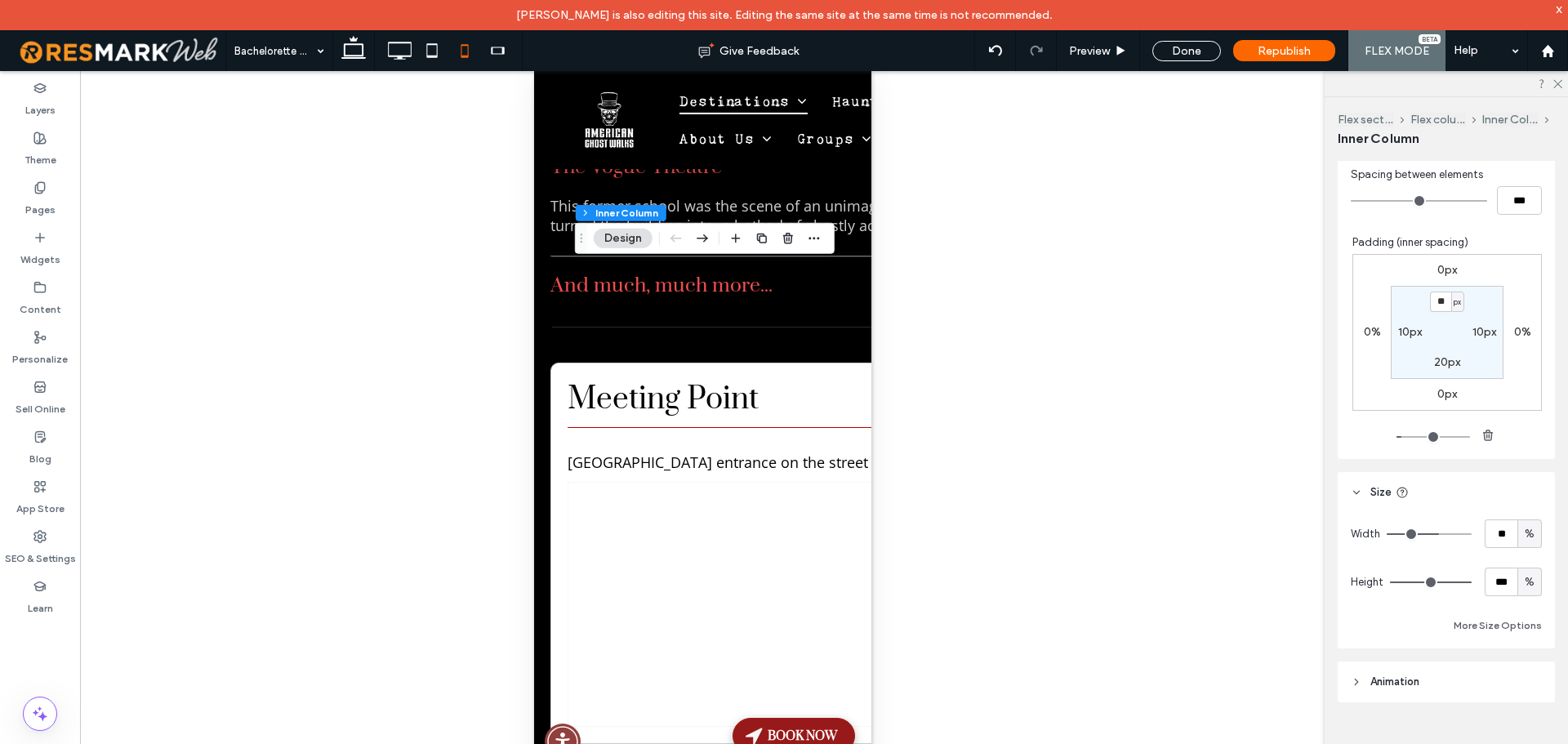
type input "**"
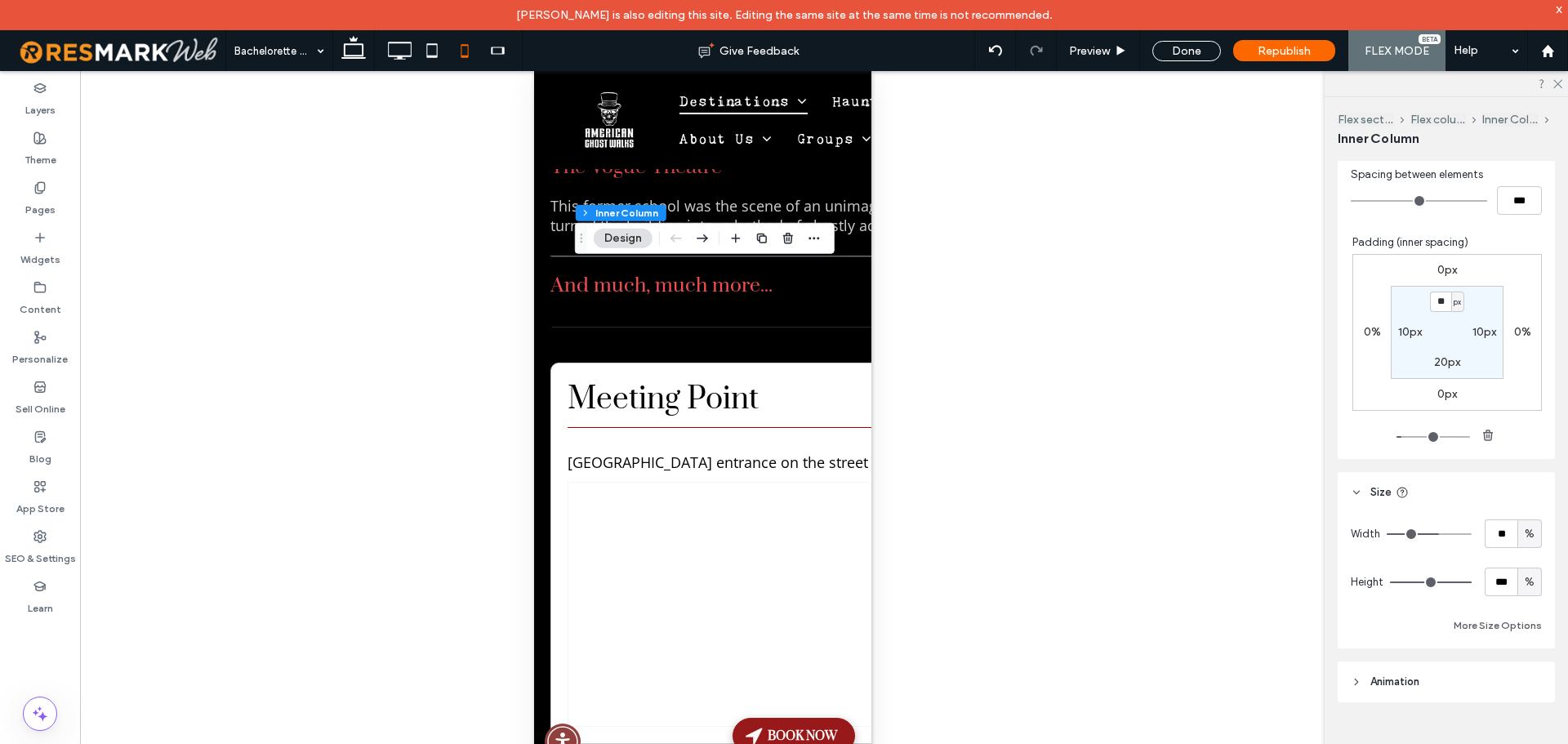
type input "**"
type input "***"
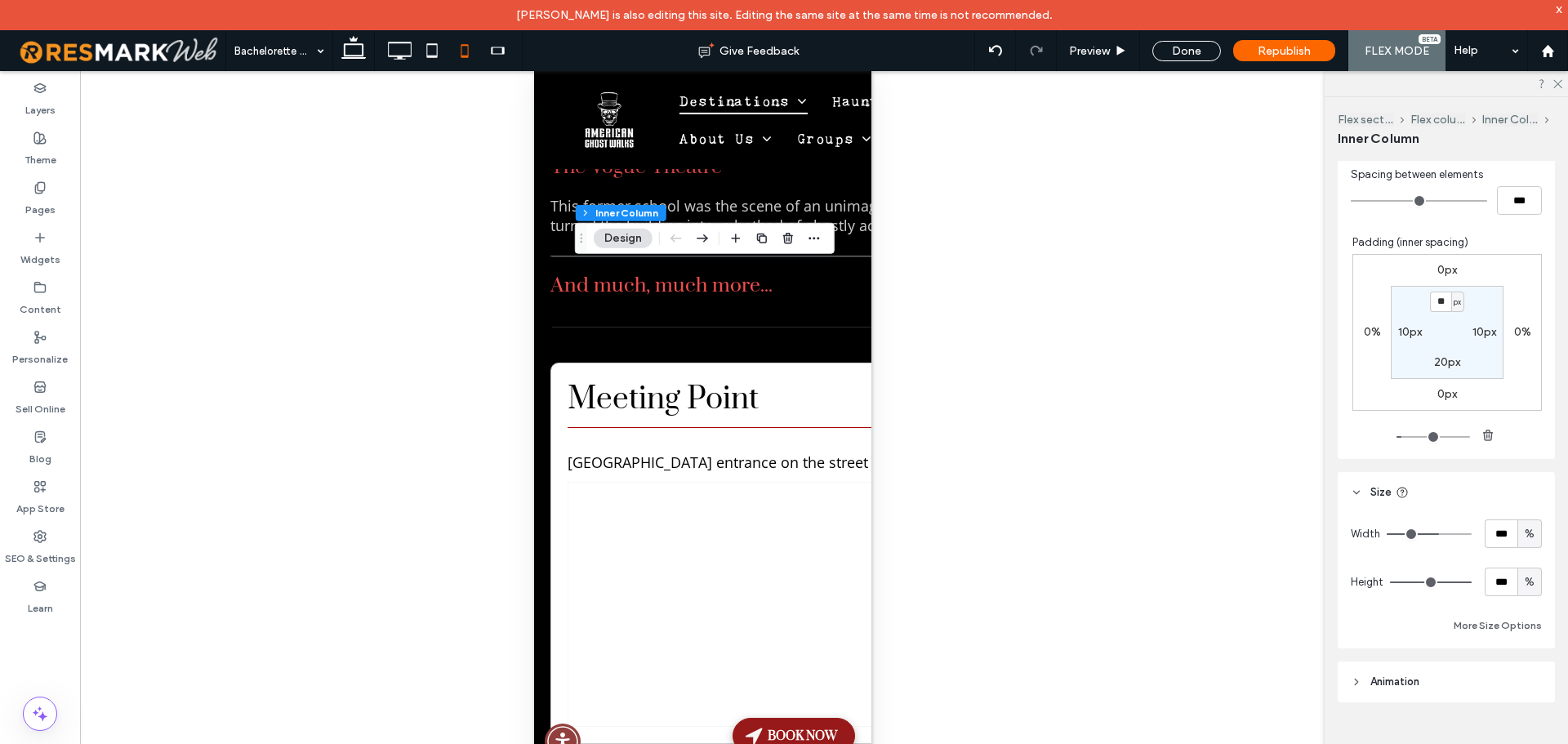
drag, startPoint x: 1432, startPoint y: 530, endPoint x: 1492, endPoint y: 530, distance: 60.0
type input "***"
click at [1471, 533] on input "range" at bounding box center [1429, 534] width 85 height 2
type input "**"
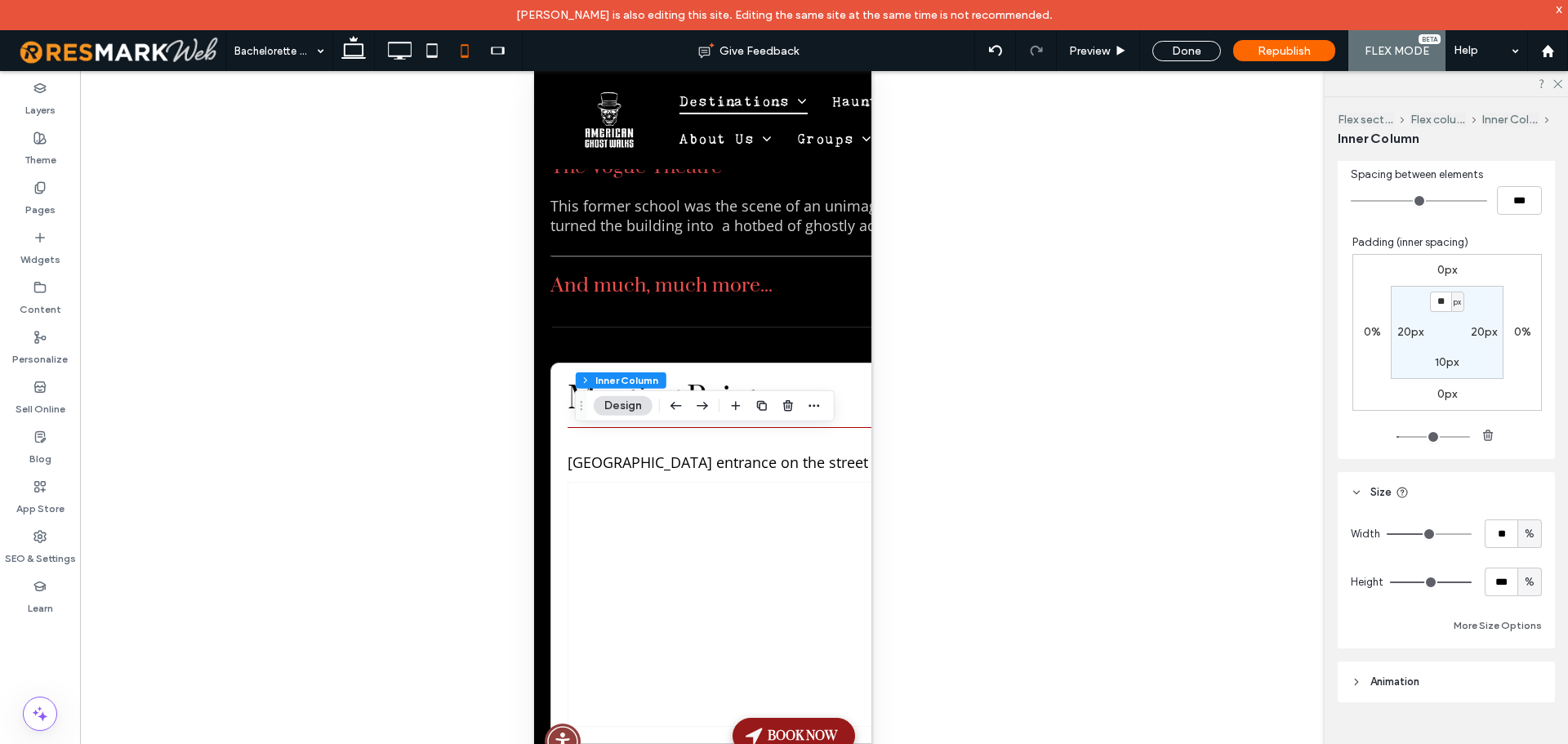
type input "**"
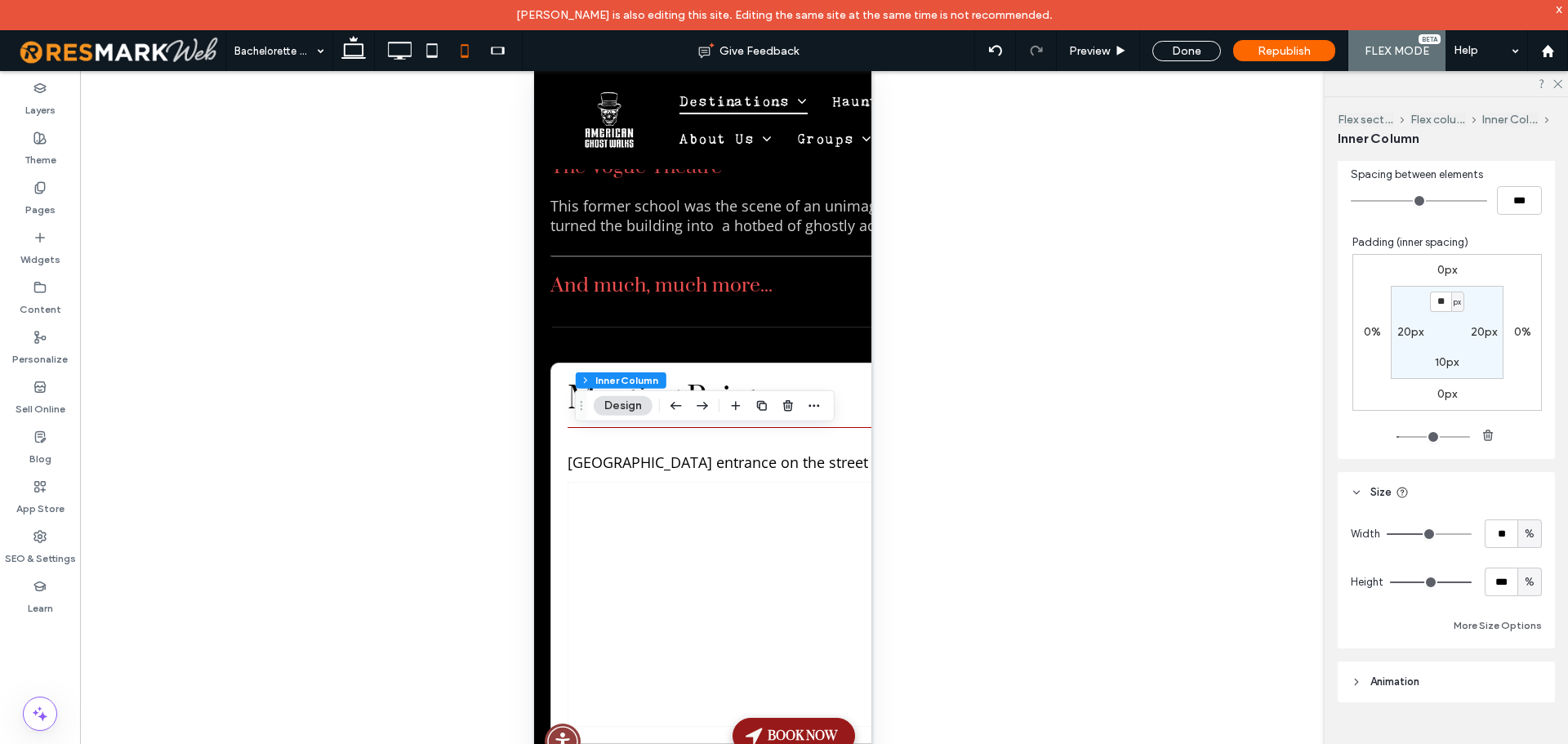
type input "**"
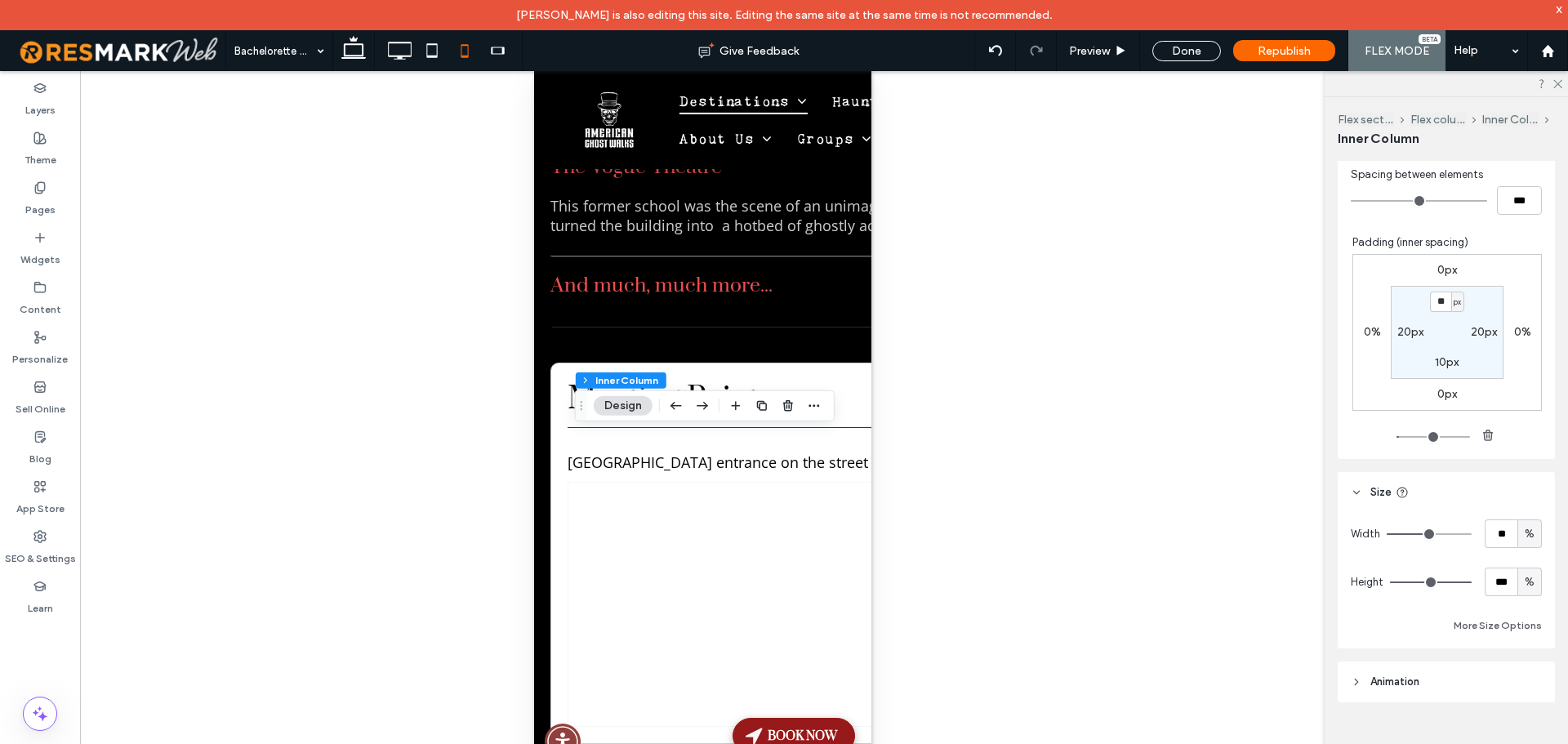
type input "**"
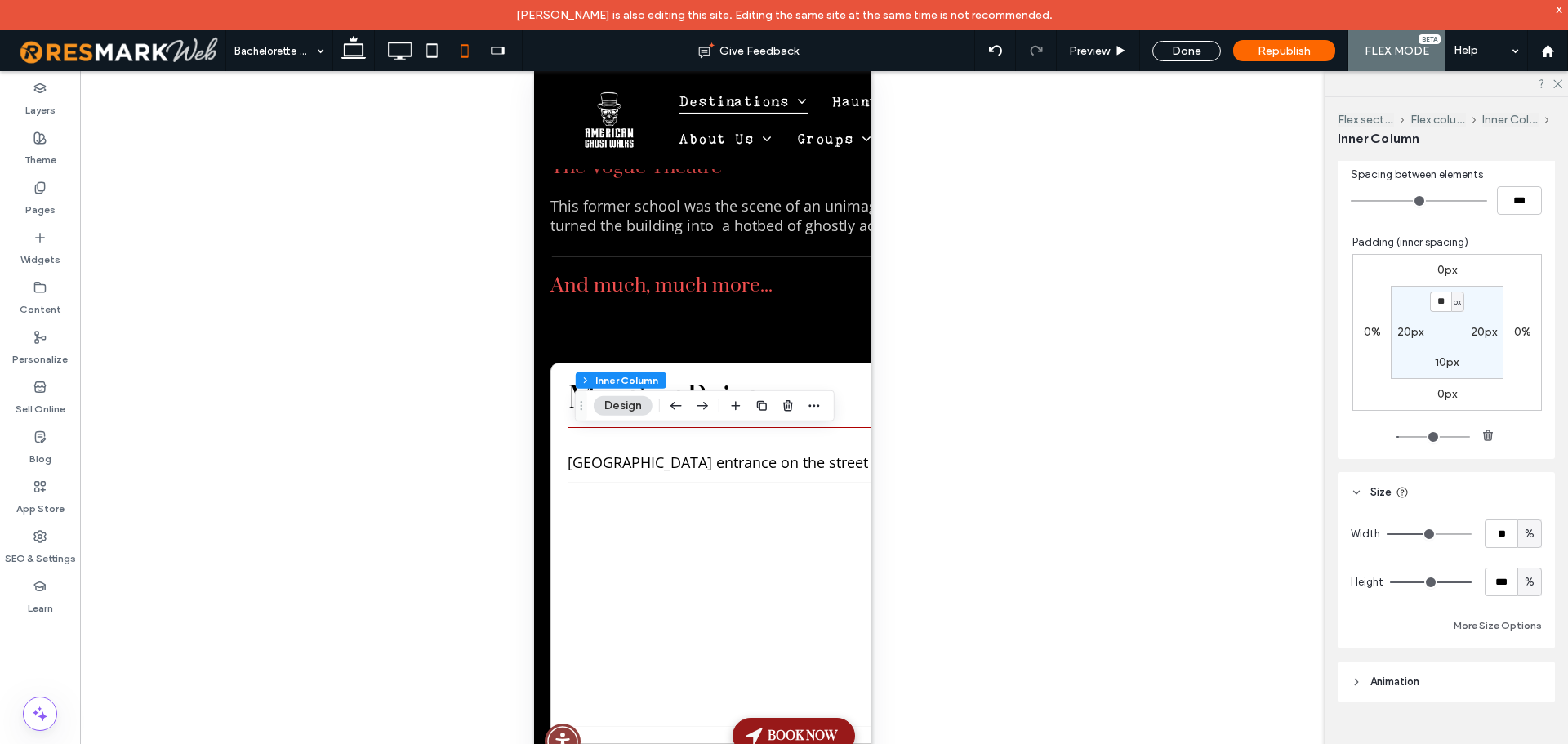
type input "**"
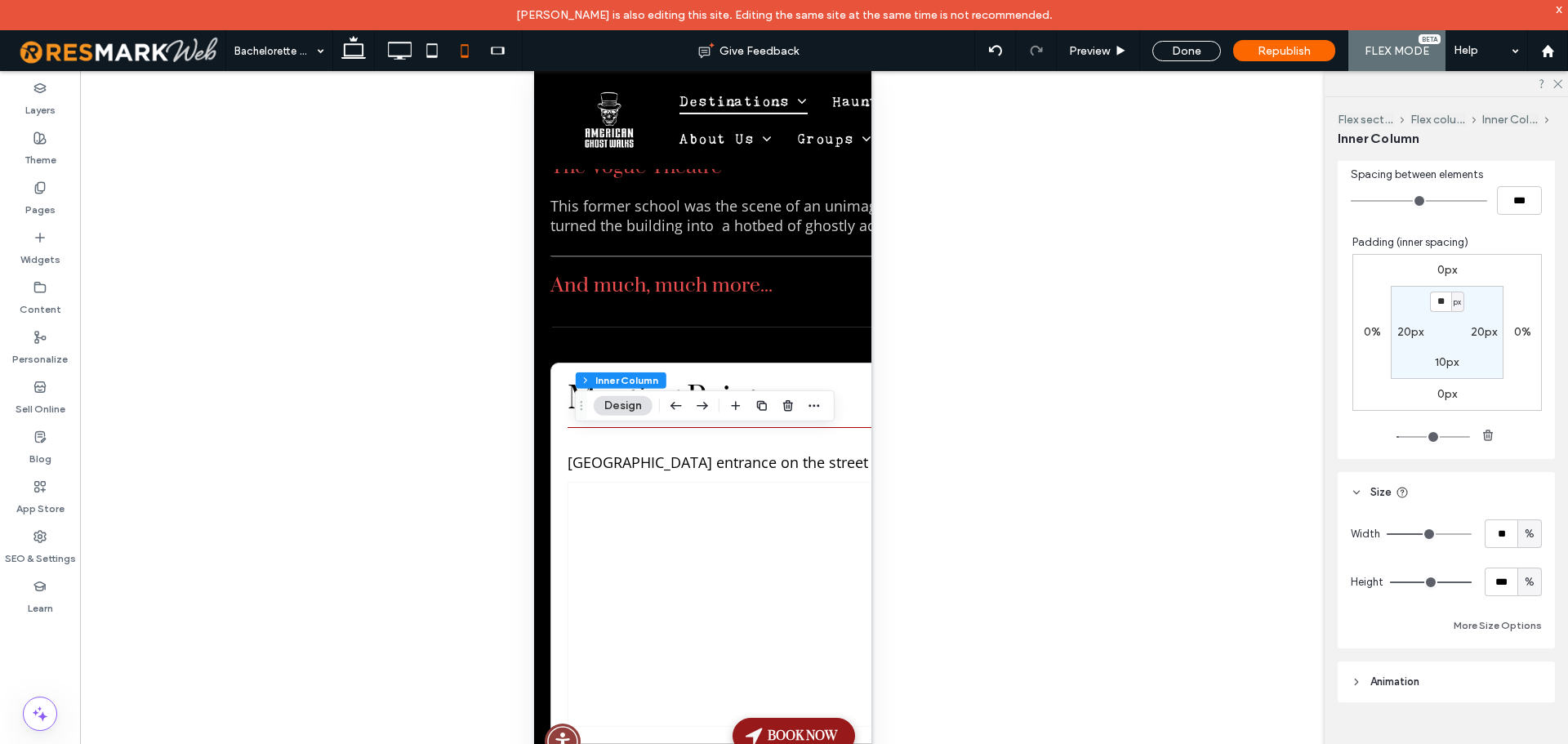
type input "**"
type input "***"
drag, startPoint x: 1431, startPoint y: 533, endPoint x: 1503, endPoint y: 533, distance: 72.0
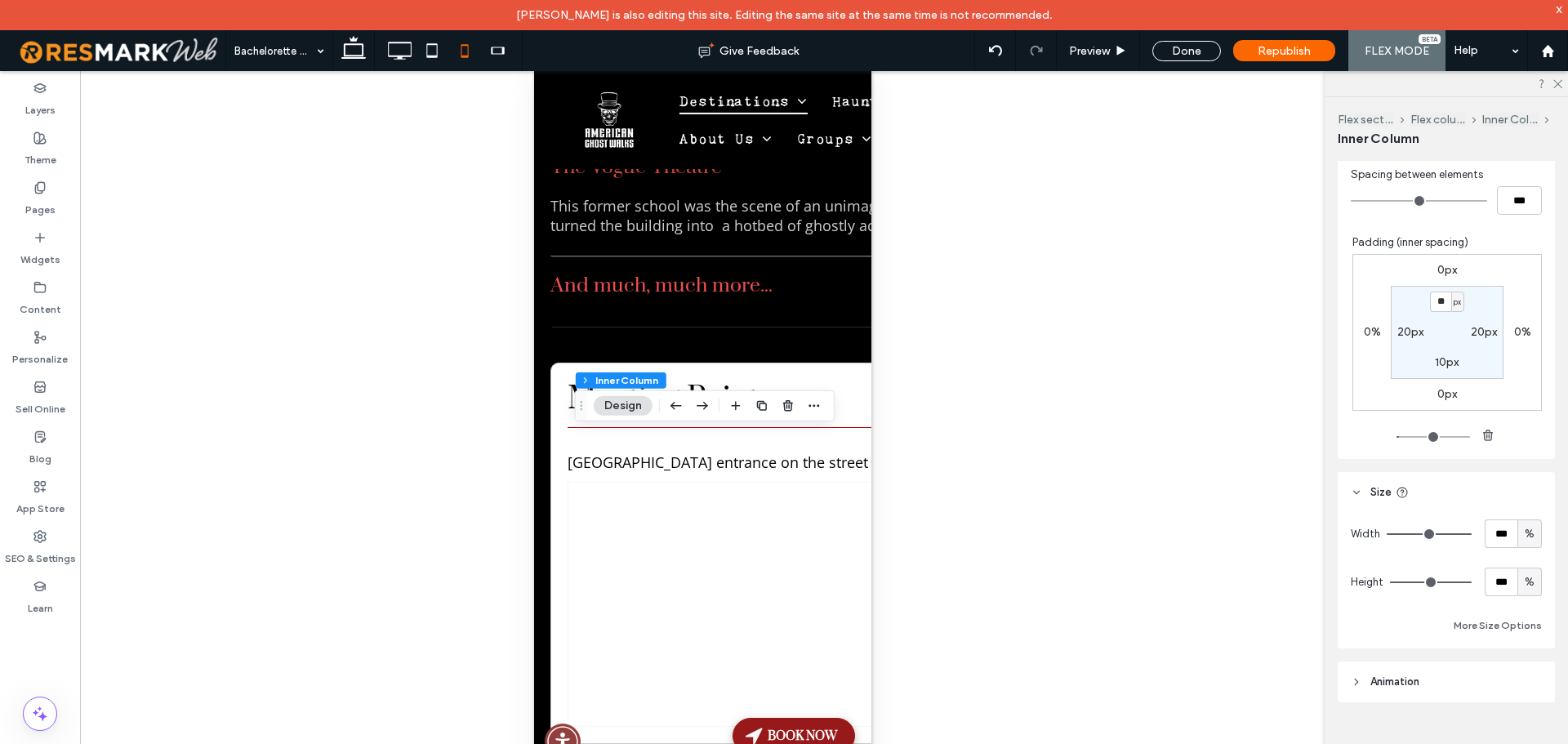
type input "***"
click at [1471, 533] on input "range" at bounding box center [1429, 534] width 85 height 2
type input "**"
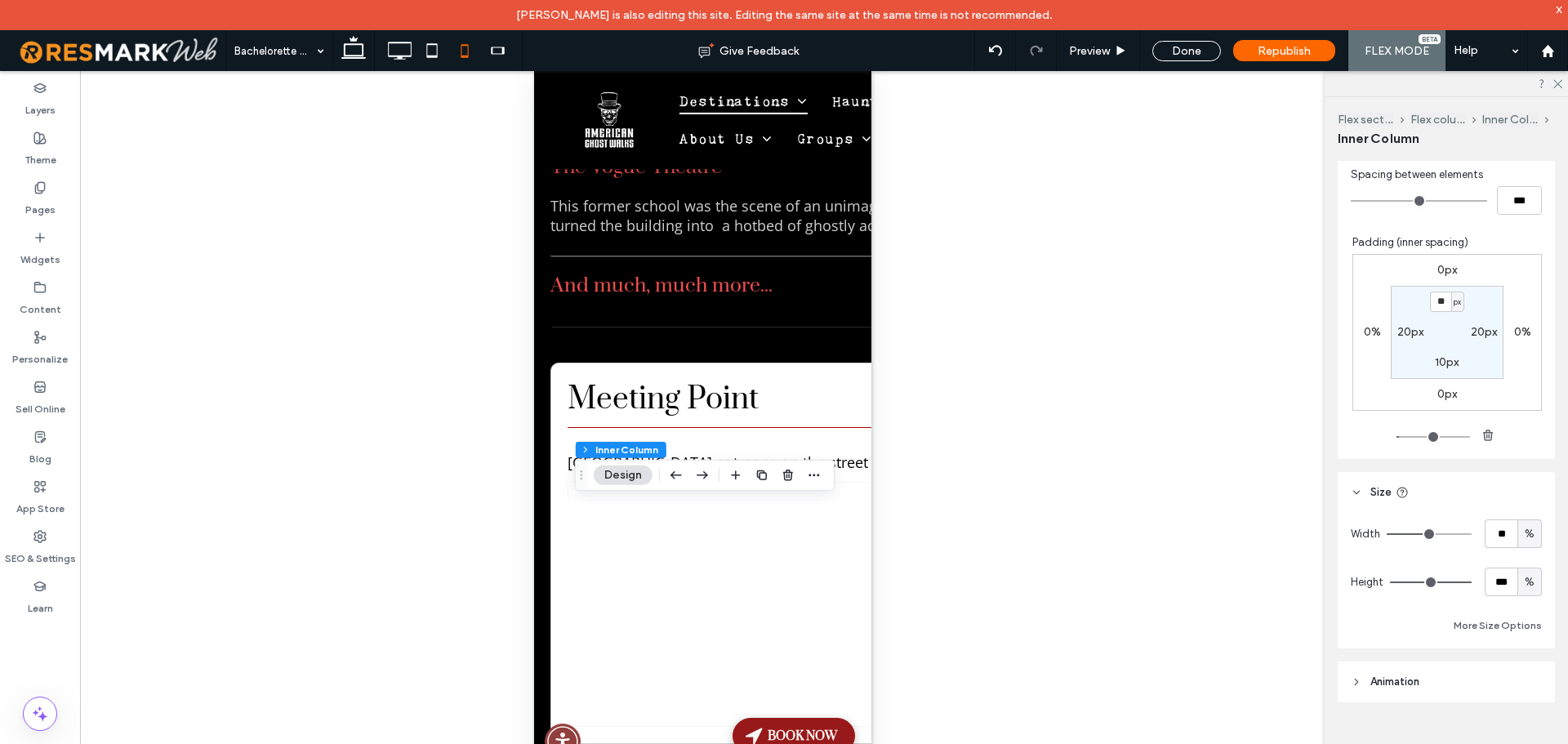
type input "**"
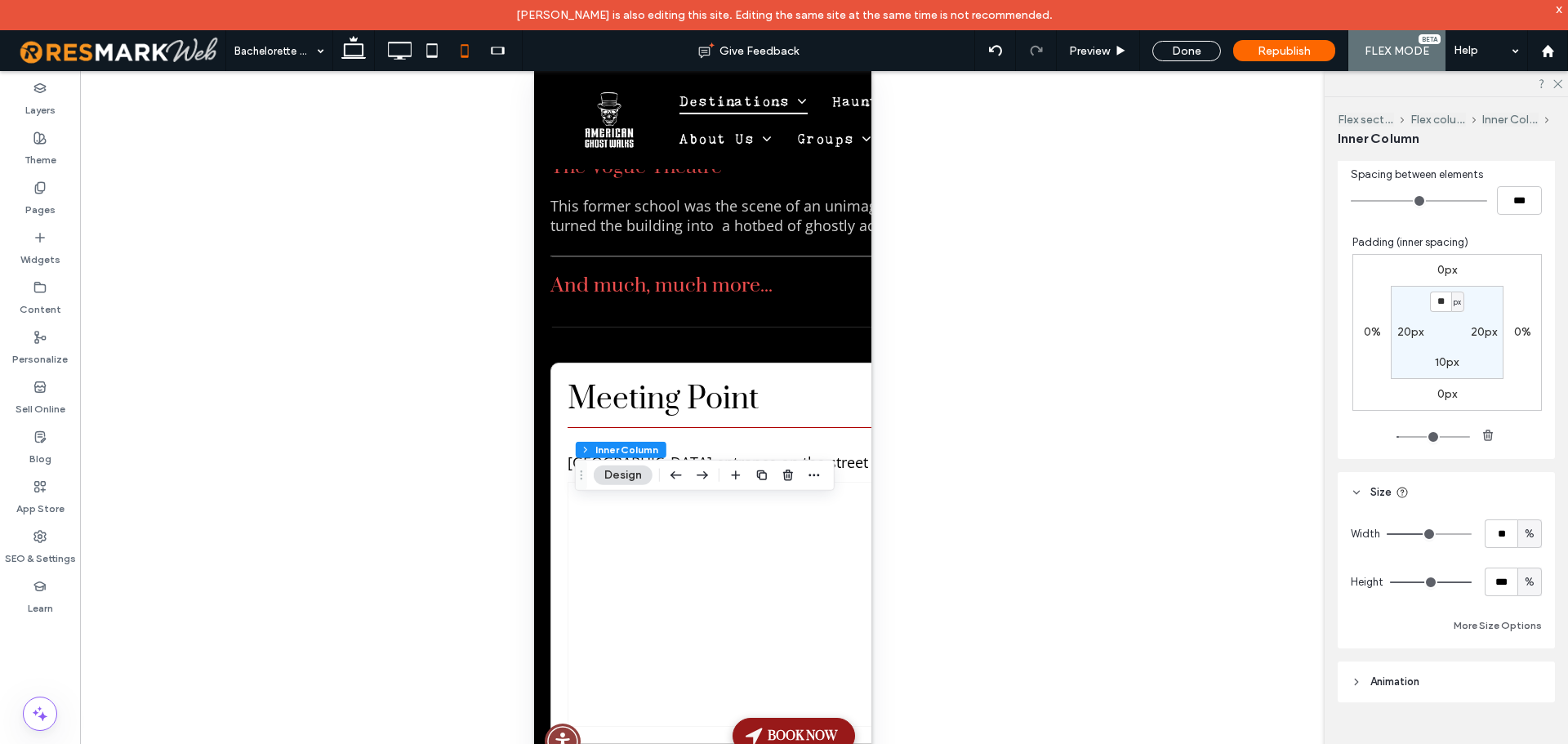
type input "**"
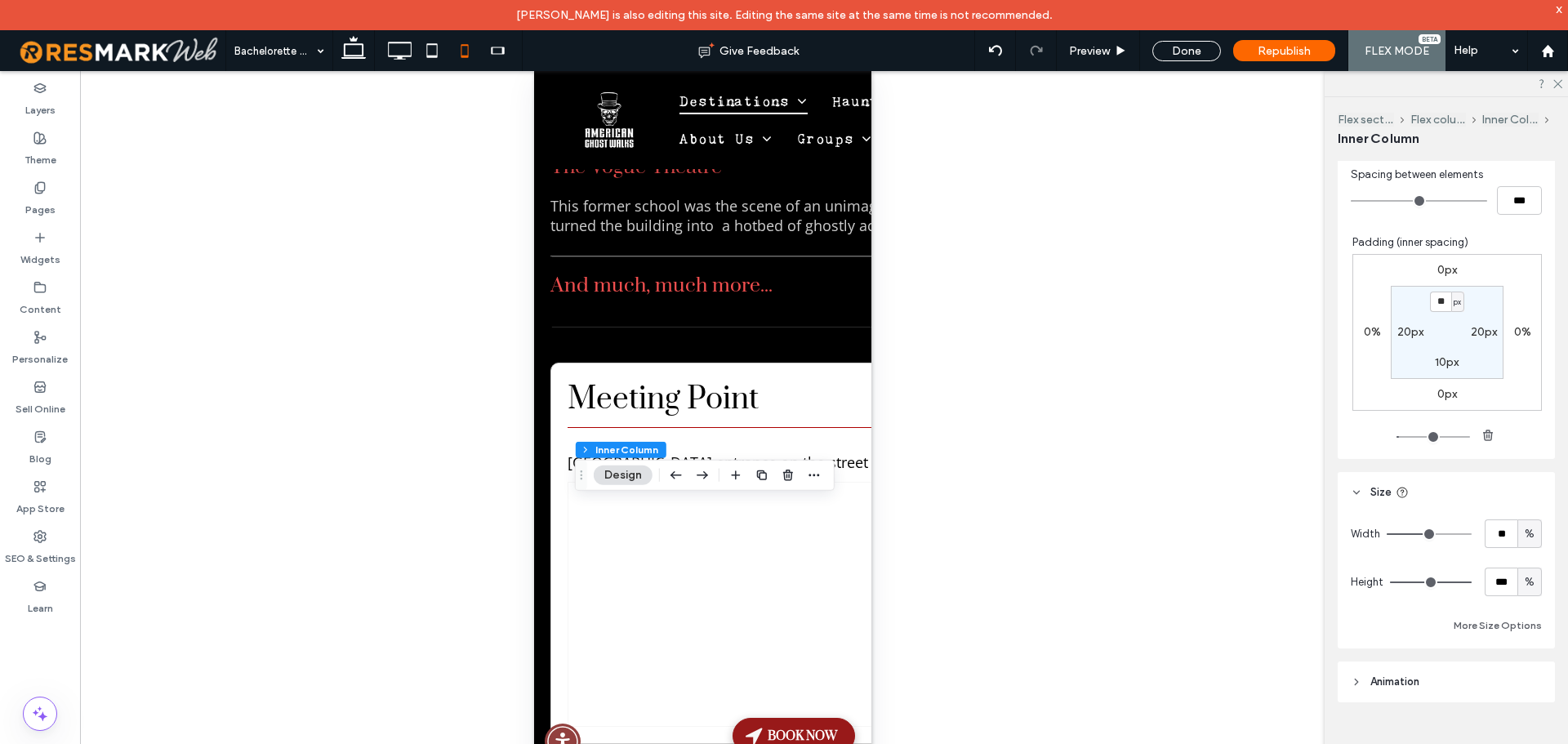
type input "***"
click at [1471, 533] on input "range" at bounding box center [1429, 534] width 85 height 2
type input "**"
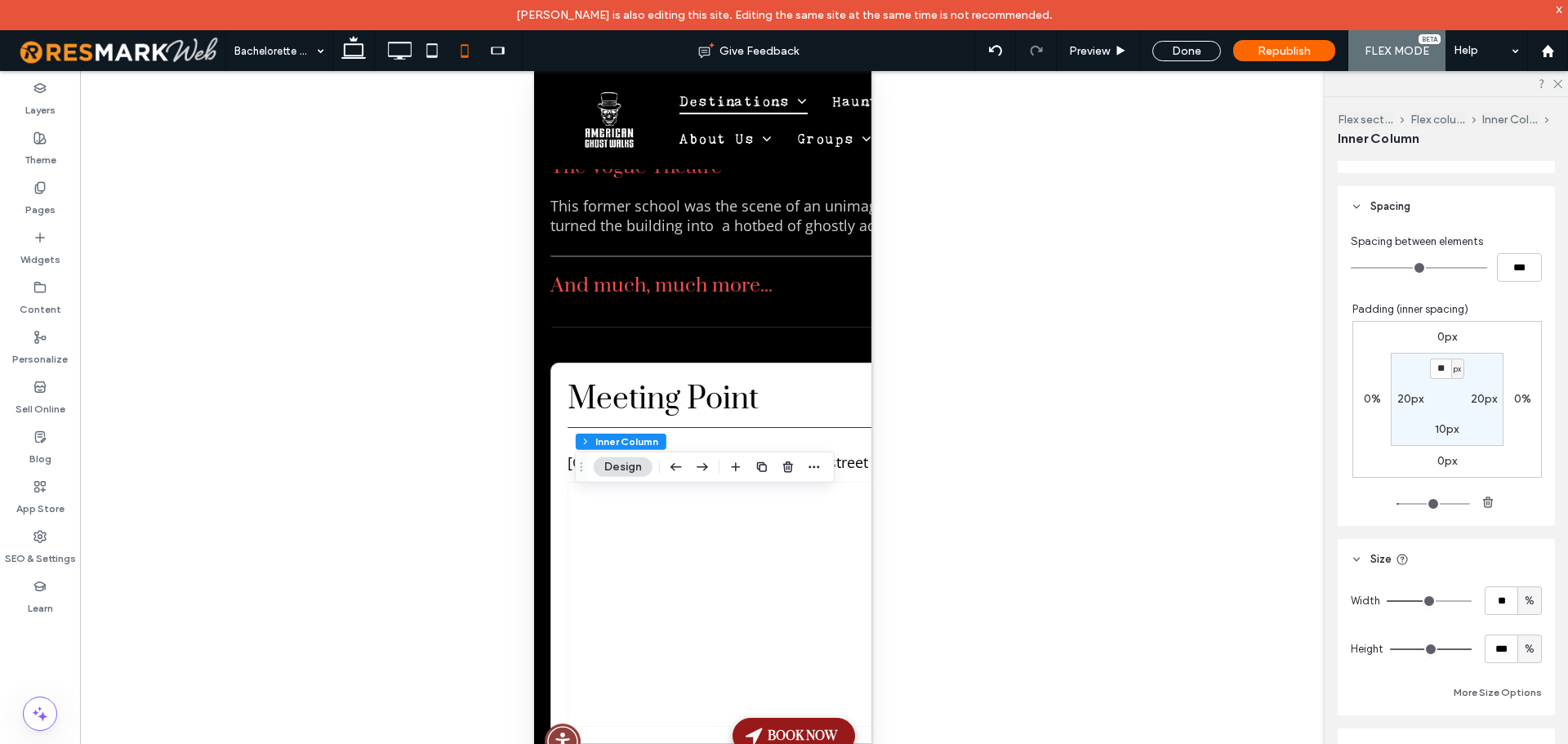
scroll to position [408, 0]
type input "**"
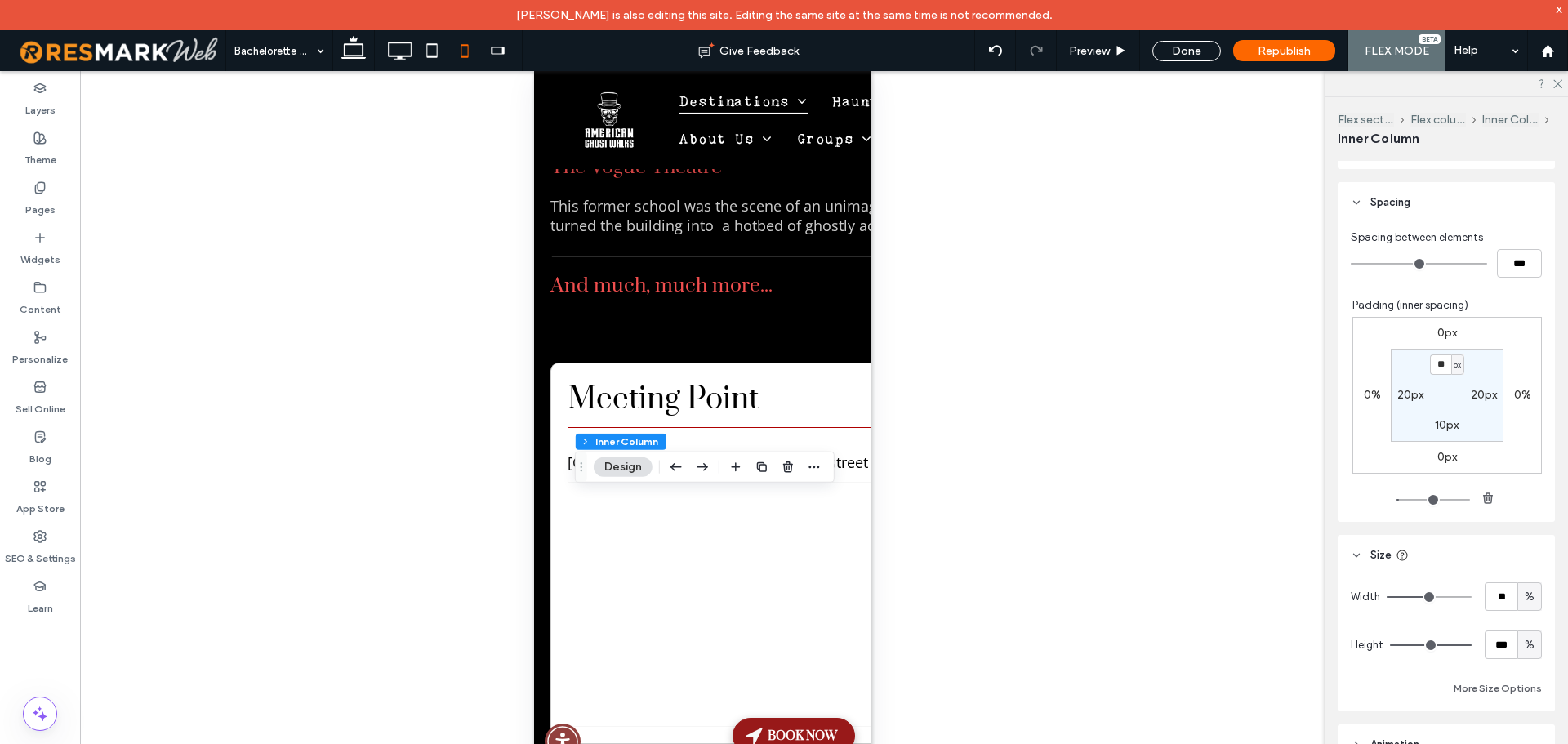
type input "**"
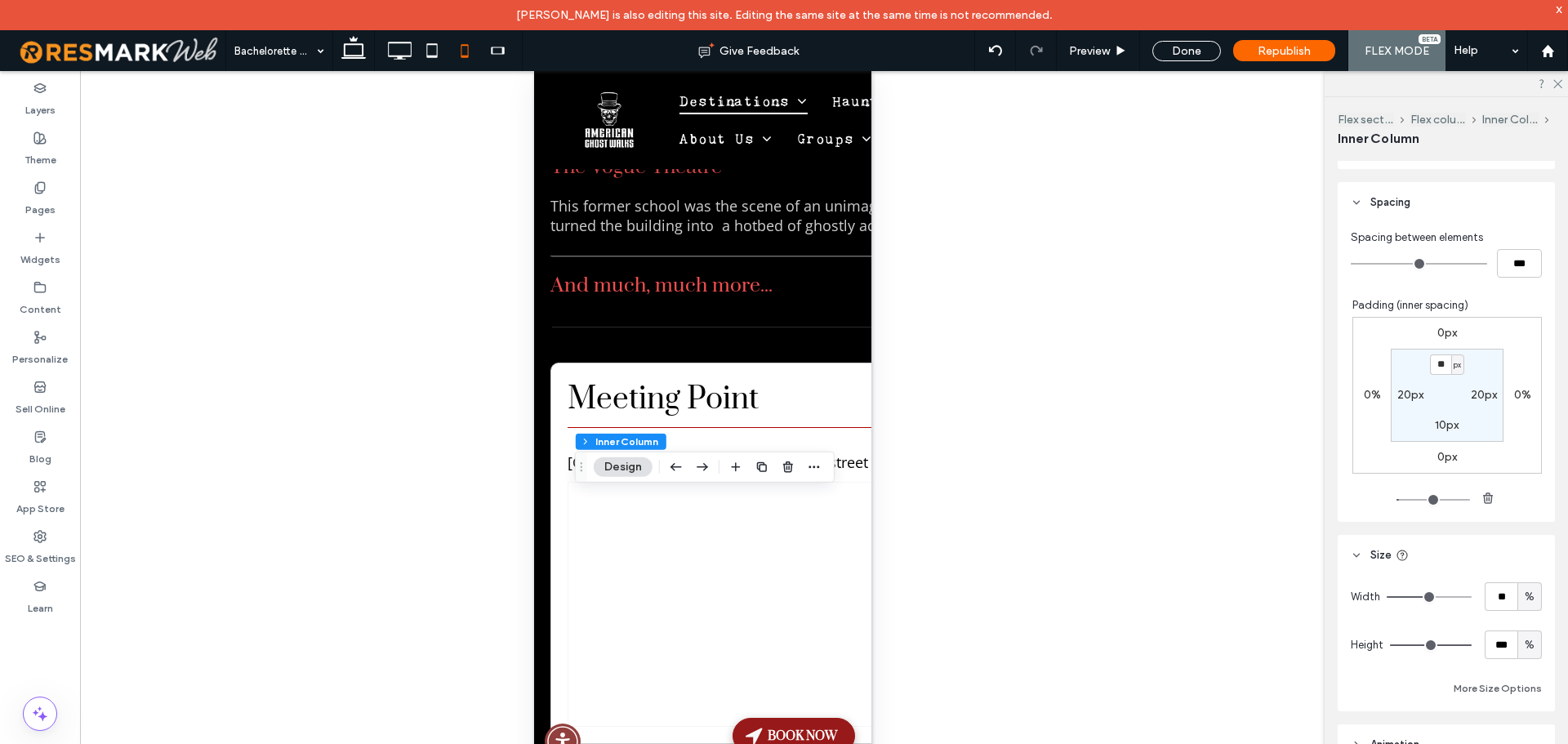
type input "**"
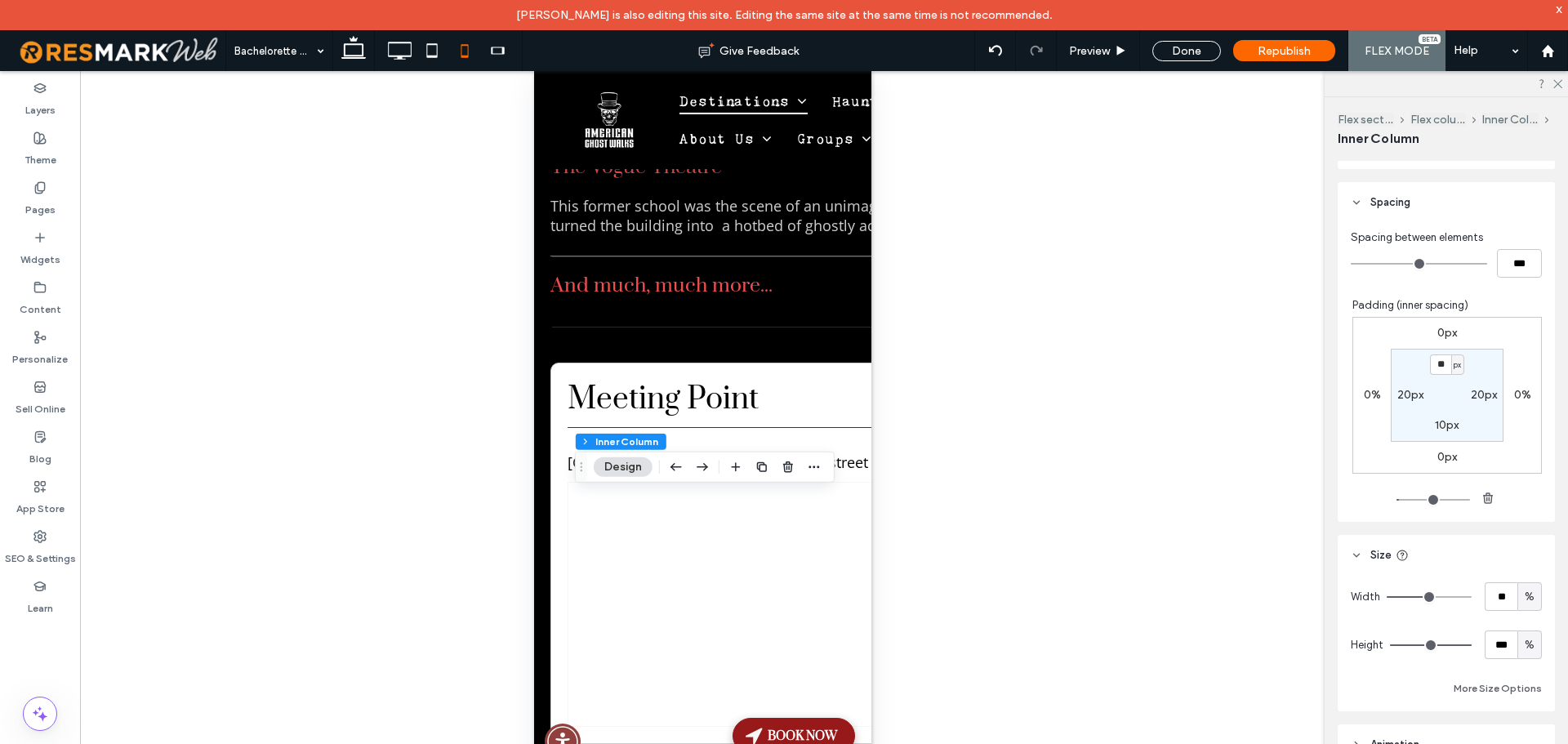
type input "***"
drag, startPoint x: 1423, startPoint y: 591, endPoint x: 1543, endPoint y: 591, distance: 120.0
type input "***"
click at [1471, 595] on input "range" at bounding box center [1429, 596] width 85 height 2
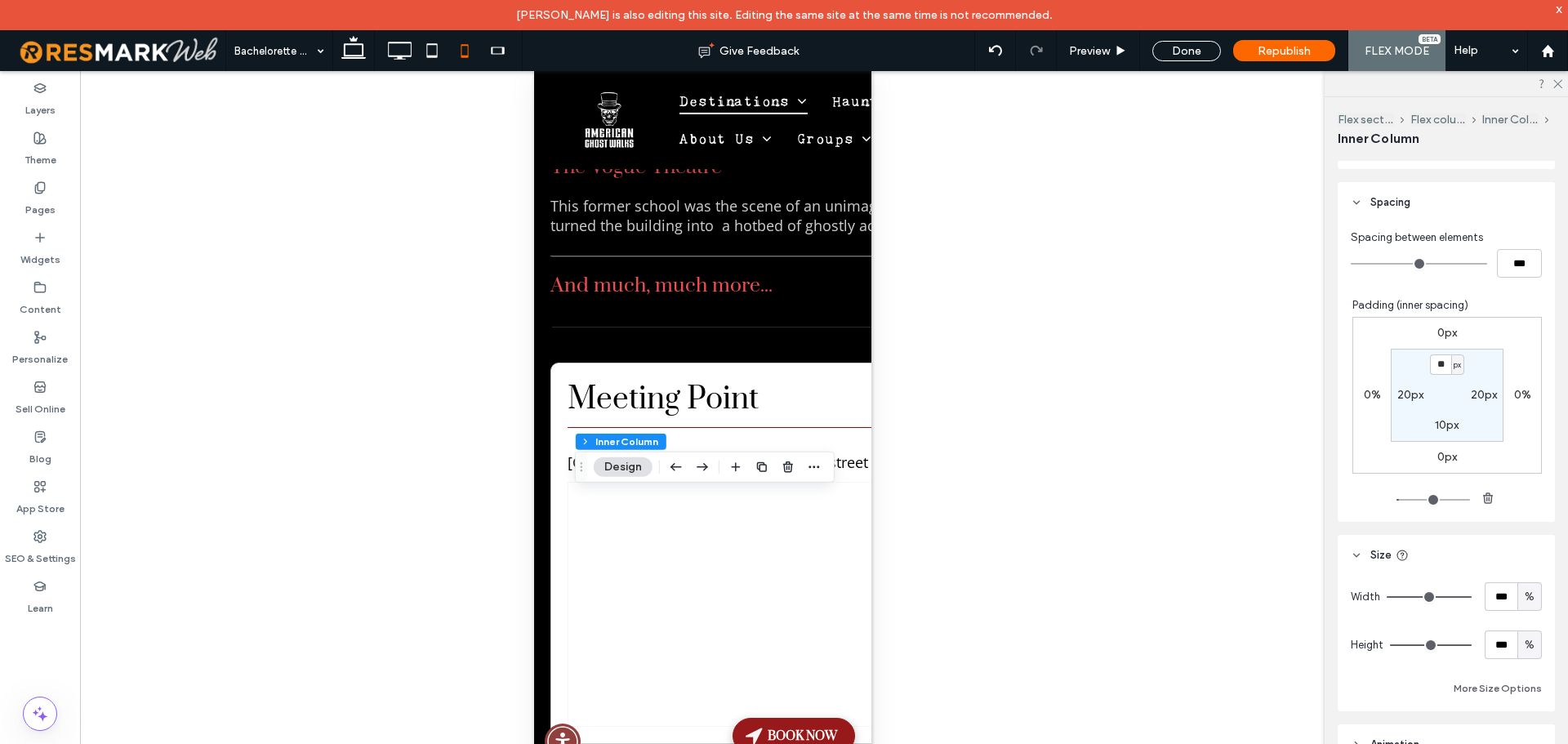
type input "**"
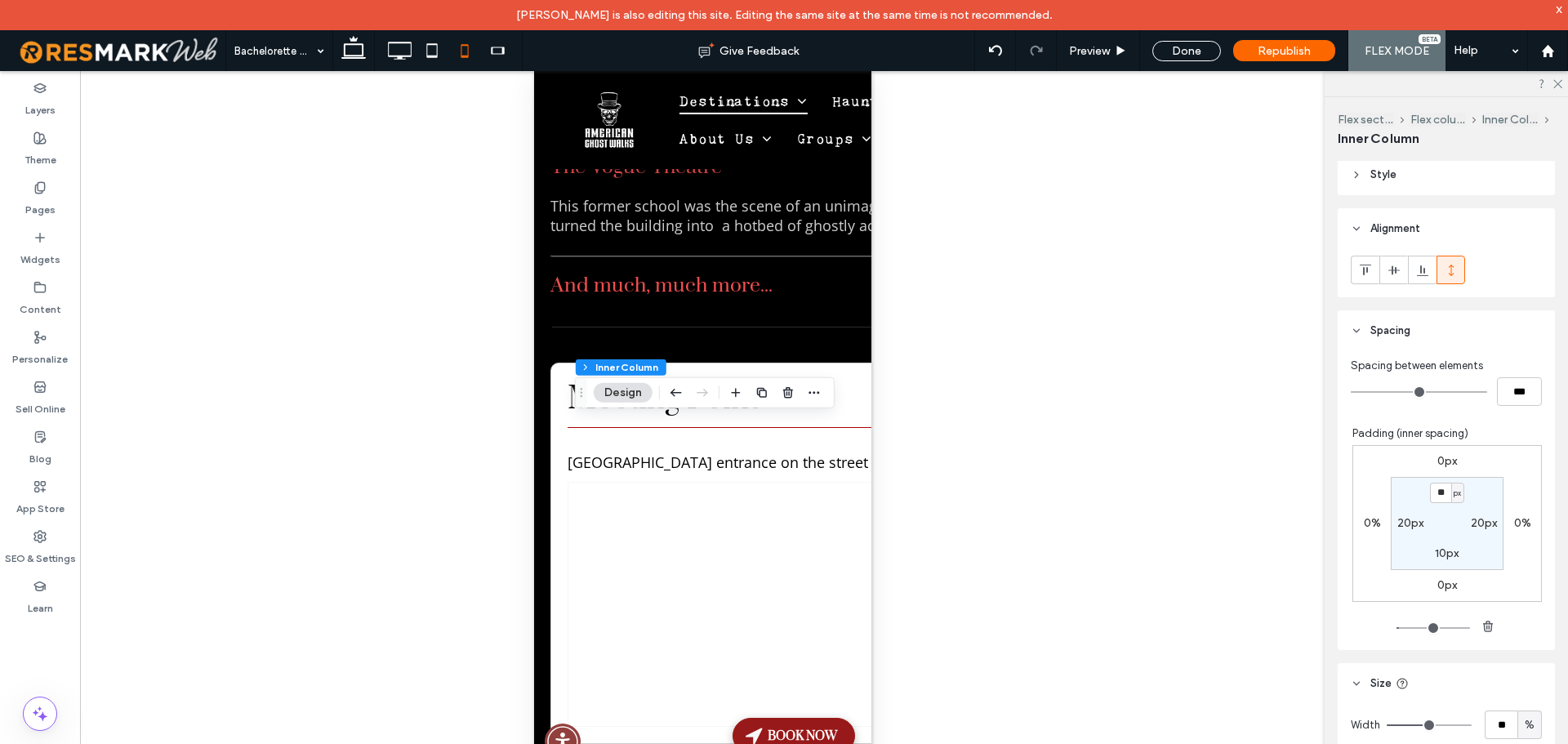
scroll to position [327, 0]
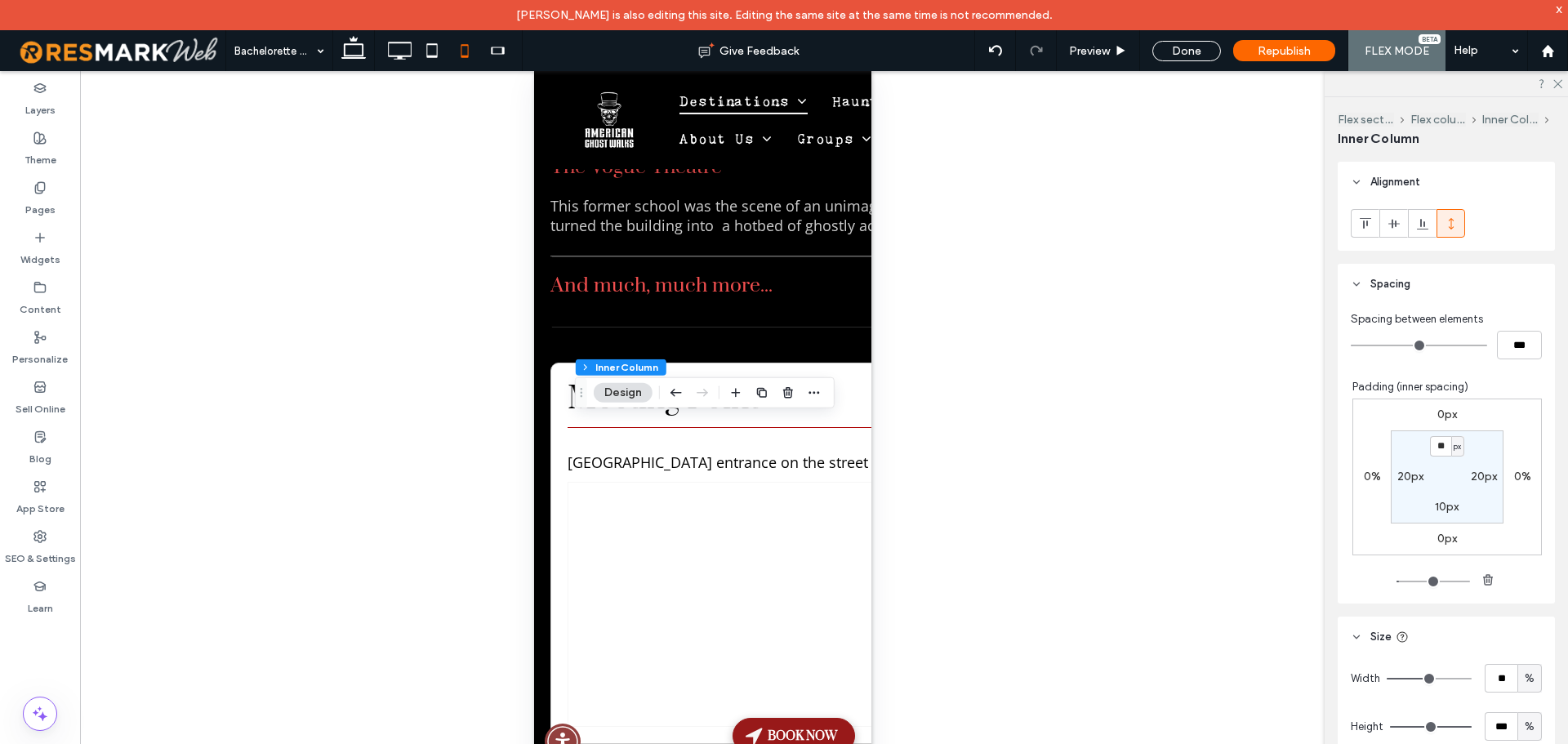
drag, startPoint x: 1415, startPoint y: 670, endPoint x: 1503, endPoint y: 670, distance: 88.0
click at [1503, 670] on div "Width ** %" at bounding box center [1445, 678] width 191 height 29
type input "**"
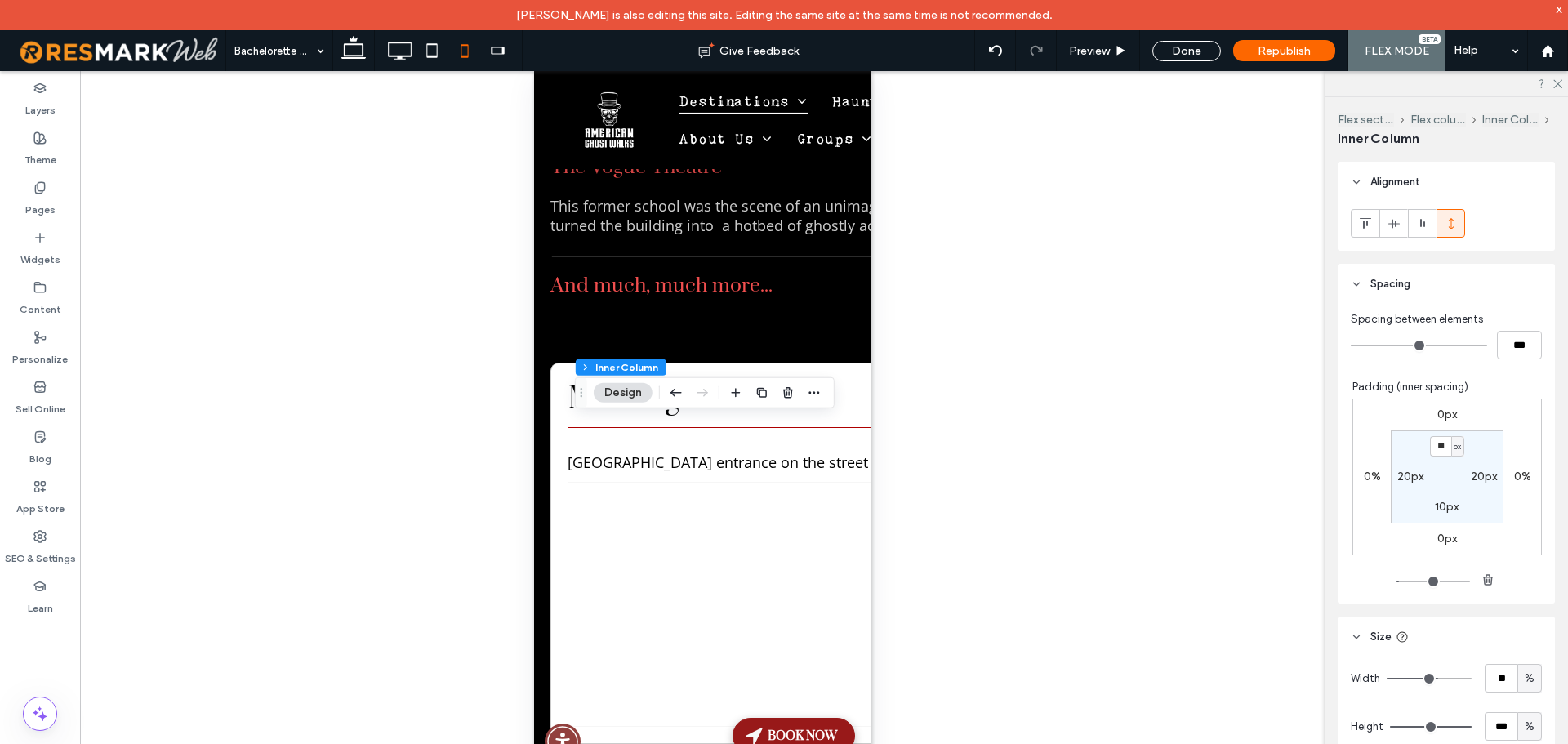
type input "**"
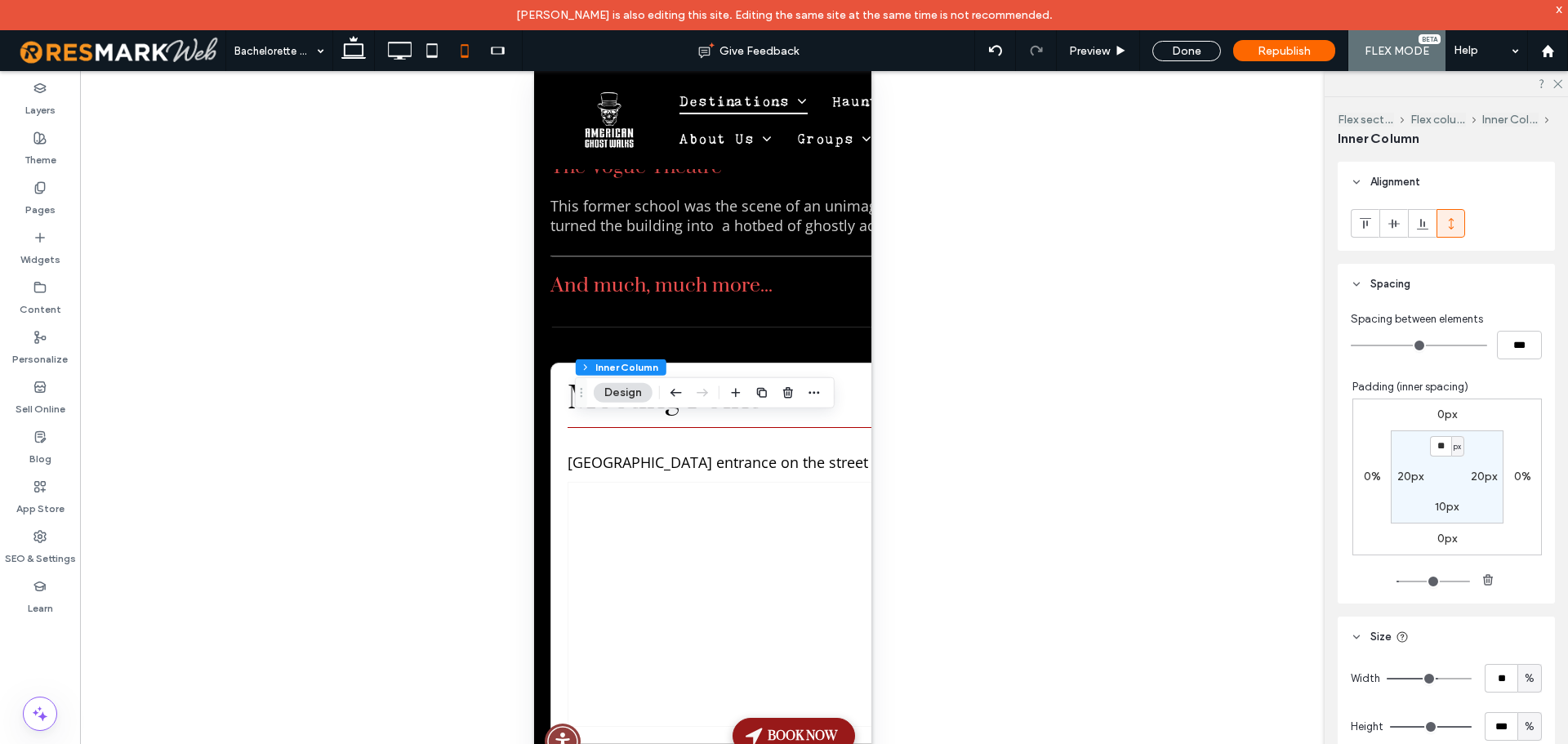
type input "**"
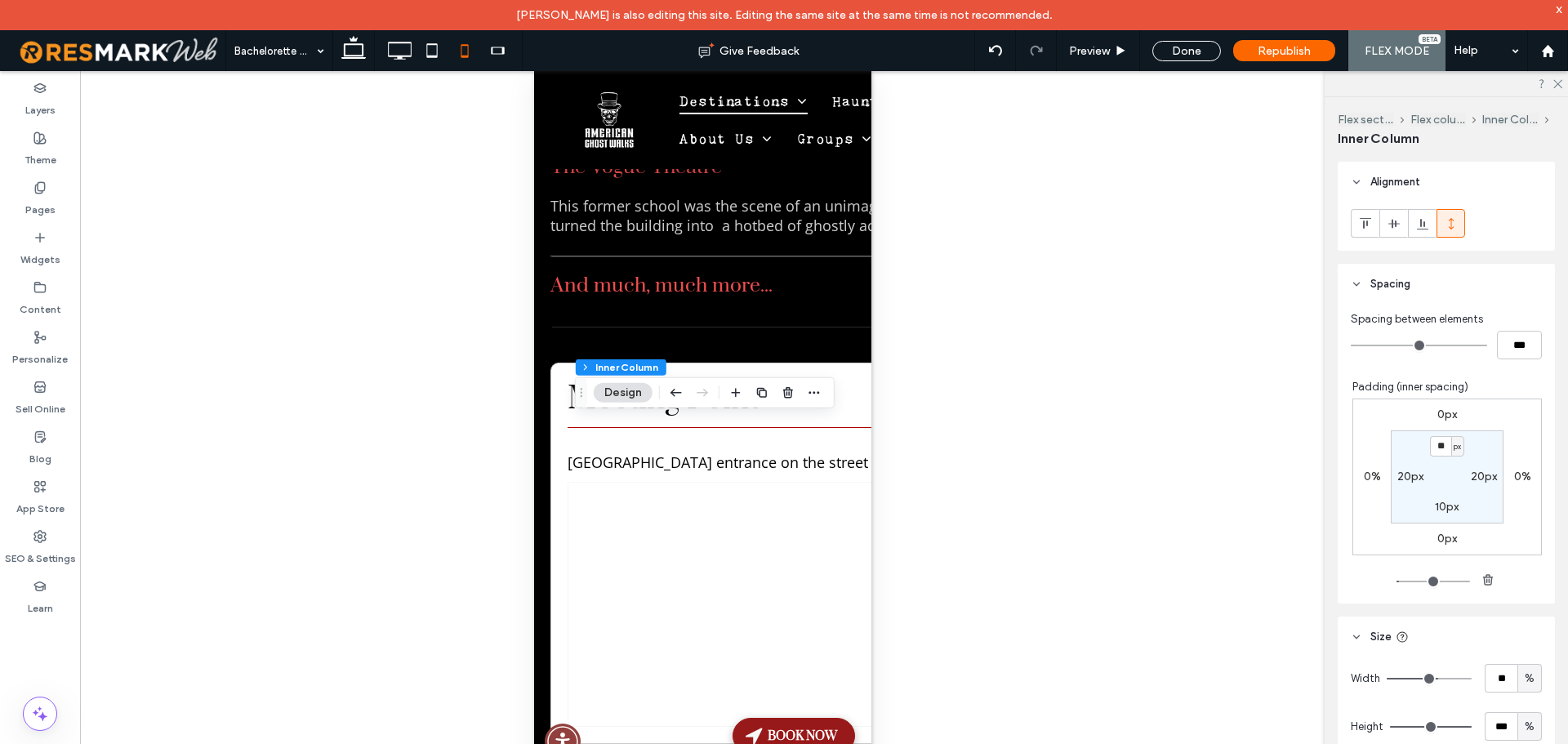
type input "**"
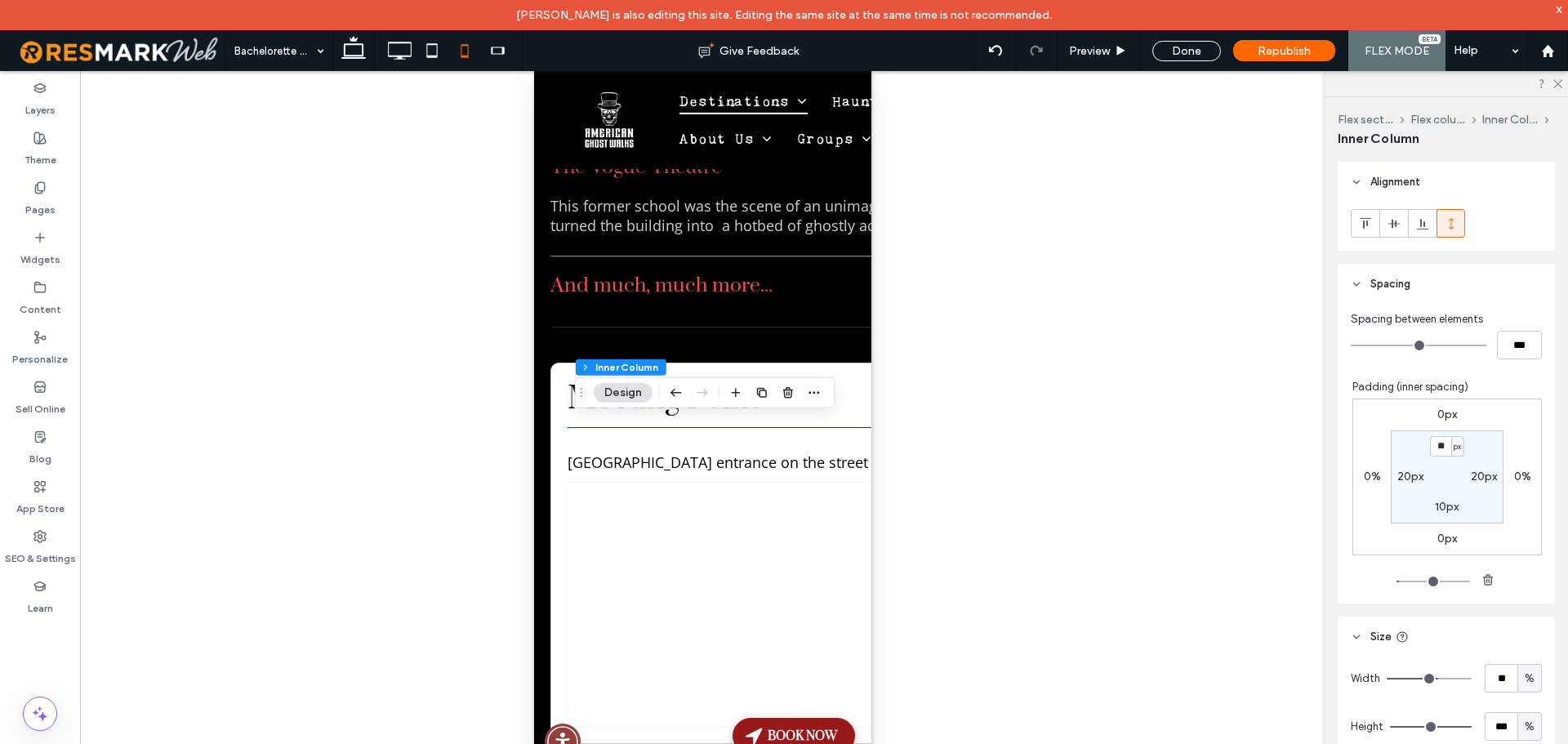
type input "**"
type input "***"
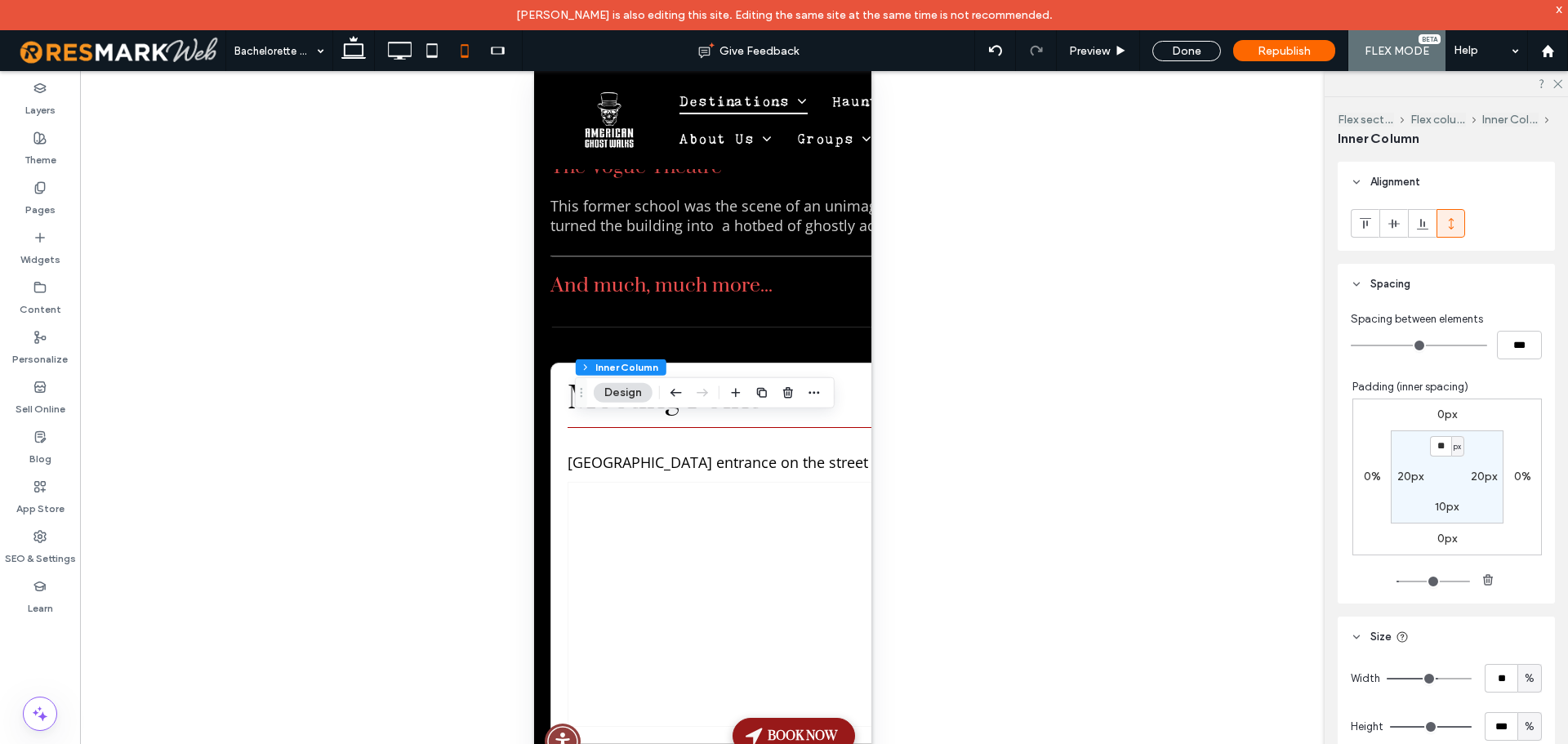
type input "***"
drag, startPoint x: 1431, startPoint y: 684, endPoint x: 1500, endPoint y: 684, distance: 69.0
type input "***"
click at [1471, 679] on input "range" at bounding box center [1429, 679] width 85 height 2
type input "**"
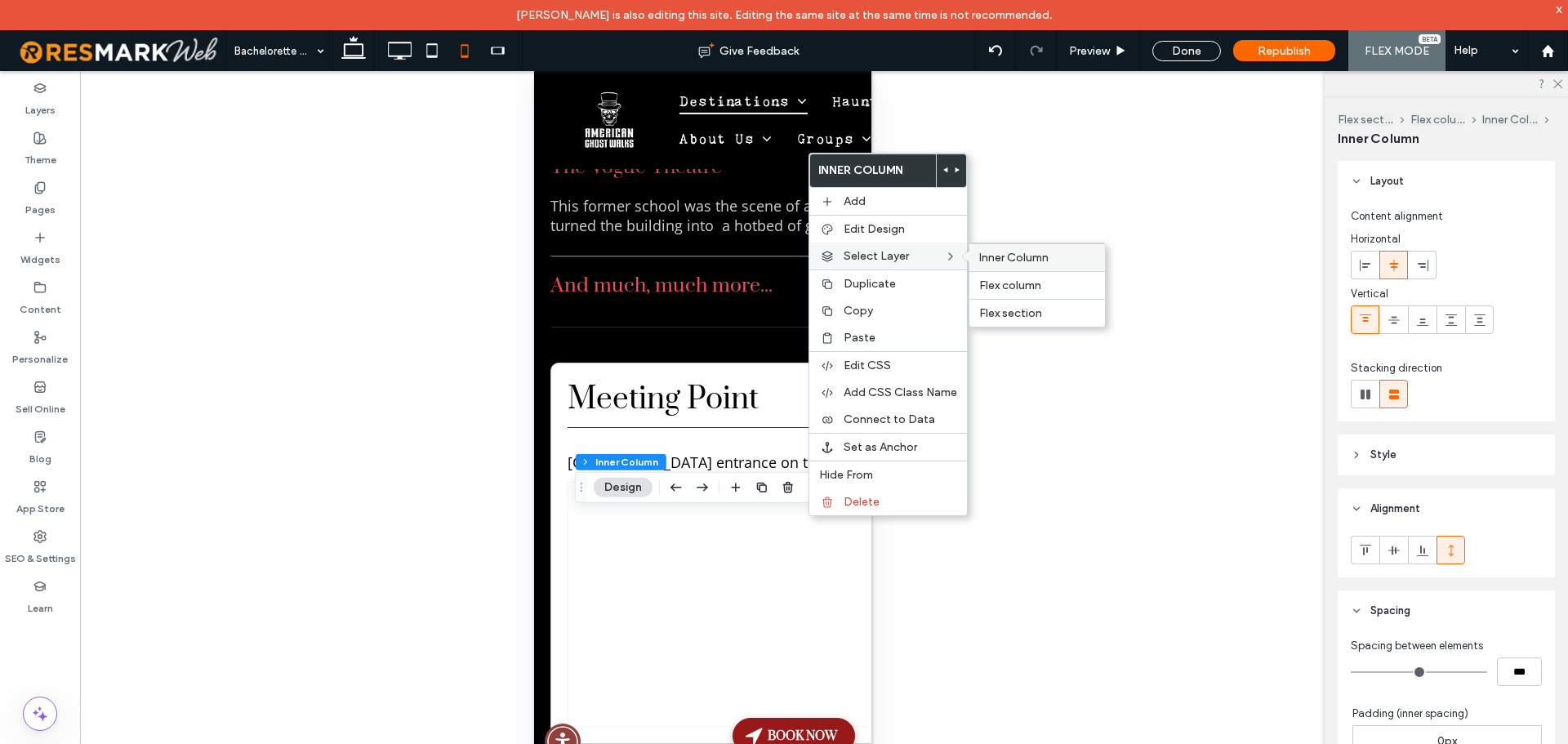
click at [993, 256] on span "Inner Column" at bounding box center [1014, 257] width 69 height 13
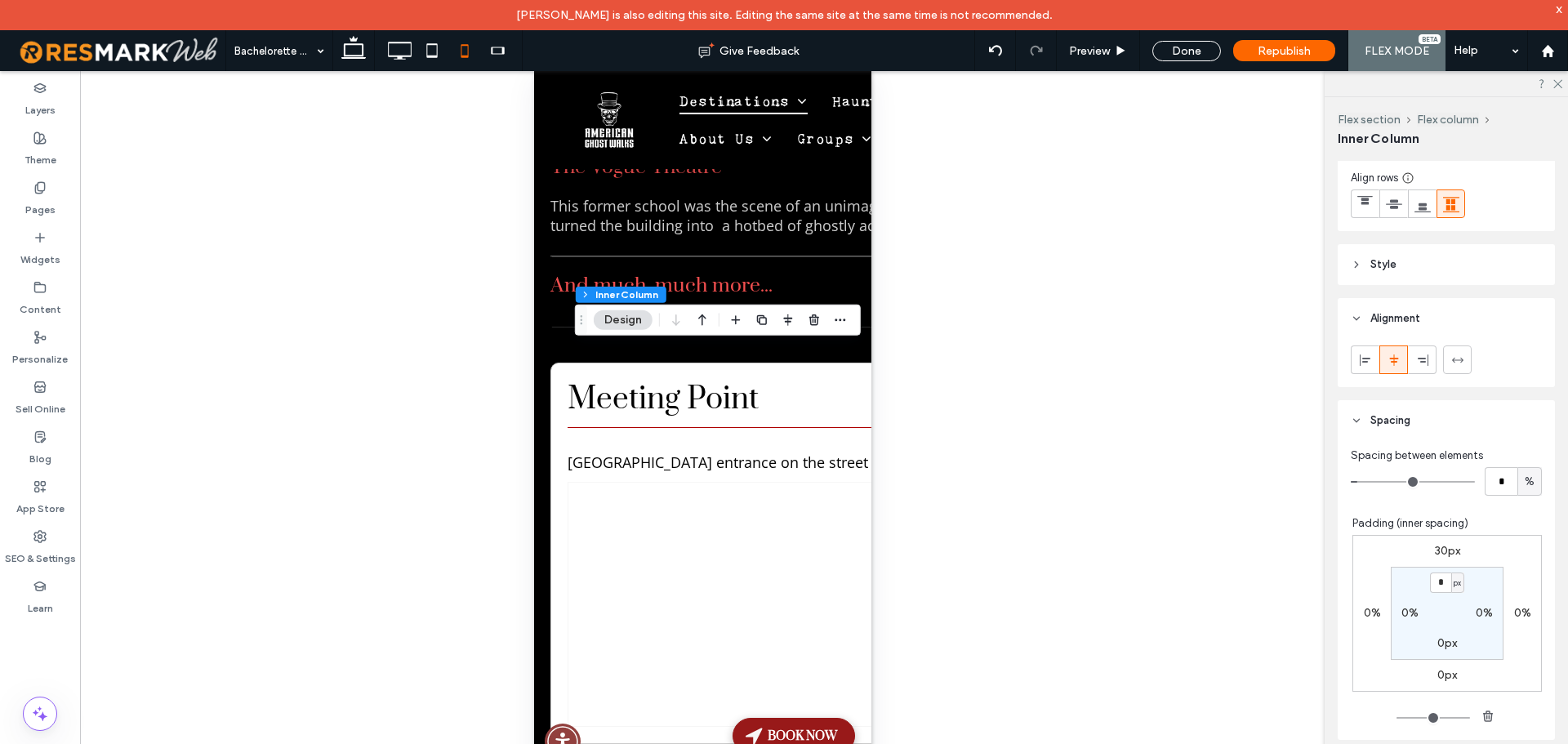
type input "*"
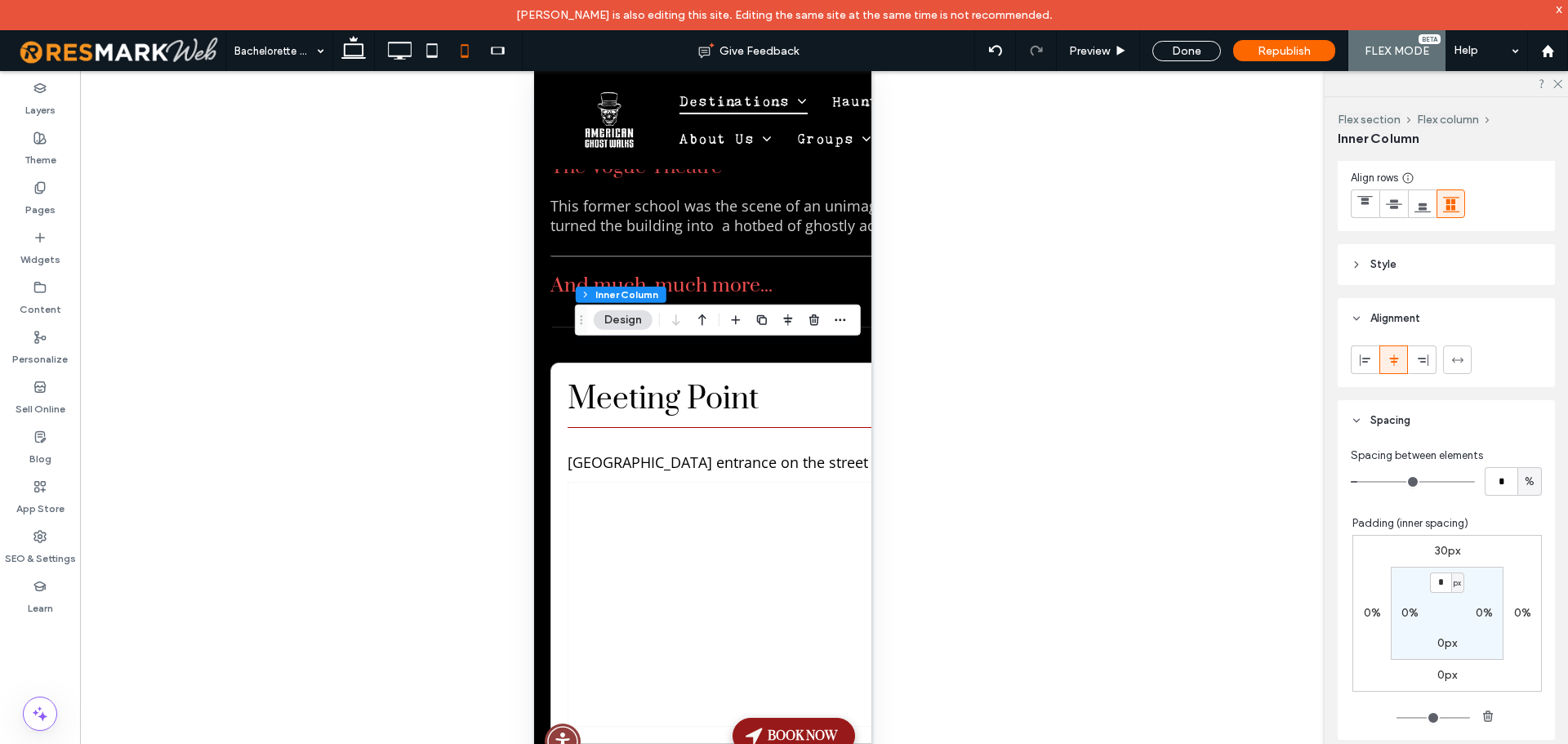
type input "*"
drag, startPoint x: 1365, startPoint y: 481, endPoint x: 1376, endPoint y: 482, distance: 11.0
click at [1376, 482] on input "range" at bounding box center [1412, 481] width 124 height 2
type input "*"
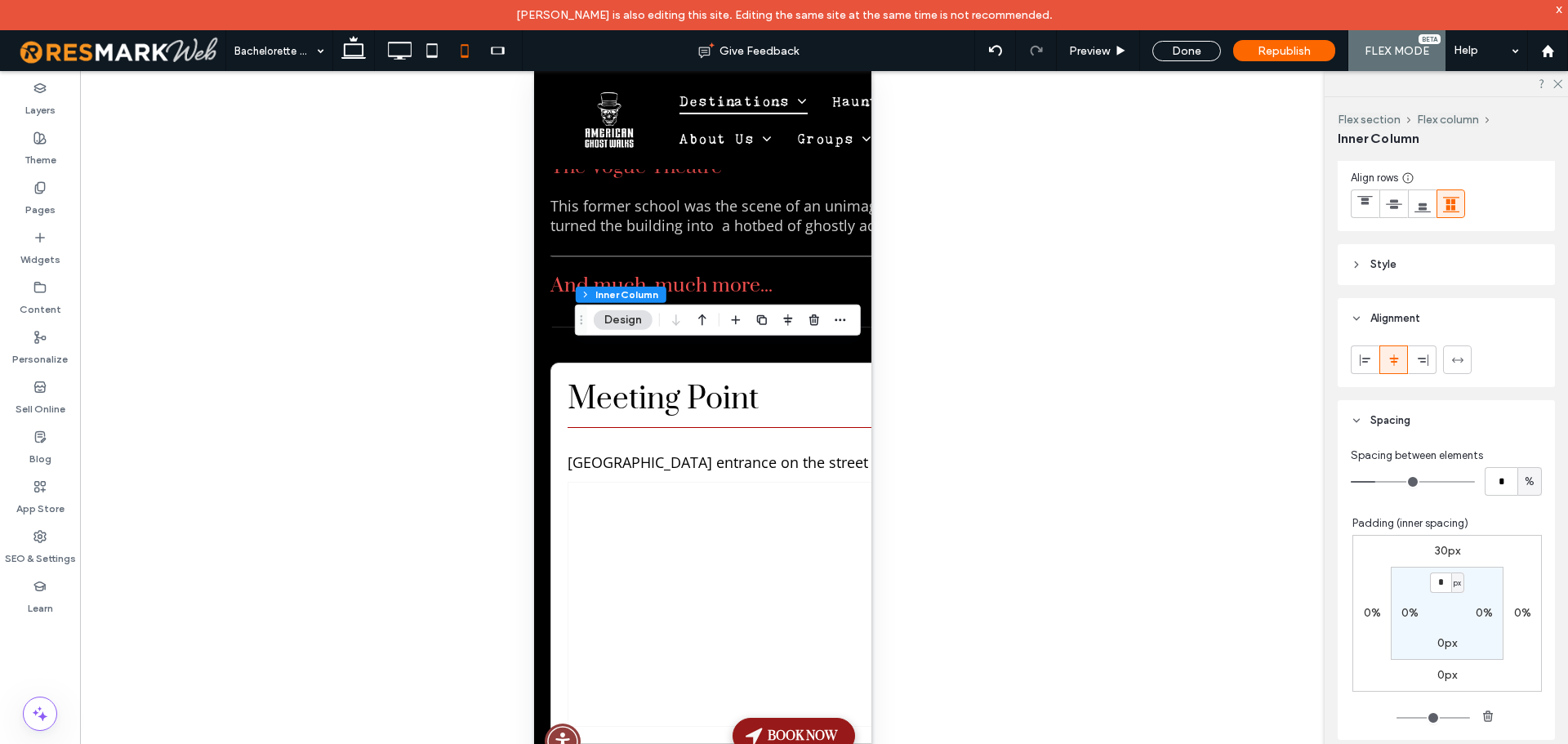
type input "*"
click at [1369, 480] on input "range" at bounding box center [1412, 481] width 124 height 2
click at [1107, 54] on span "Preview" at bounding box center [1088, 51] width 41 height 13
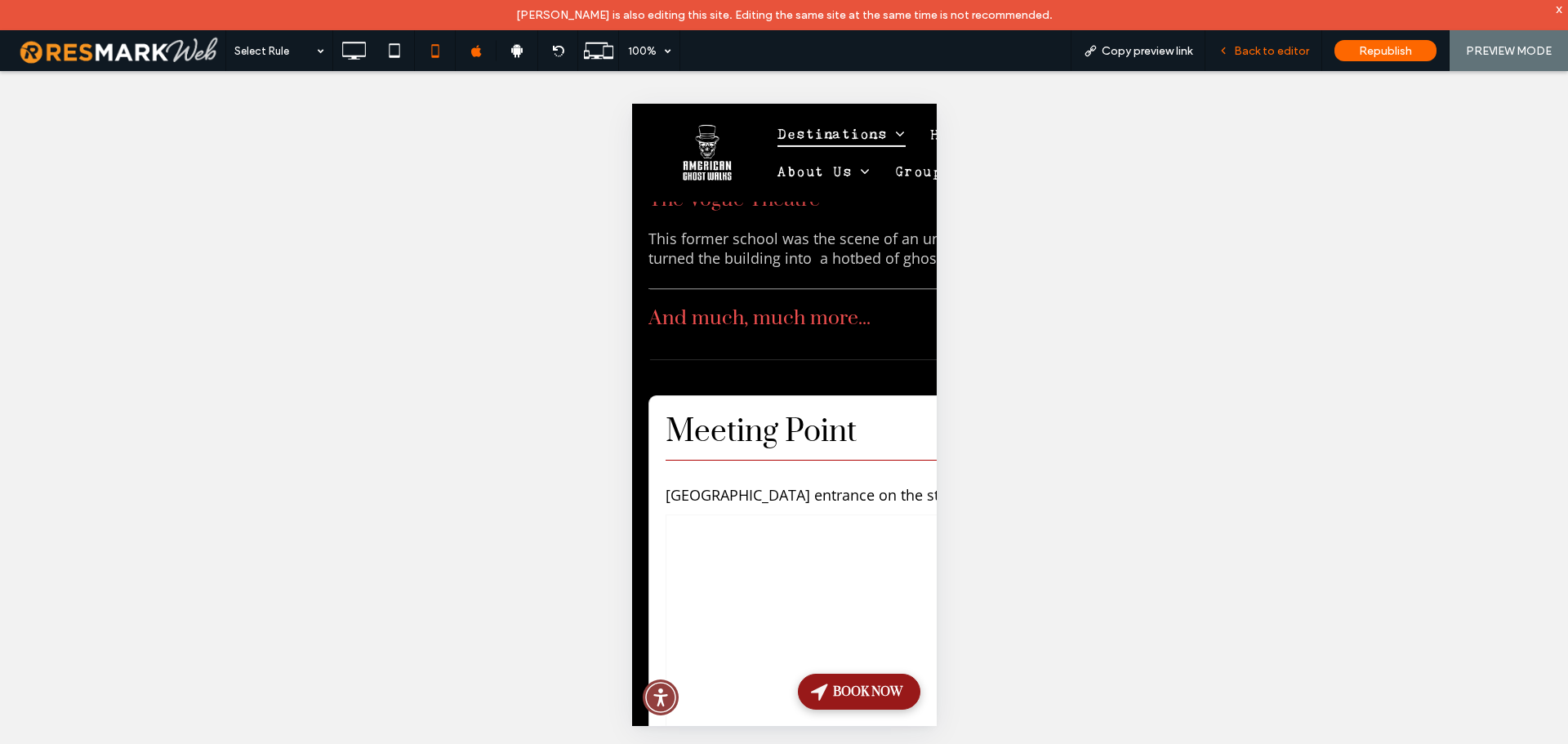
click at [1273, 53] on span "Back to editor" at bounding box center [1271, 51] width 75 height 13
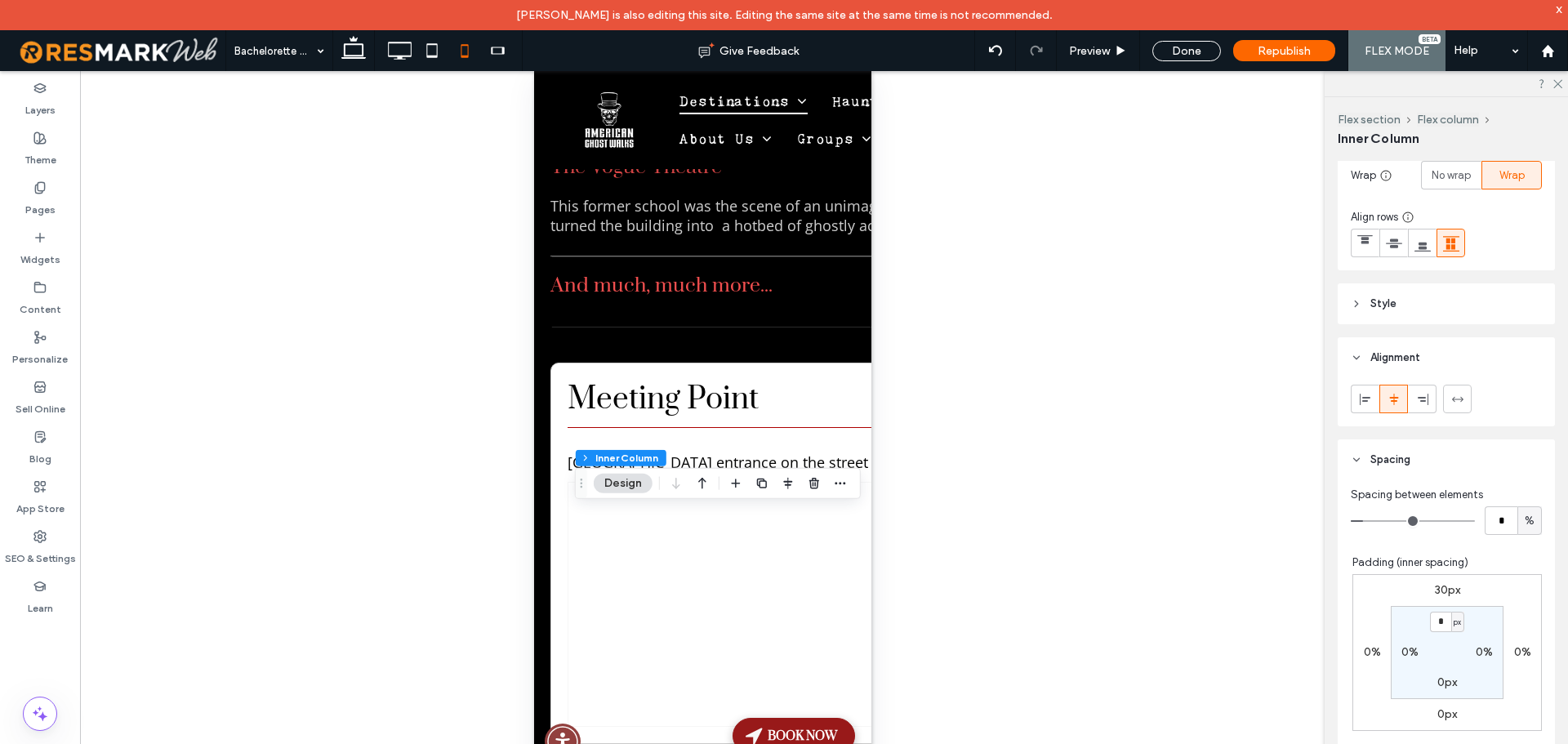
scroll to position [327, 0]
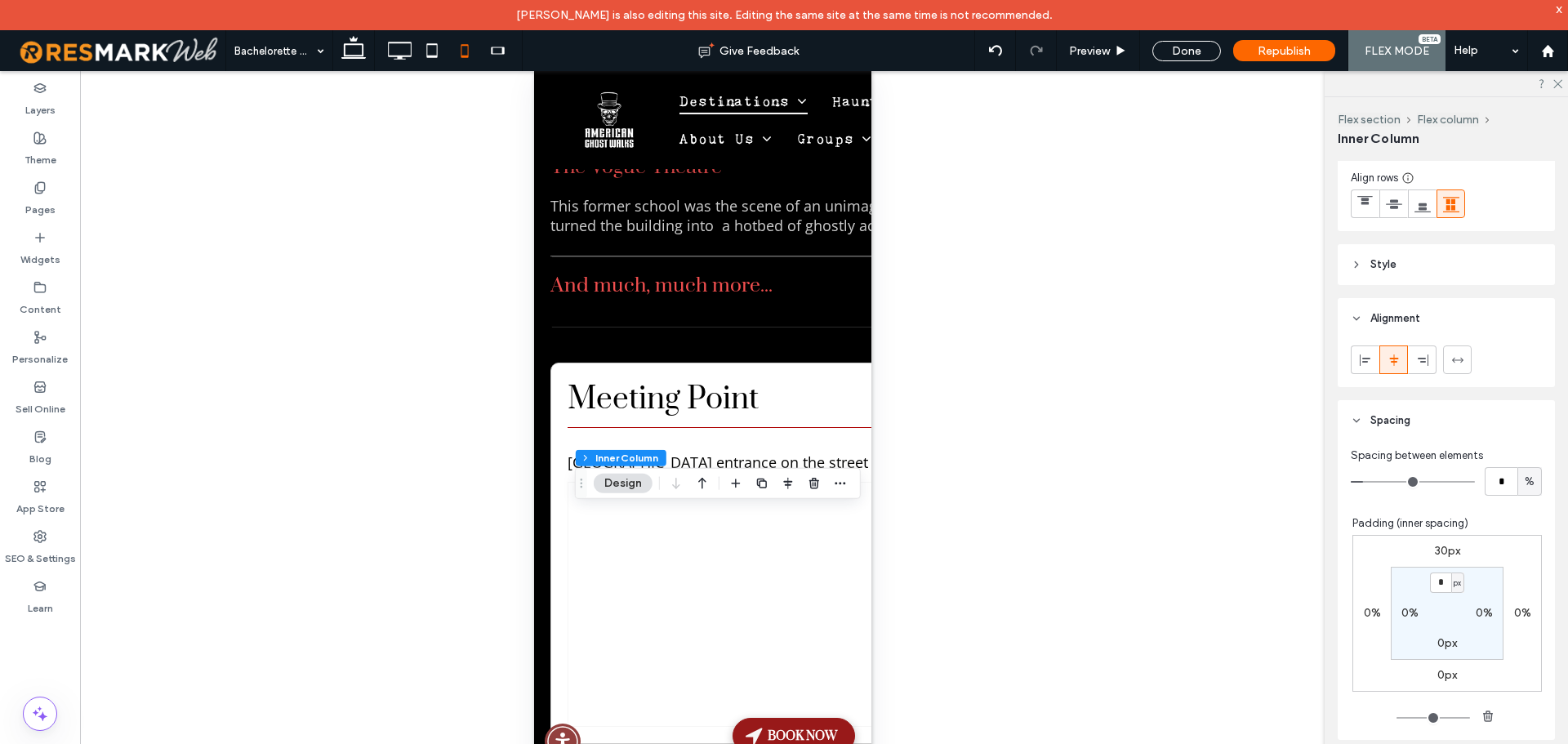
type input "**"
click at [1410, 482] on input "range" at bounding box center [1412, 481] width 124 height 2
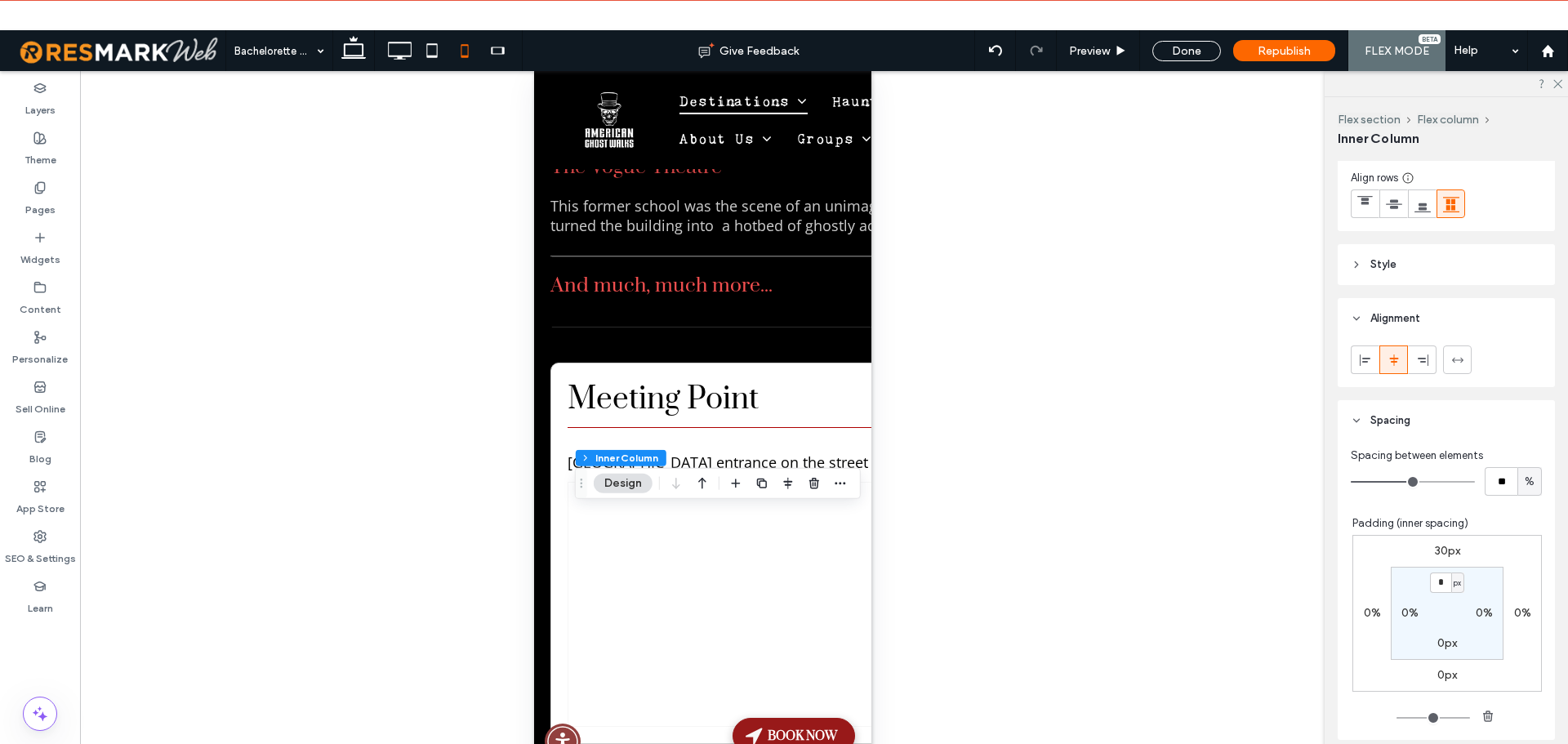
type input "*"
click at [1380, 482] on input "range" at bounding box center [1412, 481] width 124 height 2
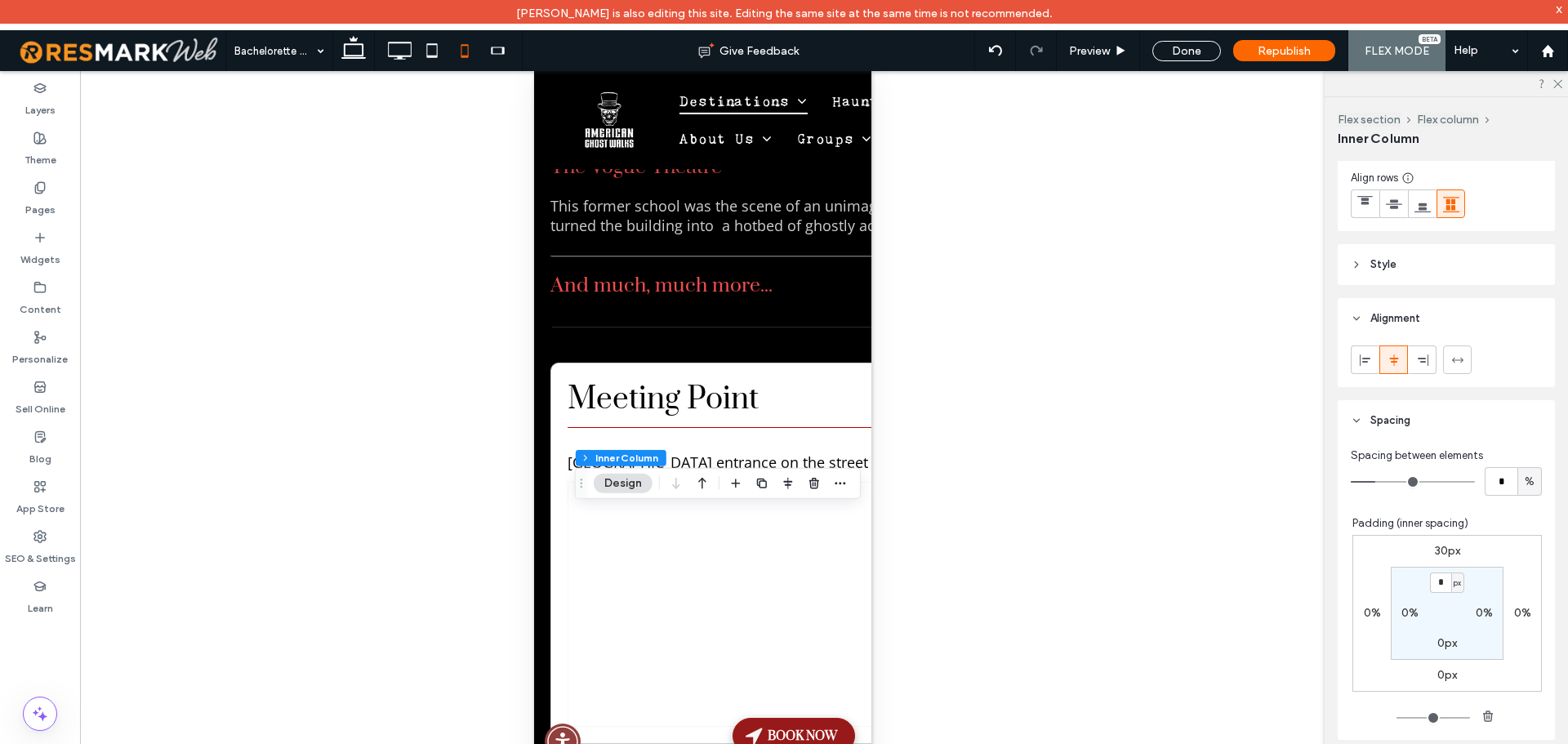
type input "*"
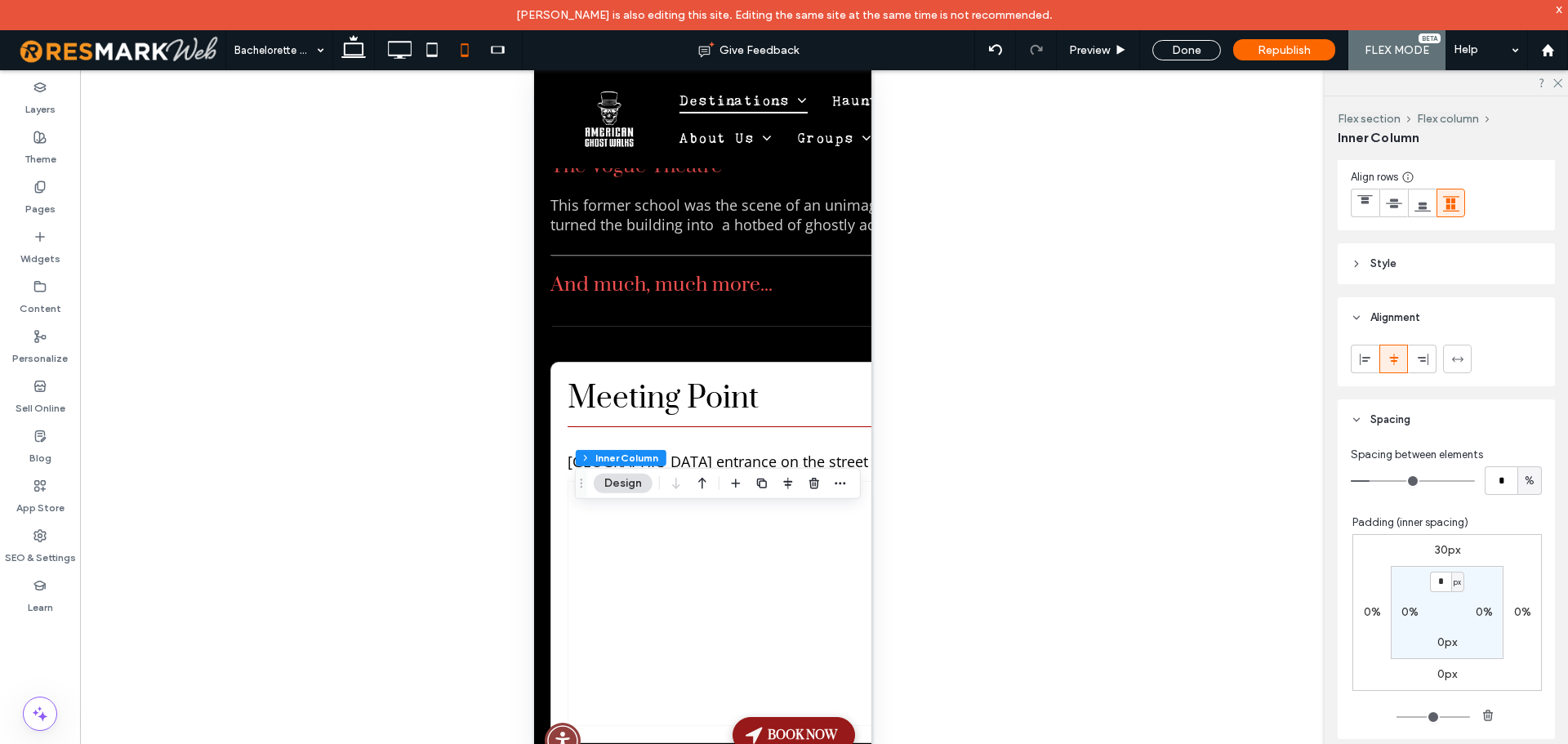
type input "*"
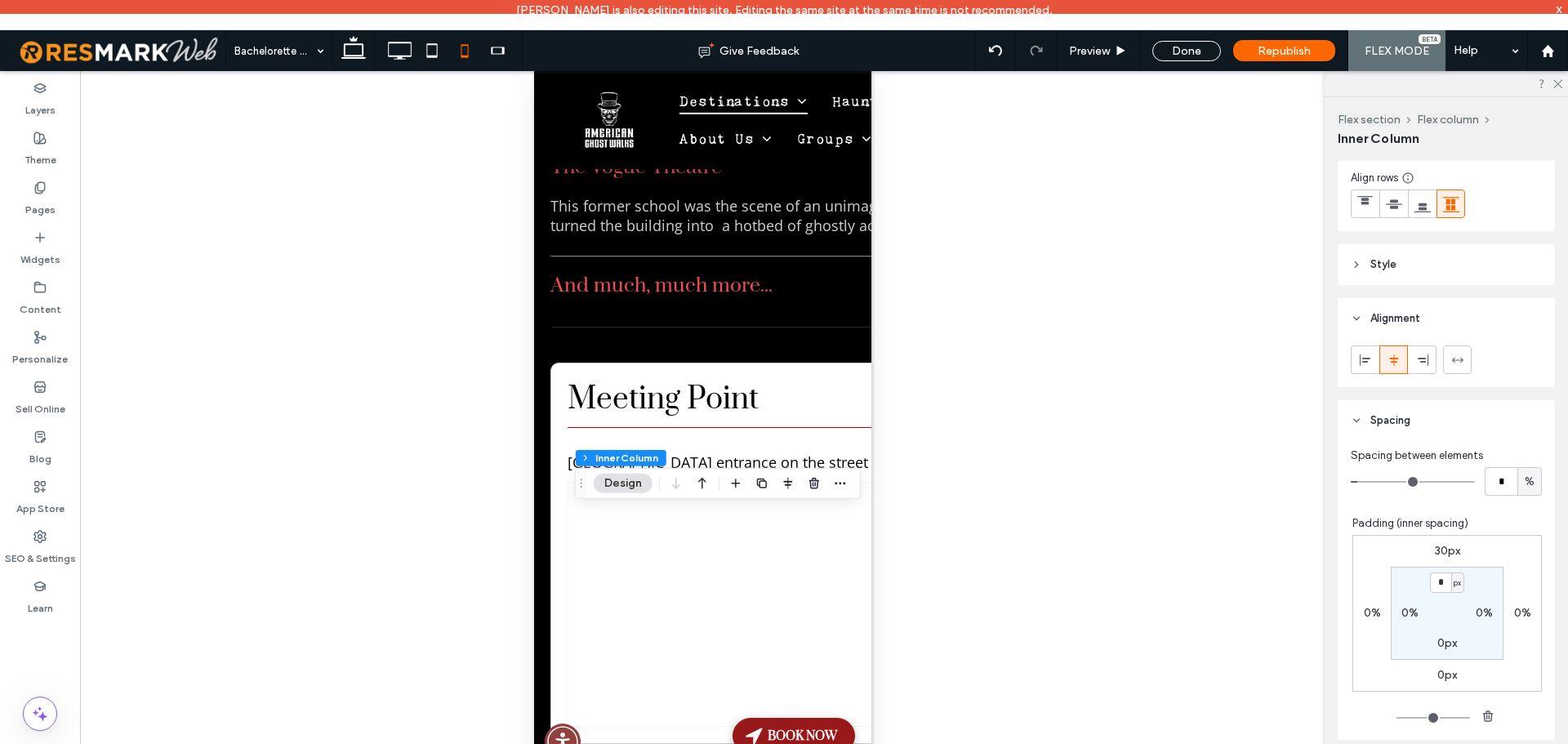
type input "*"
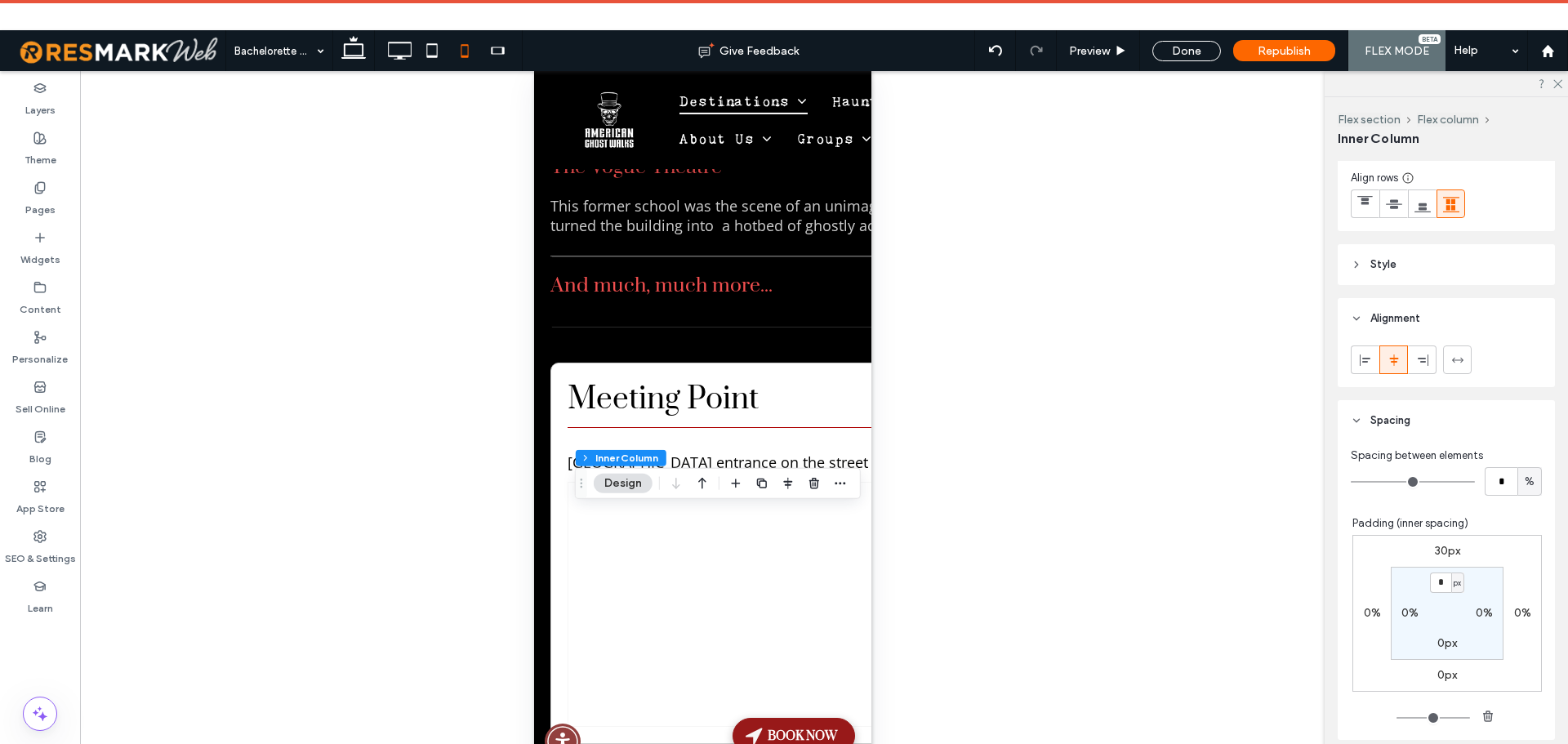
type input "*"
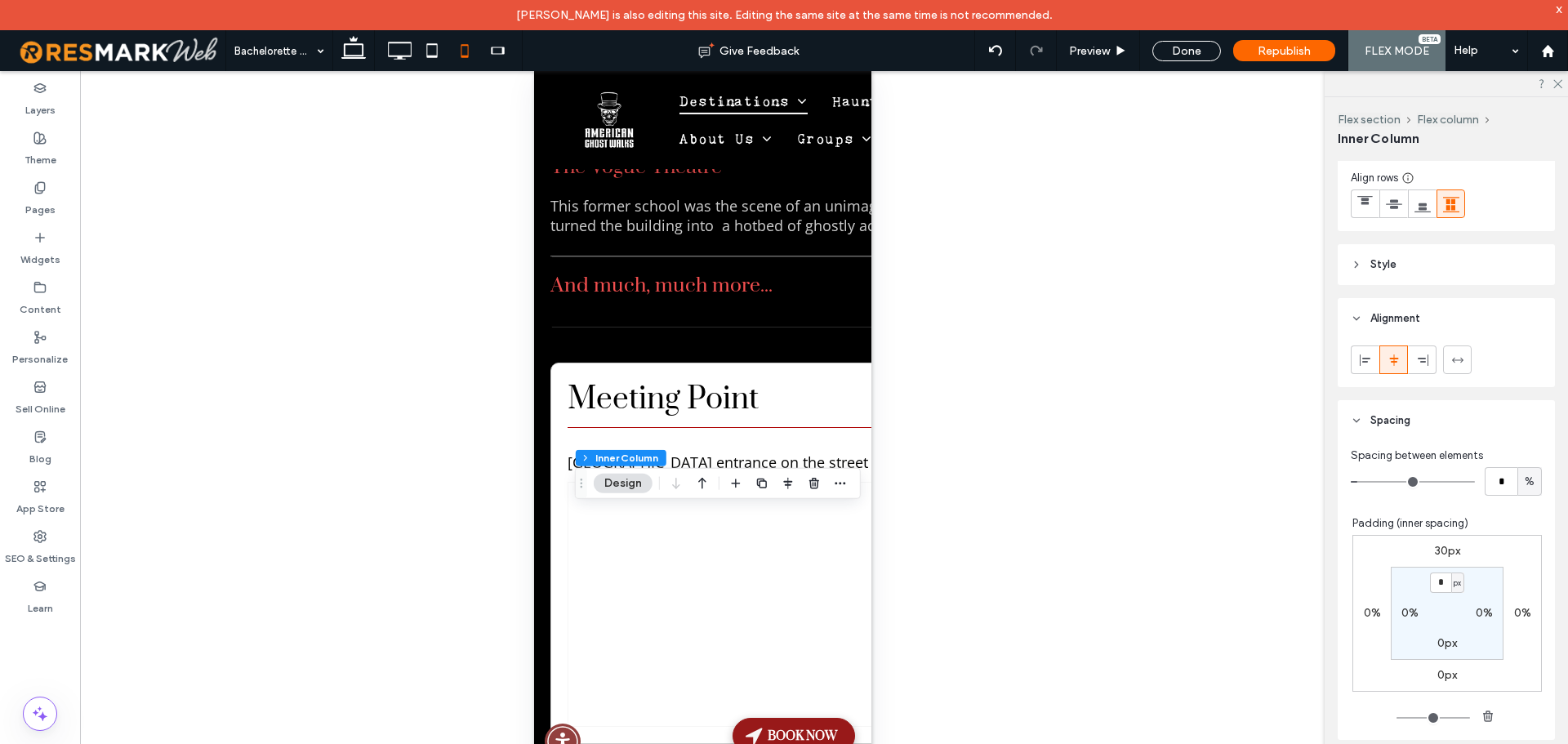
type input "*"
drag, startPoint x: 1380, startPoint y: 485, endPoint x: 1367, endPoint y: 476, distance: 15.8
click at [1367, 480] on input "range" at bounding box center [1412, 481] width 124 height 2
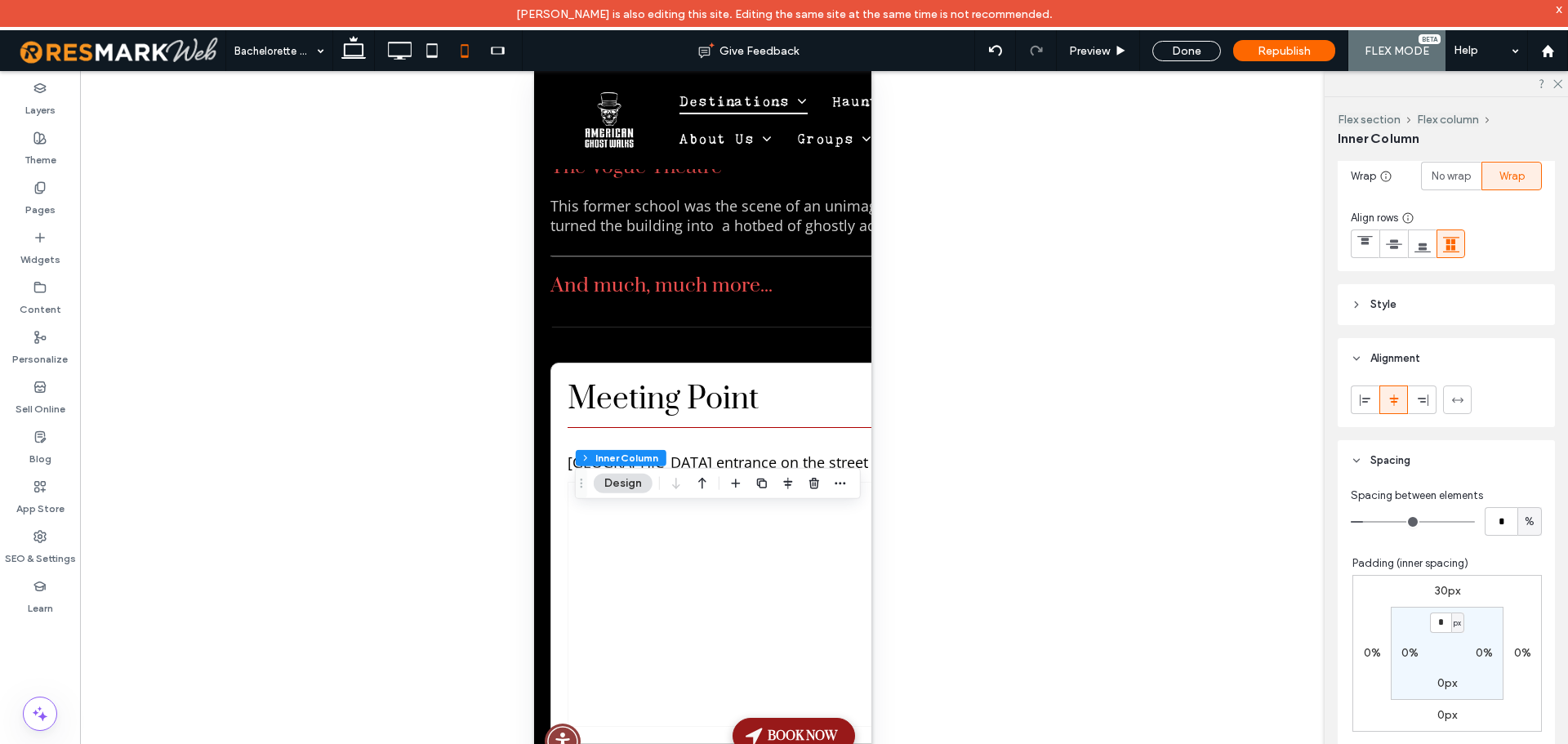
scroll to position [244, 0]
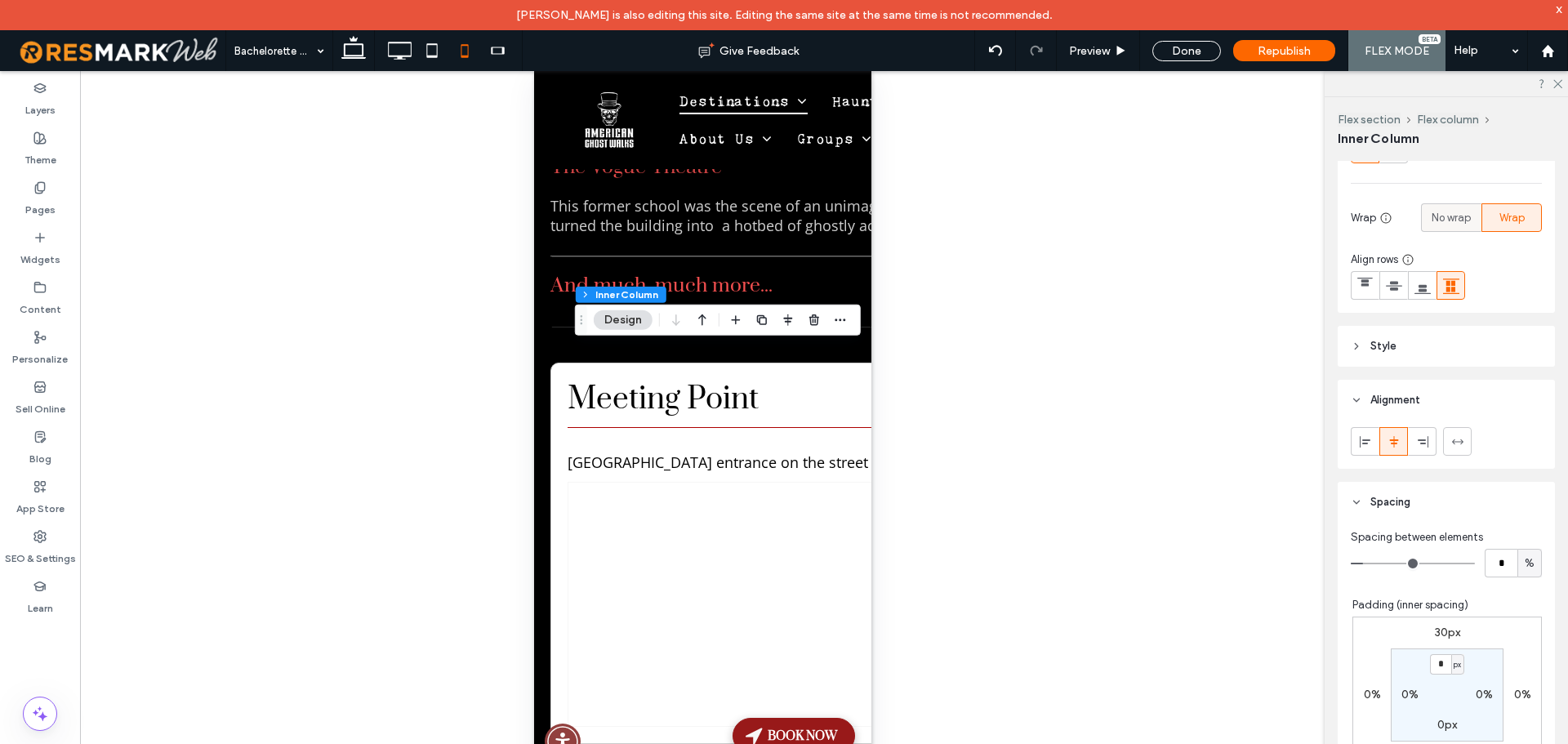
click at [1442, 221] on span "No wrap" at bounding box center [1450, 218] width 39 height 16
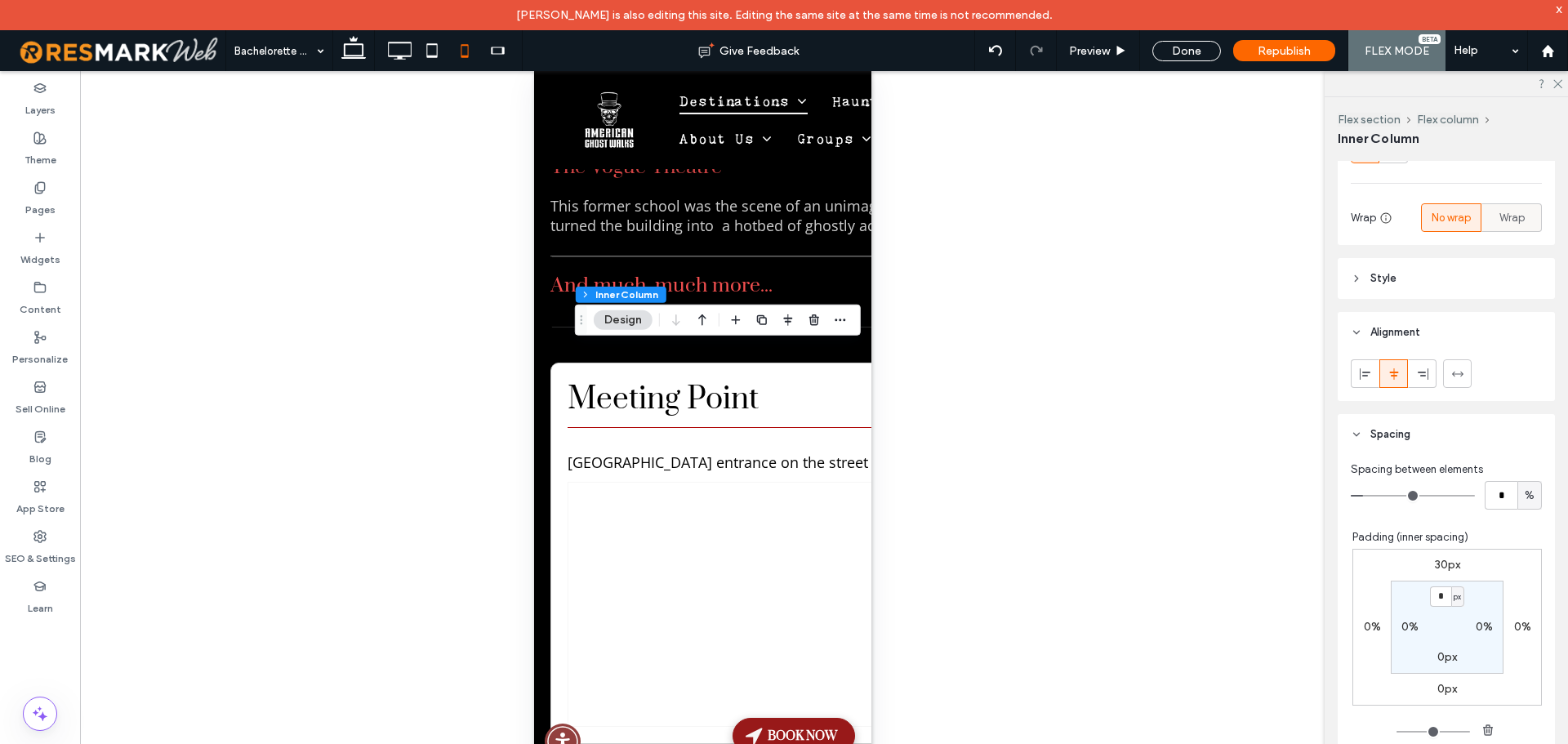
click at [1491, 217] on div "Wrap" at bounding box center [1510, 218] width 39 height 27
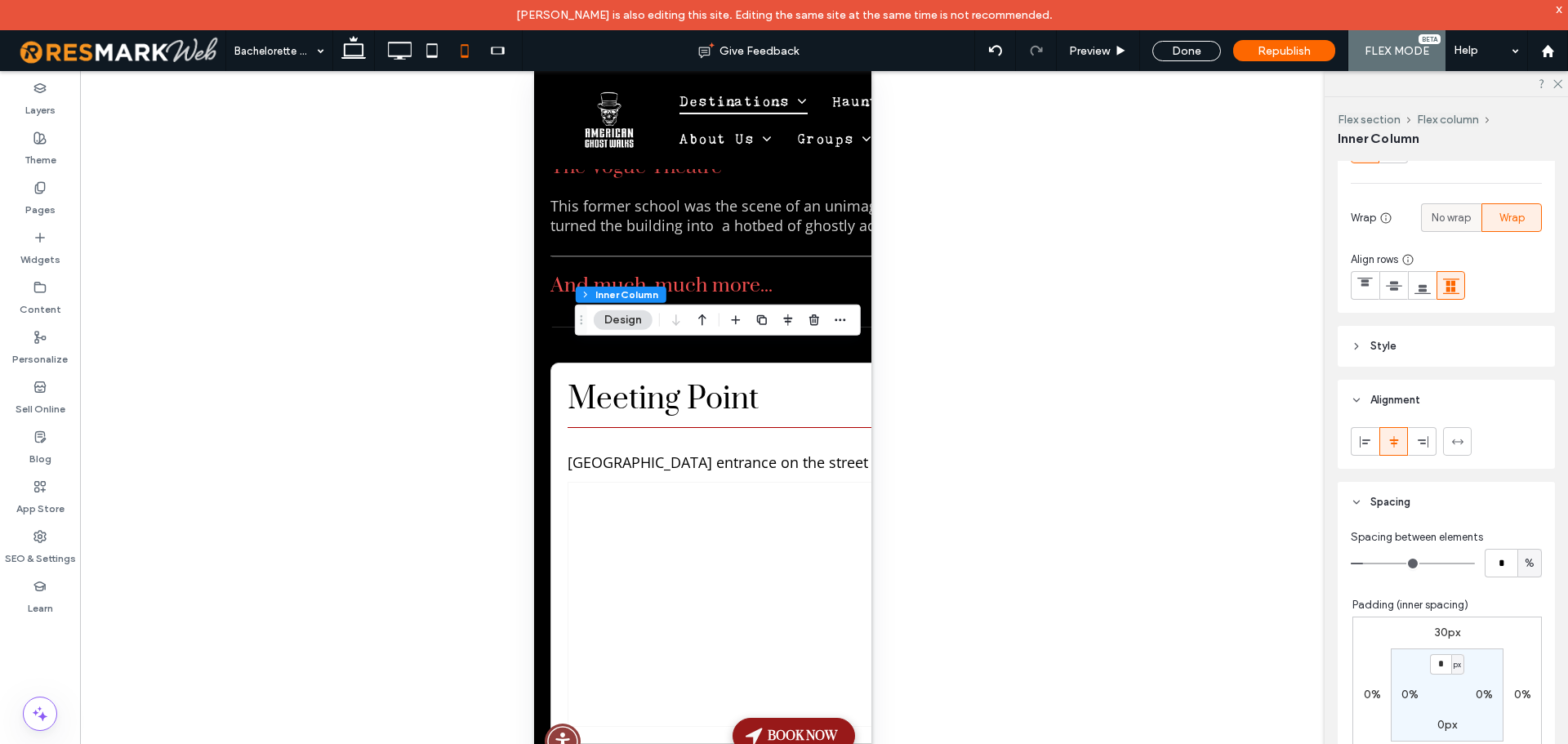
click at [1447, 219] on span "No wrap" at bounding box center [1450, 218] width 39 height 16
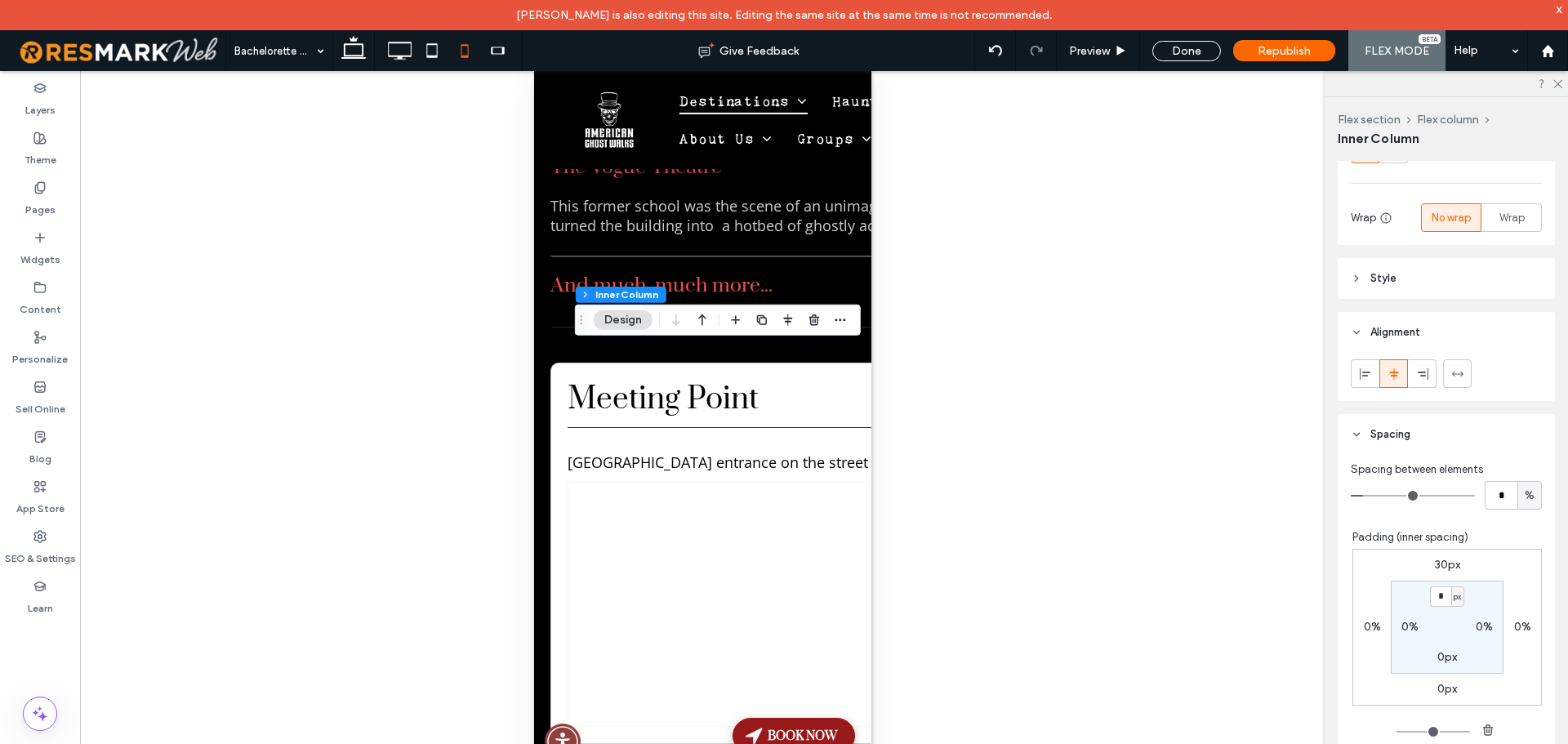
type input "*"
click at [1389, 495] on input "range" at bounding box center [1412, 496] width 124 height 2
click at [1499, 221] on span "Wrap" at bounding box center [1511, 218] width 25 height 16
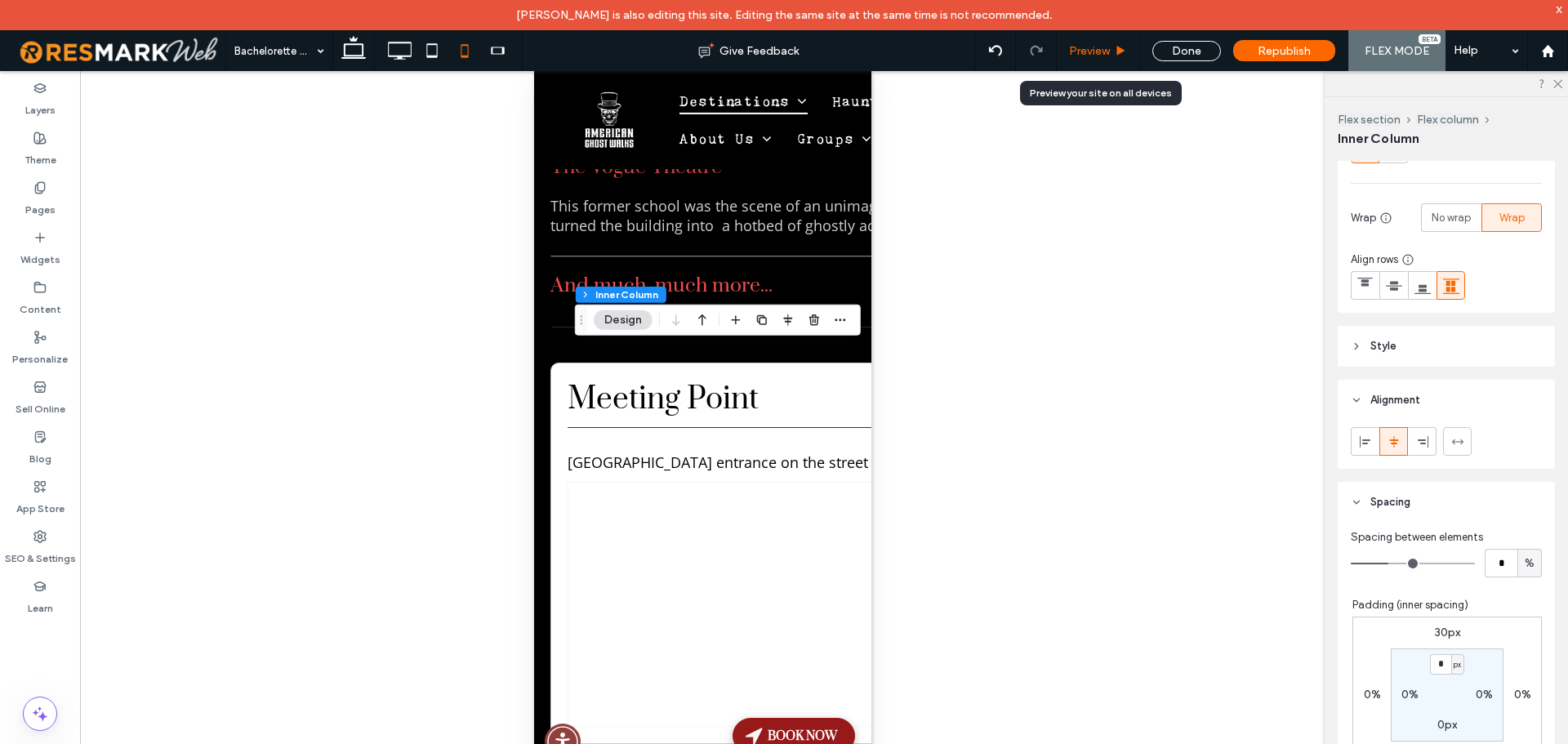
click at [1097, 58] on div "Preview" at bounding box center [1098, 50] width 83 height 41
click at [1100, 59] on div "Preview" at bounding box center [1098, 50] width 83 height 41
click at [1098, 55] on span "Preview" at bounding box center [1088, 51] width 41 height 13
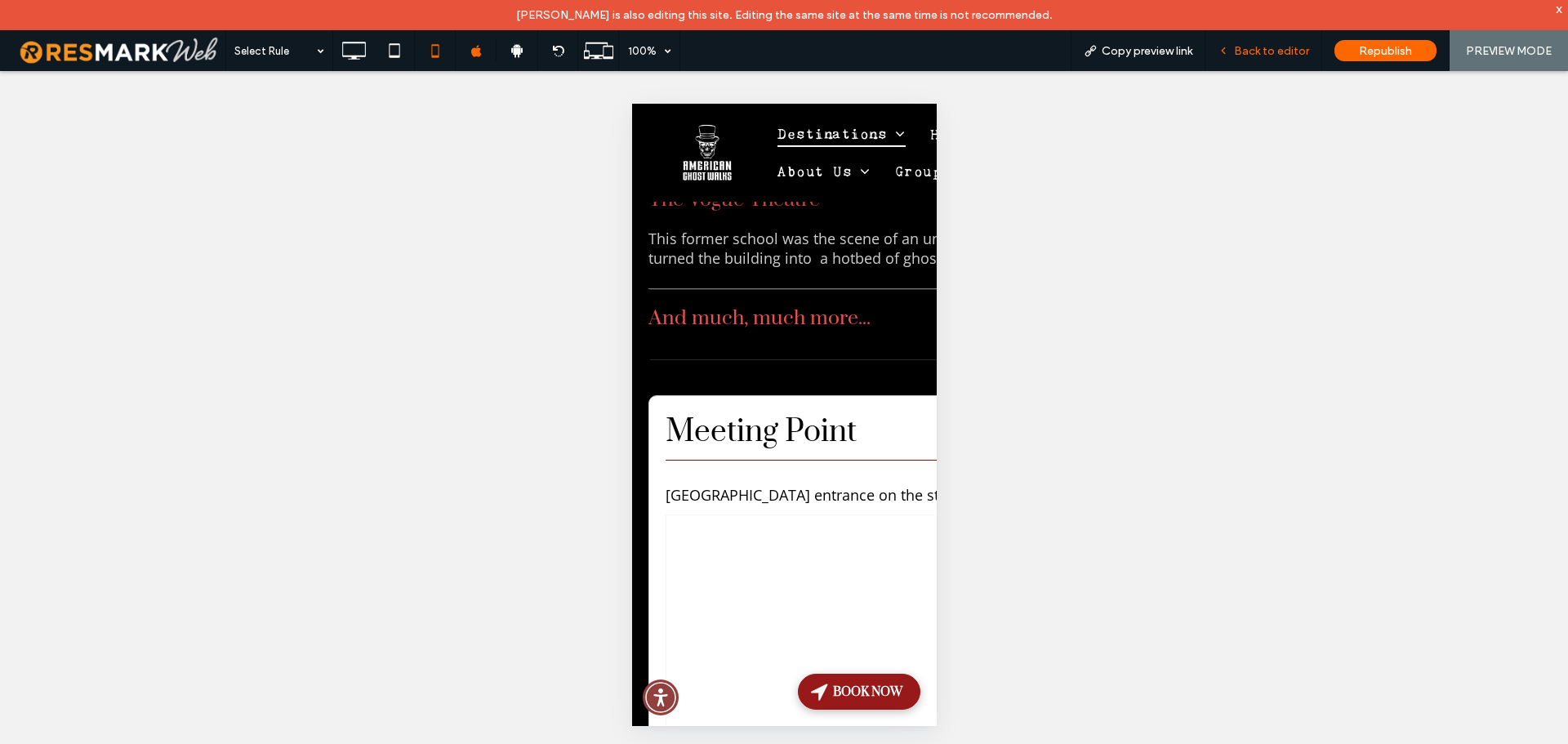
click at [1238, 52] on span "Back to editor" at bounding box center [1271, 51] width 75 height 13
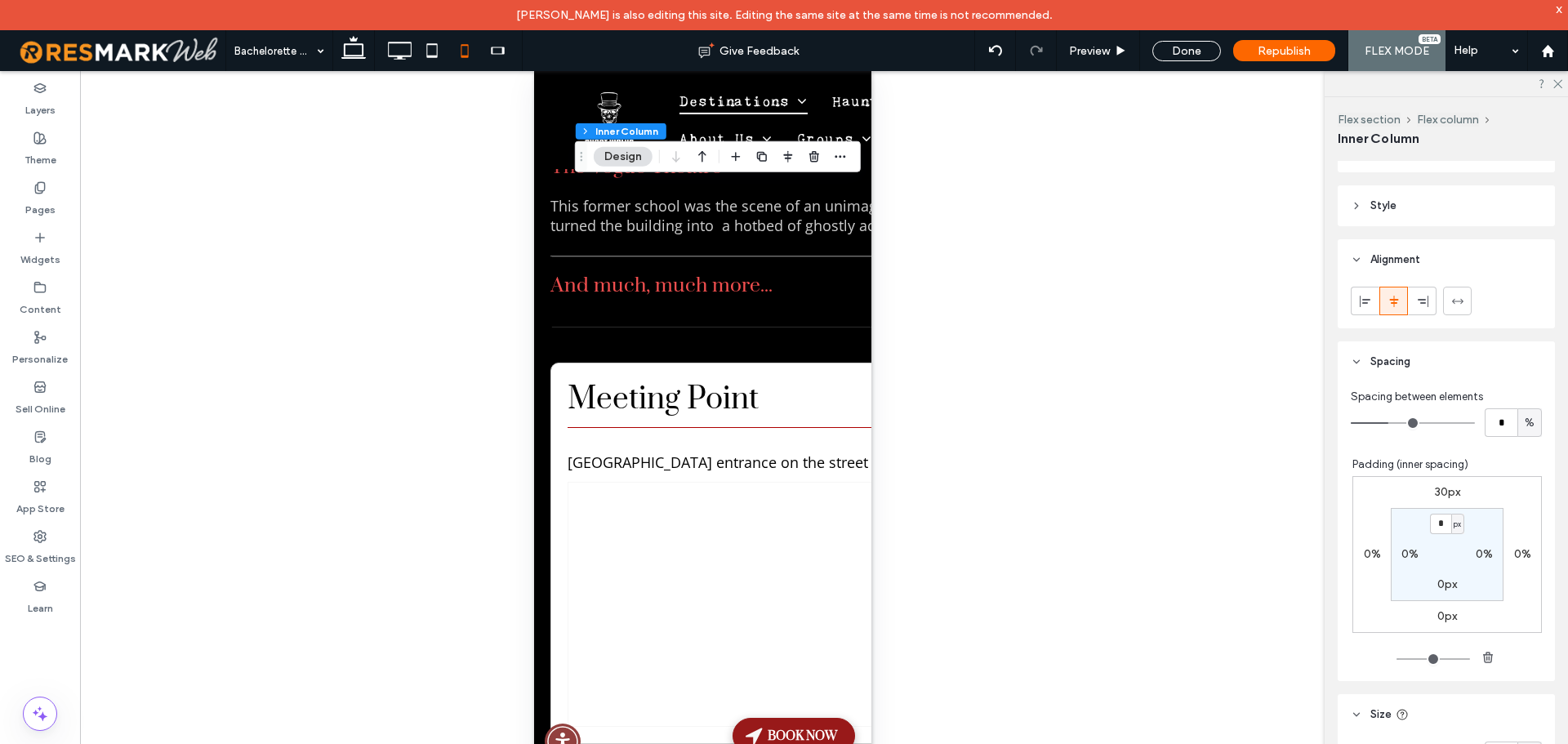
scroll to position [408, 0]
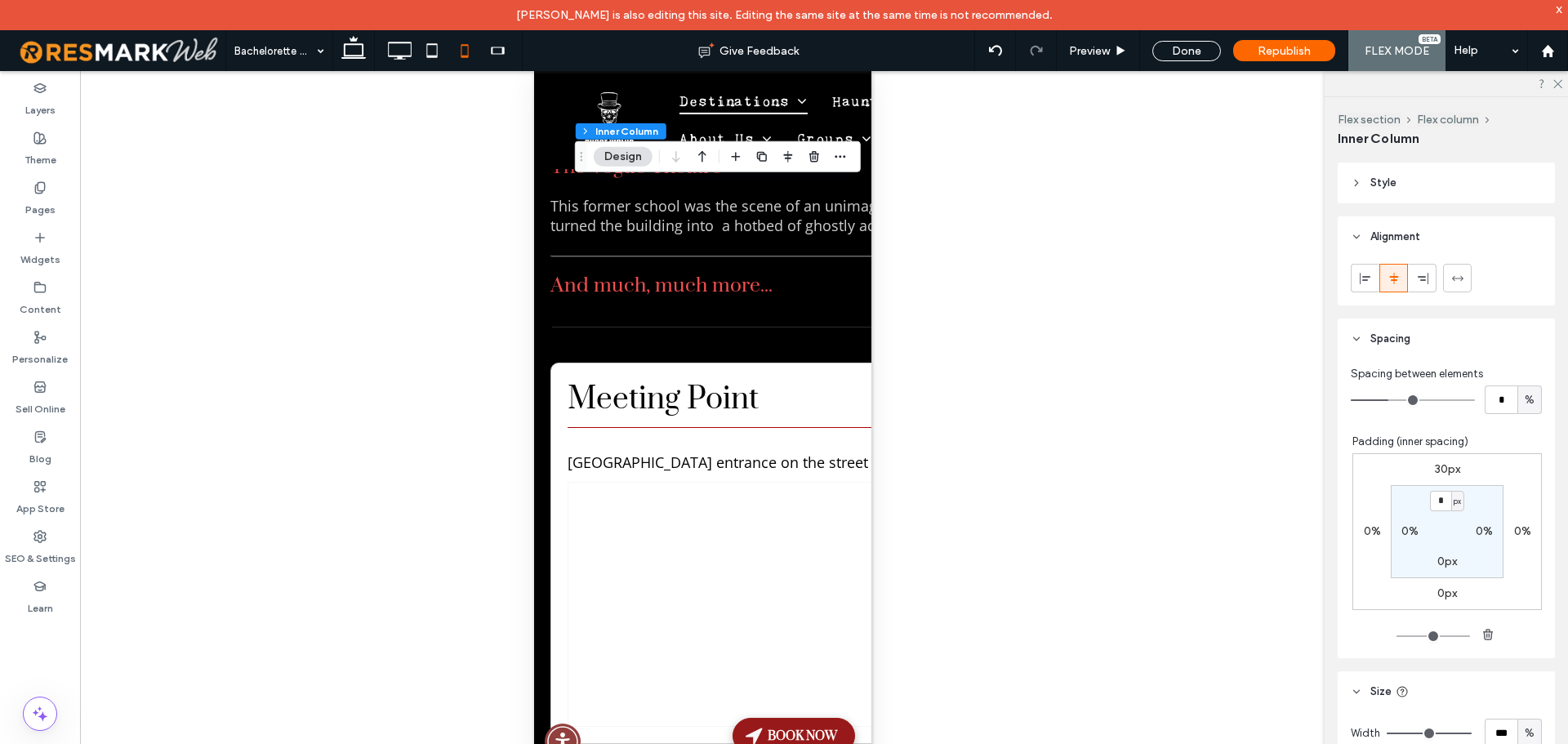
type input "*"
click at [1366, 399] on input "range" at bounding box center [1412, 400] width 124 height 2
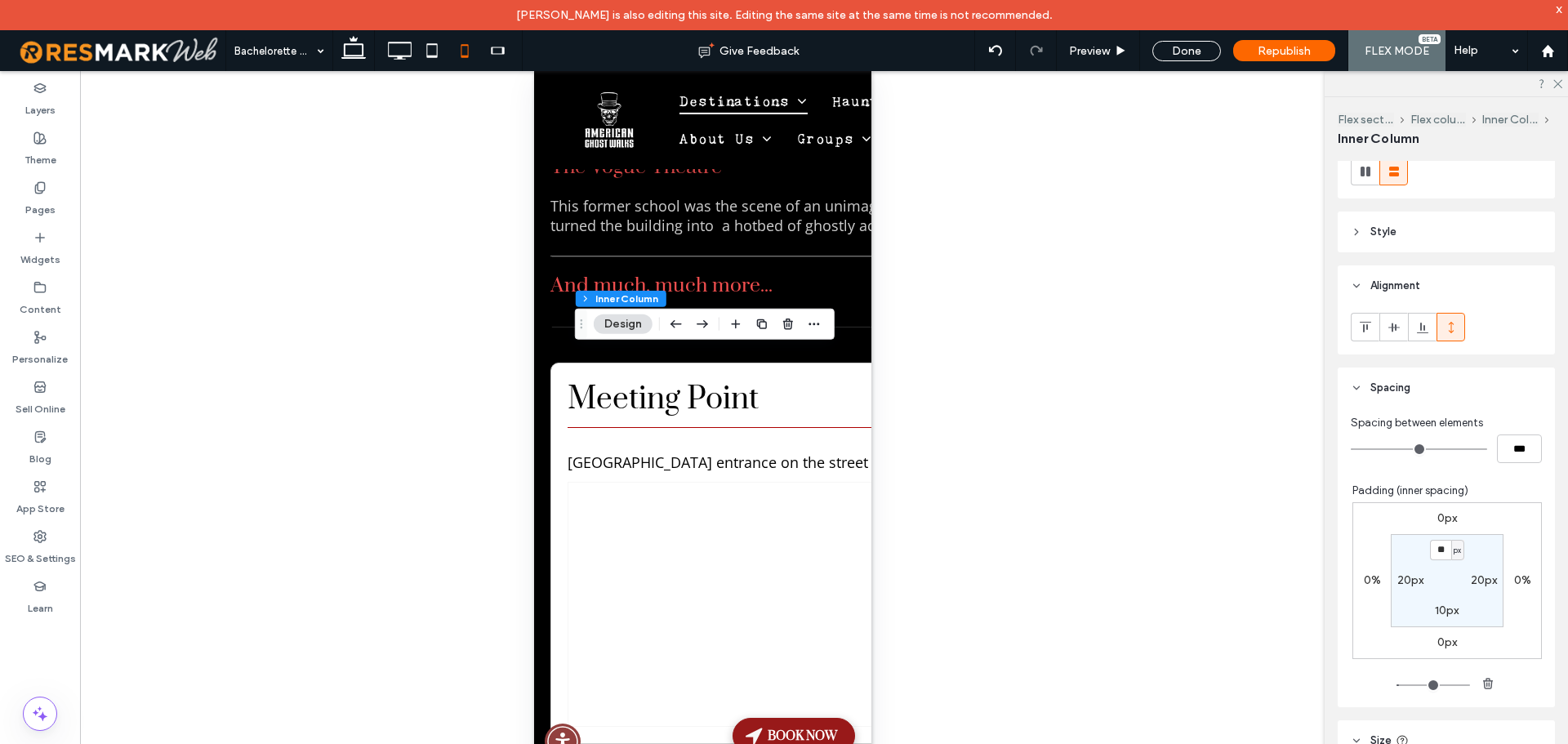
scroll to position [327, 0]
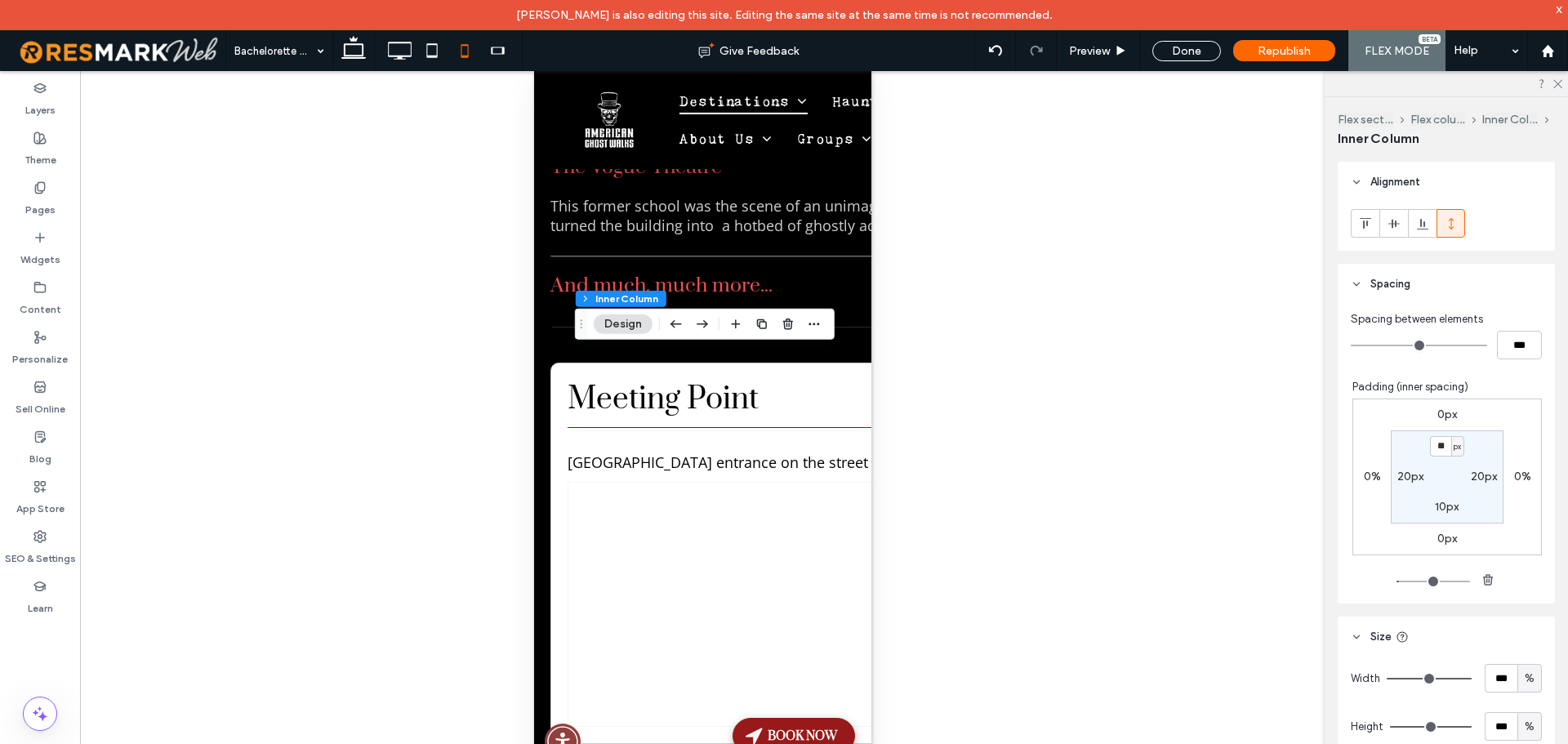
click at [1437, 409] on label "0px" at bounding box center [1446, 414] width 19 height 13
type input "*"
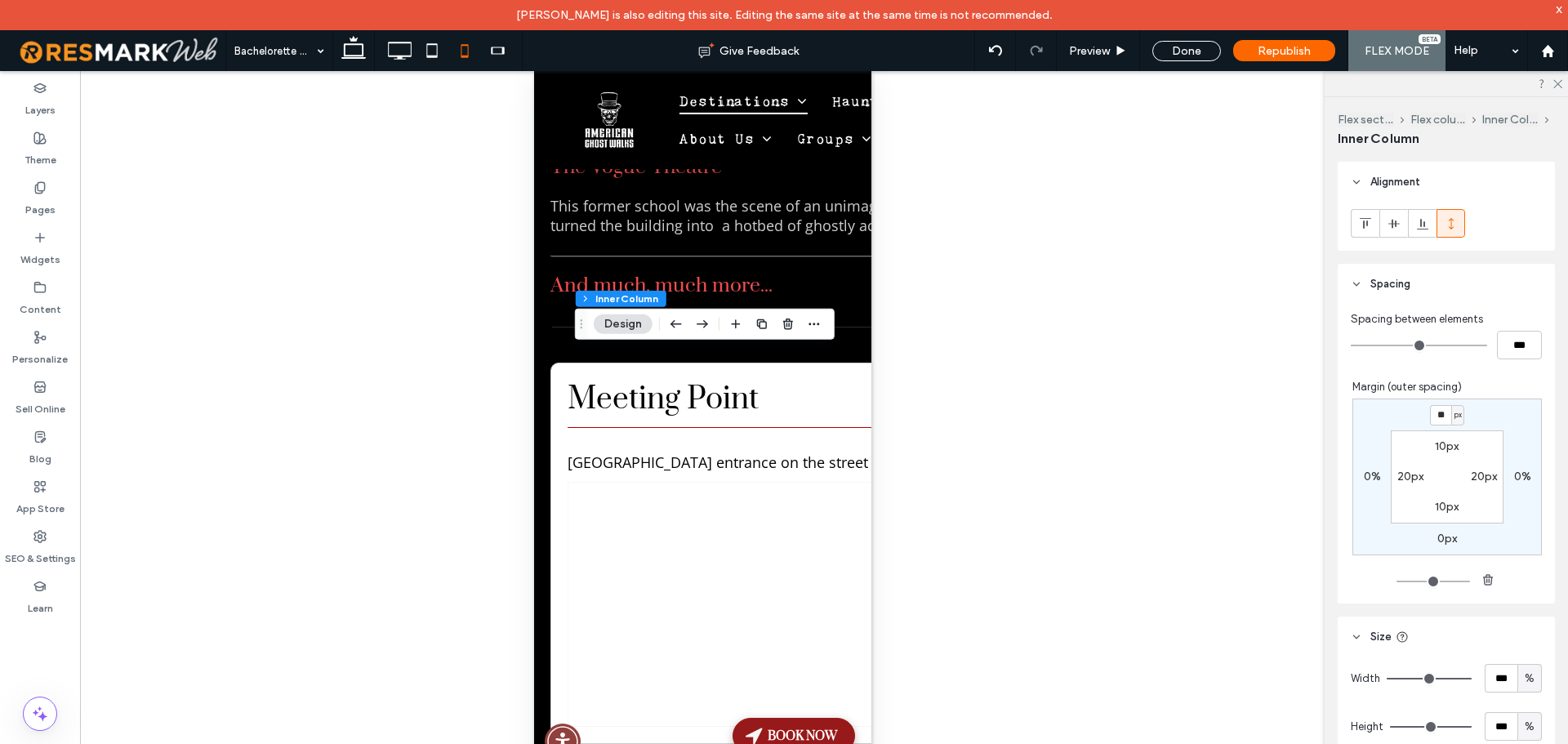
type input "**"
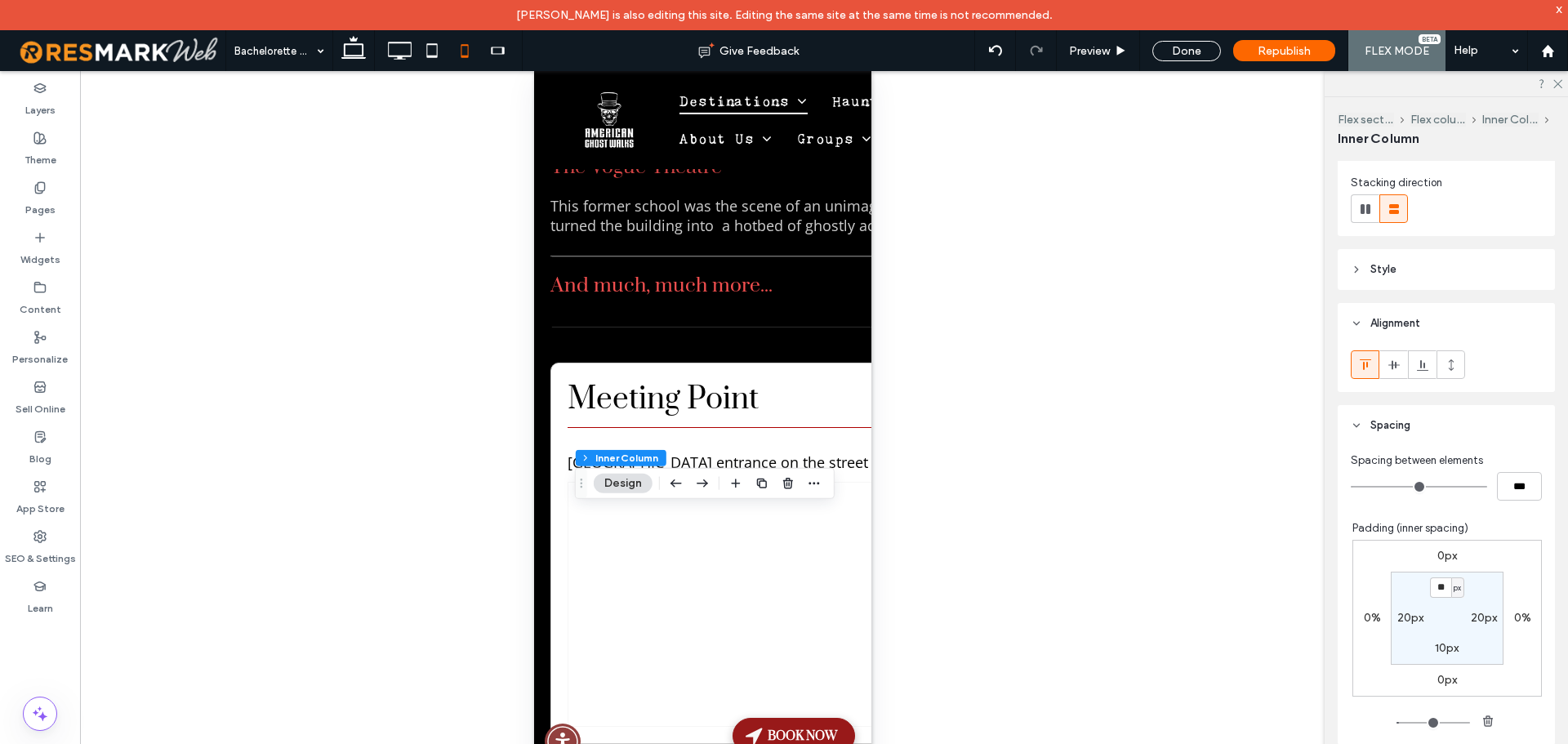
scroll to position [244, 0]
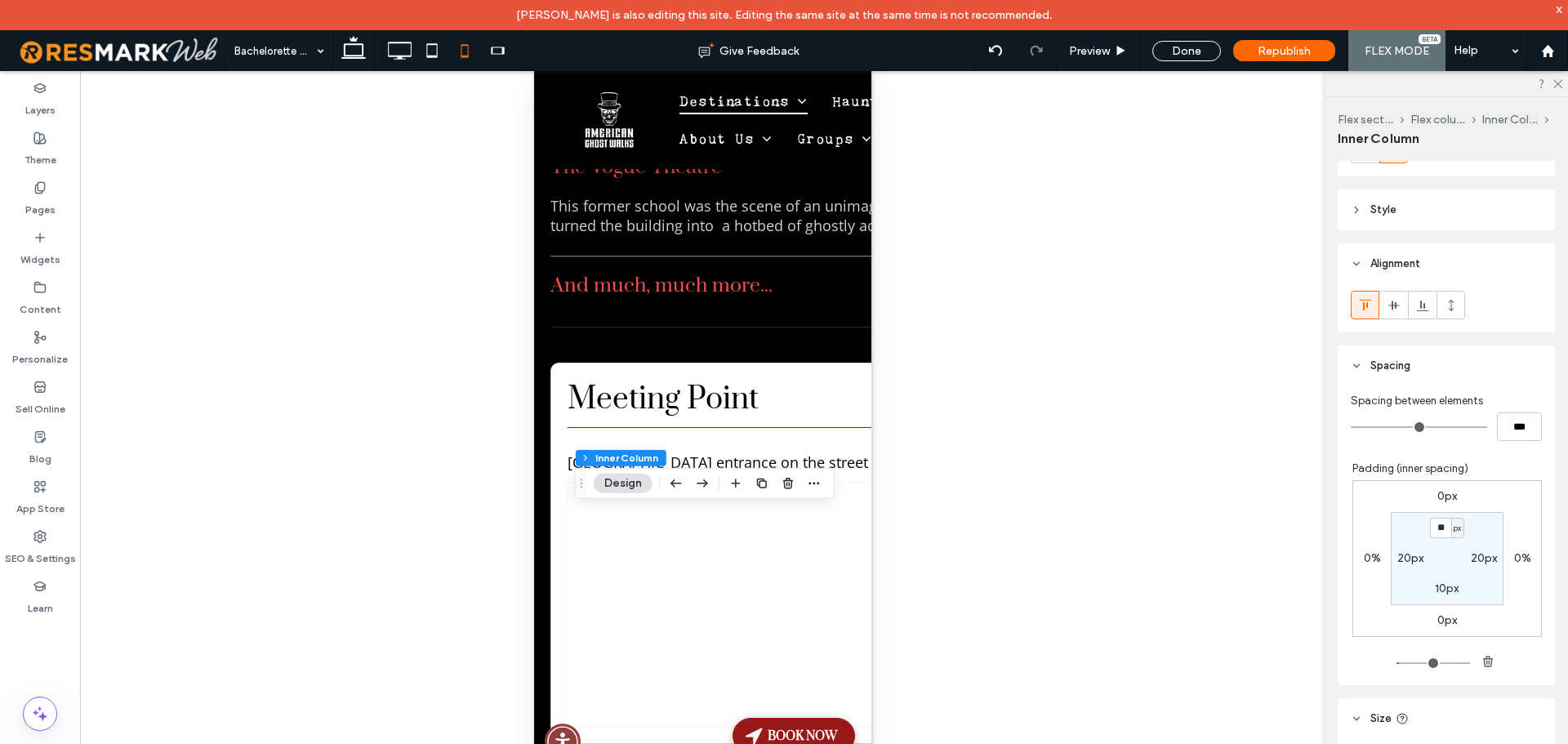
click at [1441, 499] on label "0px" at bounding box center [1446, 496] width 19 height 13
type input "*"
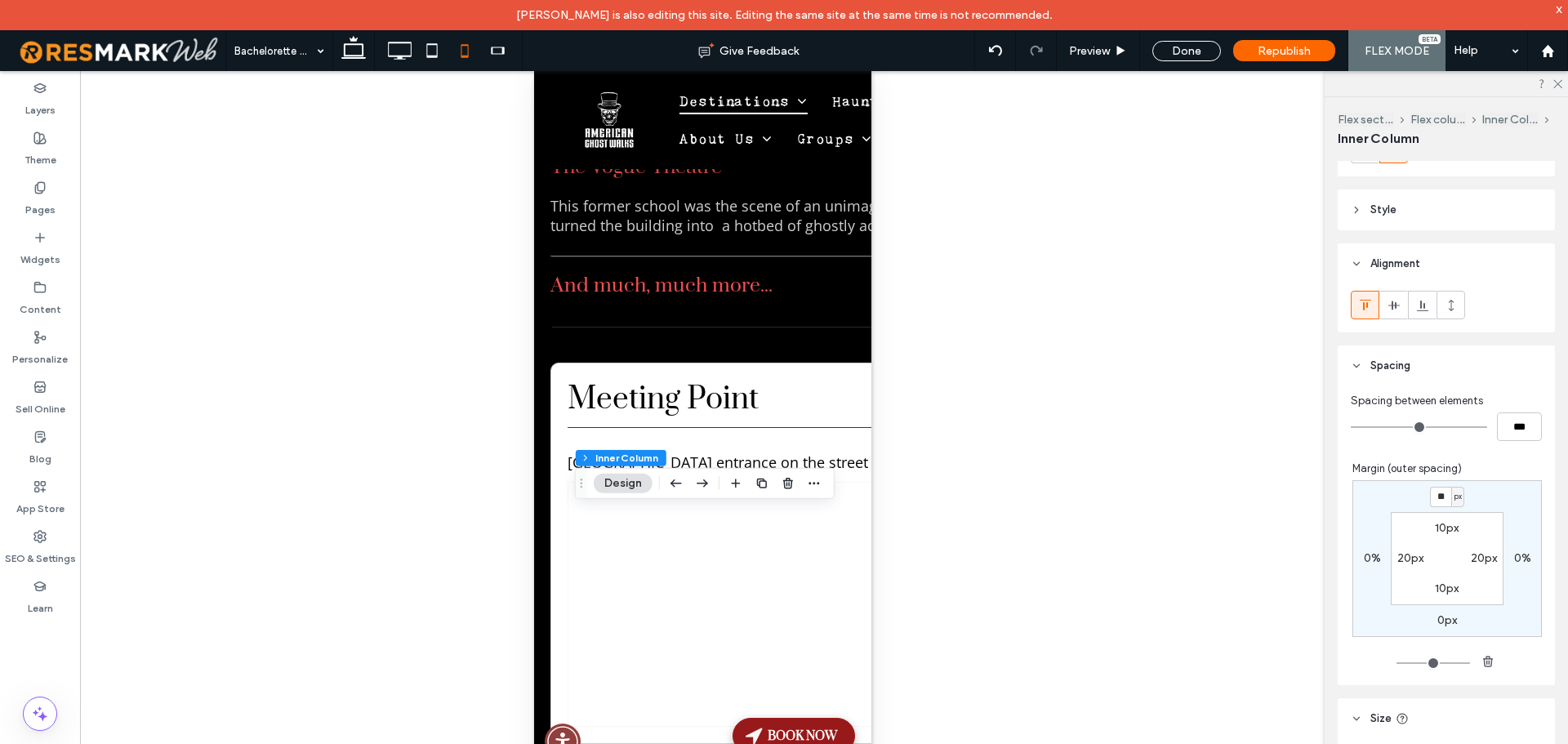
type input "**"
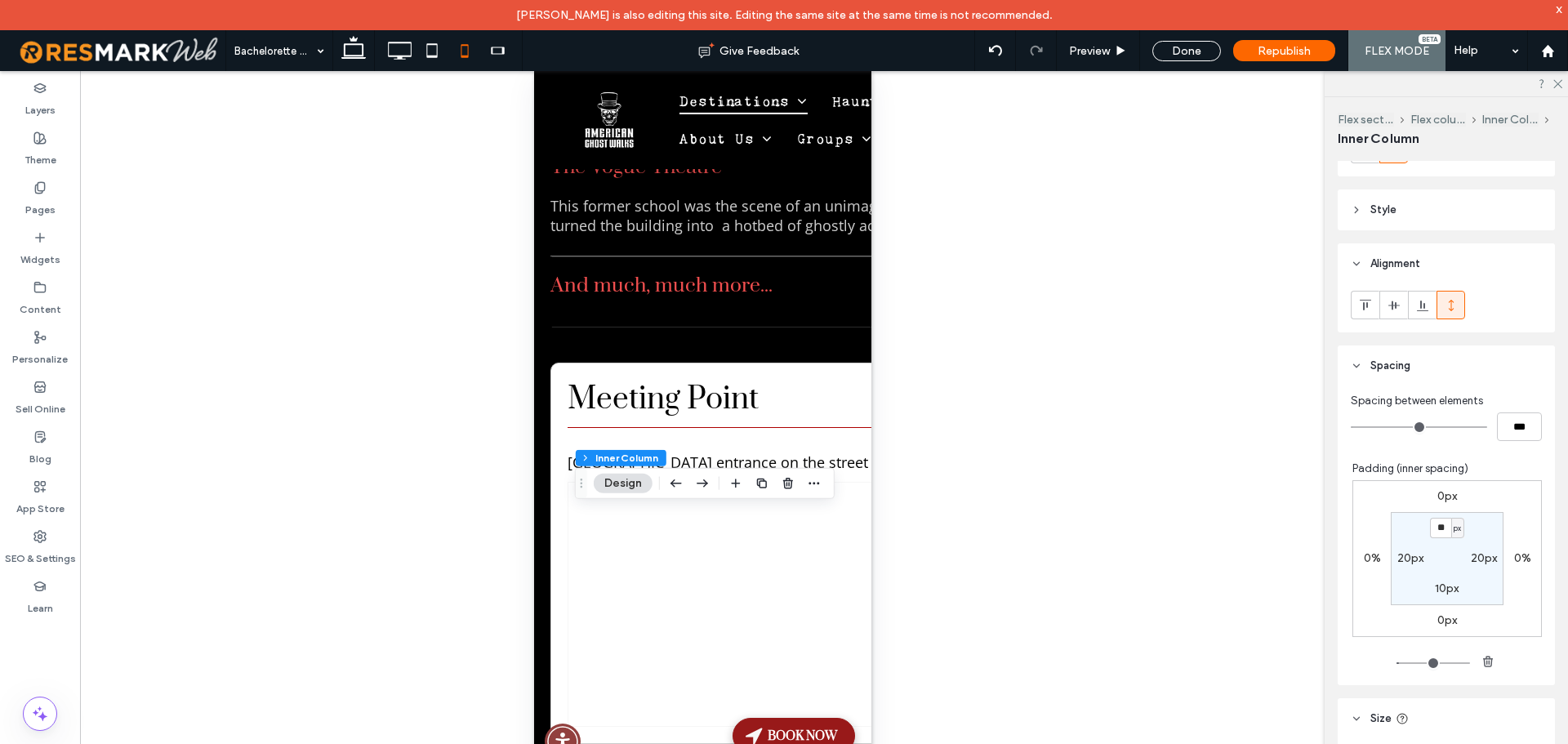
click at [1437, 493] on label "0px" at bounding box center [1446, 496] width 19 height 13
type input "*"
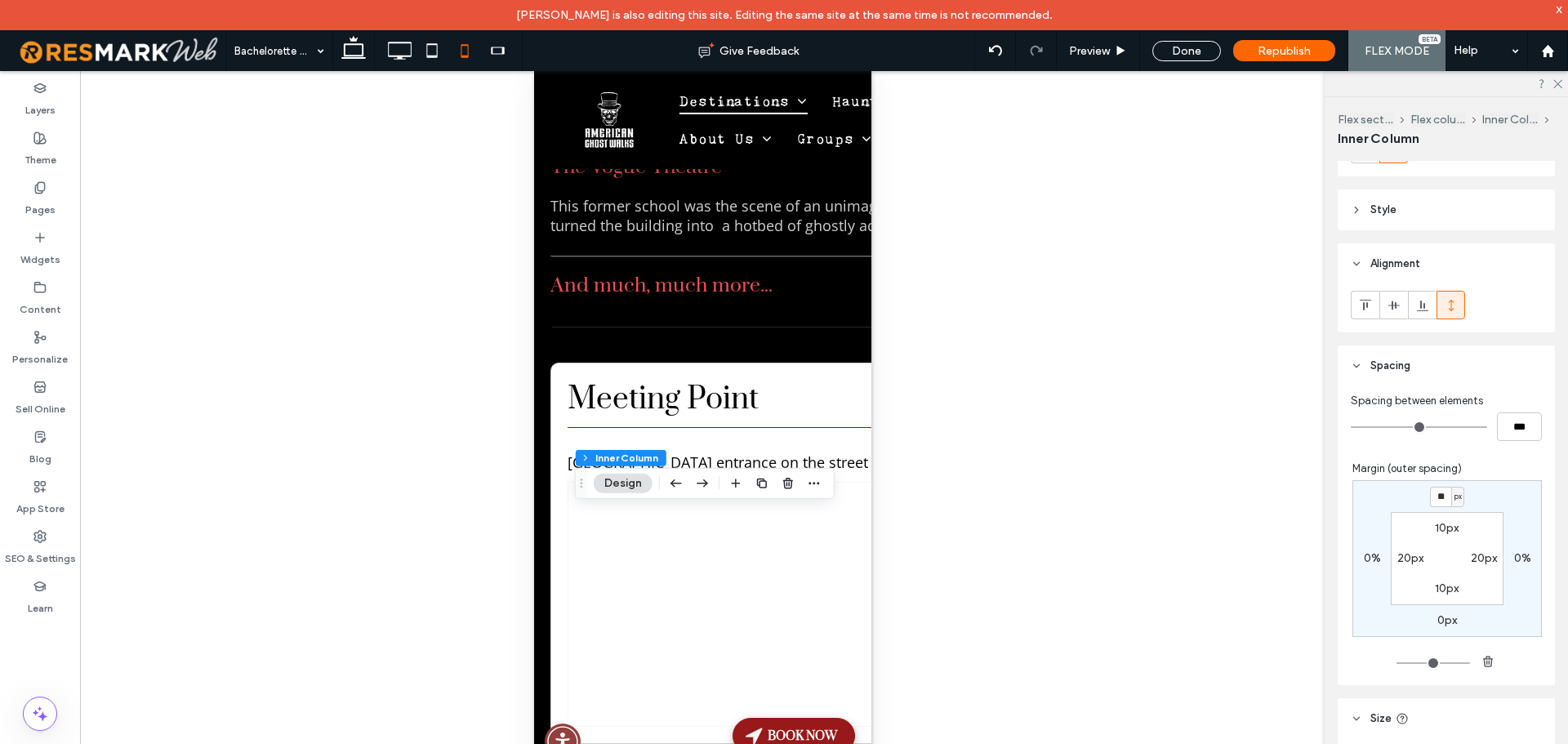
type input "**"
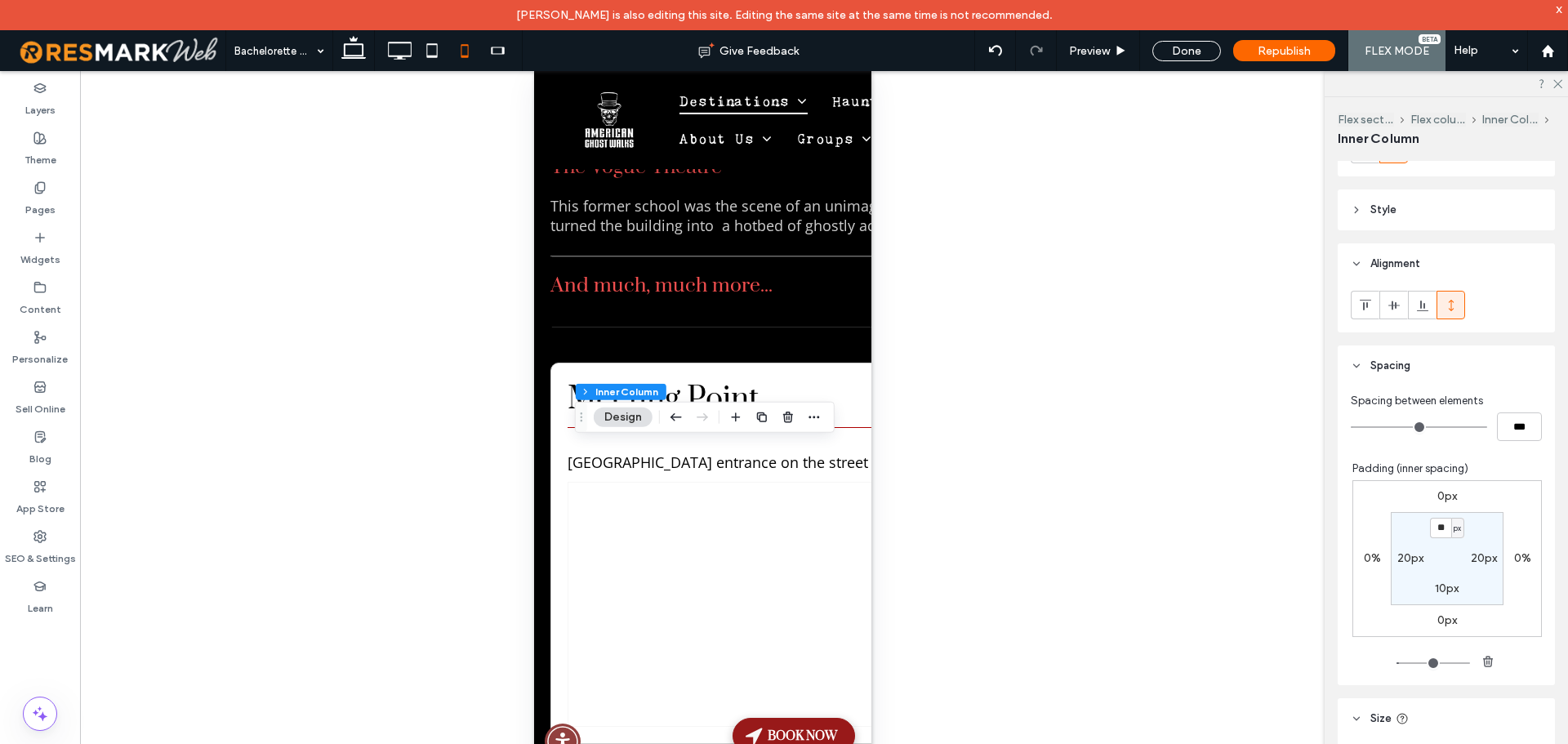
click at [1439, 497] on label "0px" at bounding box center [1446, 496] width 19 height 13
type input "*"
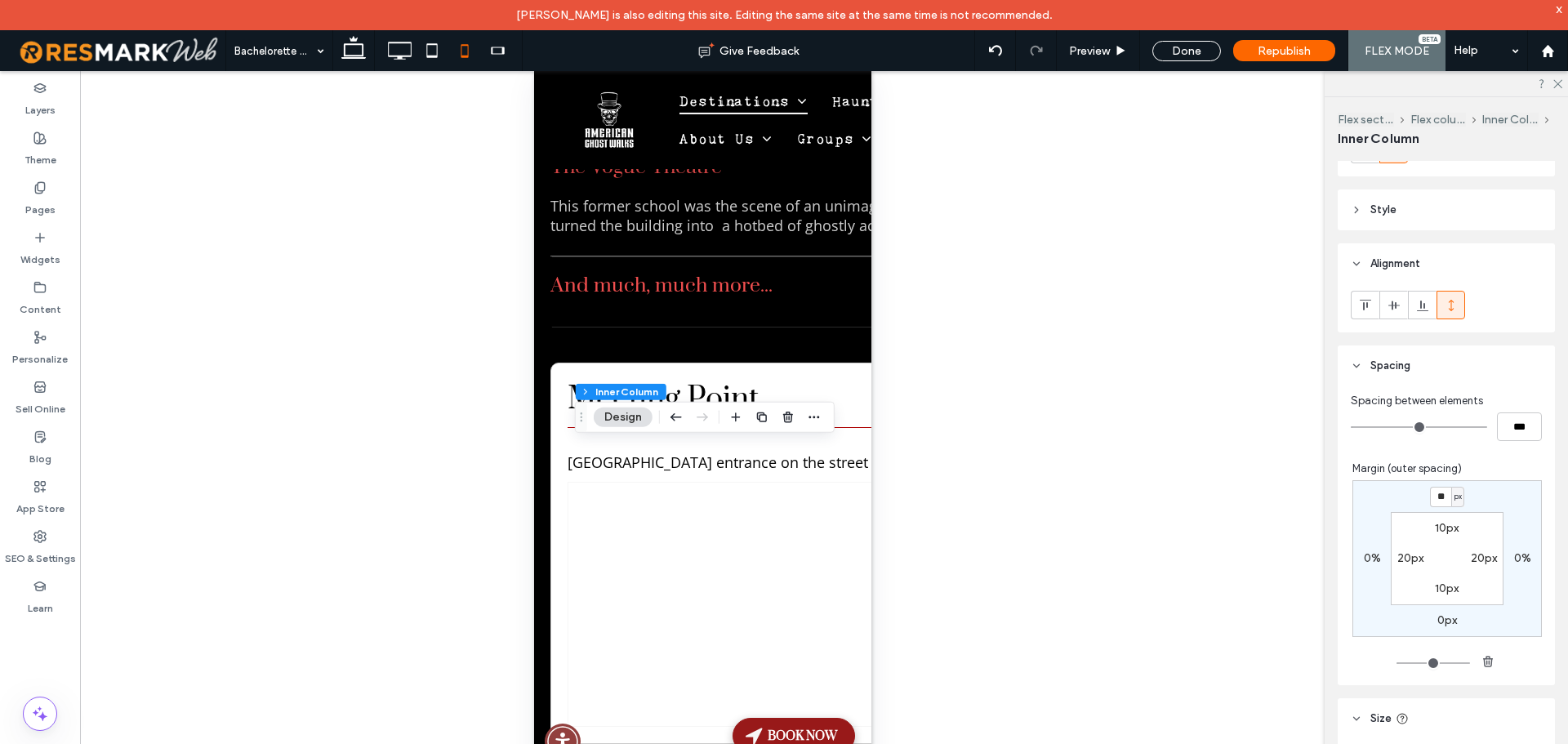
type input "**"
click at [1102, 56] on span "Preview" at bounding box center [1088, 51] width 41 height 13
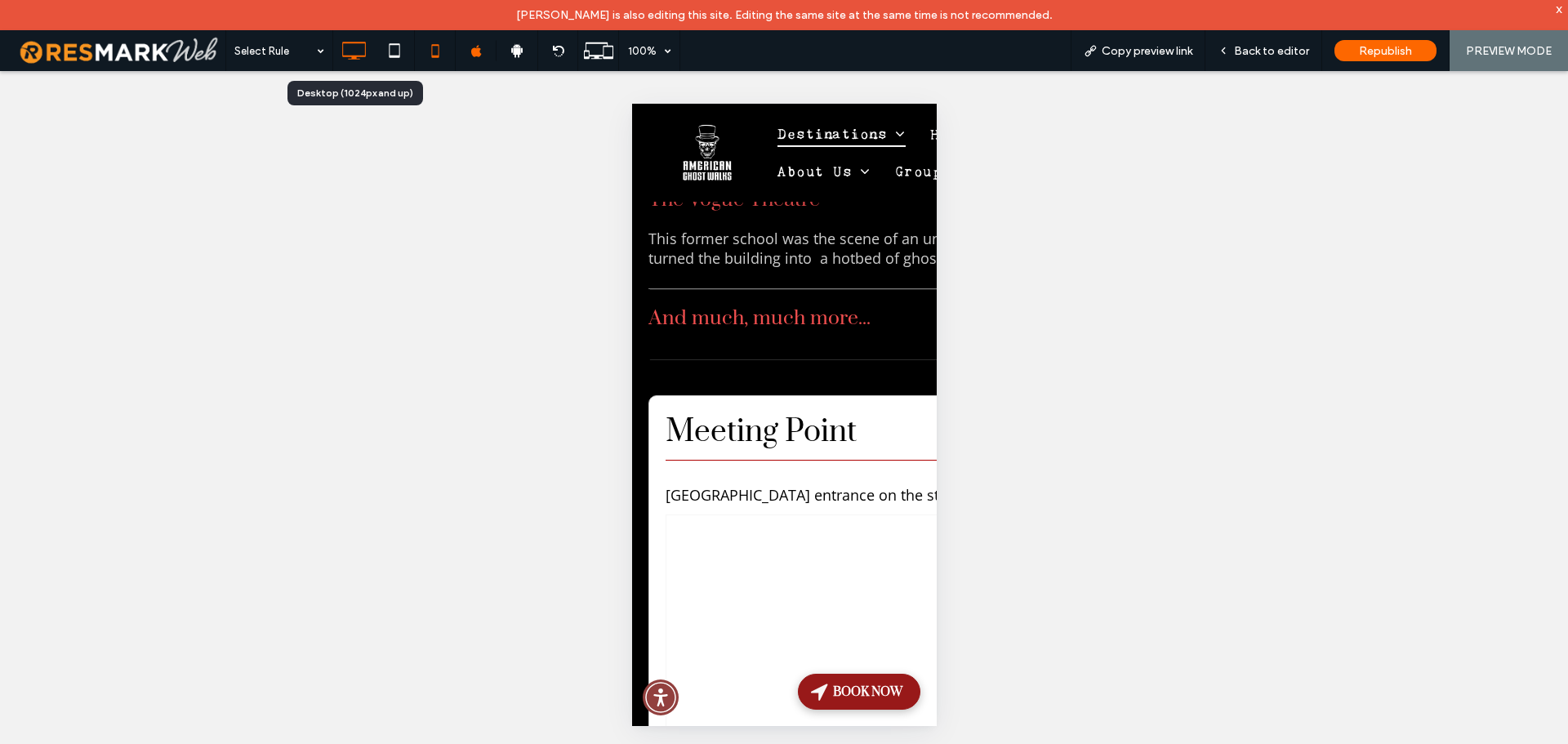
click at [340, 57] on icon at bounding box center [354, 51] width 33 height 33
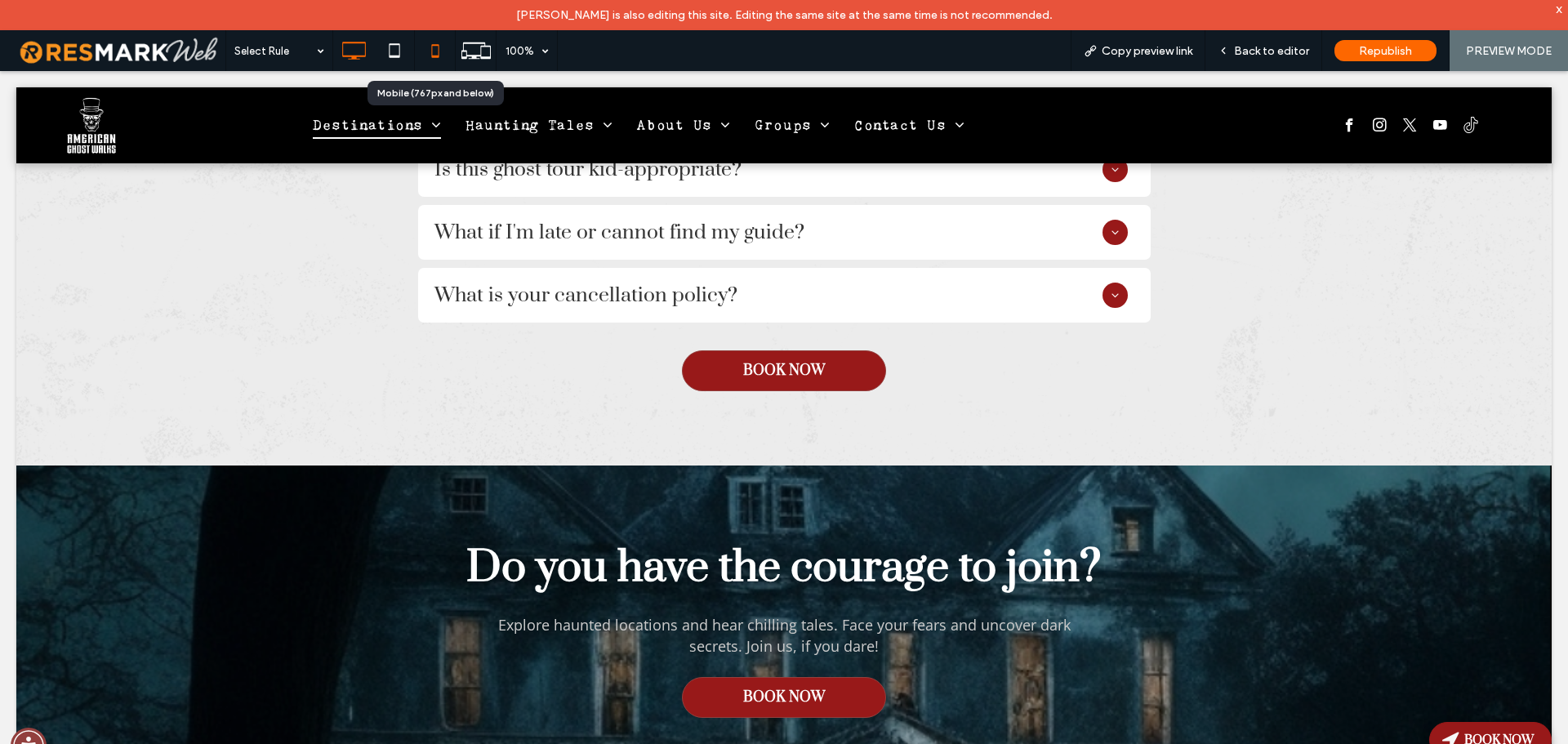
click at [435, 53] on icon at bounding box center [435, 51] width 33 height 33
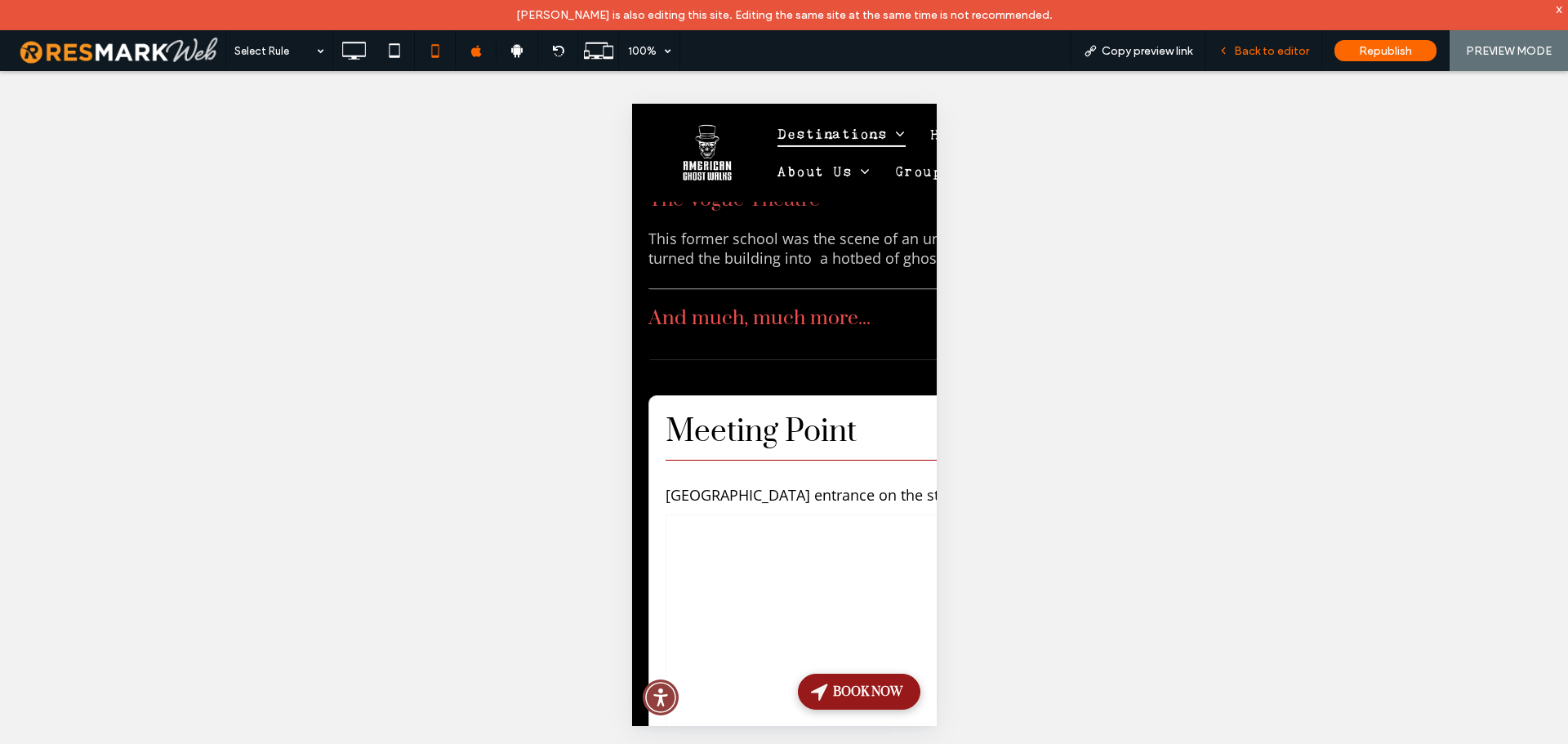
click at [1277, 52] on span "Back to editor" at bounding box center [1271, 51] width 75 height 13
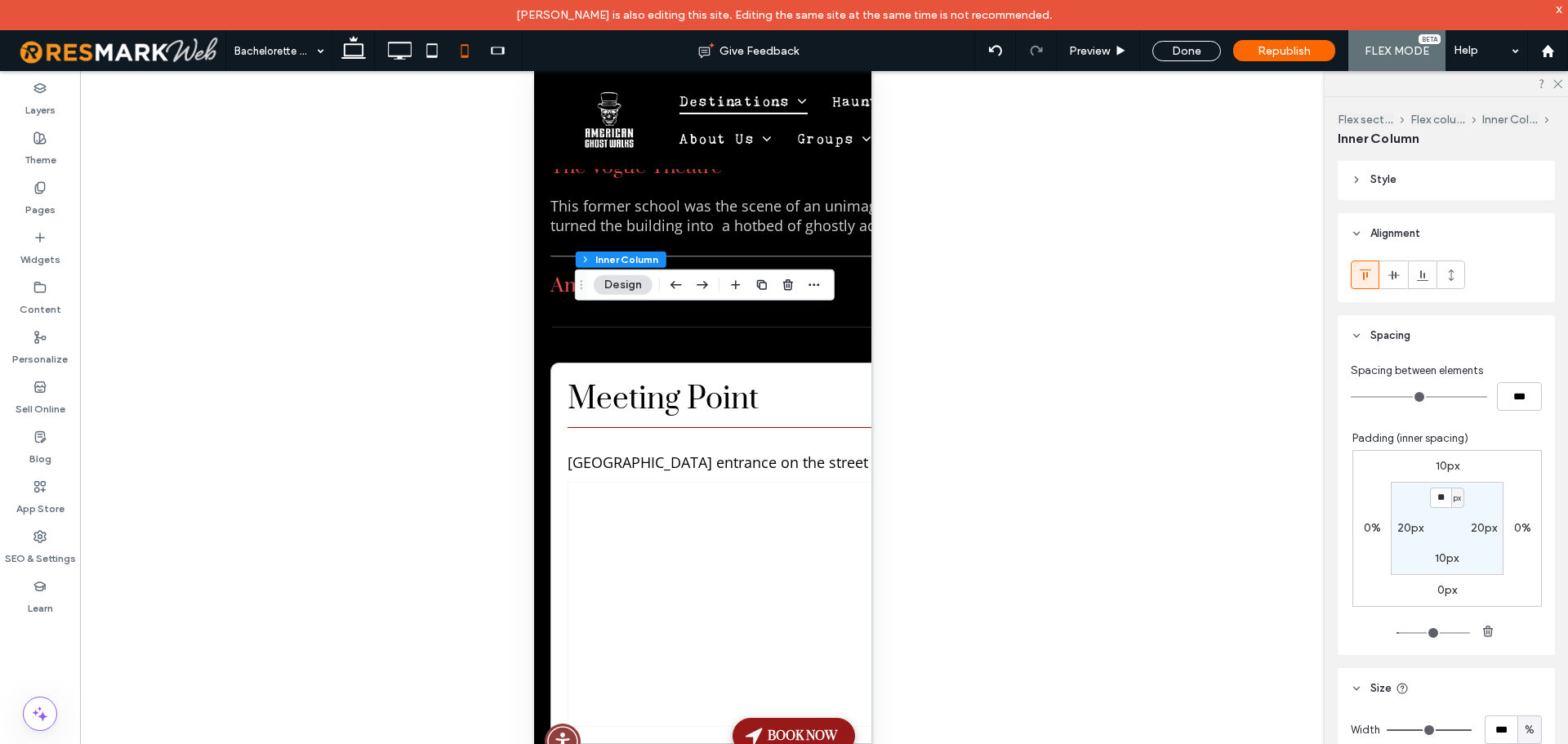
scroll to position [327, 0]
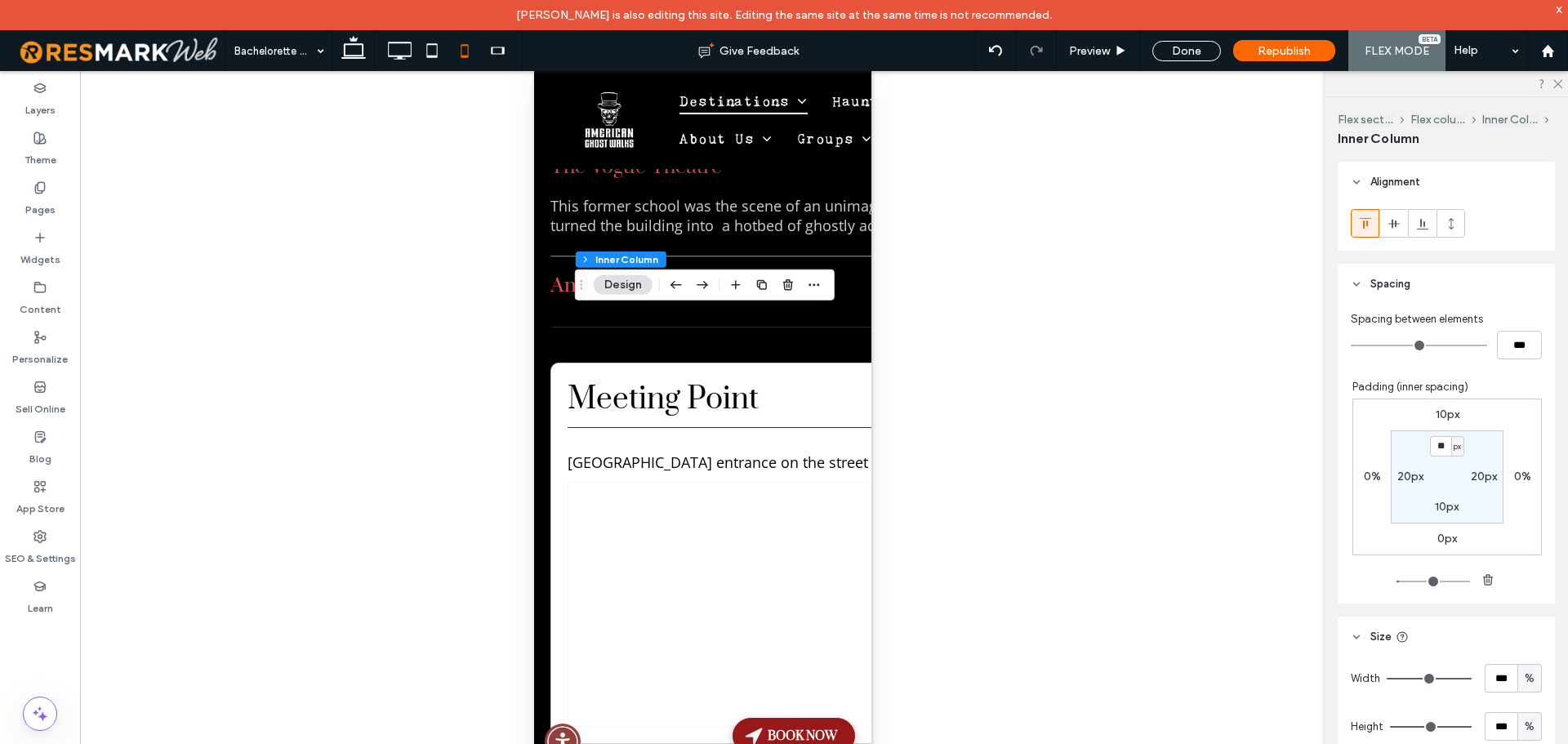
click at [1437, 410] on label "10px" at bounding box center [1447, 414] width 24 height 13
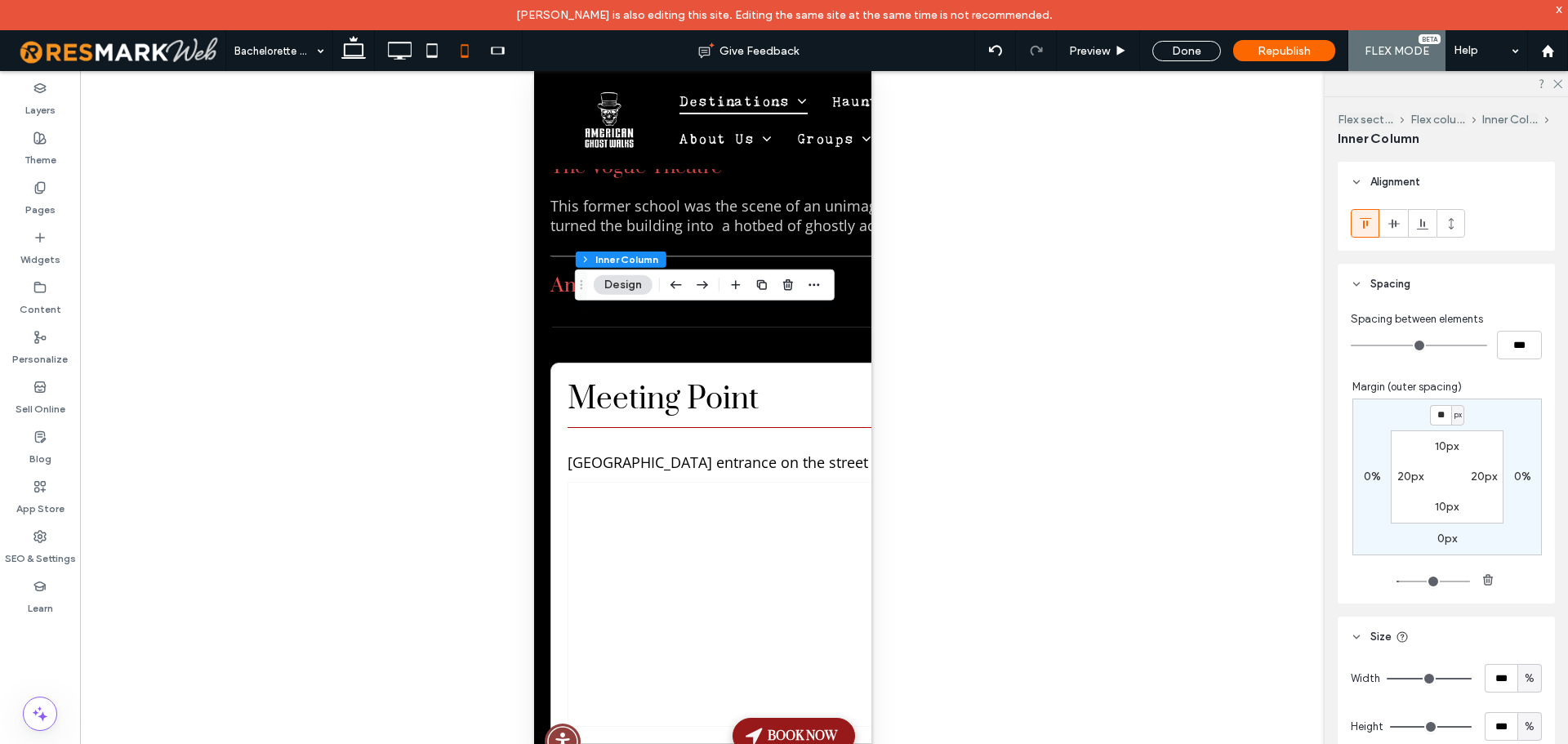
type input "**"
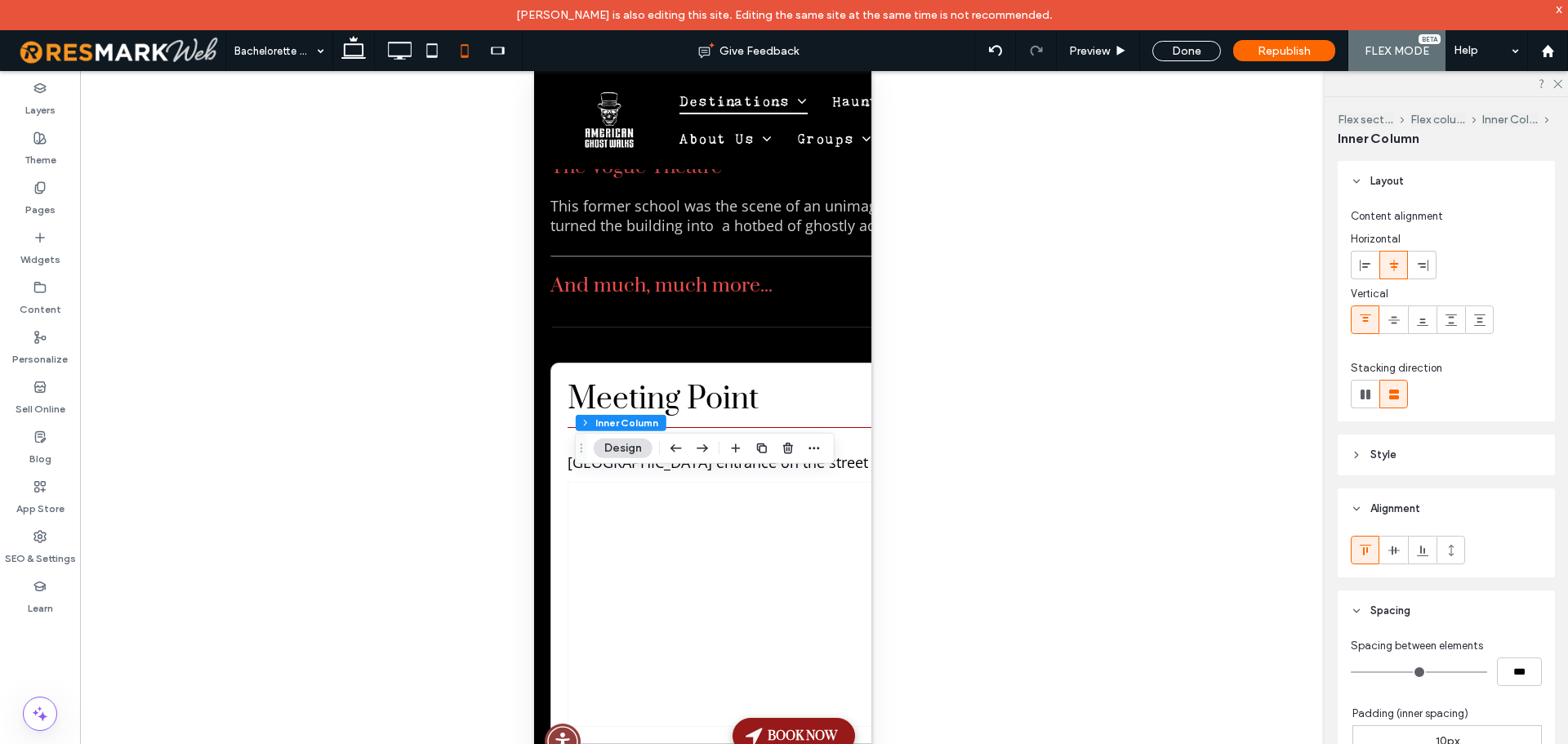
type input "**"
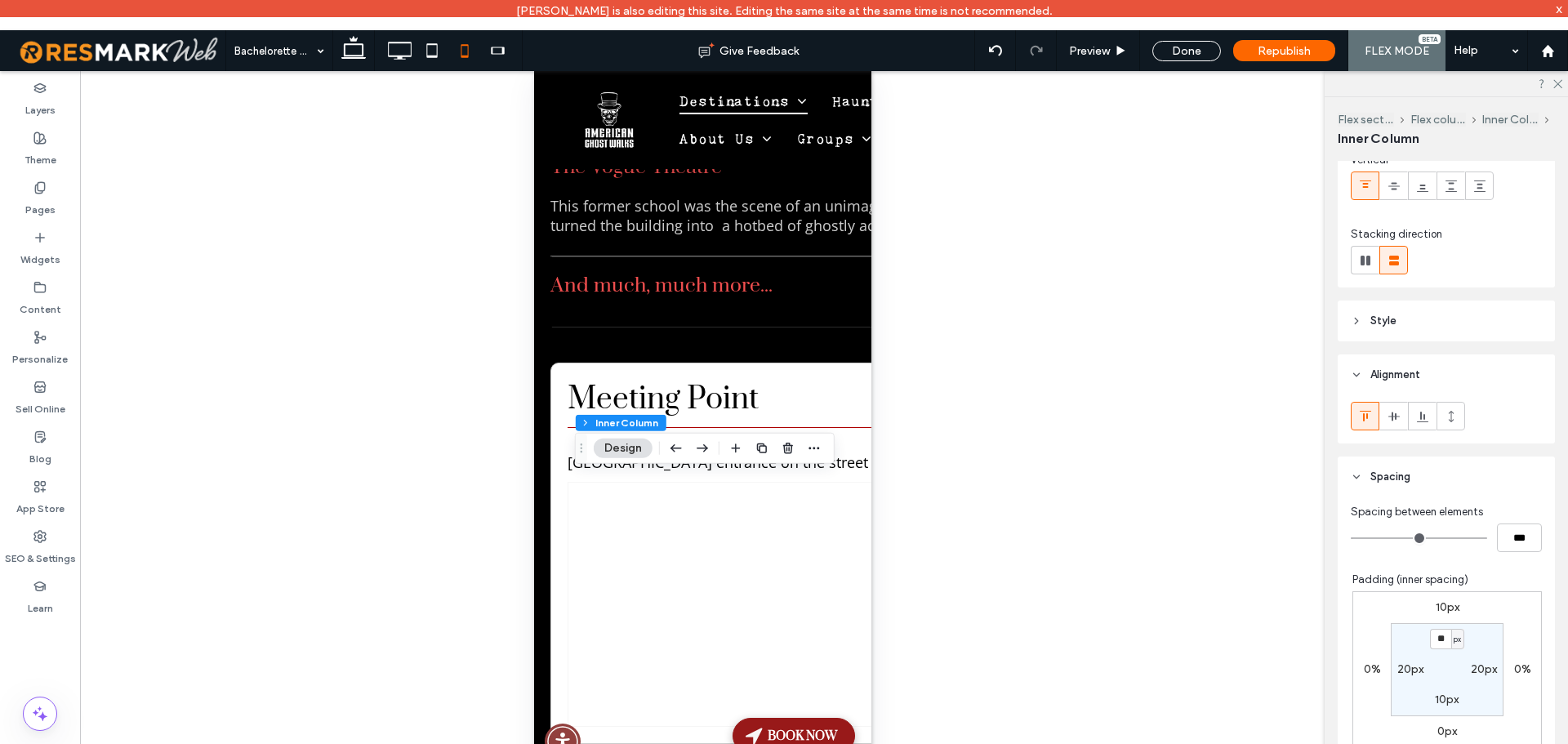
scroll to position [163, 0]
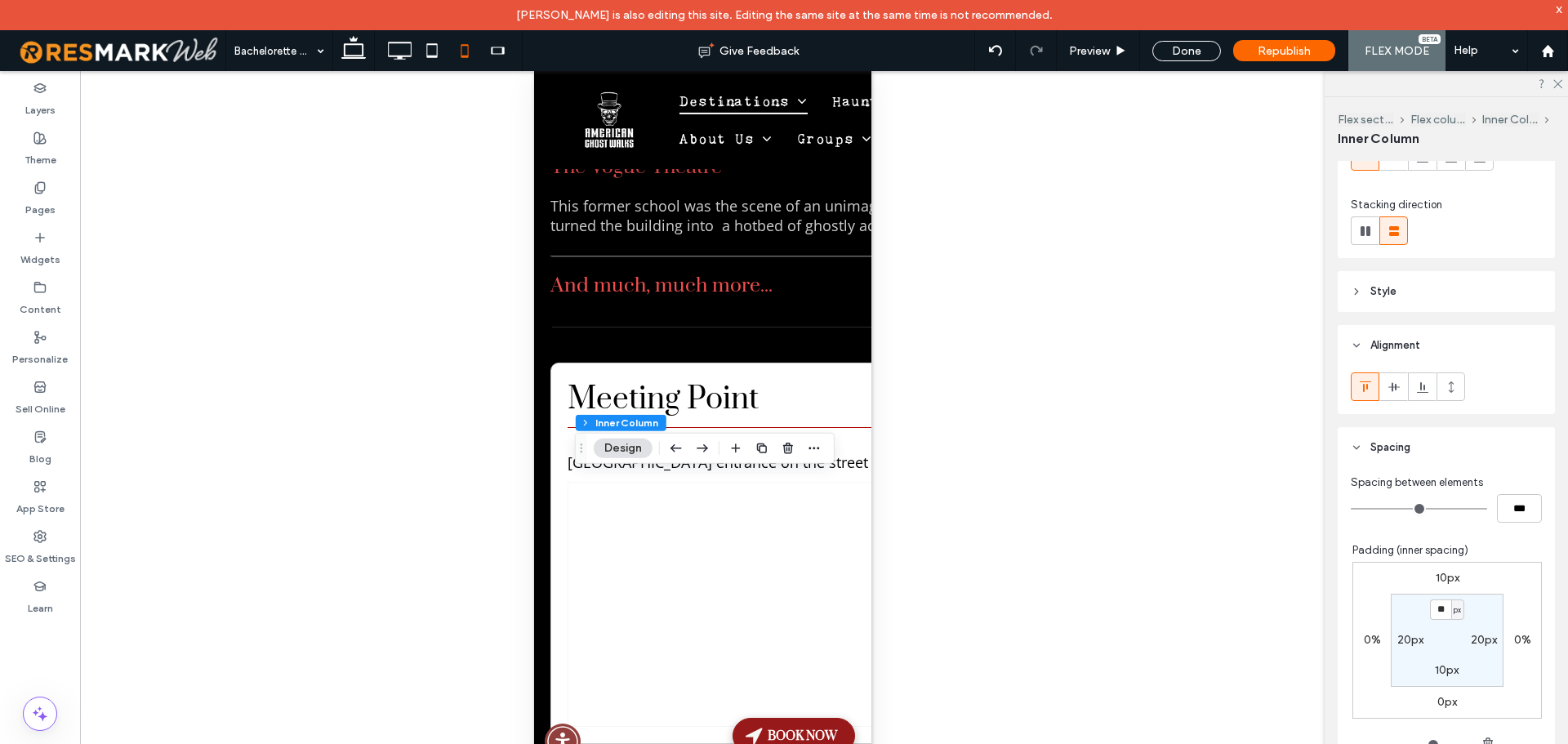
click at [1436, 576] on label "10px" at bounding box center [1447, 577] width 24 height 13
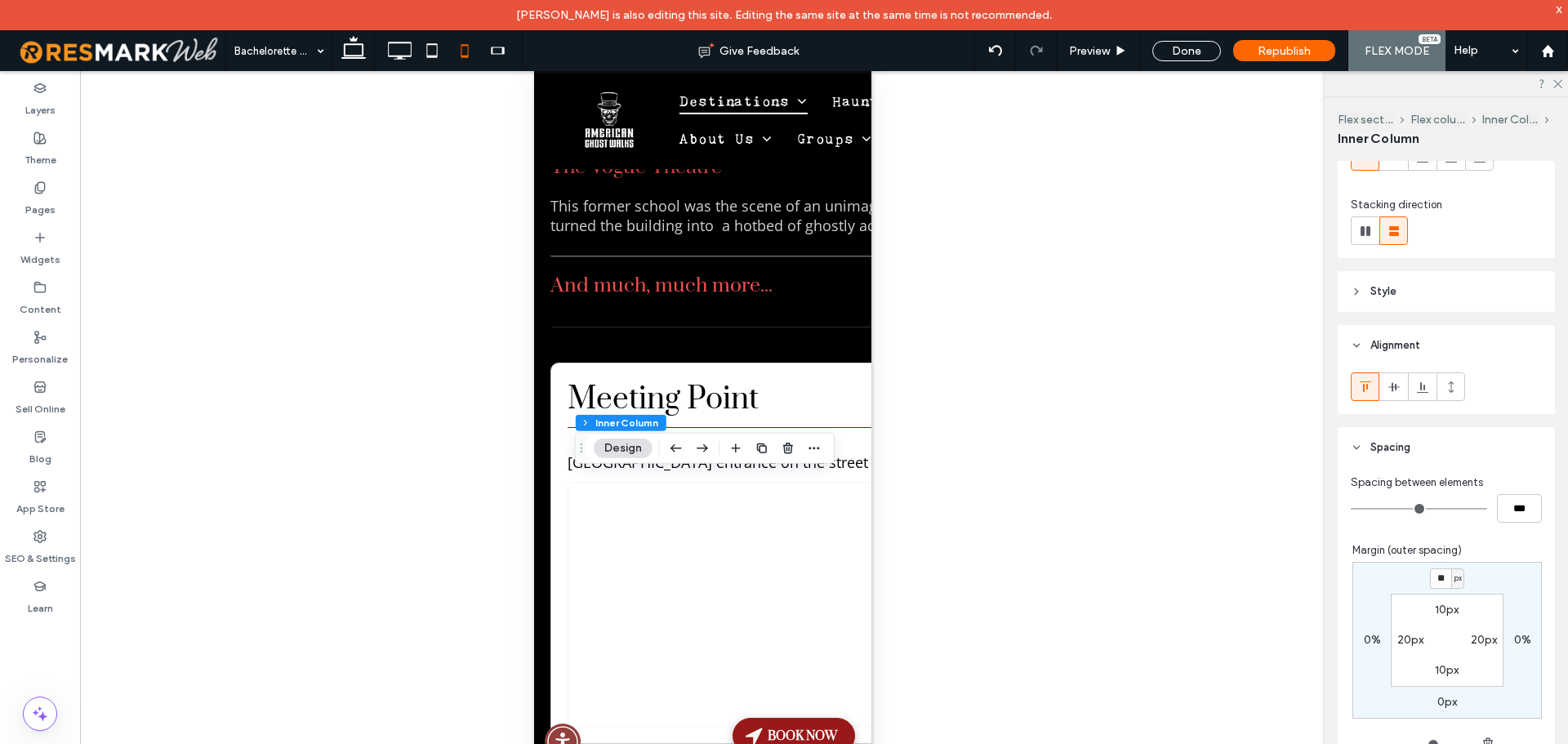
type input "**"
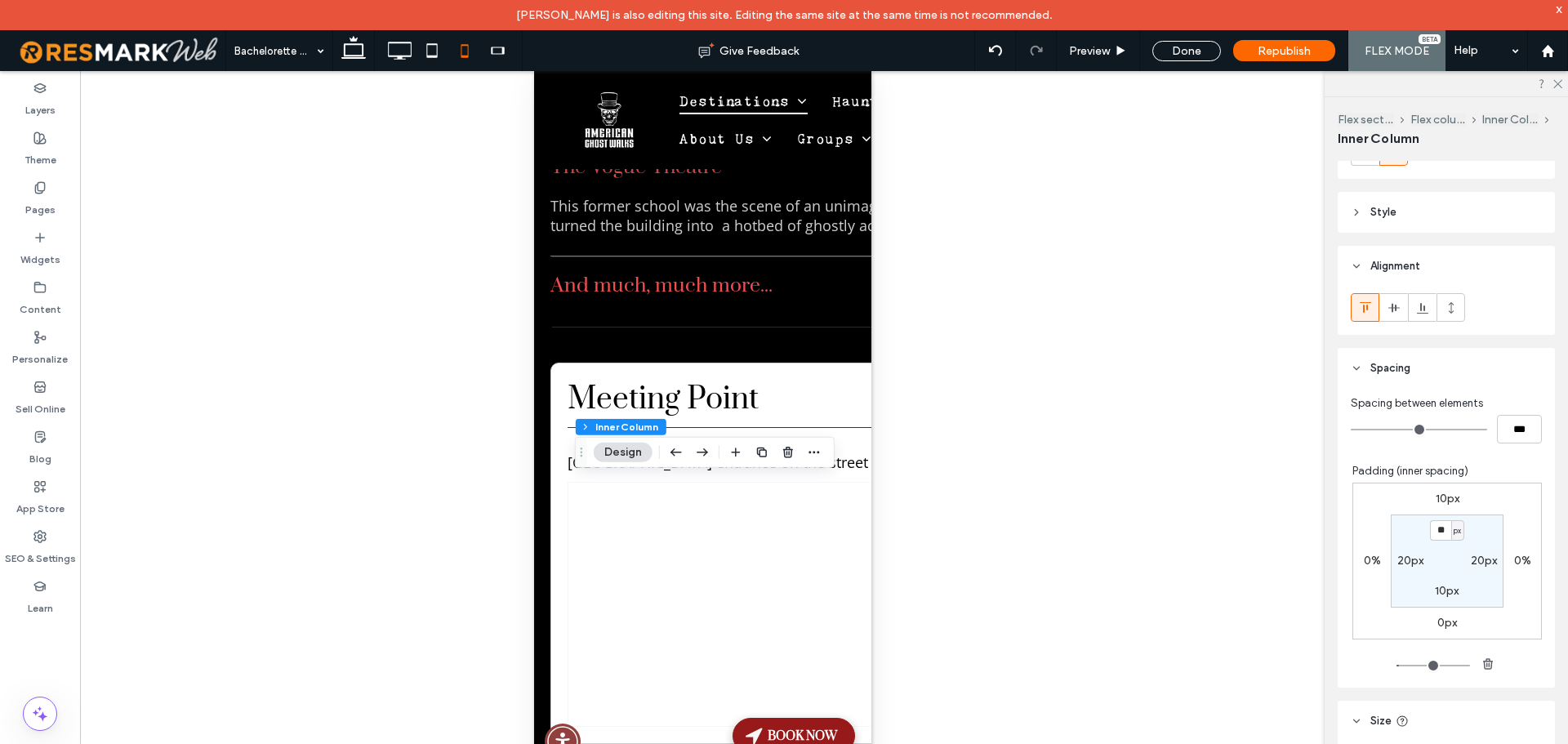
scroll to position [244, 0]
click at [1441, 491] on label "10px" at bounding box center [1447, 496] width 24 height 13
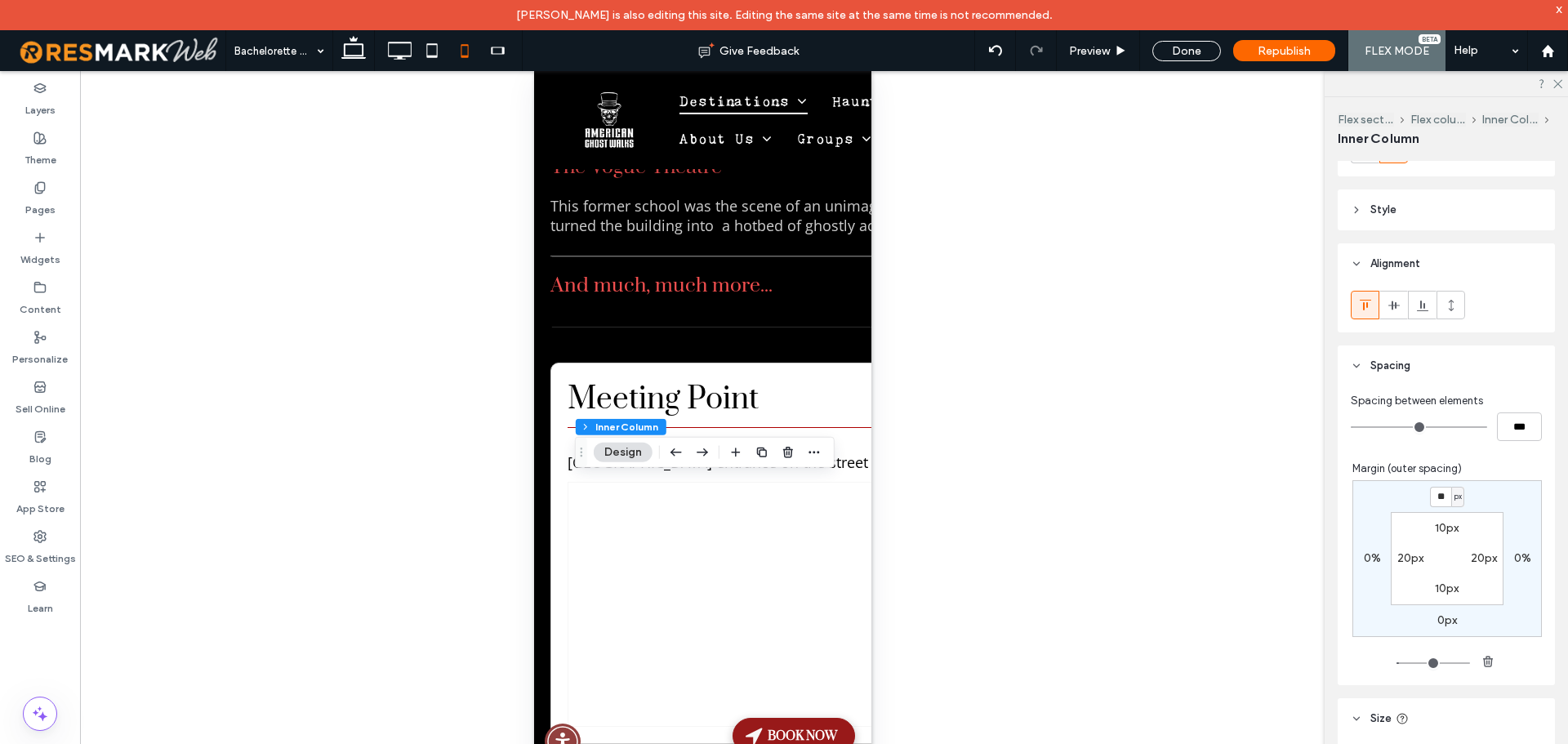
type input "**"
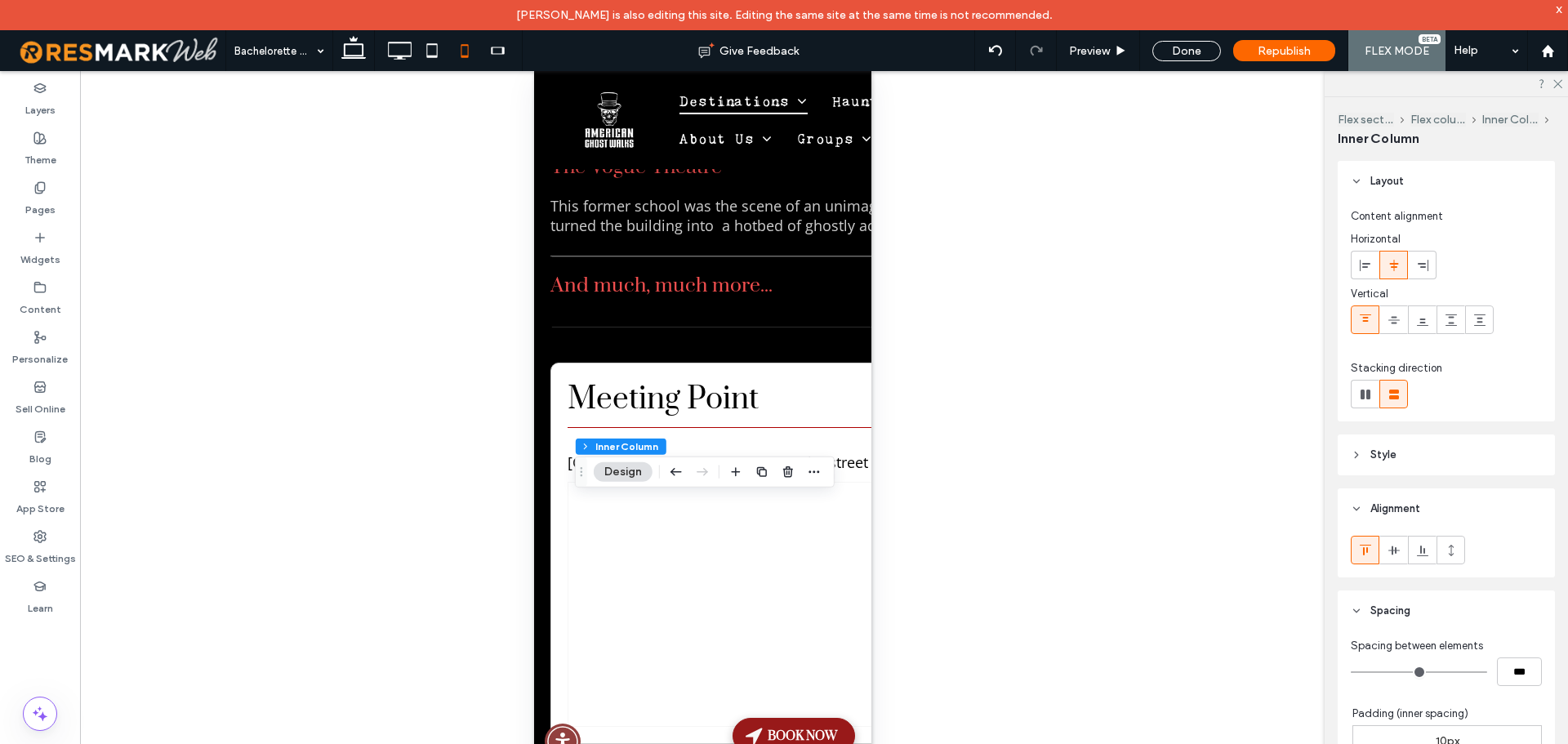
type input "**"
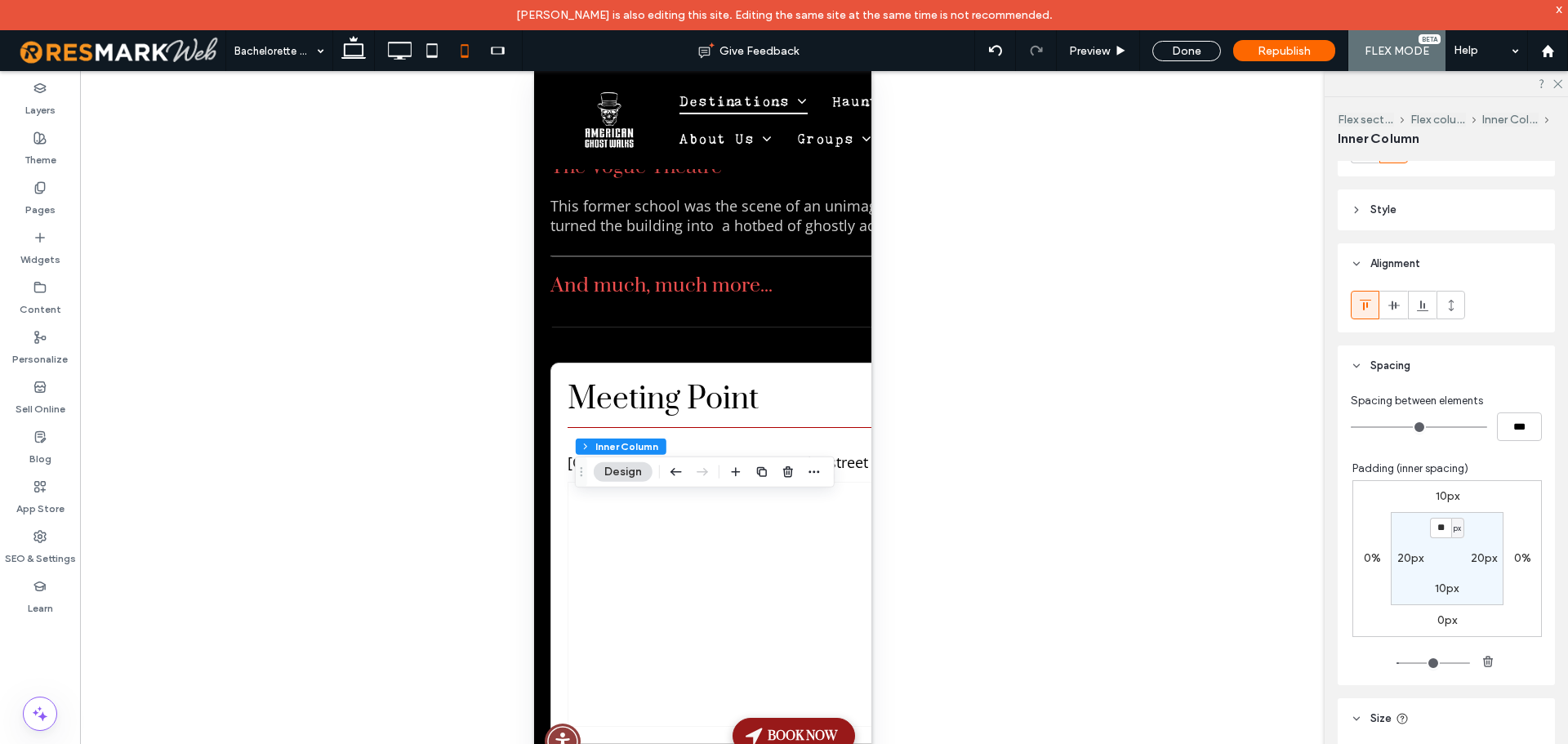
click at [1436, 492] on label "10px" at bounding box center [1447, 496] width 24 height 13
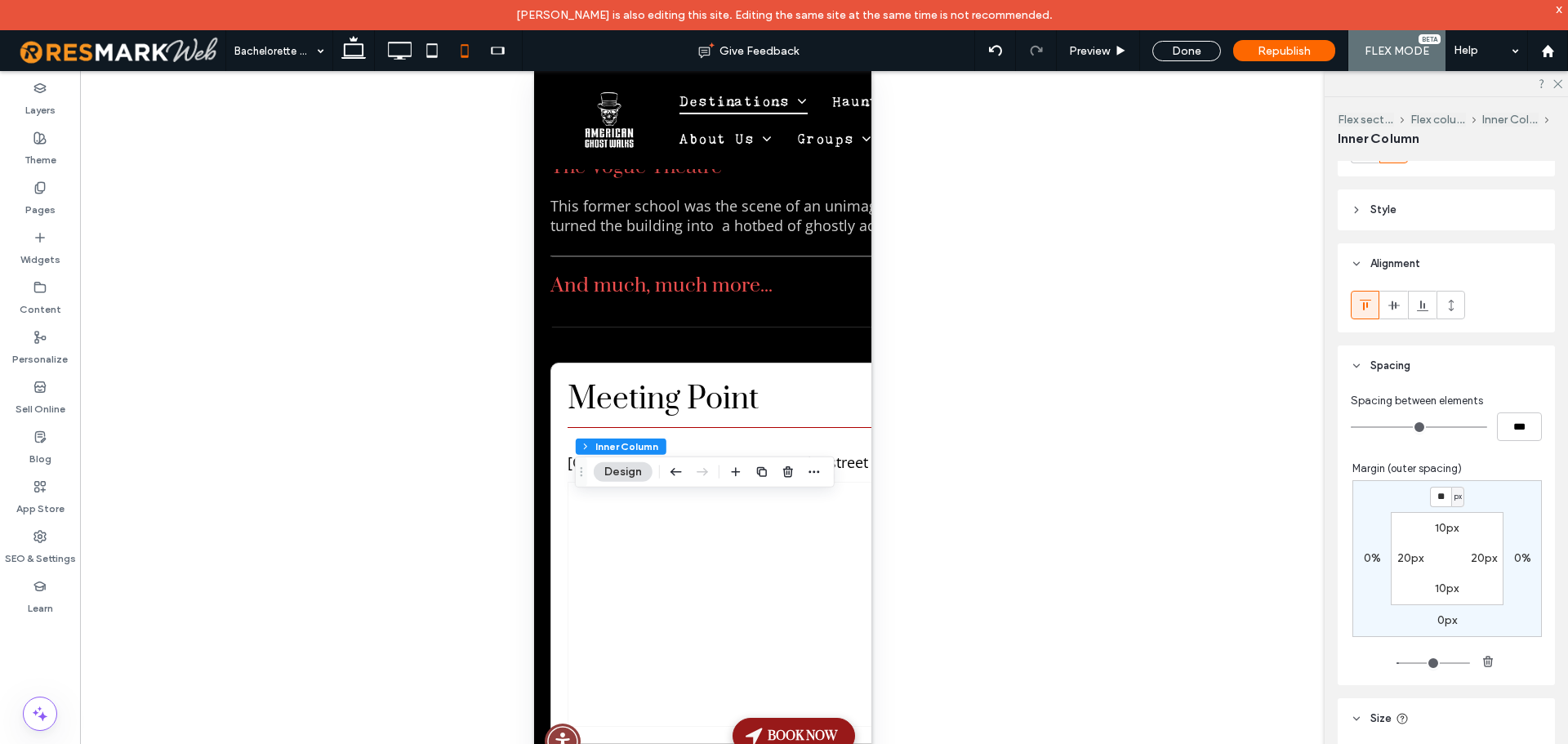
type input "**"
click at [1101, 49] on span "Preview" at bounding box center [1088, 51] width 41 height 13
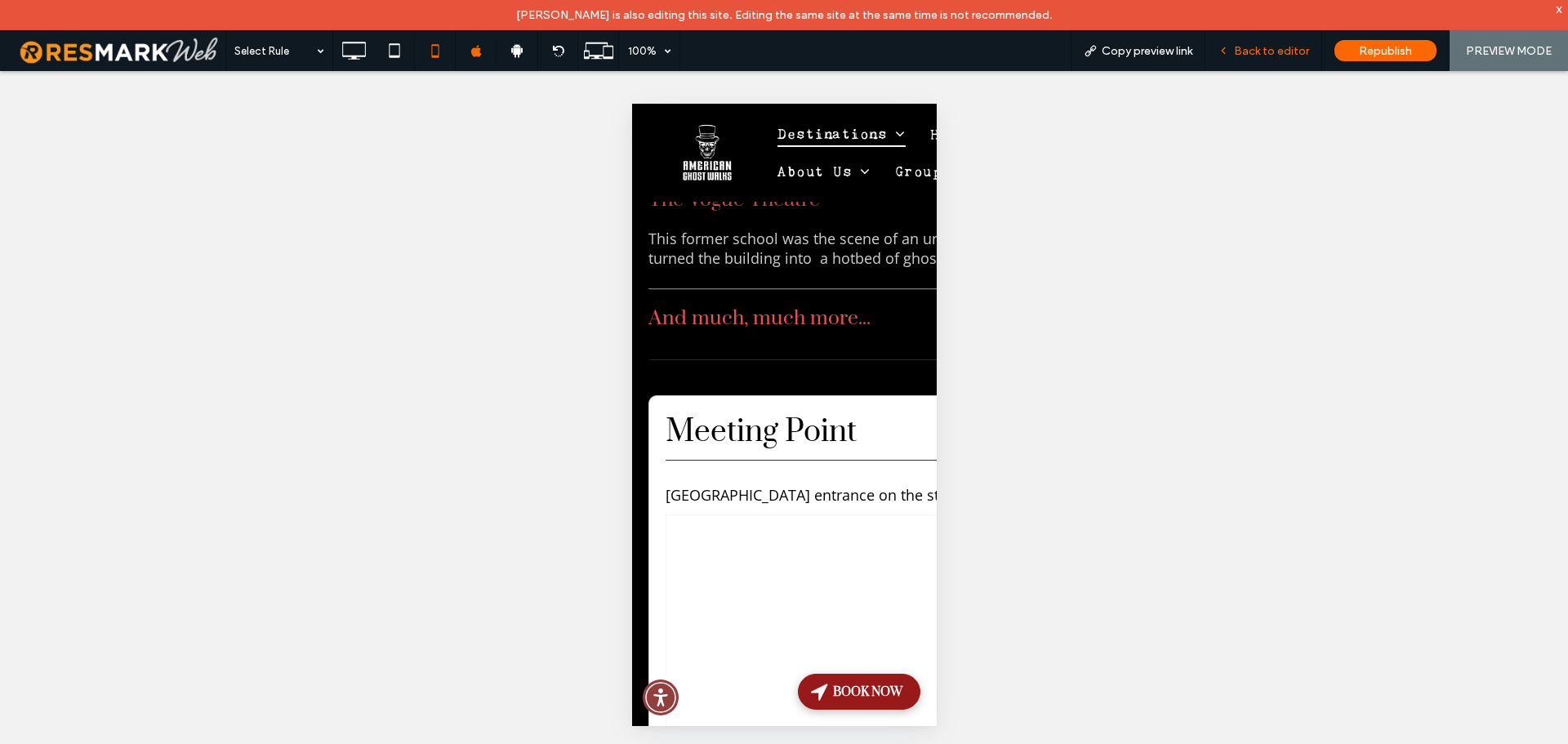
click at [1239, 52] on span "Back to editor" at bounding box center [1271, 51] width 75 height 13
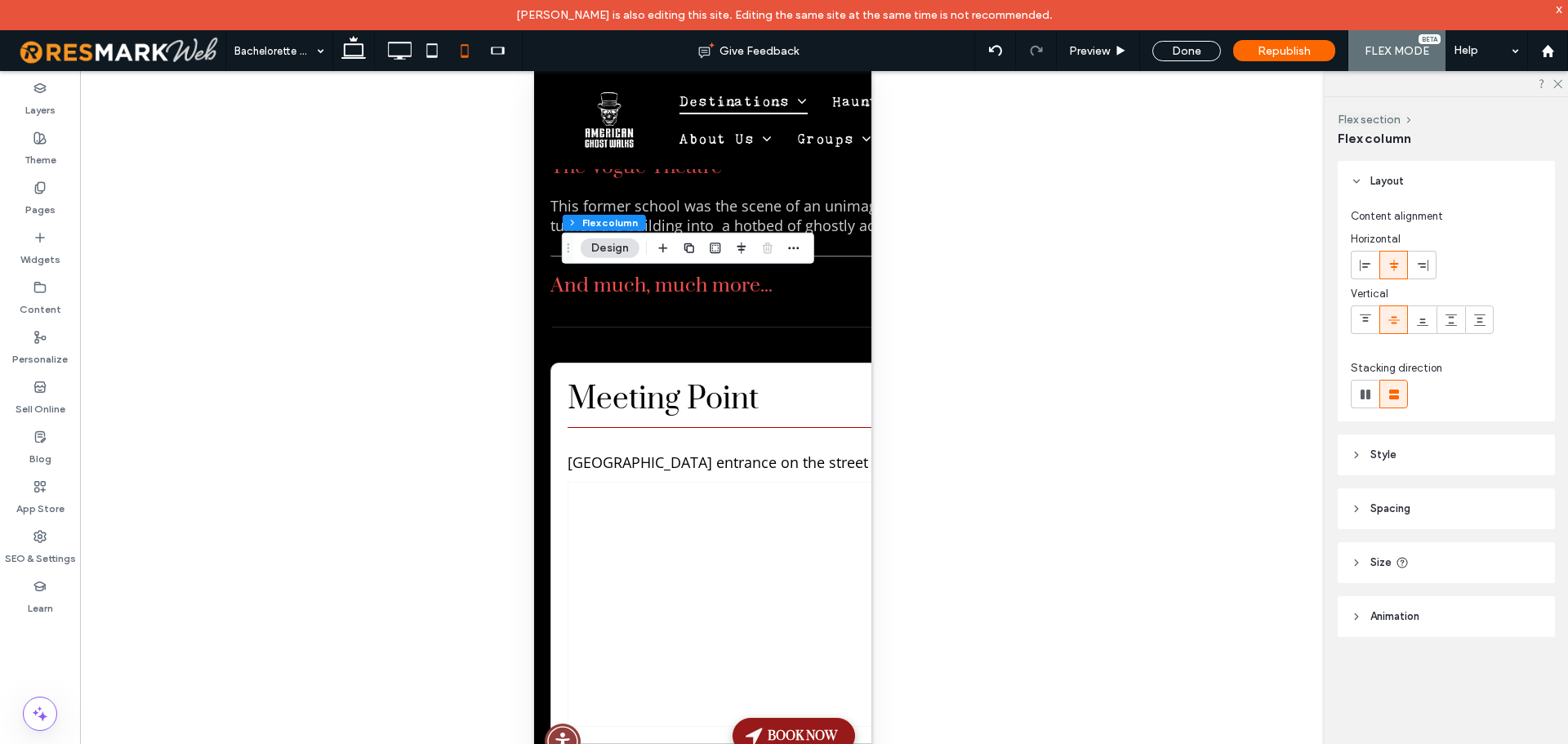
click at [1462, 508] on header "Spacing" at bounding box center [1446, 508] width 217 height 41
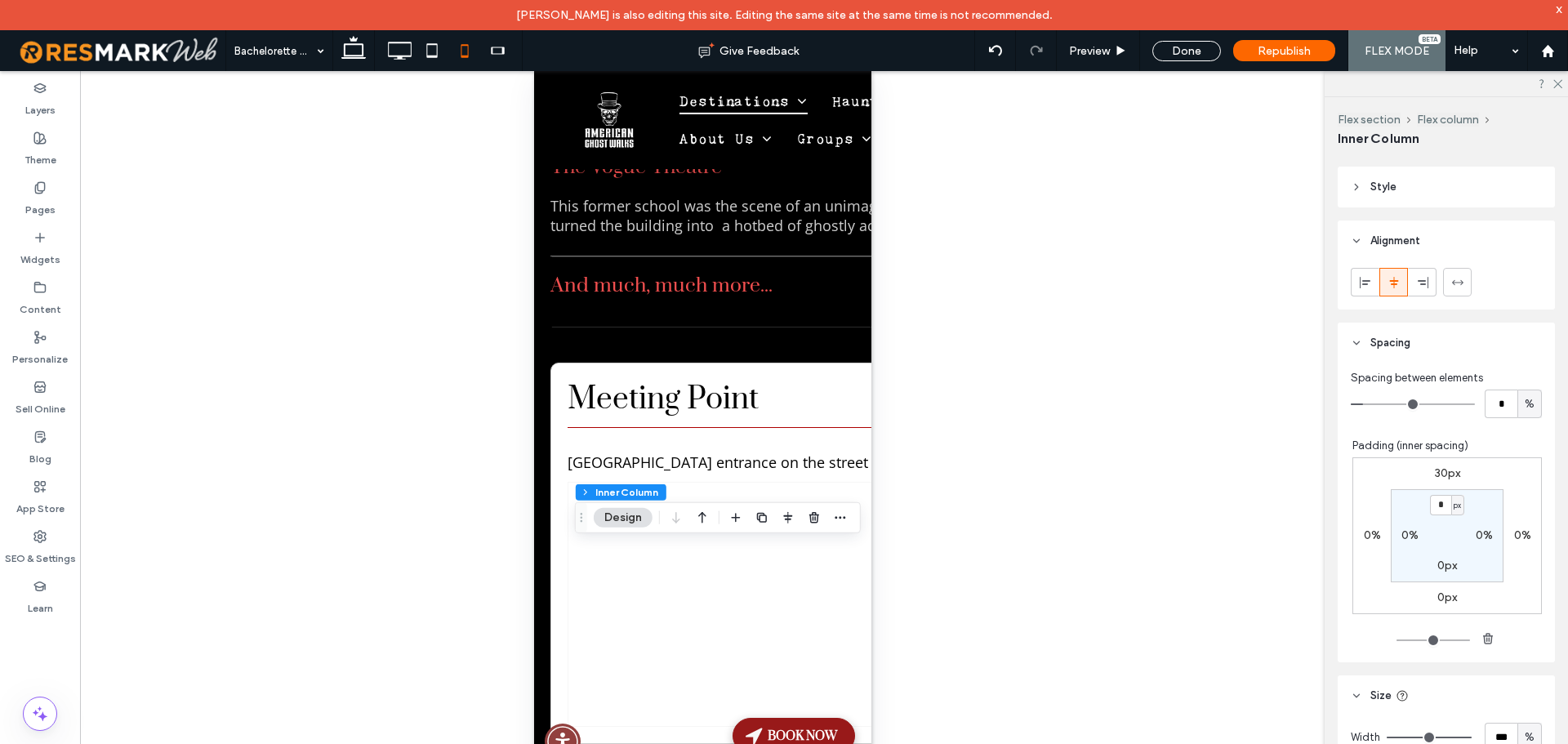
scroll to position [408, 0]
click at [1436, 470] on label "30px" at bounding box center [1447, 469] width 25 height 13
type input "**"
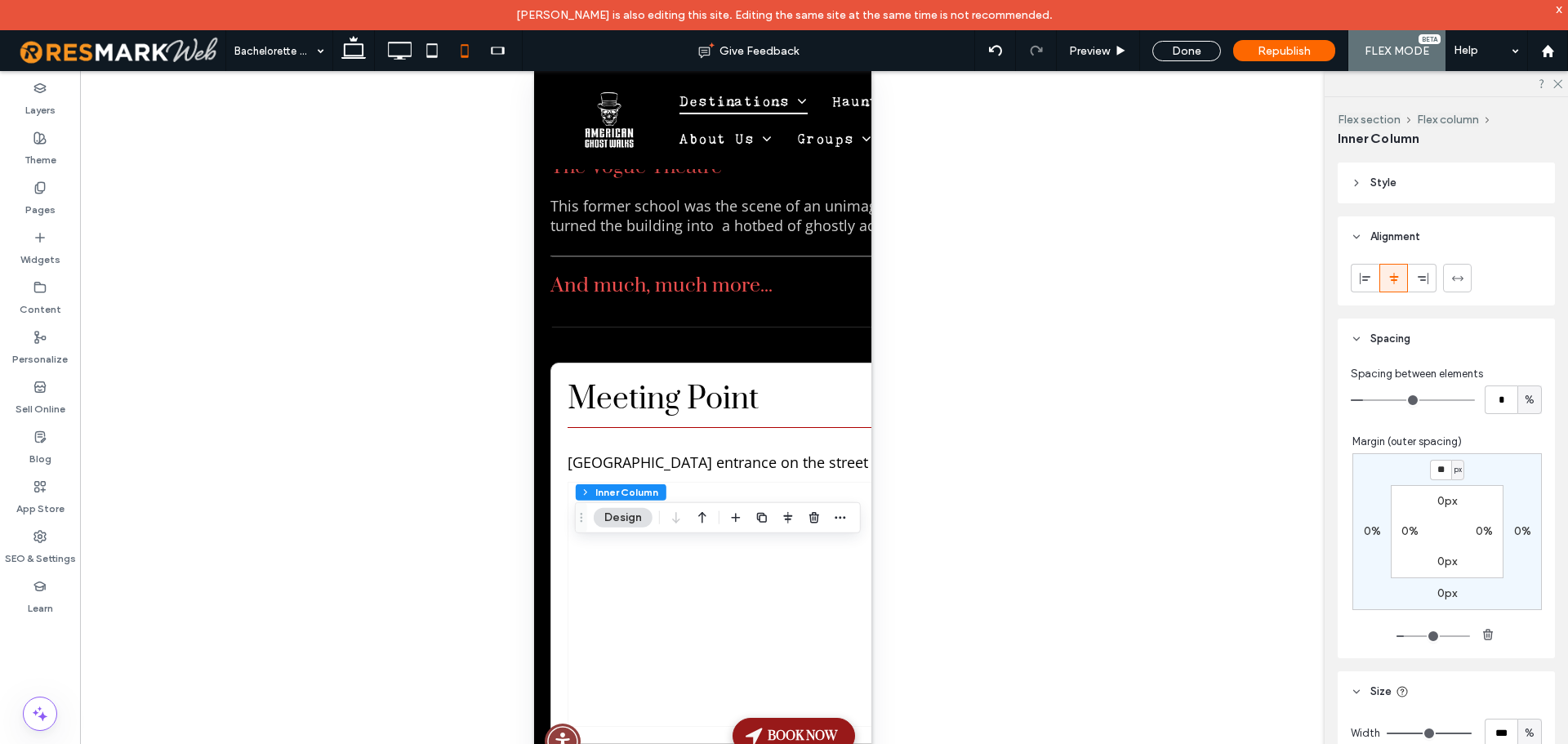
type input "**"
click at [1098, 54] on span "Preview" at bounding box center [1088, 51] width 41 height 13
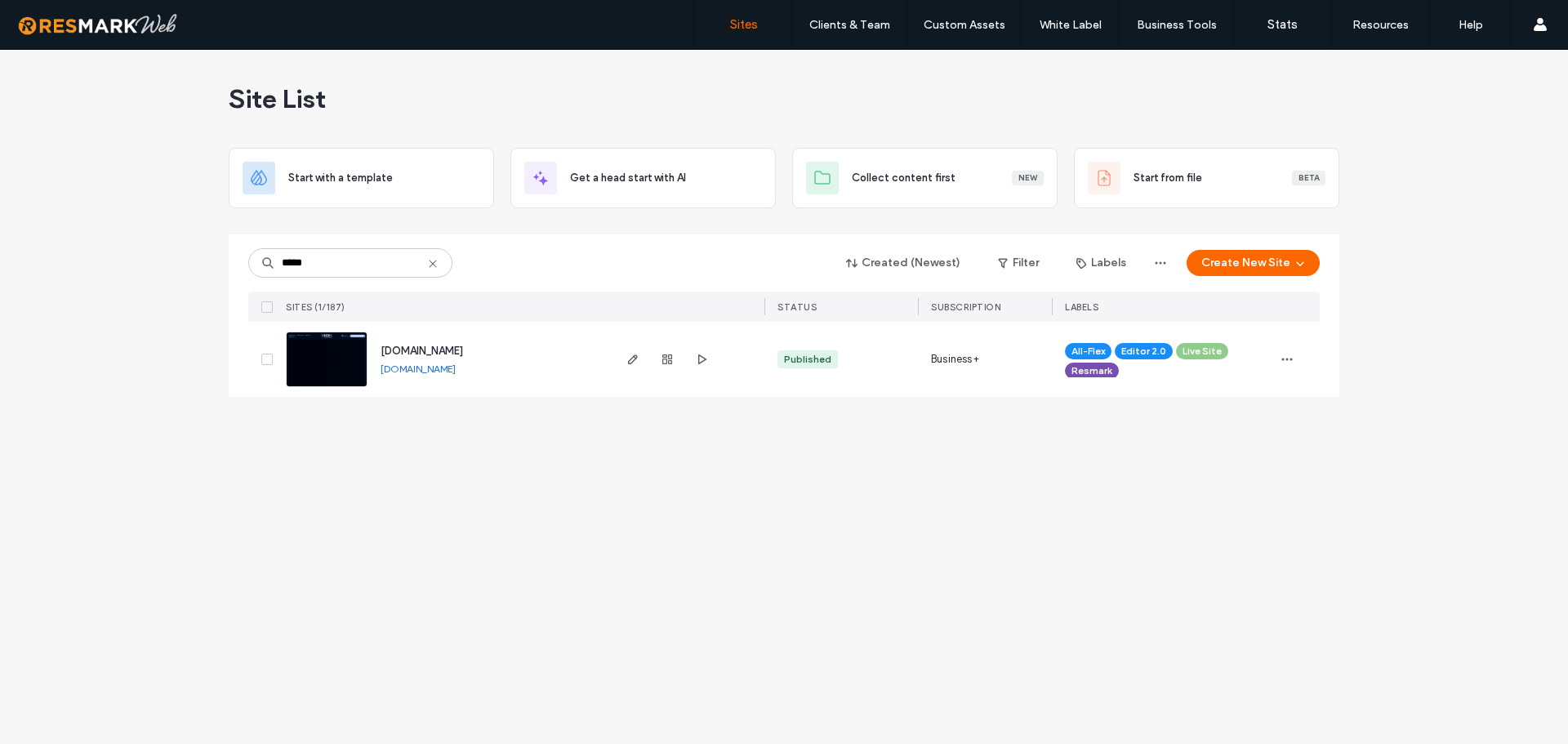
click at [438, 264] on icon at bounding box center [433, 264] width 13 height 13
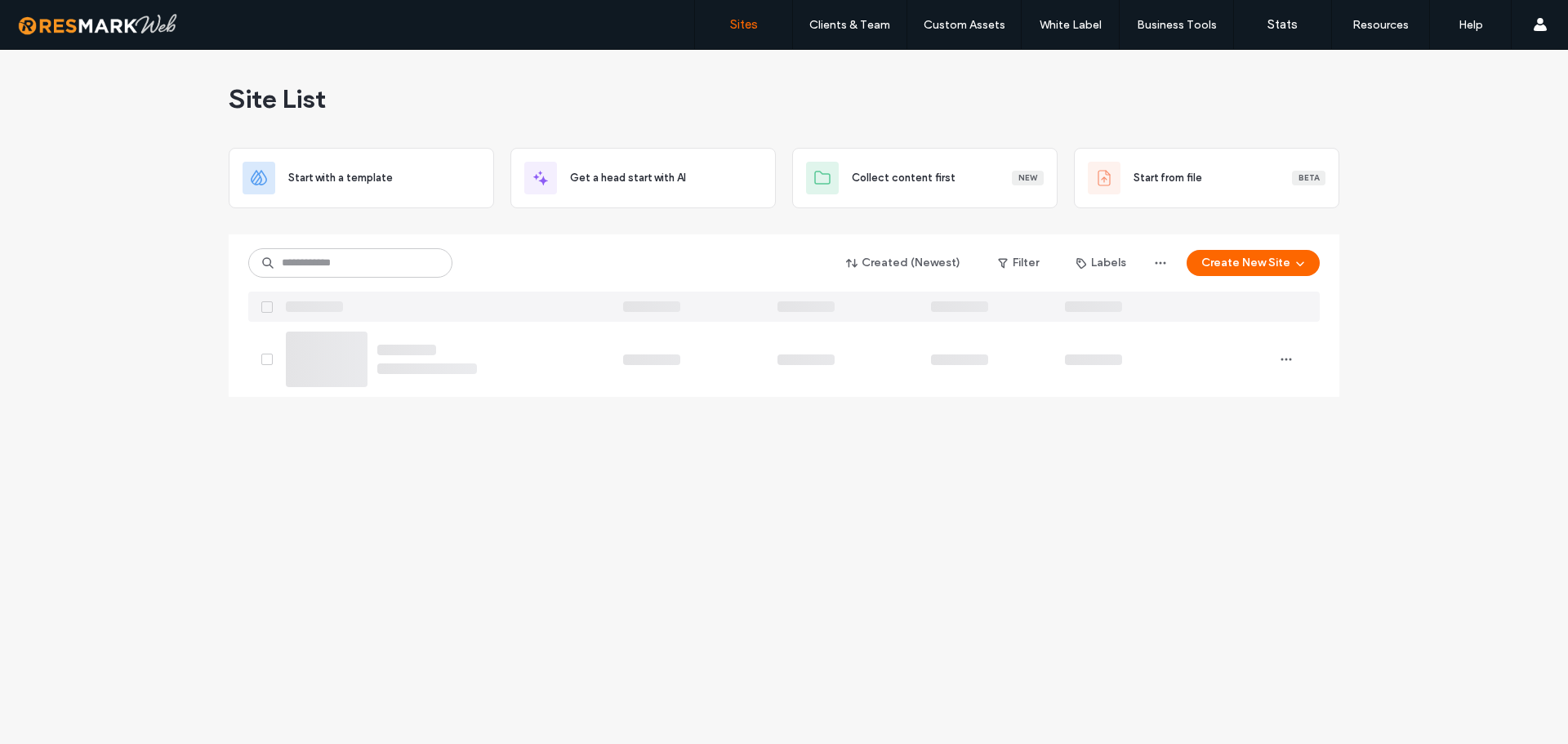
click at [169, 266] on div "Site List Start with a template Get a head start with AI Collect content first …" at bounding box center [784, 397] width 1568 height 694
